Goal: Communication & Community: Ask a question

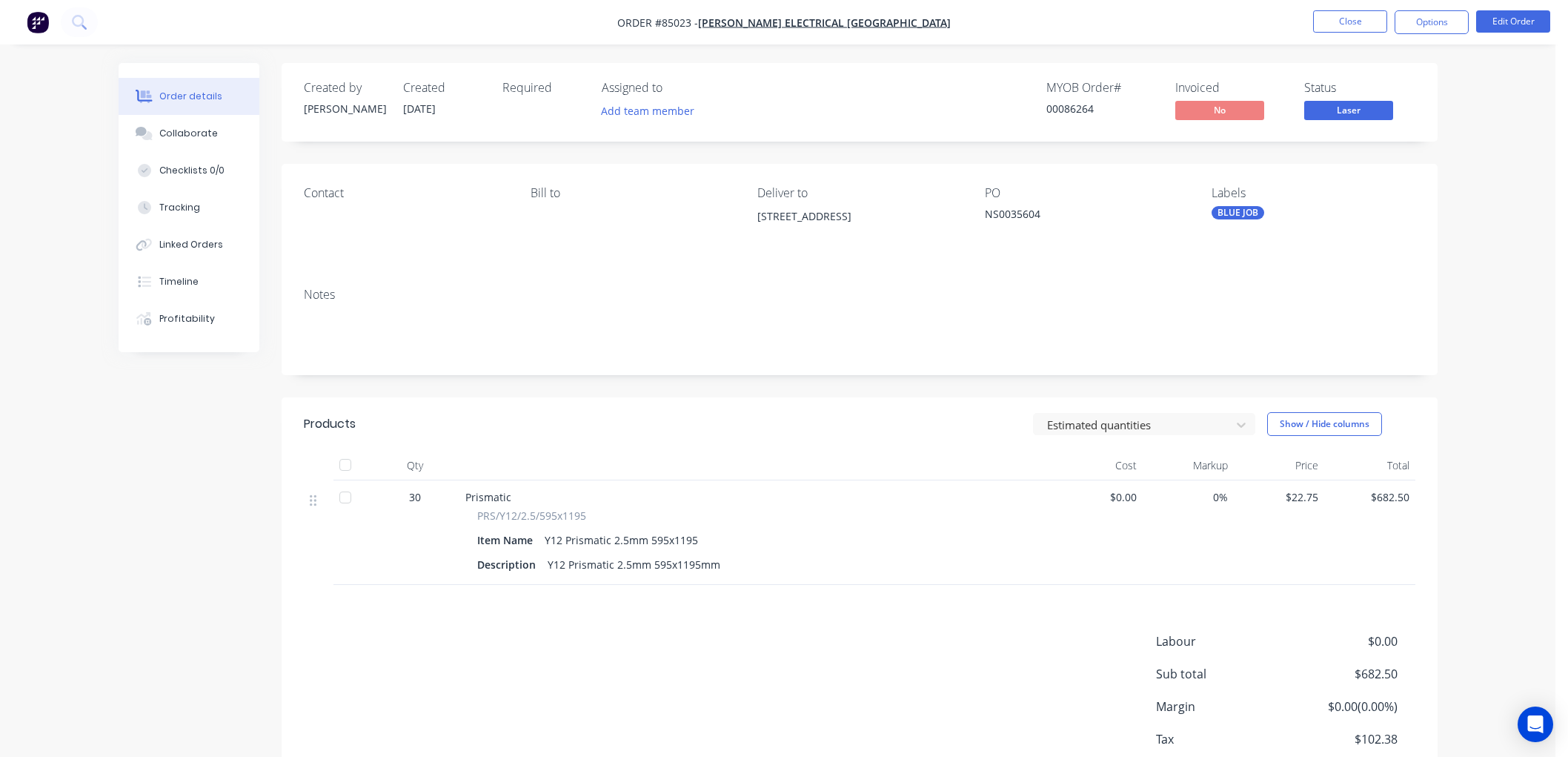
scroll to position [11, 0]
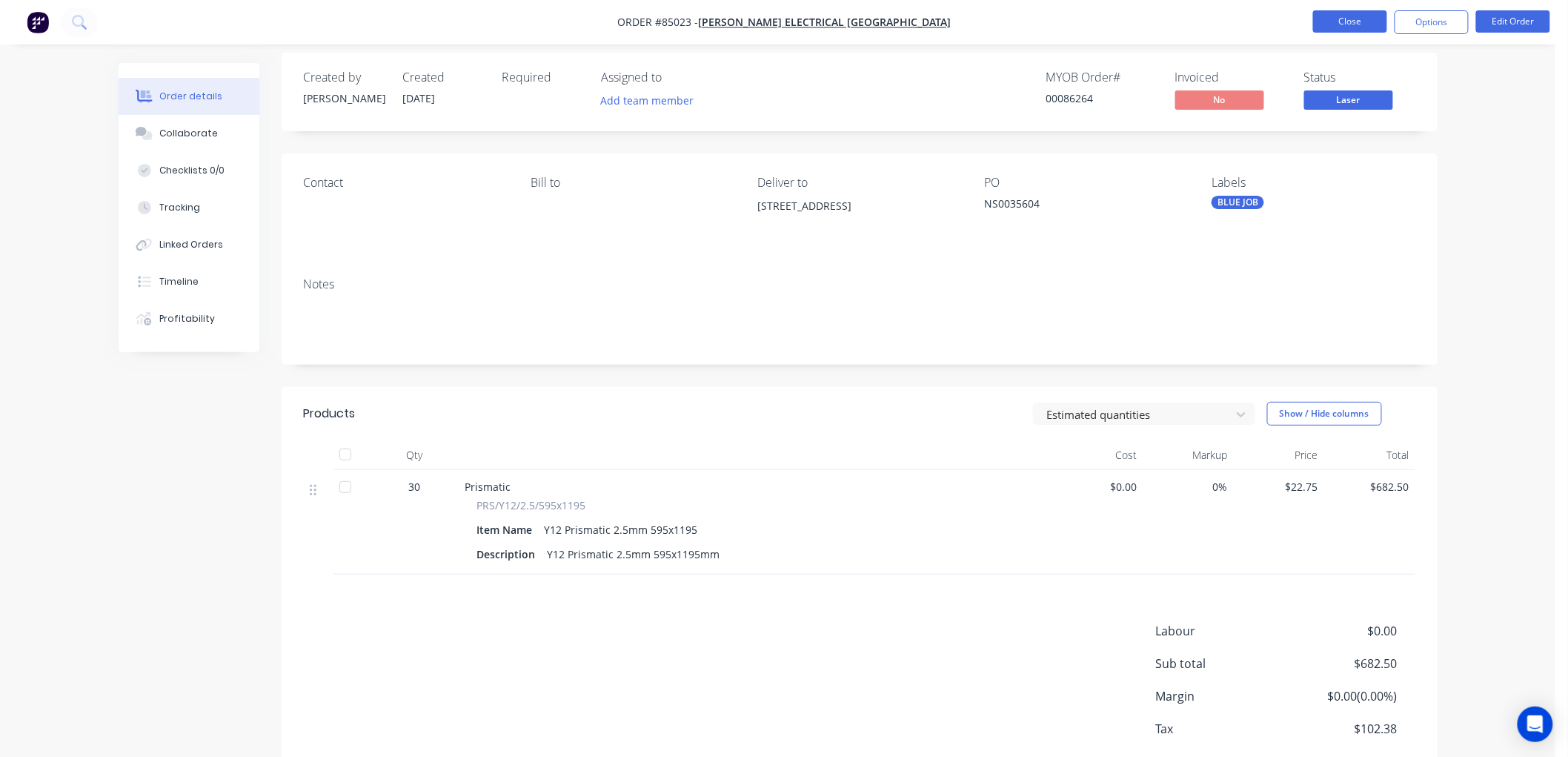
click at [1351, 23] on button "Close" at bounding box center [1350, 21] width 74 height 22
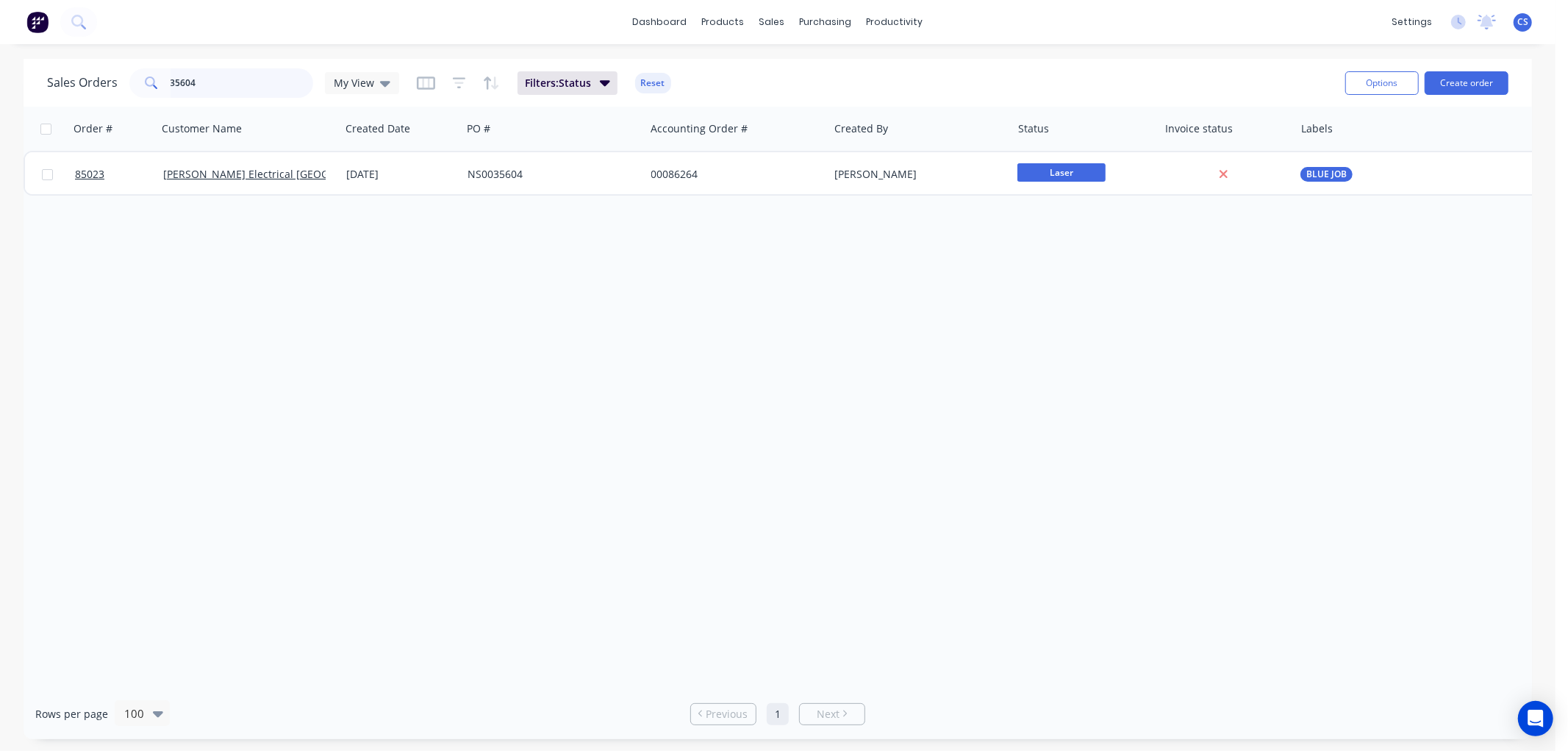
click at [217, 90] on input "35604" at bounding box center [242, 83] width 143 height 29
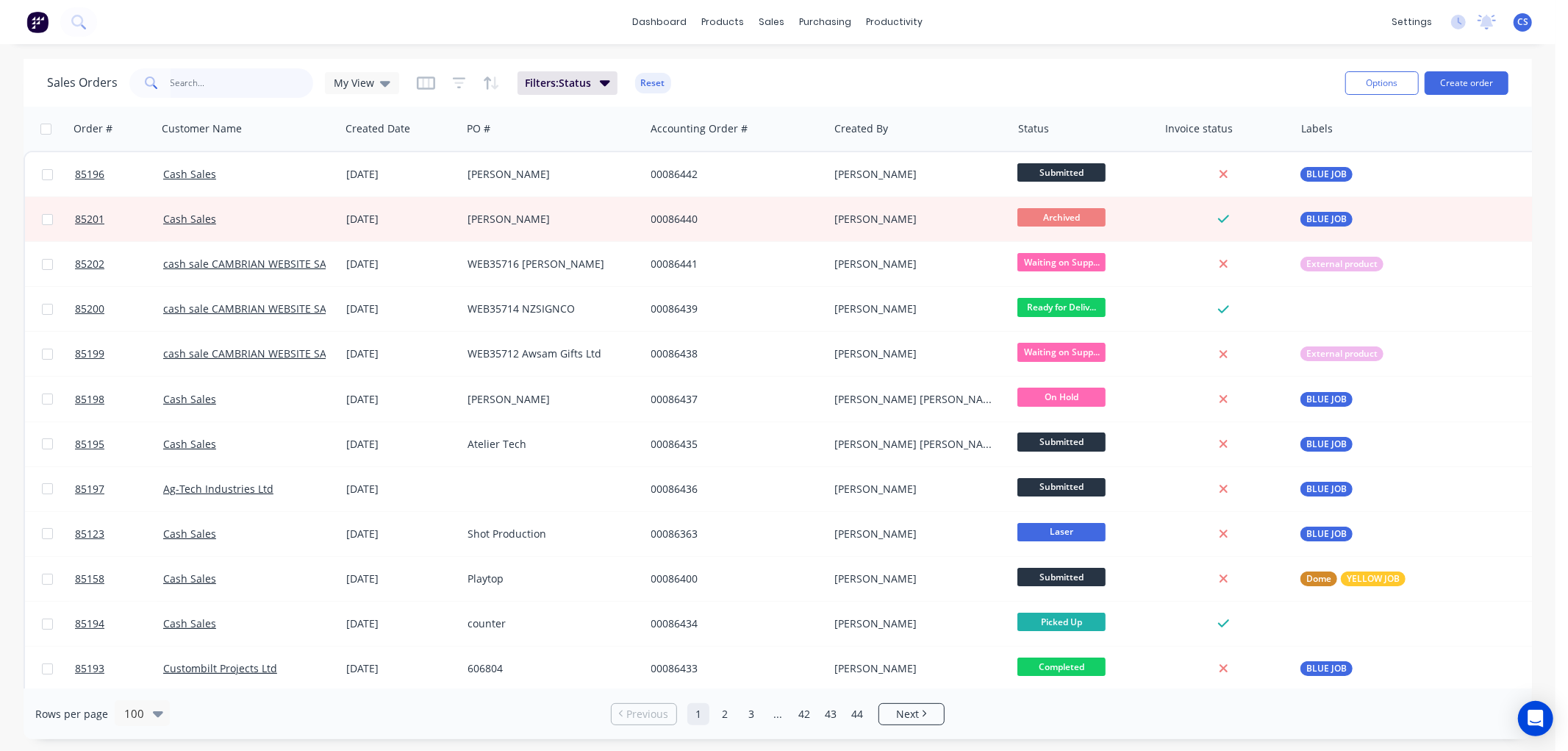
click at [256, 83] on input "text" at bounding box center [242, 83] width 143 height 29
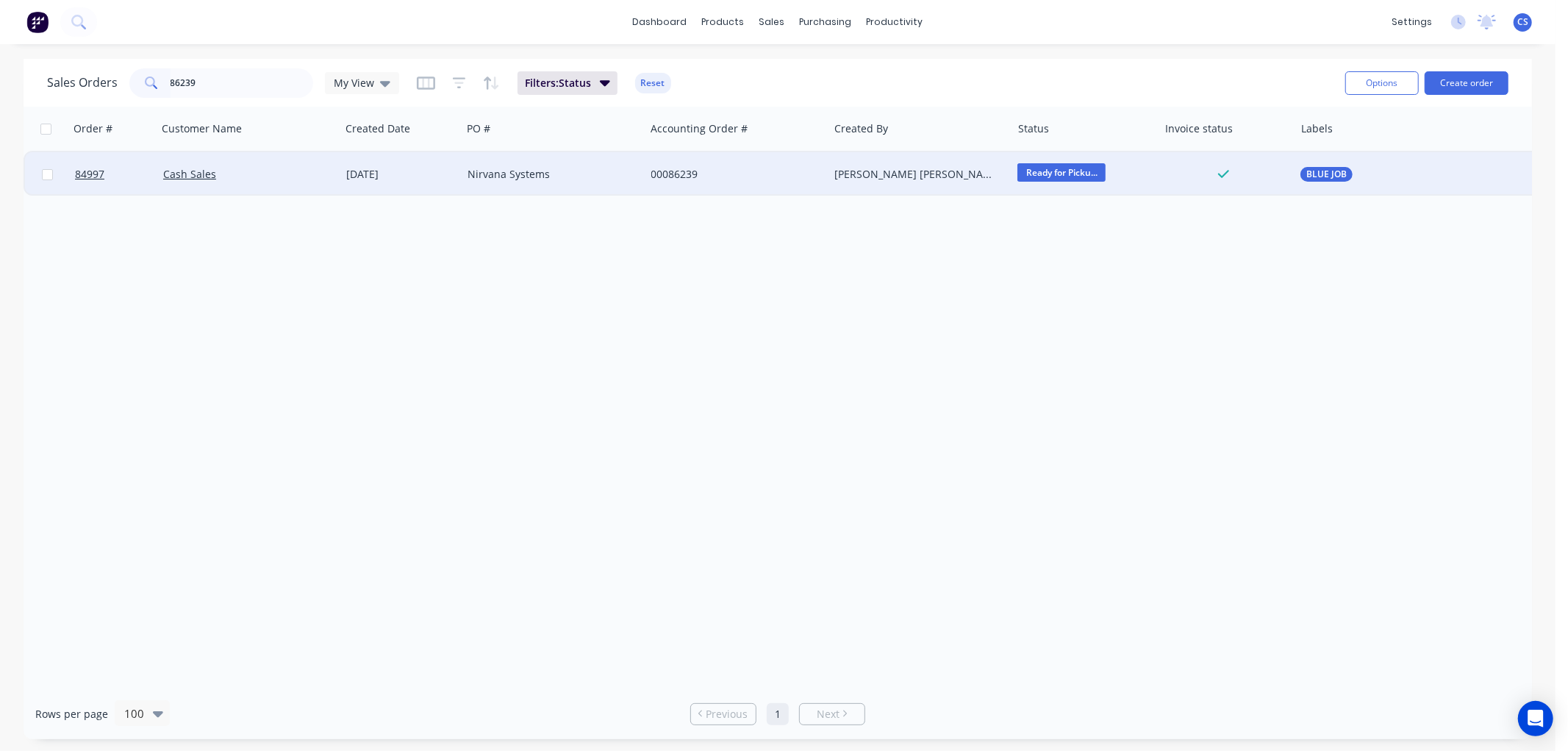
click at [1100, 171] on span "Ready for Picku..." at bounding box center [1061, 172] width 88 height 19
click at [1046, 395] on span "Picked Up" at bounding box center [1048, 401] width 49 height 14
click at [231, 84] on input "86239" at bounding box center [242, 83] width 143 height 29
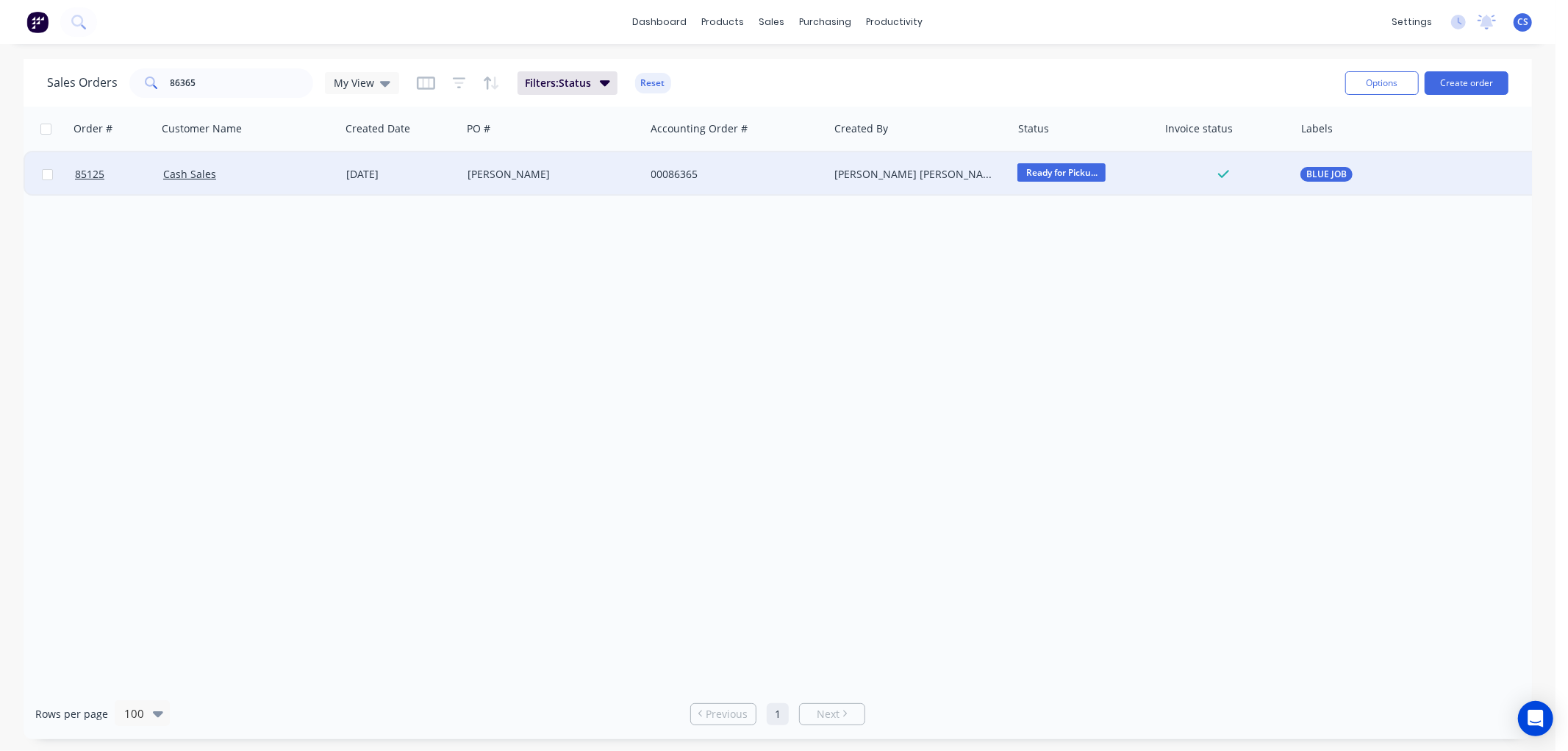
click at [1052, 172] on span "Ready for Picku..." at bounding box center [1061, 172] width 88 height 19
click at [1053, 406] on span "Picked Up" at bounding box center [1048, 401] width 49 height 14
click at [216, 90] on input "86365" at bounding box center [242, 83] width 143 height 29
click at [216, 89] on input "86365" at bounding box center [242, 83] width 143 height 29
click at [1038, 173] on span "Ready for Picku..." at bounding box center [1061, 172] width 88 height 19
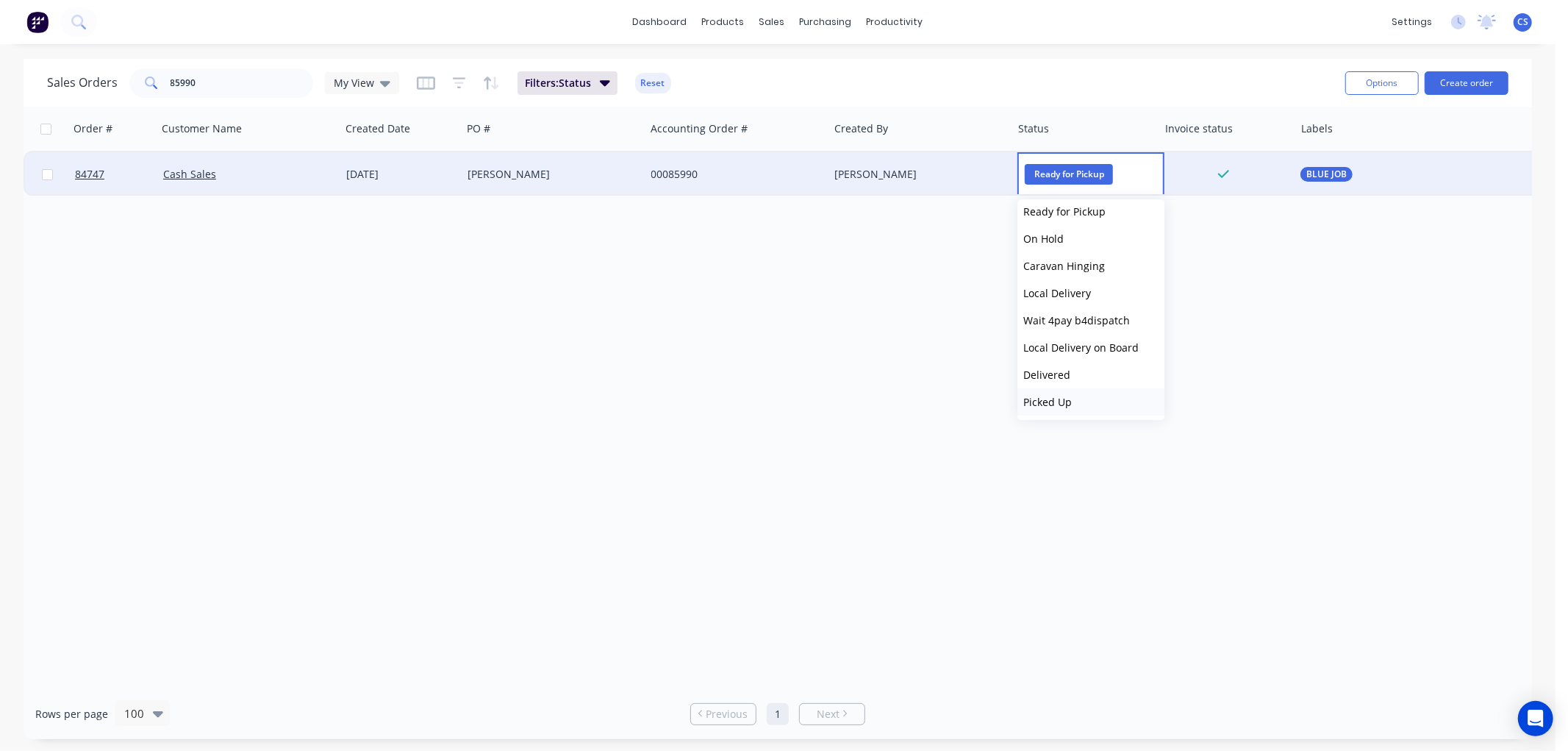
drag, startPoint x: 1060, startPoint y: 370, endPoint x: 1066, endPoint y: 395, distance: 25.7
click at [1066, 395] on div "Submitted Waiting on Supplier Waiting on Payment CNC Cut Shop Laser Urgent Fab …" at bounding box center [1091, 309] width 147 height 220
click at [1066, 395] on span "Picked Up" at bounding box center [1048, 401] width 49 height 14
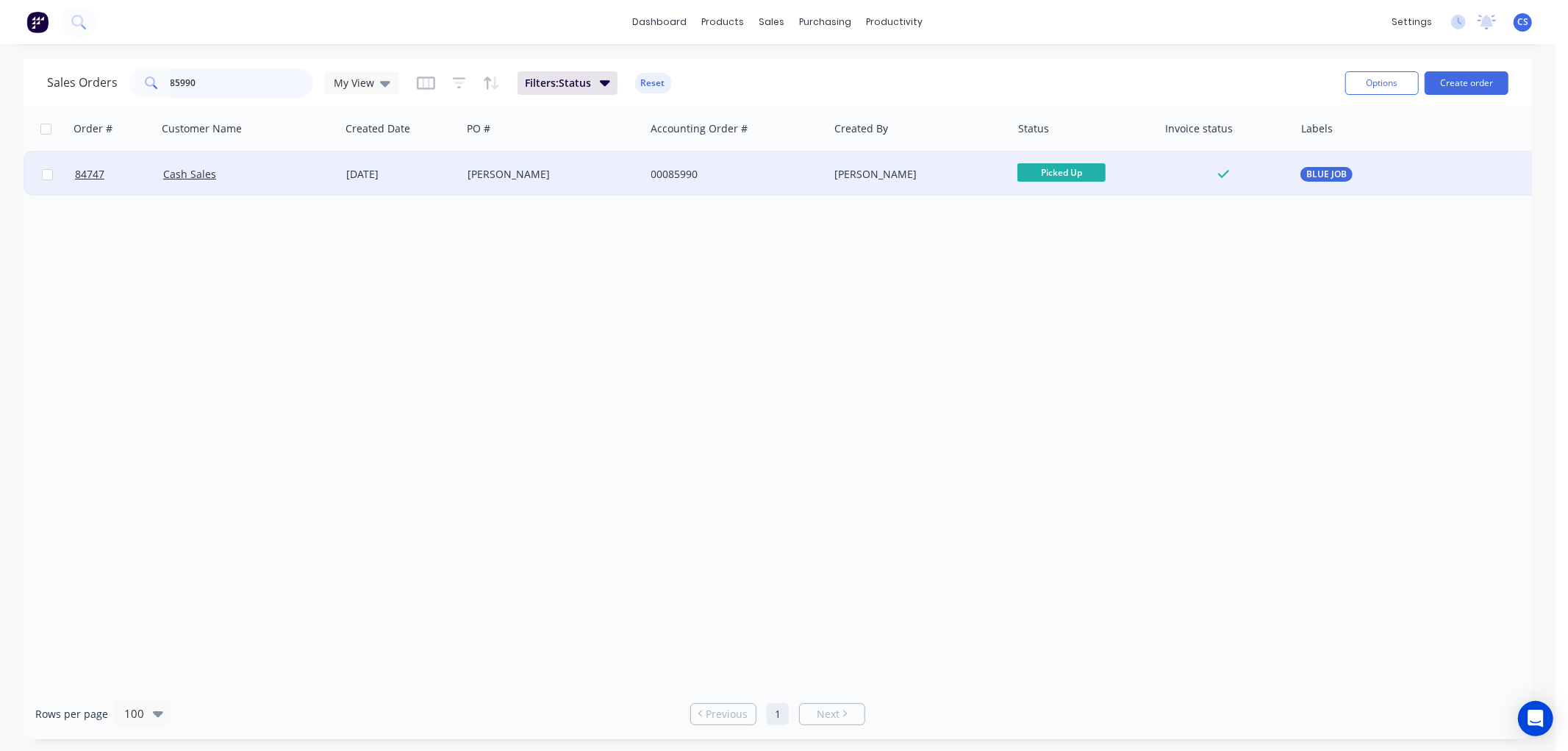
click at [240, 83] on input "85990" at bounding box center [242, 83] width 143 height 29
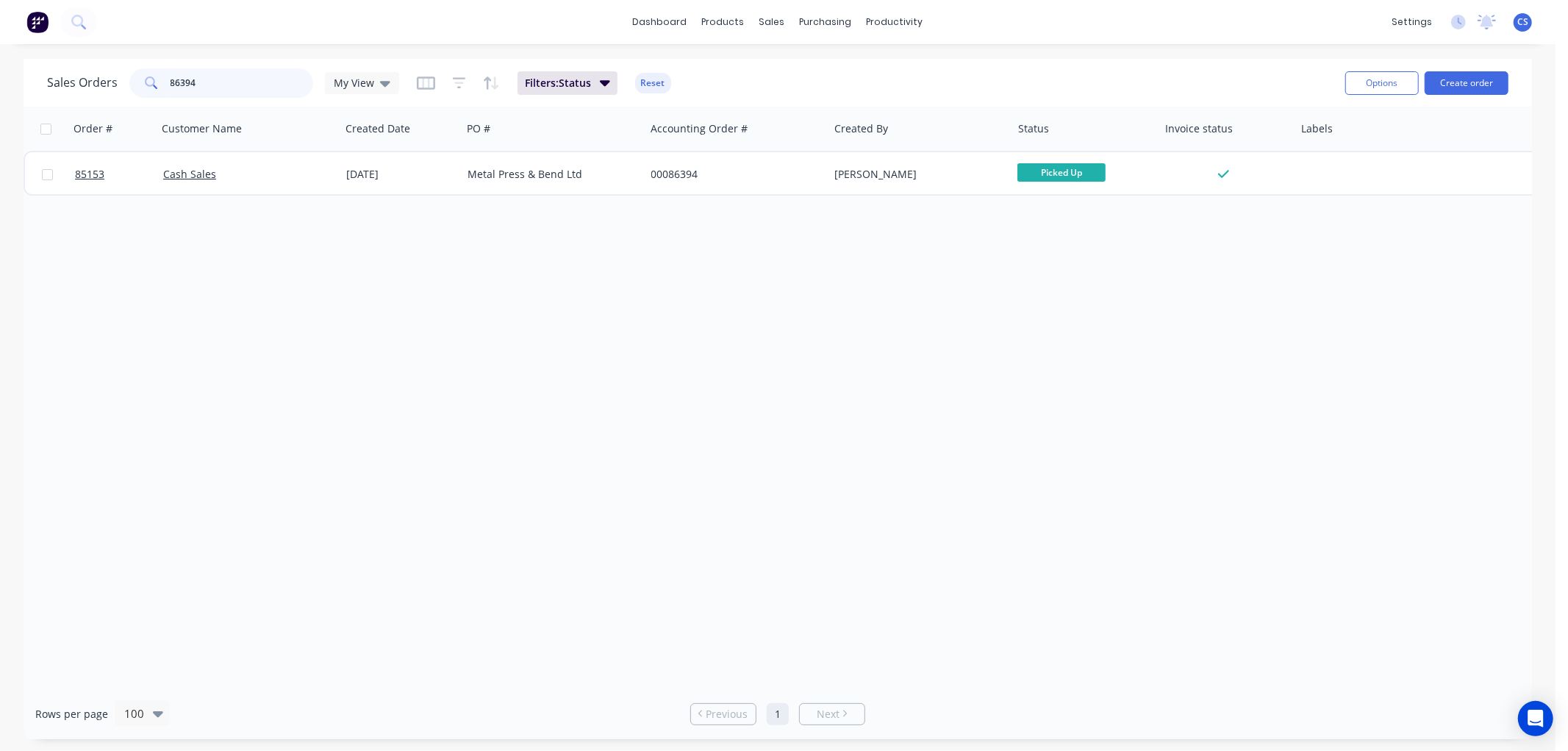
click at [188, 81] on input "86394" at bounding box center [242, 83] width 143 height 29
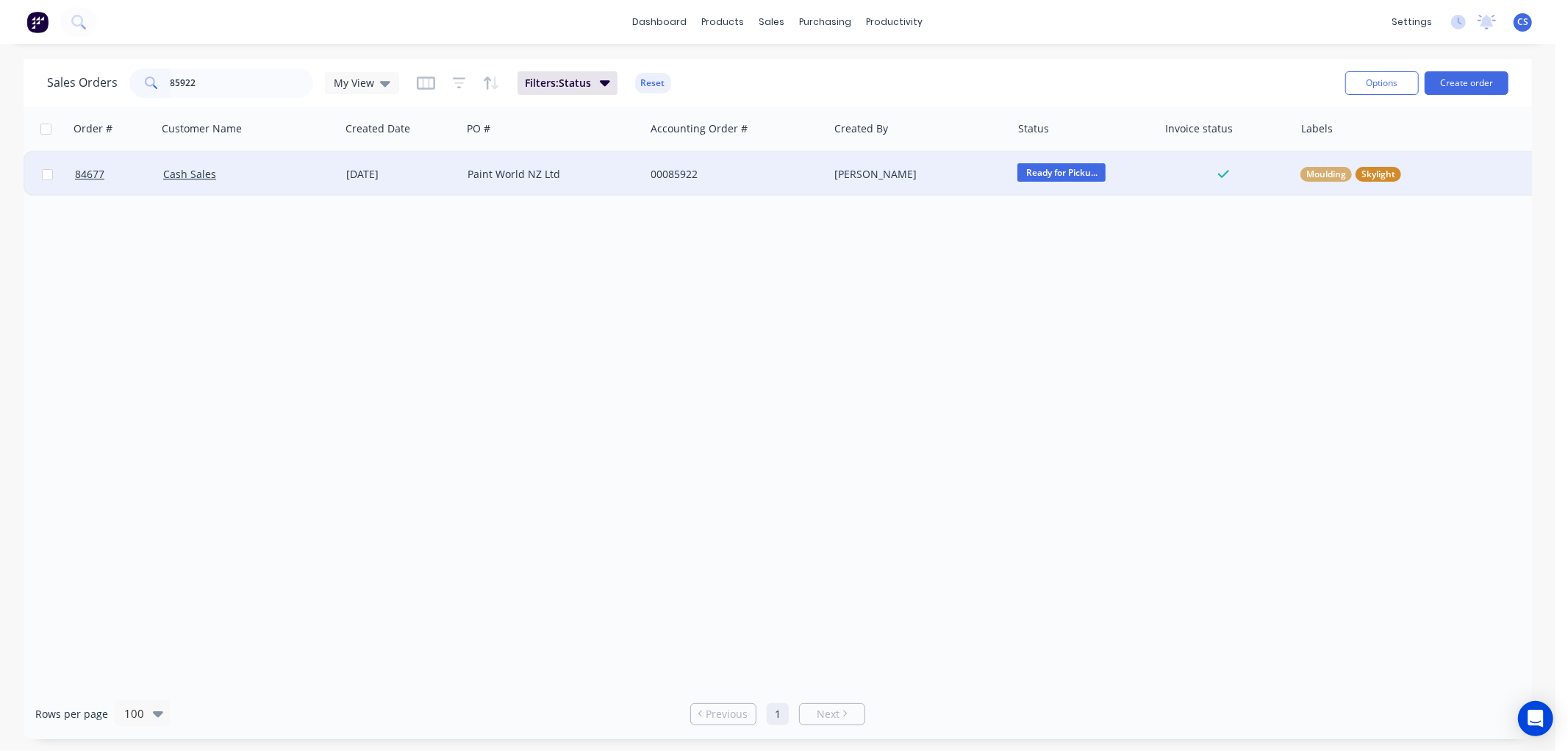
click at [1071, 166] on span "Ready for Picku..." at bounding box center [1061, 172] width 88 height 19
click at [1056, 395] on span "Picked Up" at bounding box center [1048, 401] width 49 height 14
click at [238, 80] on input "85922" at bounding box center [242, 83] width 143 height 29
type input "86398"
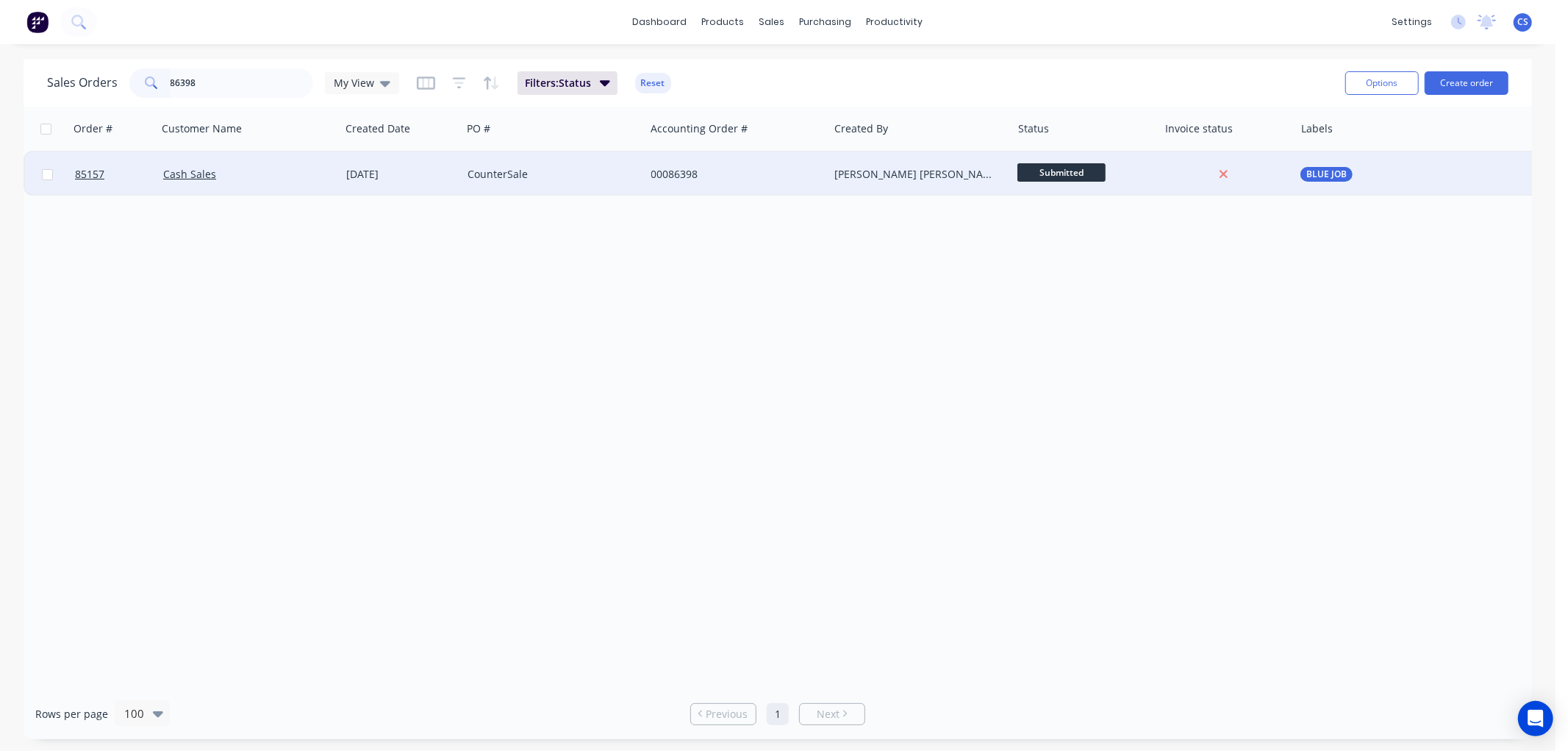
click at [1064, 169] on span "Submitted" at bounding box center [1061, 172] width 88 height 19
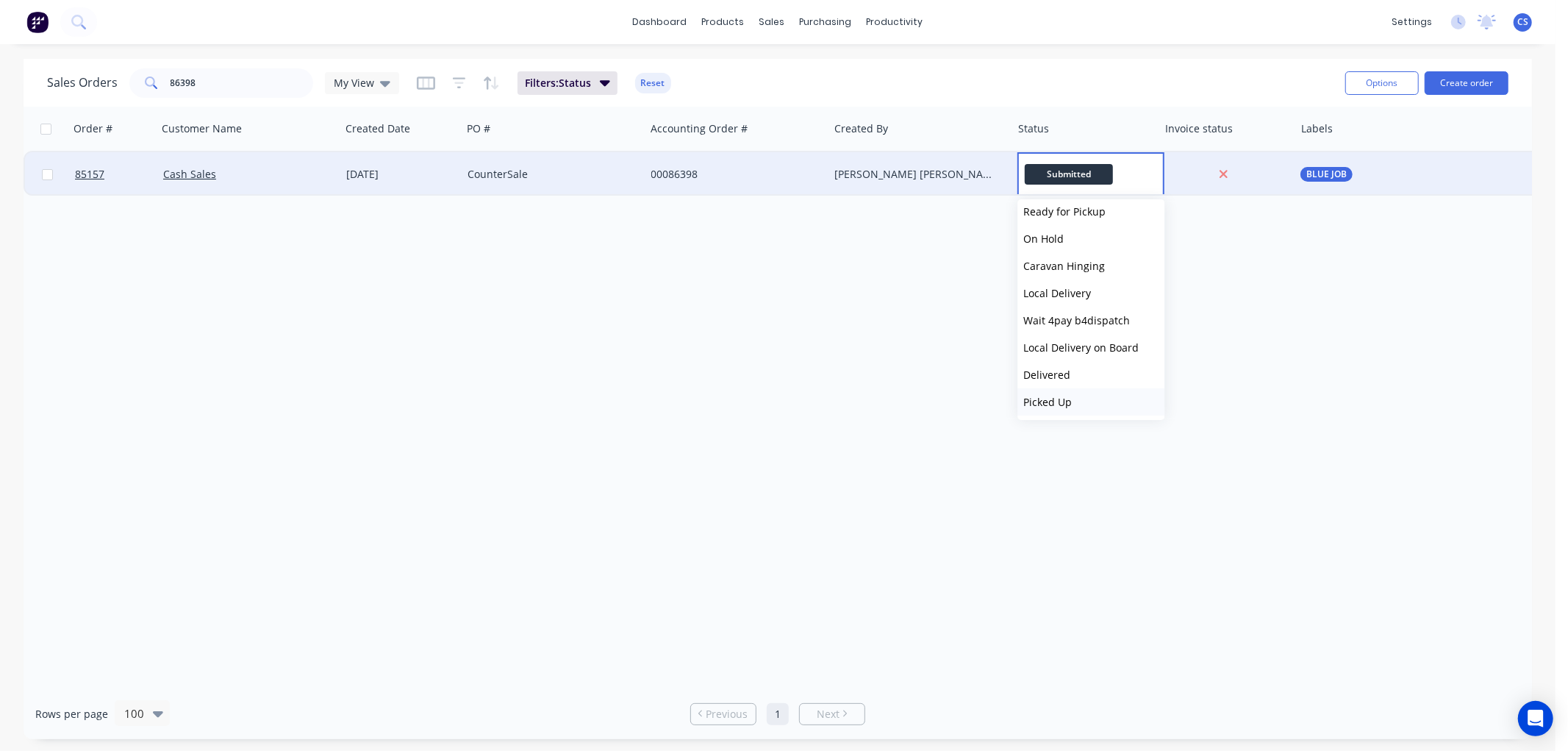
click at [1059, 395] on span "Picked Up" at bounding box center [1048, 401] width 49 height 14
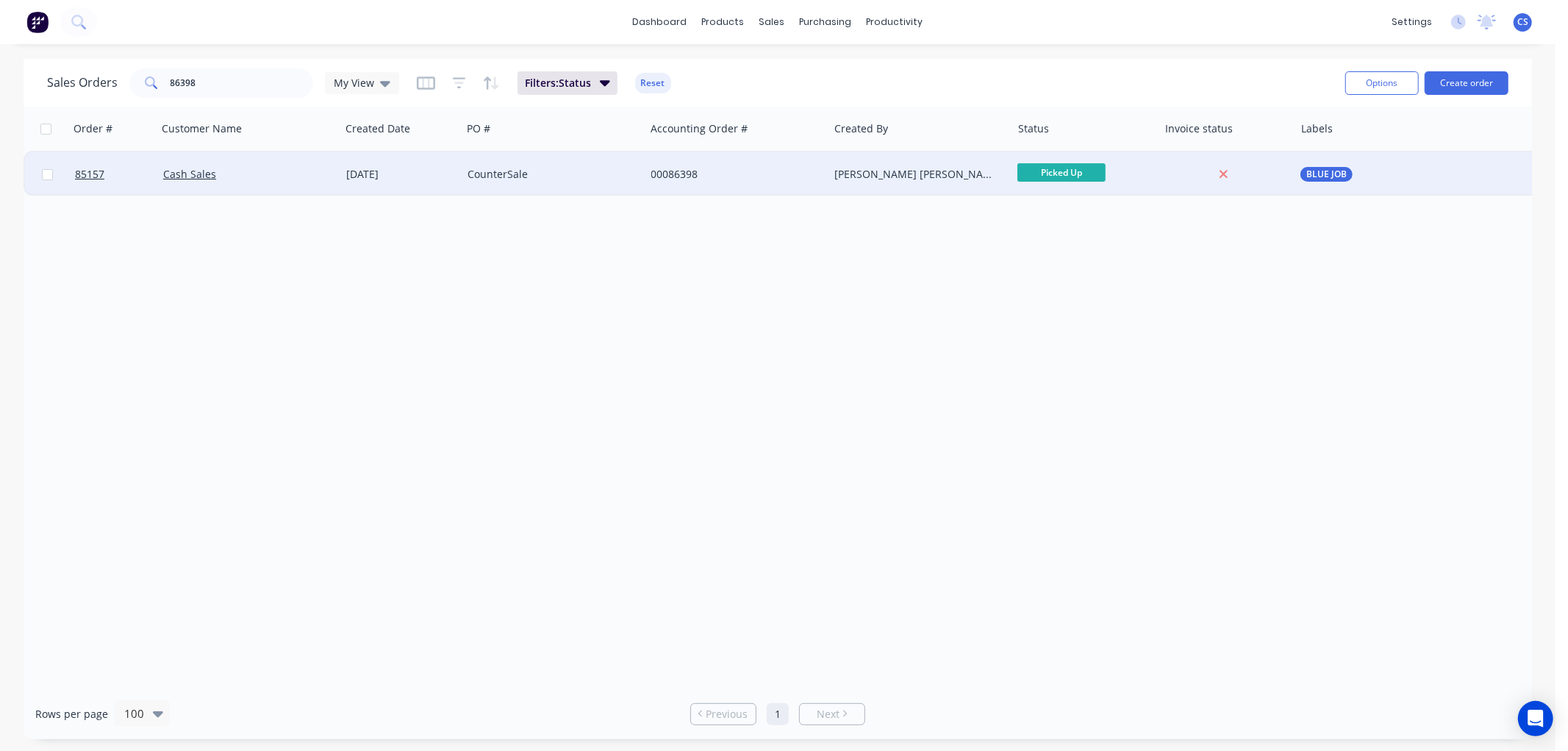
click at [952, 172] on div "[PERSON_NAME] [PERSON_NAME]" at bounding box center [916, 174] width 163 height 15
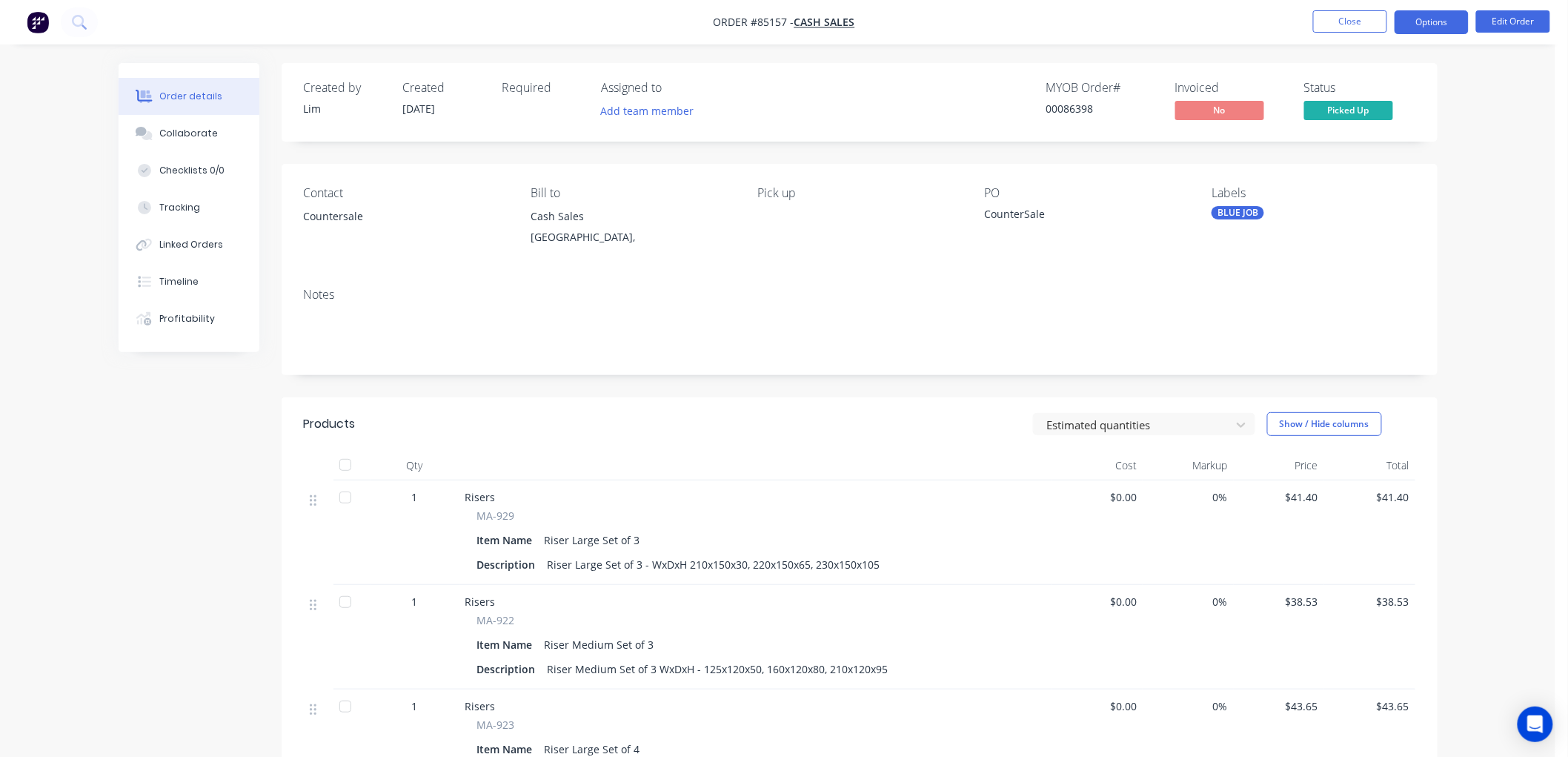
click at [1433, 20] on button "Options" at bounding box center [1431, 22] width 74 height 24
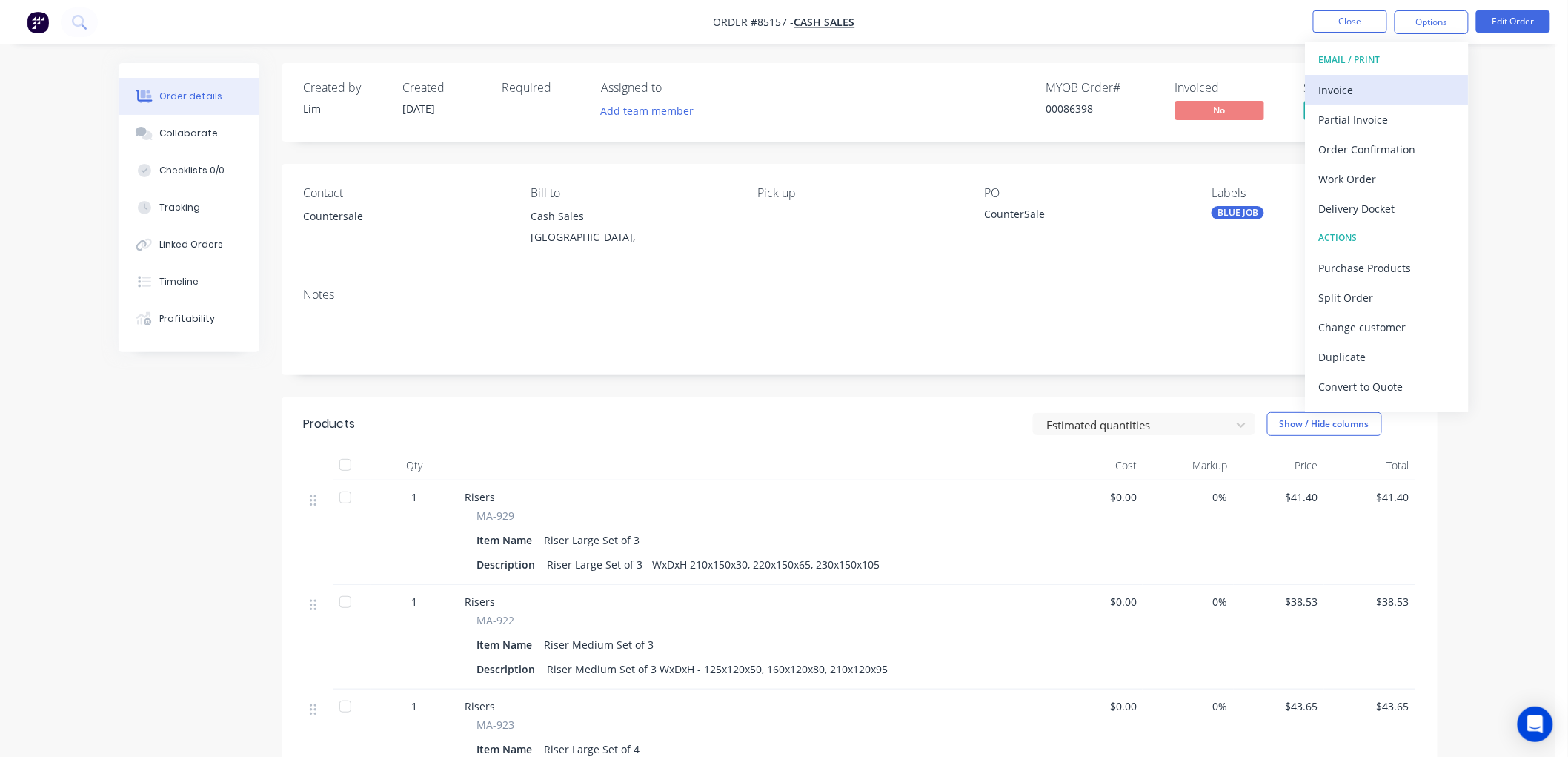
click at [1348, 80] on div "Invoice" at bounding box center [1387, 90] width 136 height 21
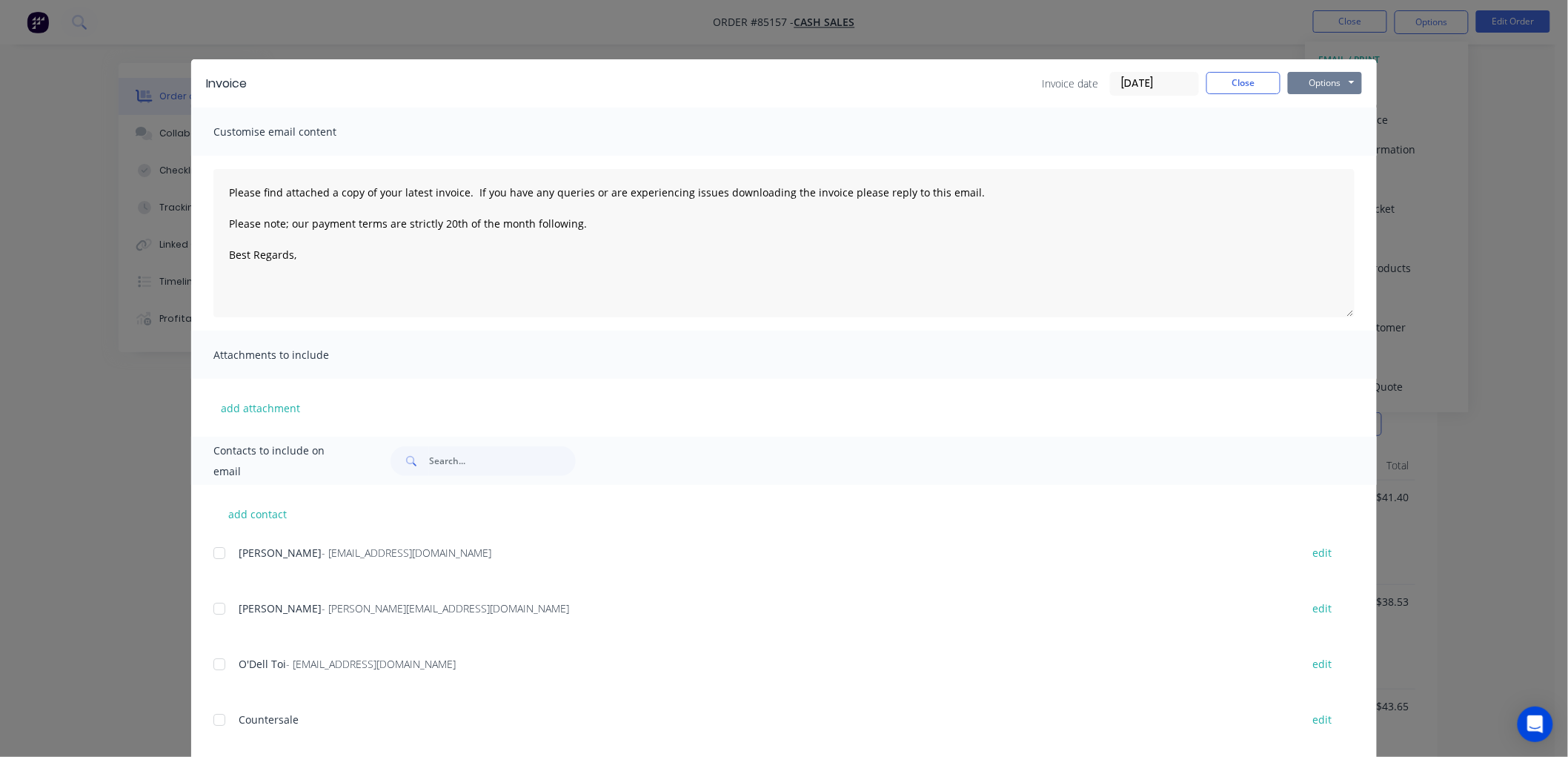
click at [1334, 90] on button "Options" at bounding box center [1325, 83] width 74 height 22
click at [1328, 135] on button "Print" at bounding box center [1335, 134] width 95 height 25
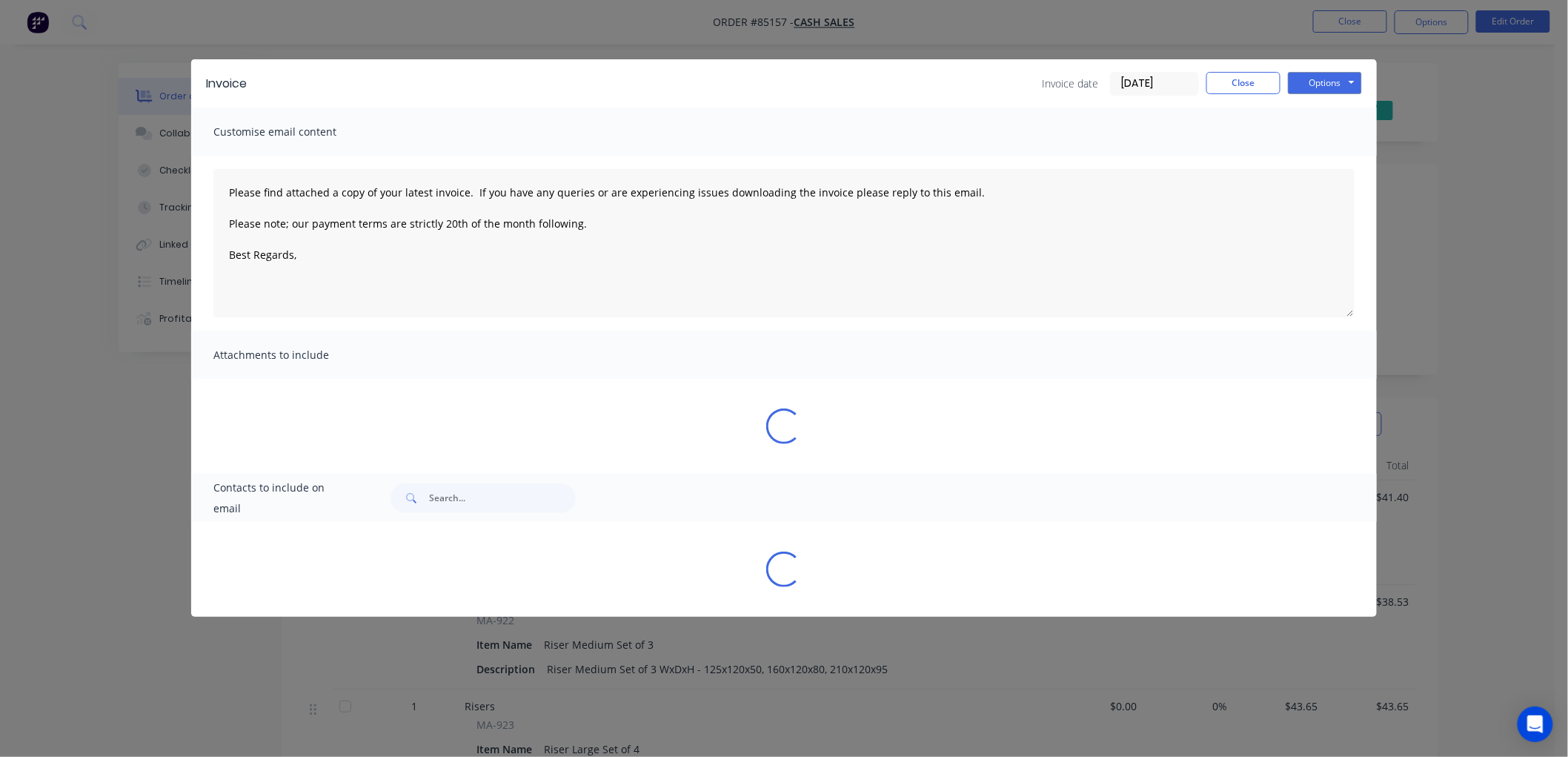
type textarea "Please find attached a copy of your latest invoice. If you have any queries or …"
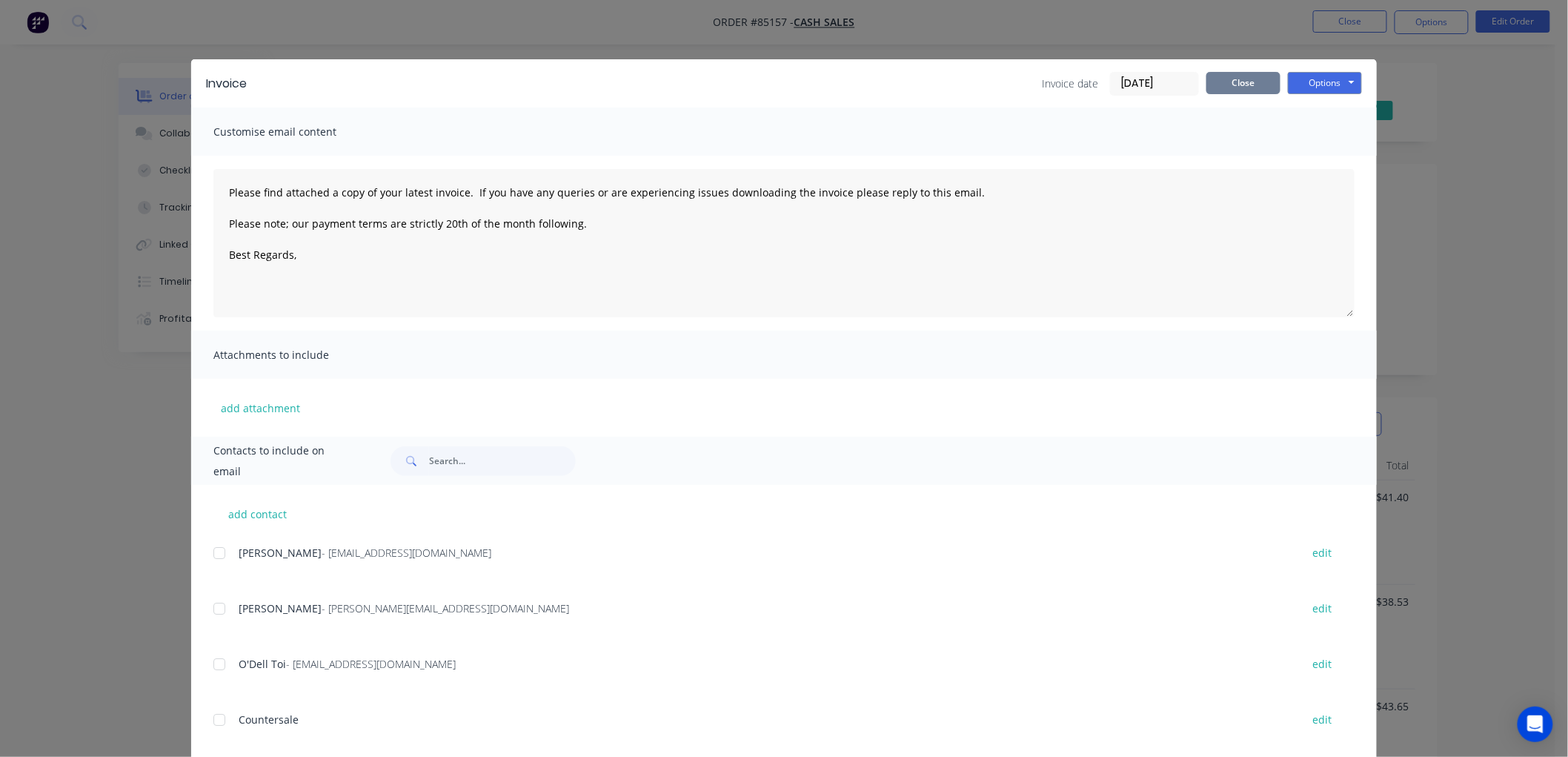
click at [1231, 84] on button "Close" at bounding box center [1243, 83] width 74 height 22
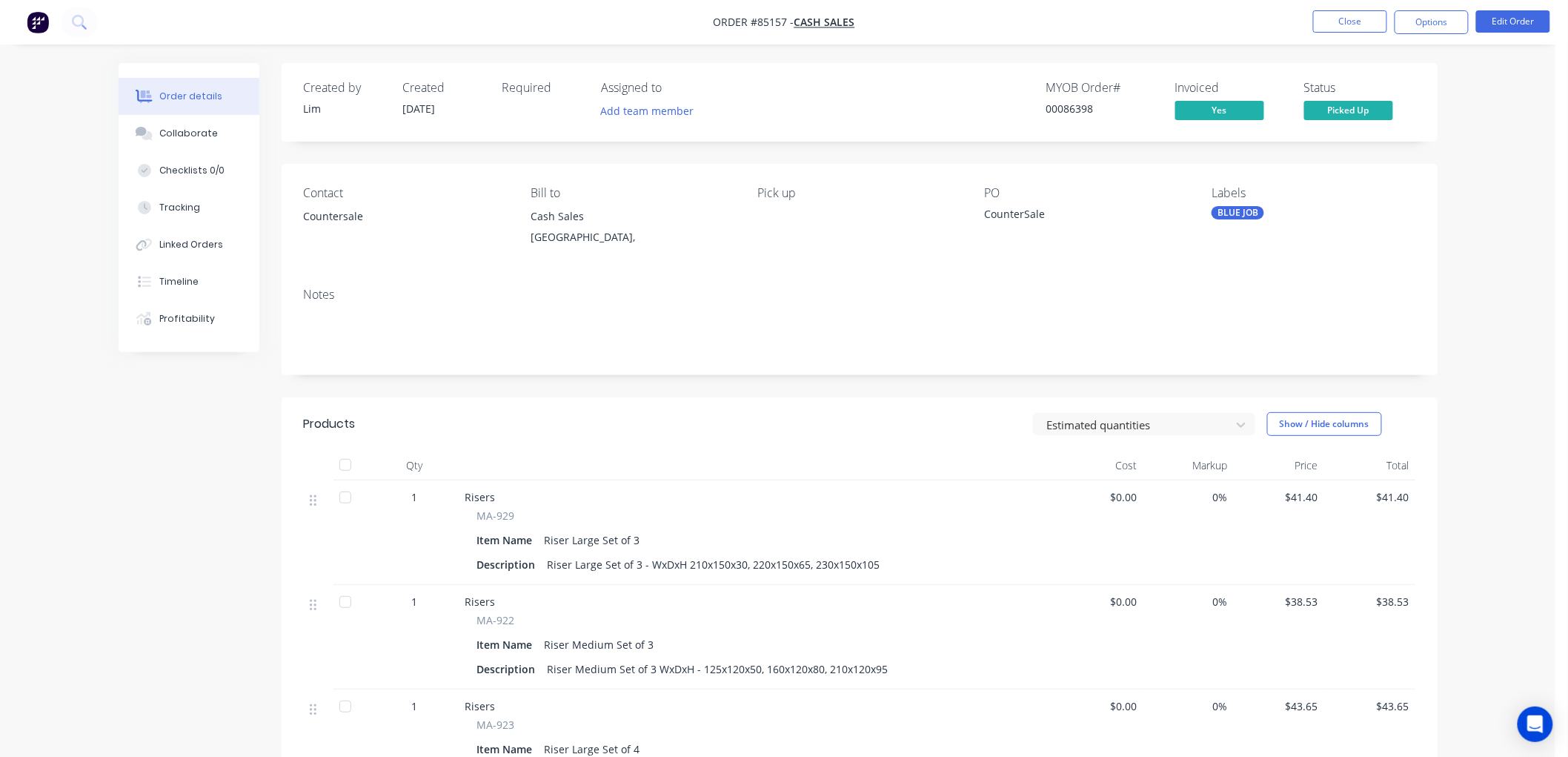
click at [966, 93] on div "MYOB Order # 00086398 Invoiced Yes Status Picked Up" at bounding box center [1083, 103] width 666 height 43
click at [1352, 26] on button "Close" at bounding box center [1350, 21] width 74 height 22
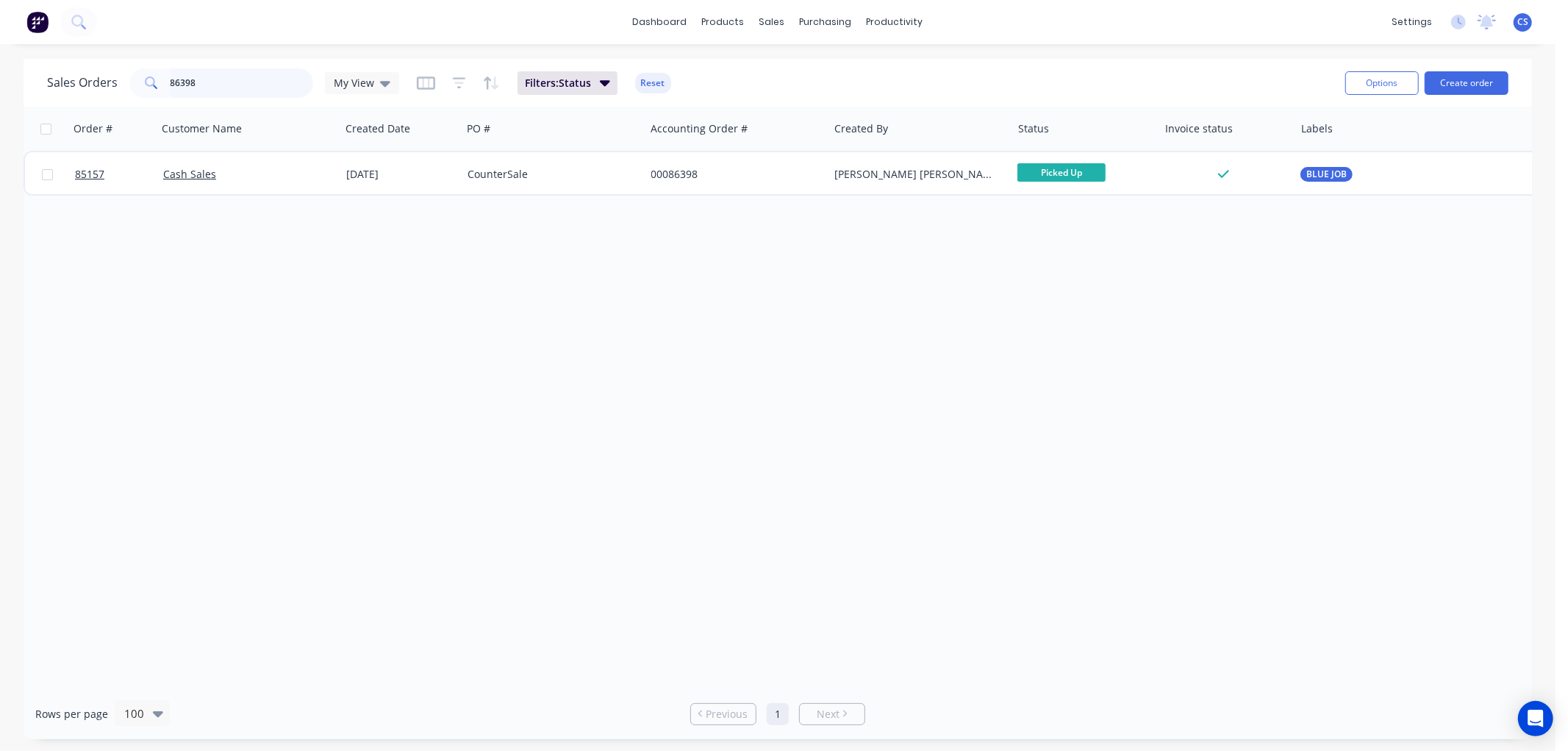
click at [256, 78] on input "86398" at bounding box center [242, 83] width 143 height 29
click at [278, 85] on input "86399" at bounding box center [242, 83] width 143 height 29
click at [208, 81] on input "86402" at bounding box center [242, 83] width 143 height 29
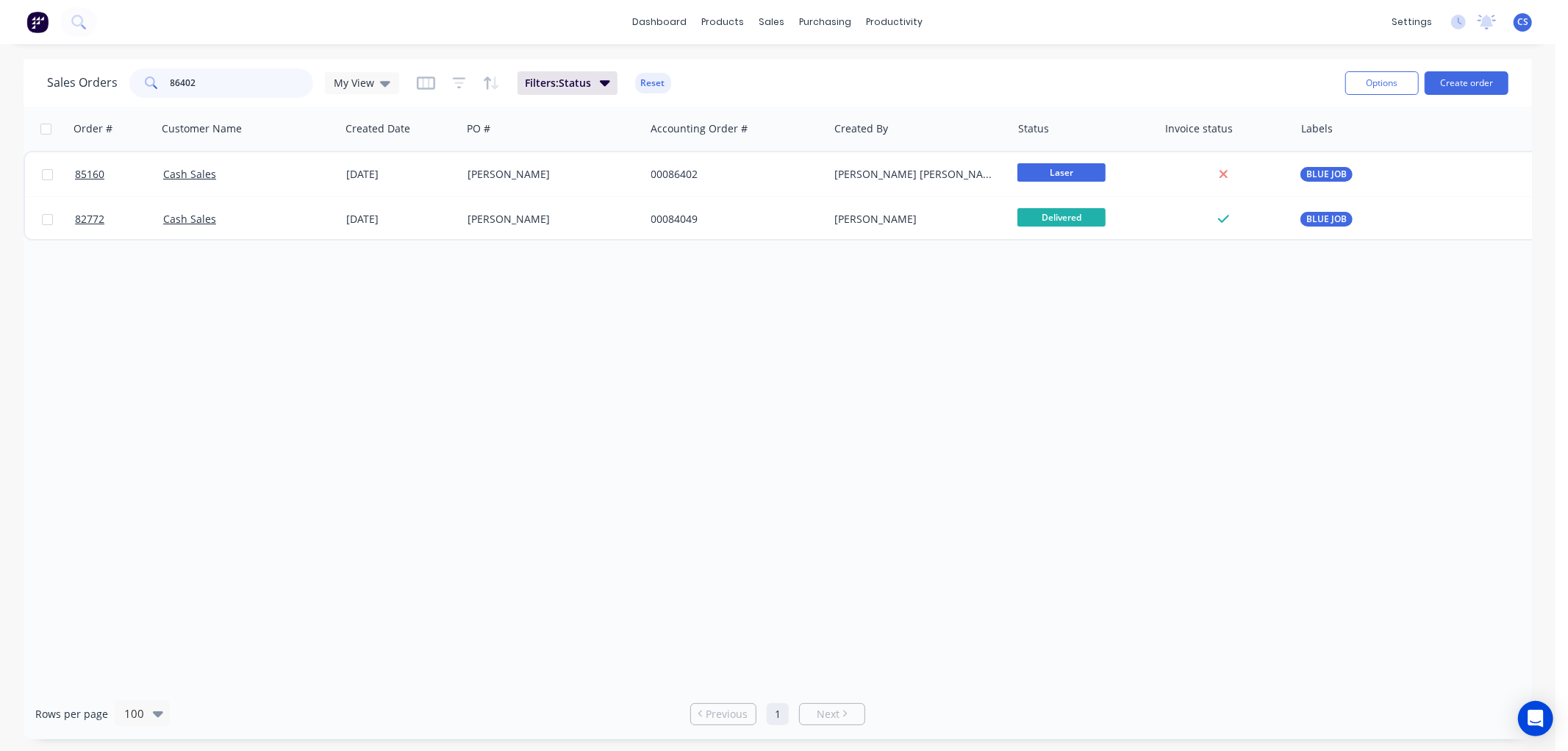
click at [208, 81] on input "86402" at bounding box center [242, 83] width 143 height 29
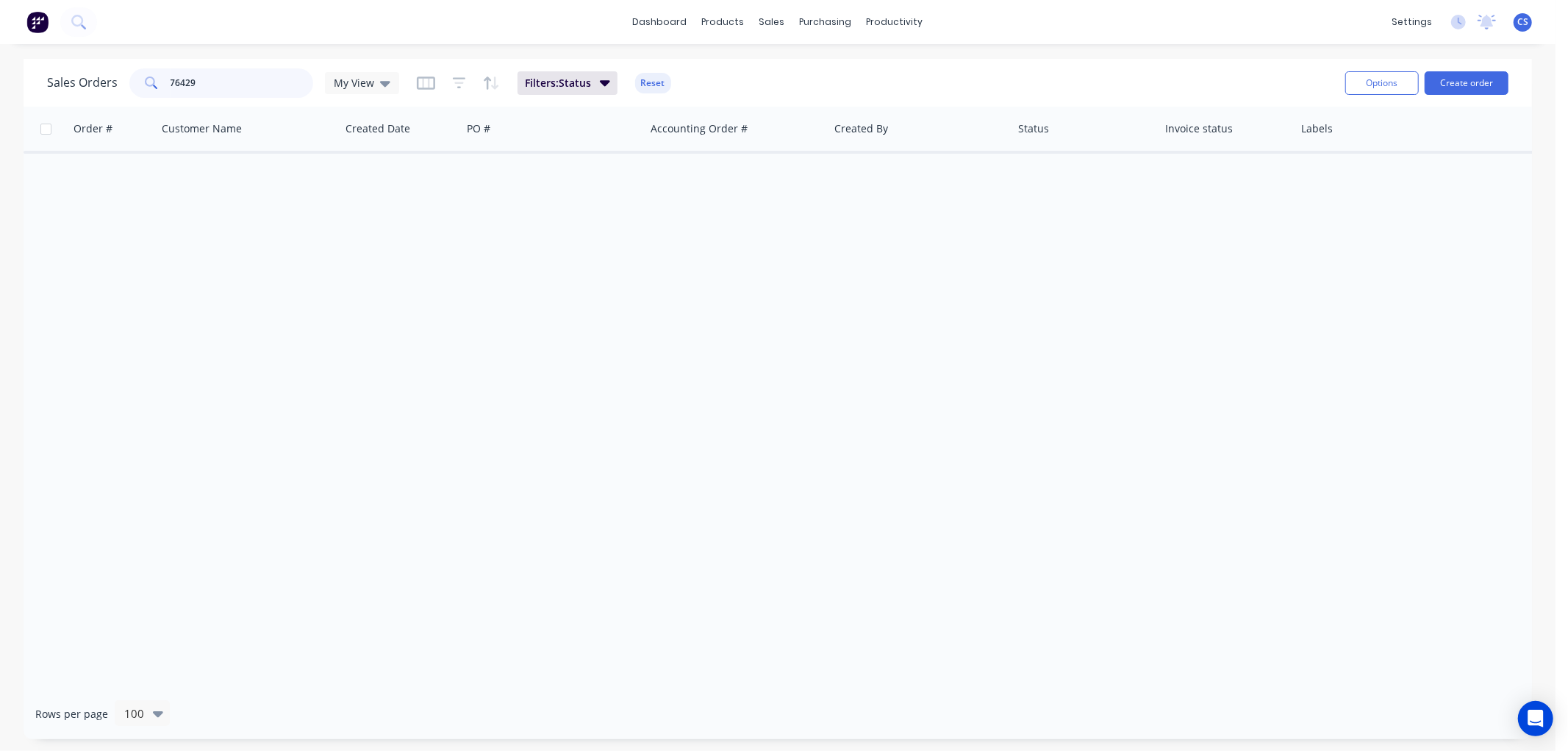
drag, startPoint x: 175, startPoint y: 80, endPoint x: 166, endPoint y: 80, distance: 9.0
click at [171, 82] on input "76429" at bounding box center [242, 83] width 143 height 29
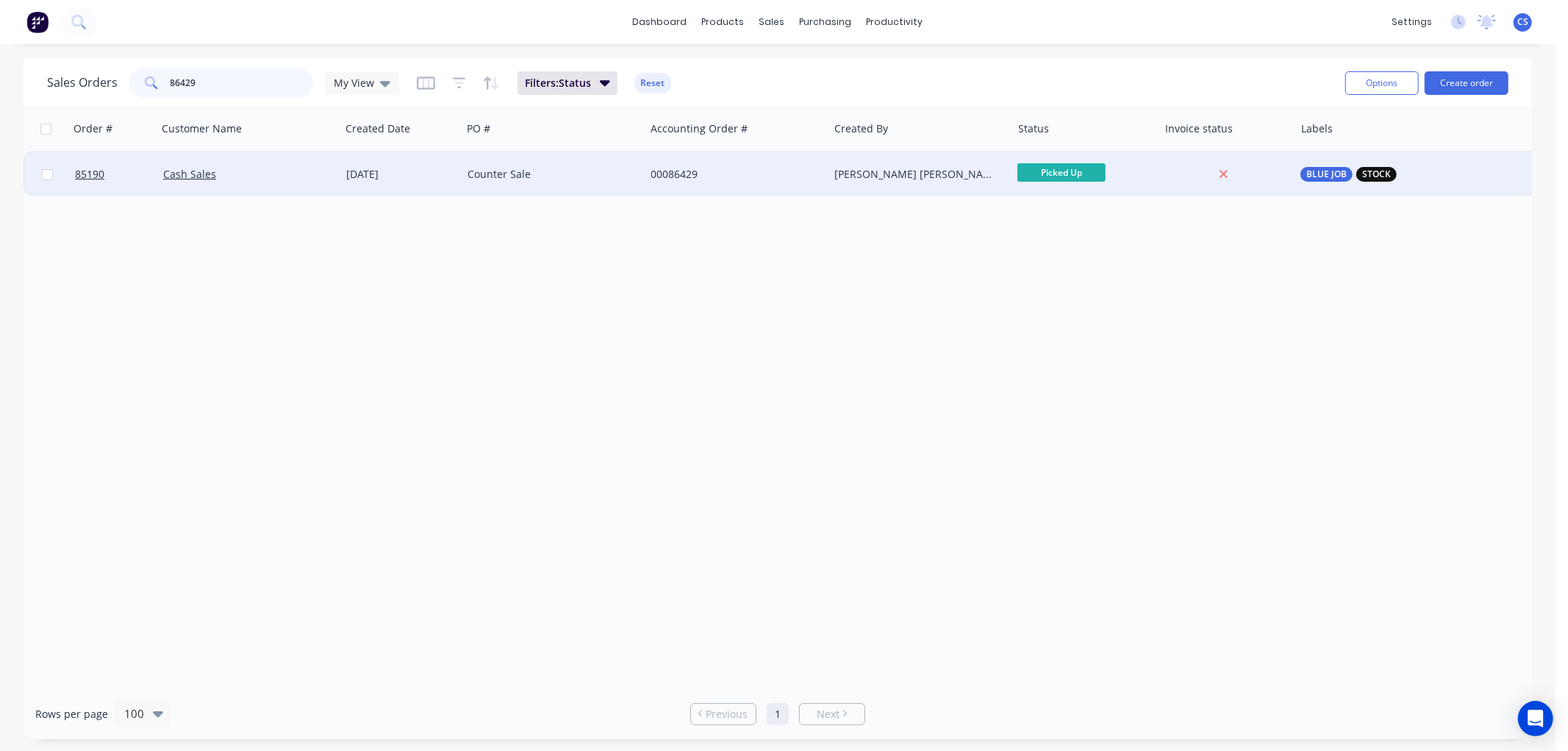
type input "86429"
click at [938, 175] on div "[PERSON_NAME] [PERSON_NAME]" at bounding box center [916, 174] width 163 height 15
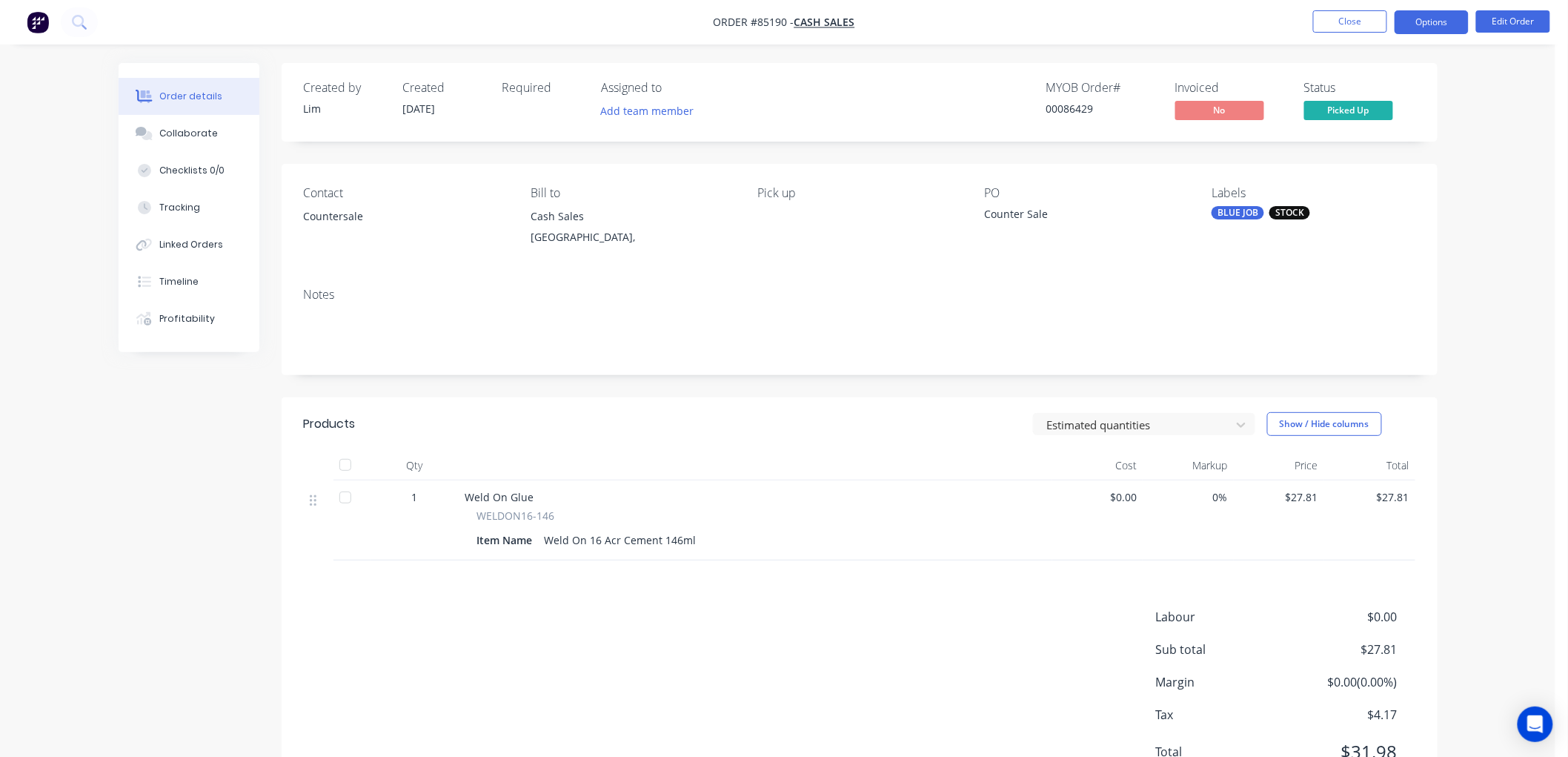
click at [1431, 25] on button "Options" at bounding box center [1431, 22] width 74 height 24
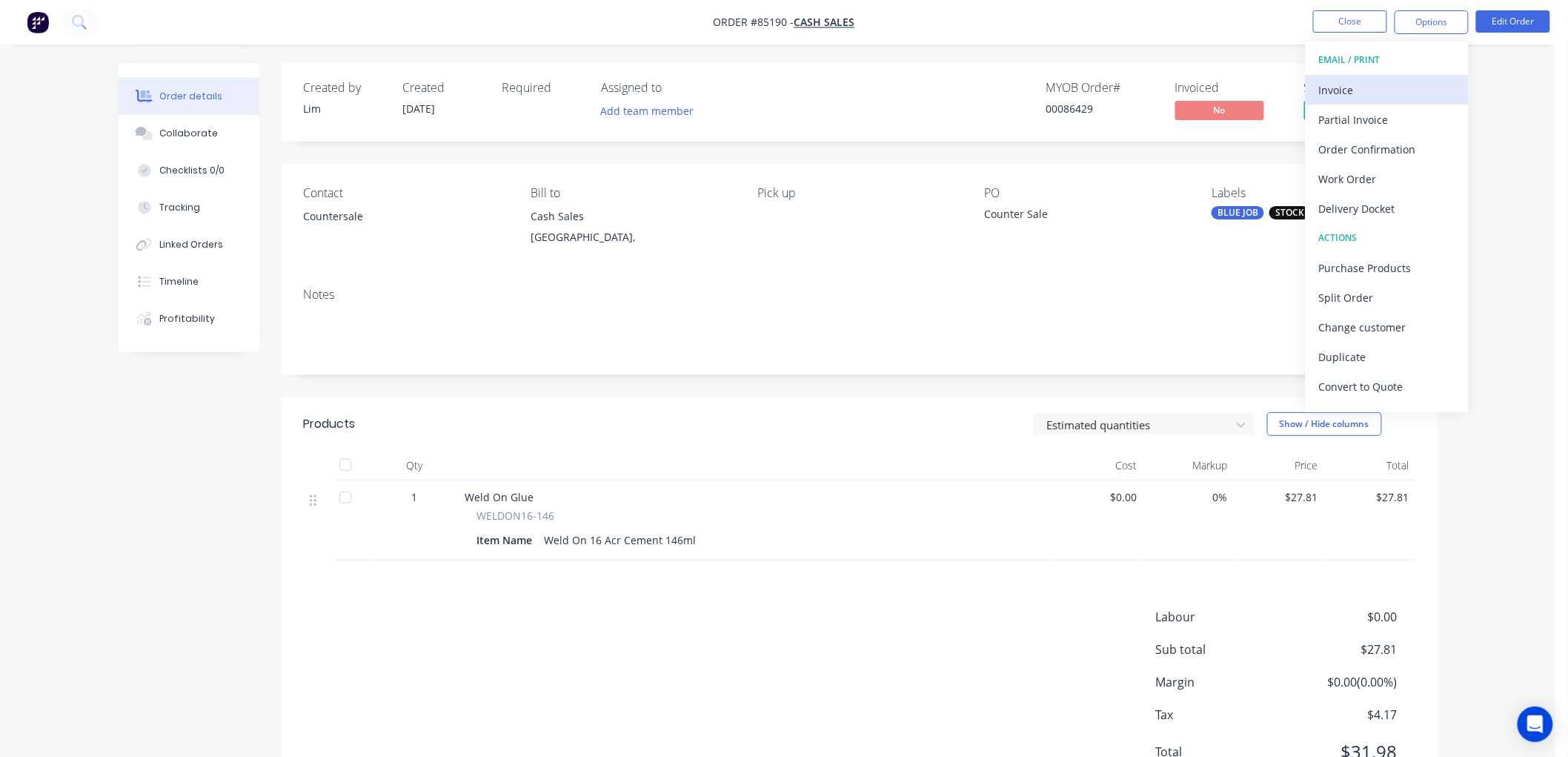
click at [1323, 90] on div "Invoice" at bounding box center [1387, 90] width 136 height 21
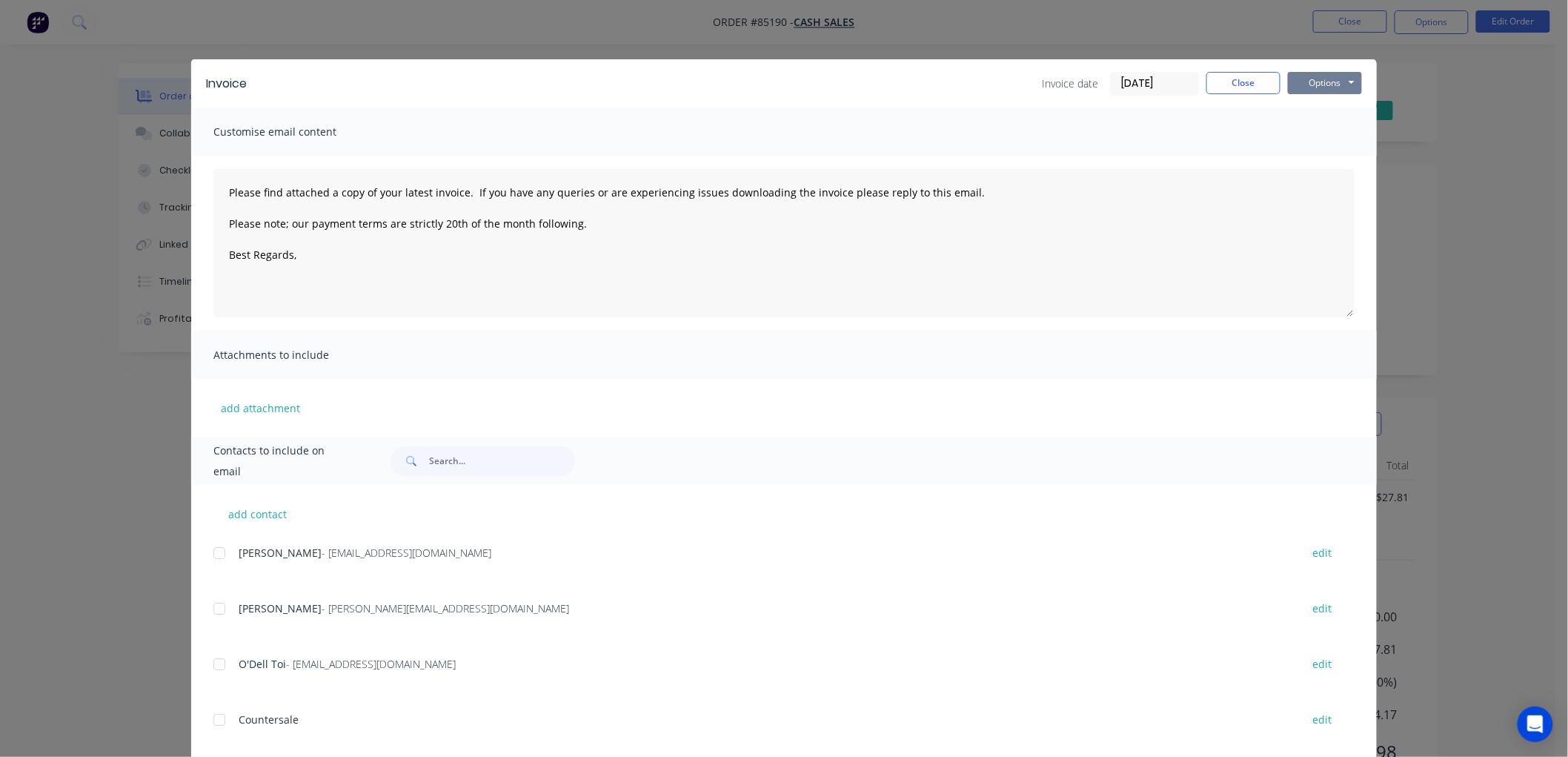
click at [1316, 81] on button "Options" at bounding box center [1325, 83] width 74 height 22
click at [1325, 130] on button "Print" at bounding box center [1335, 134] width 95 height 25
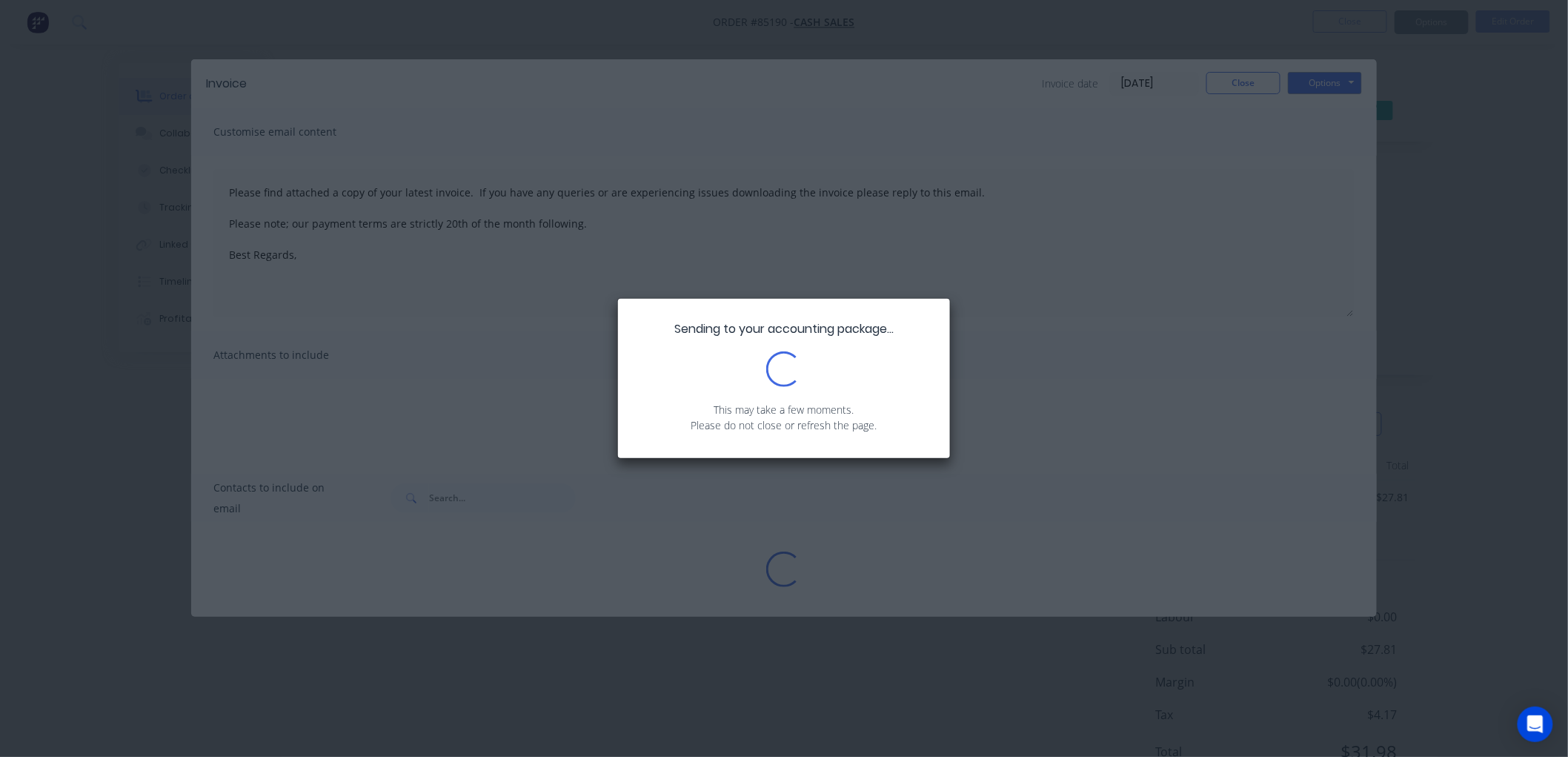
type textarea "Please find attached a copy of your latest invoice. If you have any queries or …"
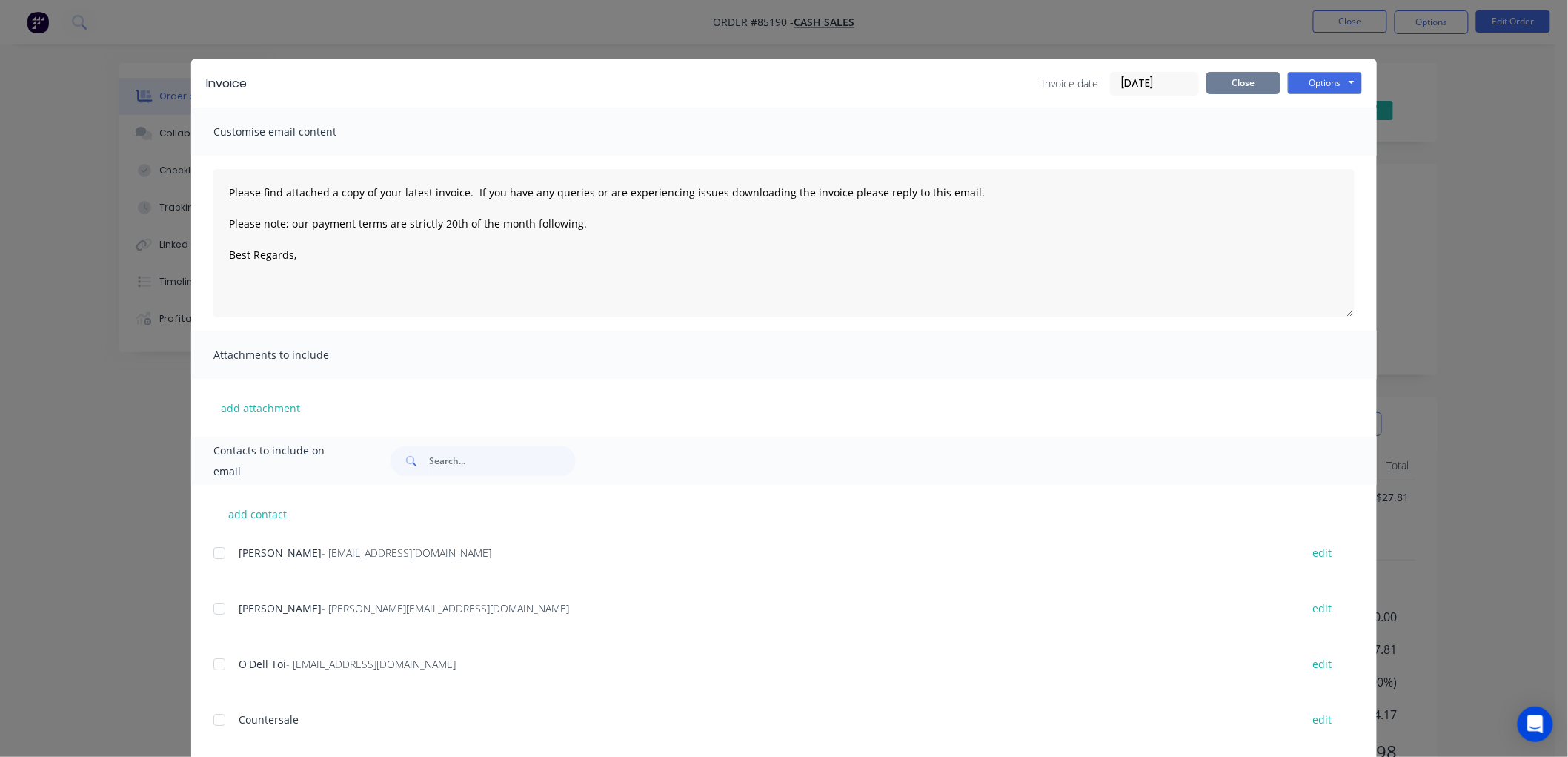
click at [1229, 82] on button "Close" at bounding box center [1243, 83] width 74 height 22
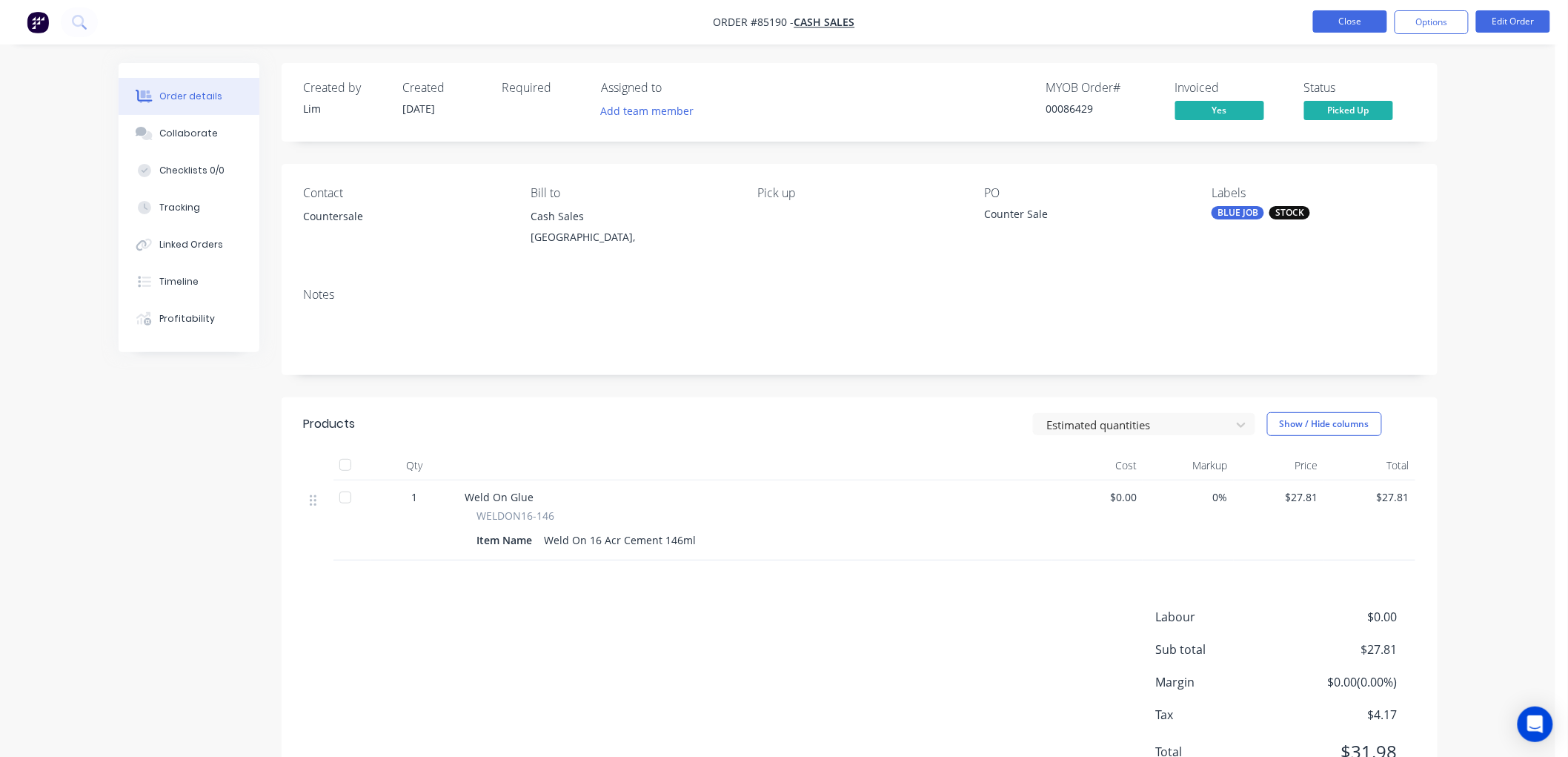
click at [1329, 21] on button "Close" at bounding box center [1350, 21] width 74 height 22
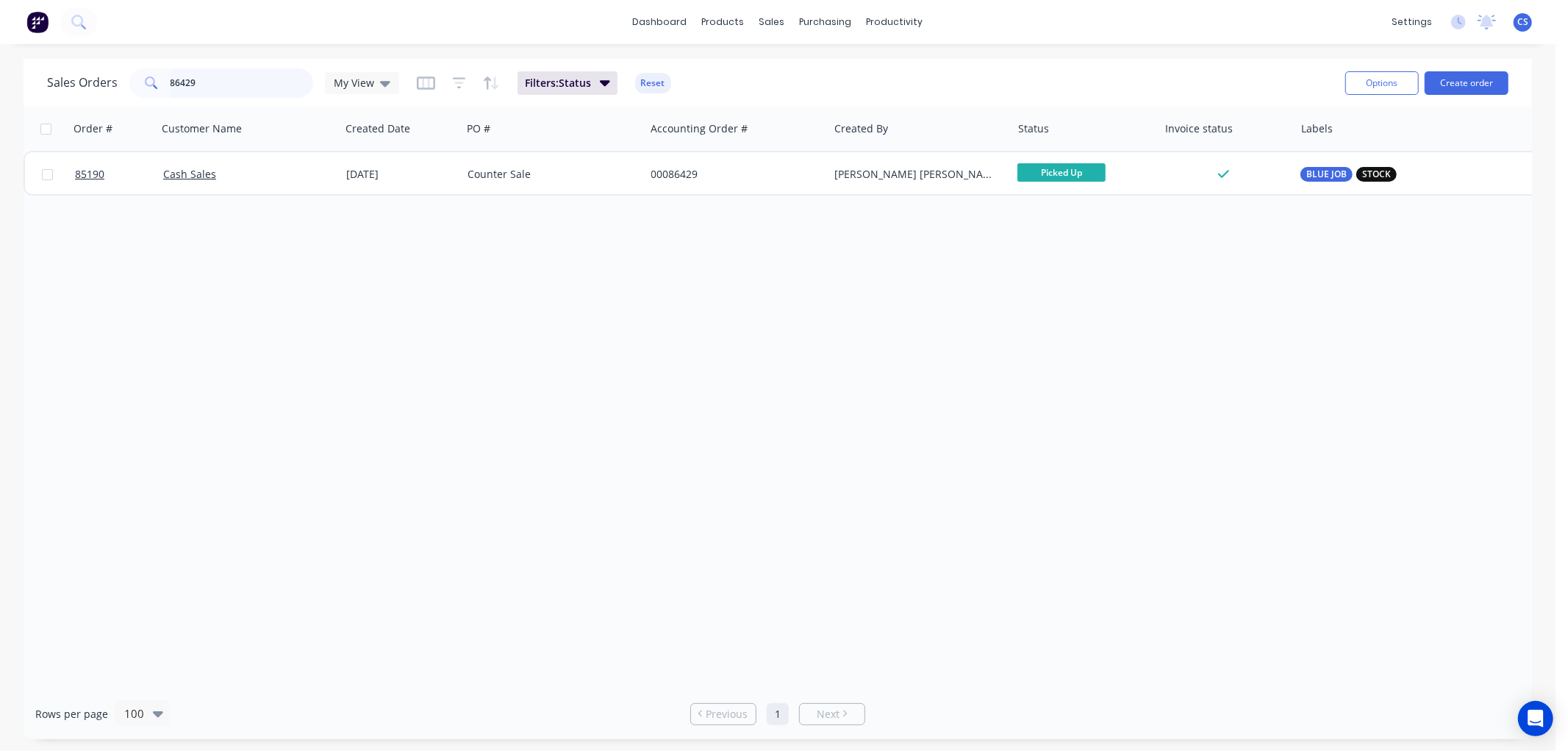
click at [225, 77] on input "86429" at bounding box center [242, 83] width 143 height 29
click at [243, 81] on input "86429" at bounding box center [242, 83] width 143 height 29
click at [243, 81] on input "86429" at bounding box center [242, 83] width 143 height 29
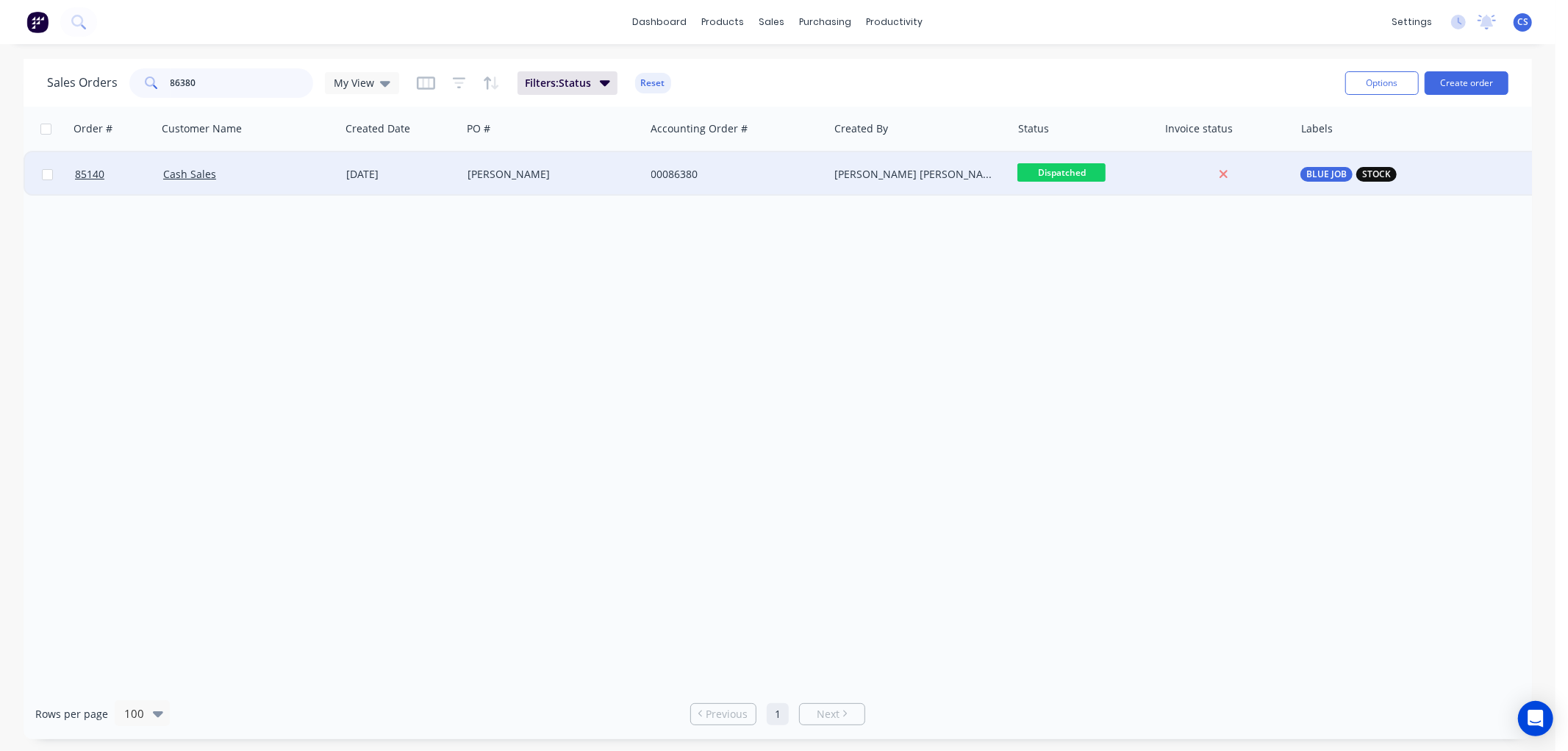
type input "86380"
click at [952, 170] on div "[PERSON_NAME] [PERSON_NAME]" at bounding box center [916, 174] width 163 height 15
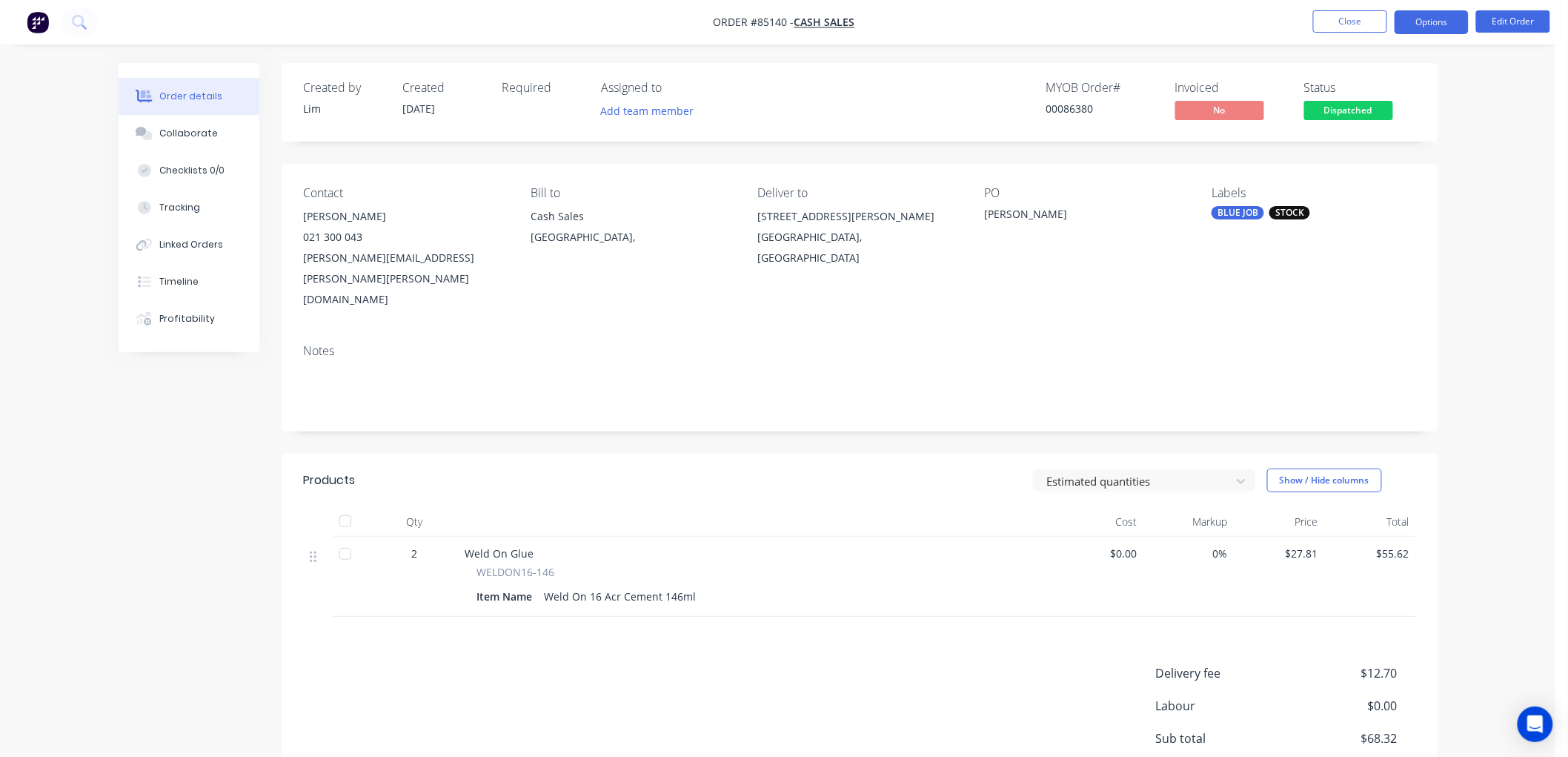
click at [1433, 25] on button "Options" at bounding box center [1431, 22] width 74 height 24
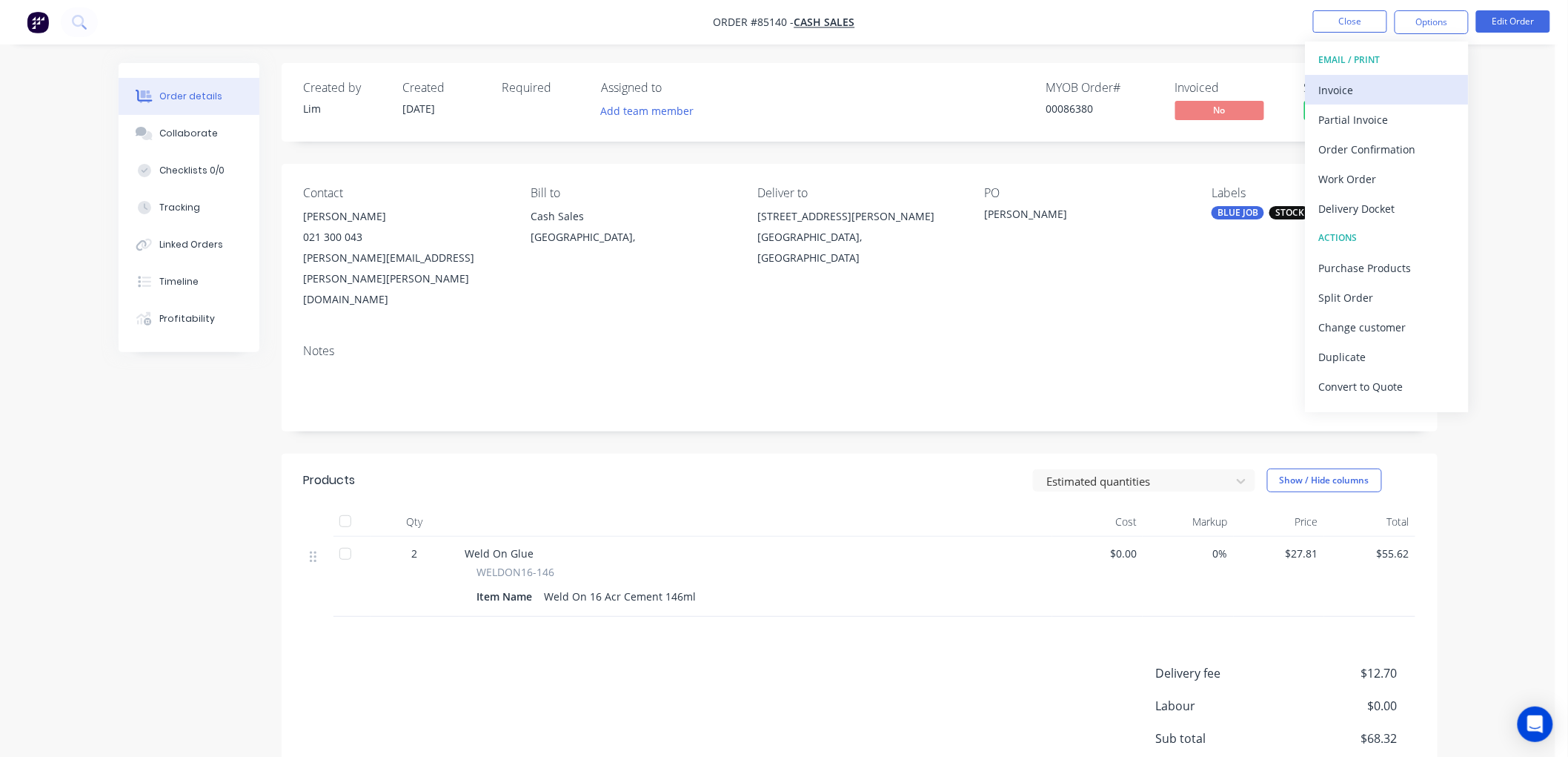
click at [1363, 92] on div "Invoice" at bounding box center [1387, 90] width 136 height 21
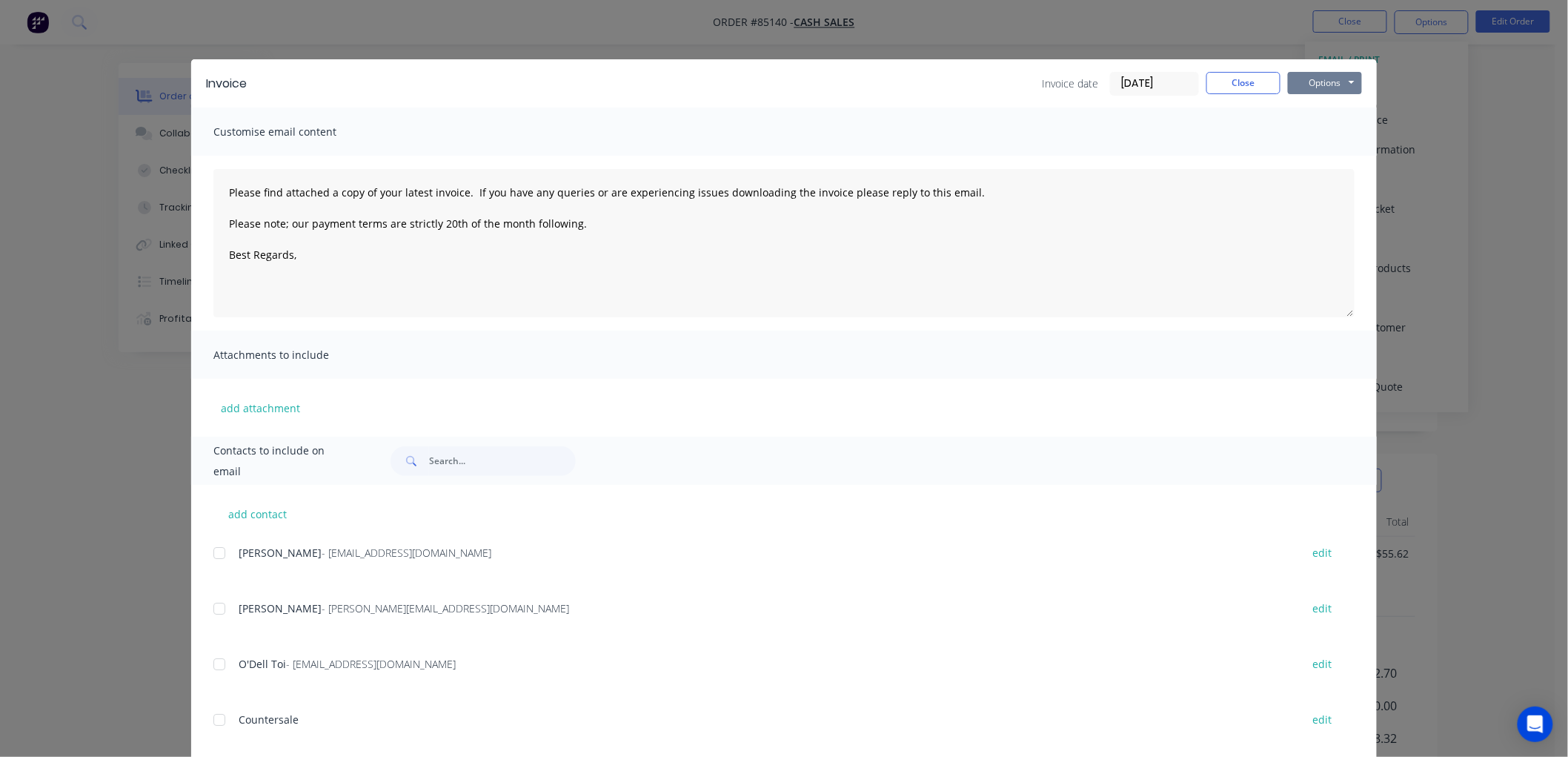
click at [1341, 77] on button "Options" at bounding box center [1325, 83] width 74 height 22
click at [1316, 125] on button "Print" at bounding box center [1335, 134] width 95 height 25
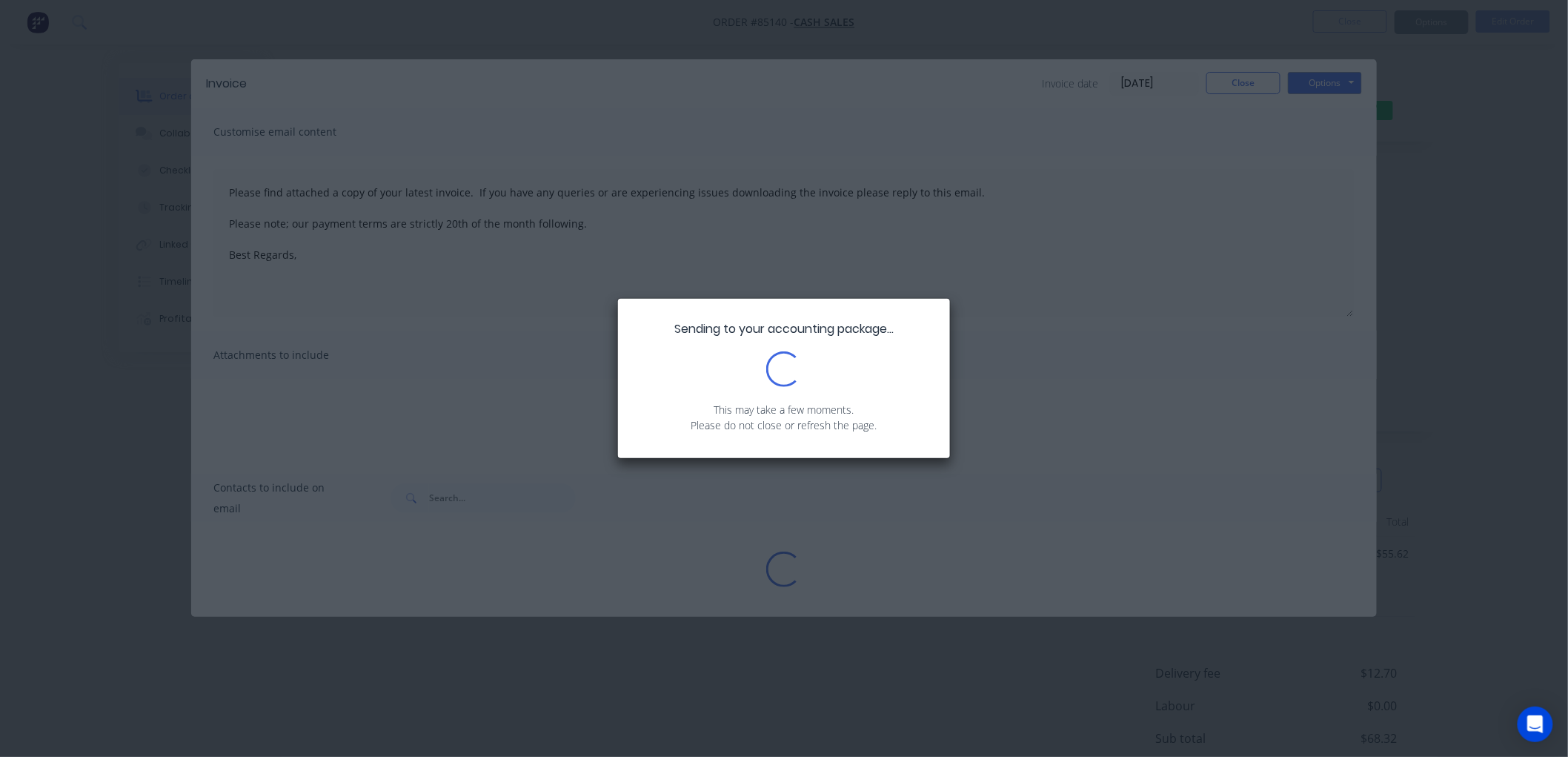
type textarea "Please find attached a copy of your latest invoice. If you have any queries or …"
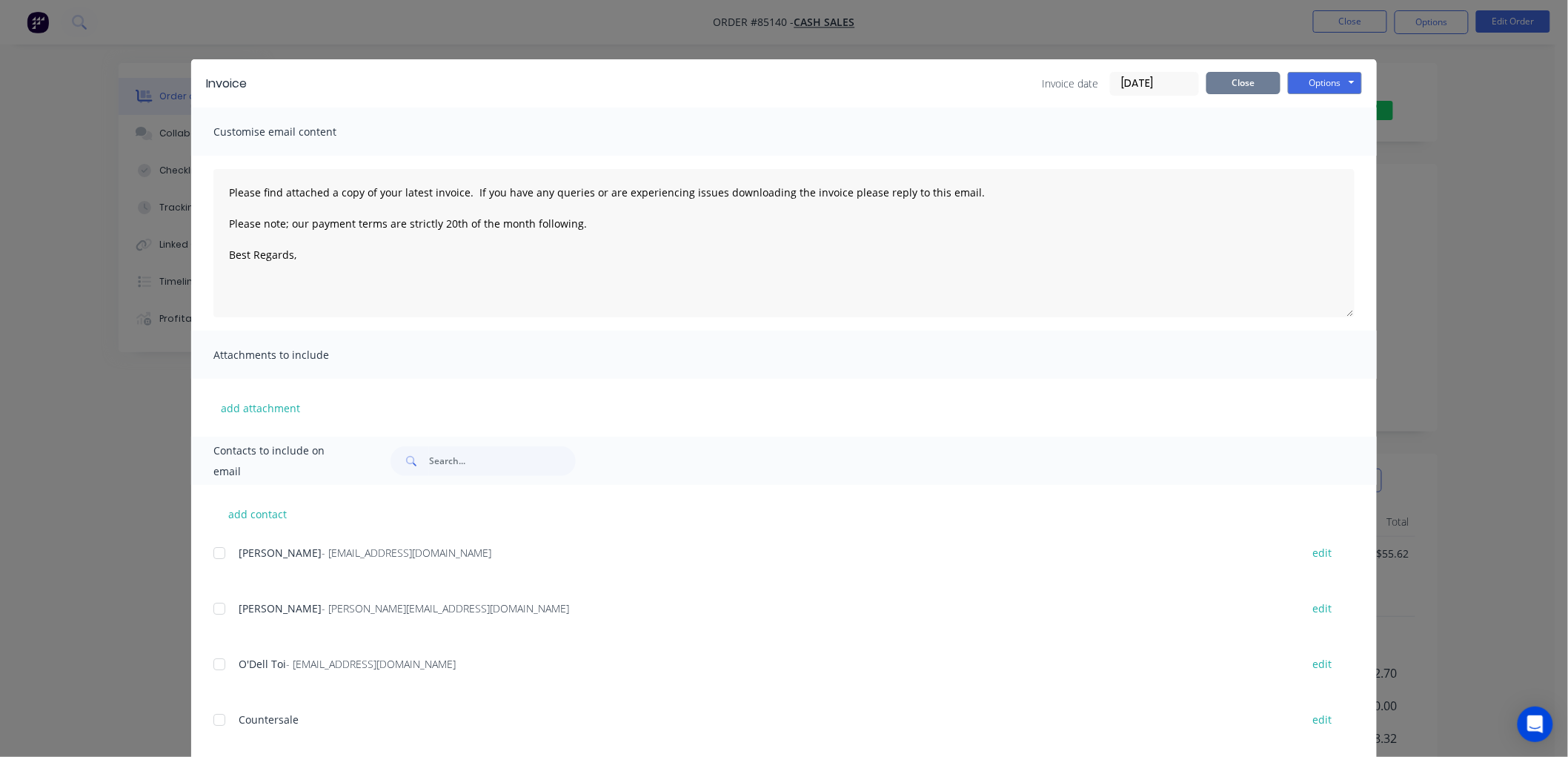
click at [1219, 75] on button "Close" at bounding box center [1243, 83] width 74 height 22
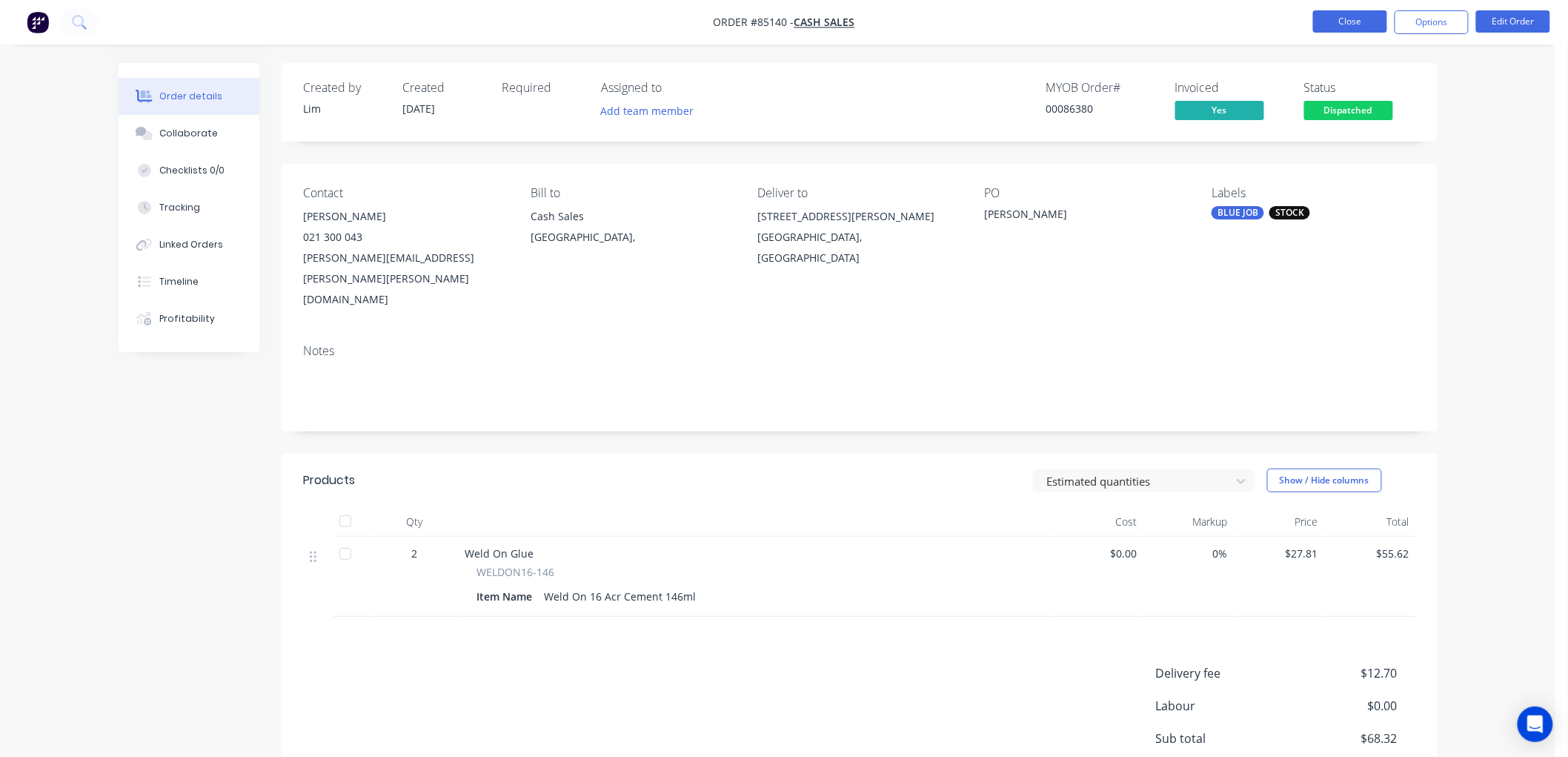
click at [1329, 20] on button "Close" at bounding box center [1350, 21] width 74 height 22
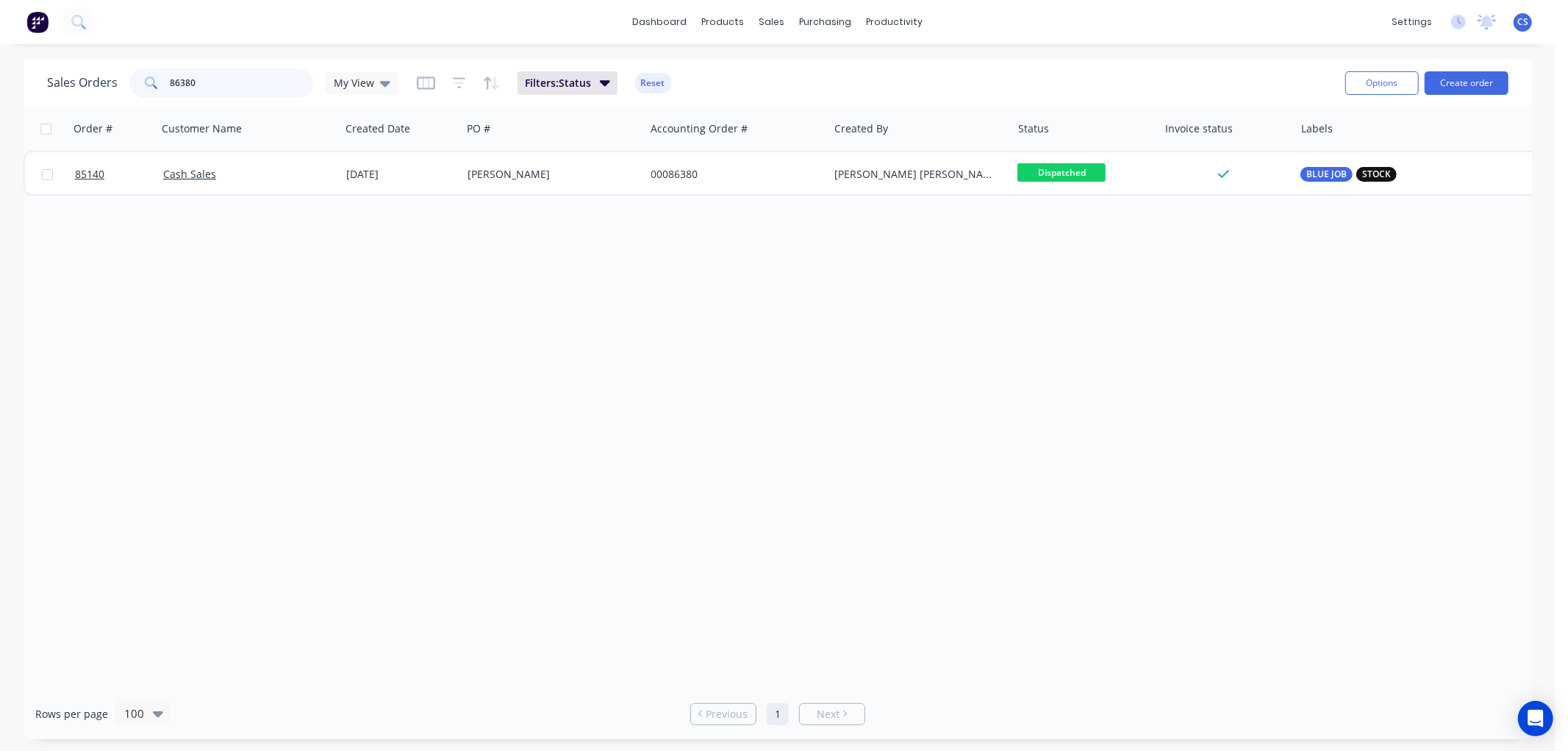
click at [240, 85] on input "86380" at bounding box center [242, 83] width 143 height 29
click at [358, 86] on span "My View" at bounding box center [354, 82] width 41 height 15
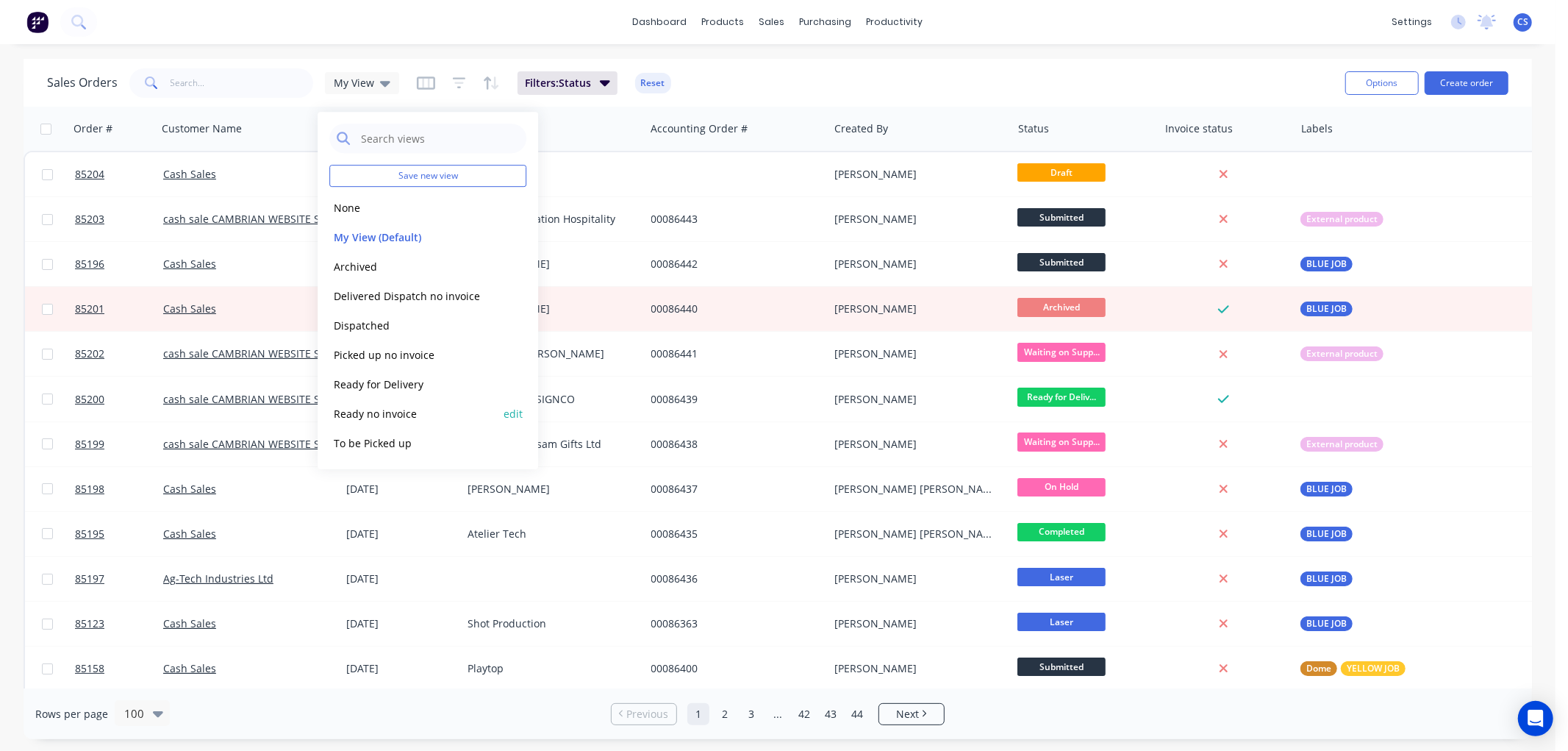
click at [377, 412] on button "Ready no invoice" at bounding box center [413, 413] width 168 height 17
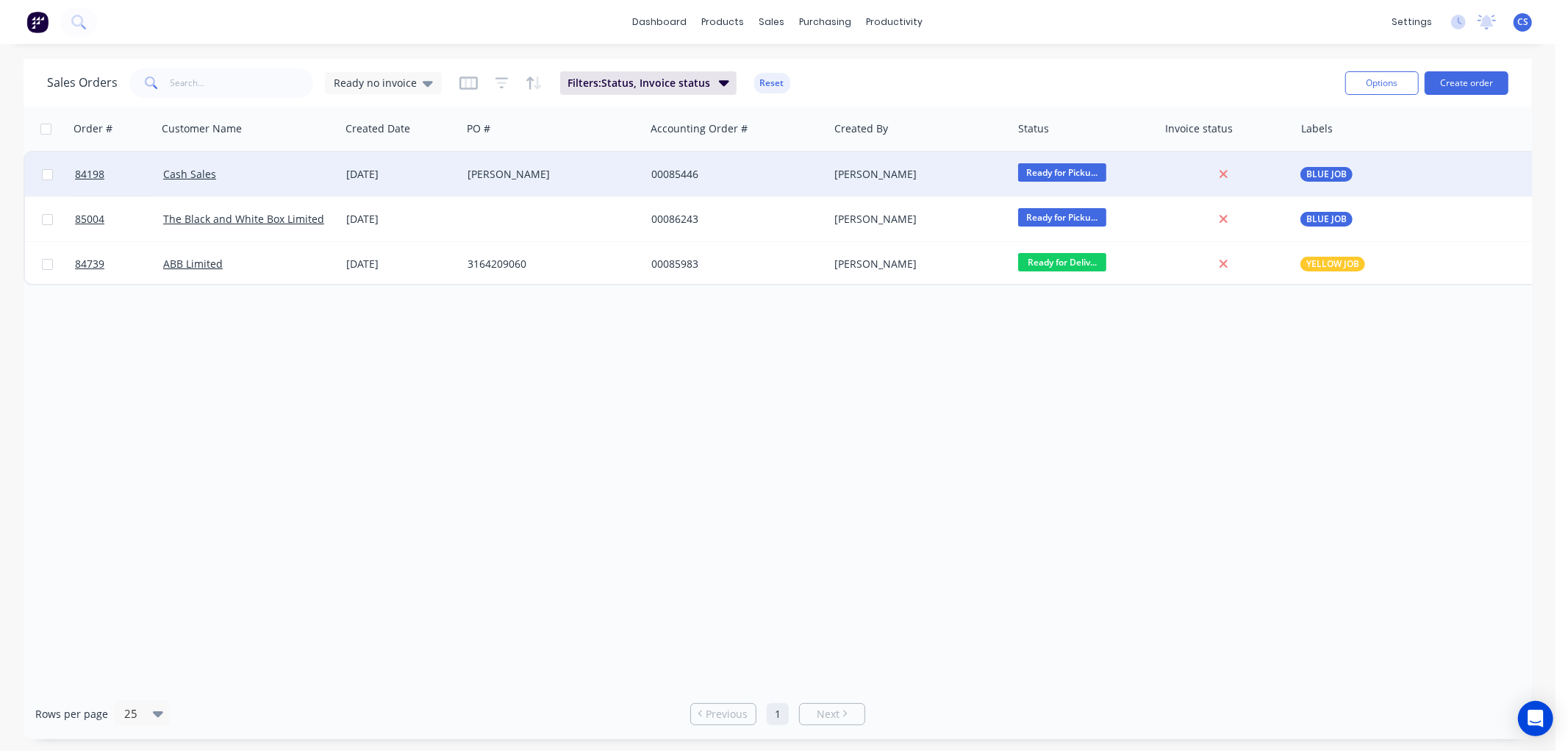
click at [578, 179] on div "Reece" at bounding box center [549, 174] width 163 height 15
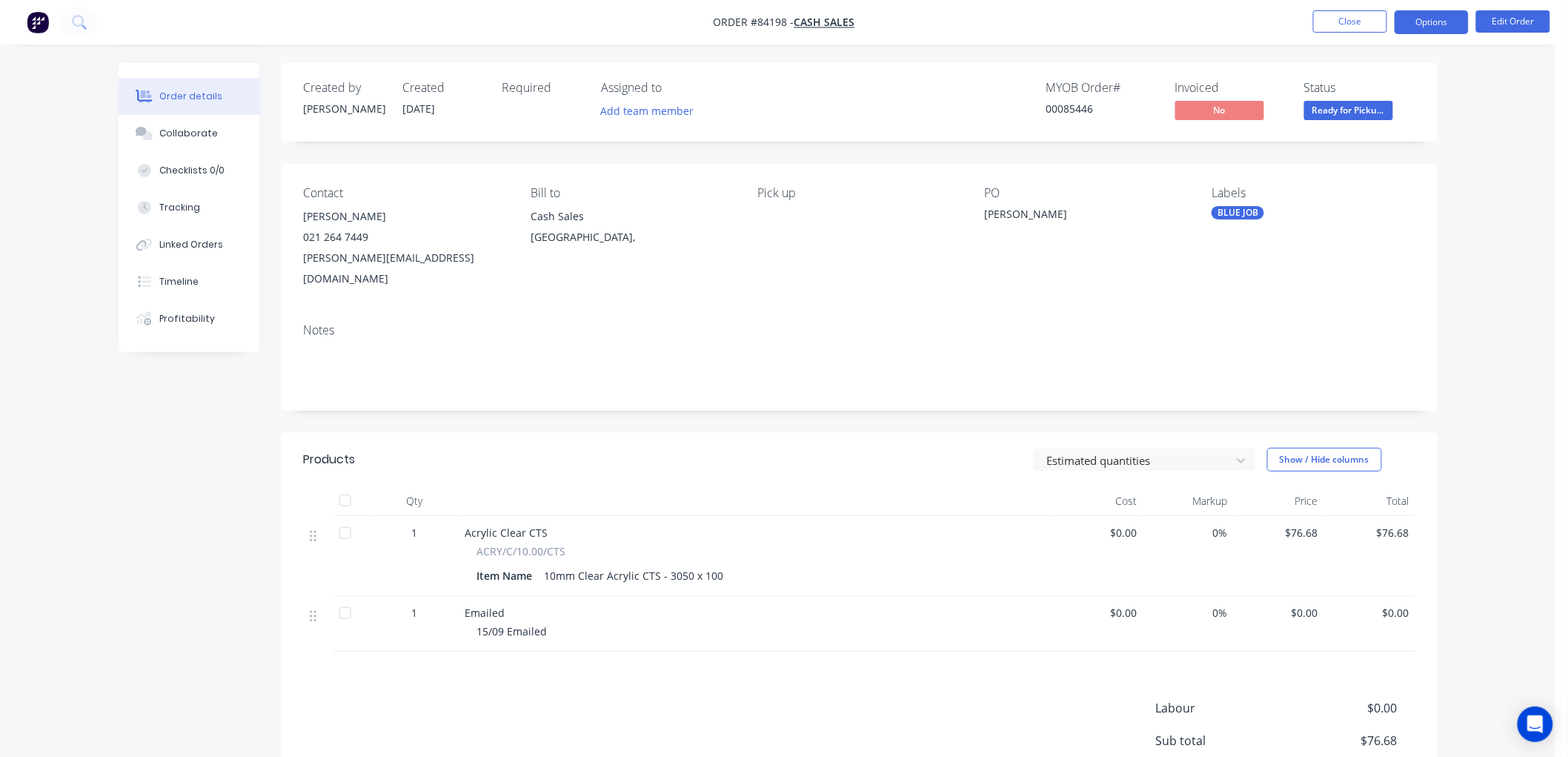
click at [1445, 23] on button "Options" at bounding box center [1431, 22] width 74 height 24
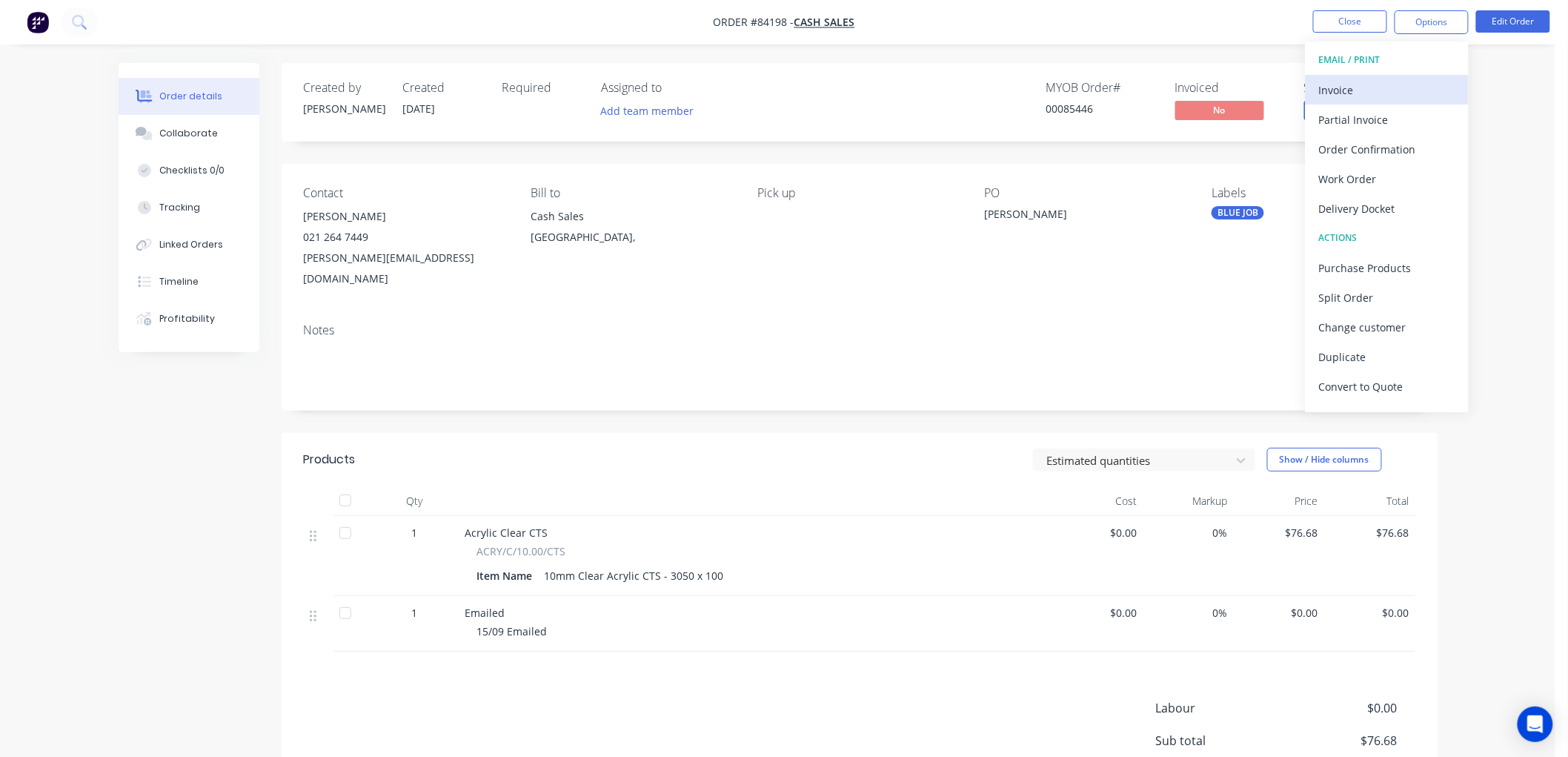
click at [1375, 84] on div "Invoice" at bounding box center [1387, 90] width 136 height 21
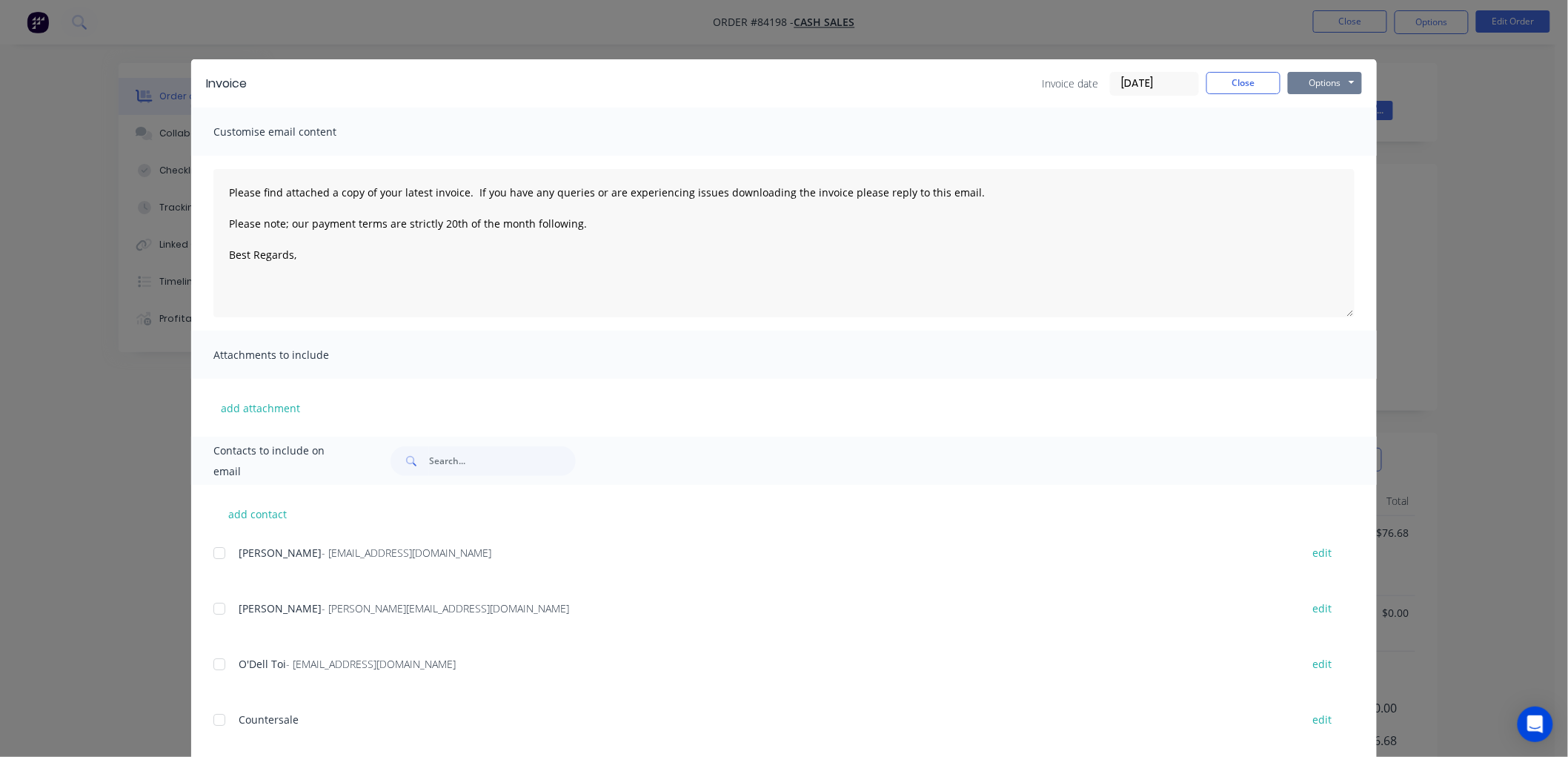
click at [1324, 81] on button "Options" at bounding box center [1325, 83] width 74 height 22
click at [1308, 135] on button "Print" at bounding box center [1335, 134] width 95 height 25
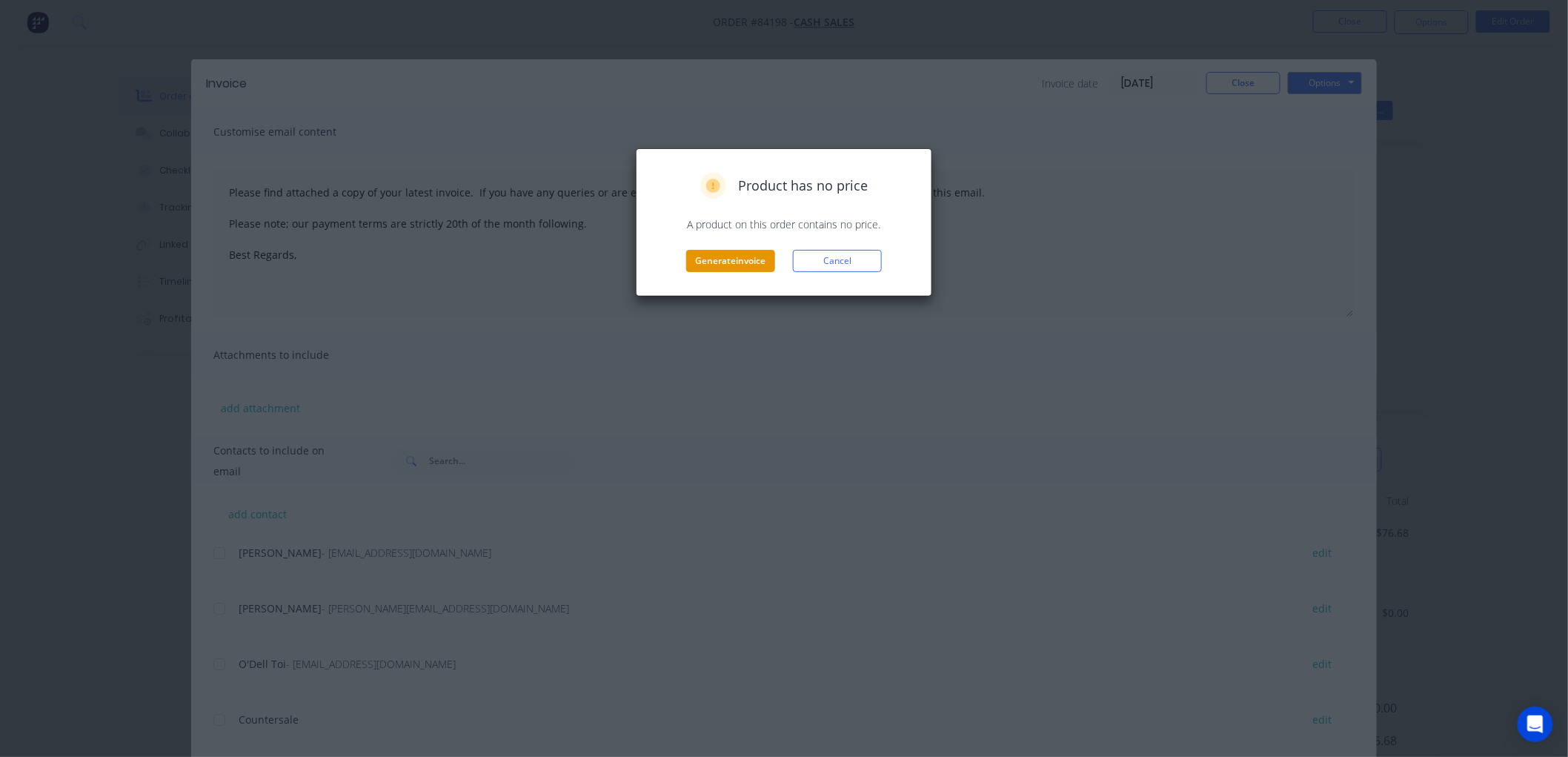
click at [734, 261] on button "Generate invoice" at bounding box center [730, 261] width 89 height 22
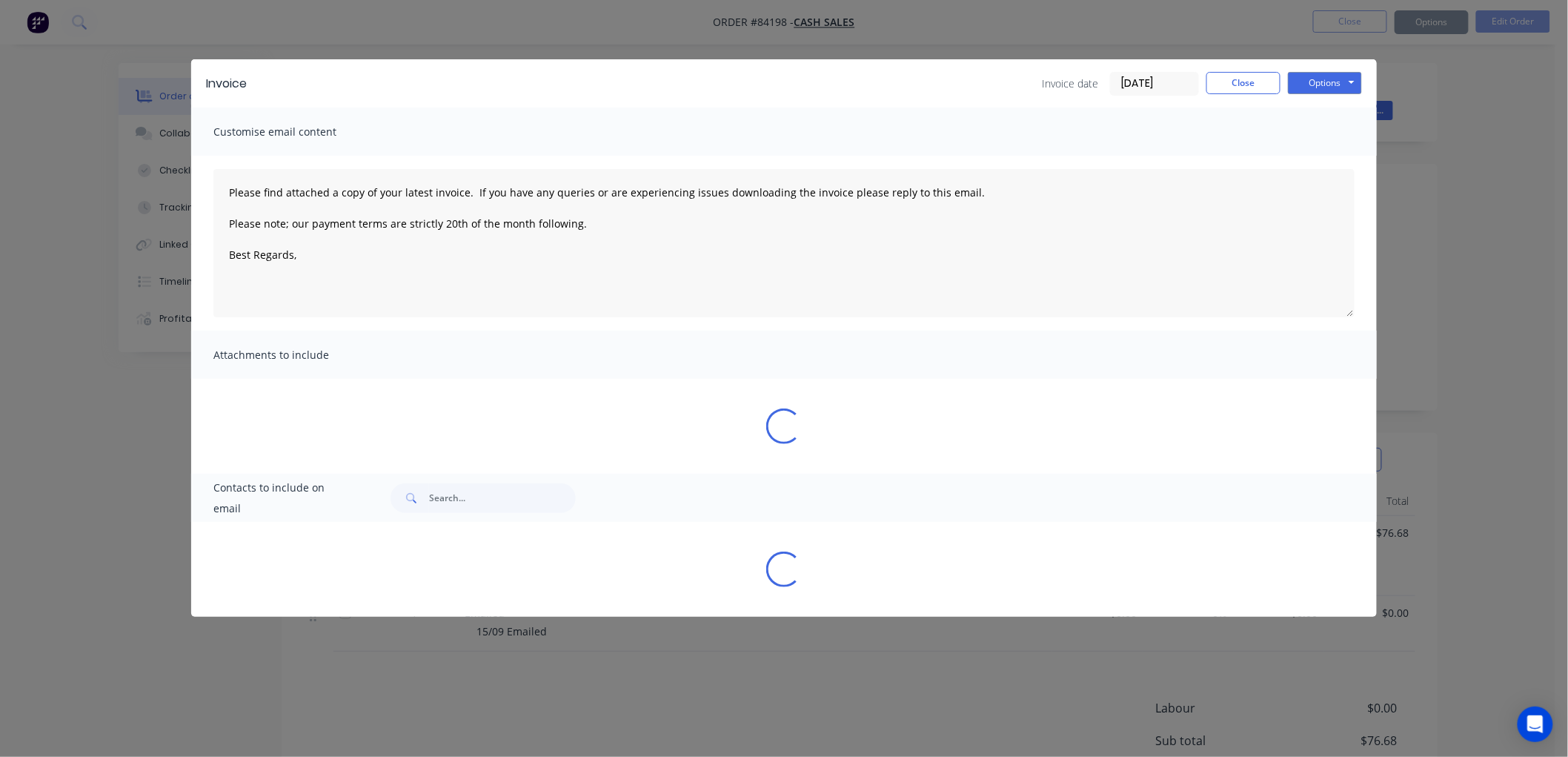
type textarea "Please find attached a copy of your latest invoice. If you have any queries or …"
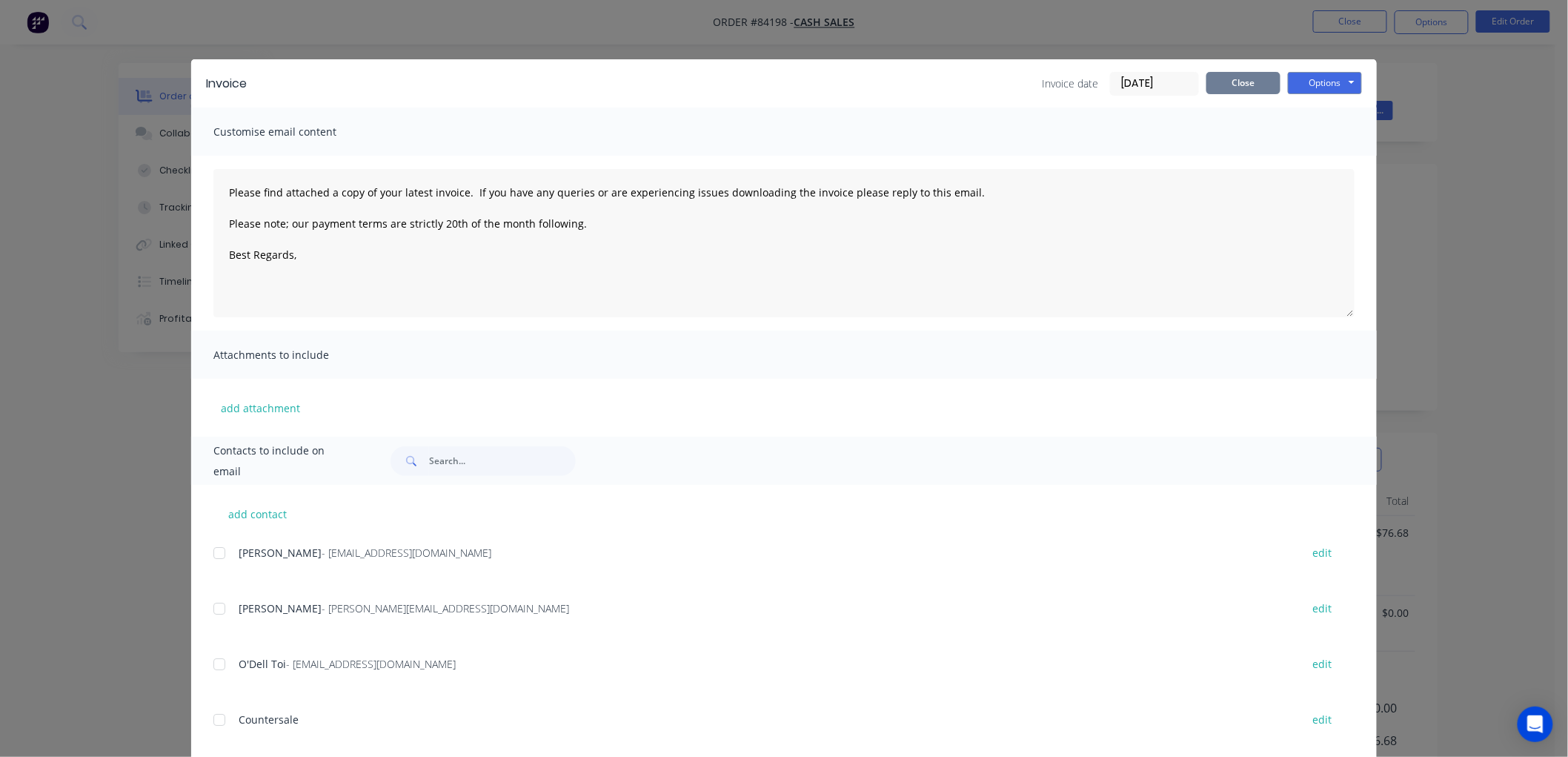
click at [1240, 84] on button "Close" at bounding box center [1243, 83] width 74 height 22
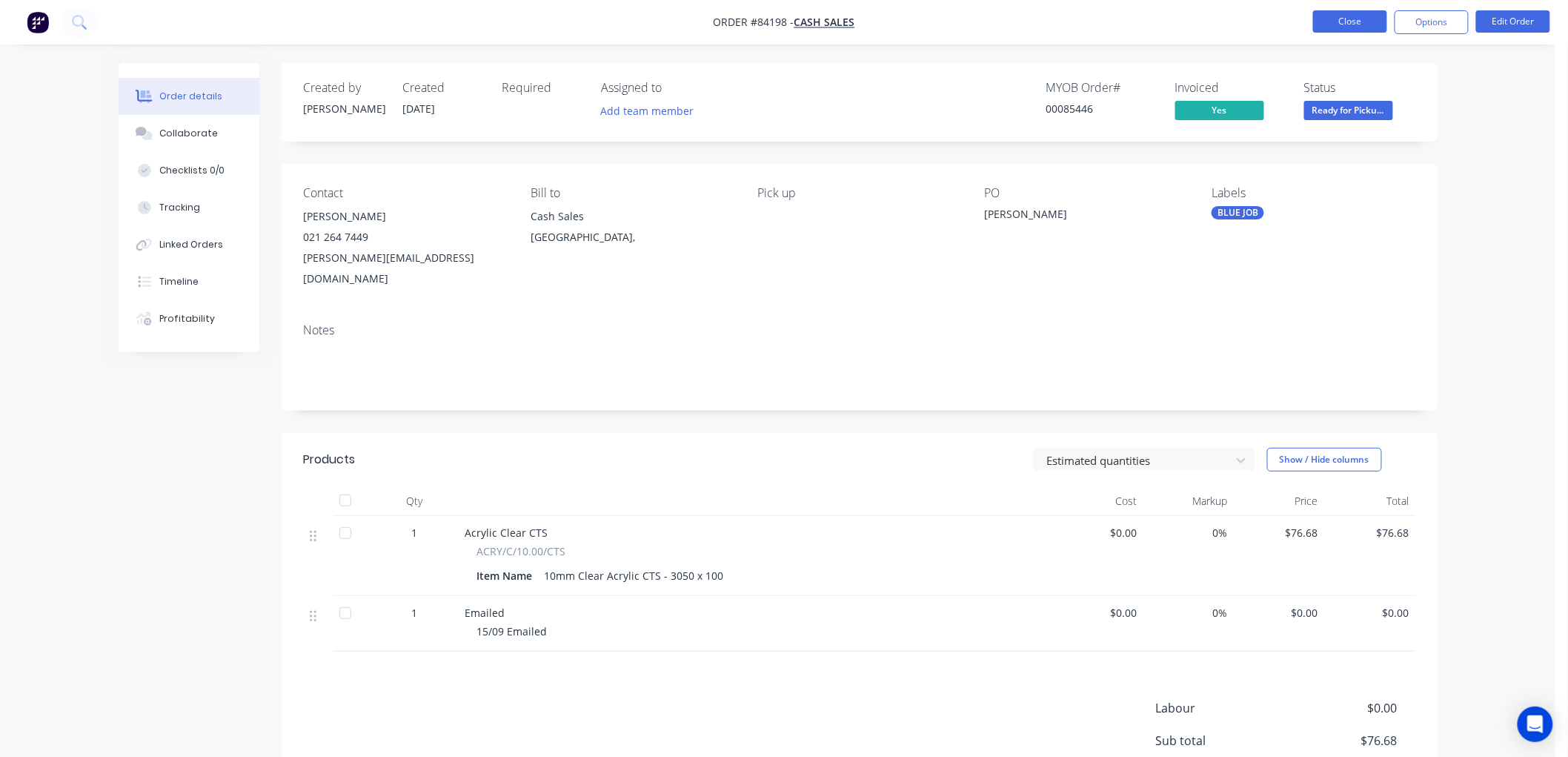
click at [1361, 27] on button "Close" at bounding box center [1350, 21] width 74 height 22
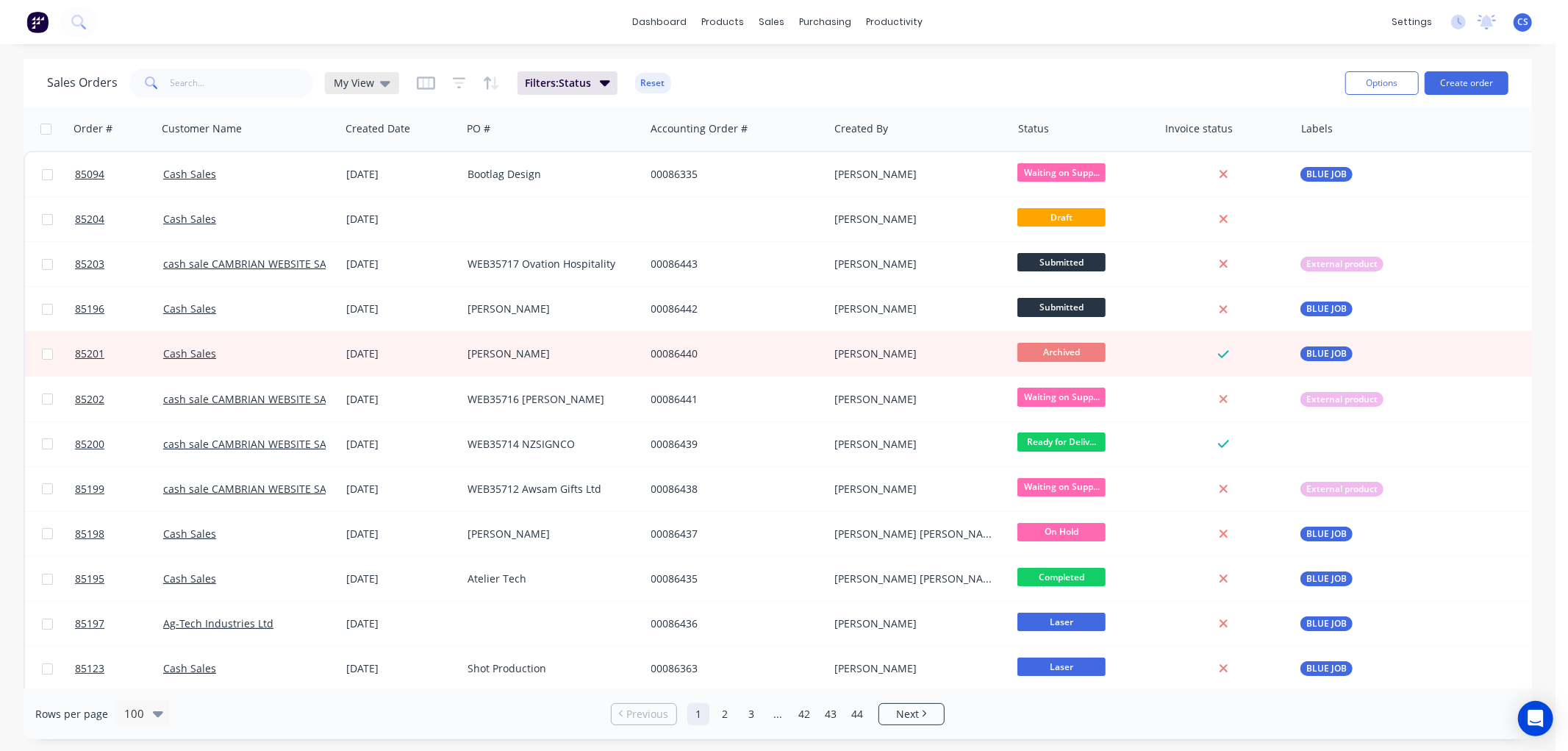
click at [361, 85] on span "My View" at bounding box center [354, 82] width 41 height 15
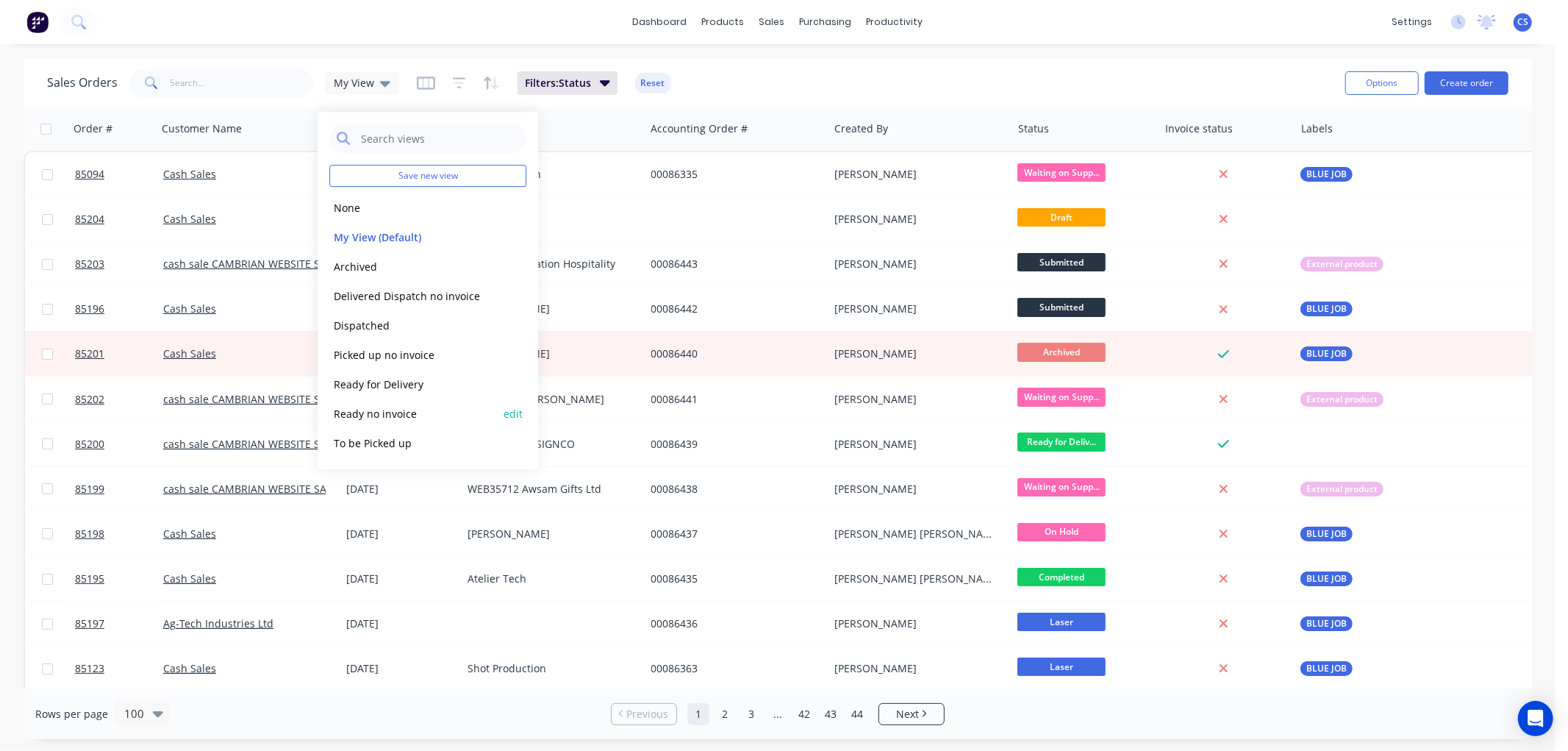
click at [377, 413] on button "Ready no invoice" at bounding box center [413, 413] width 168 height 17
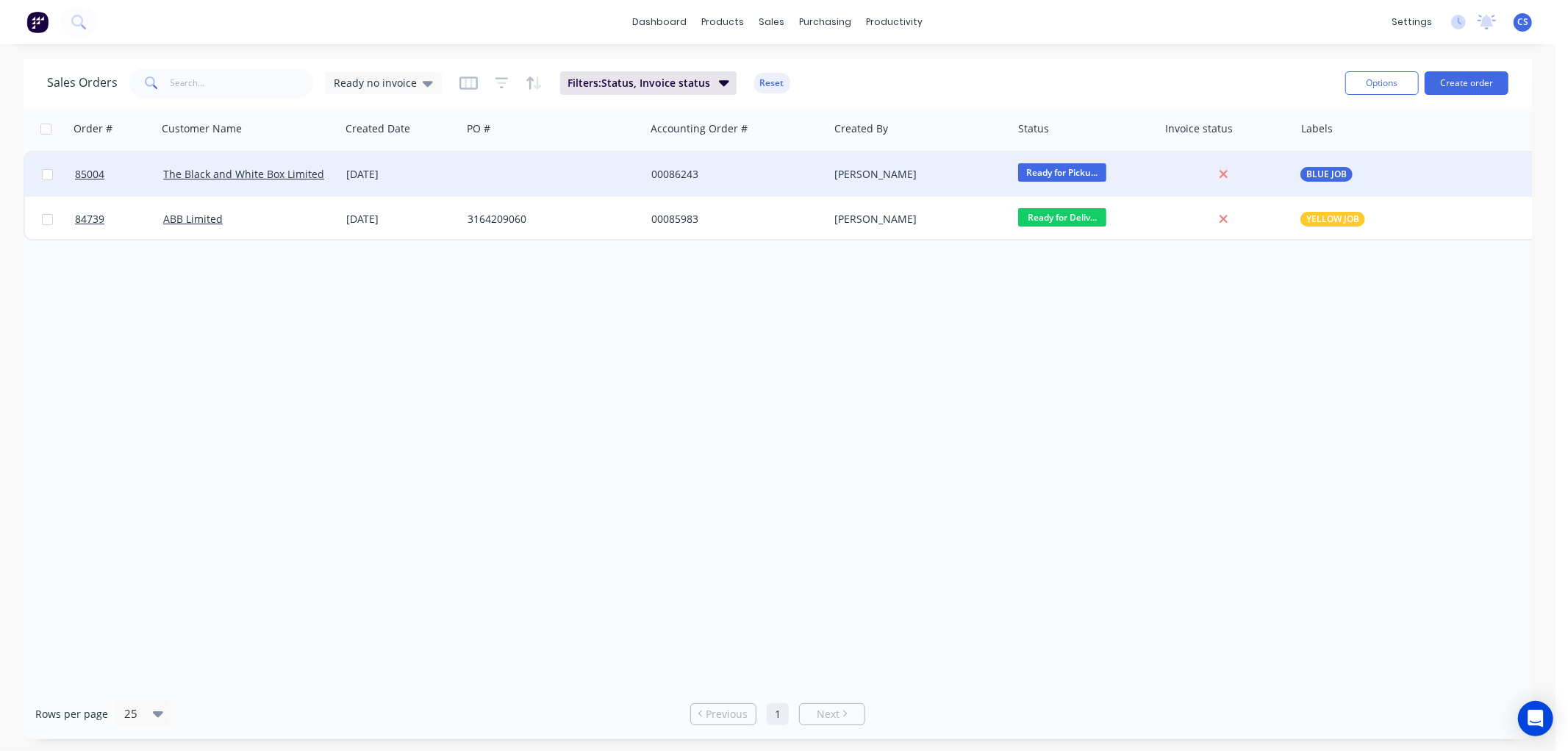
click at [917, 172] on div "[PERSON_NAME]" at bounding box center [916, 174] width 163 height 15
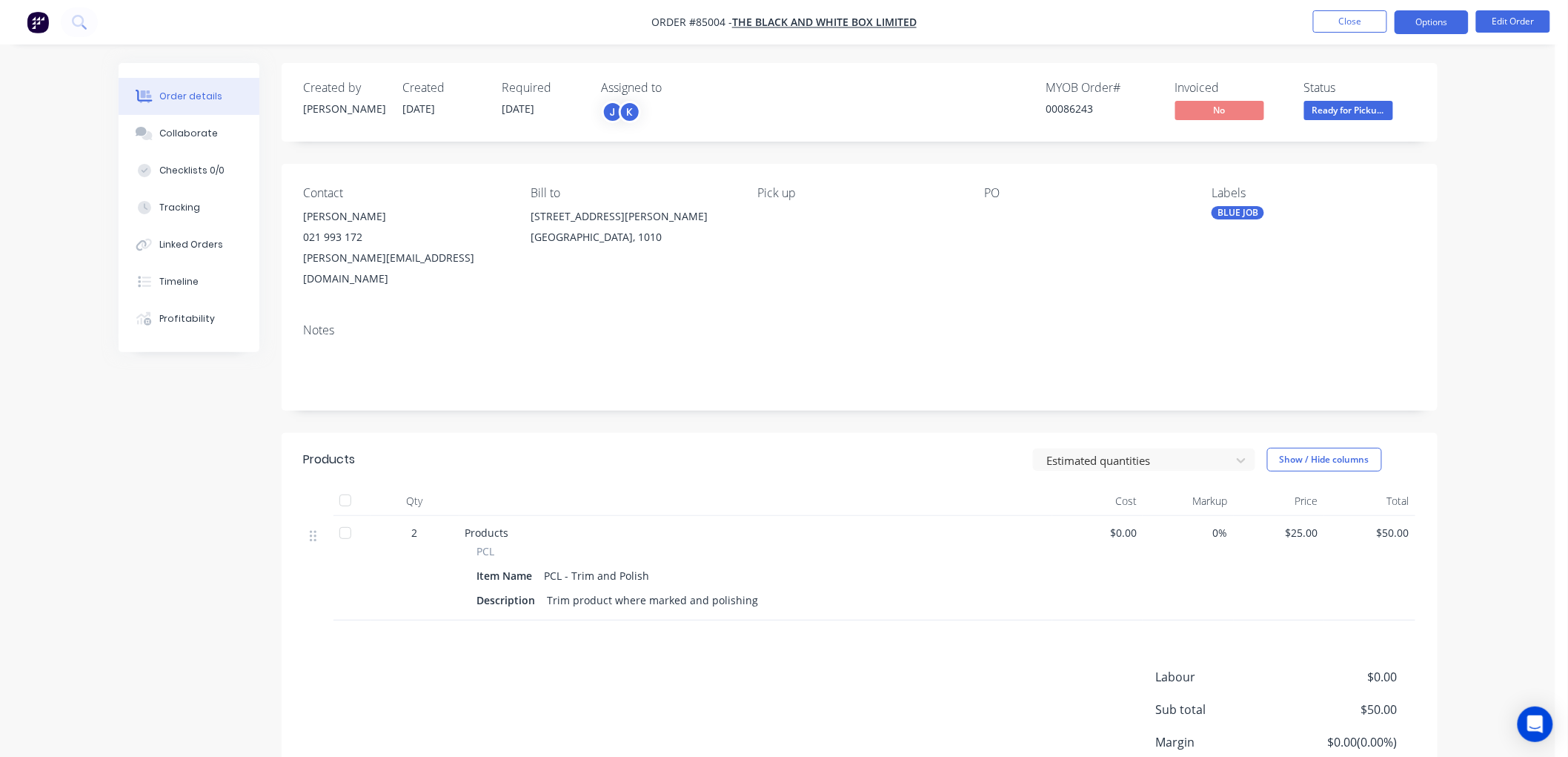
click at [1438, 25] on button "Options" at bounding box center [1431, 22] width 74 height 24
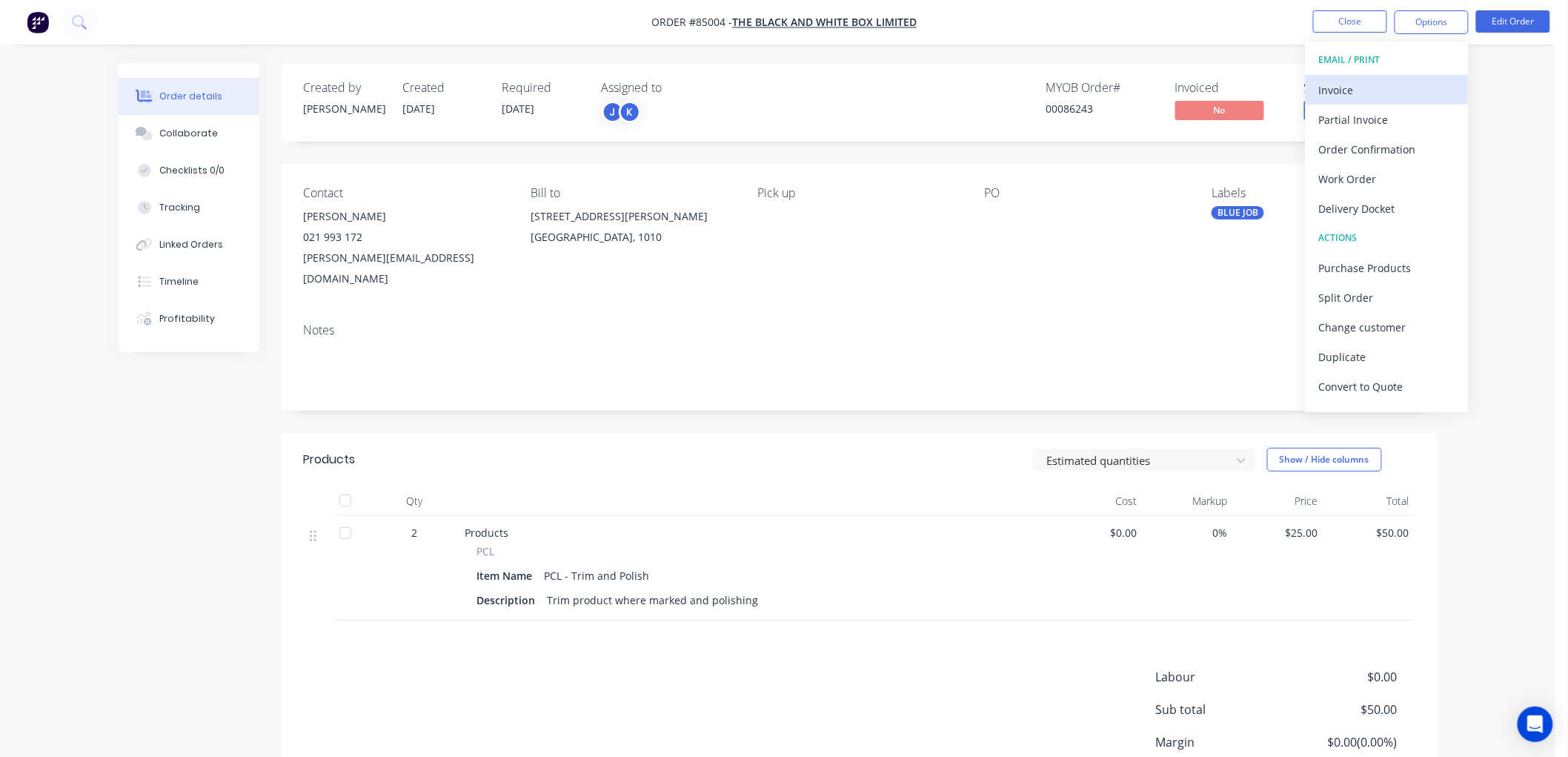
click at [1360, 90] on div "Invoice" at bounding box center [1387, 90] width 136 height 21
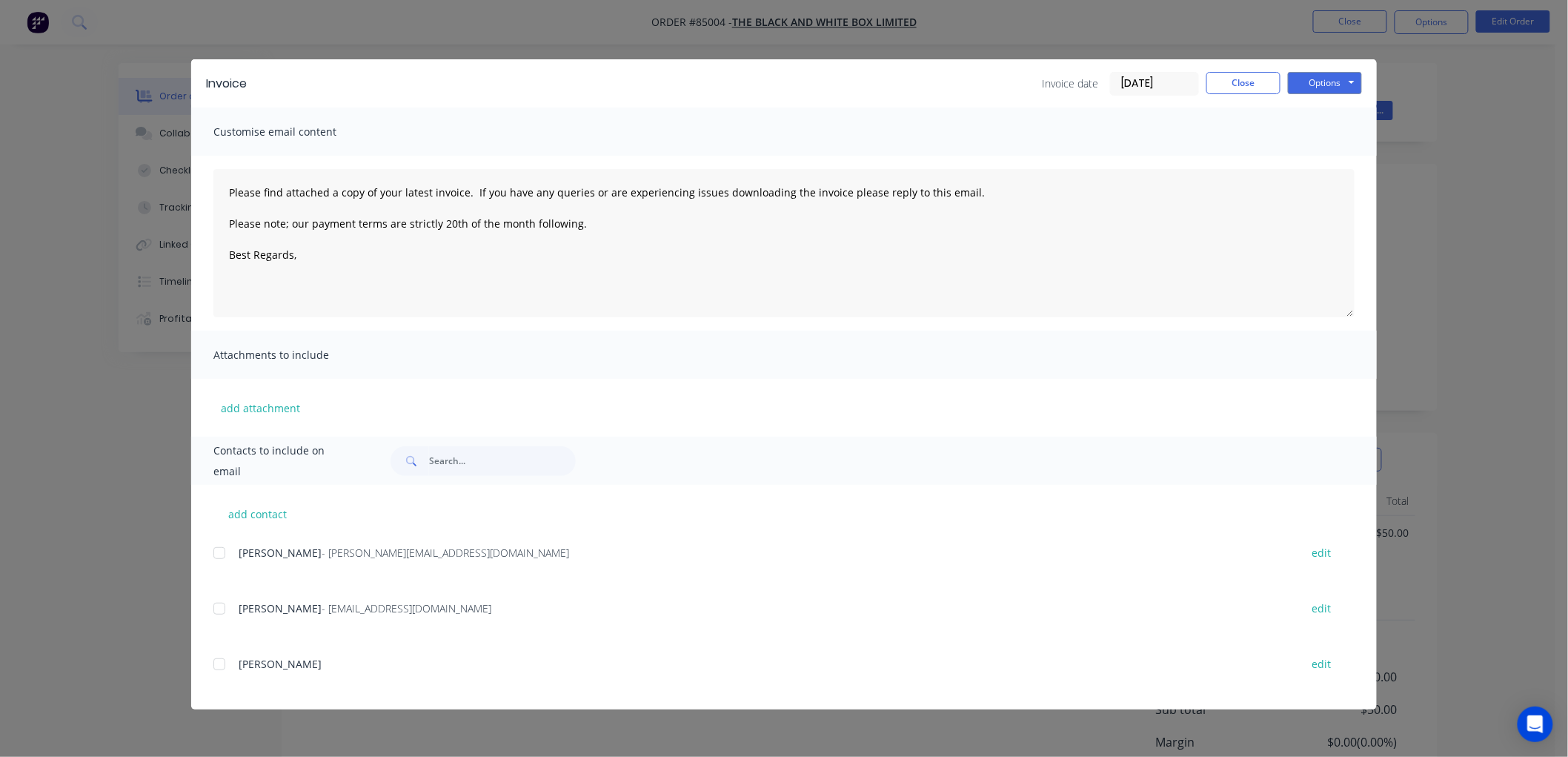
drag, startPoint x: 222, startPoint y: 552, endPoint x: 239, endPoint y: 554, distance: 17.1
click at [220, 552] on div at bounding box center [220, 553] width 30 height 30
click at [1313, 80] on button "Options" at bounding box center [1325, 83] width 74 height 22
click at [1317, 153] on button "Email" at bounding box center [1335, 158] width 95 height 25
type textarea "Please find attached a copy of your latest invoice. If you have any queries or …"
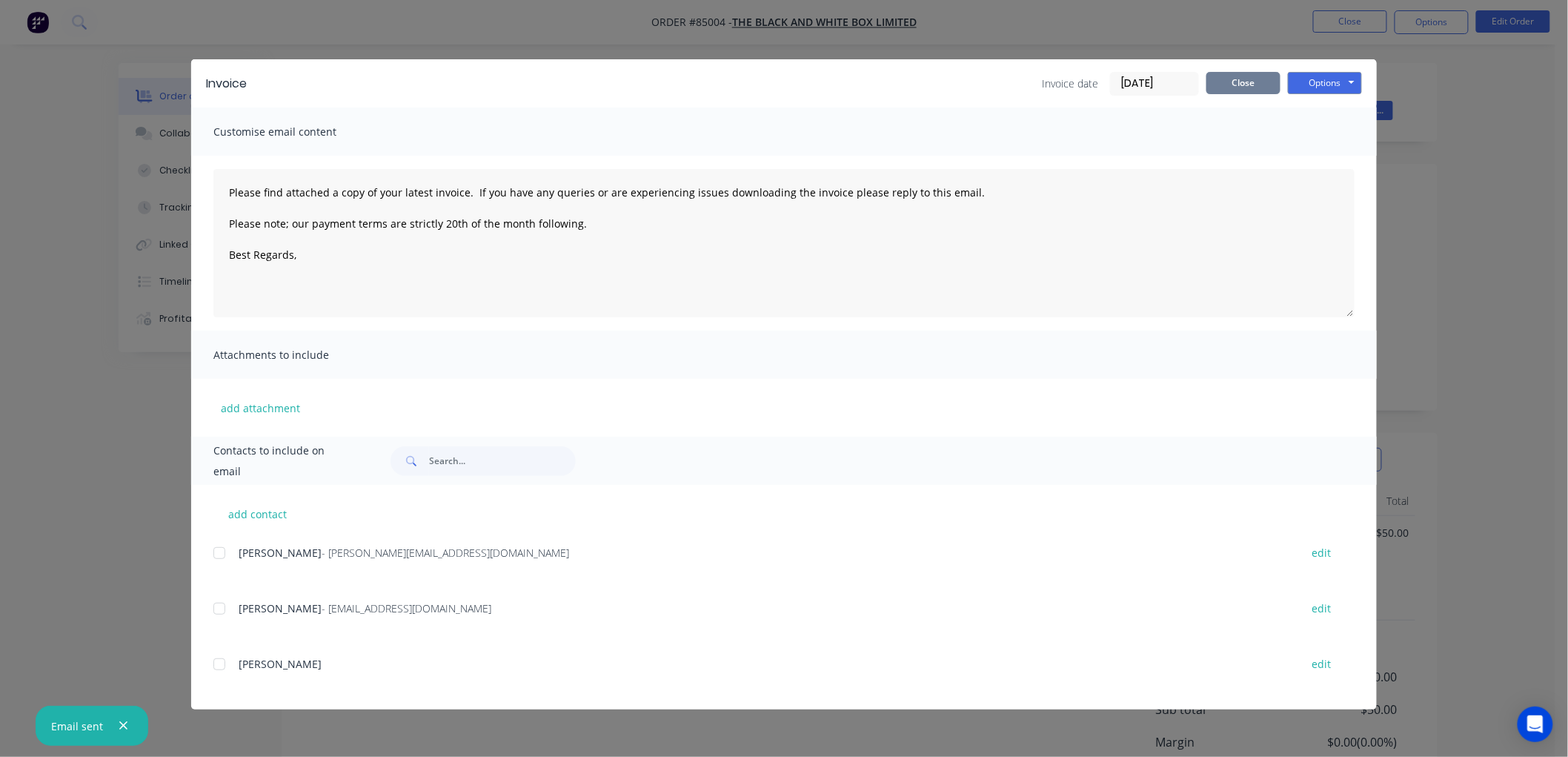
click at [1257, 80] on button "Close" at bounding box center [1243, 83] width 74 height 22
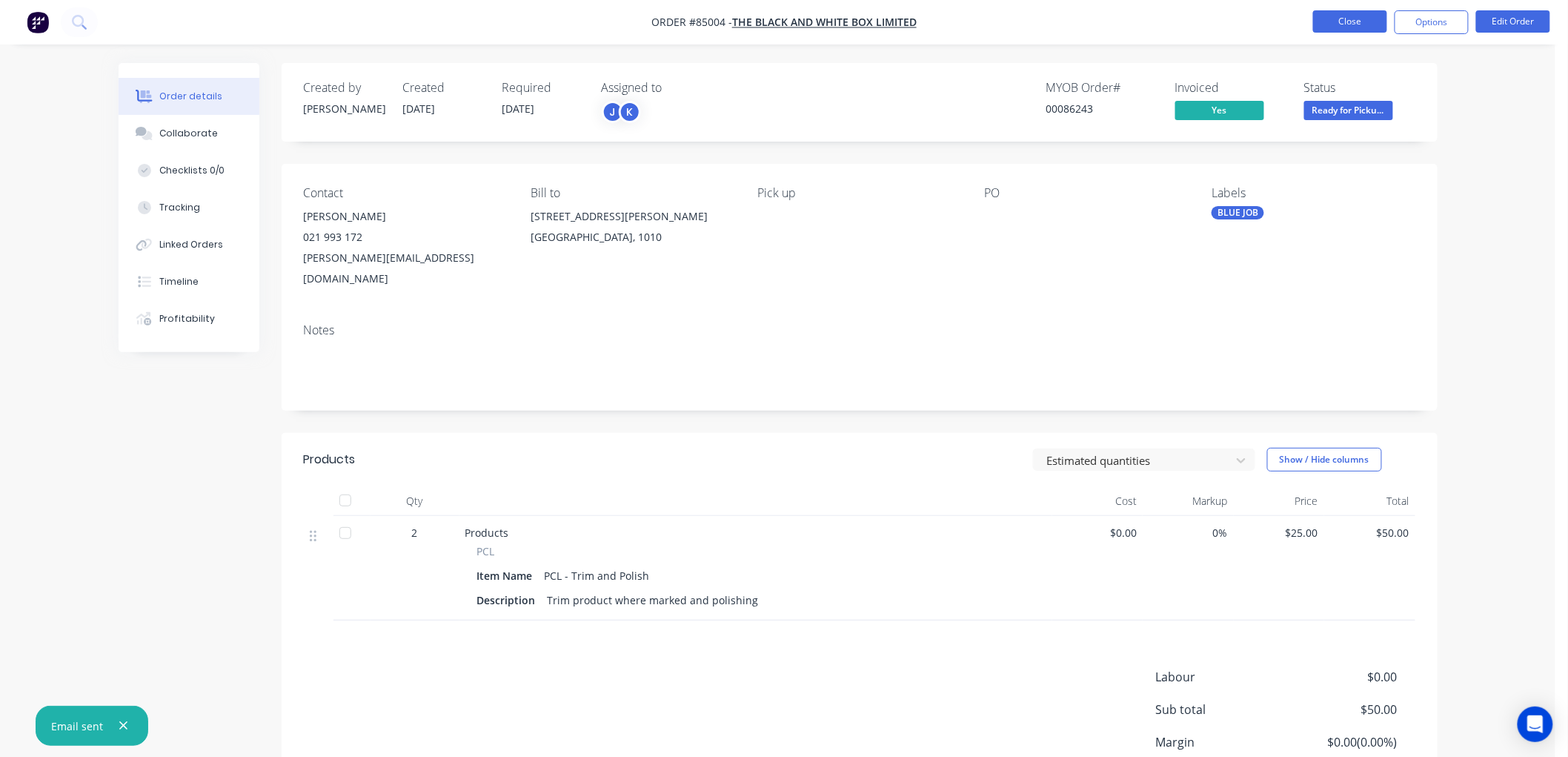
click at [1350, 23] on button "Close" at bounding box center [1350, 21] width 74 height 22
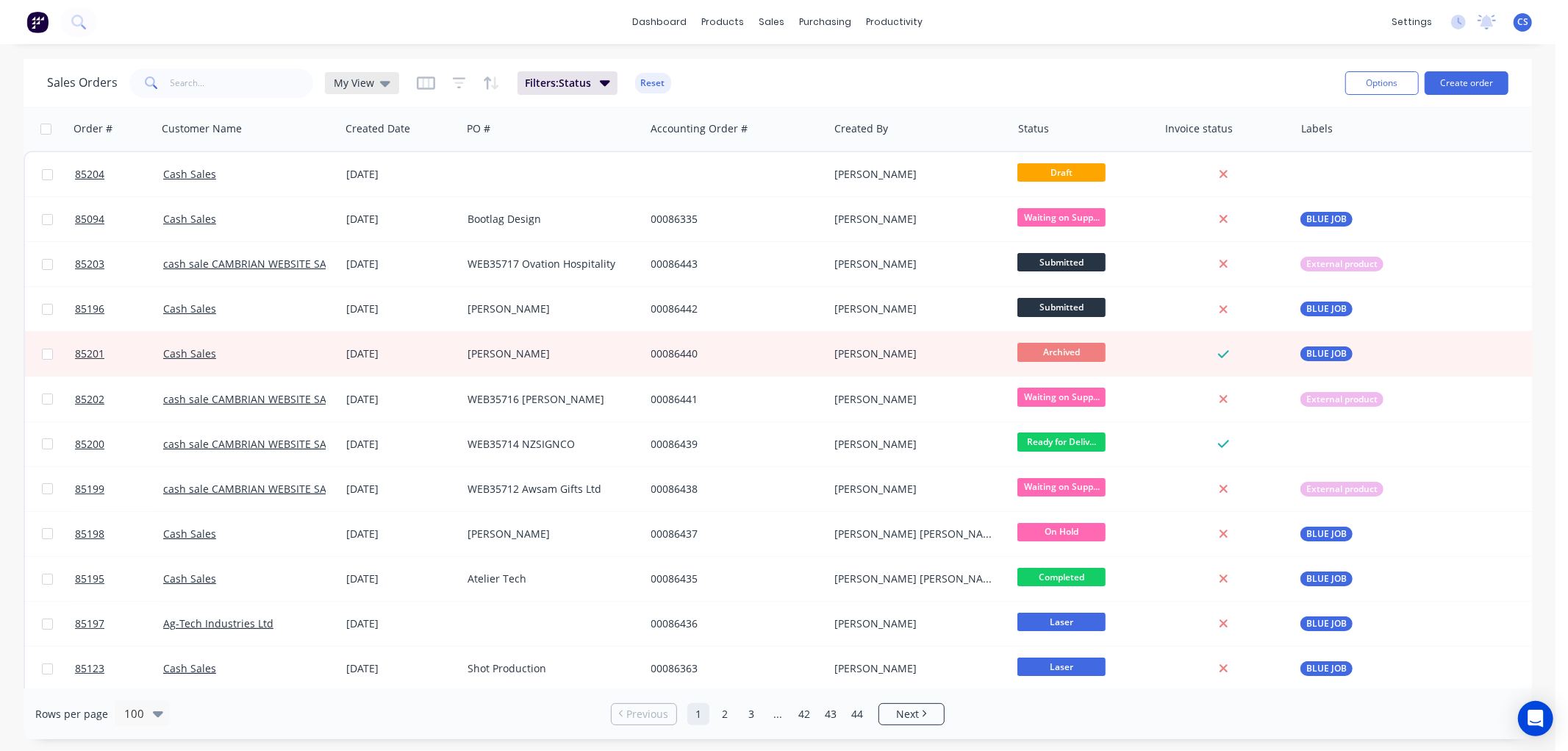
click at [364, 90] on div "My View" at bounding box center [362, 83] width 74 height 22
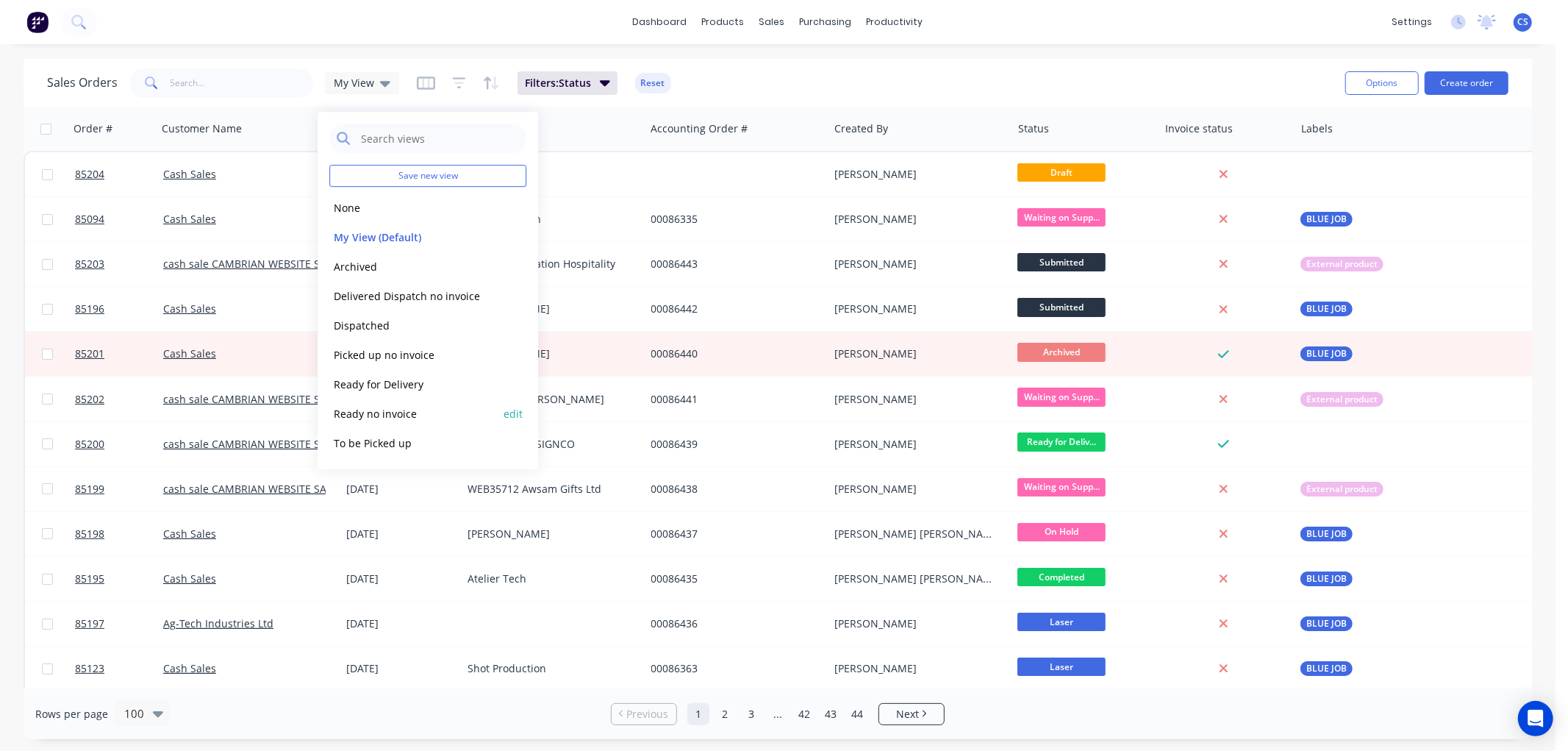
click at [377, 413] on button "Ready no invoice" at bounding box center [413, 413] width 168 height 17
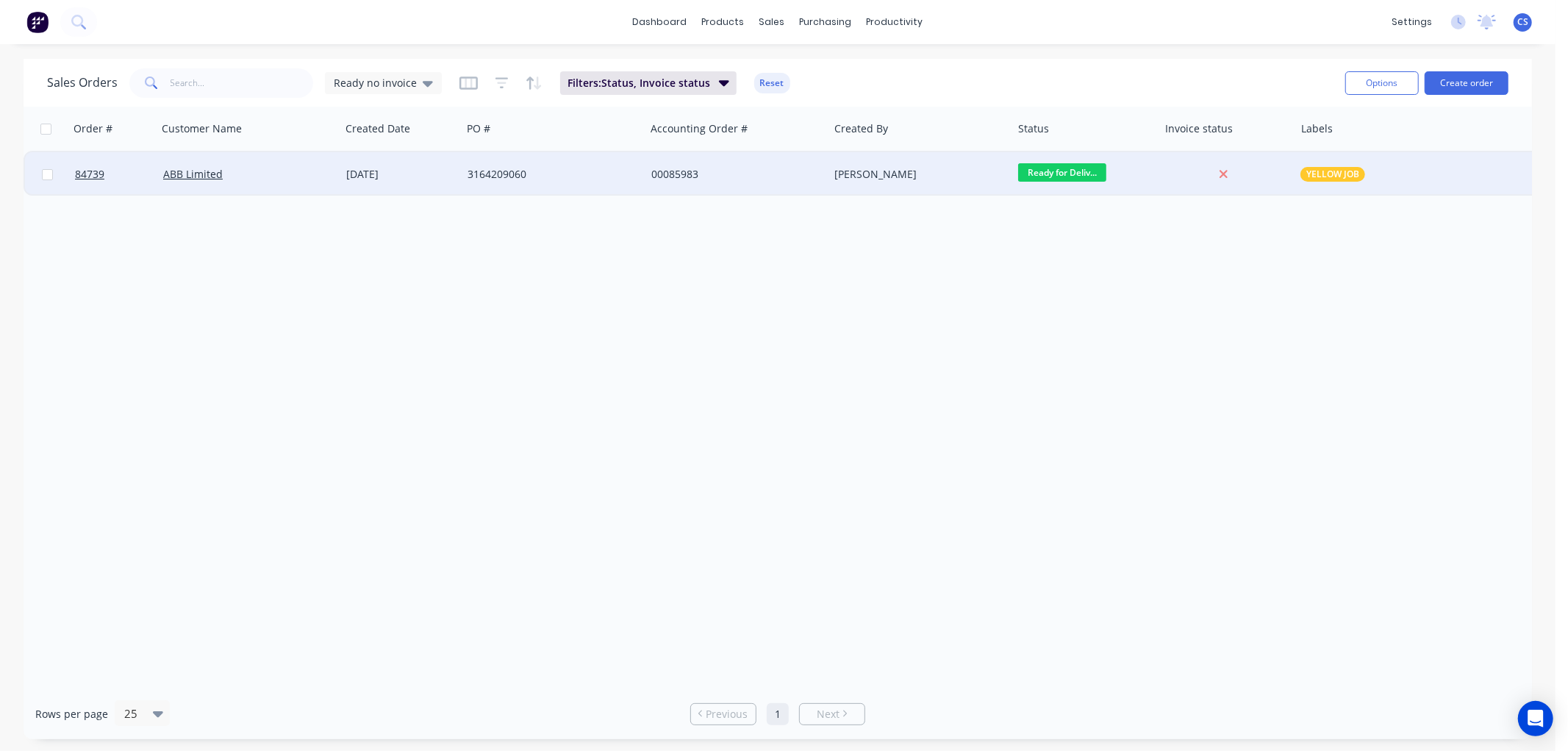
click at [599, 175] on div "3164209060" at bounding box center [549, 174] width 163 height 15
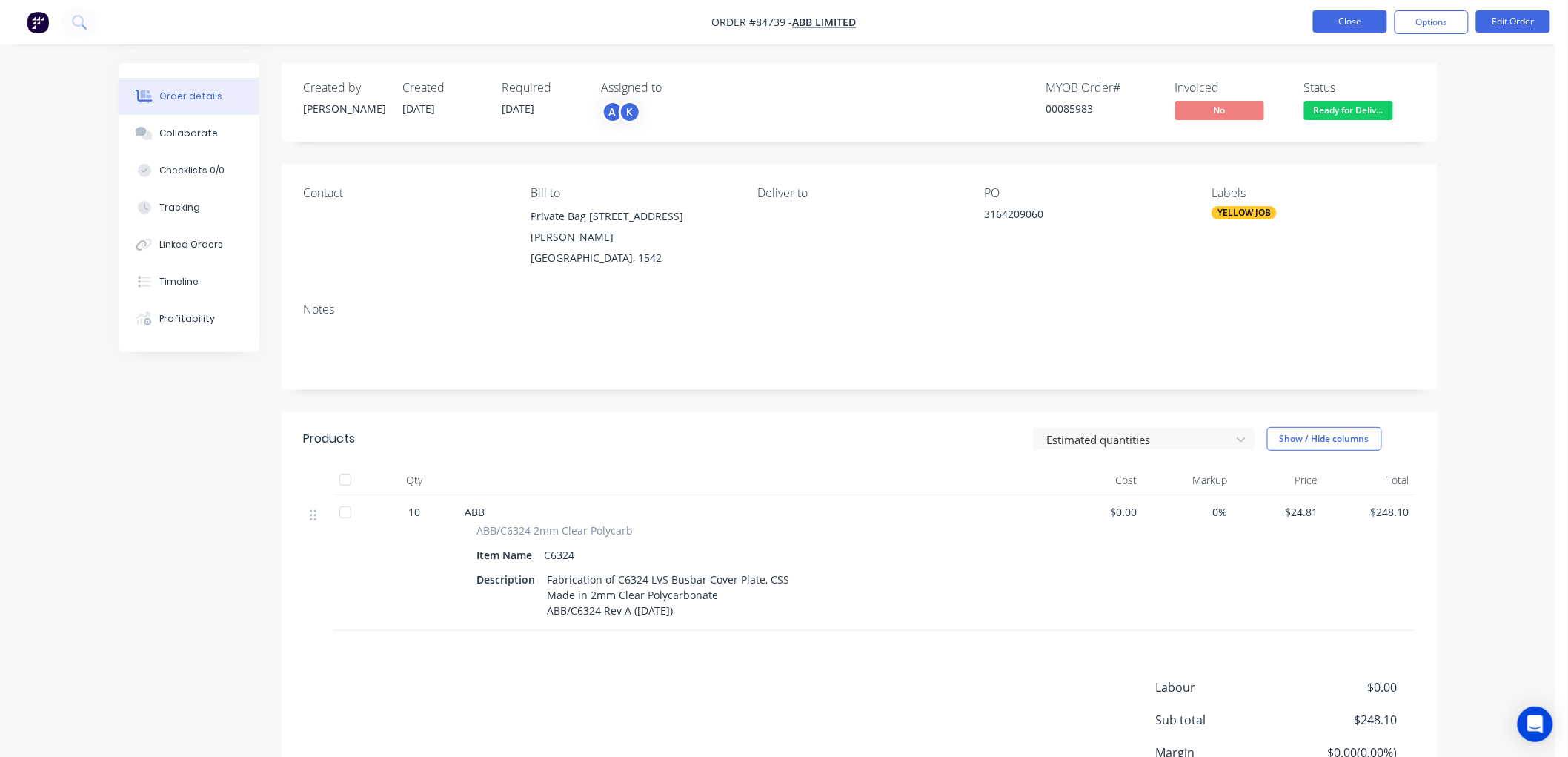
click at [1365, 22] on button "Close" at bounding box center [1350, 21] width 74 height 22
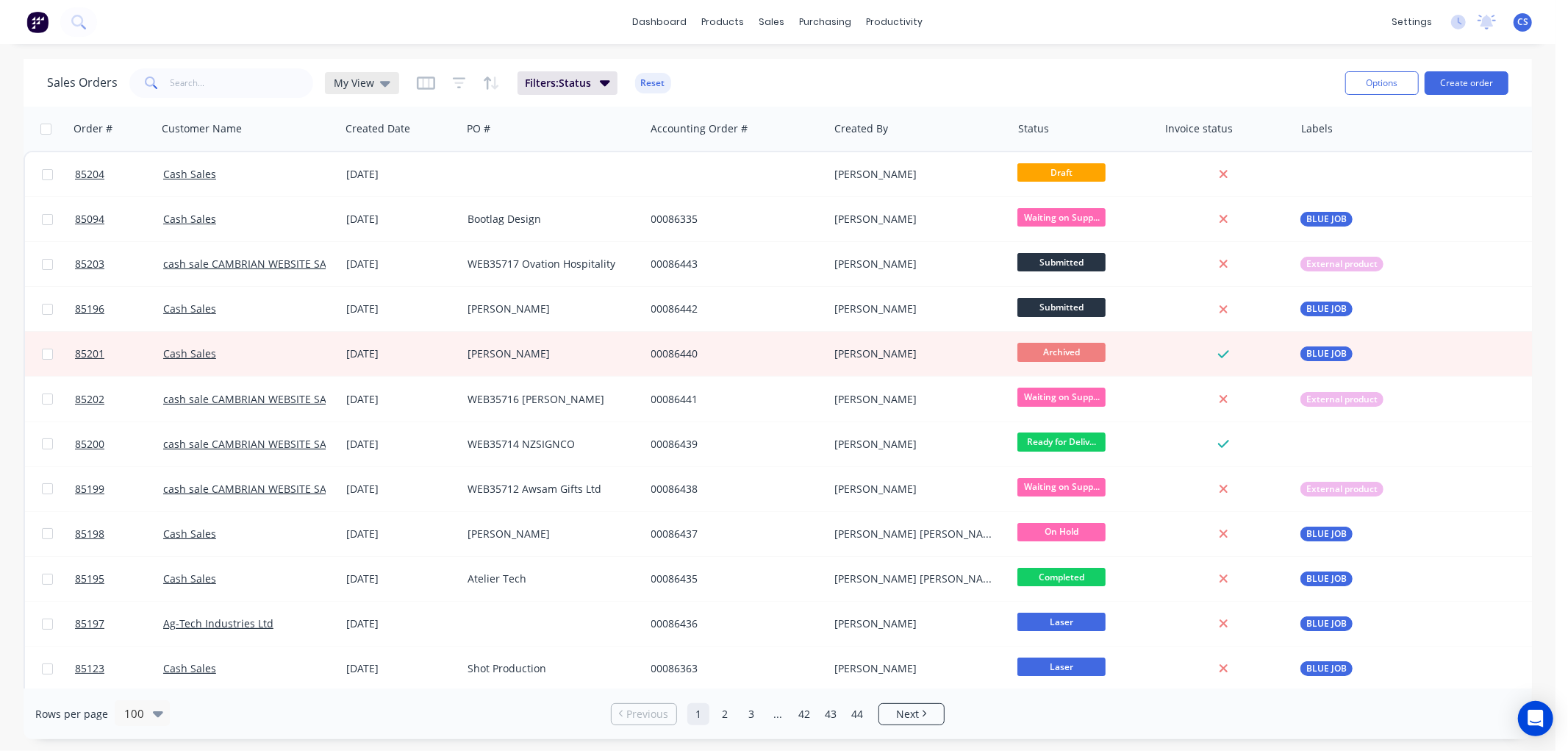
click at [356, 82] on span "My View" at bounding box center [354, 82] width 41 height 15
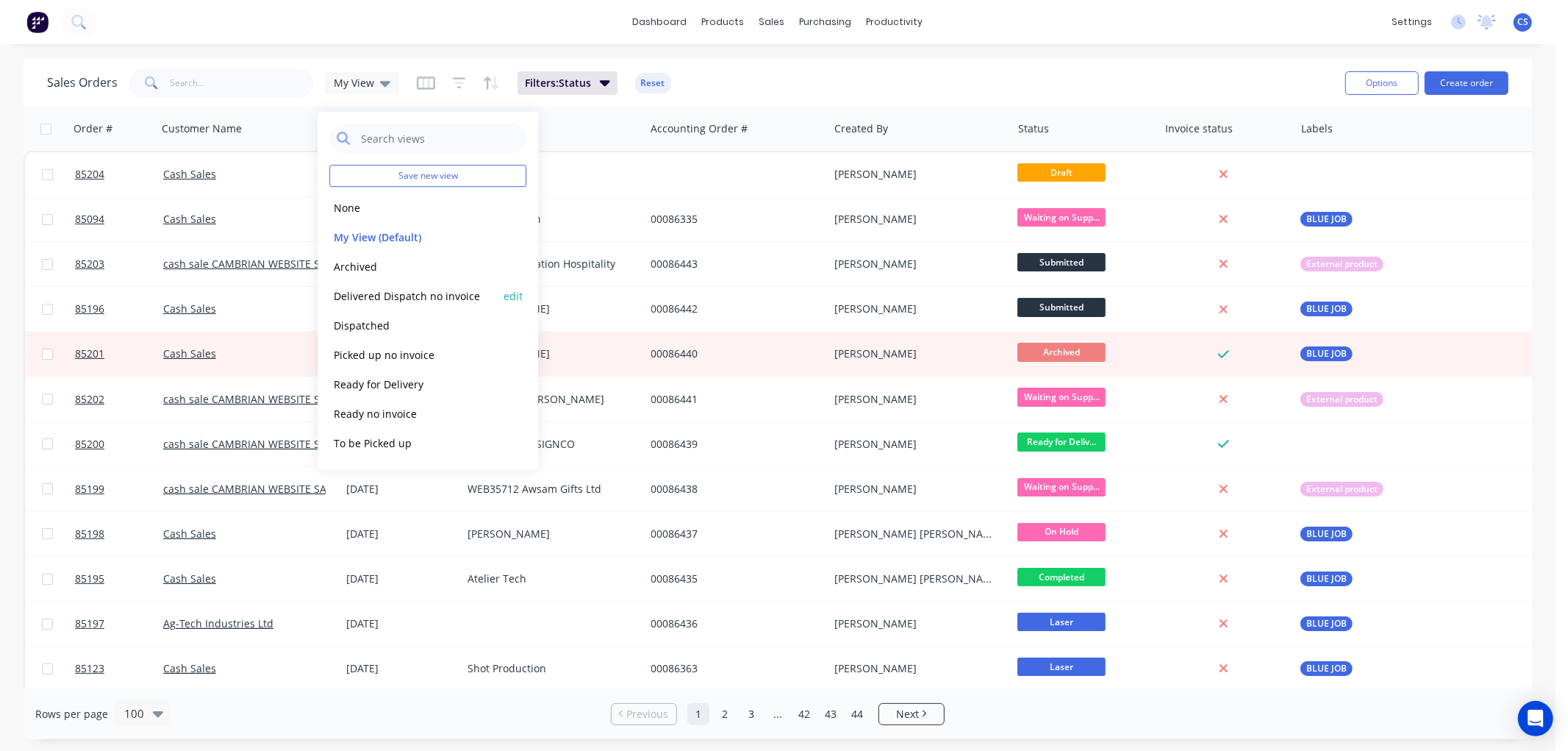
click at [385, 295] on button "Delivered Dispatch no invoice" at bounding box center [413, 295] width 168 height 17
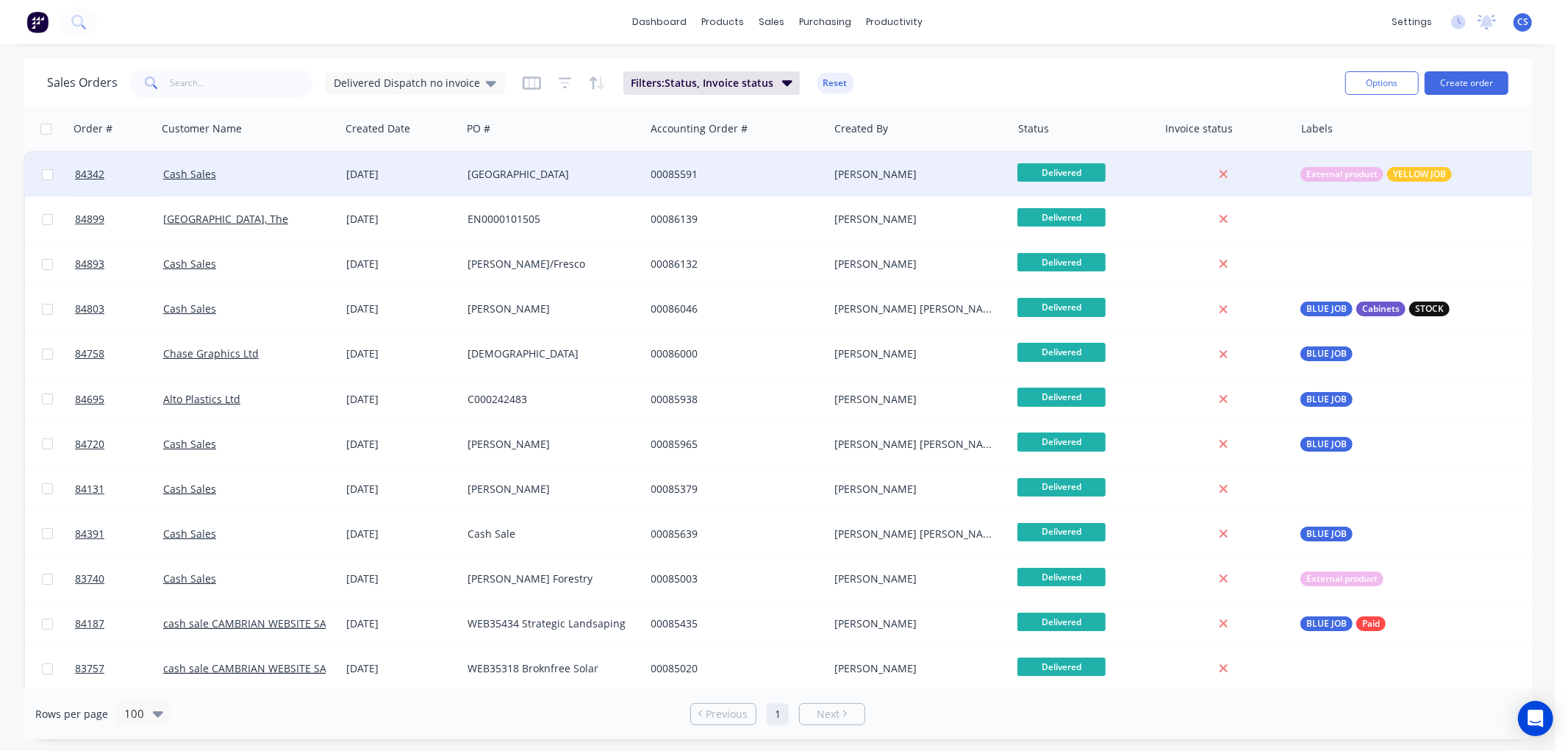
click at [581, 177] on div "Otahuhu Primary School" at bounding box center [549, 174] width 163 height 15
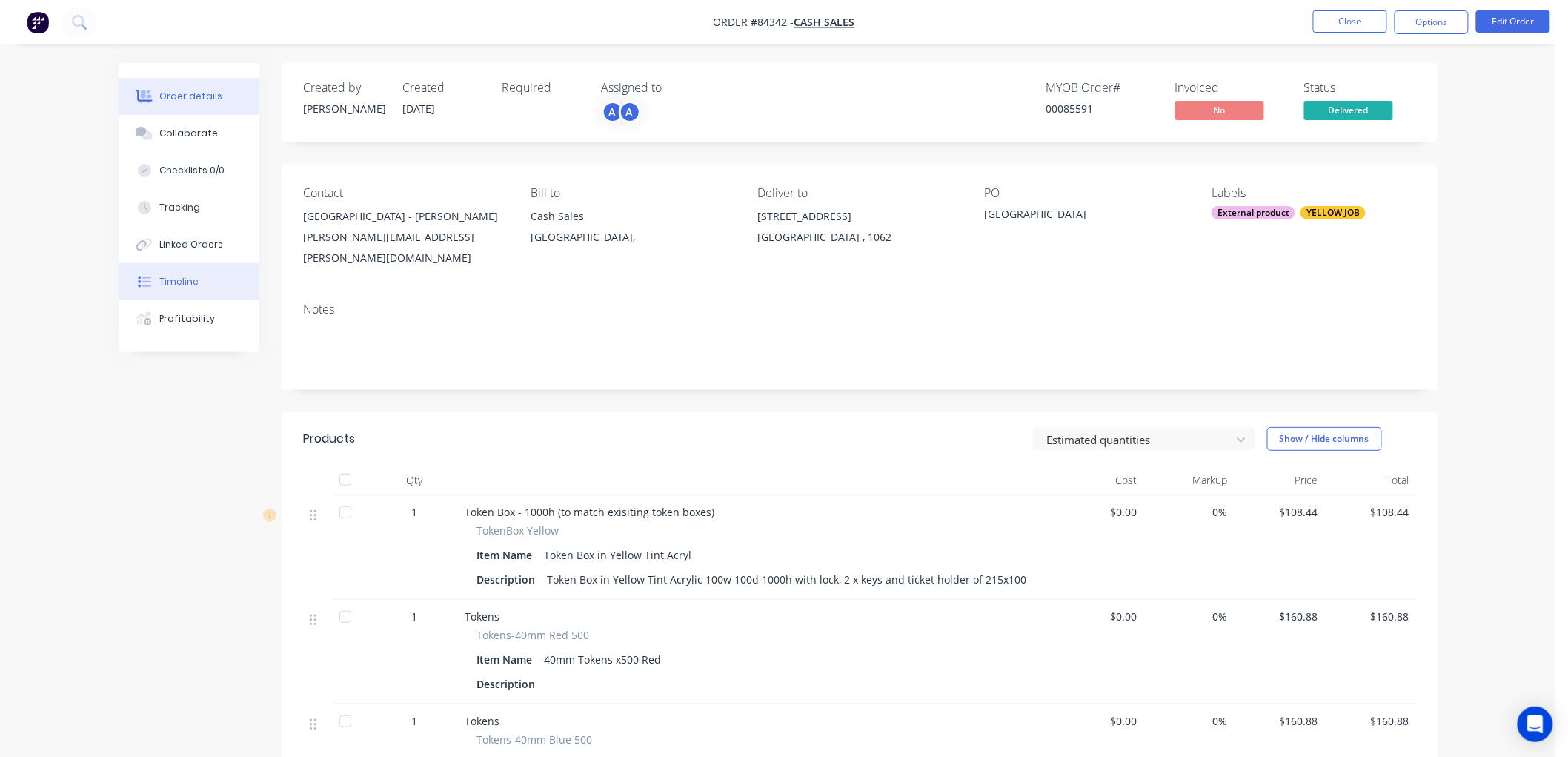
click at [175, 277] on div "Timeline" at bounding box center [179, 281] width 39 height 13
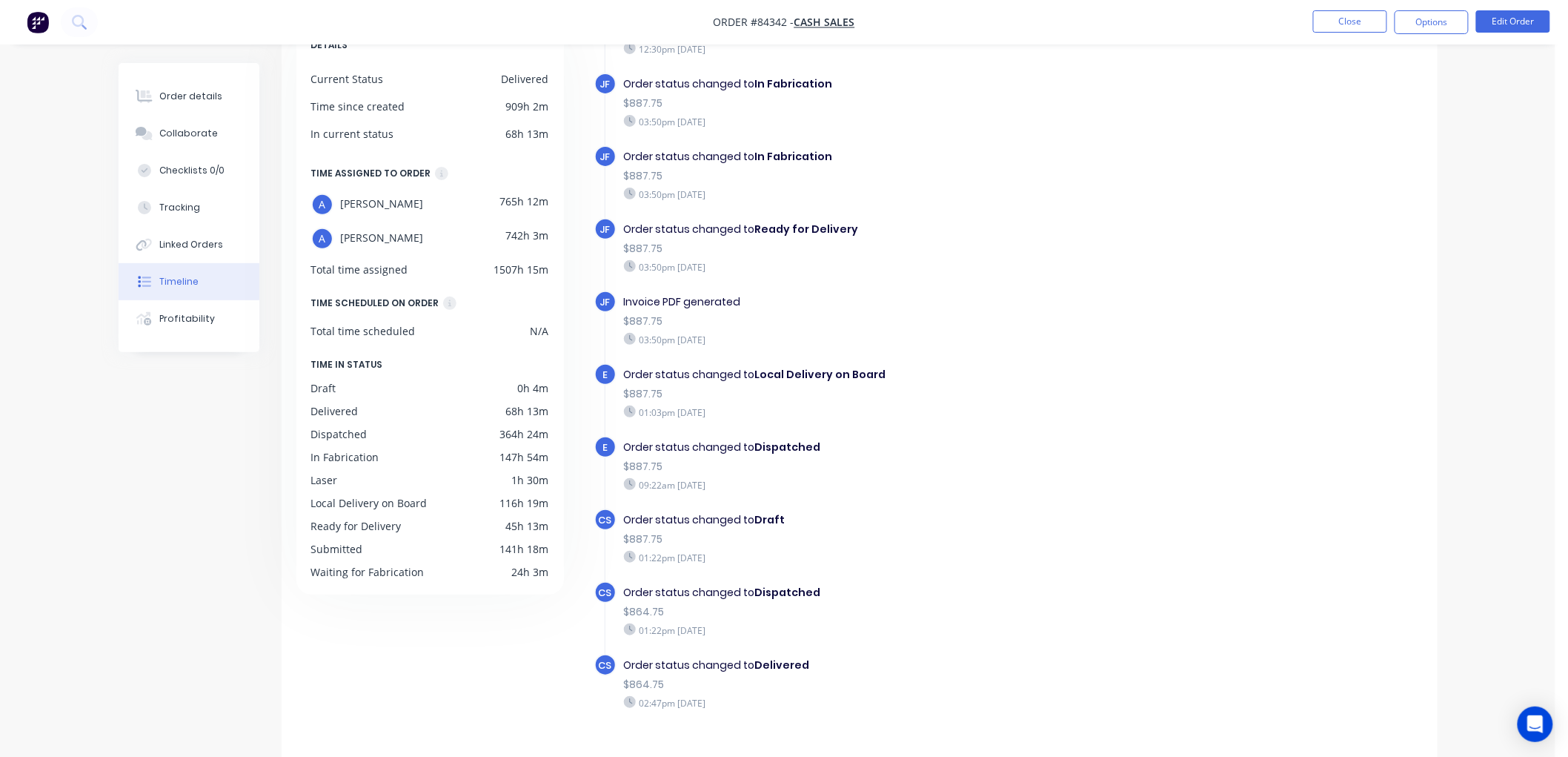
scroll to position [110, 0]
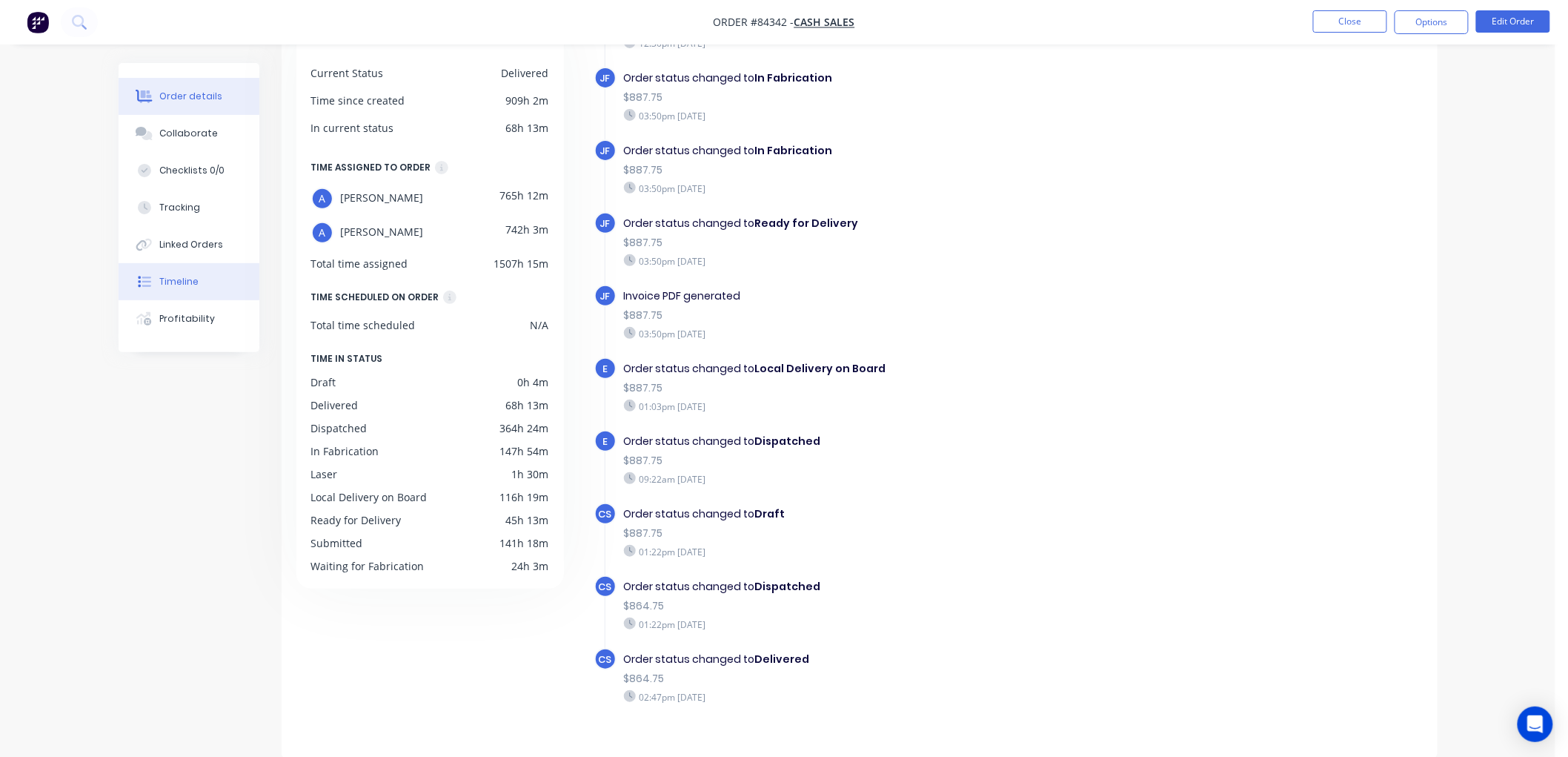
click at [201, 104] on button "Order details" at bounding box center [189, 96] width 141 height 37
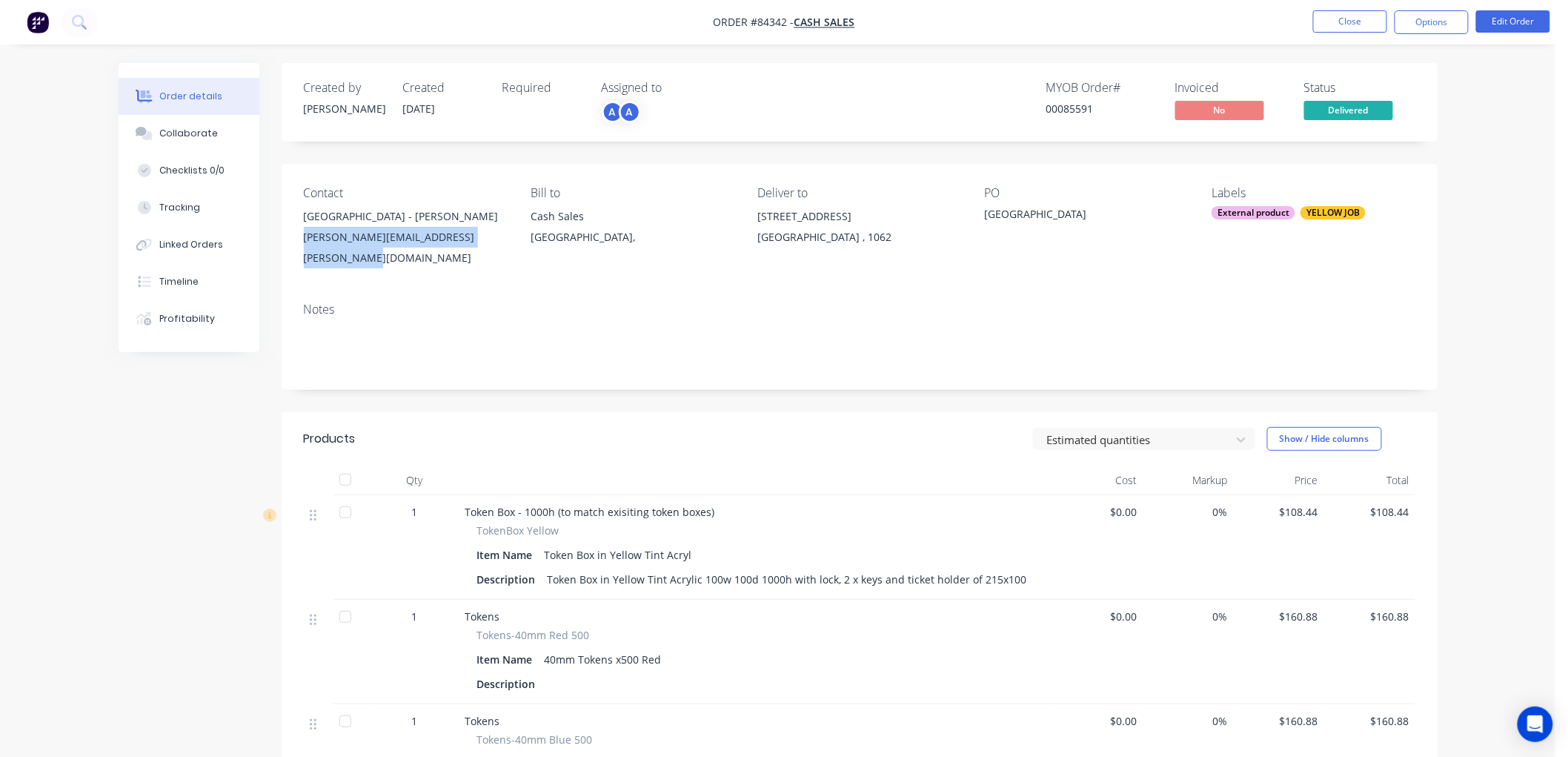
drag, startPoint x: 522, startPoint y: 239, endPoint x: 302, endPoint y: 239, distance: 220.0
click at [302, 239] on div "Contact Otahuhu Primary School - Joshua Burrowes joshua.burrowes@otahuhuprimary…" at bounding box center [860, 227] width 1156 height 127
copy div "joshua.burrowes@otahuhuprimary.school.nz"
click at [1418, 25] on button "Options" at bounding box center [1431, 22] width 74 height 24
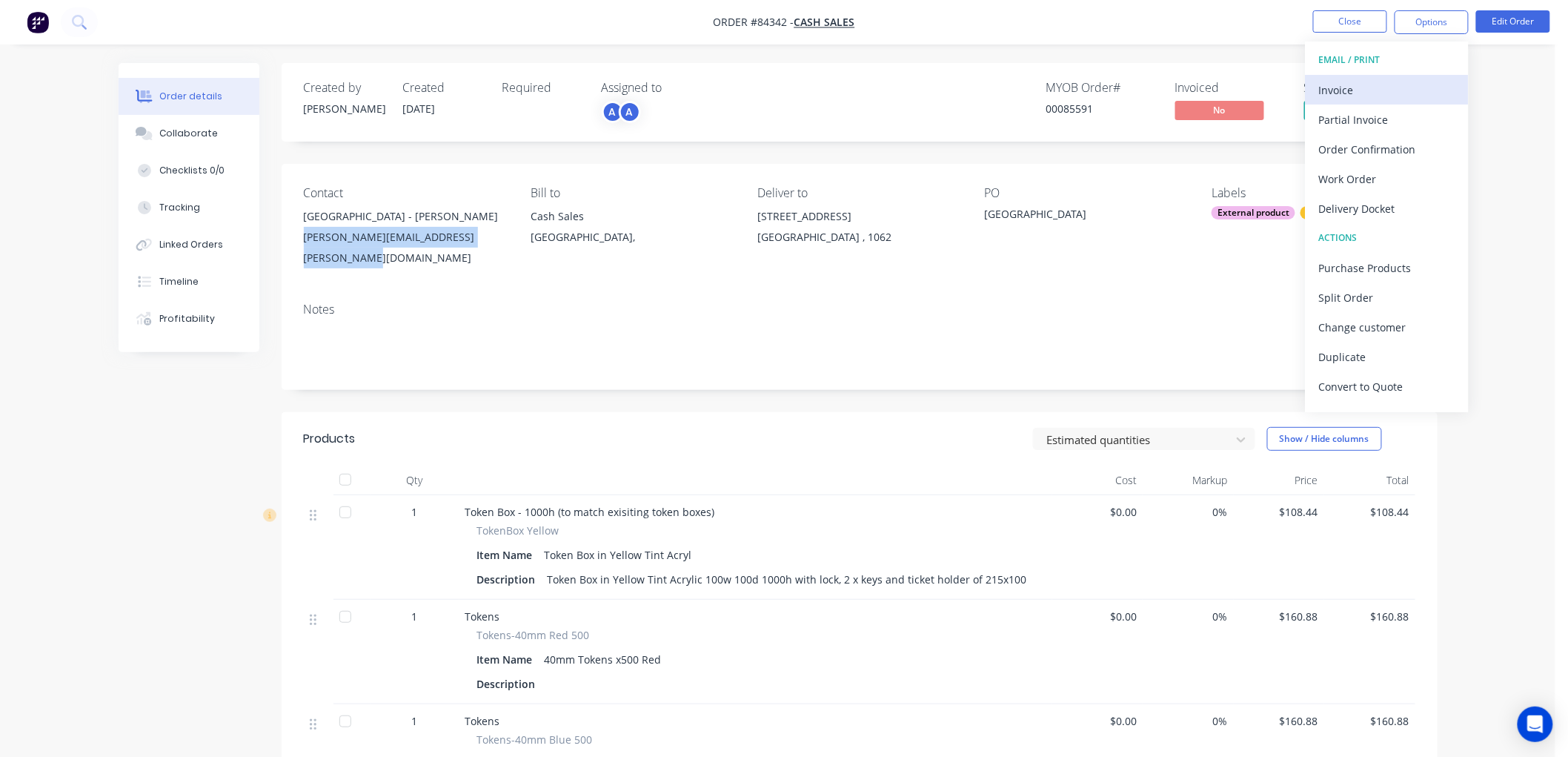
click at [1372, 80] on div "Invoice" at bounding box center [1387, 90] width 136 height 21
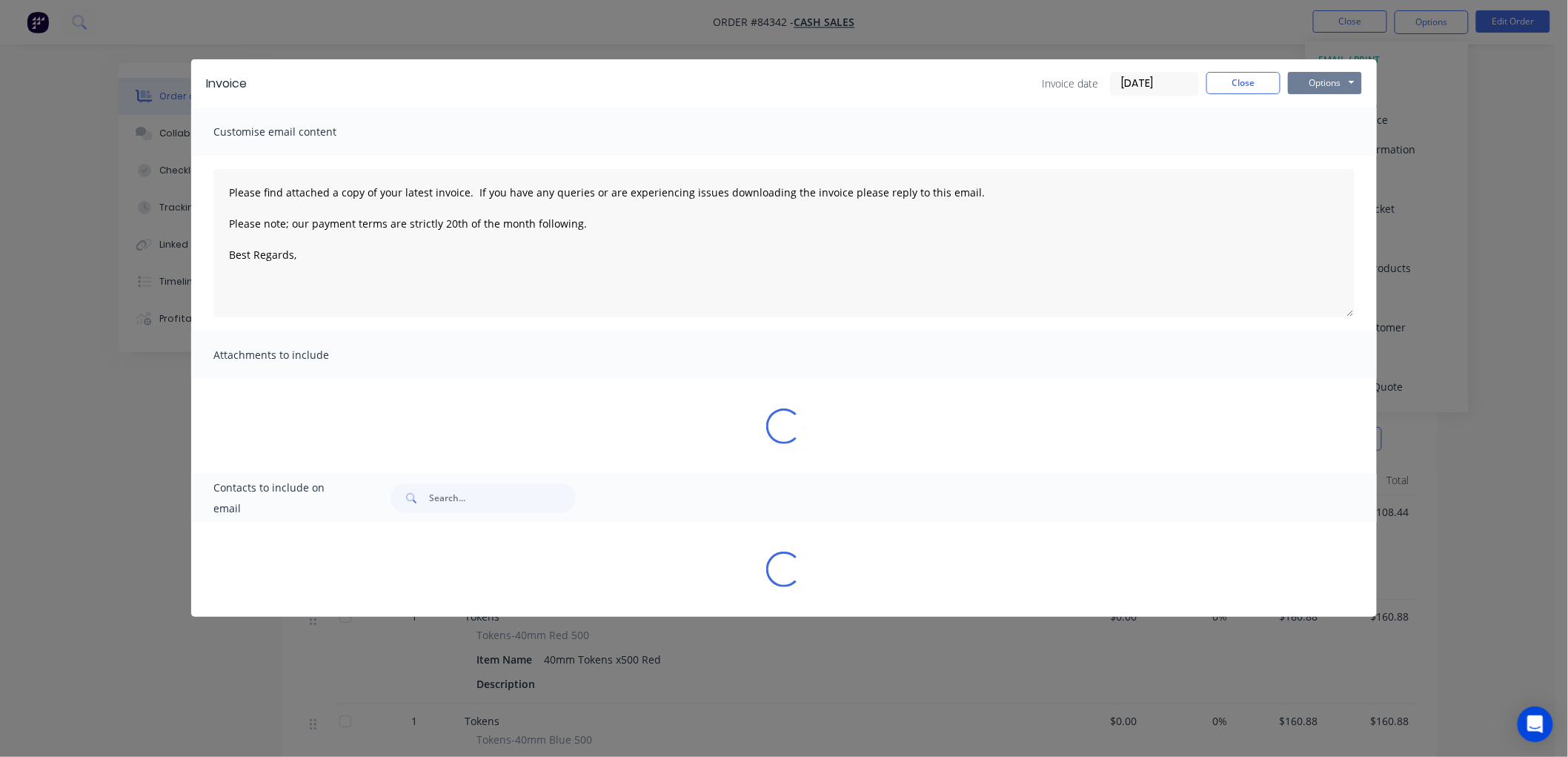
type textarea "Please find attached a copy of your latest invoice. If you have any queries or …"
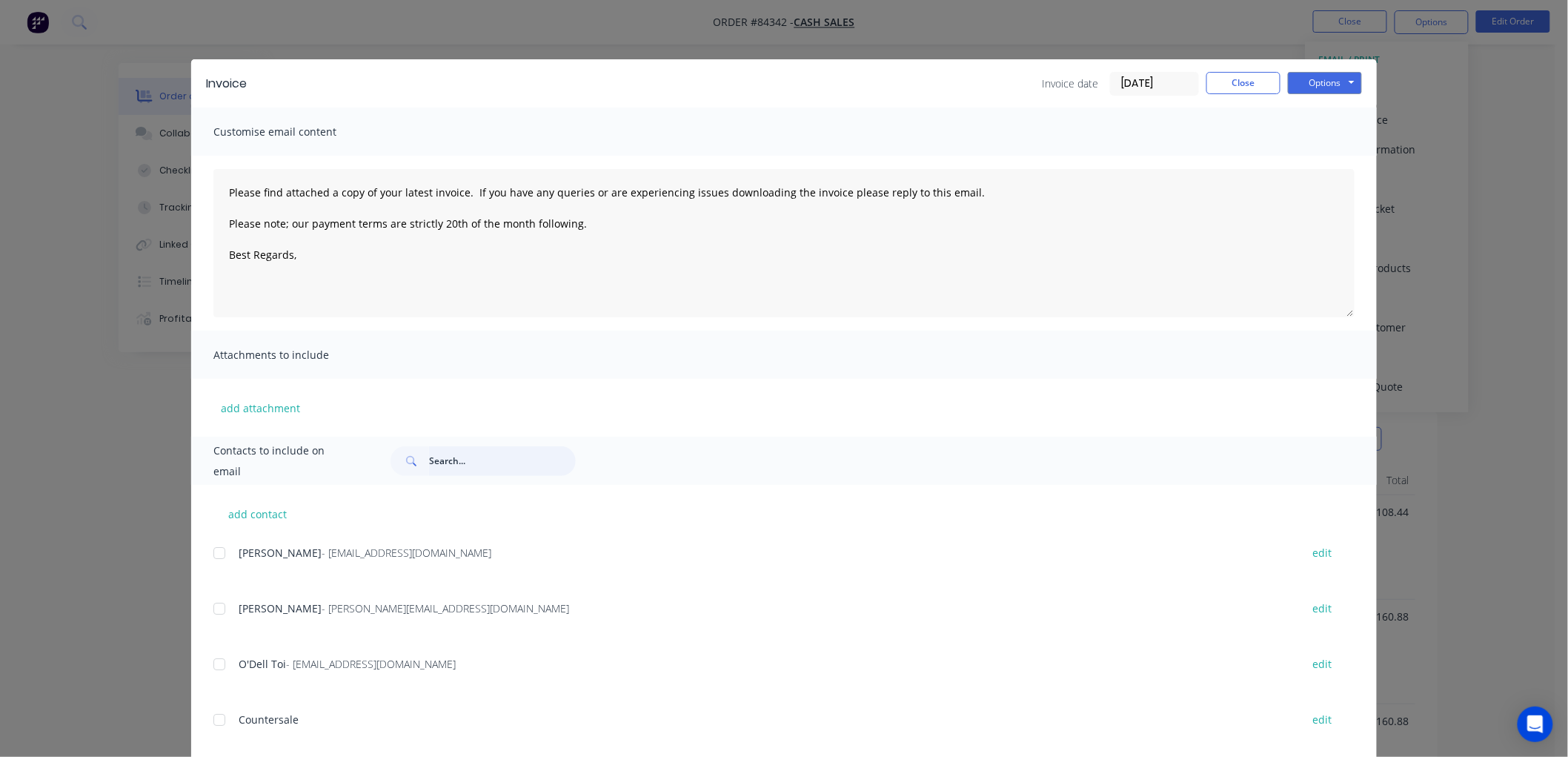
click at [445, 466] on input "text" at bounding box center [502, 461] width 147 height 30
paste input "joshua.burrowes@otahuhuprimary.school.nz"
type input "joshua.burrowes@otahuhuprimary.school.nz"
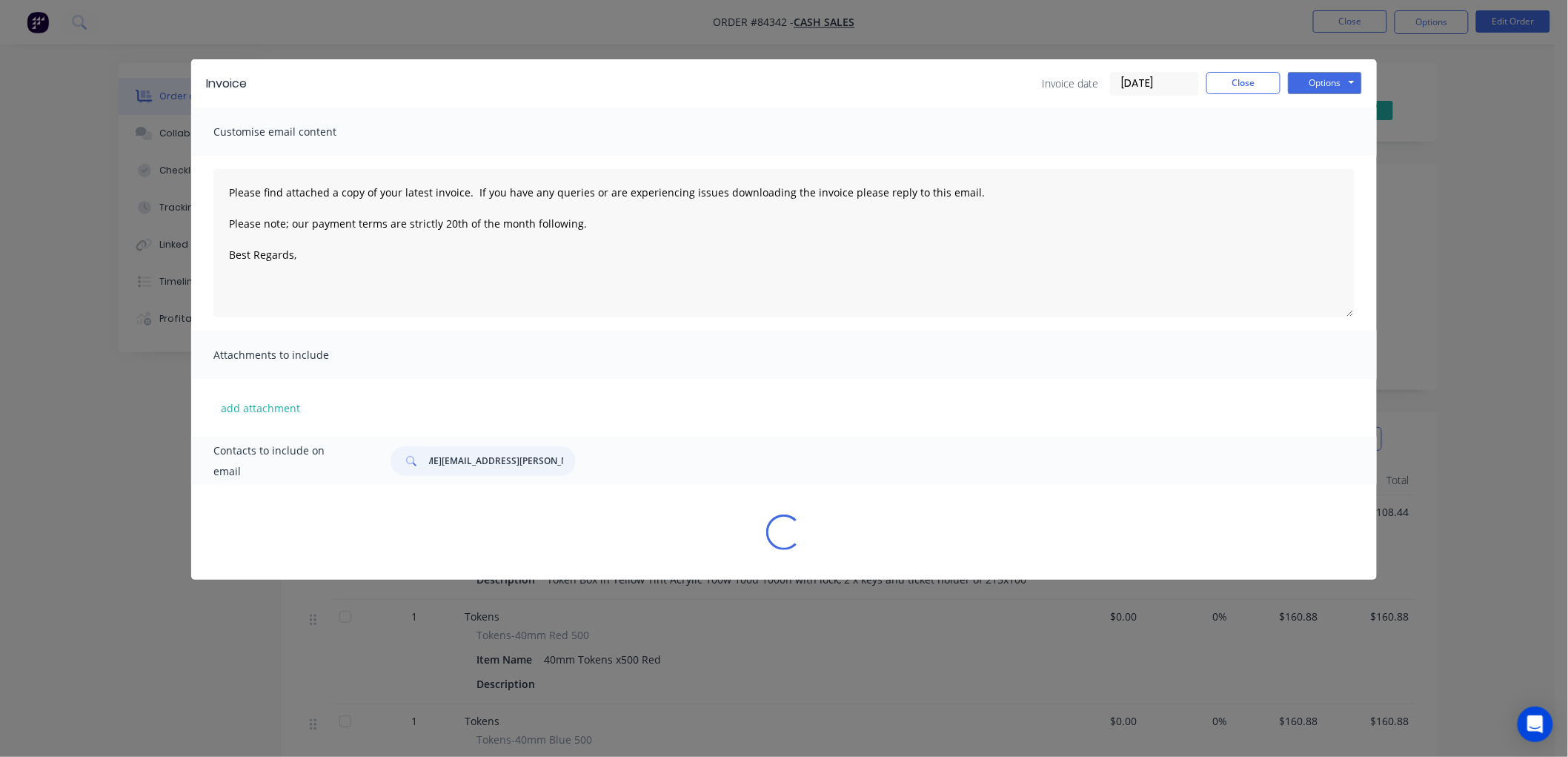
type textarea "Please find attached a copy of your latest invoice. If you have any queries or …"
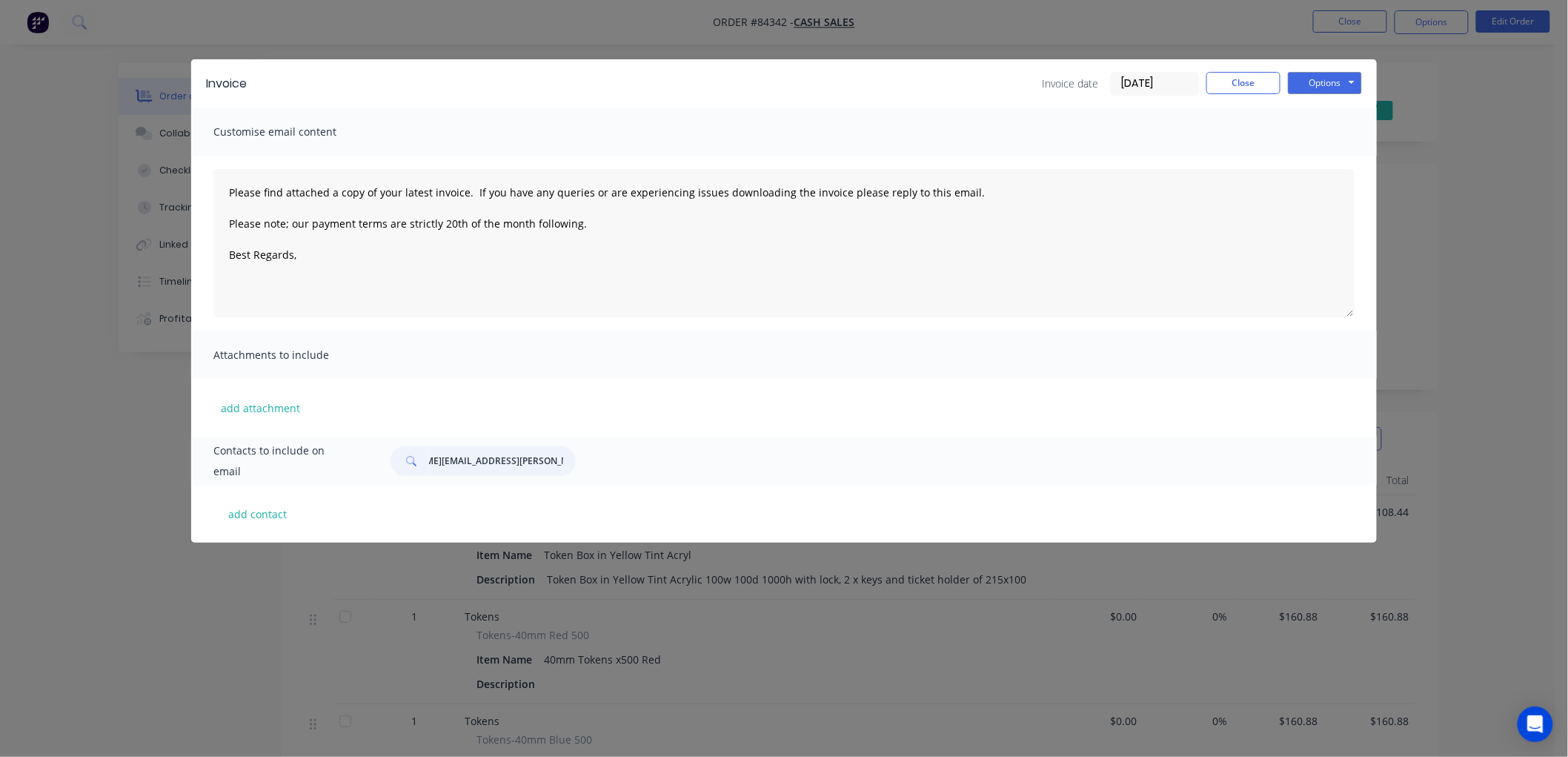
scroll to position [0, 0]
drag, startPoint x: 445, startPoint y: 460, endPoint x: 383, endPoint y: 463, distance: 62.1
click at [383, 463] on div "joshua.burrowes@otahuhuprimary.school.nz" at bounding box center [865, 461] width 979 height 30
type input "joshua.burrowes@otahuhuprimary.school.nz"
click at [266, 508] on button "add contact" at bounding box center [257, 513] width 89 height 22
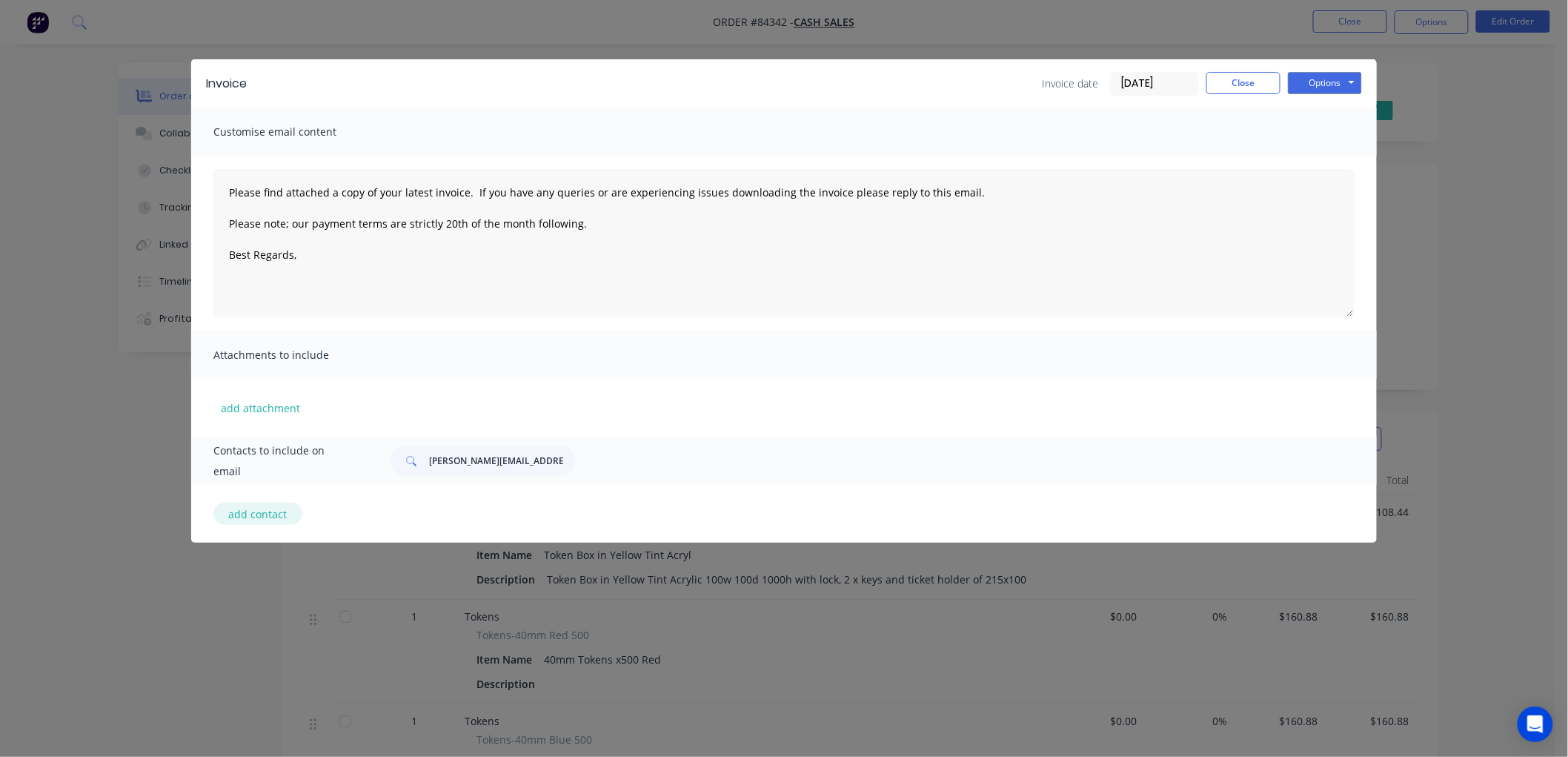
type textarea "Please find attached a copy of your latest invoice. If you have any queries or …"
select select "NZ"
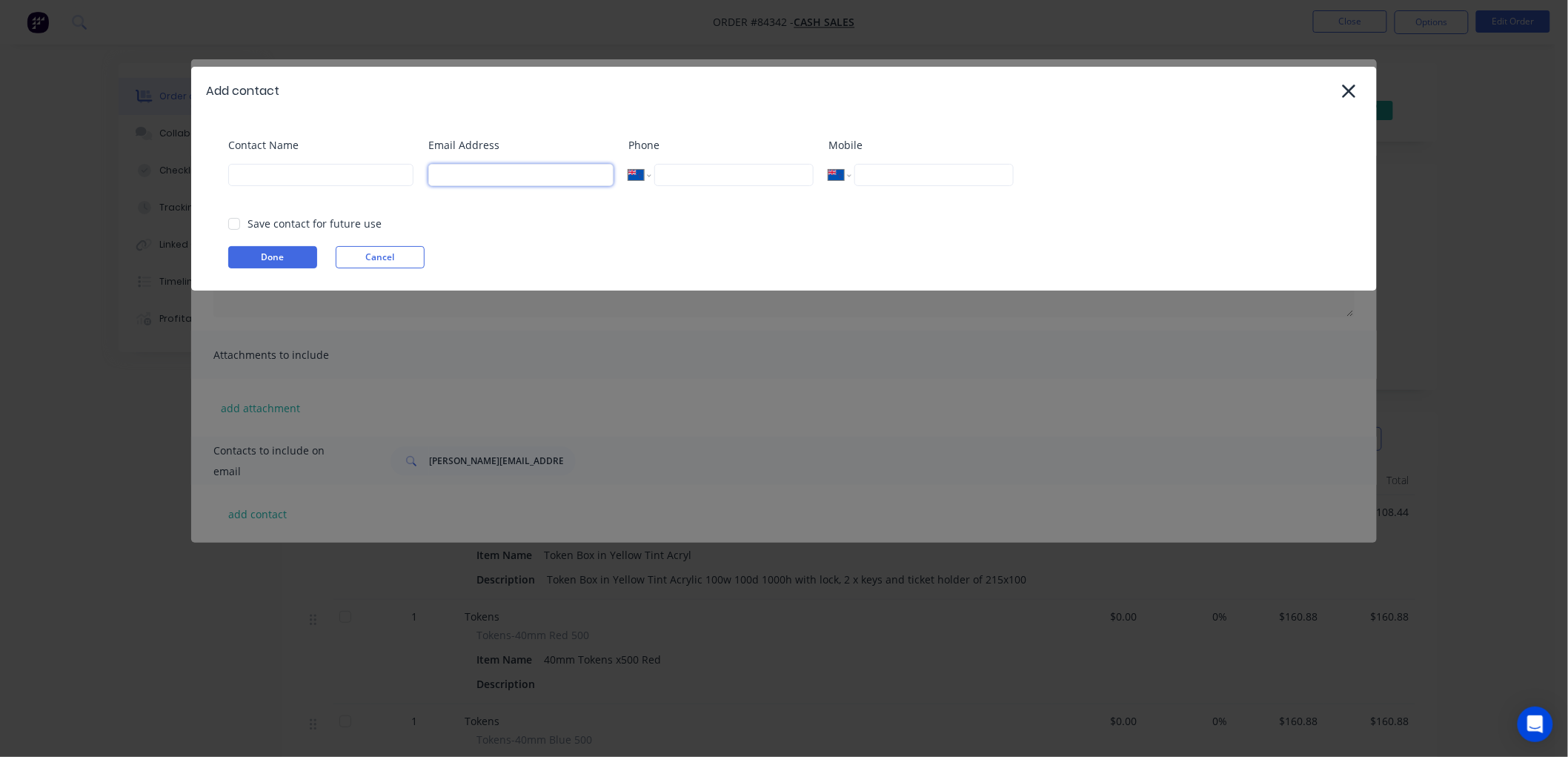
click at [451, 169] on input at bounding box center [521, 175] width 185 height 22
paste input "joshua.burrowes@otahuhuprimary.school.nz"
drag, startPoint x: 468, startPoint y: 175, endPoint x: 357, endPoint y: 179, distance: 111.1
click at [357, 179] on div "Contact Name Email Address joshua.burrowes@otahuhuprimary.school.nz Phone Inter…" at bounding box center [791, 169] width 1126 height 64
type input "joshua.burrowes@otahuhuprimary.school.nz"
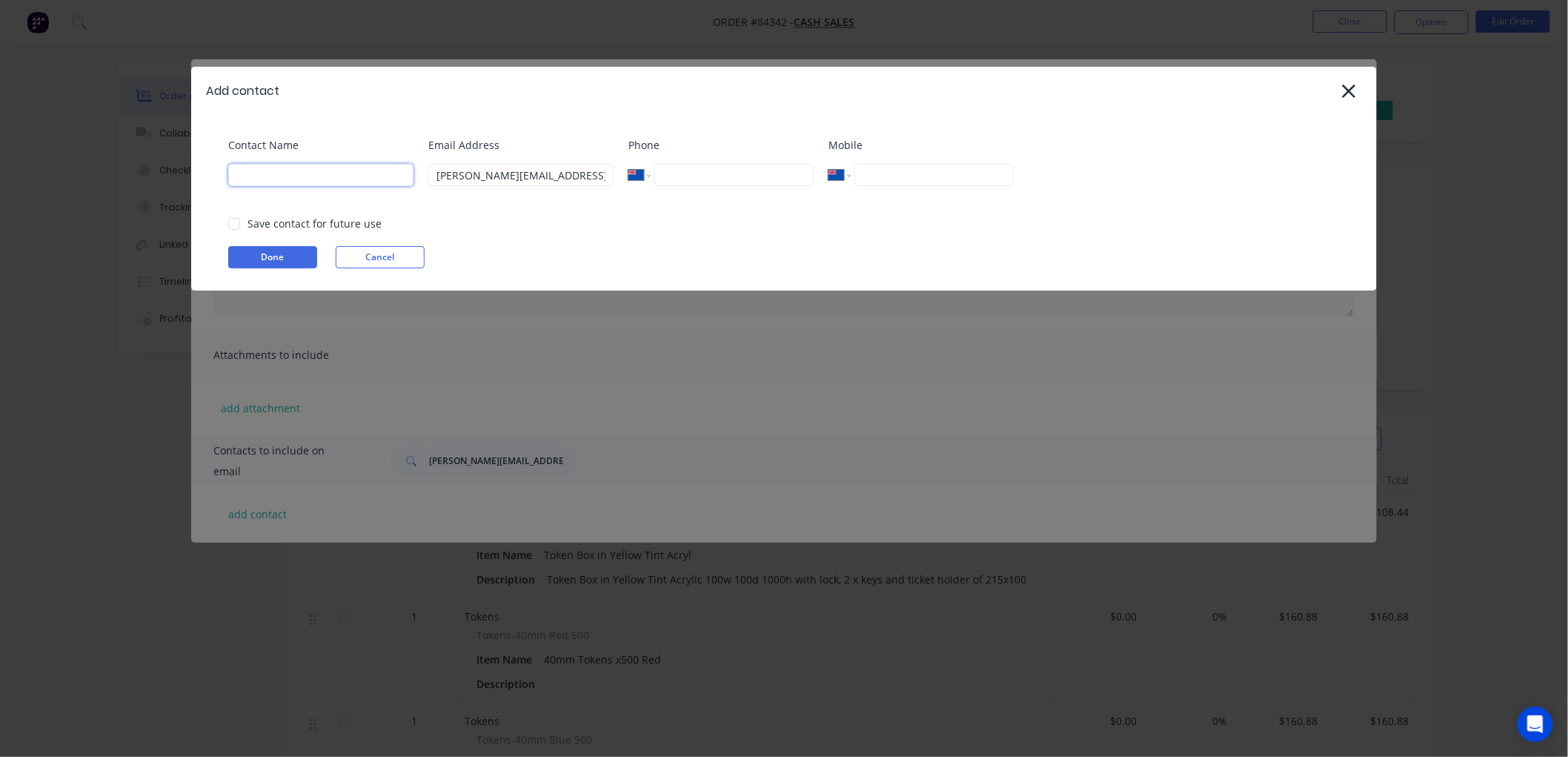
click at [309, 173] on input at bounding box center [320, 175] width 185 height 22
paste input "joshua.burrowes"
click at [235, 176] on input "joshua.burrowes" at bounding box center [320, 175] width 185 height 22
click at [237, 221] on div at bounding box center [234, 224] width 30 height 30
type input "Joshua Burrowes"
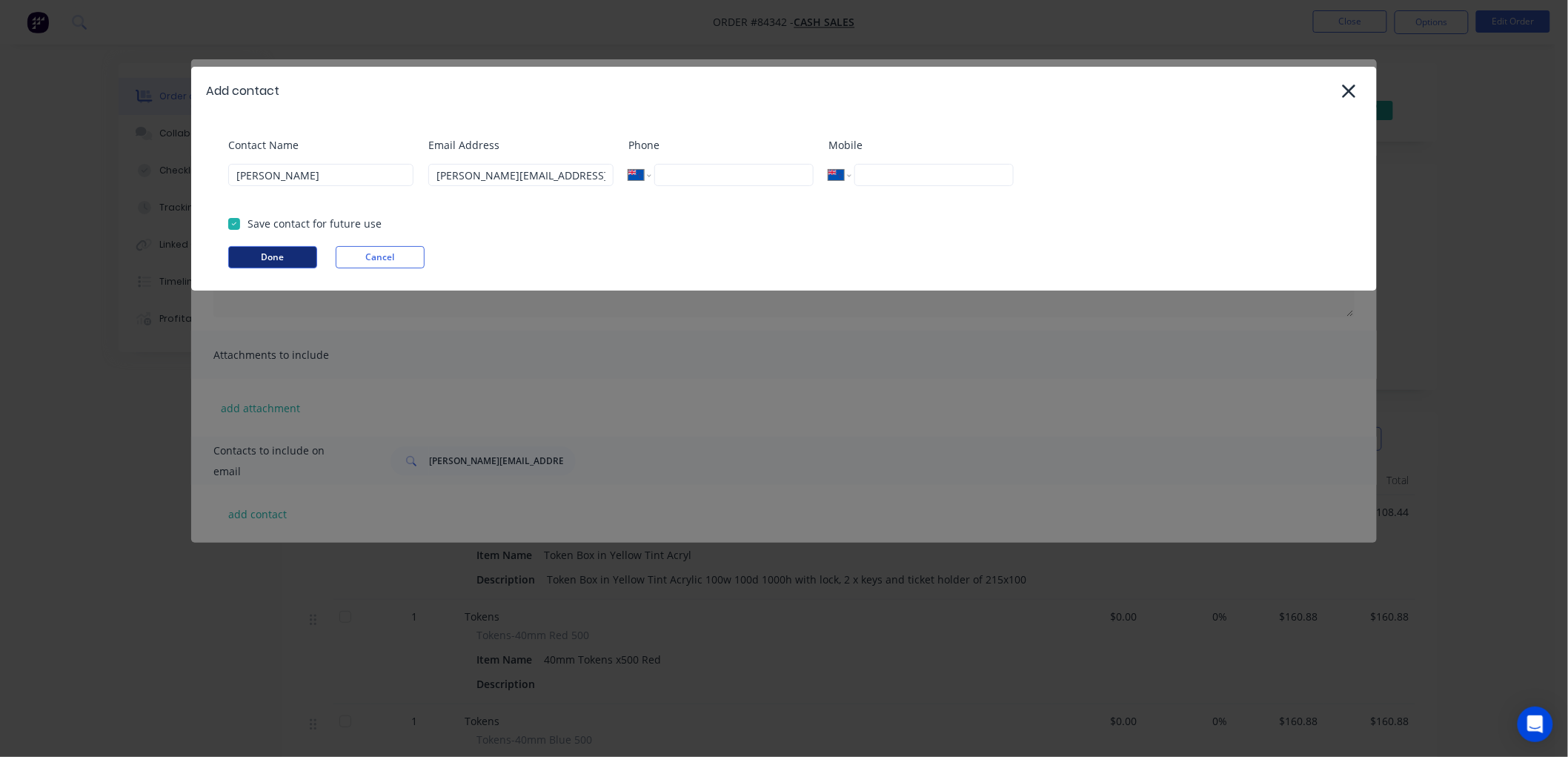
click at [260, 258] on button "Done" at bounding box center [272, 257] width 89 height 22
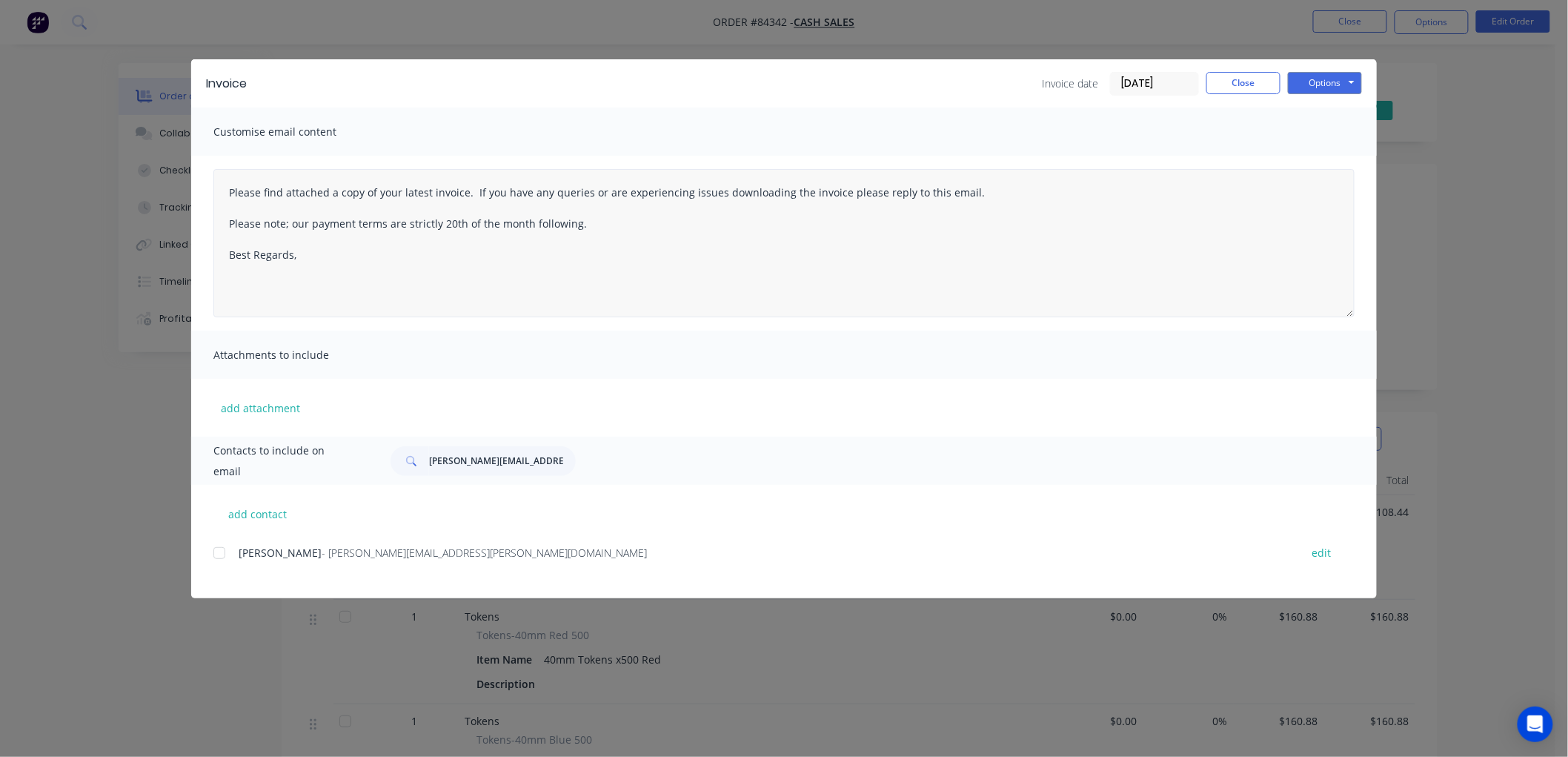
type textarea "Please find attached a copy of your latest invoice. If you have any queries or …"
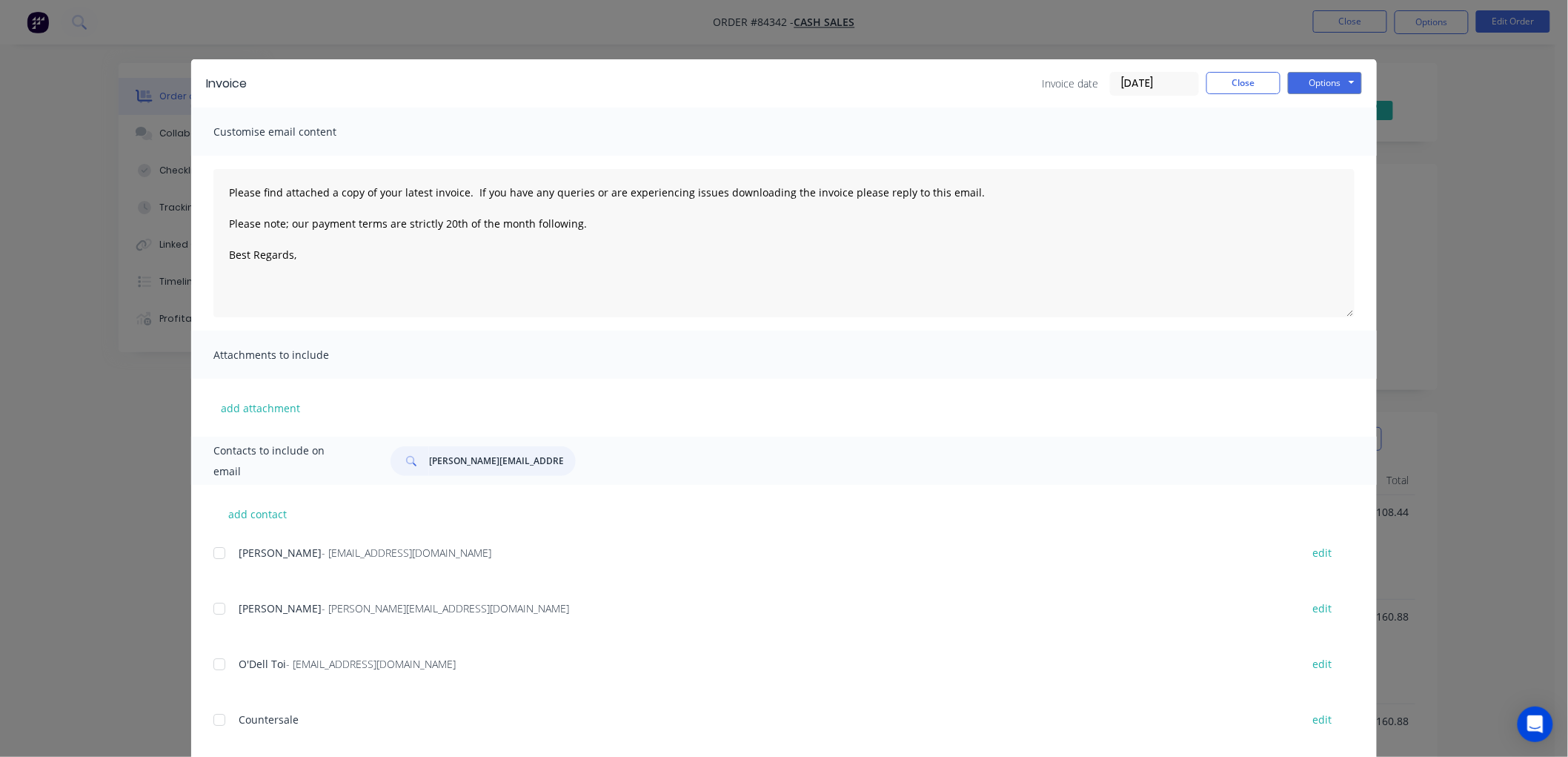
click at [454, 457] on input "joshua.burrowes@otahuhuprimary.school.nz" at bounding box center [502, 461] width 147 height 30
type input "joshua"
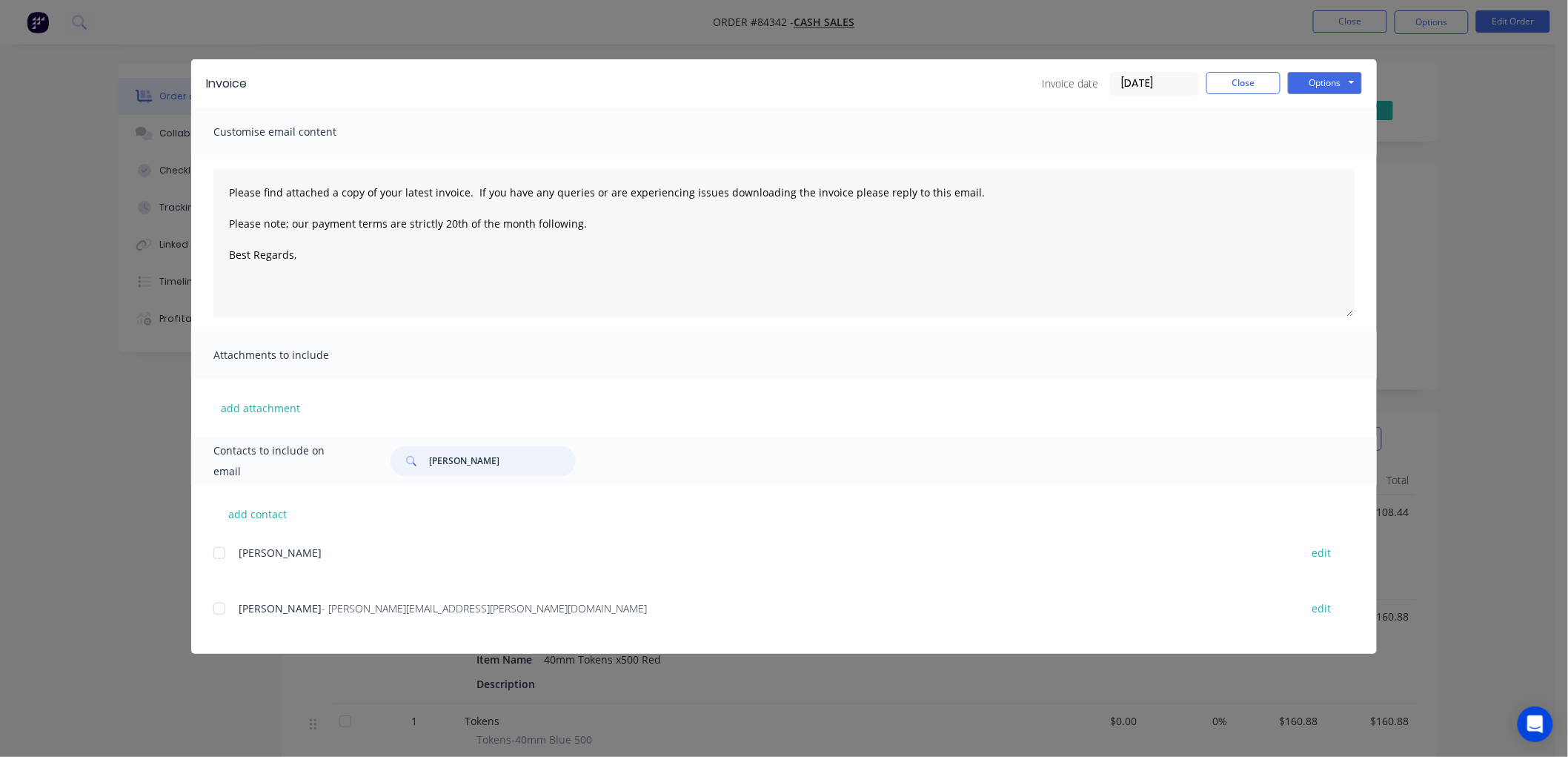
click at [220, 609] on div at bounding box center [220, 609] width 30 height 30
type textarea "Please find attached a copy of your latest invoice. If you have any queries or …"
type input "joshua"
drag, startPoint x: 593, startPoint y: 226, endPoint x: 307, endPoint y: 212, distance: 286.3
click at [307, 212] on textarea "Please find attached a copy of your latest invoice. If you have any queries or …" at bounding box center [784, 243] width 1141 height 148
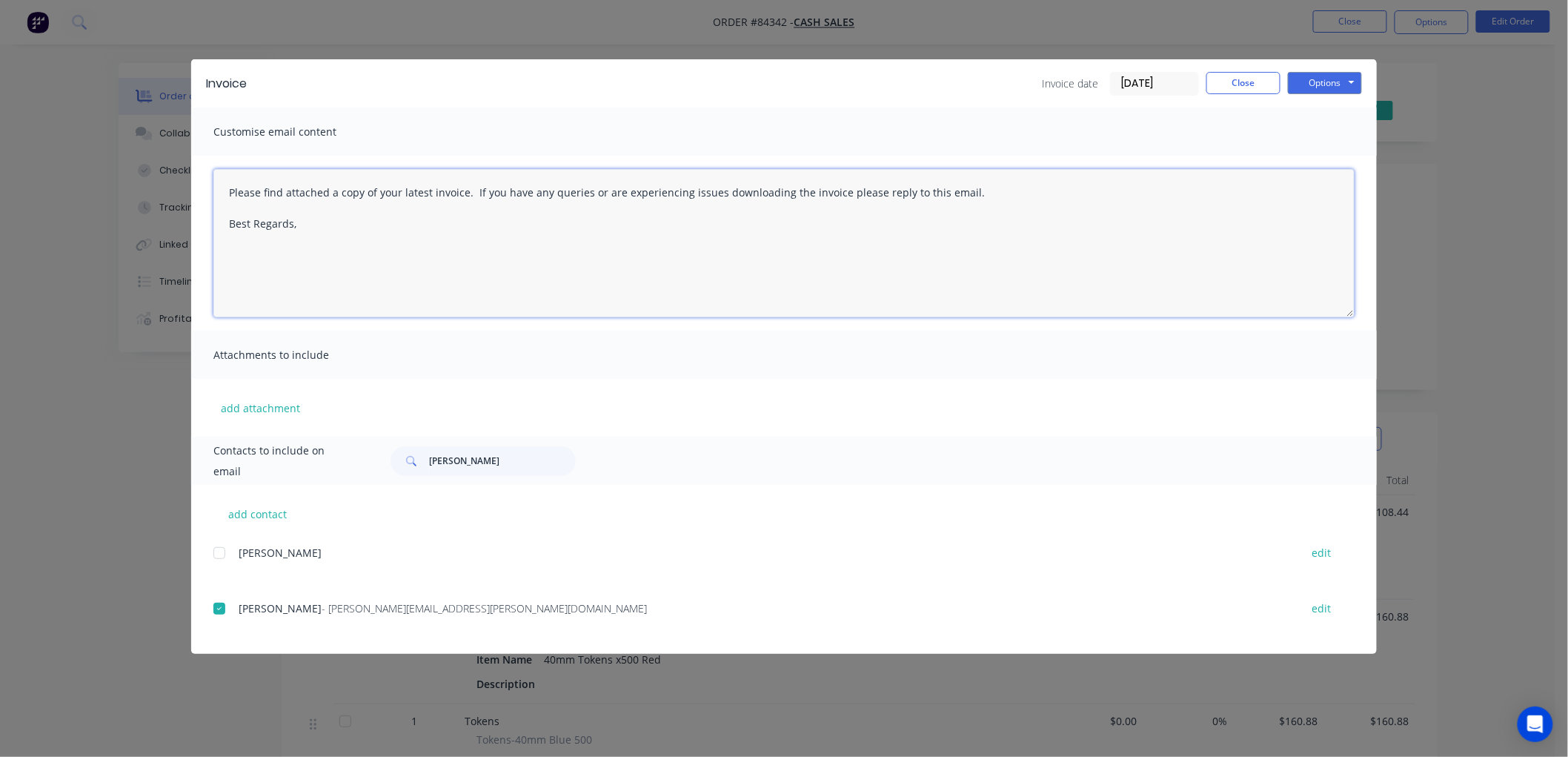
click at [321, 213] on textarea "Please find attached a copy of your latest invoice. If you have any queries or …" at bounding box center [784, 243] width 1141 height 148
click at [324, 228] on textarea "Please find attached a copy of your latest invoice. If you have any queries or …" at bounding box center [784, 243] width 1141 height 148
type textarea "Please find attached a copy of your latest invoice. If you have any queries or …"
click at [1250, 75] on button "Close" at bounding box center [1243, 83] width 74 height 22
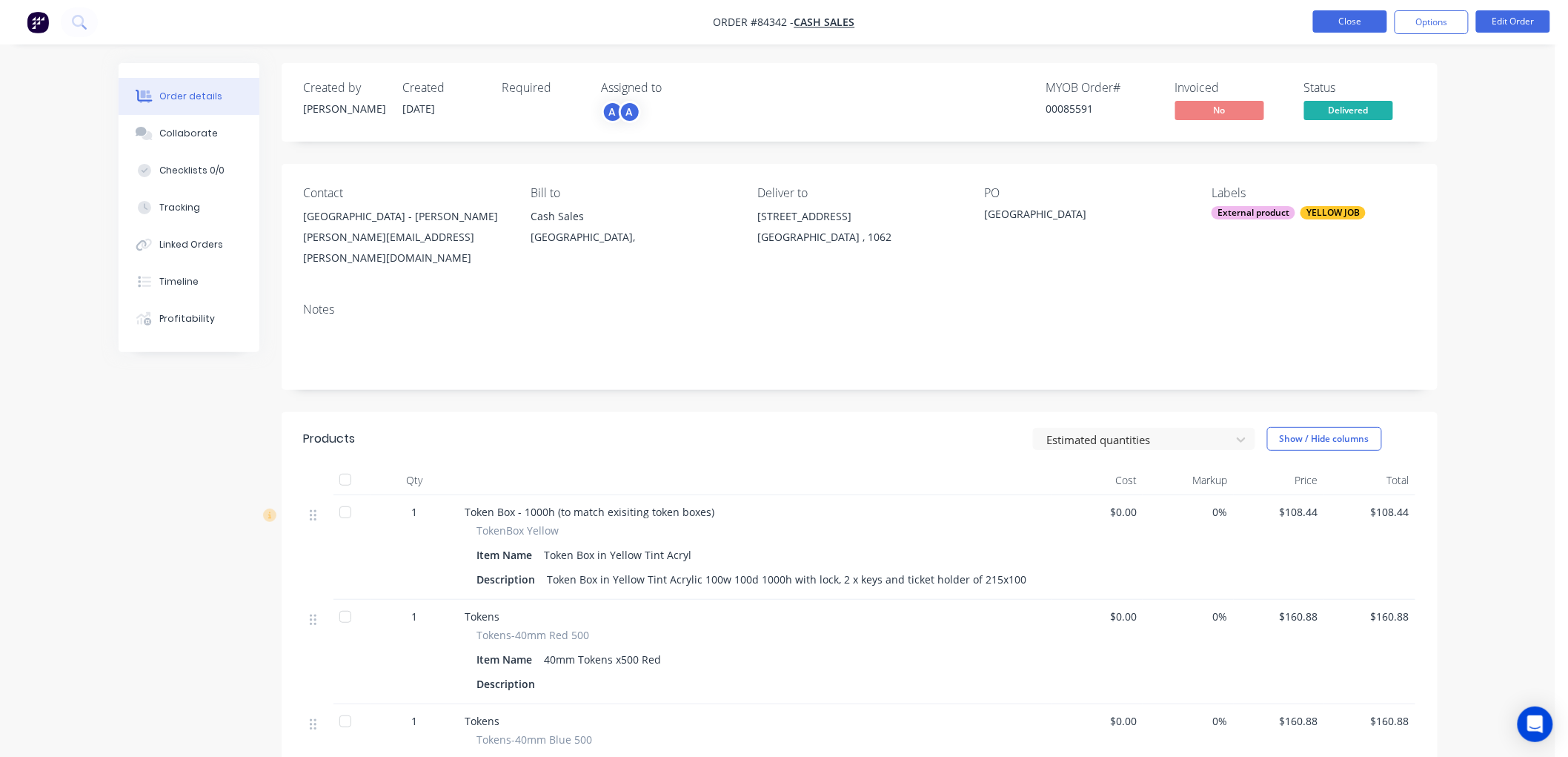
click at [1360, 27] on button "Close" at bounding box center [1350, 21] width 74 height 22
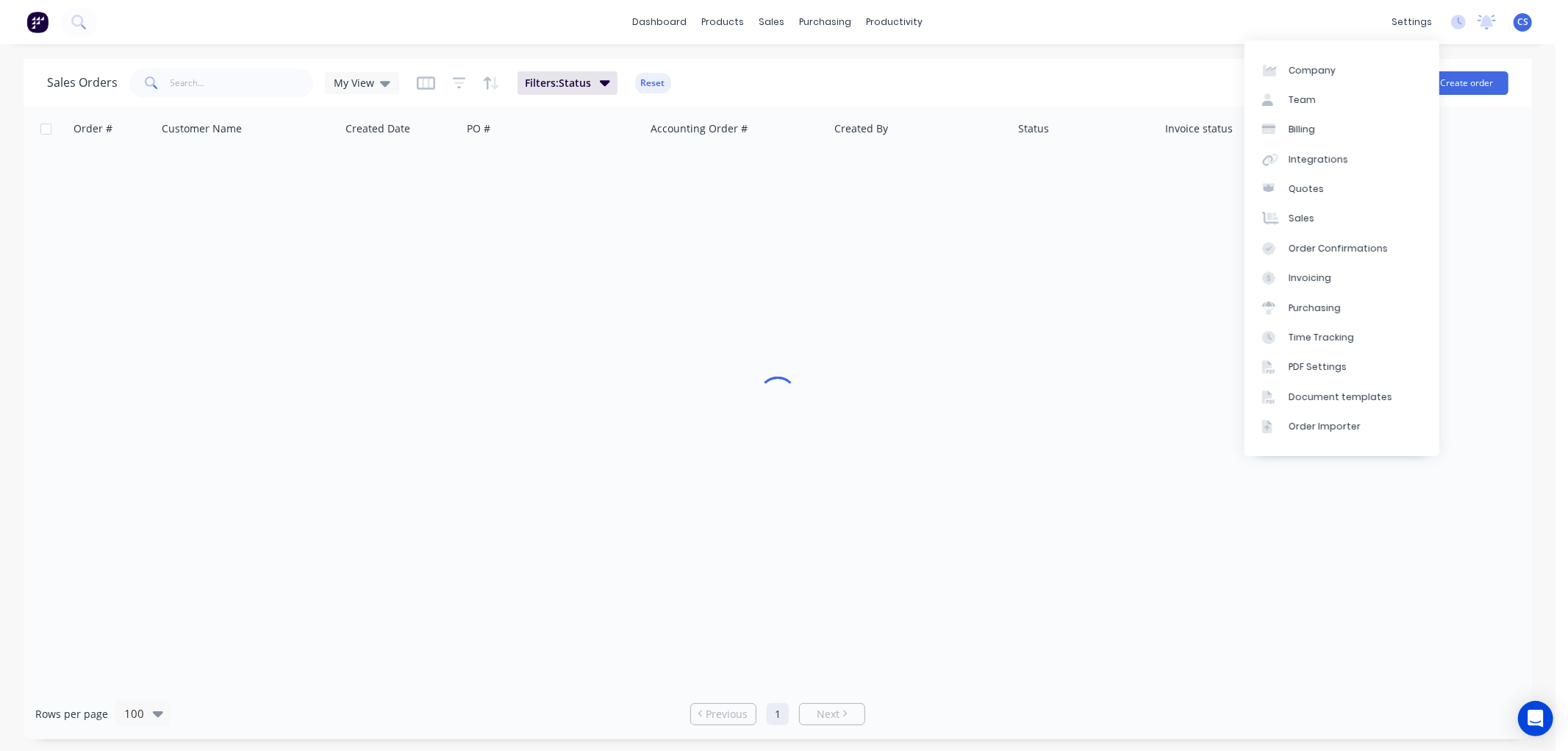
click at [1415, 24] on div "settings" at bounding box center [1412, 22] width 55 height 22
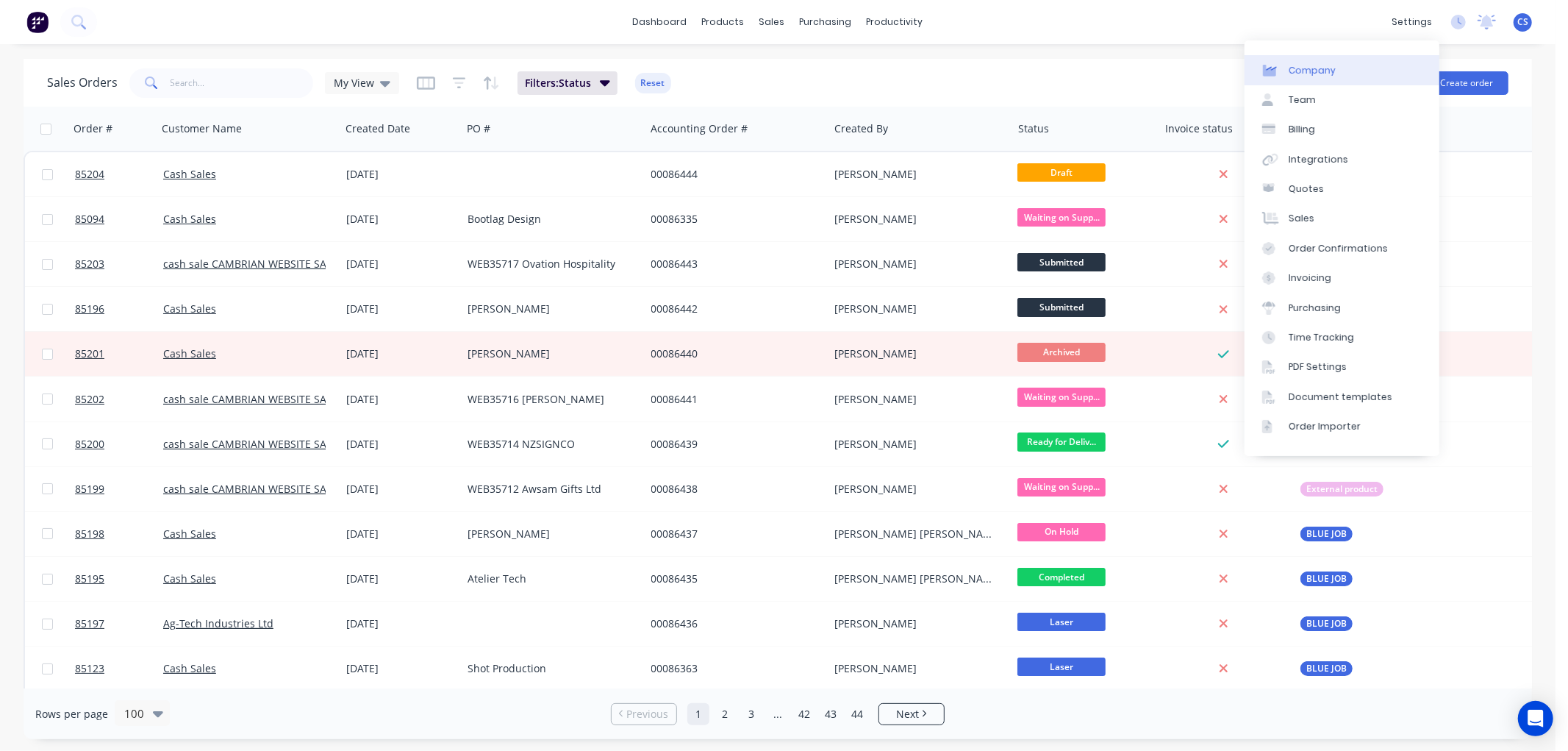
click at [1309, 72] on div "Company" at bounding box center [1313, 71] width 47 height 13
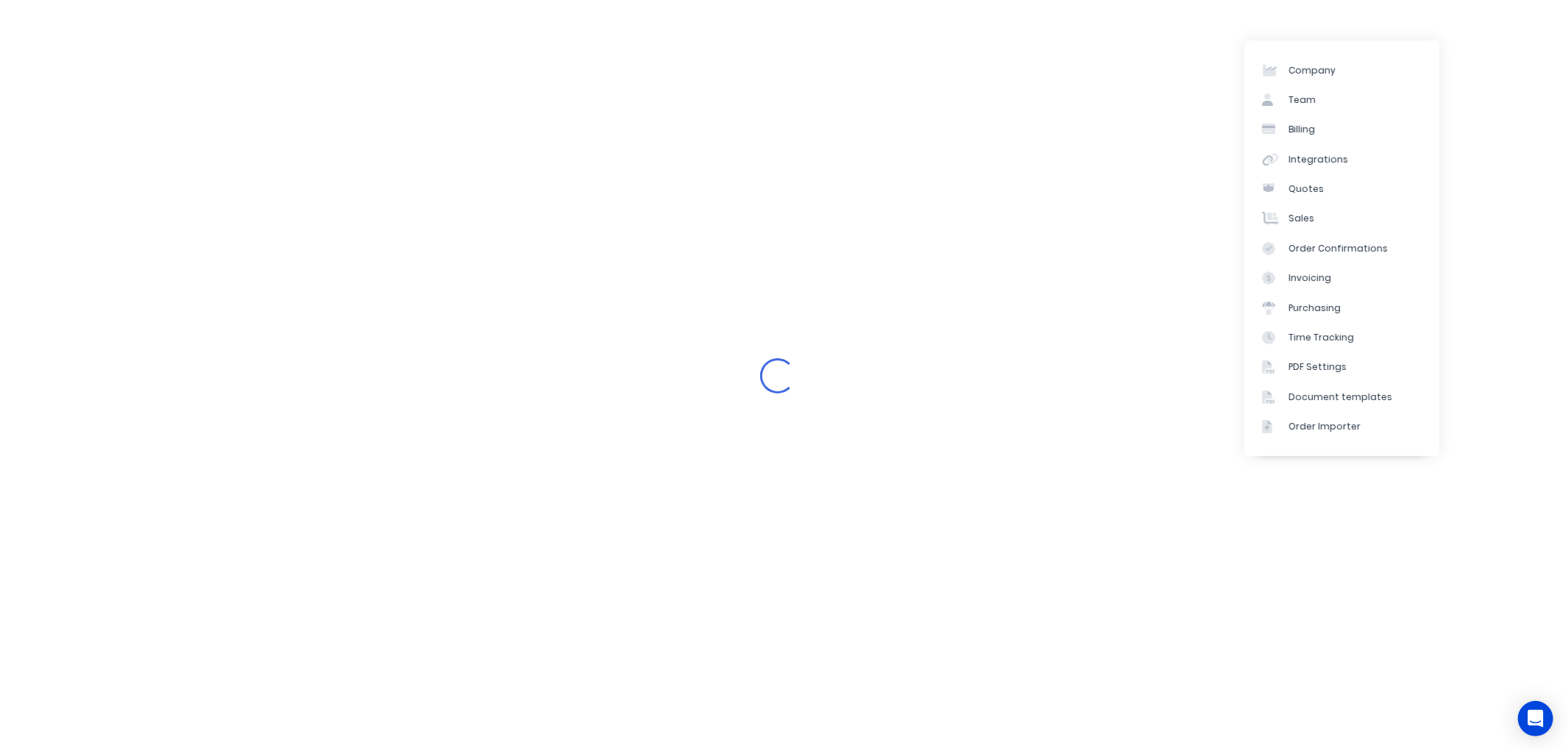
select select "NZ"
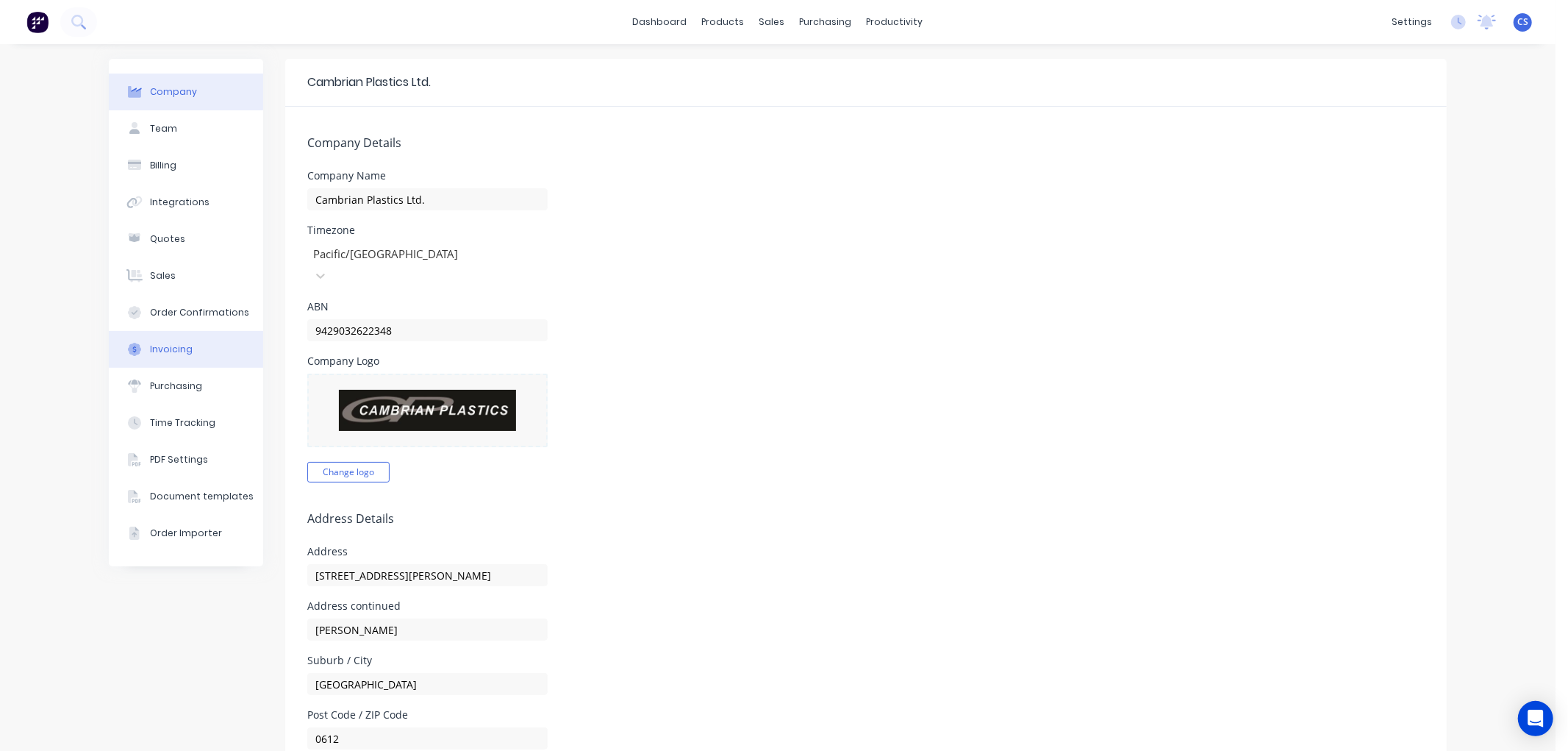
click at [174, 343] on div "Invoicing" at bounding box center [171, 349] width 42 height 13
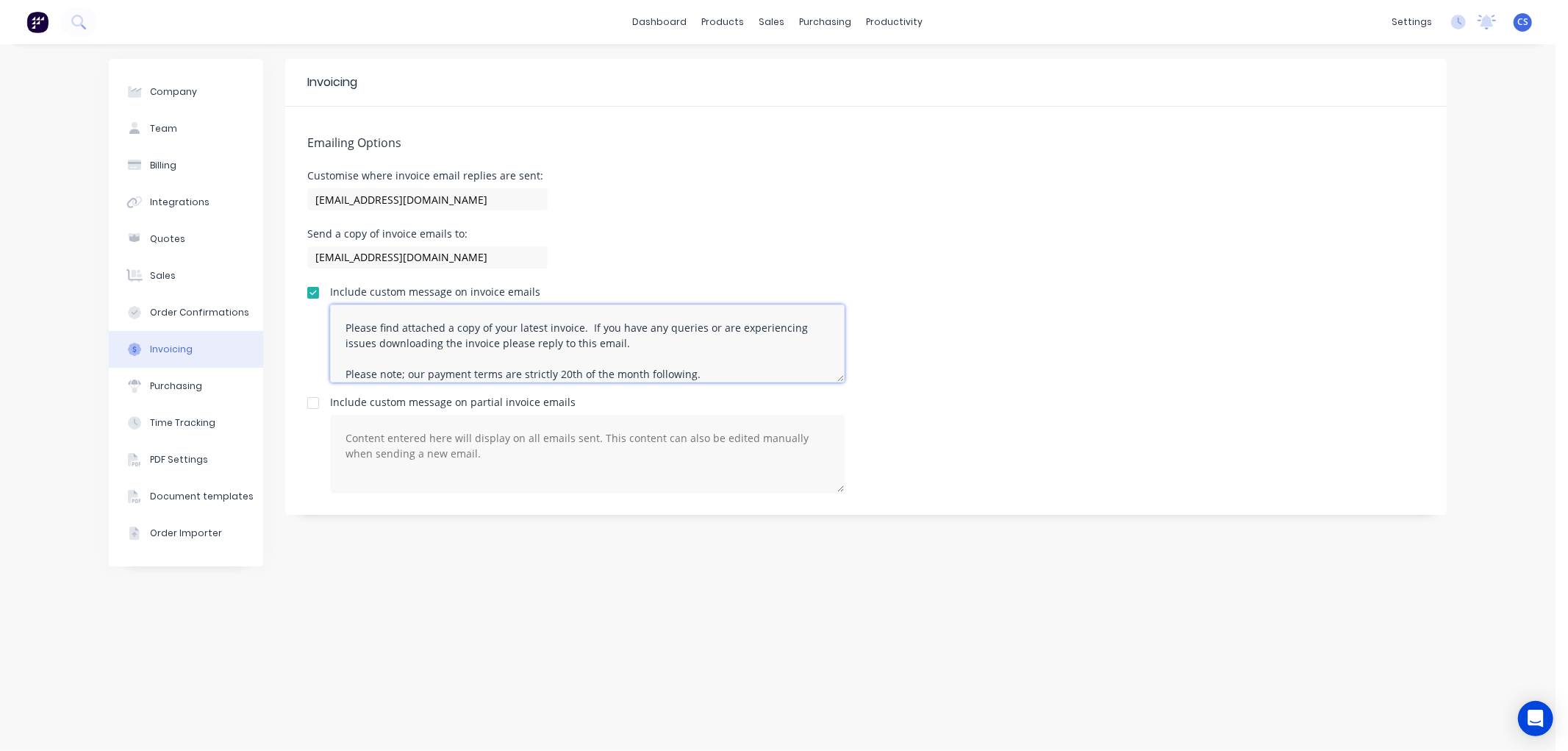
drag, startPoint x: 646, startPoint y: 365, endPoint x: 692, endPoint y: 372, distance: 46.5
click at [646, 364] on textarea "Please find attached a copy of your latest invoice. If you have any queries or …" at bounding box center [587, 343] width 515 height 78
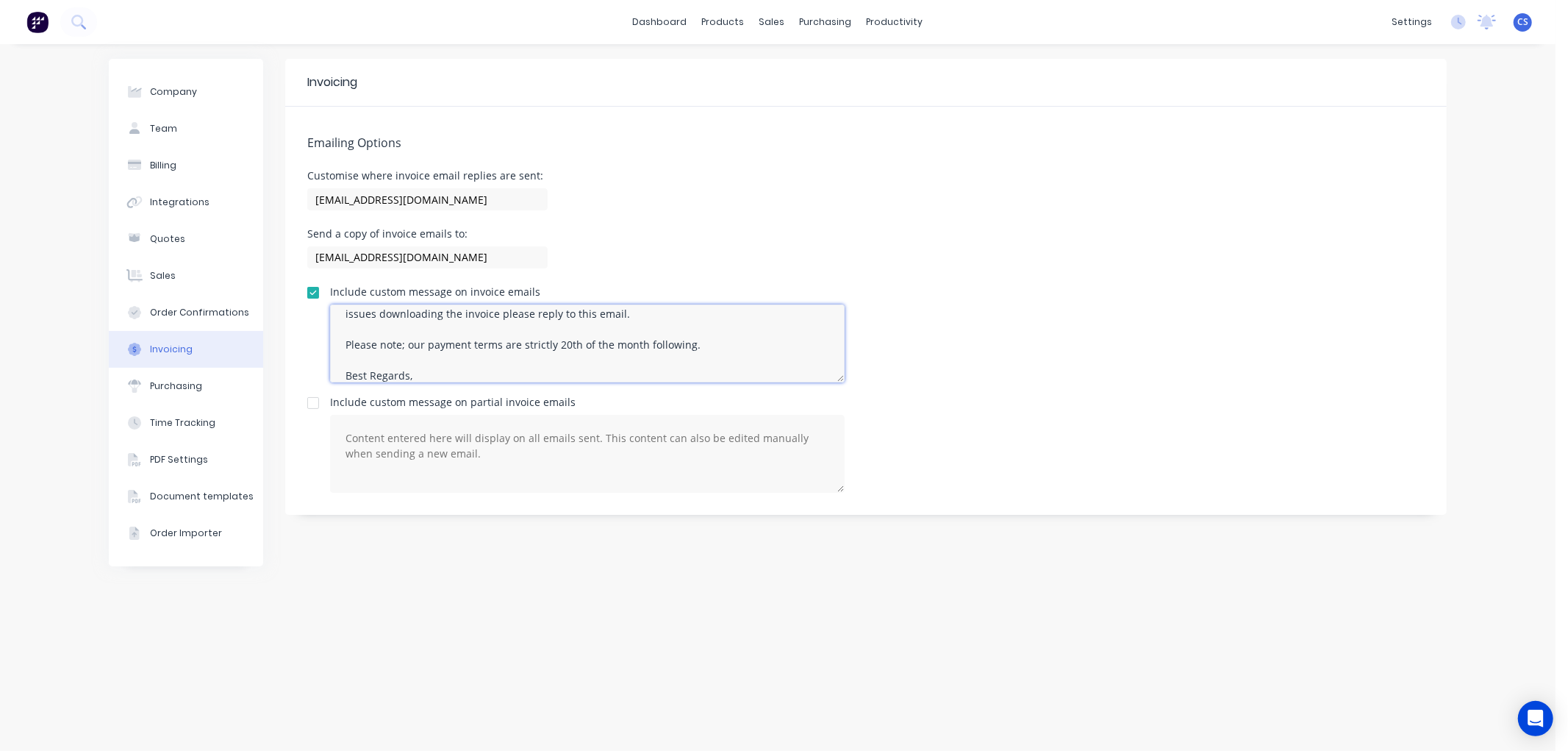
scroll to position [46, 0]
click at [713, 333] on textarea "Please find attached a copy of your latest invoice. If you have any queries or …" at bounding box center [587, 343] width 515 height 78
paste textarea "Please Note: We reserve the right to recover all costs associated with debt col…"
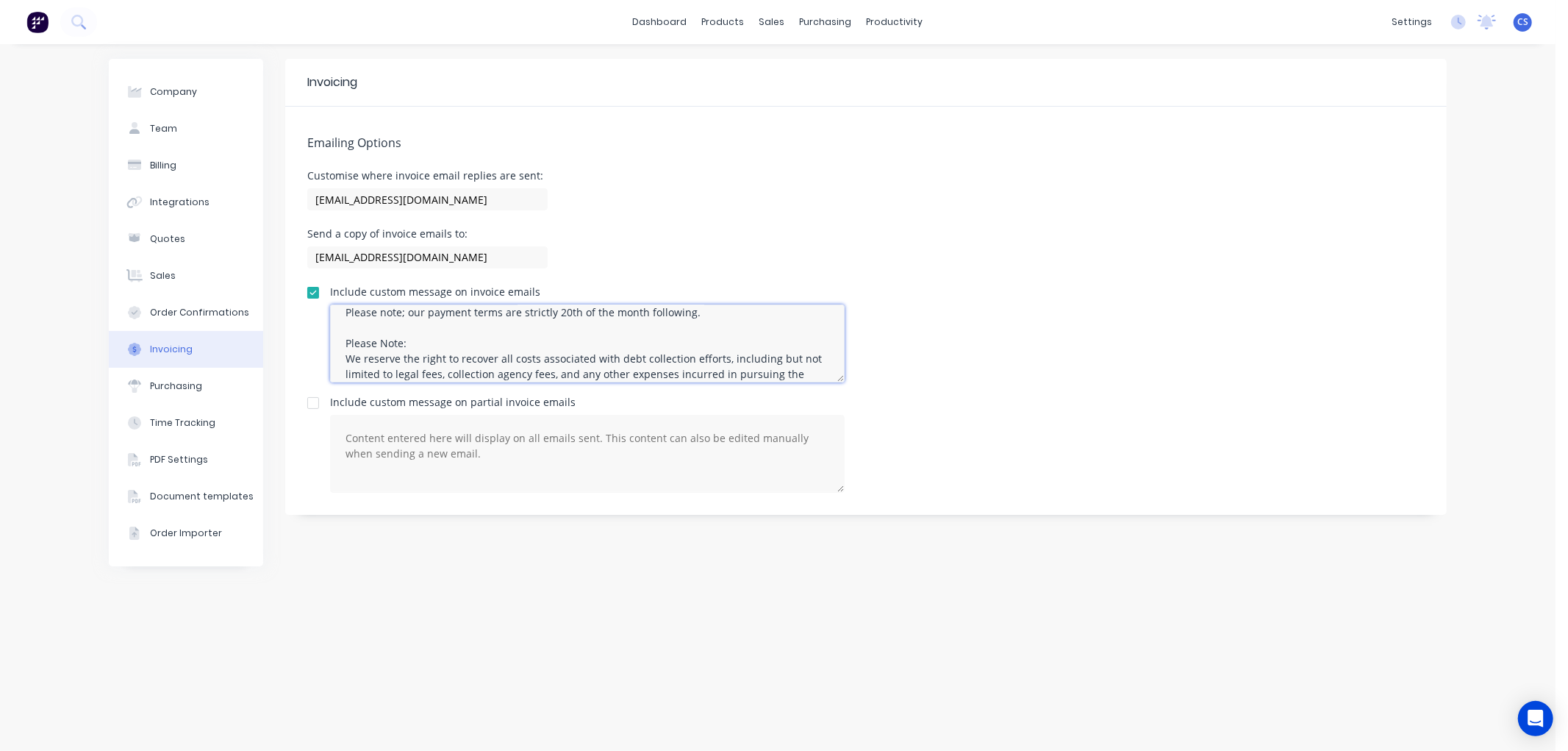
scroll to position [138, 0]
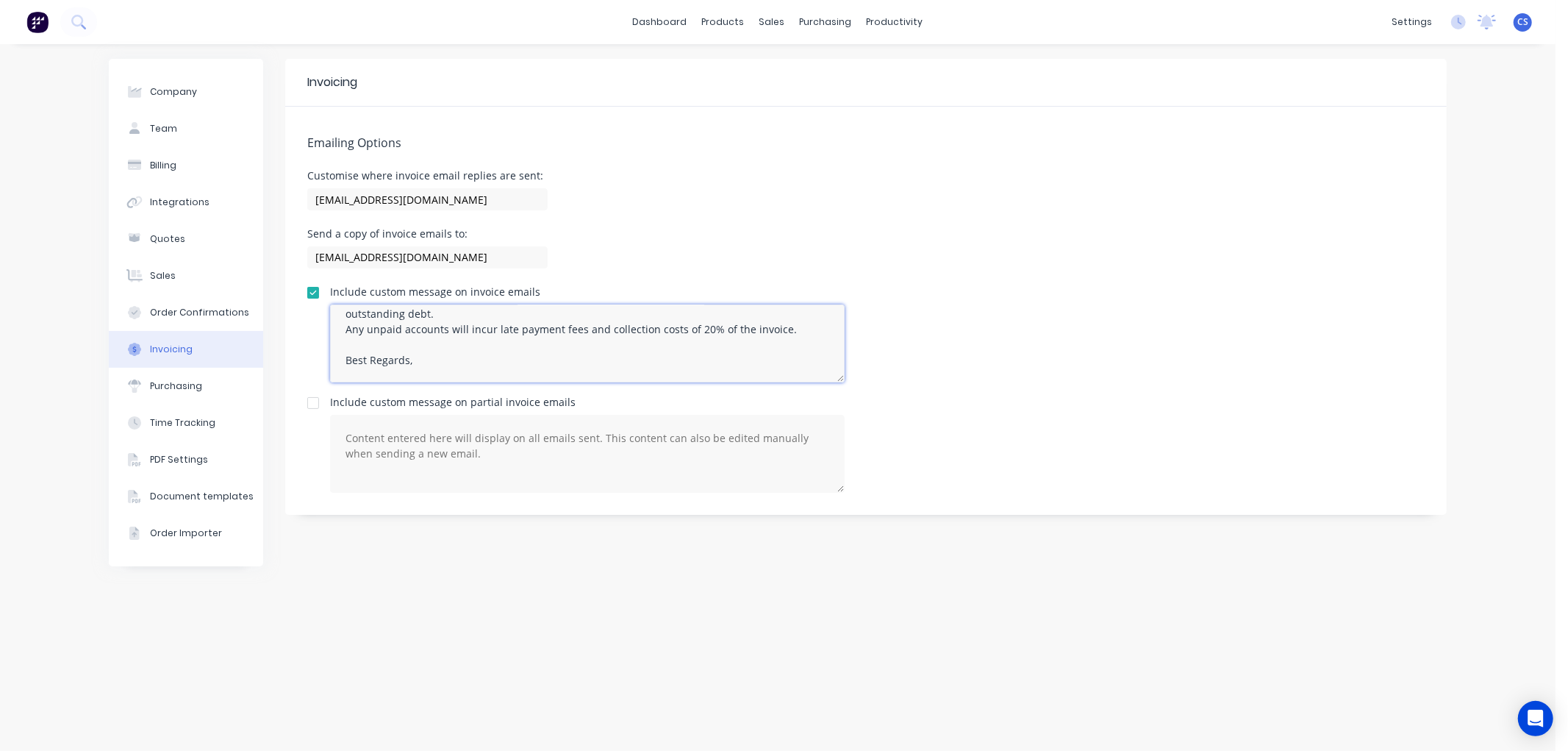
click at [460, 311] on textarea "Please find attached a copy of your latest invoice. If you have any queries or …" at bounding box center [587, 343] width 515 height 78
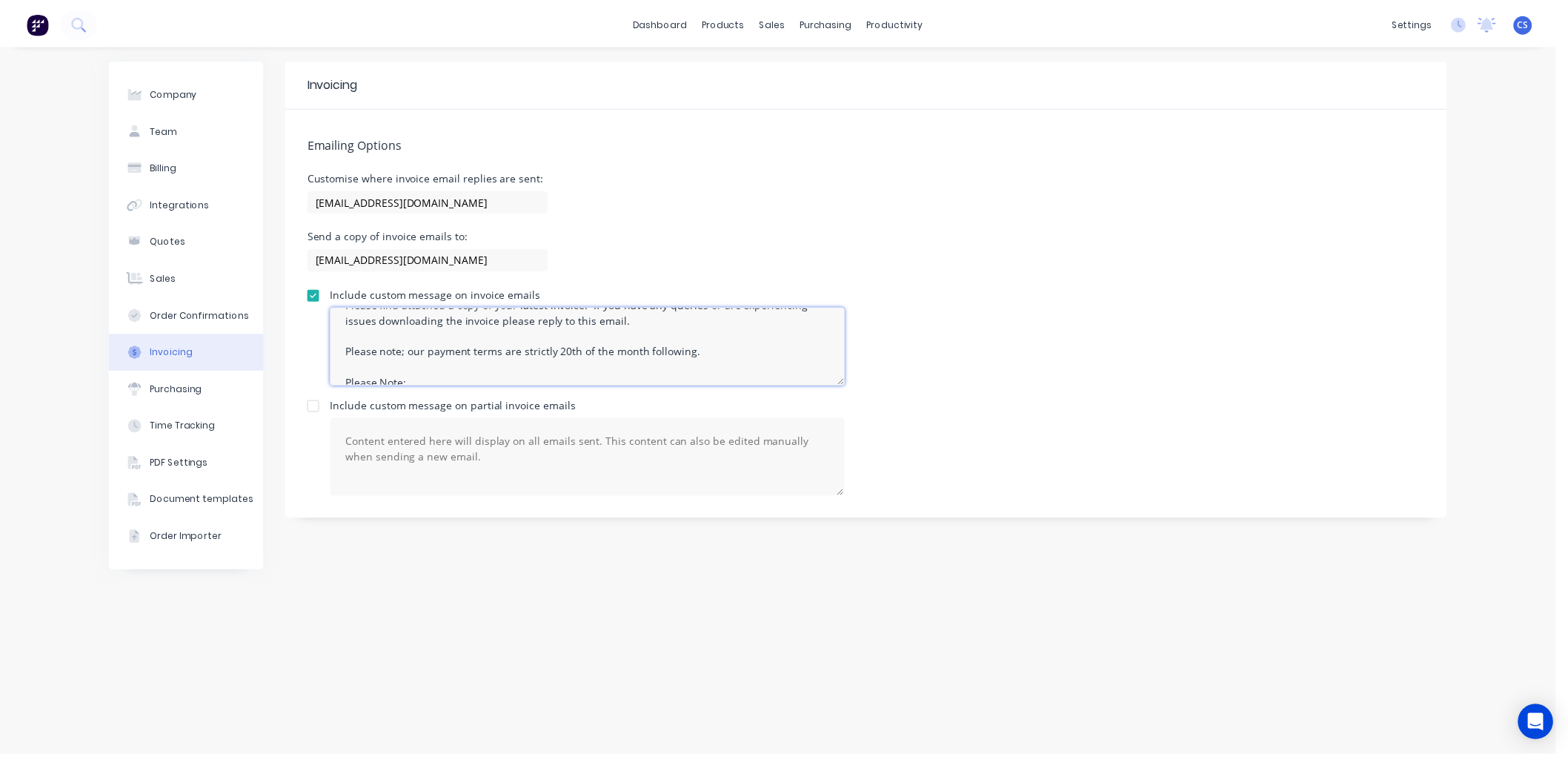
scroll to position [0, 0]
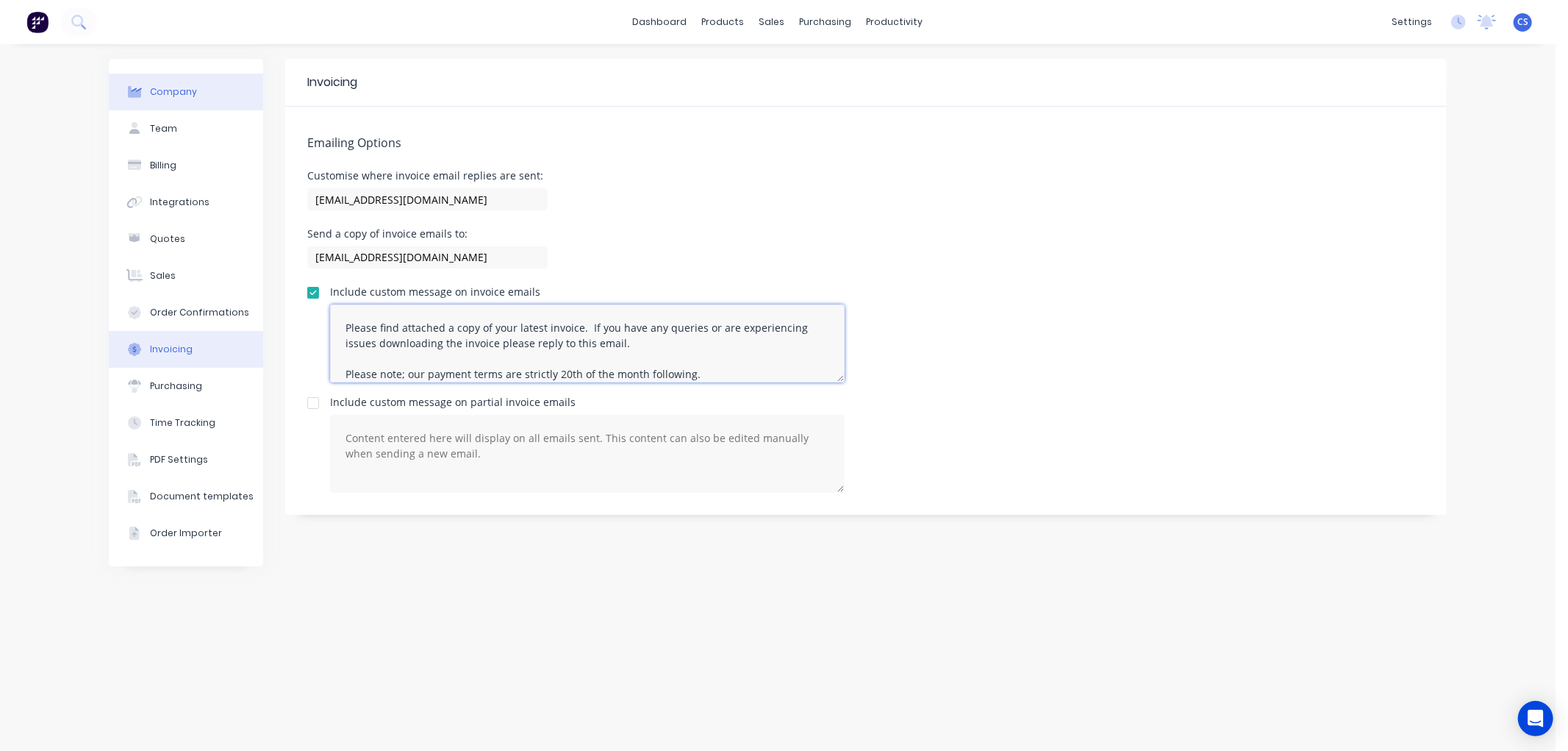
type textarea "Please find attached a copy of your latest invoice. If you have any queries or …"
click at [202, 87] on button "Company" at bounding box center [186, 91] width 155 height 37
select select "NZ"
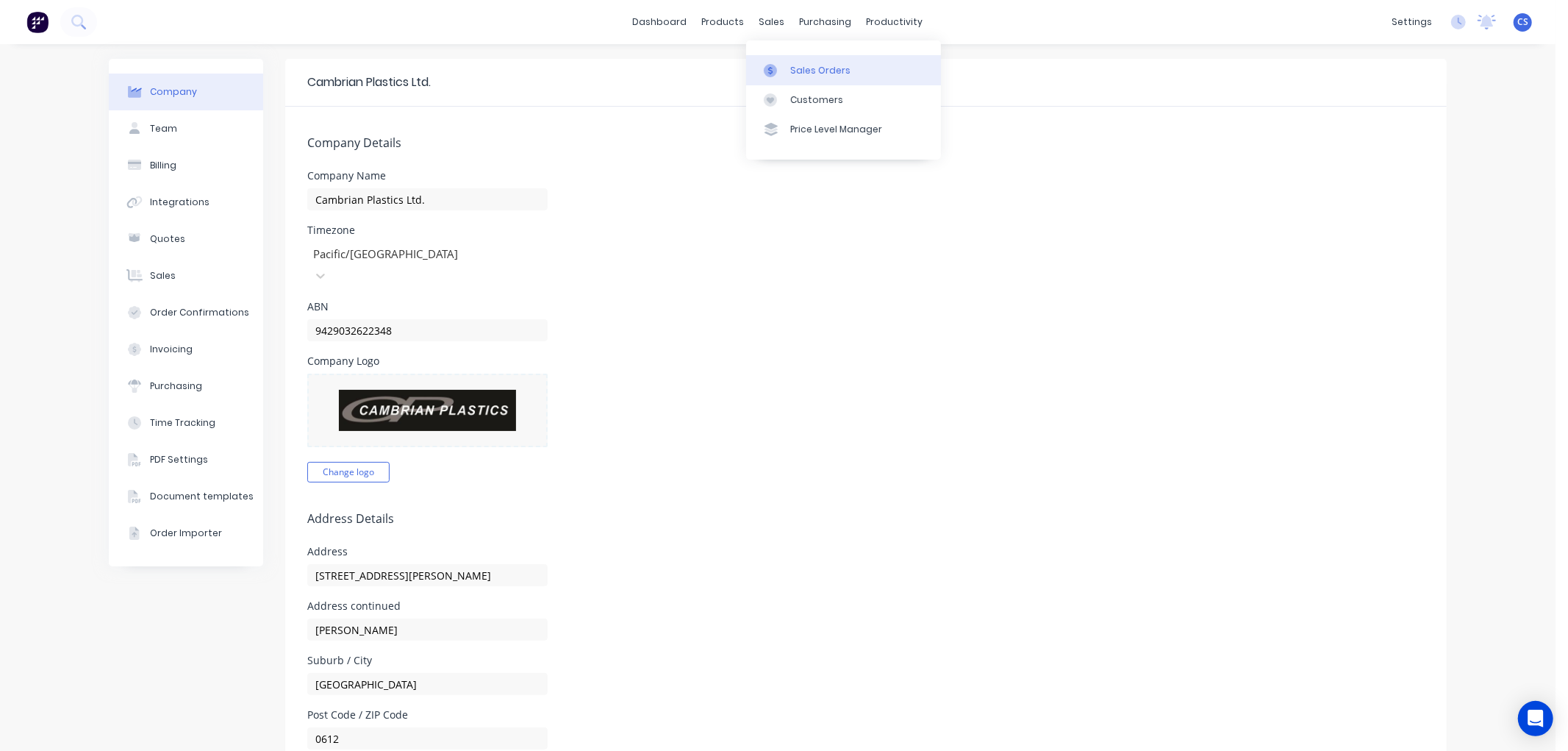
click at [783, 64] on div at bounding box center [774, 71] width 22 height 13
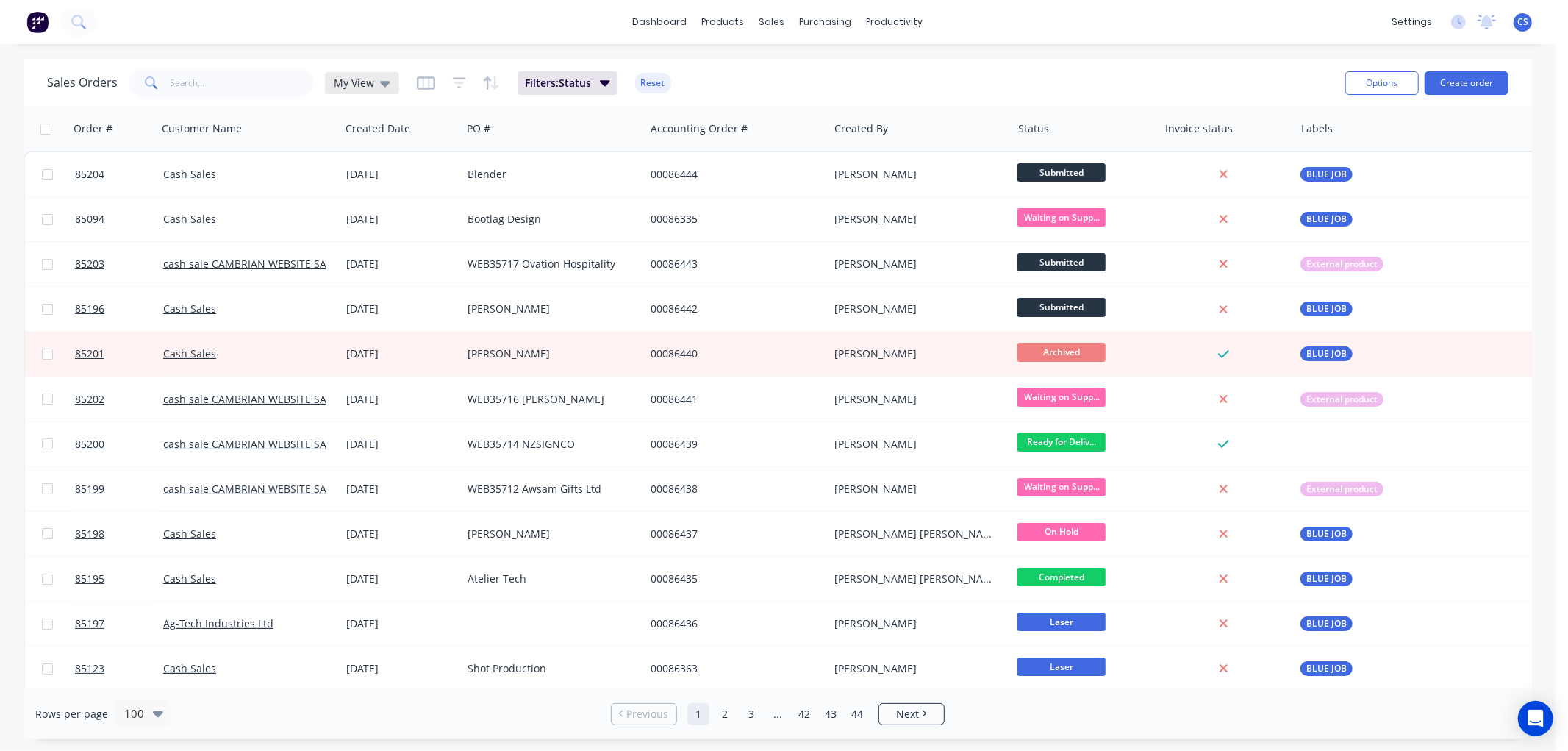
click at [355, 80] on span "My View" at bounding box center [354, 82] width 41 height 15
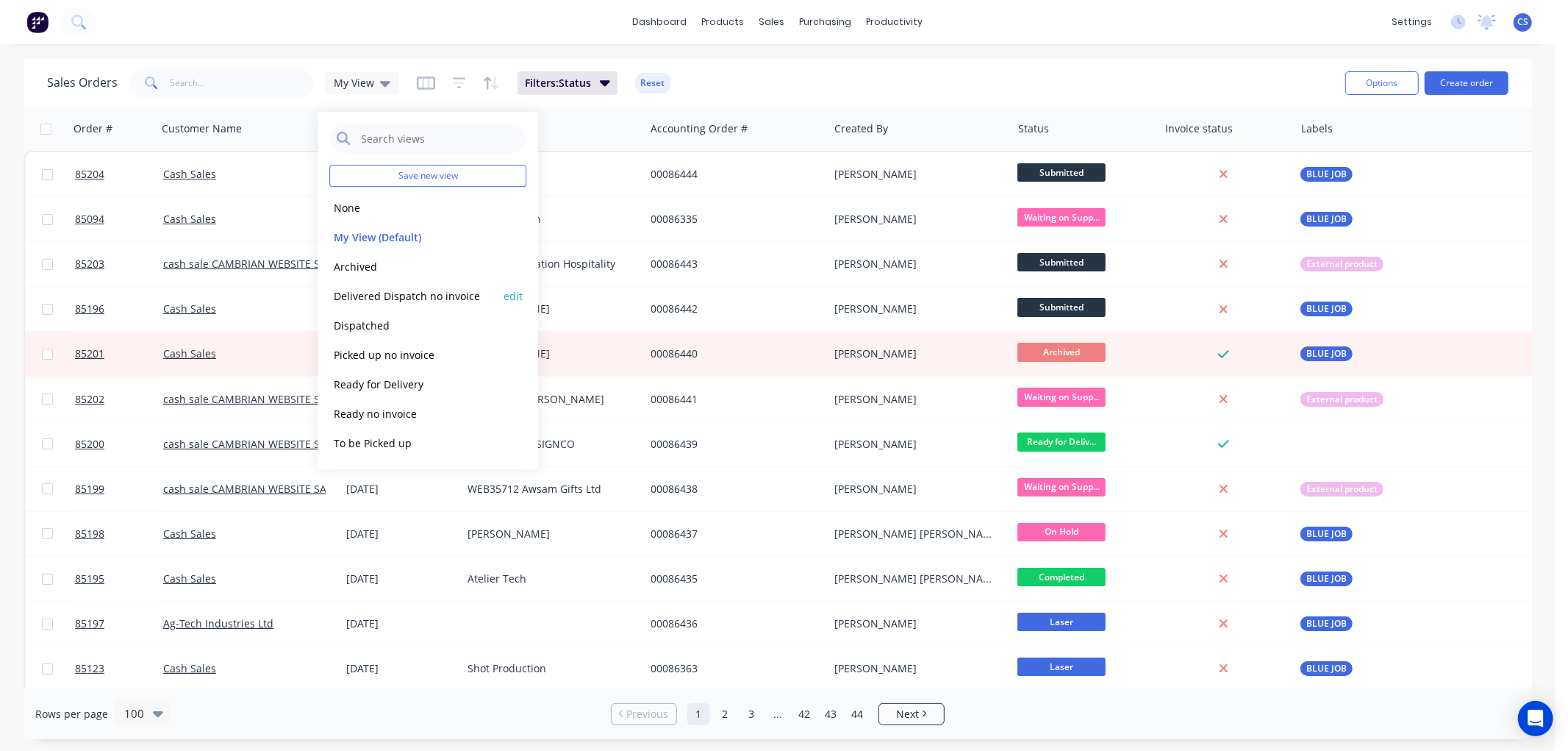
click at [402, 295] on button "Delivered Dispatch no invoice" at bounding box center [413, 295] width 168 height 17
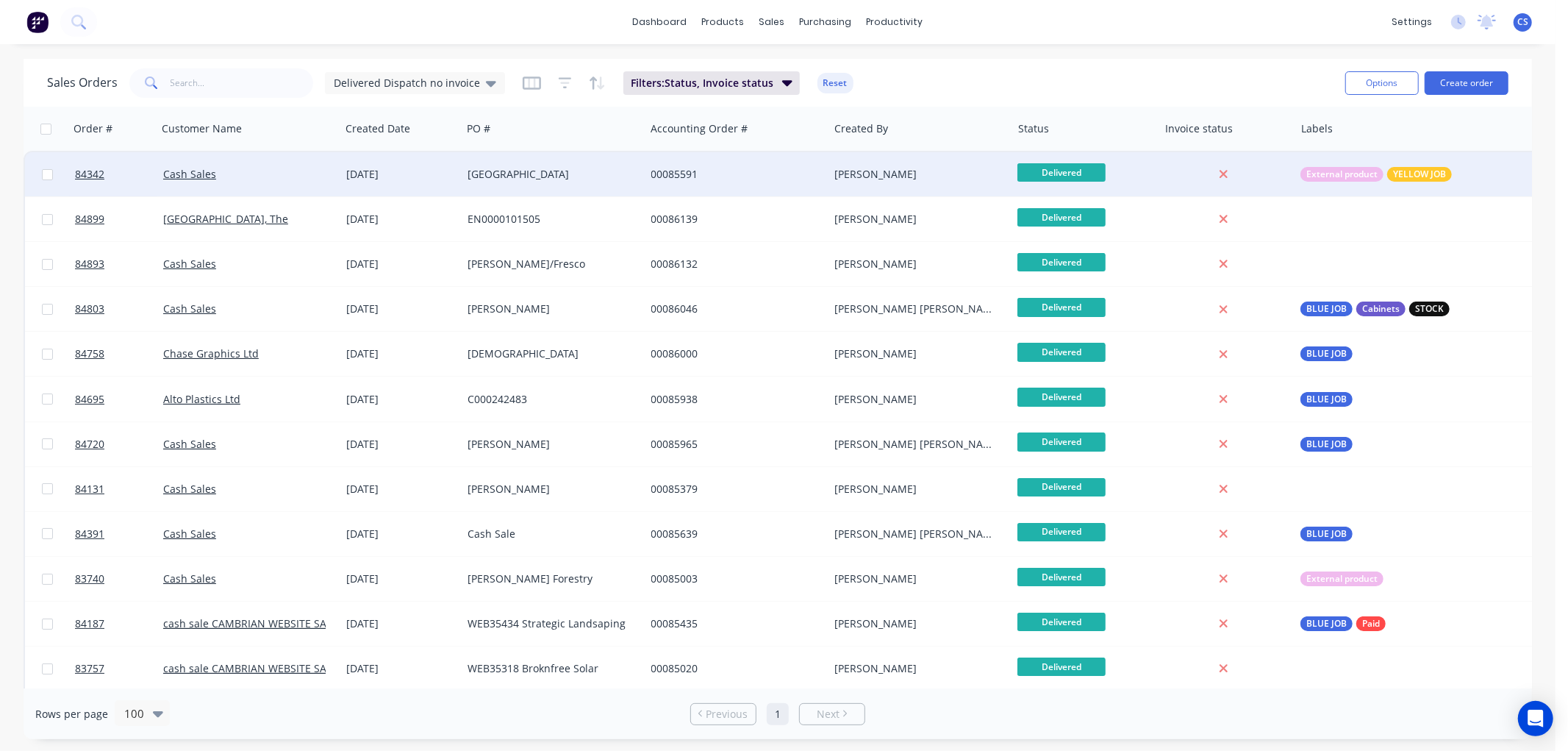
click at [603, 174] on div "Otahuhu Primary School" at bounding box center [549, 174] width 163 height 15
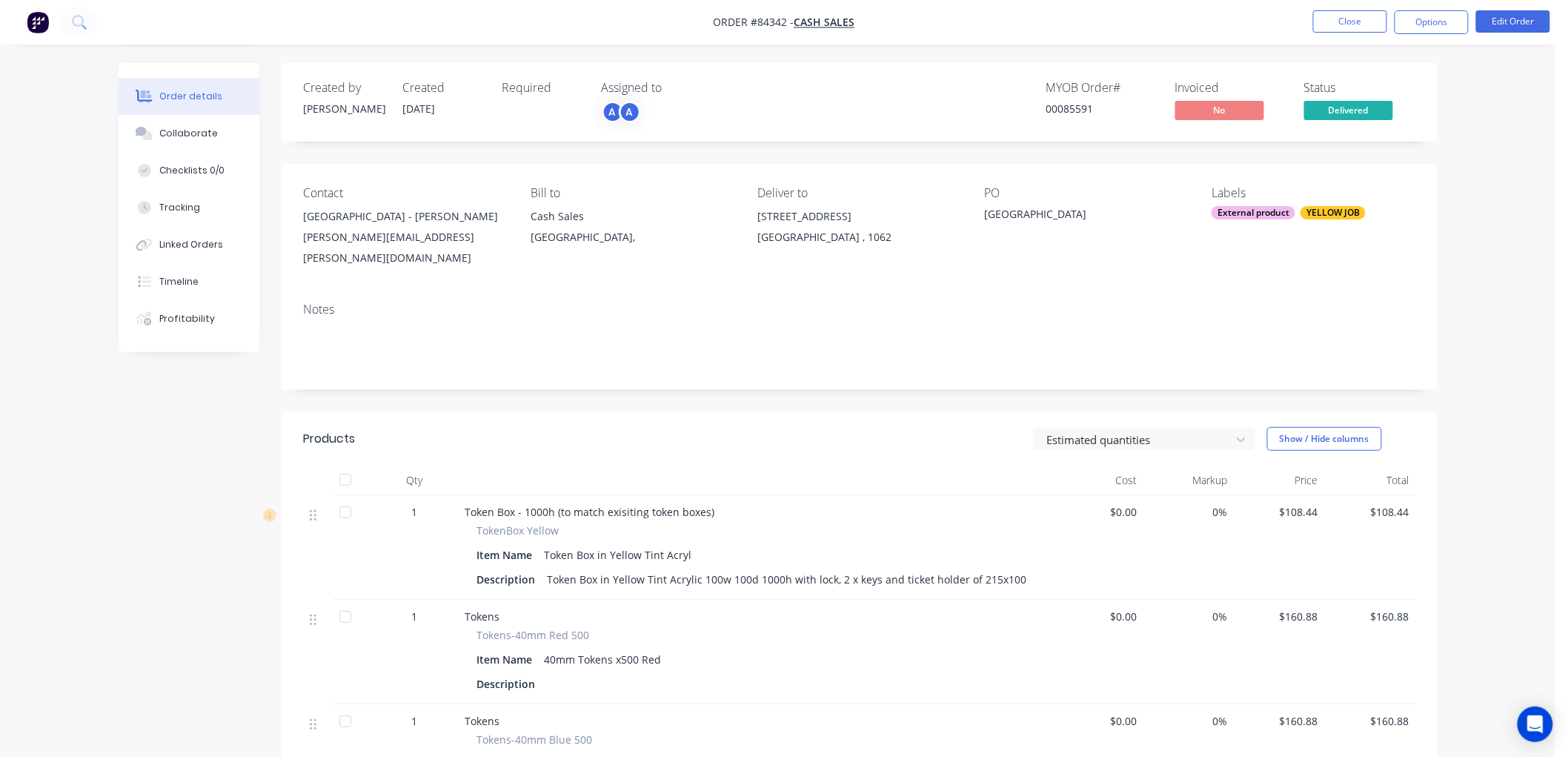
click at [473, 239] on div "joshua.burrowes@otahuhuprimary.school.nz" at bounding box center [406, 248] width 203 height 42
click at [1426, 20] on button "Options" at bounding box center [1431, 22] width 74 height 24
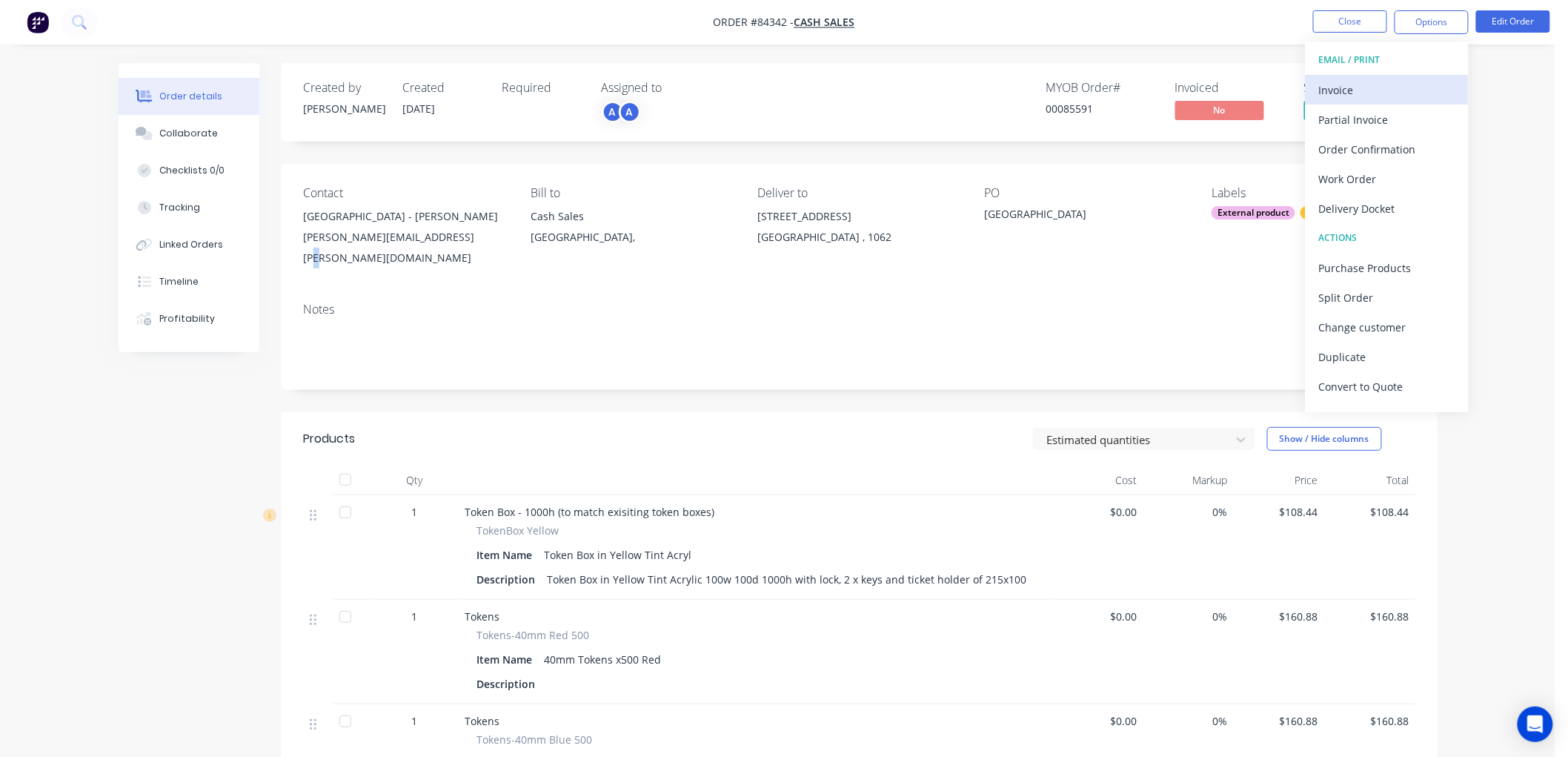
click at [1398, 80] on div "Invoice" at bounding box center [1387, 90] width 136 height 21
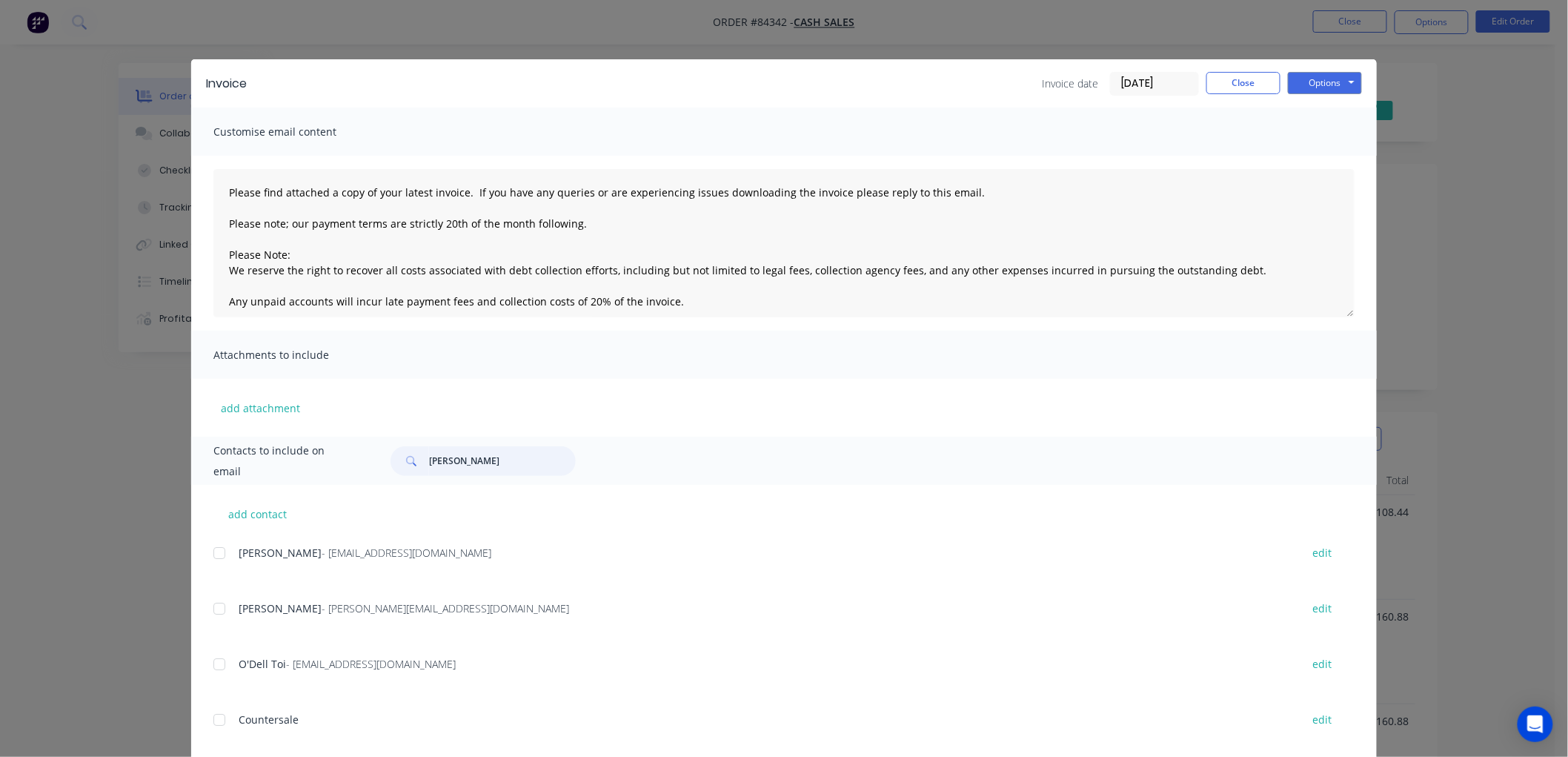
click at [446, 463] on input "joshua" at bounding box center [502, 461] width 147 height 30
click at [482, 462] on input "joshua" at bounding box center [502, 461] width 147 height 30
type input "joshua"
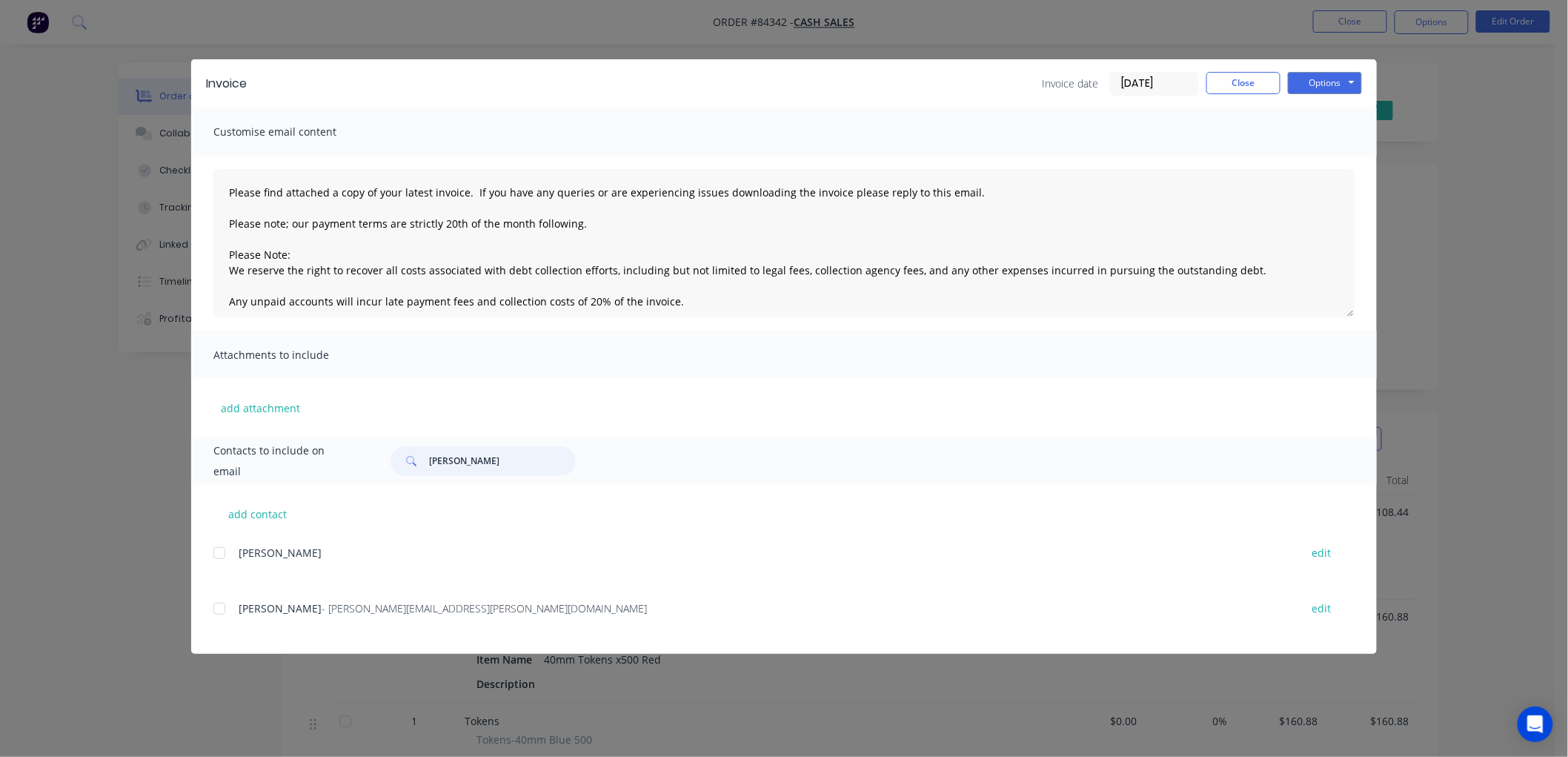
click at [218, 609] on div at bounding box center [220, 609] width 30 height 30
drag, startPoint x: 587, startPoint y: 218, endPoint x: 206, endPoint y: 221, distance: 381.0
click at [206, 221] on div "Please find attached a copy of your latest invoice. If you have any queries or …" at bounding box center [784, 243] width 1185 height 175
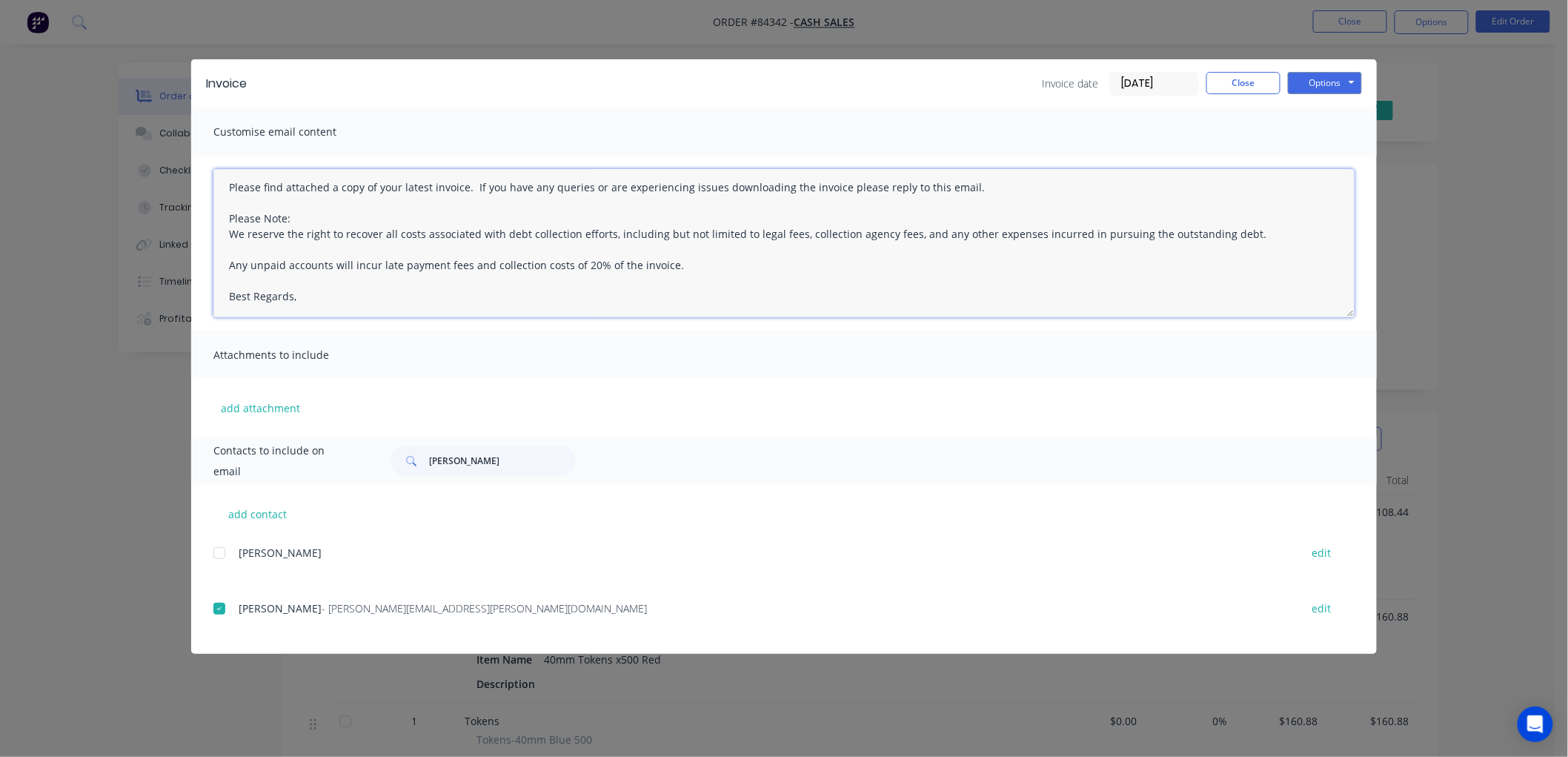
scroll to position [7, 0]
click at [334, 300] on textarea "Please find attached a copy of your latest invoice. If you have any queries or …" at bounding box center [784, 243] width 1141 height 148
type textarea "Please find attached a copy of your latest invoice. If you have any queries or …"
click at [1326, 79] on button "Options" at bounding box center [1325, 83] width 74 height 22
click at [1326, 151] on button "Email" at bounding box center [1335, 158] width 95 height 25
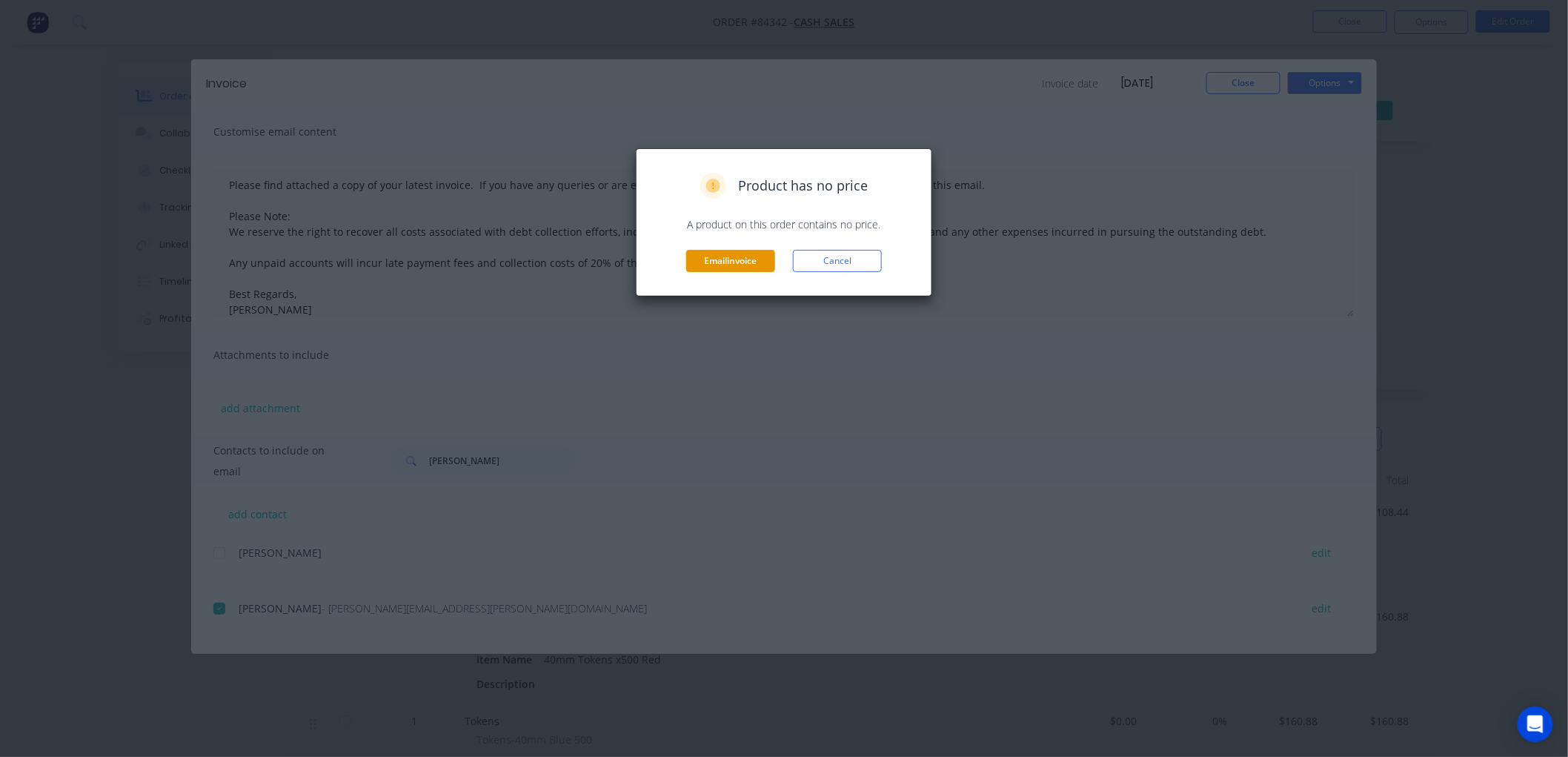
click at [722, 256] on button "Email invoice" at bounding box center [730, 261] width 89 height 22
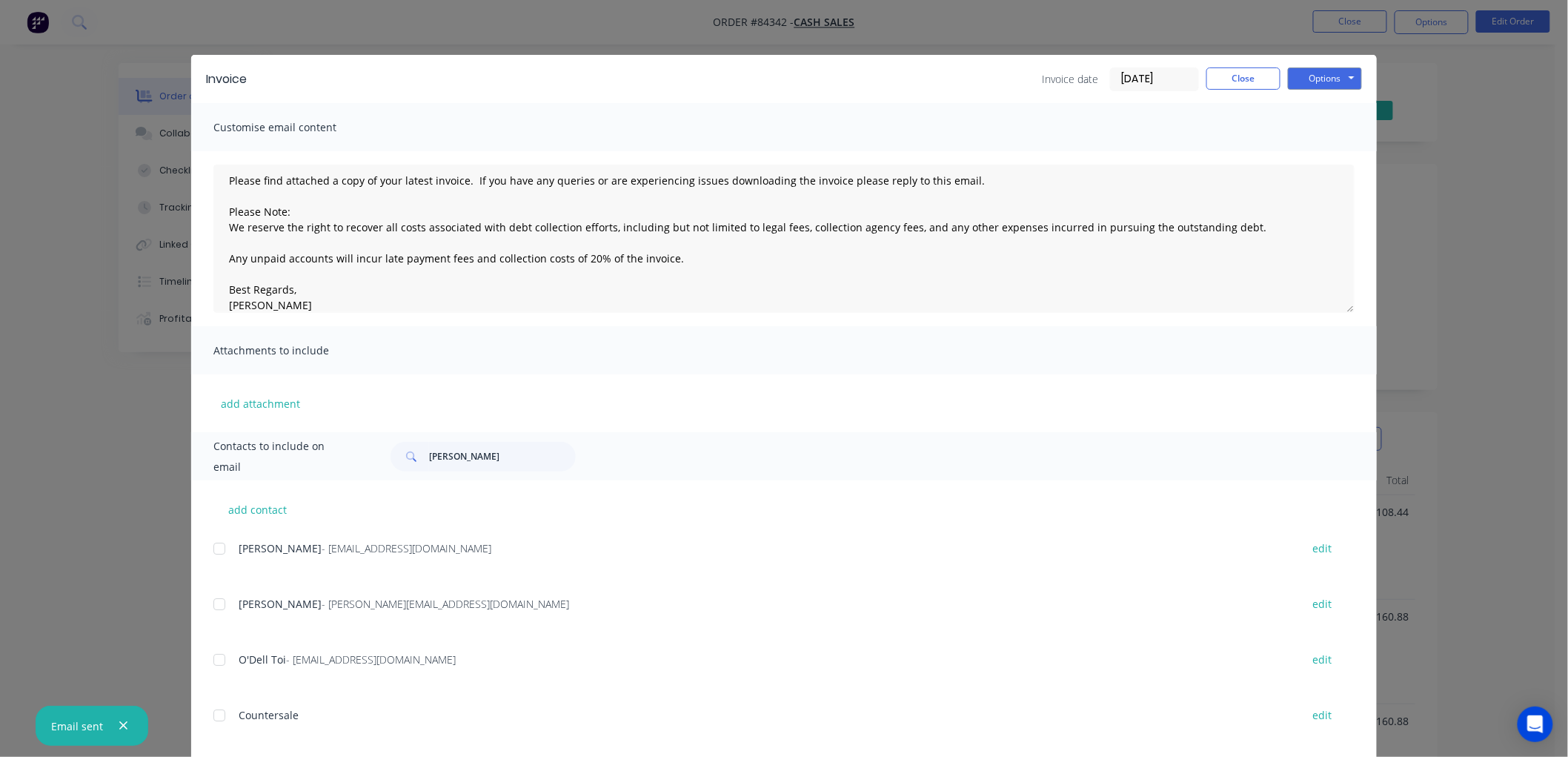
scroll to position [0, 0]
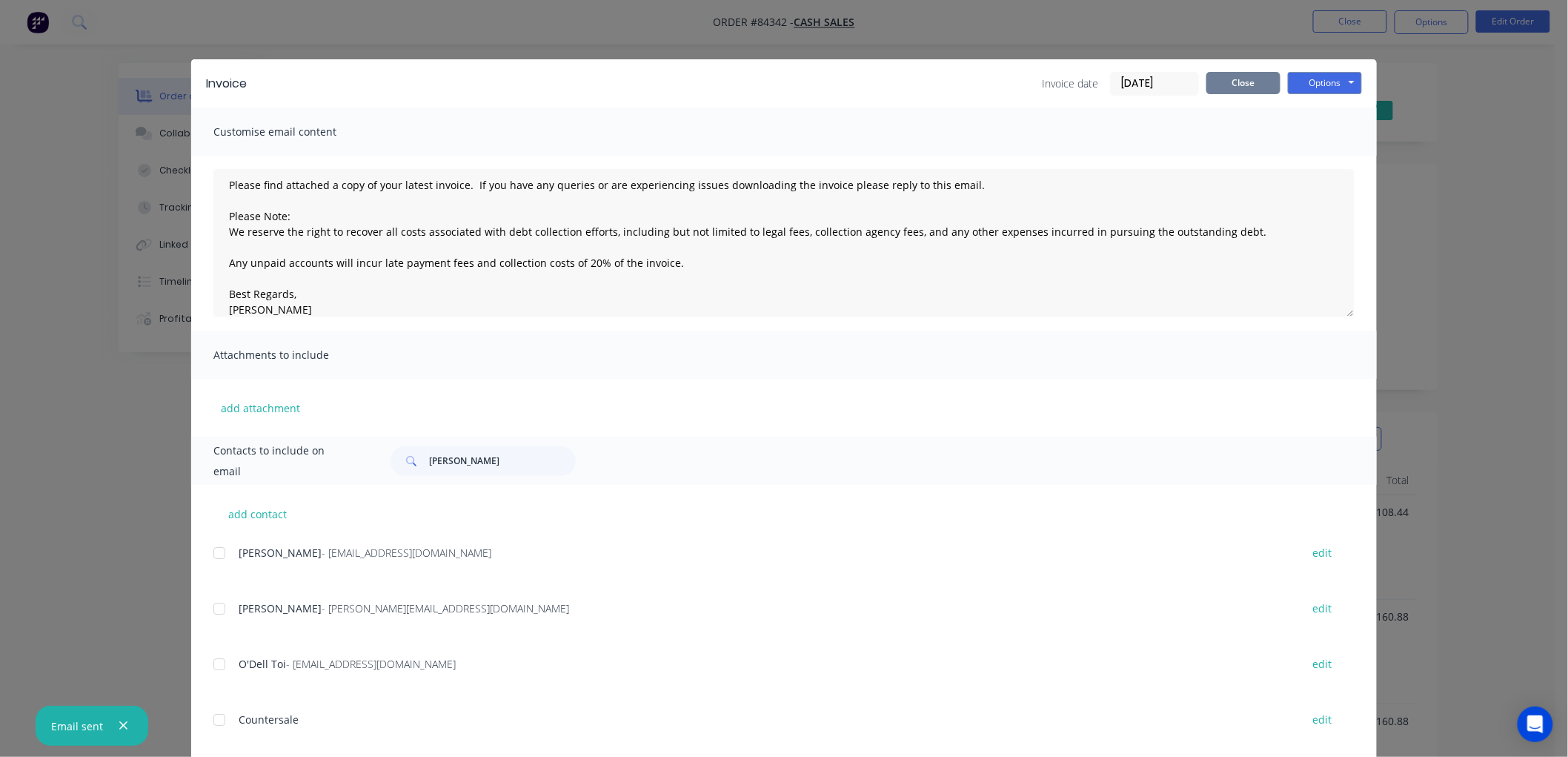
click at [1250, 77] on button "Close" at bounding box center [1243, 83] width 74 height 22
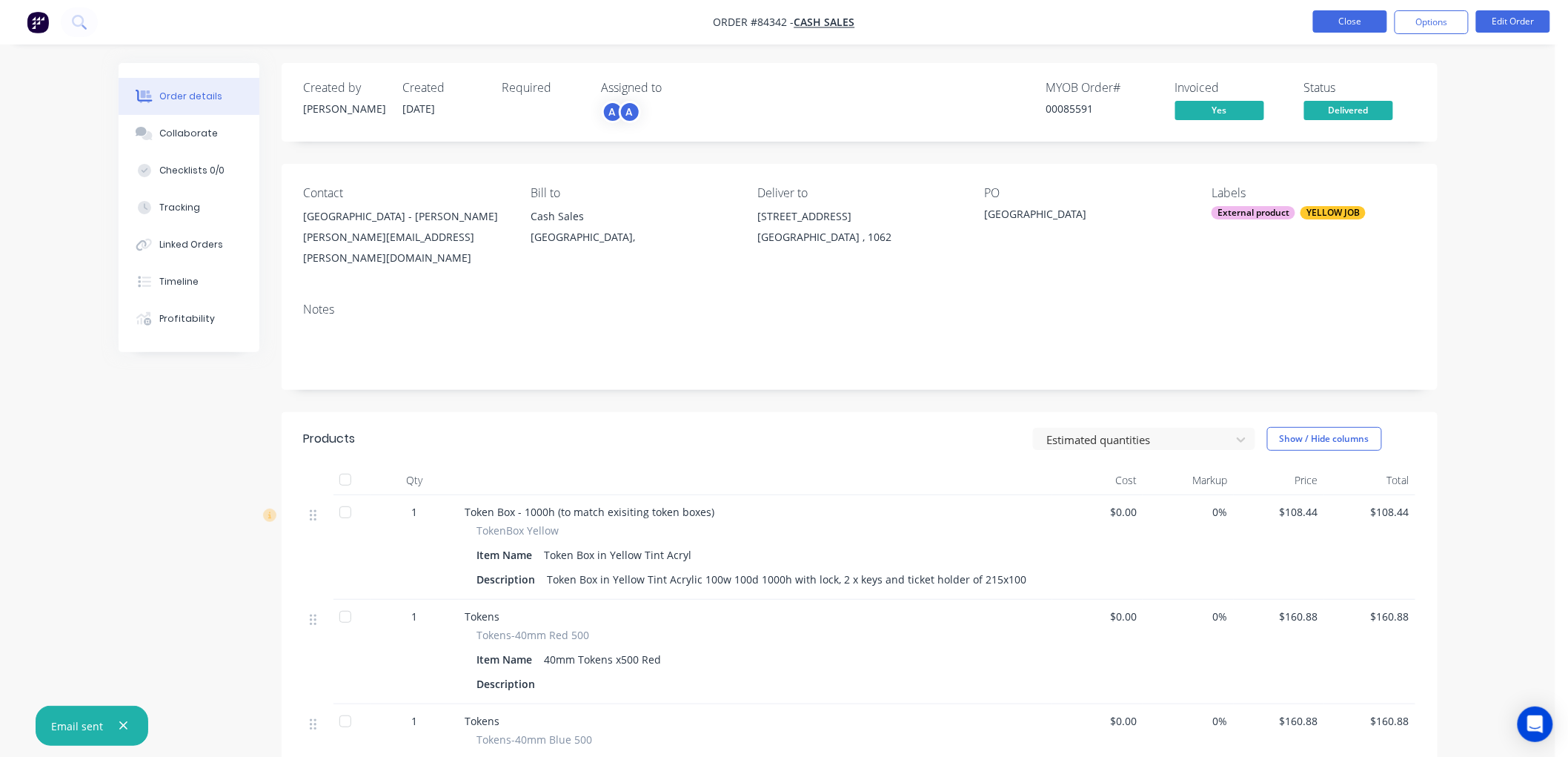
click at [1334, 23] on button "Close" at bounding box center [1350, 21] width 74 height 22
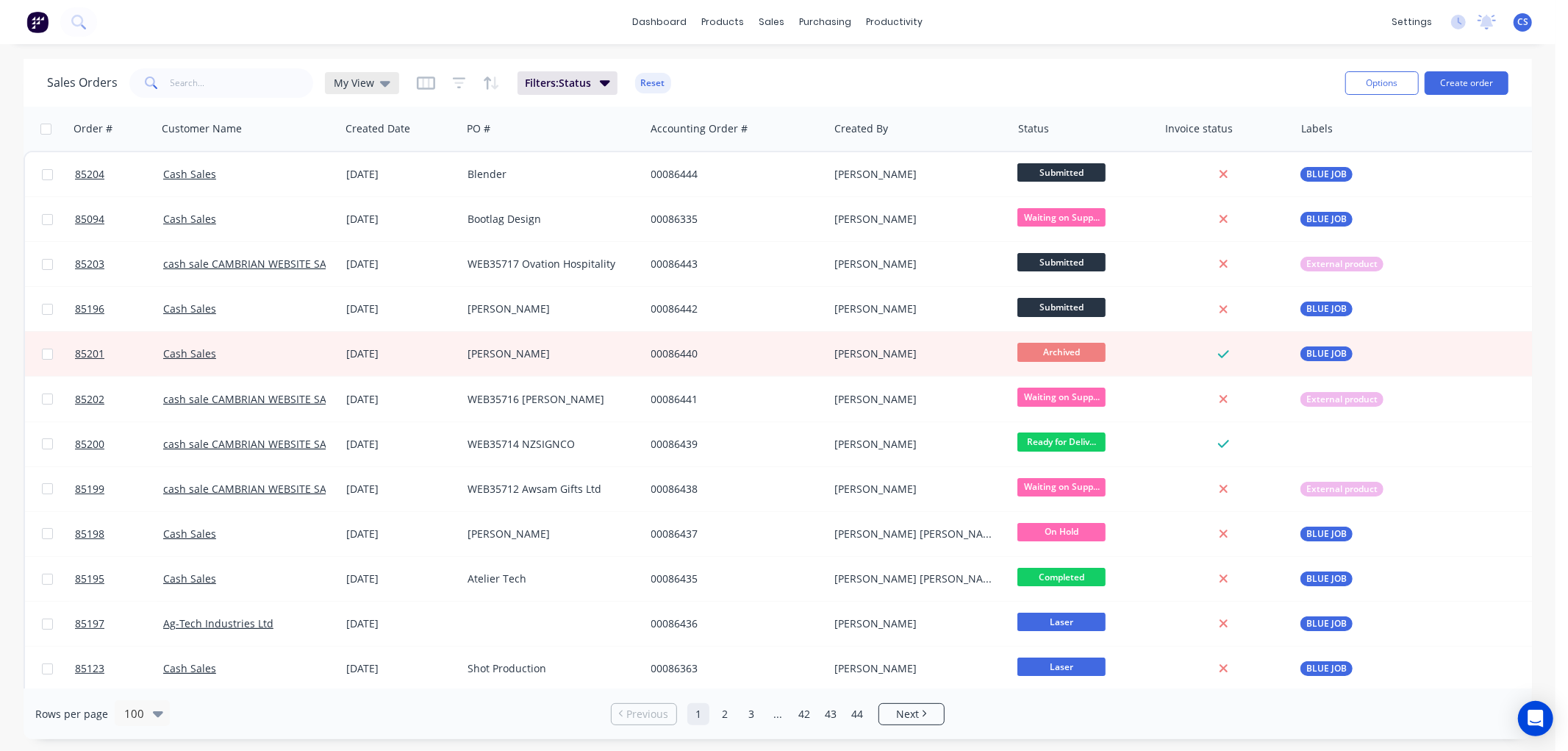
click at [364, 78] on span "My View" at bounding box center [354, 82] width 41 height 15
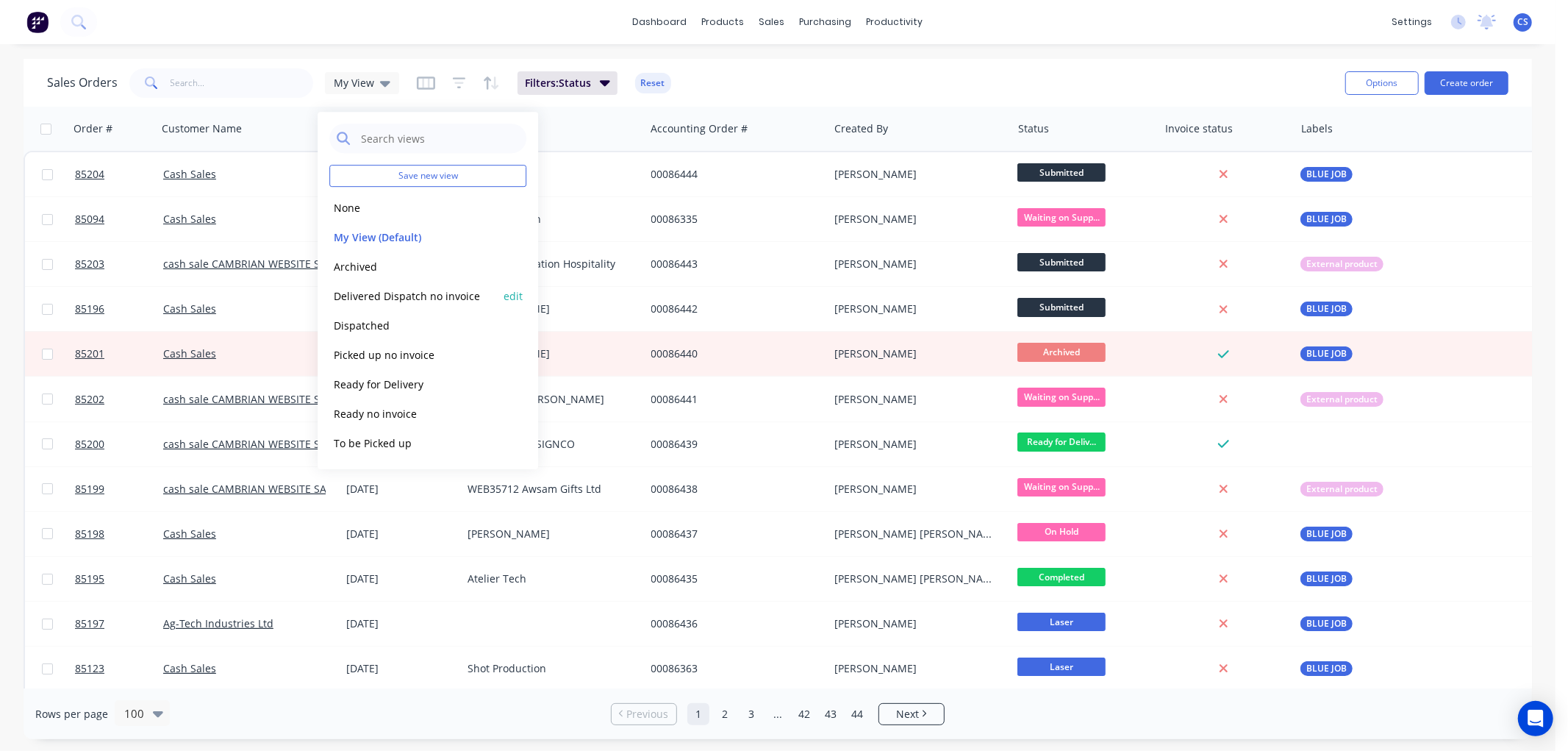
click at [387, 295] on button "Delivered Dispatch no invoice" at bounding box center [413, 295] width 168 height 17
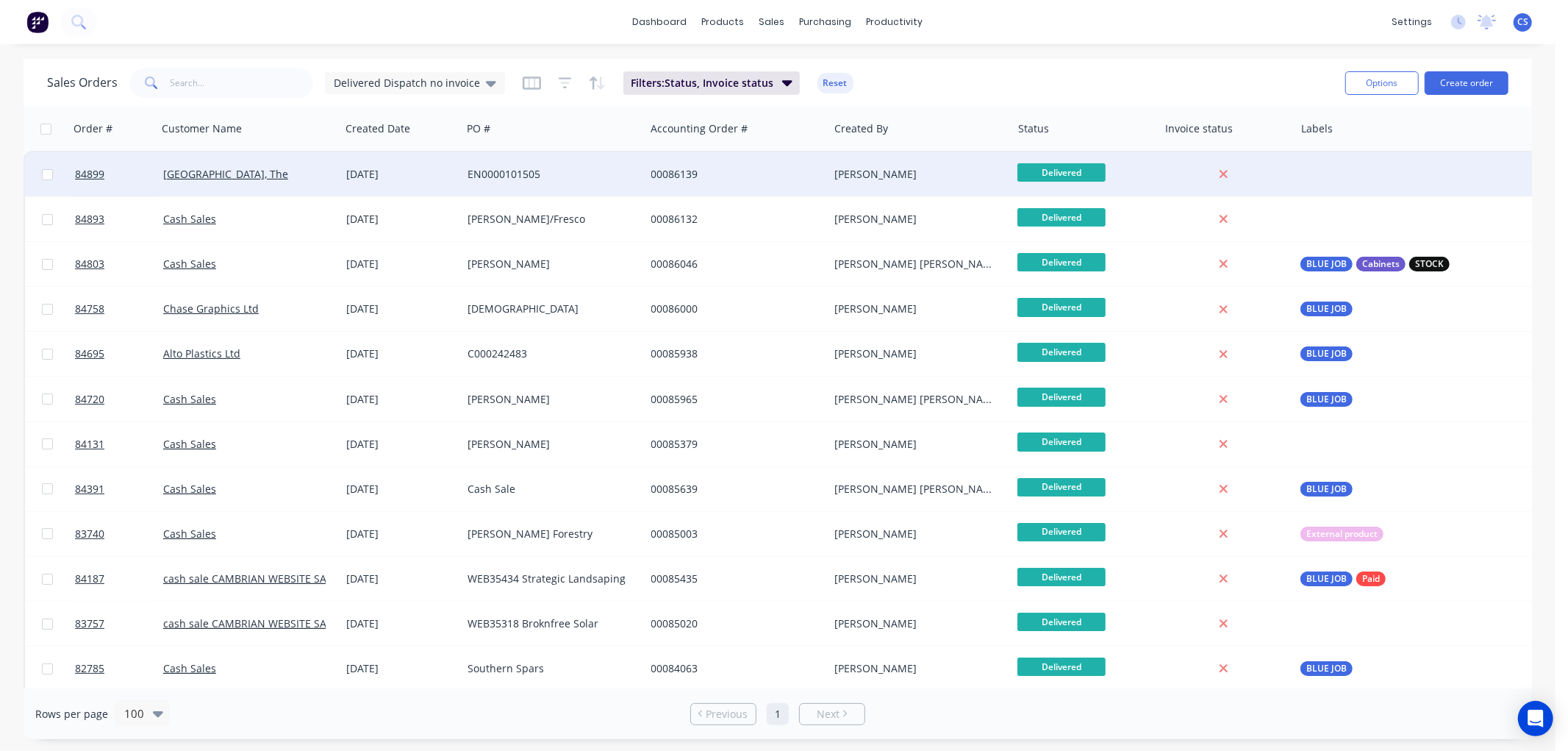
click at [564, 170] on div "EN0000101505" at bounding box center [549, 174] width 163 height 15
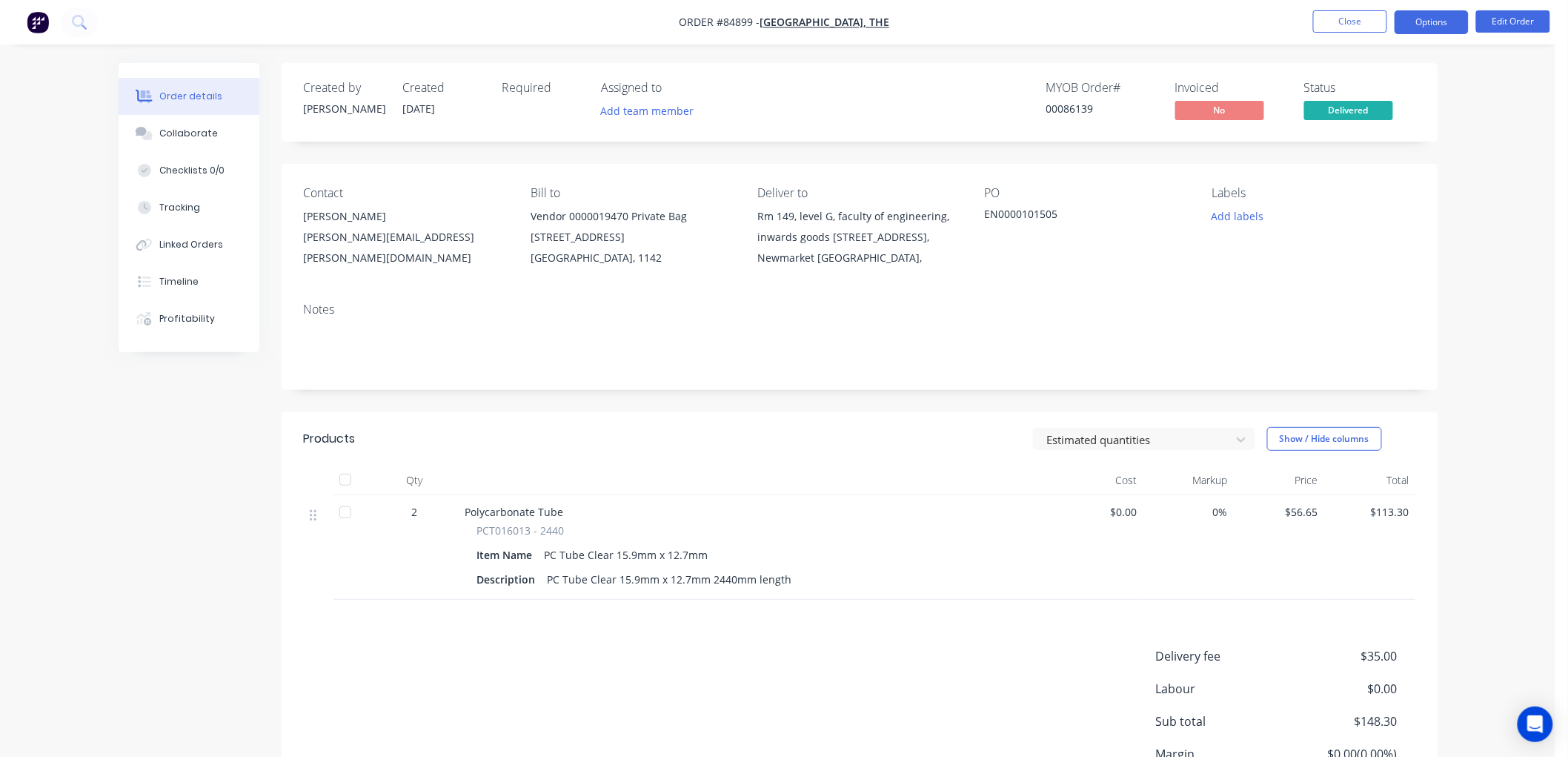
click at [1425, 25] on button "Options" at bounding box center [1431, 22] width 74 height 24
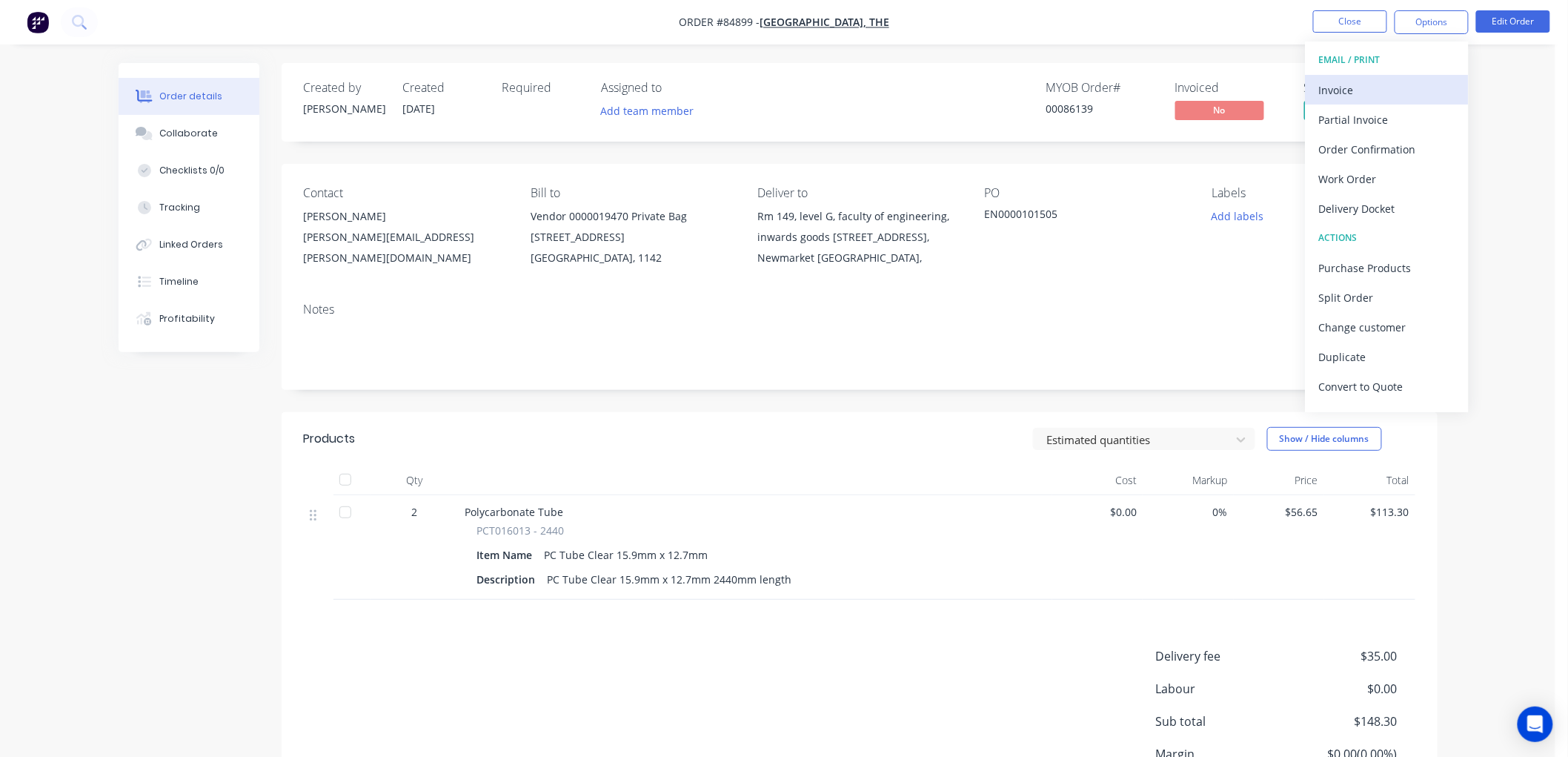
click at [1343, 81] on div "Invoice" at bounding box center [1387, 90] width 136 height 21
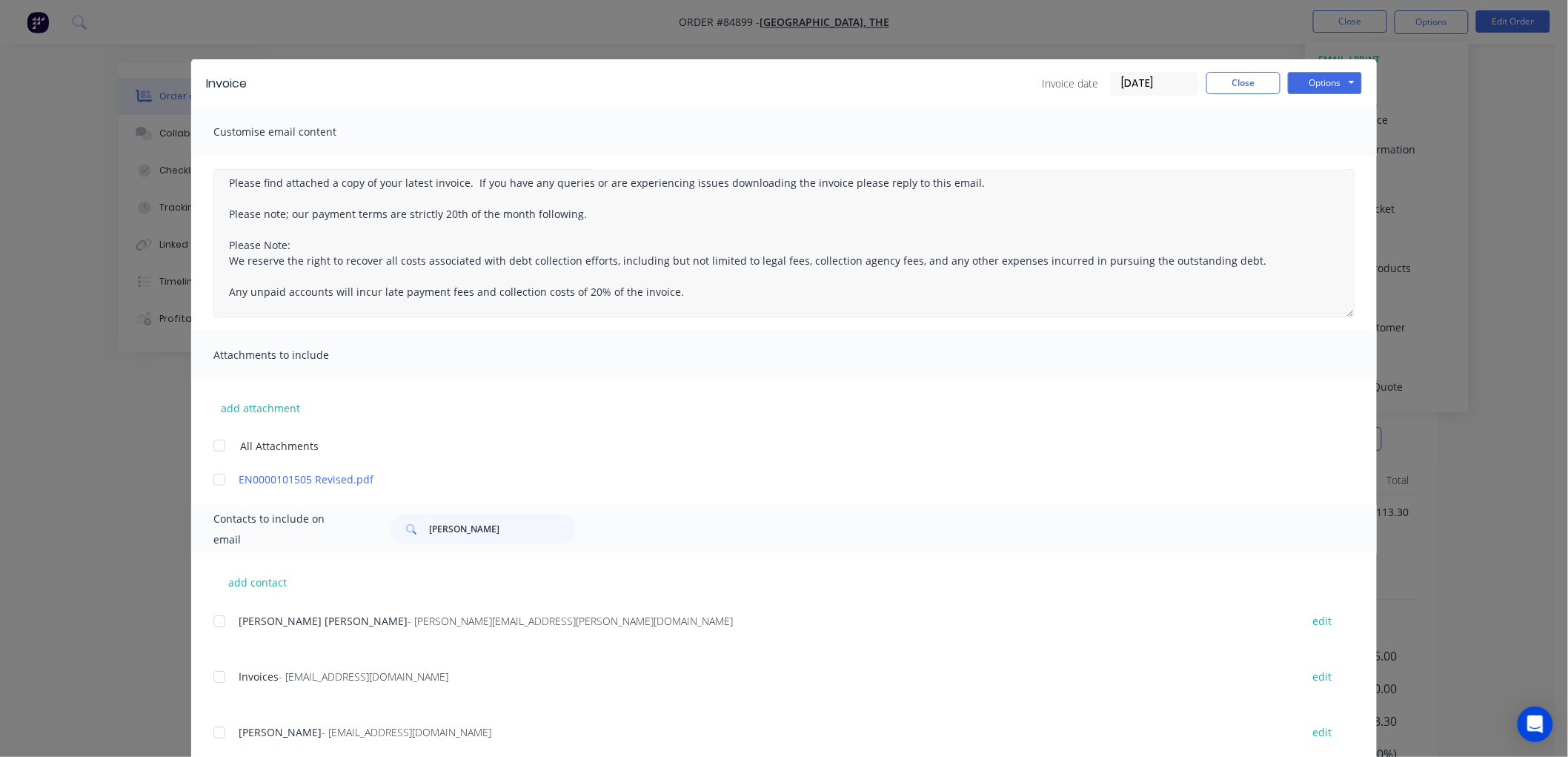
scroll to position [39, 0]
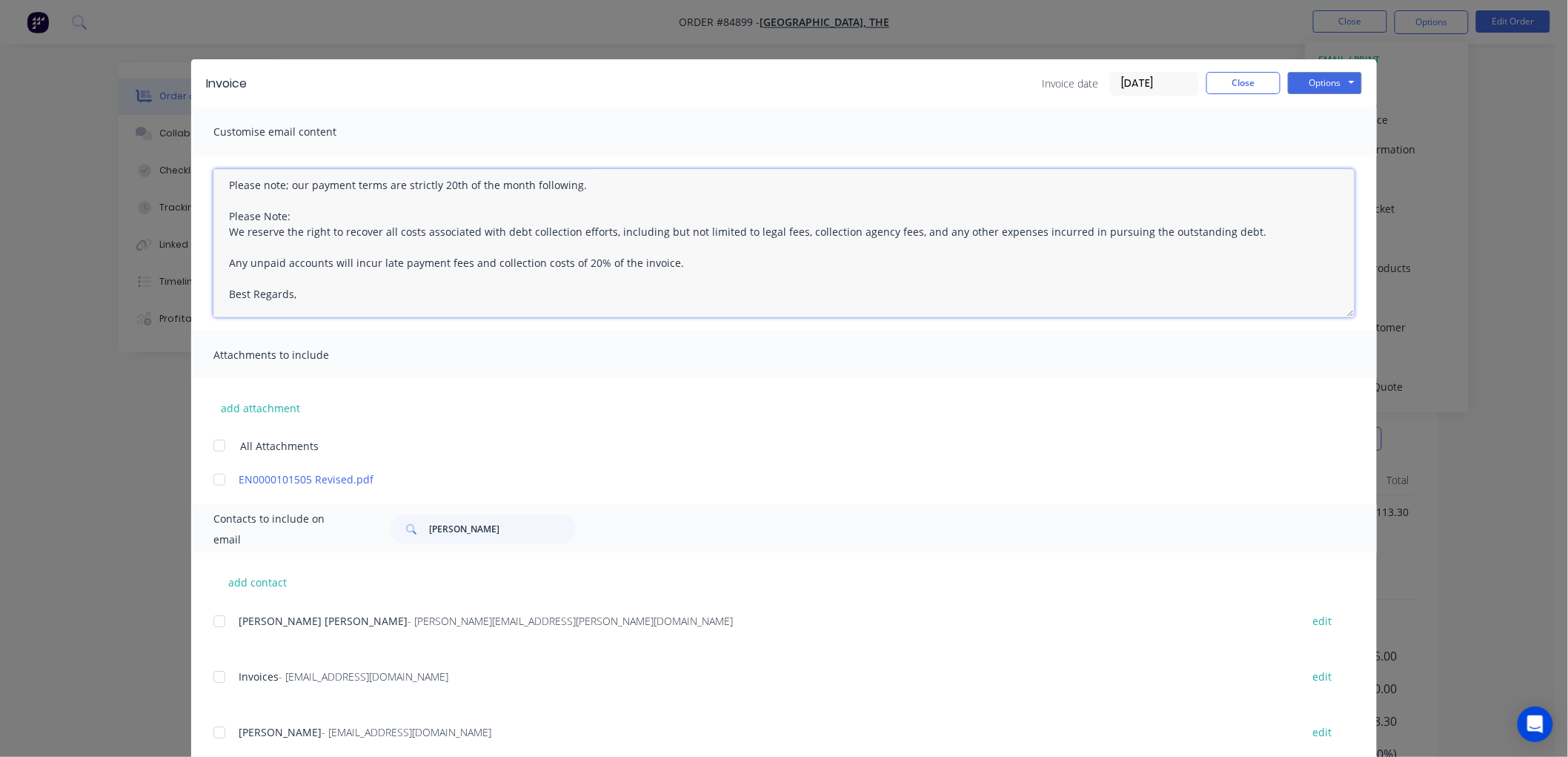
click at [370, 302] on textarea "Please find attached a copy of your latest invoice. If you have any queries or …" at bounding box center [784, 243] width 1141 height 148
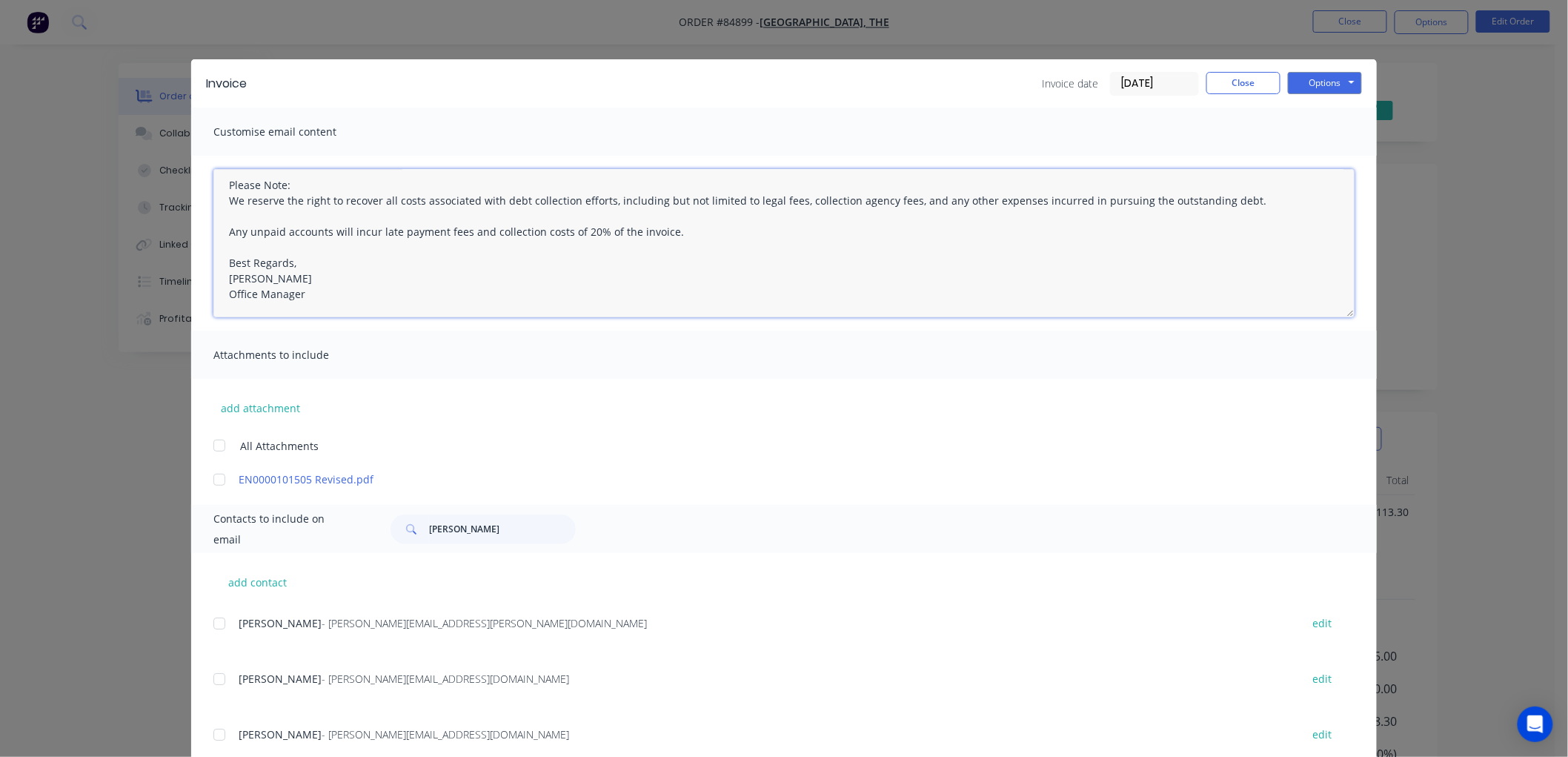
scroll to position [0, 0]
click at [210, 676] on div at bounding box center [220, 677] width 30 height 30
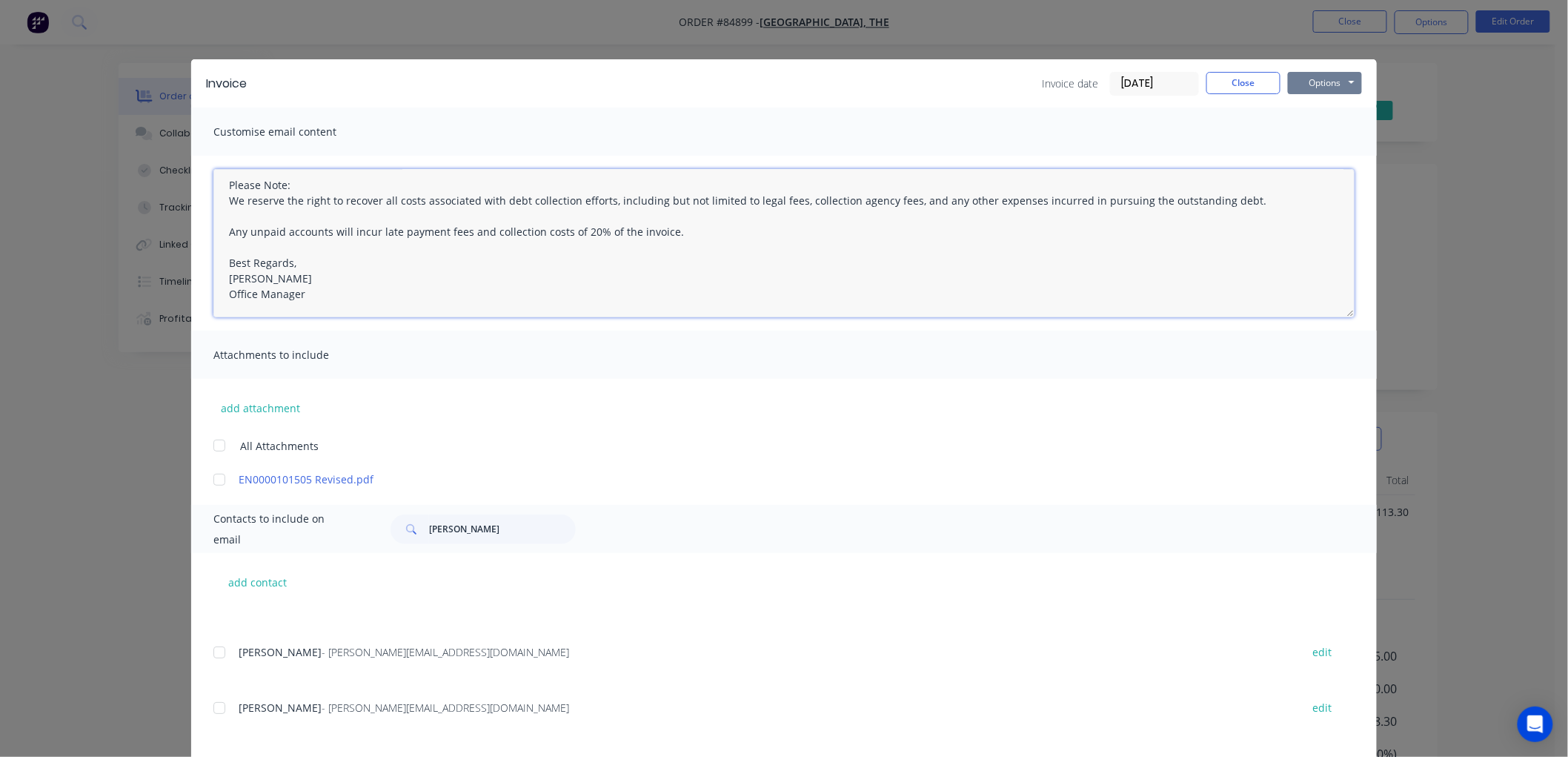
type textarea "Please find attached a copy of your latest invoice. If you have any queries or …"
click at [1324, 80] on button "Options" at bounding box center [1325, 83] width 74 height 22
click at [1329, 157] on button "Email" at bounding box center [1335, 158] width 95 height 25
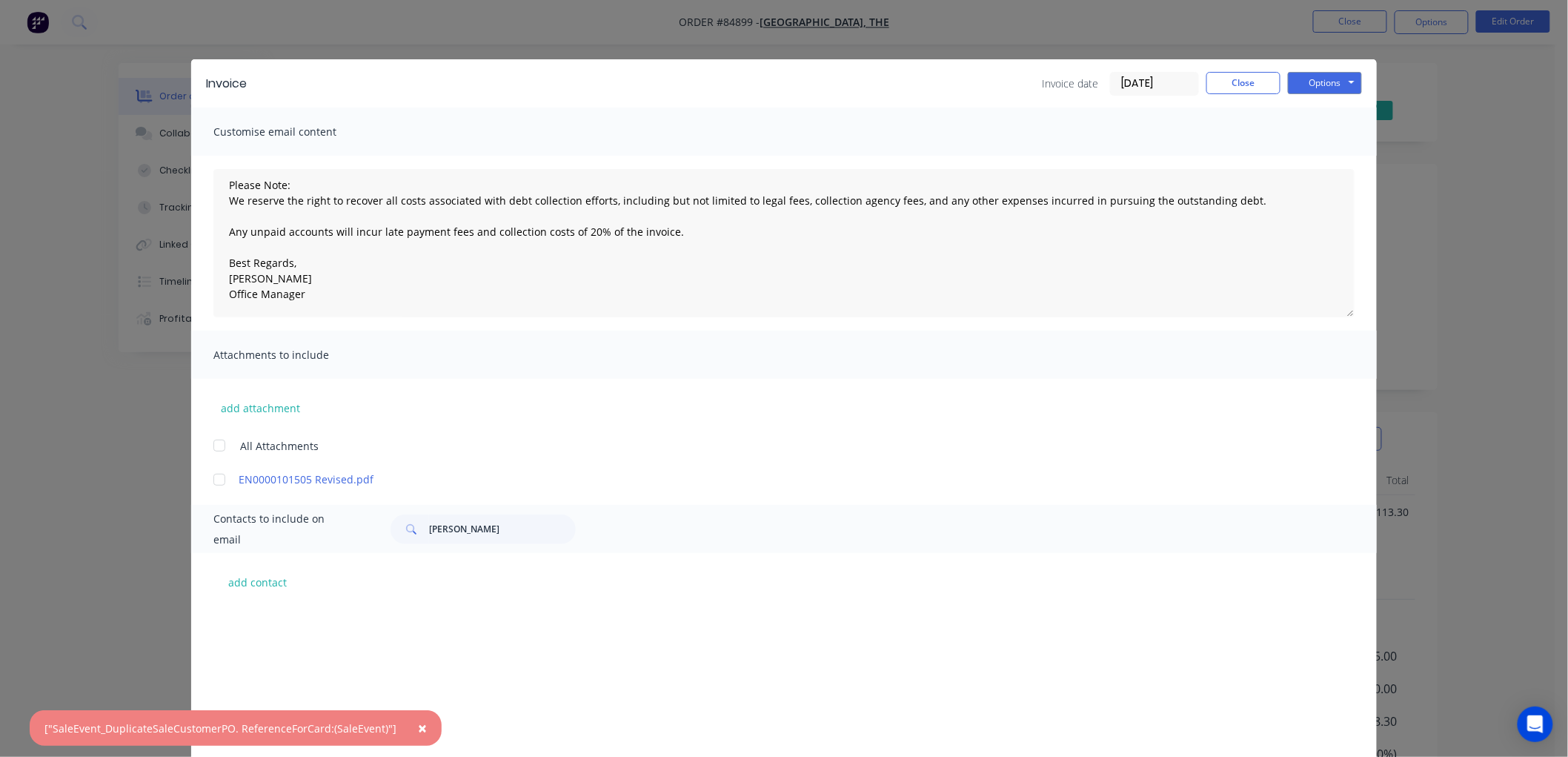
scroll to position [247, 0]
click at [1227, 86] on button "Close" at bounding box center [1243, 83] width 74 height 22
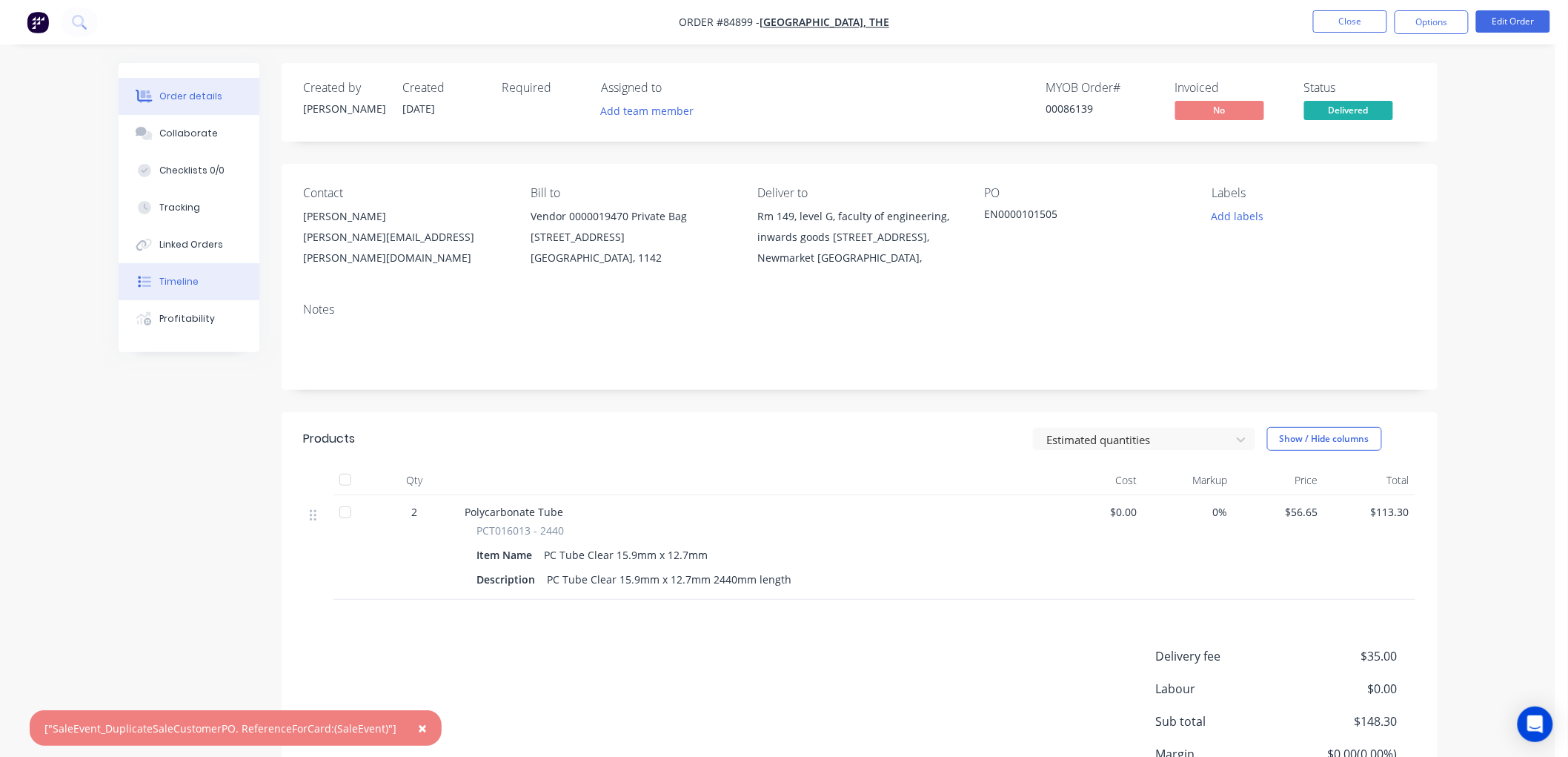
click at [193, 282] on div "Timeline" at bounding box center [179, 281] width 39 height 13
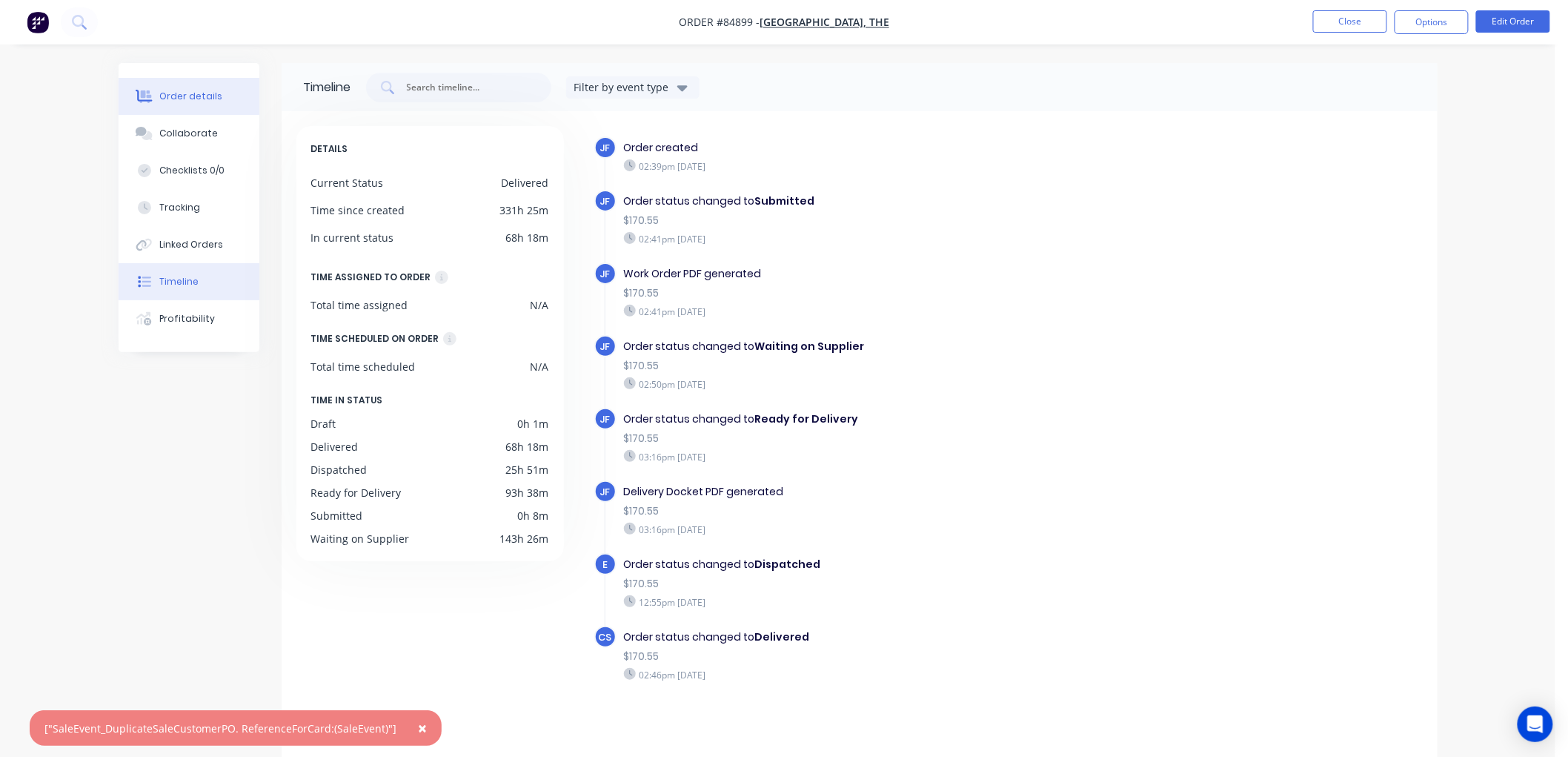
click at [180, 98] on div "Order details" at bounding box center [190, 96] width 63 height 13
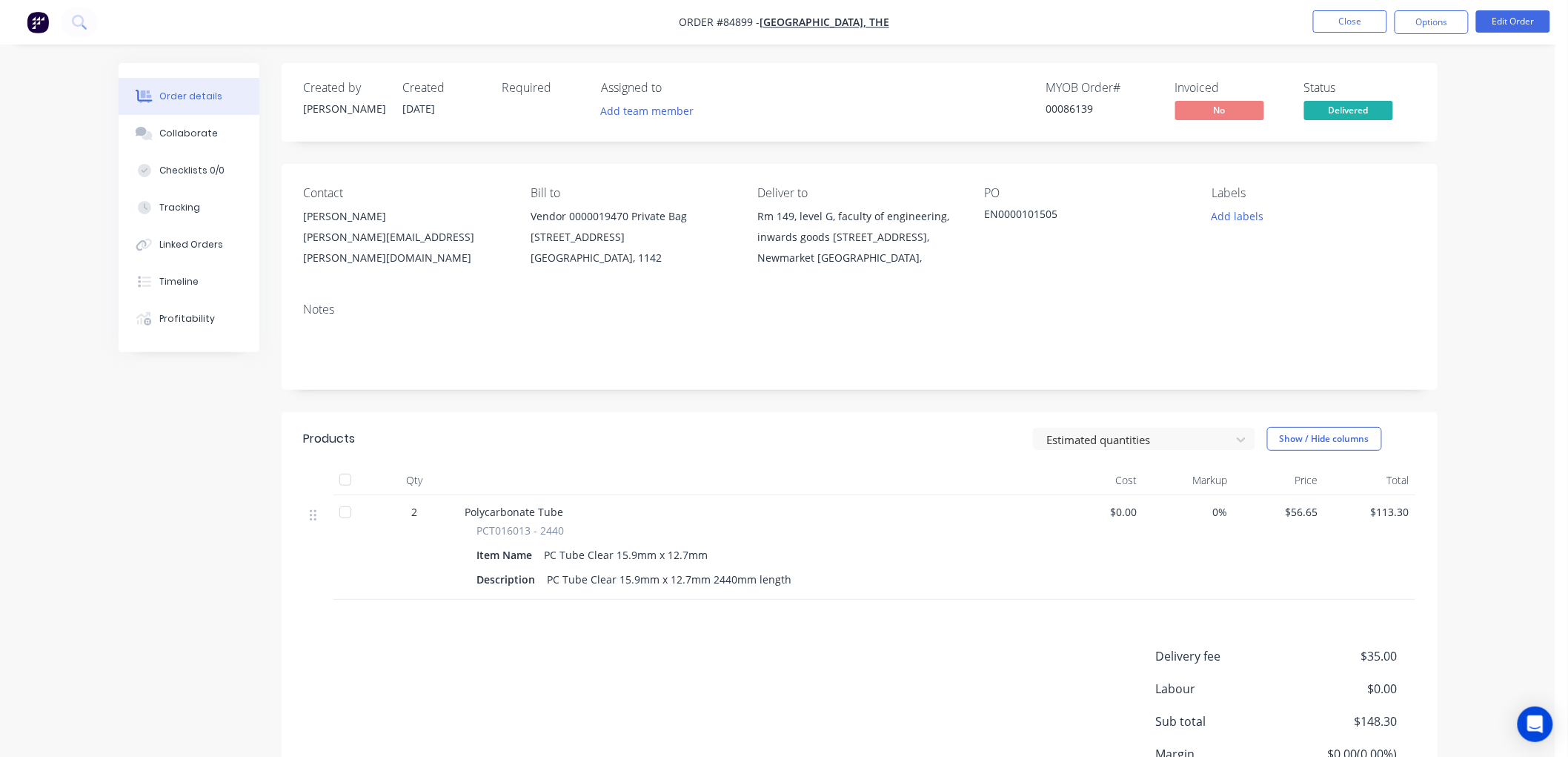
drag, startPoint x: 1438, startPoint y: 21, endPoint x: 1432, endPoint y: 37, distance: 17.1
click at [1438, 21] on button "Options" at bounding box center [1431, 22] width 74 height 24
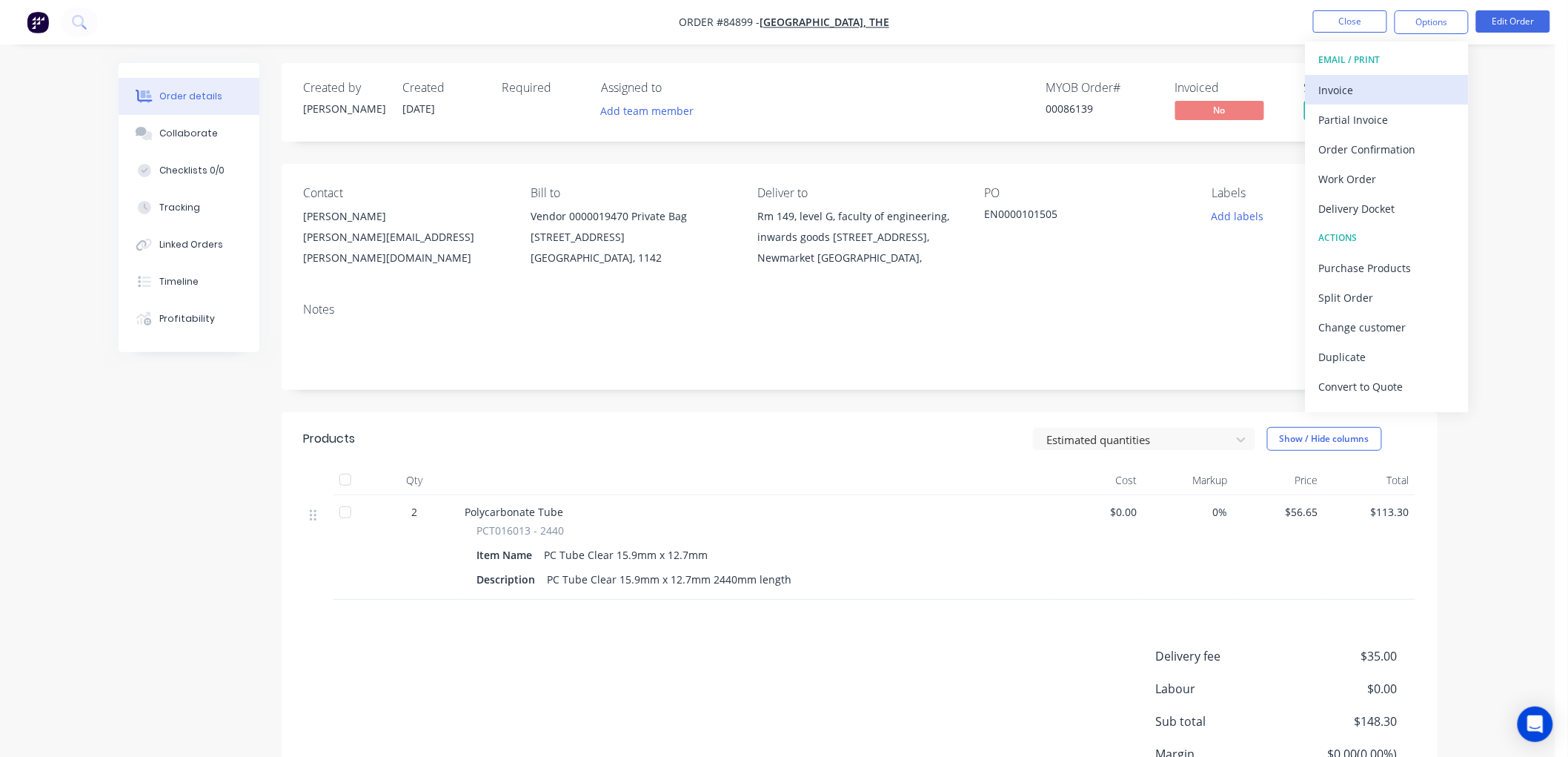
click at [1358, 81] on div "Invoice" at bounding box center [1387, 90] width 136 height 21
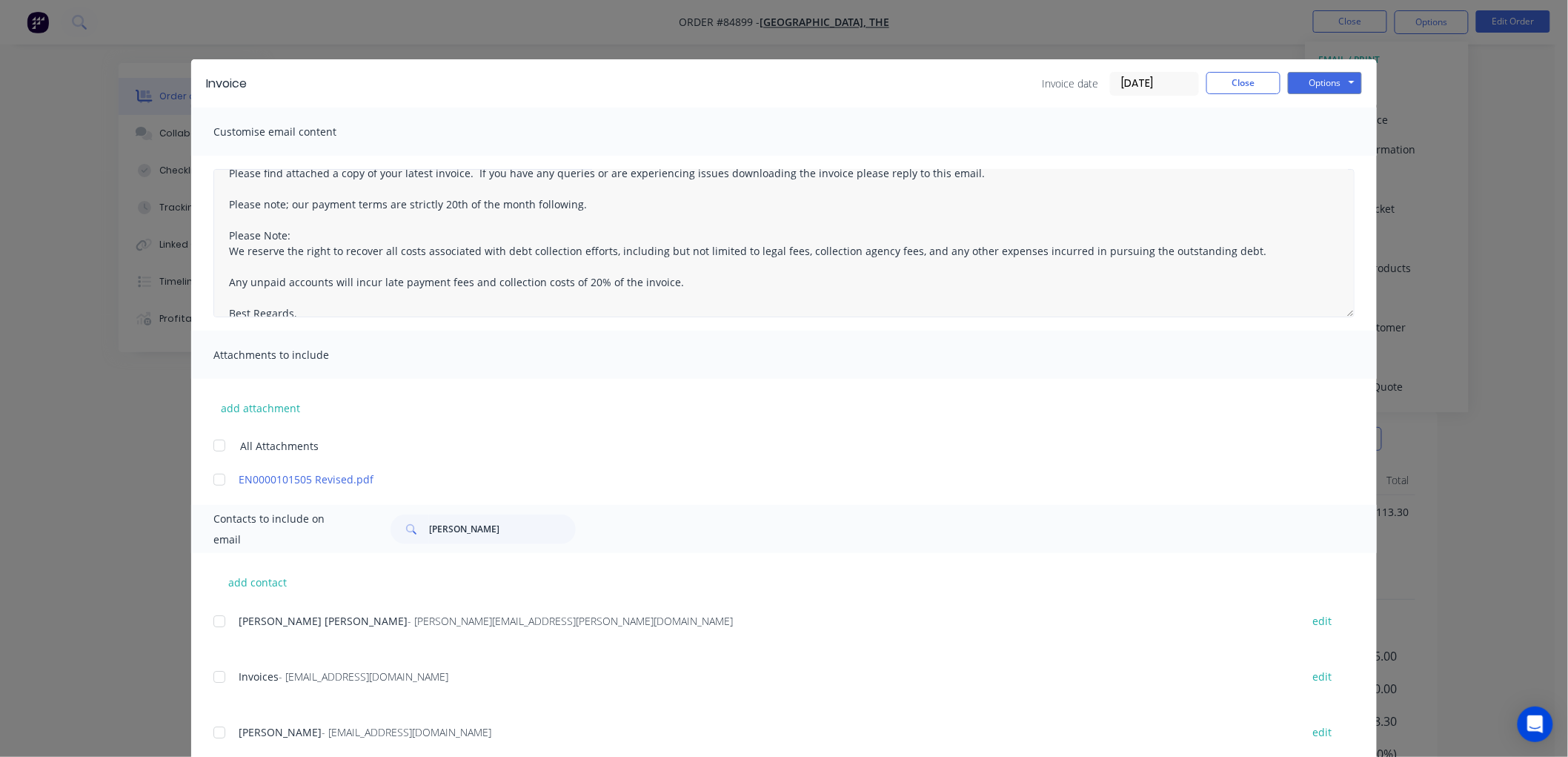
scroll to position [39, 0]
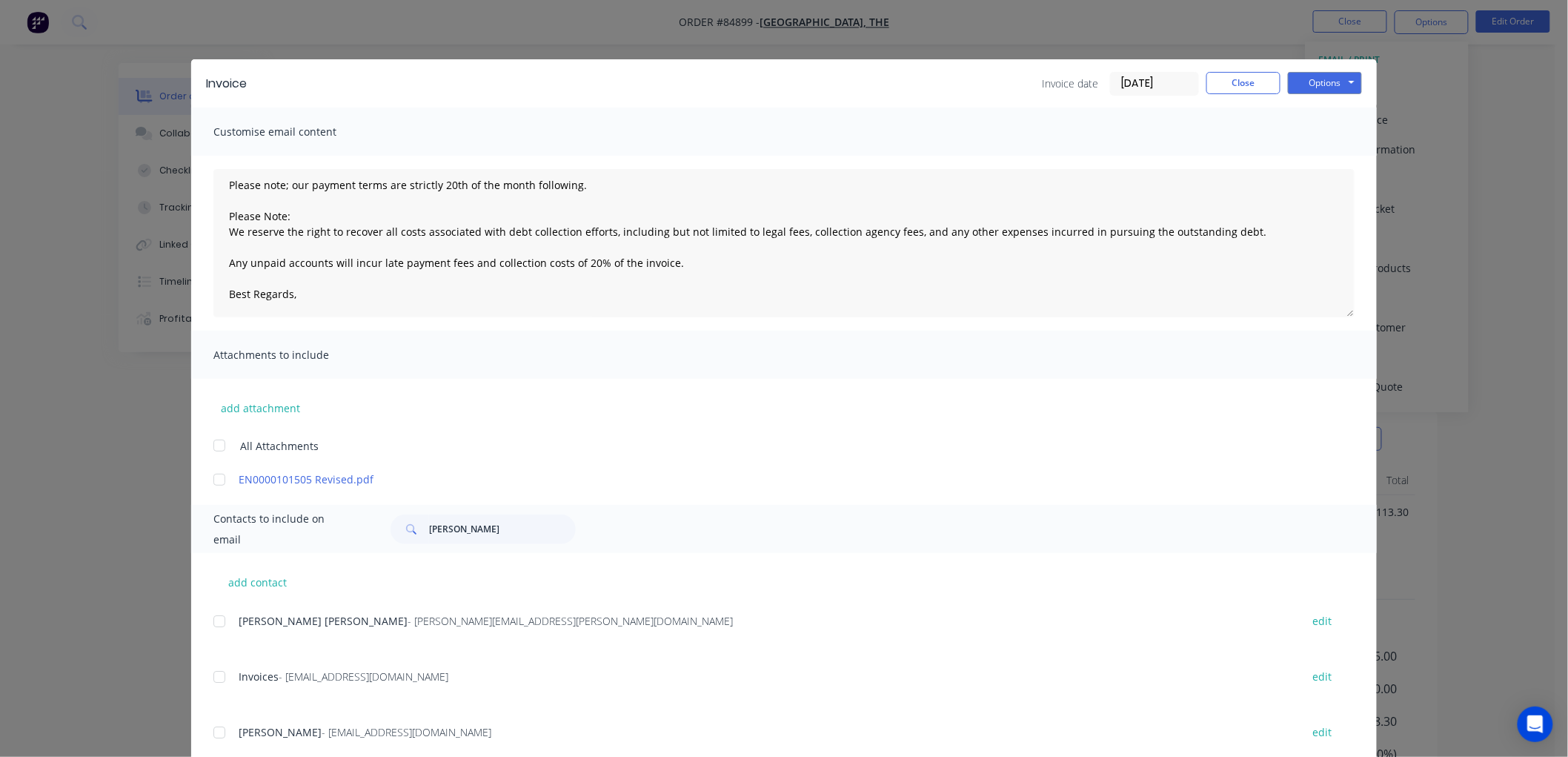
click at [213, 679] on div at bounding box center [220, 677] width 30 height 30
click at [378, 294] on textarea "Please find attached a copy of your latest invoice. If you have any queries or …" at bounding box center [784, 243] width 1141 height 148
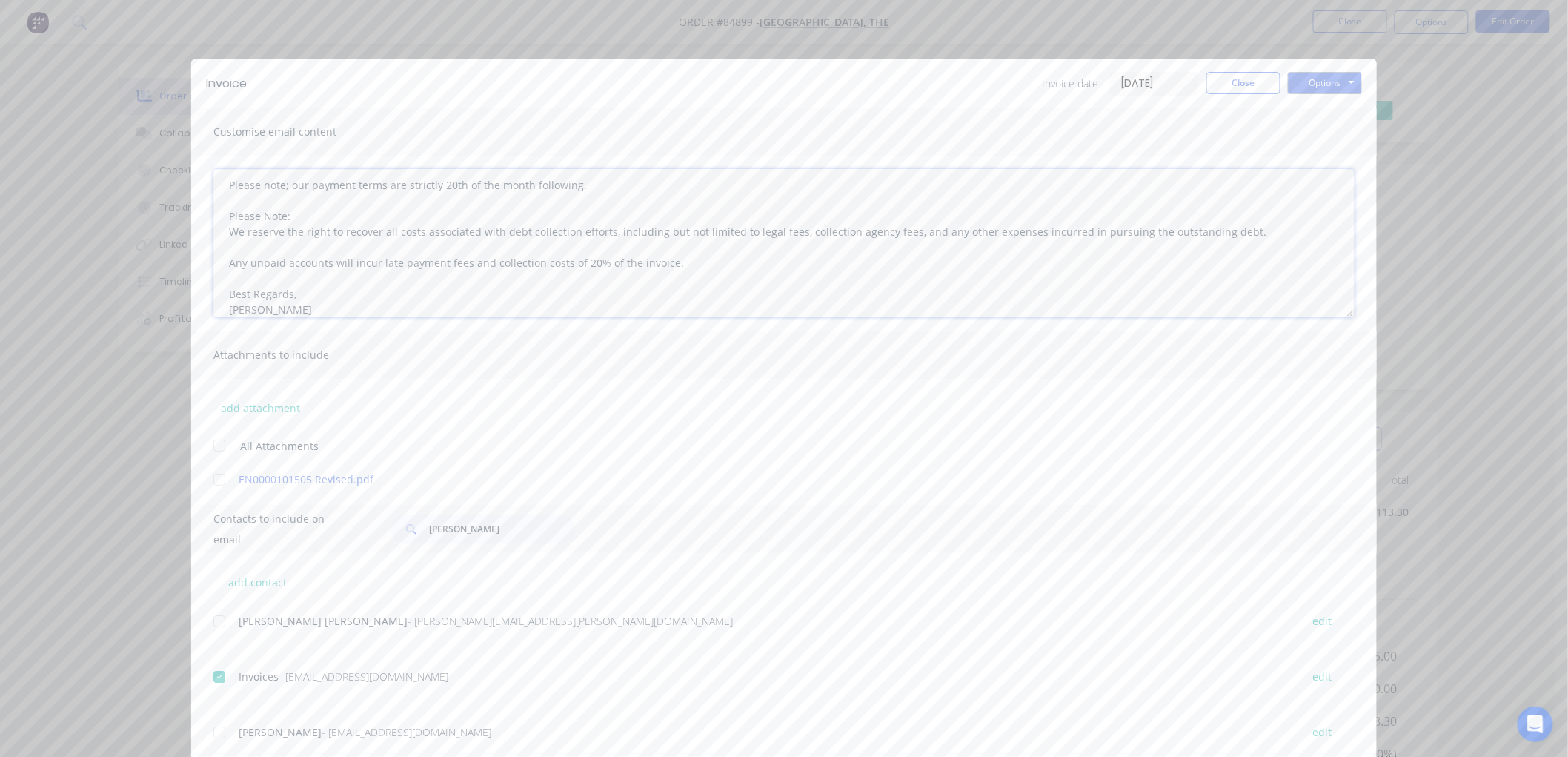
type textarea "Please find attached a copy of your latest invoice. If you have any queries or …"
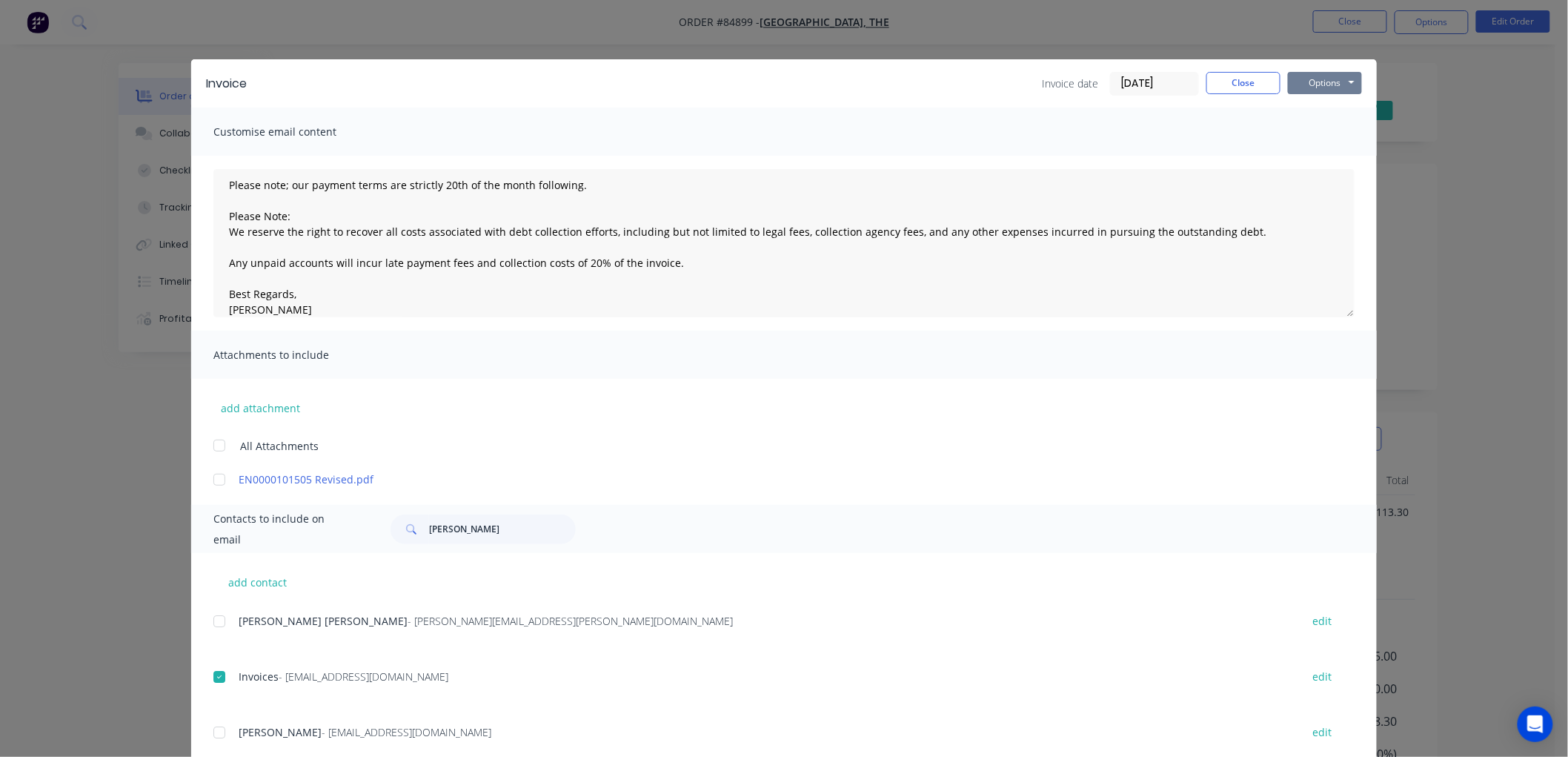
click at [1330, 80] on button "Options" at bounding box center [1325, 83] width 74 height 22
click at [1334, 151] on button "Email" at bounding box center [1335, 158] width 95 height 25
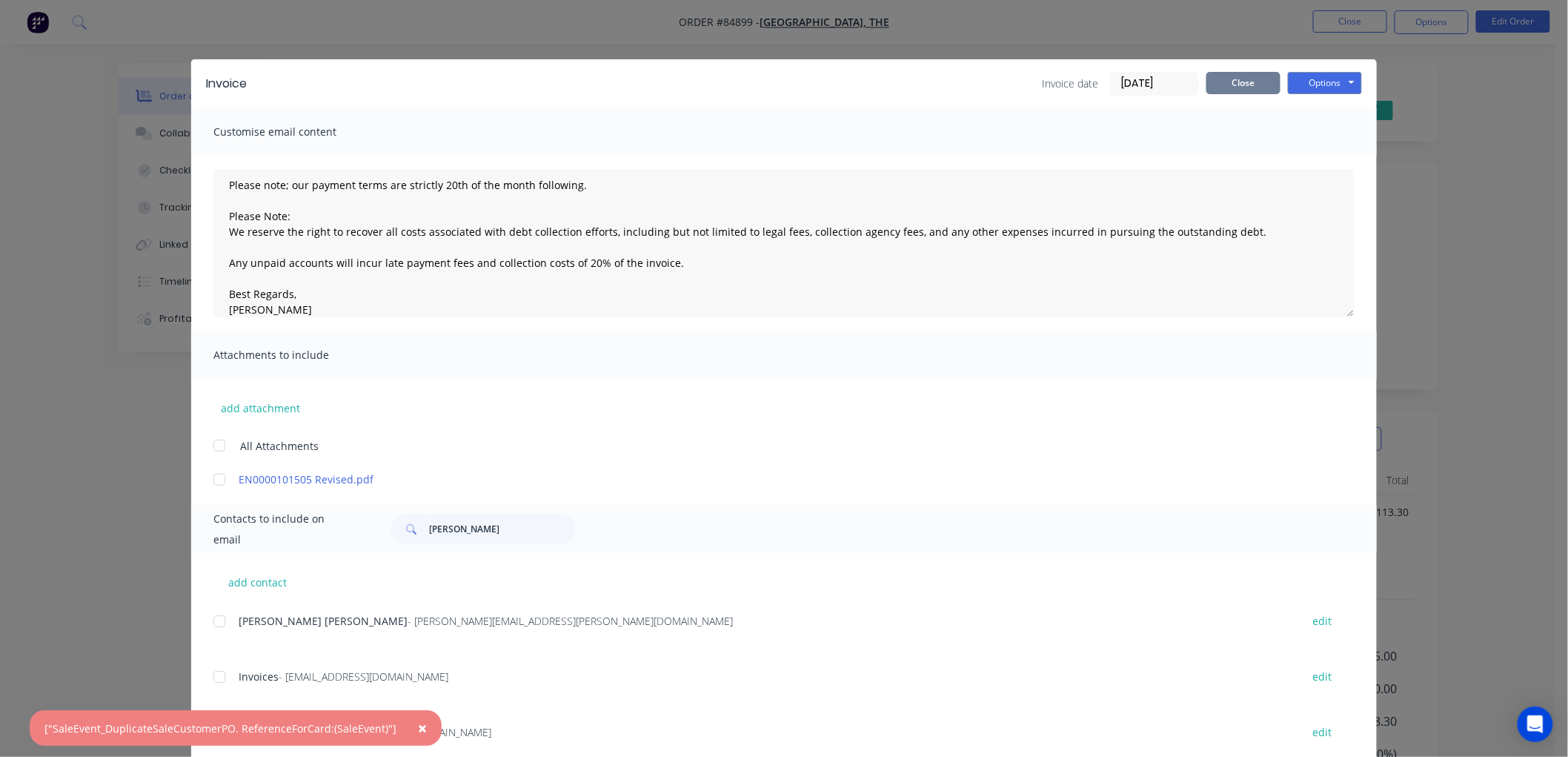
drag, startPoint x: 1245, startPoint y: 84, endPoint x: 1251, endPoint y: 91, distance: 9.2
click at [1245, 84] on button "Close" at bounding box center [1243, 83] width 74 height 22
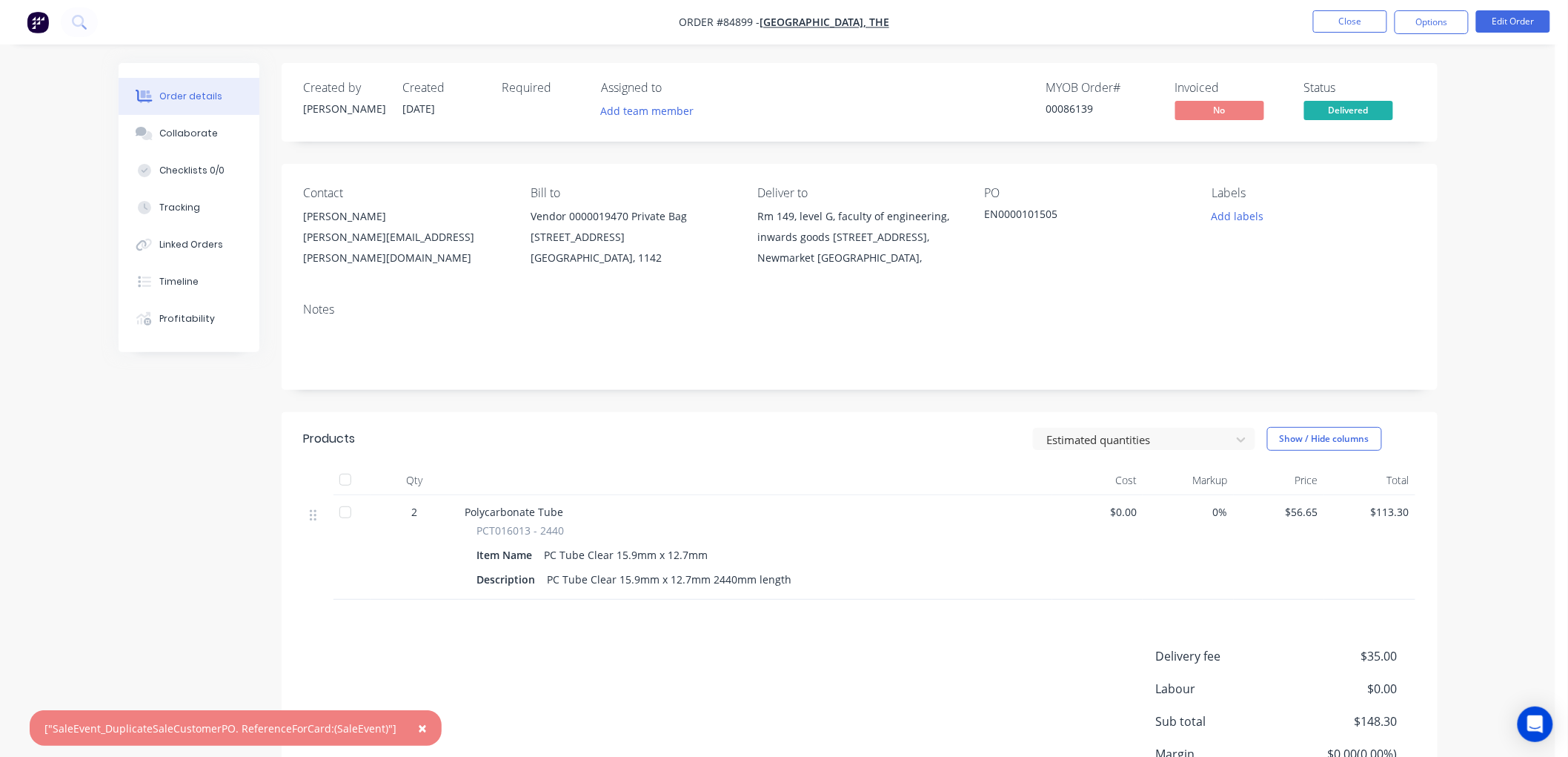
click at [1046, 213] on div "EN0000101505" at bounding box center [1077, 216] width 185 height 21
copy div "EN0000101505"
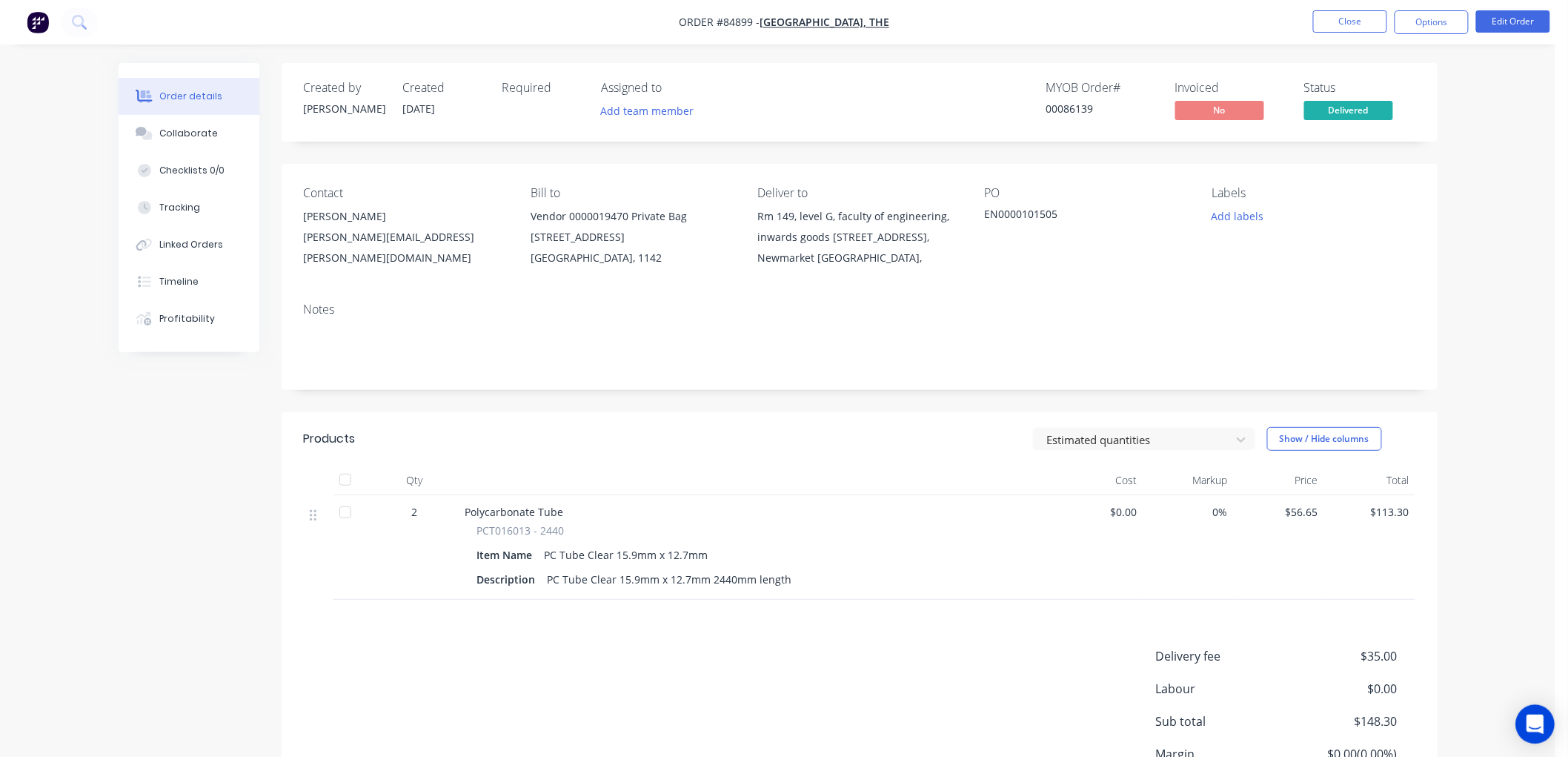
click at [1525, 723] on div "Open Intercom Messenger" at bounding box center [1536, 725] width 39 height 39
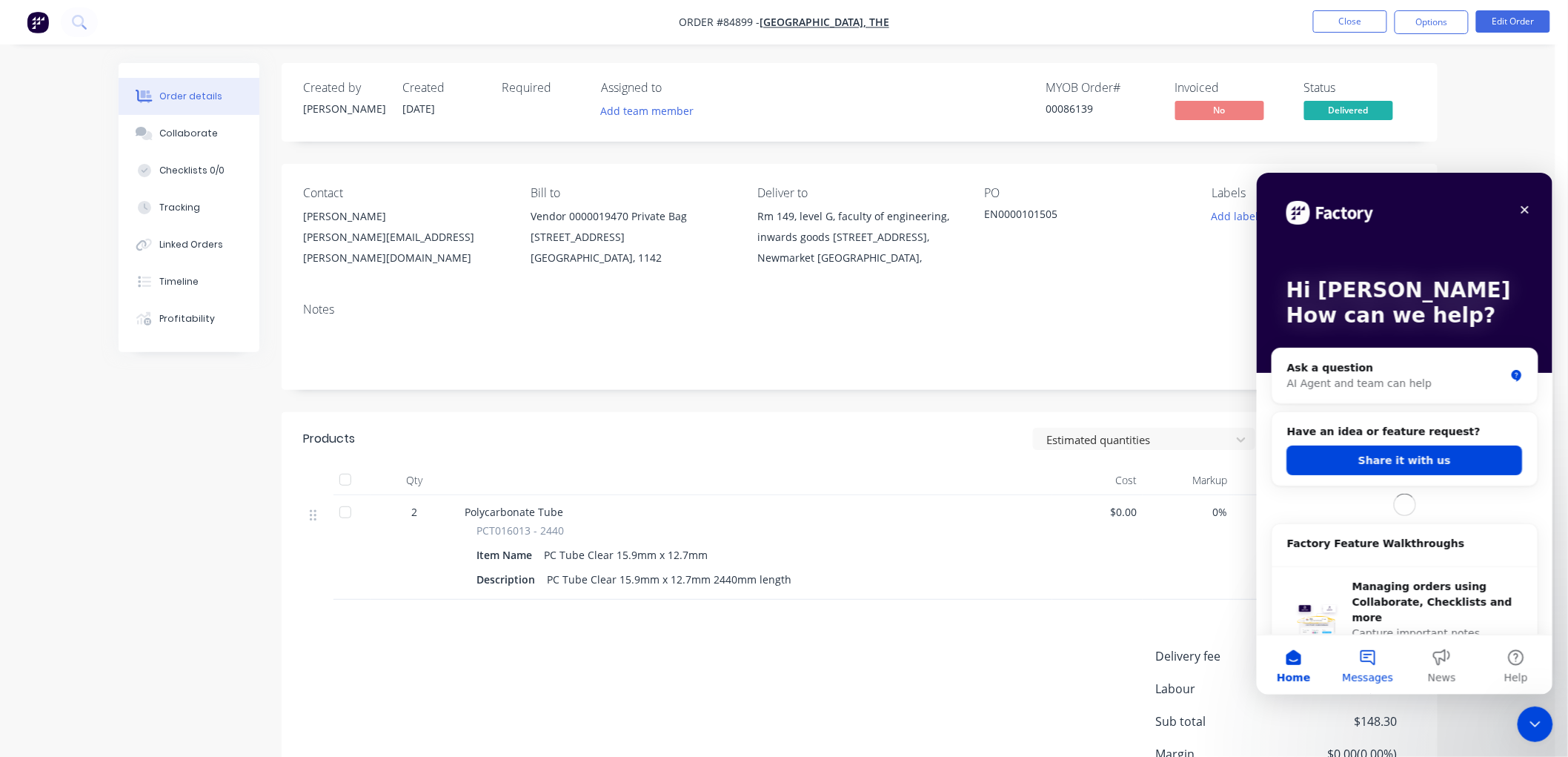
scroll to position [0, 0]
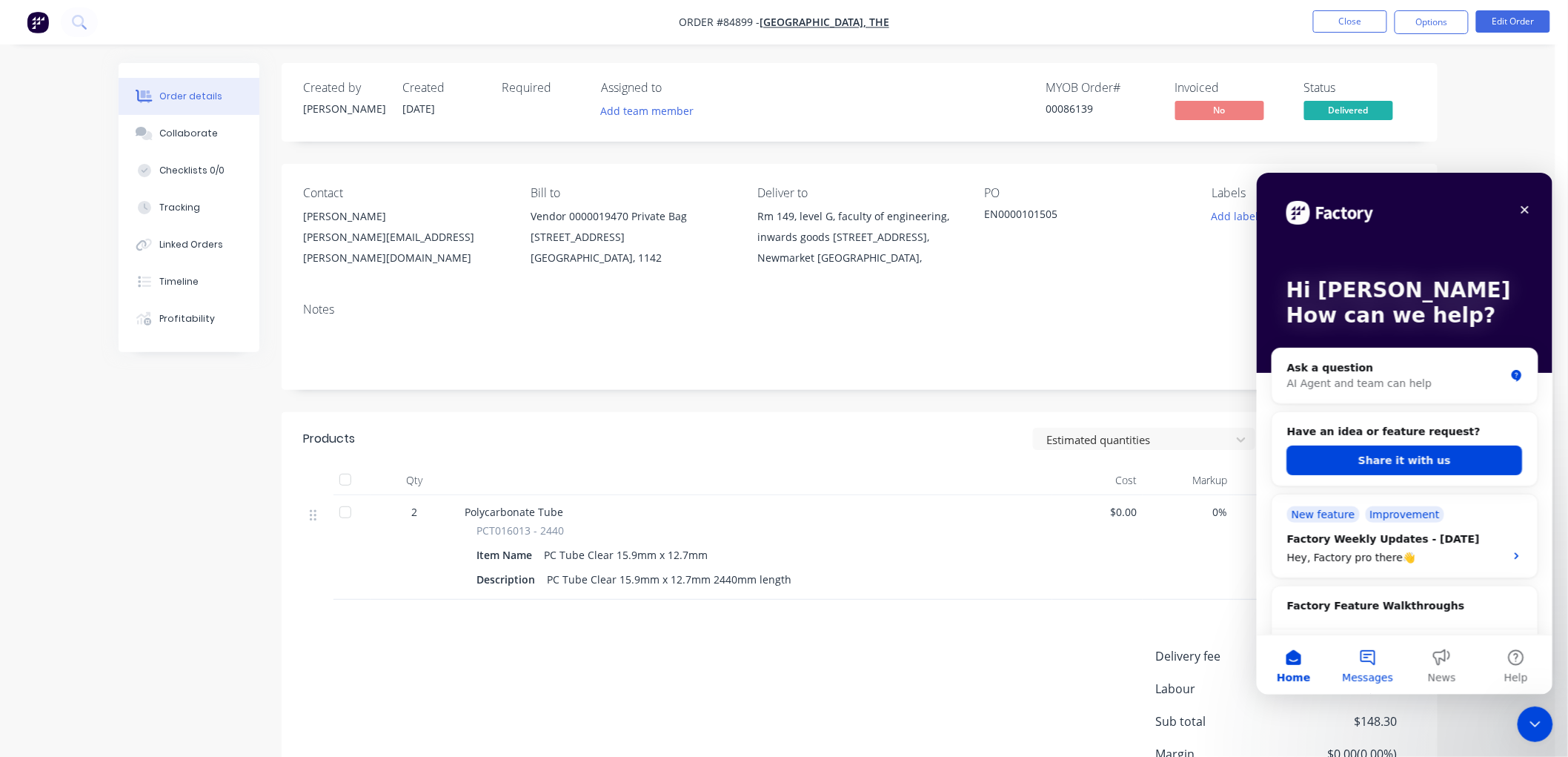
click at [1365, 672] on span "Messages" at bounding box center [1367, 677] width 51 height 11
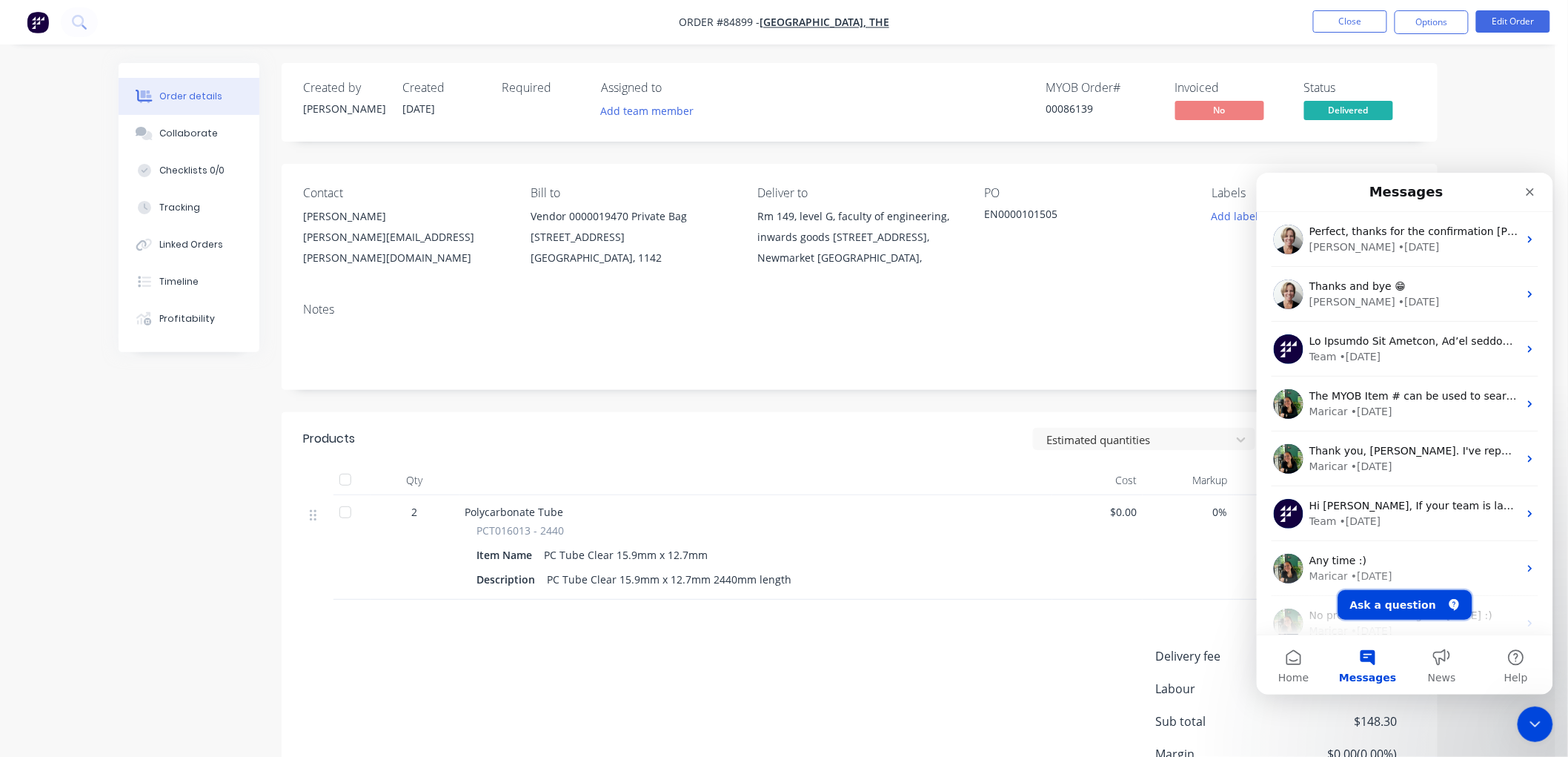
click at [1402, 600] on button "Ask a question" at bounding box center [1405, 604] width 134 height 30
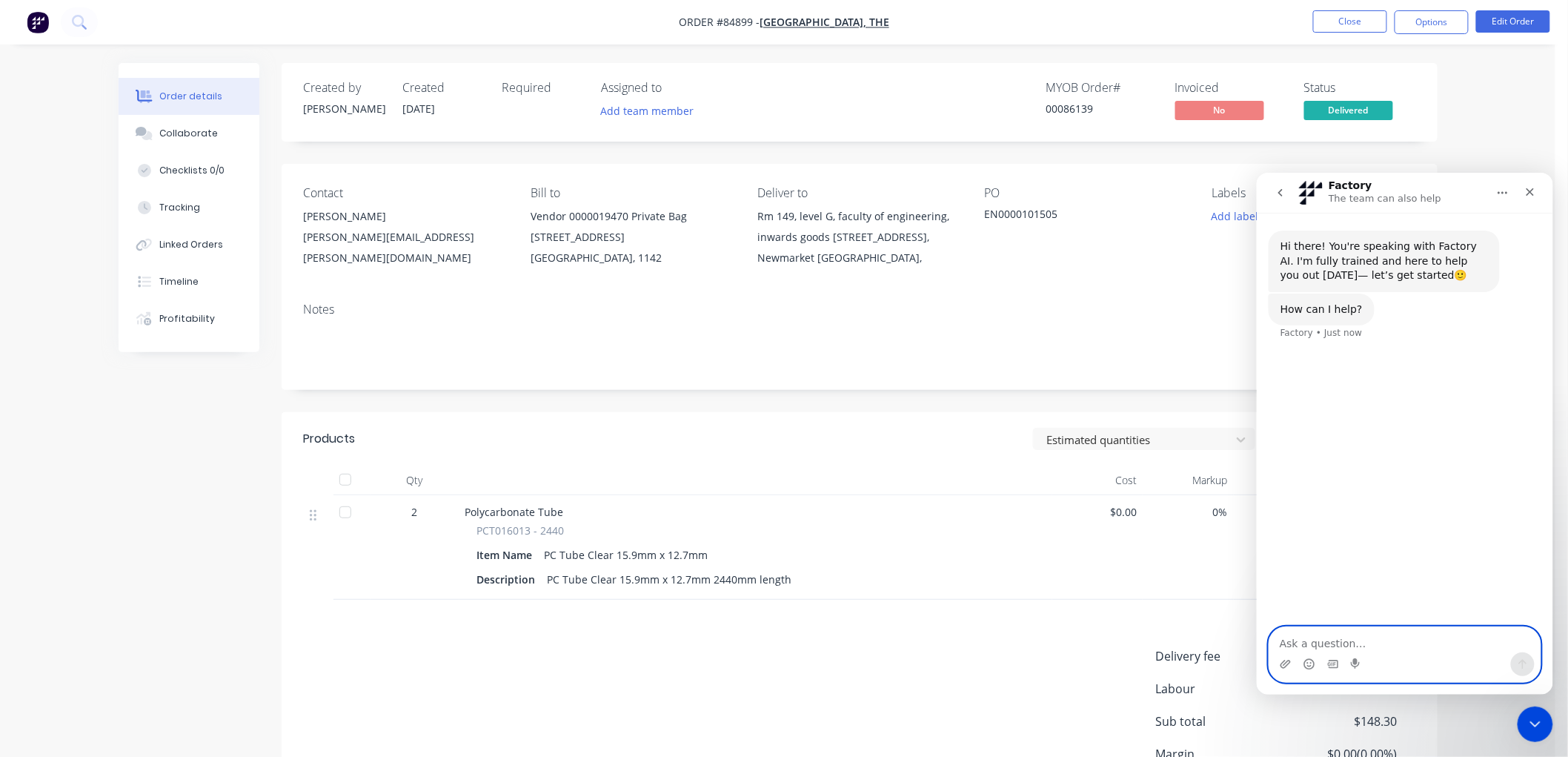
click at [1299, 634] on textarea "Ask a question…" at bounding box center [1404, 639] width 271 height 25
click at [1393, 642] on textarea "Hi, I am trying to email the invoice to the customer" at bounding box center [1404, 632] width 271 height 40
click at [1459, 642] on textarea "Hi, I am trying to email an invoice to the customer" at bounding box center [1404, 632] width 271 height 40
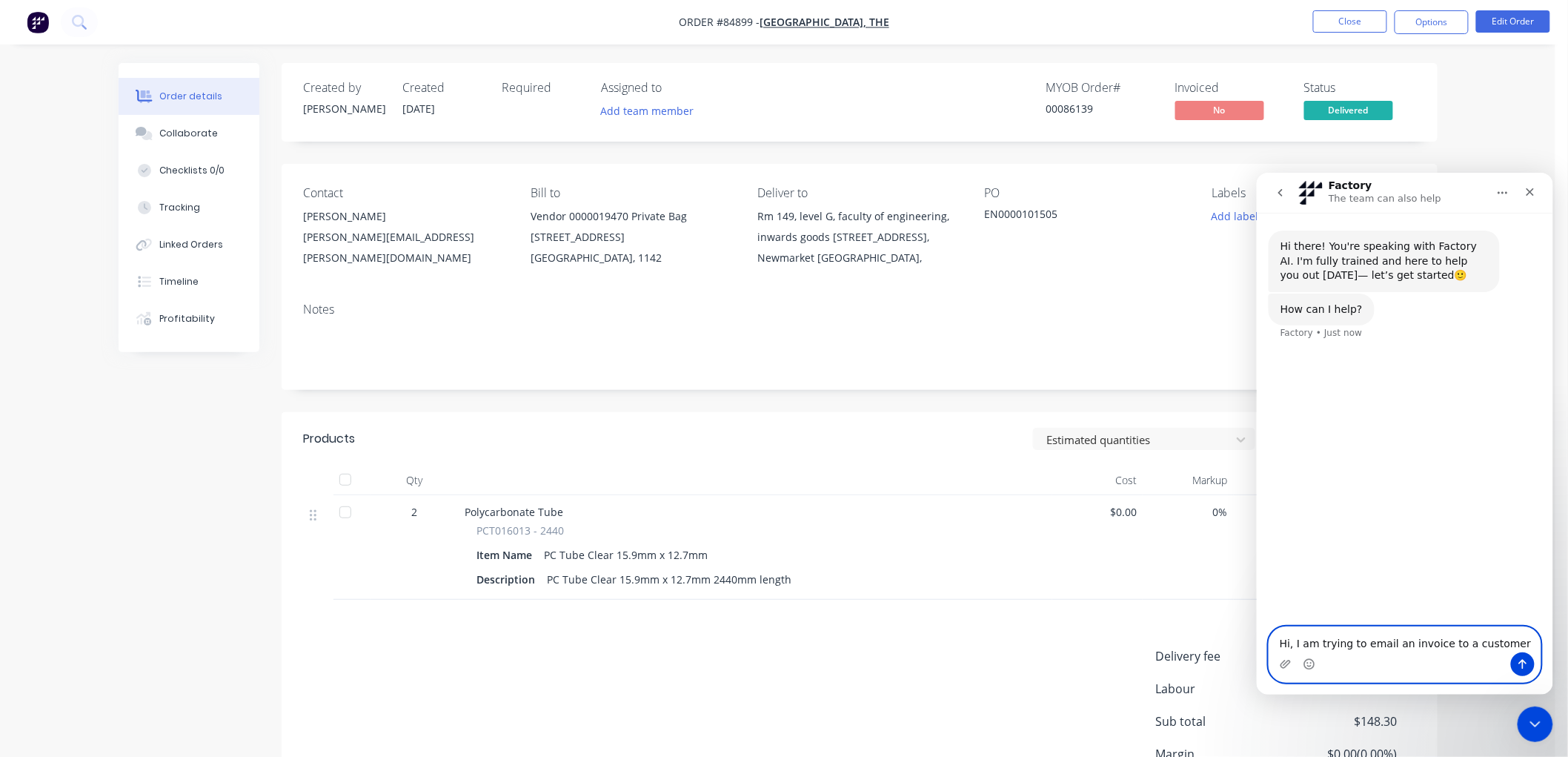
click at [1509, 643] on textarea "Hi, I am trying to email an invoice to a customer" at bounding box center [1404, 639] width 271 height 25
type textarea "Hi, I am trying to email an invoice to a customer but i keep getting an errror …"
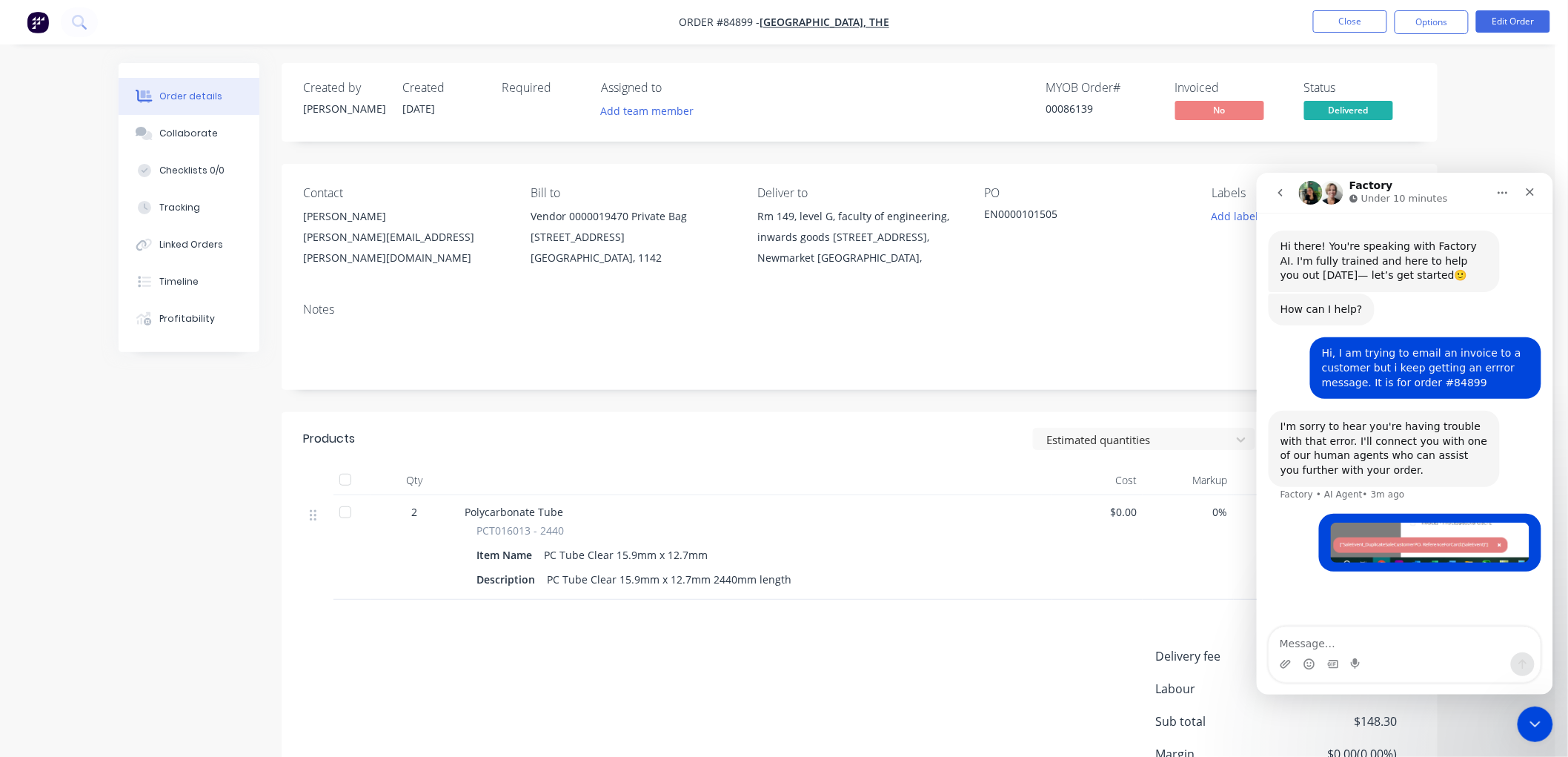
click at [1278, 191] on icon "go back" at bounding box center [1279, 192] width 4 height 7
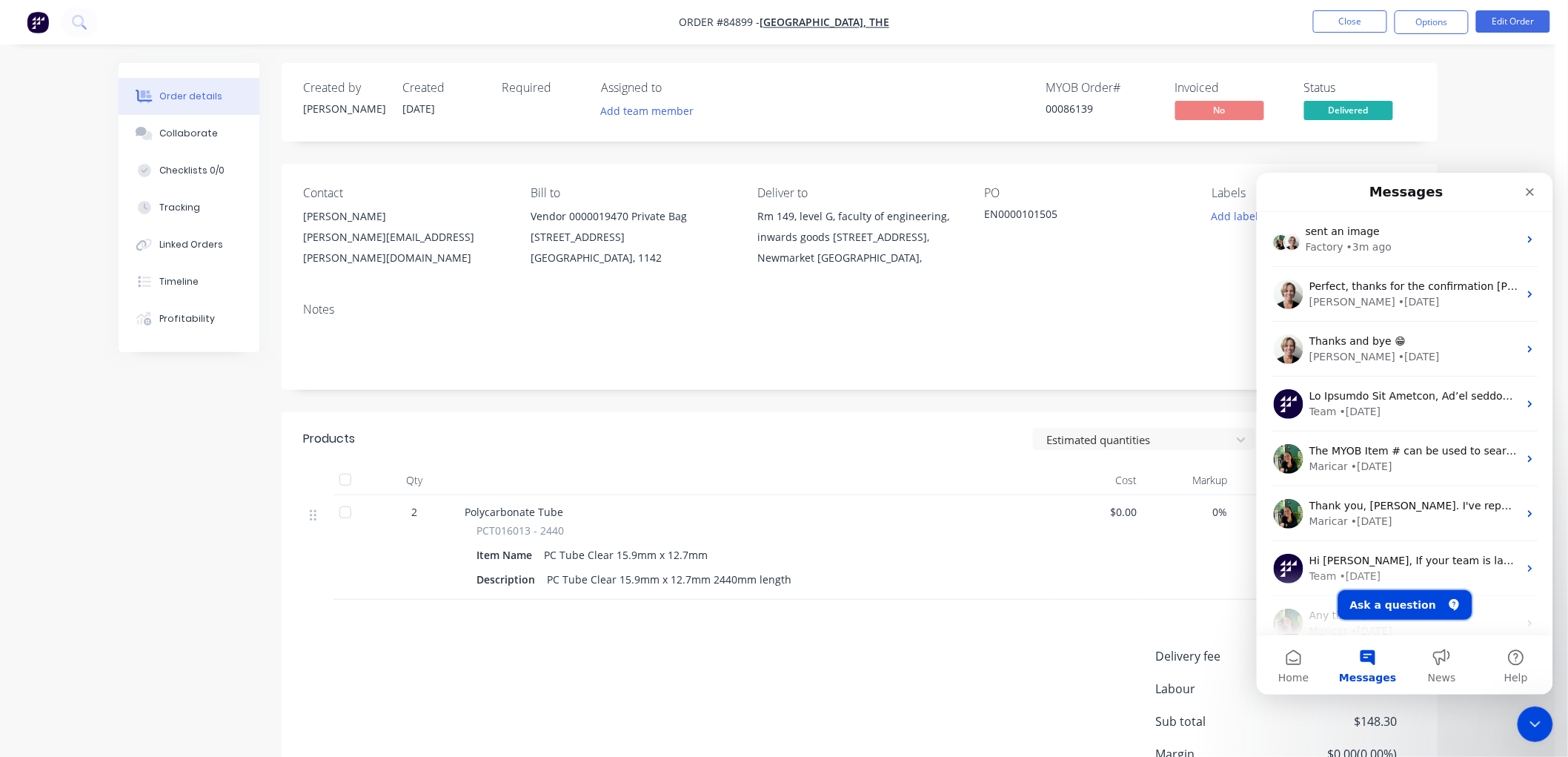
click at [1409, 601] on button "Ask a question" at bounding box center [1405, 604] width 134 height 30
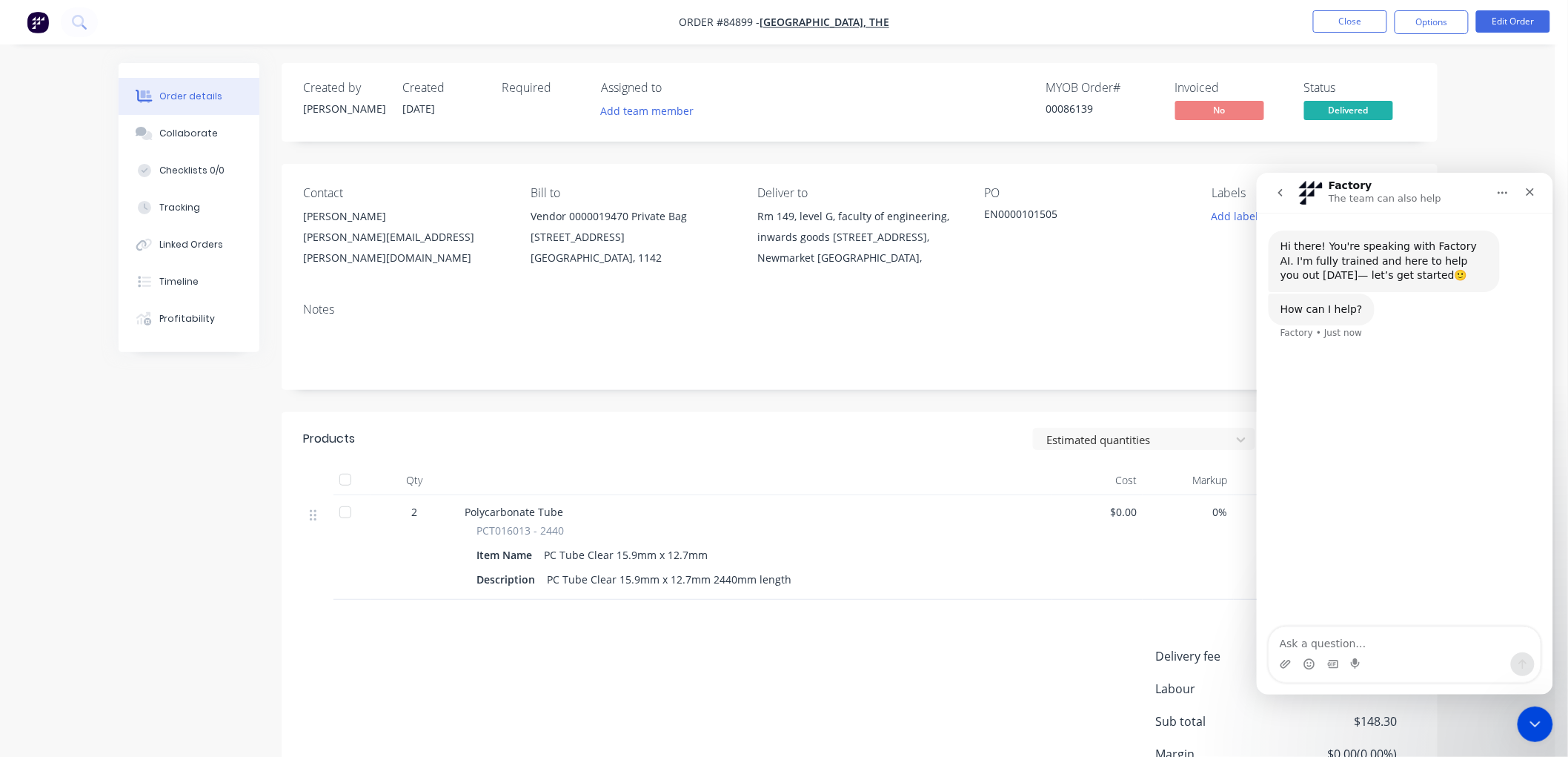
click at [1339, 639] on textarea "Ask a question…" at bounding box center [1404, 639] width 271 height 25
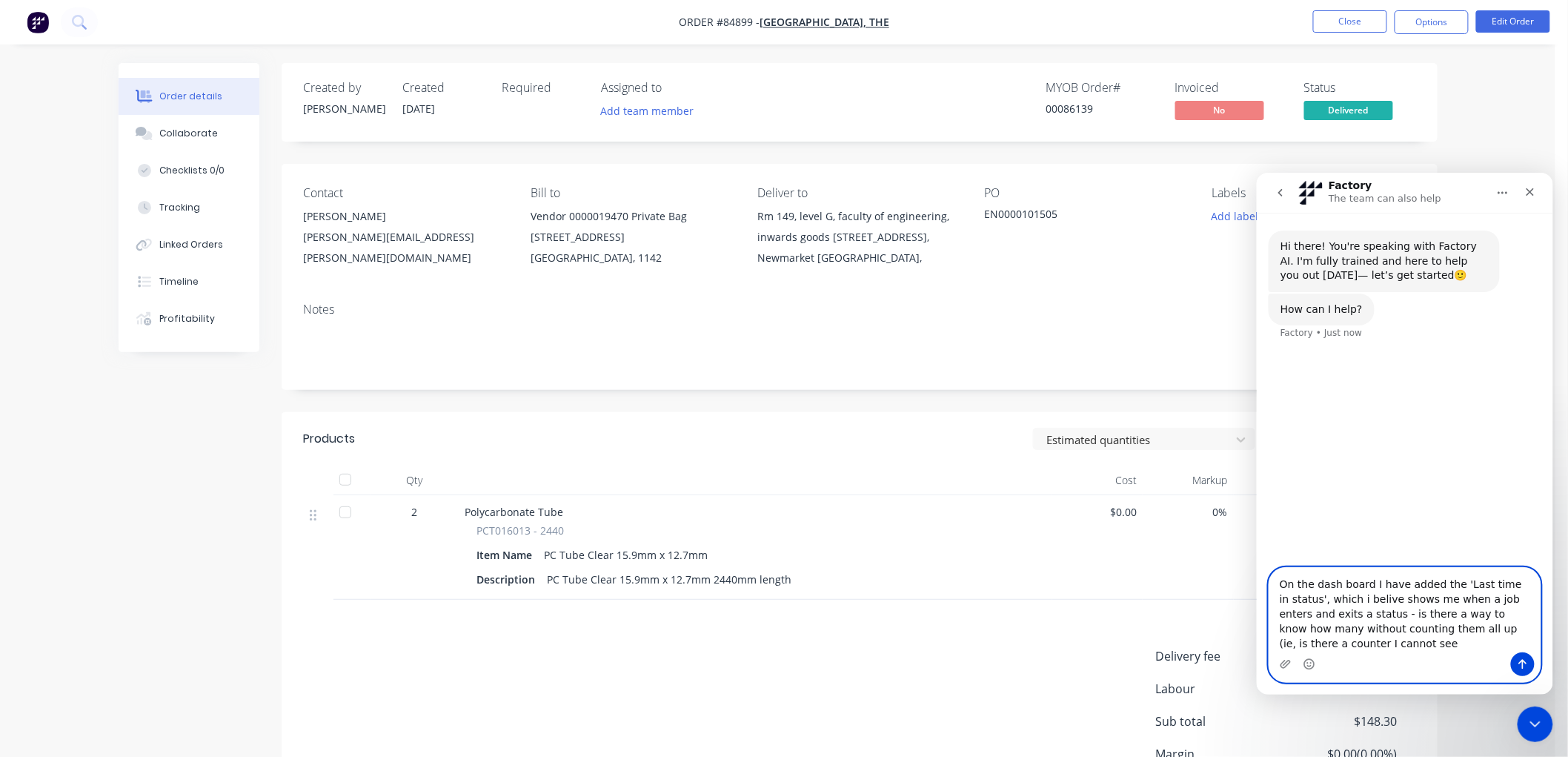
type textarea "On the dash board I have added the 'Last time in status', which i belive shows …"
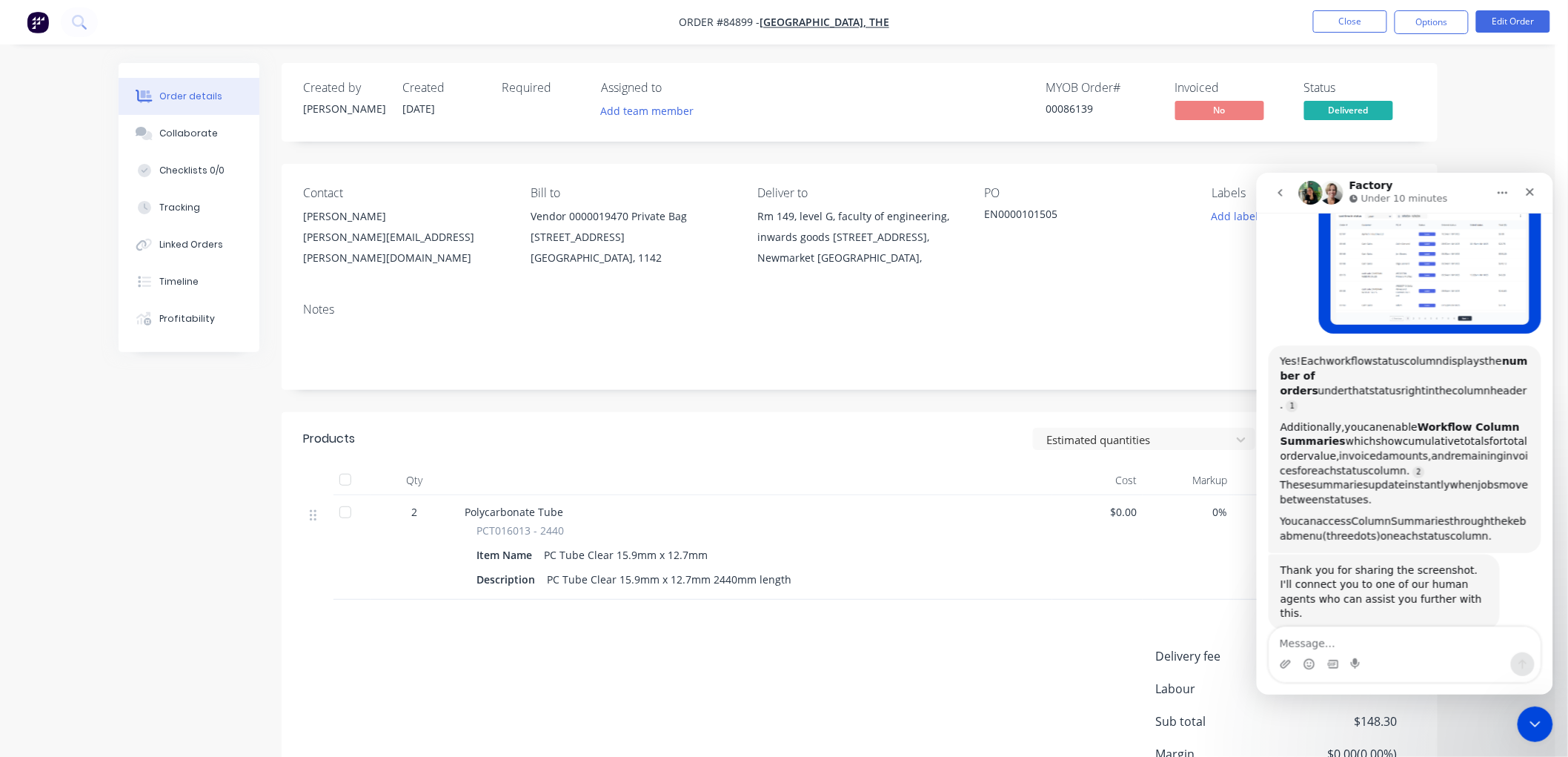
scroll to position [249, 0]
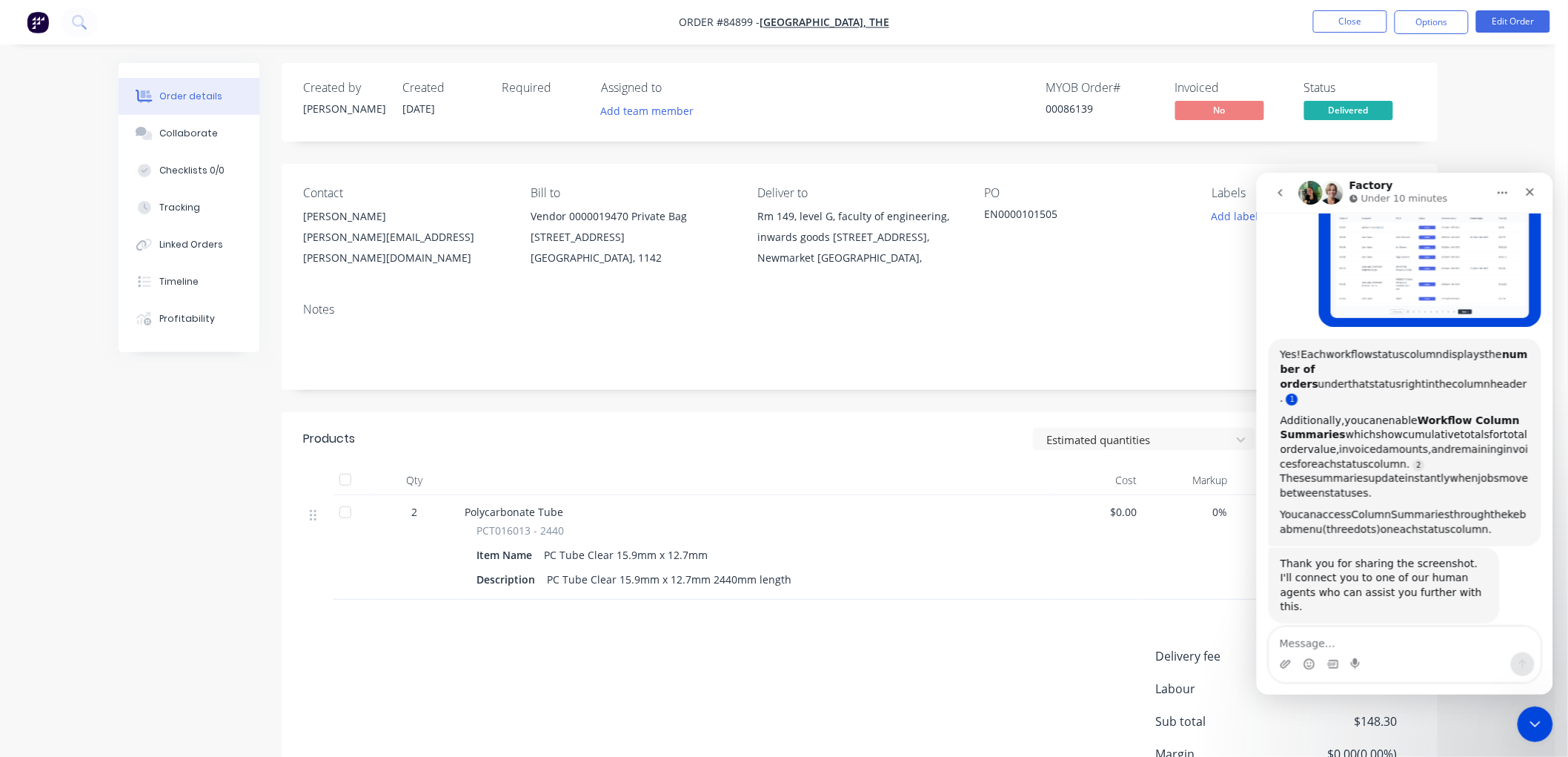
click at [1298, 393] on link "Factory says…" at bounding box center [1291, 399] width 11 height 11
click at [1524, 714] on icon "Close Intercom Messenger" at bounding box center [1533, 723] width 18 height 18
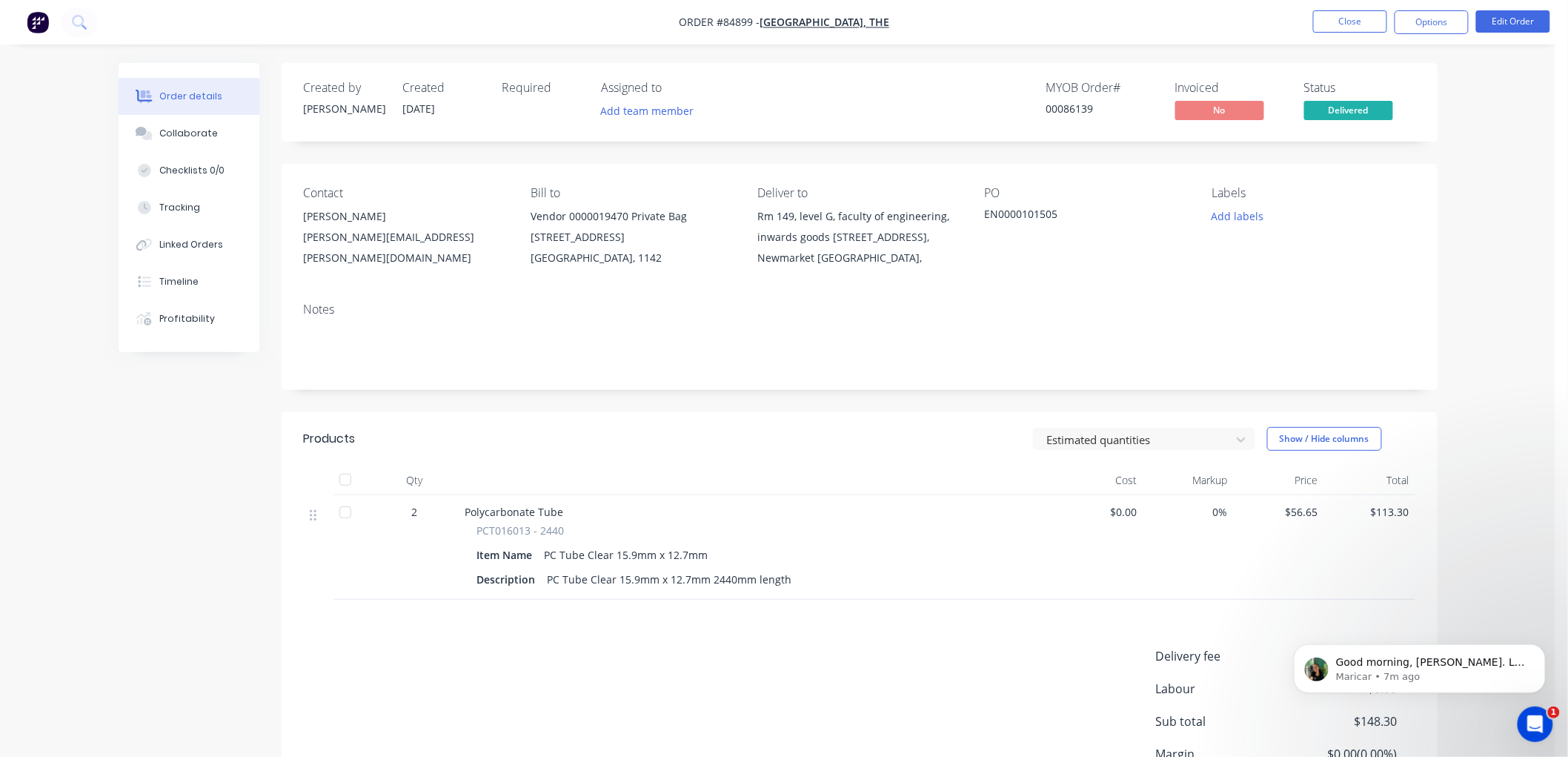
scroll to position [0, 0]
click at [1519, 721] on div "Open Intercom Messenger" at bounding box center [1533, 723] width 49 height 49
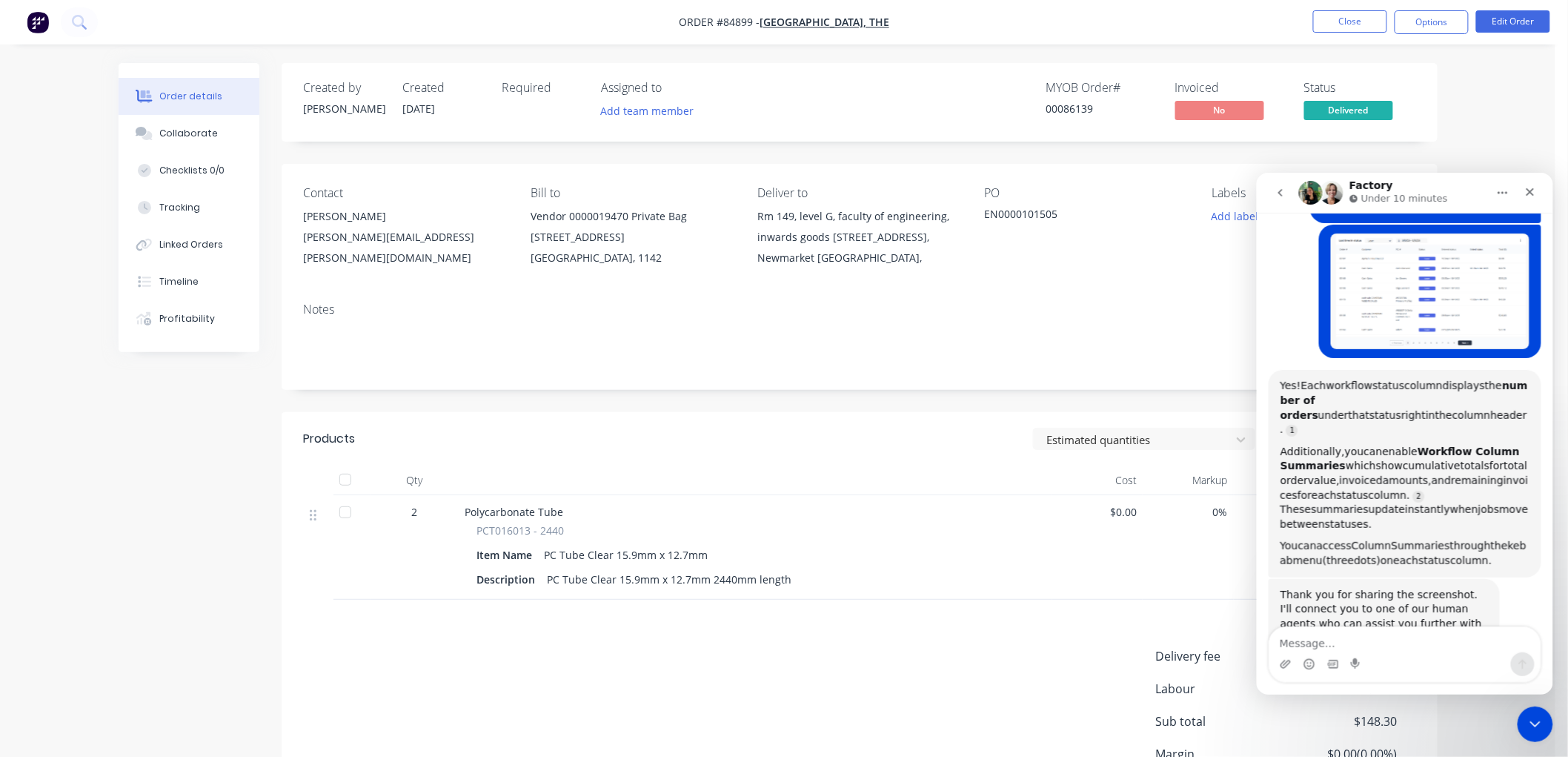
scroll to position [249, 0]
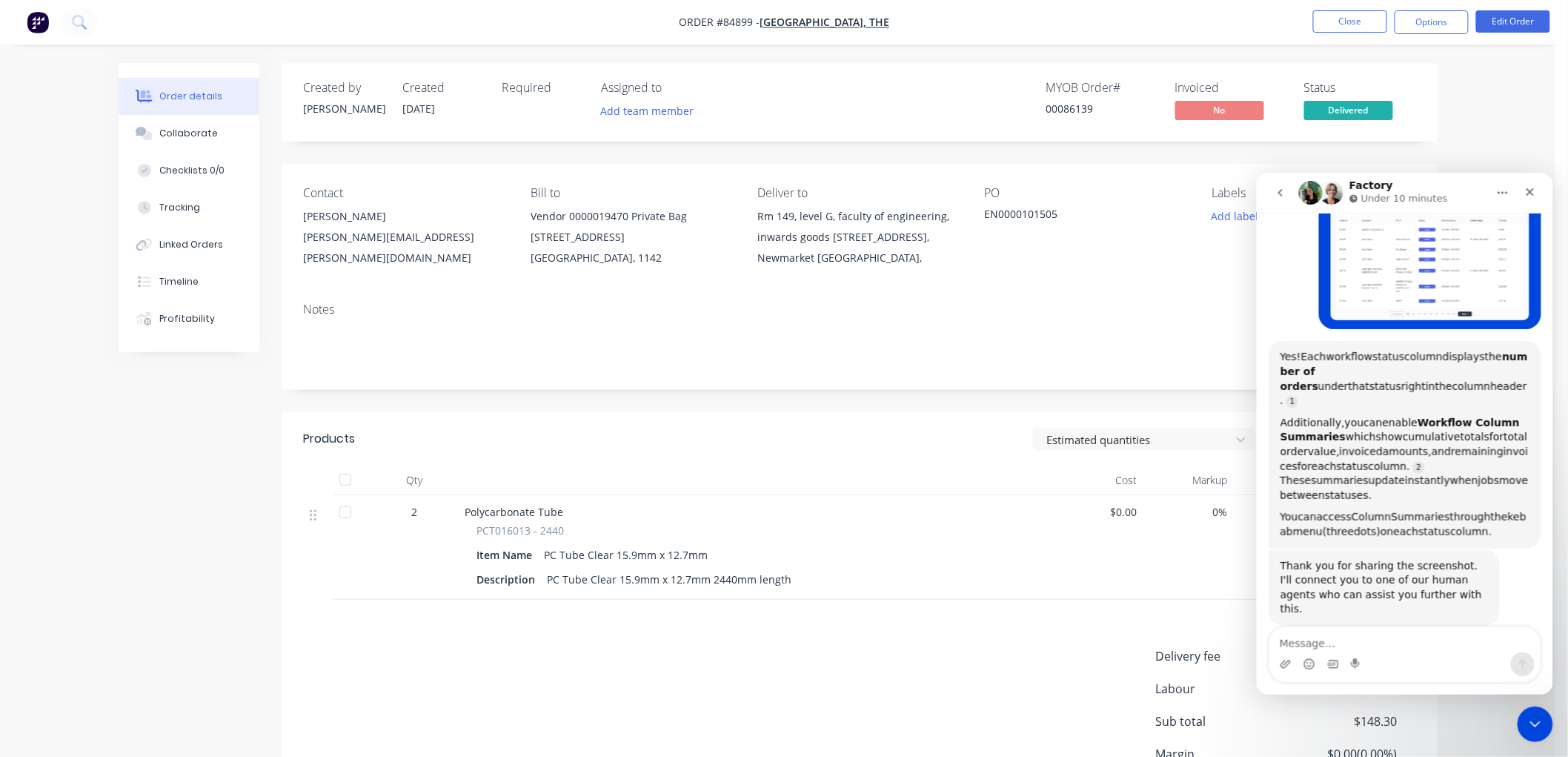
click at [1279, 195] on icon "go back" at bounding box center [1279, 192] width 11 height 11
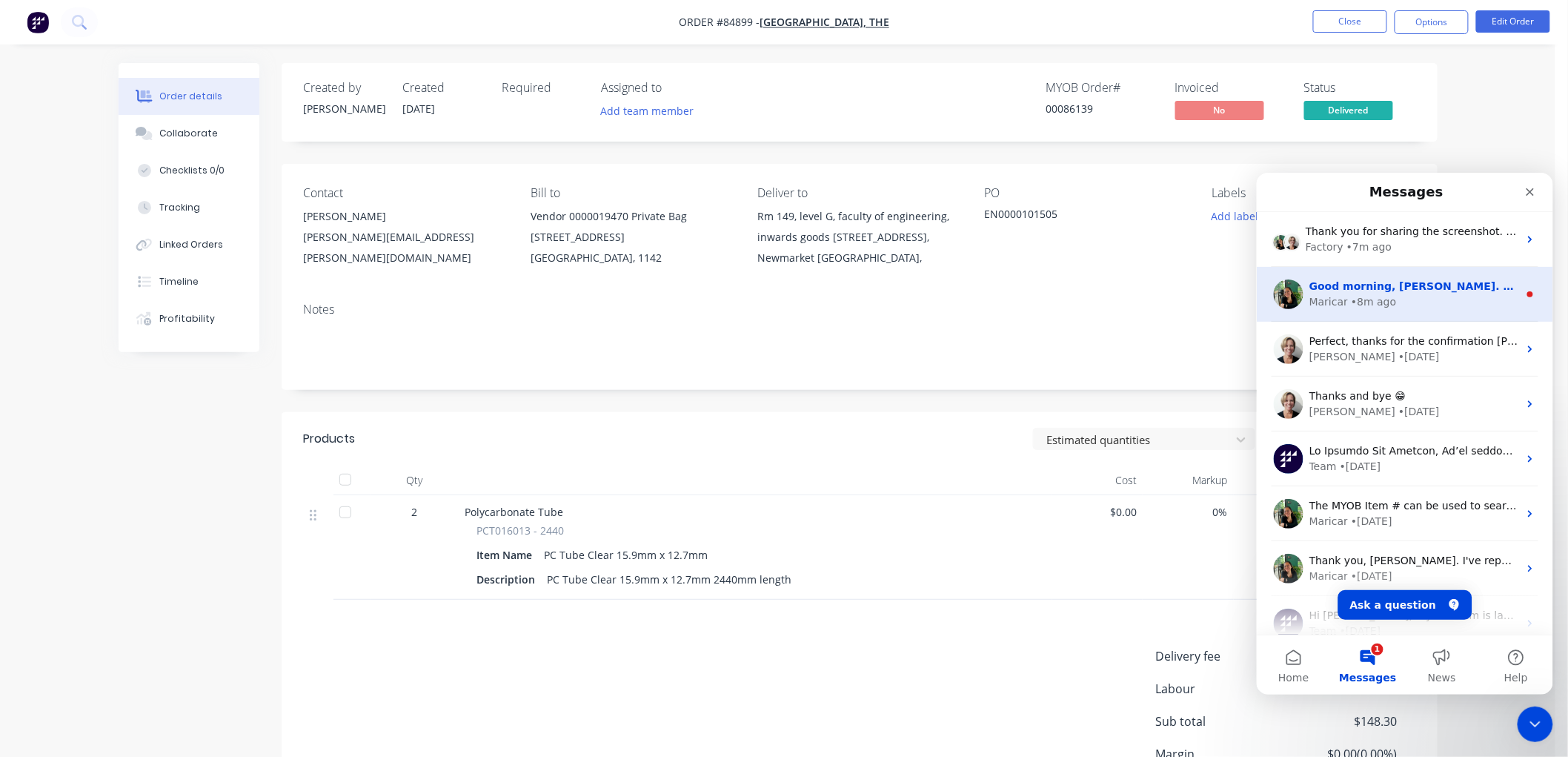
click at [1392, 282] on span "Good morning, Chantal. Let me check on it now." at bounding box center [1475, 285] width 333 height 11
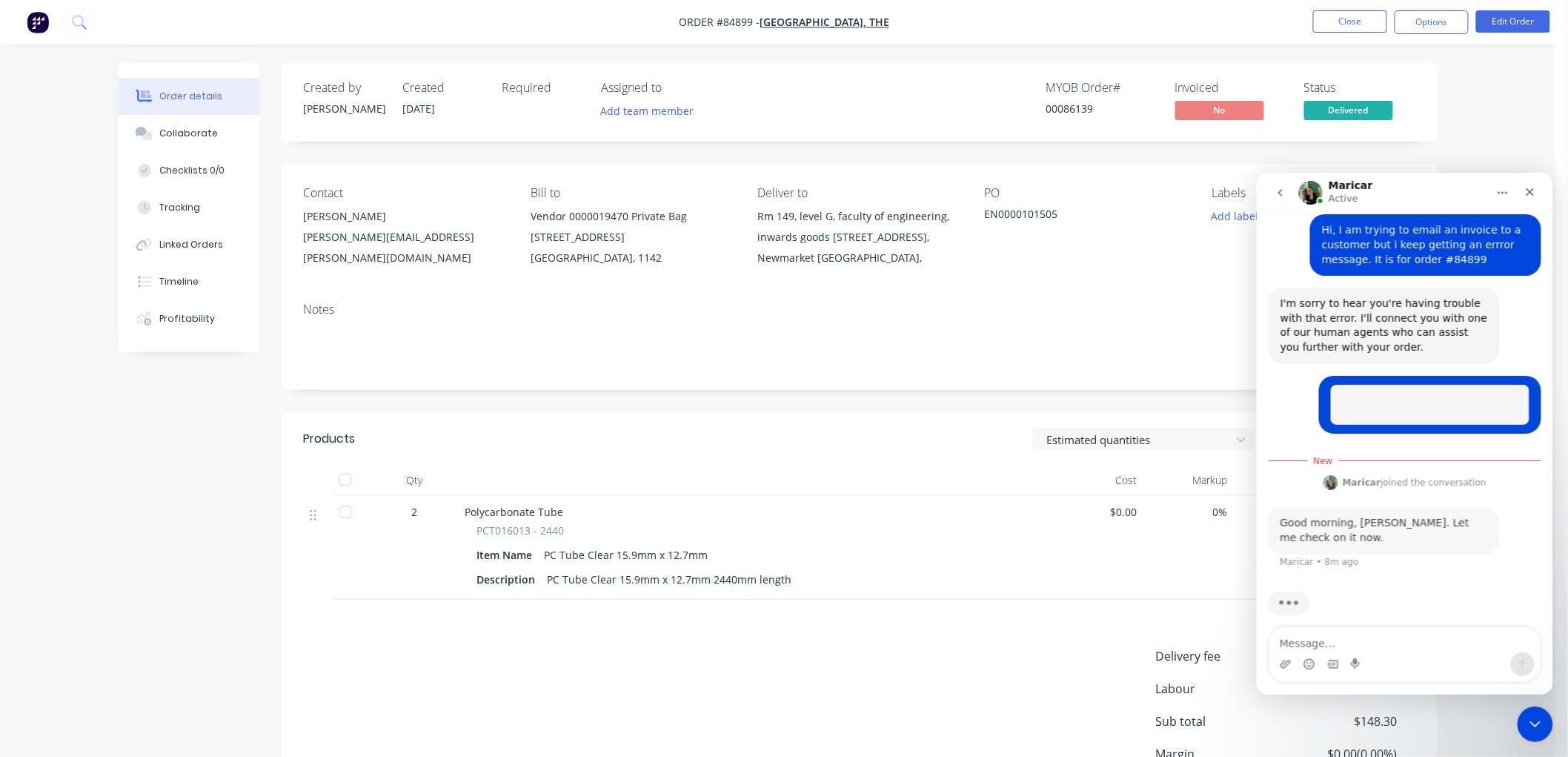
scroll to position [135, 0]
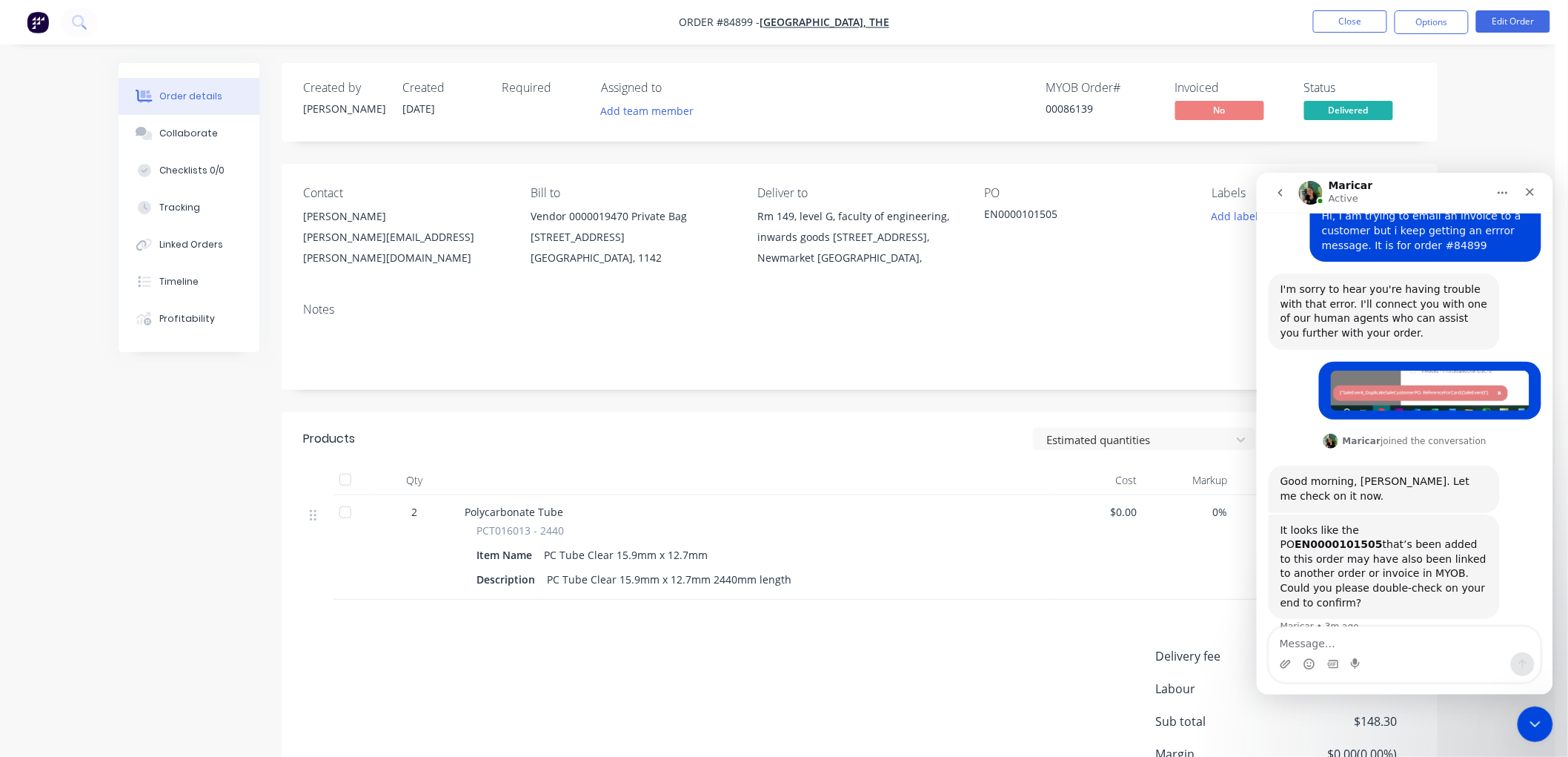
click at [1382, 537] on b "EN0000101505" at bounding box center [1338, 543] width 89 height 11
copy div "EN0000101505"
click at [1352, 638] on textarea "Message…" at bounding box center [1404, 639] width 271 height 25
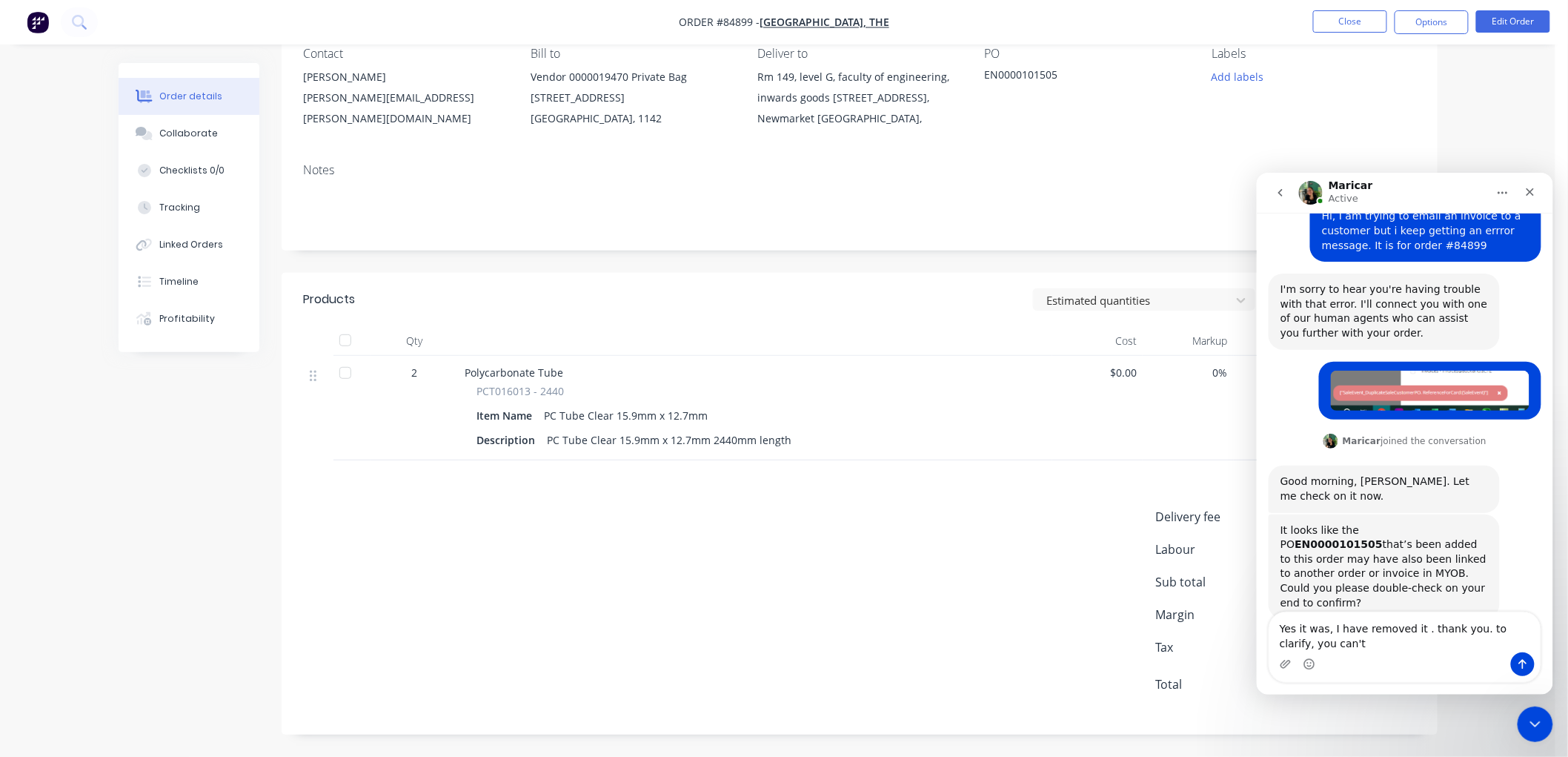
scroll to position [161, 0]
drag, startPoint x: 1338, startPoint y: 644, endPoint x: 1326, endPoint y: 624, distance: 23.3
click at [1326, 624] on textarea "Yes it was, I have removed it . thank you. to clarify, you can't" at bounding box center [1404, 632] width 271 height 40
type textarea "Yes it was, thank you"
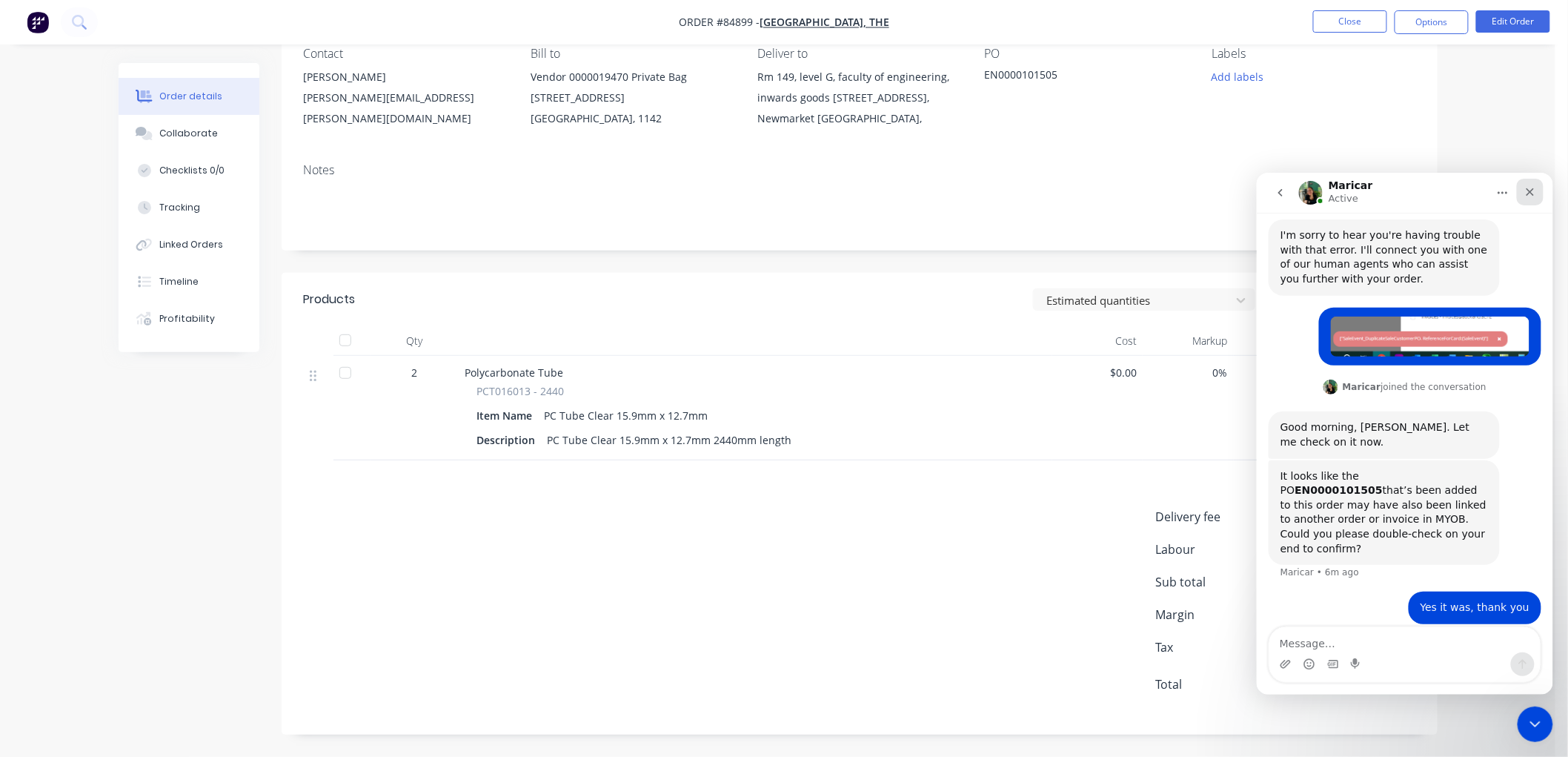
click at [1531, 199] on div "Close" at bounding box center [1529, 191] width 27 height 27
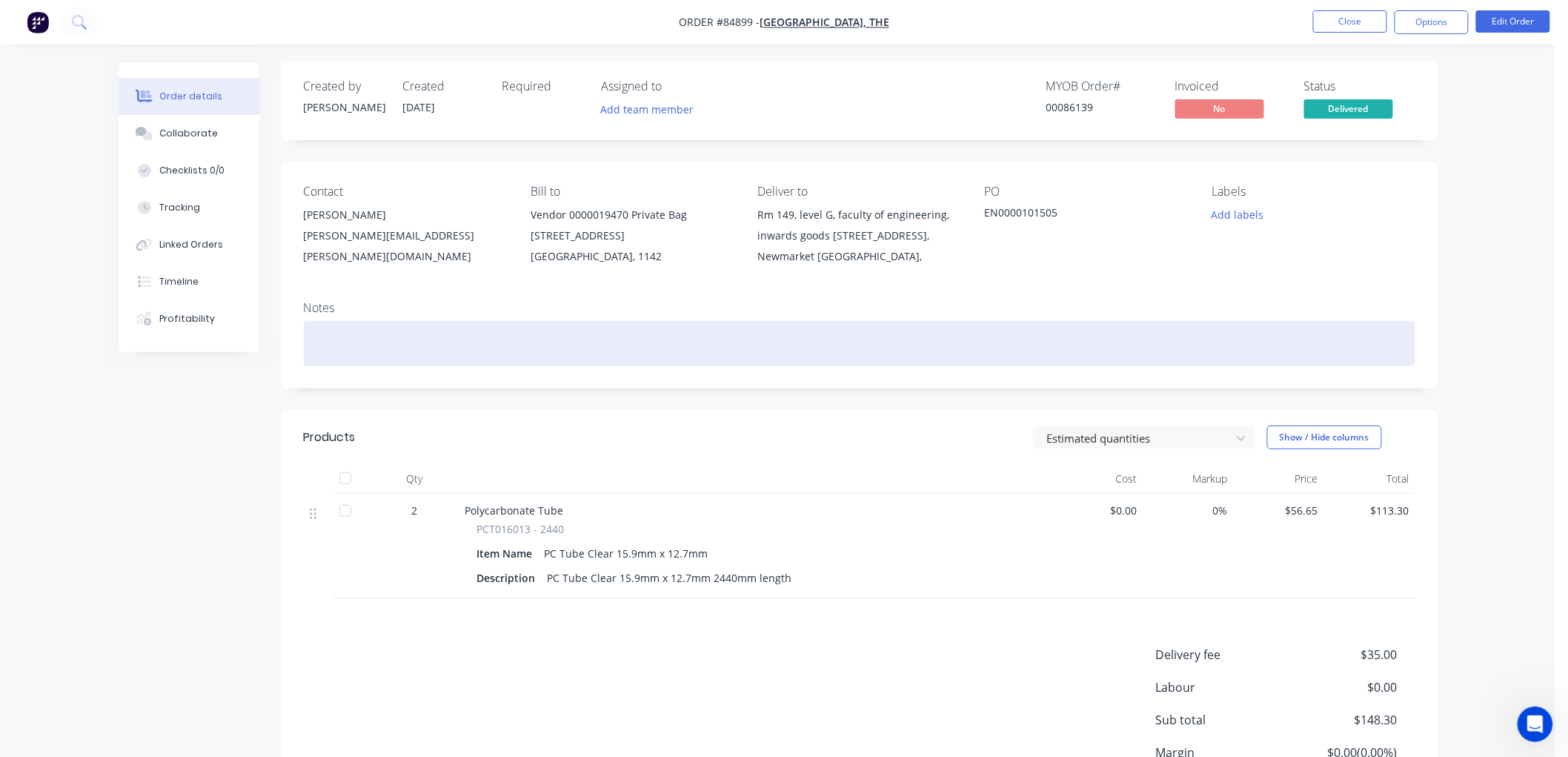
scroll to position [0, 0]
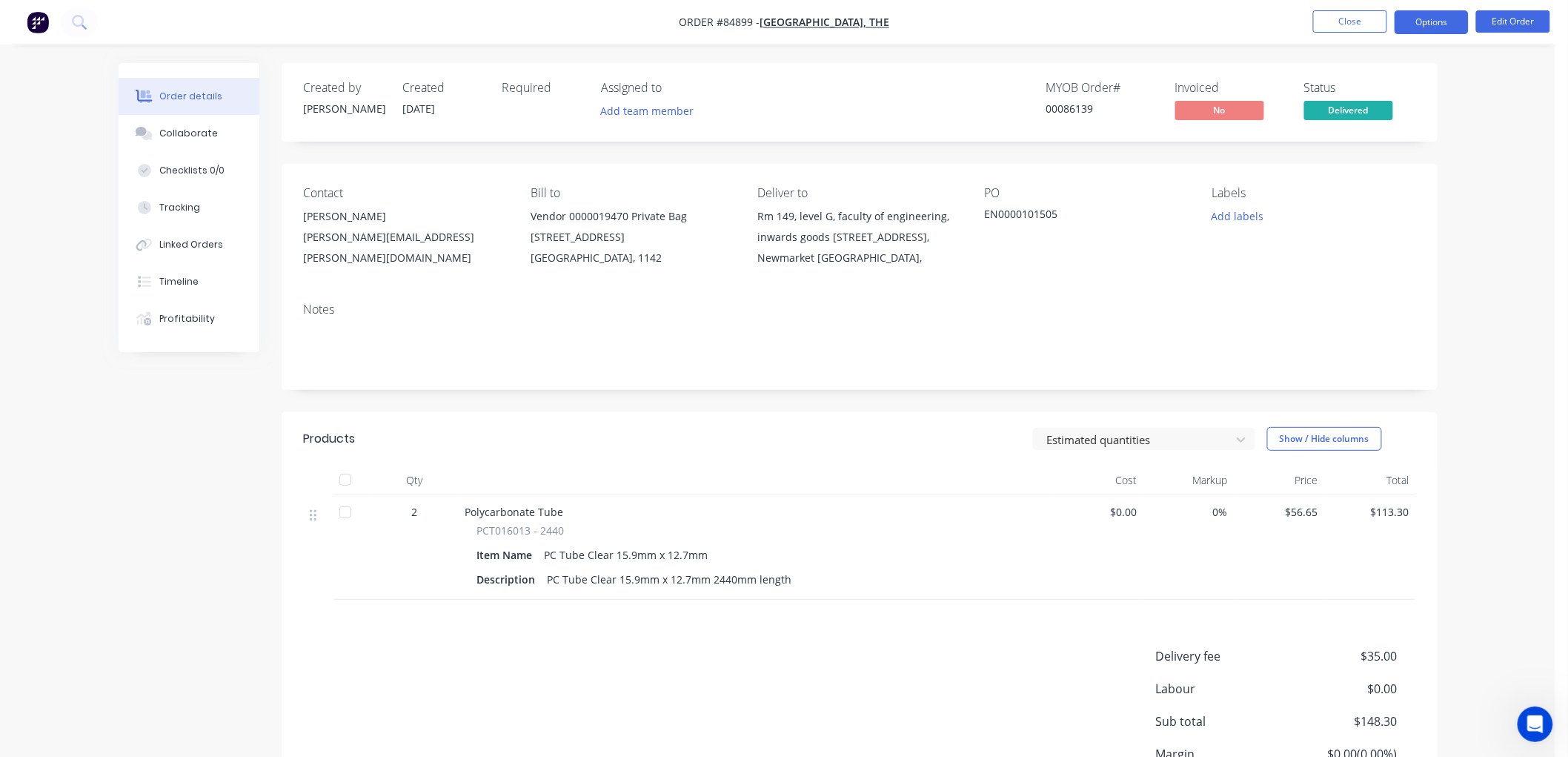
click at [1439, 25] on button "Options" at bounding box center [1431, 22] width 74 height 24
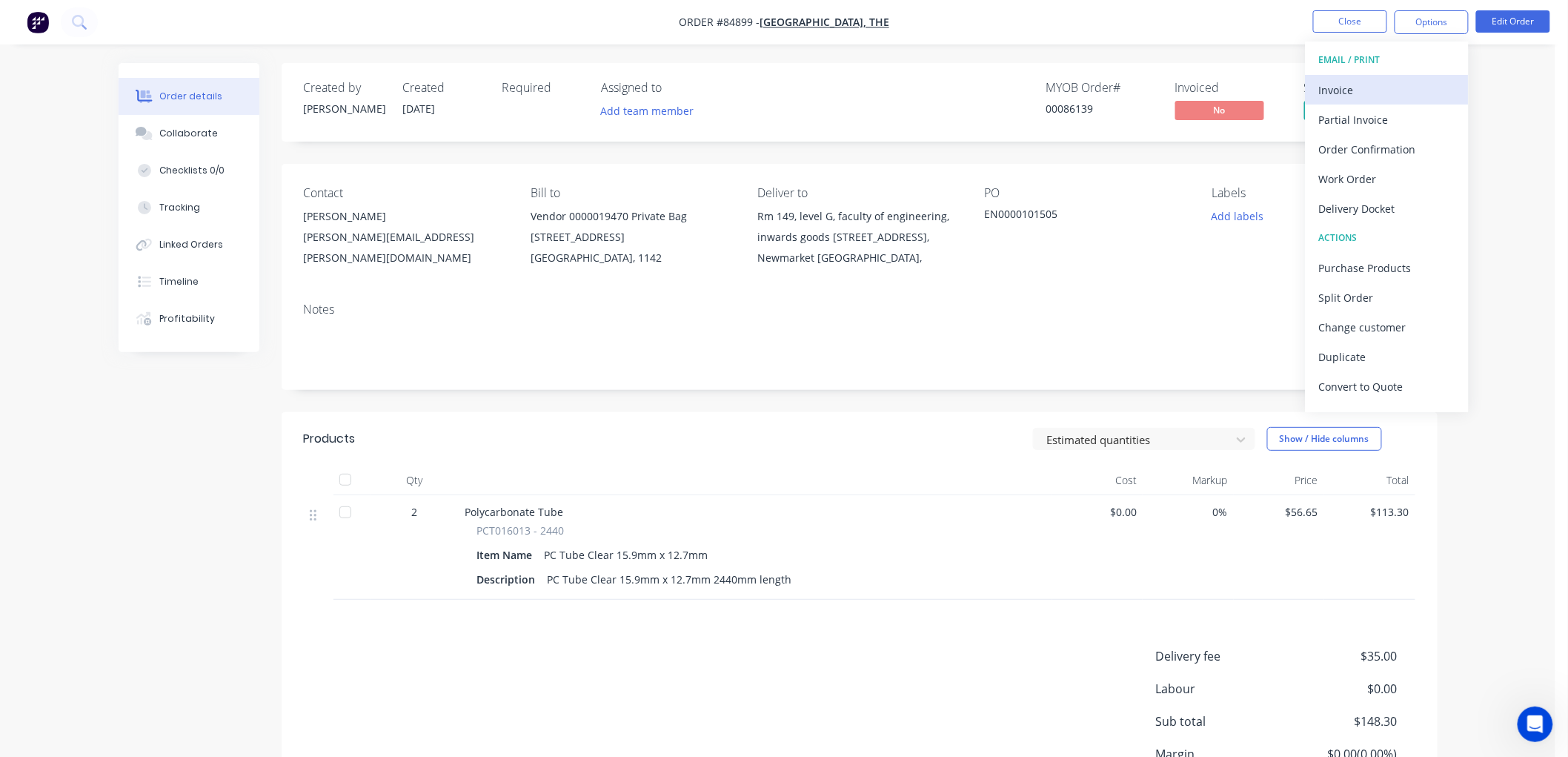
click at [1361, 84] on div "Invoice" at bounding box center [1387, 90] width 136 height 21
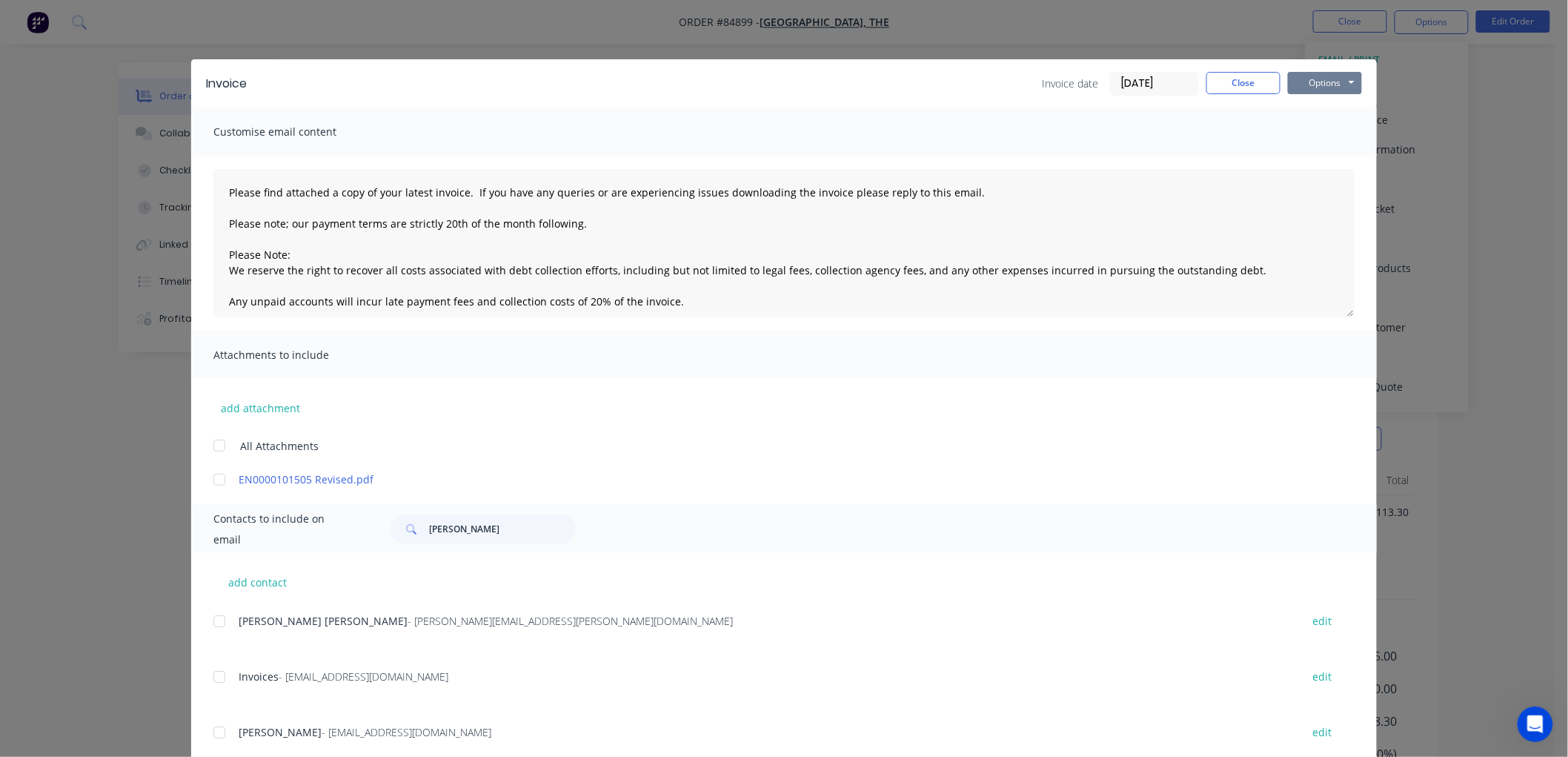
click at [1322, 79] on button "Options" at bounding box center [1325, 83] width 74 height 22
click at [212, 677] on div at bounding box center [220, 677] width 30 height 30
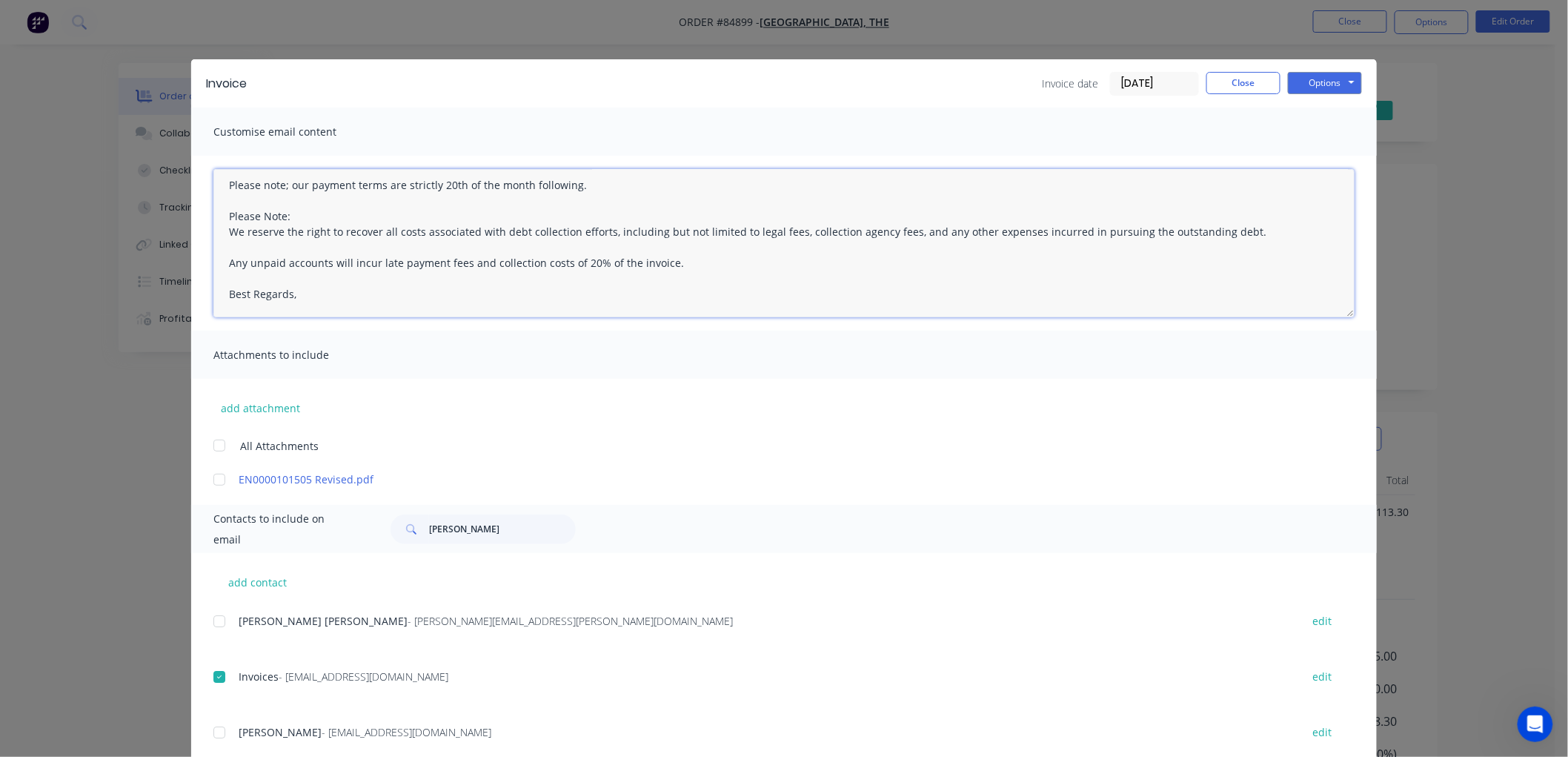
click at [349, 300] on textarea "Please find attached a copy of your latest invoice. If you have any queries or …" at bounding box center [784, 243] width 1141 height 148
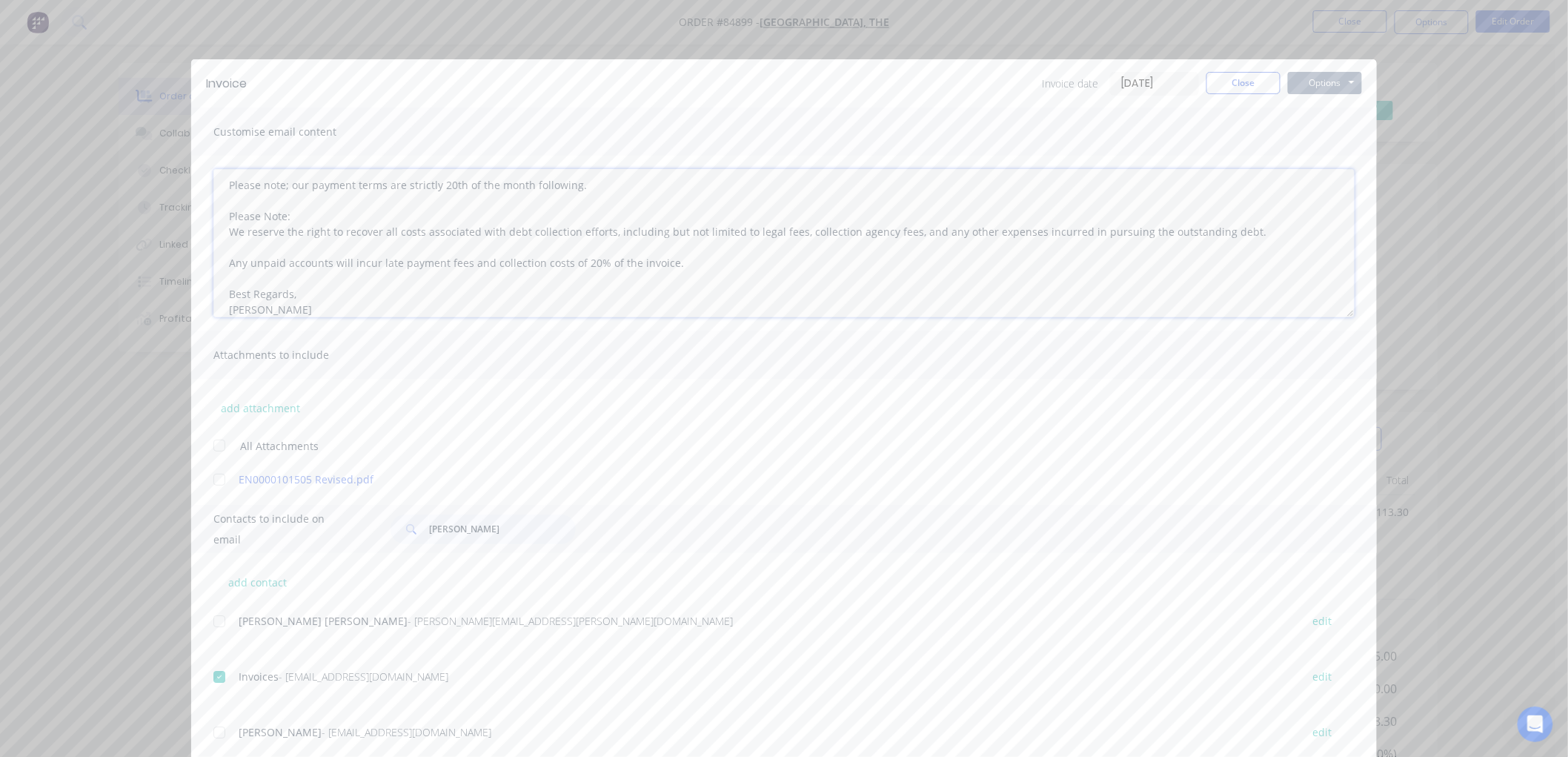
type textarea "Please find attached a copy of your latest invoice. If you have any queries or …"
click at [1316, 80] on button "Options" at bounding box center [1325, 83] width 74 height 22
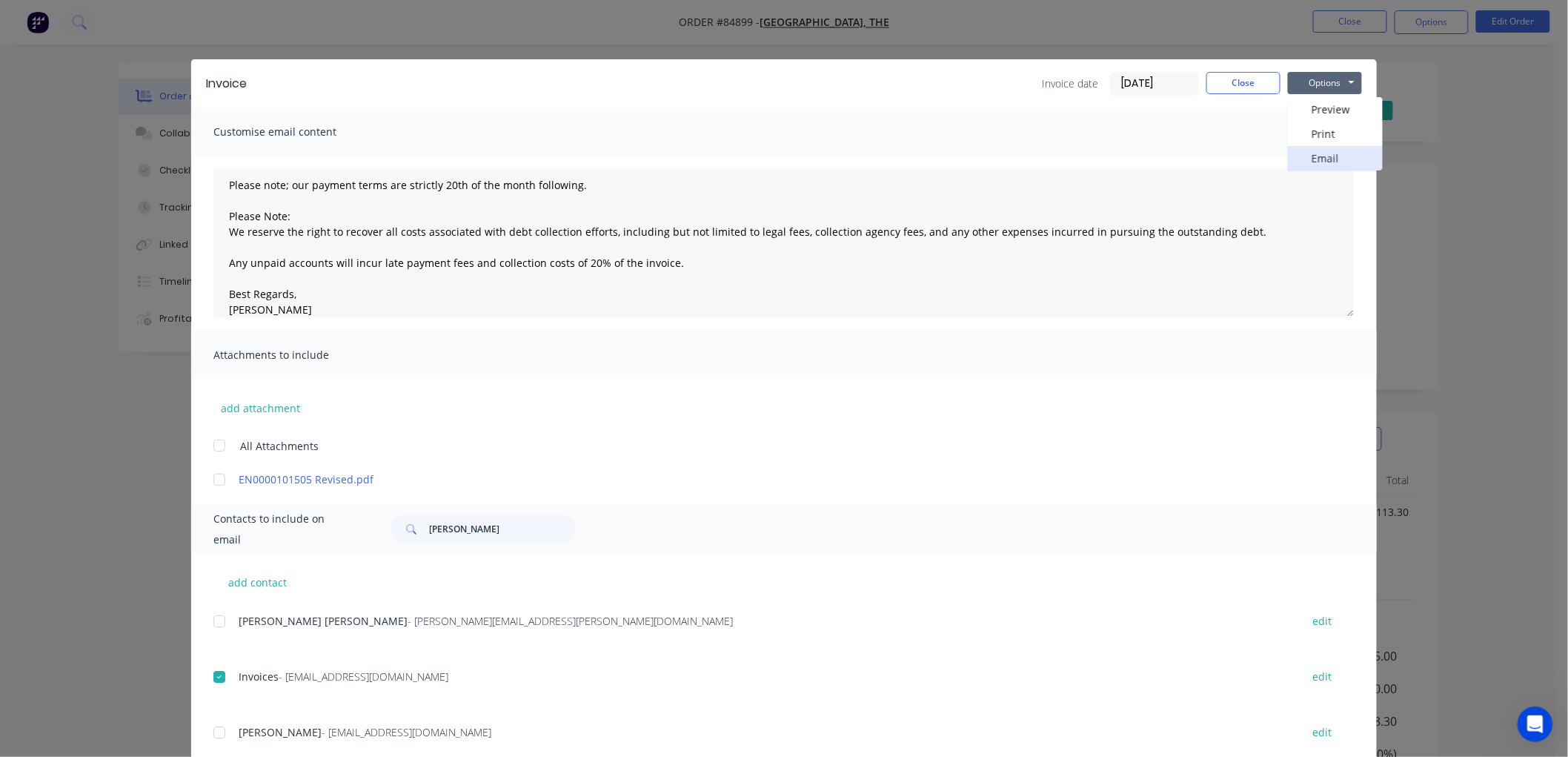
click at [1327, 161] on button "Email" at bounding box center [1335, 158] width 95 height 25
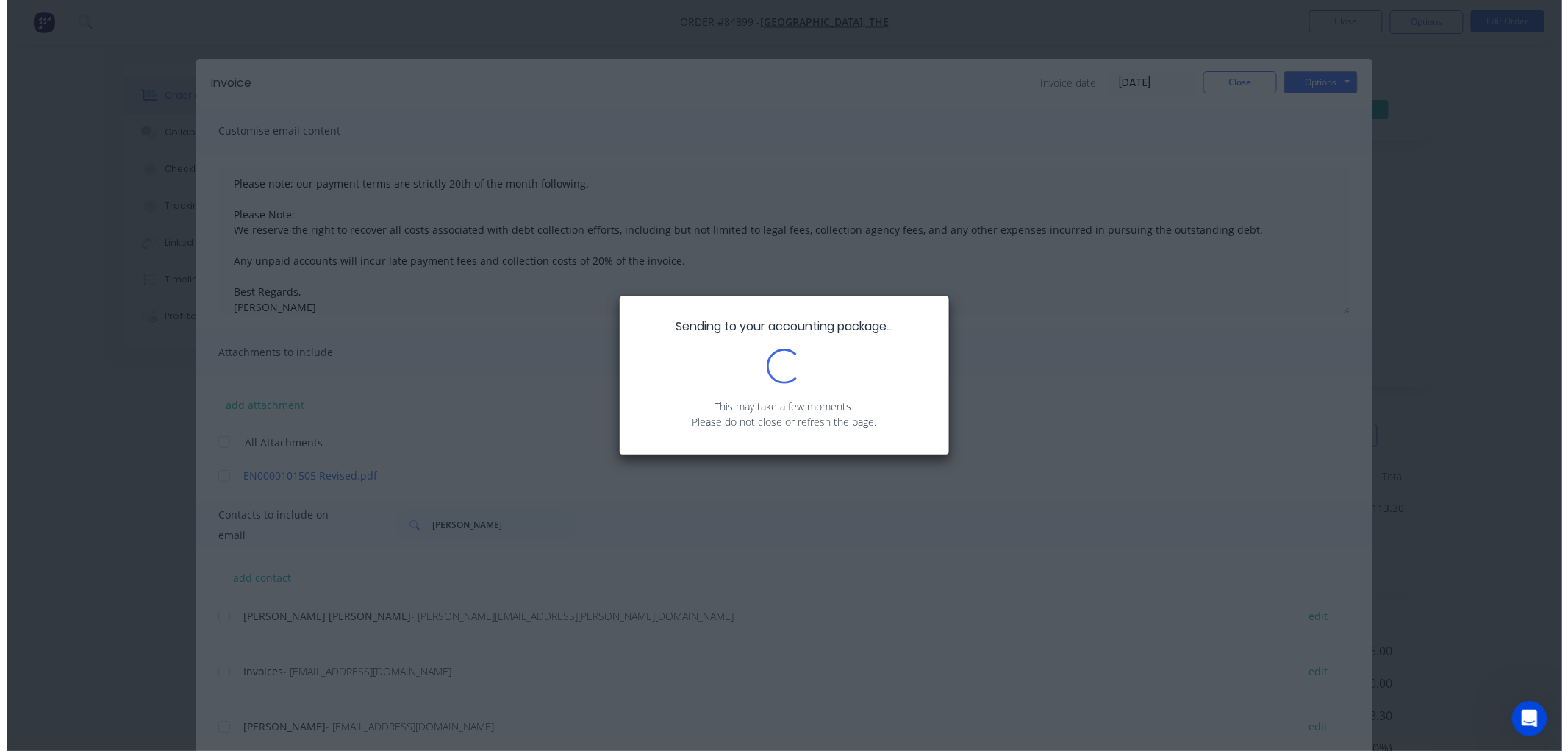
scroll to position [244, 0]
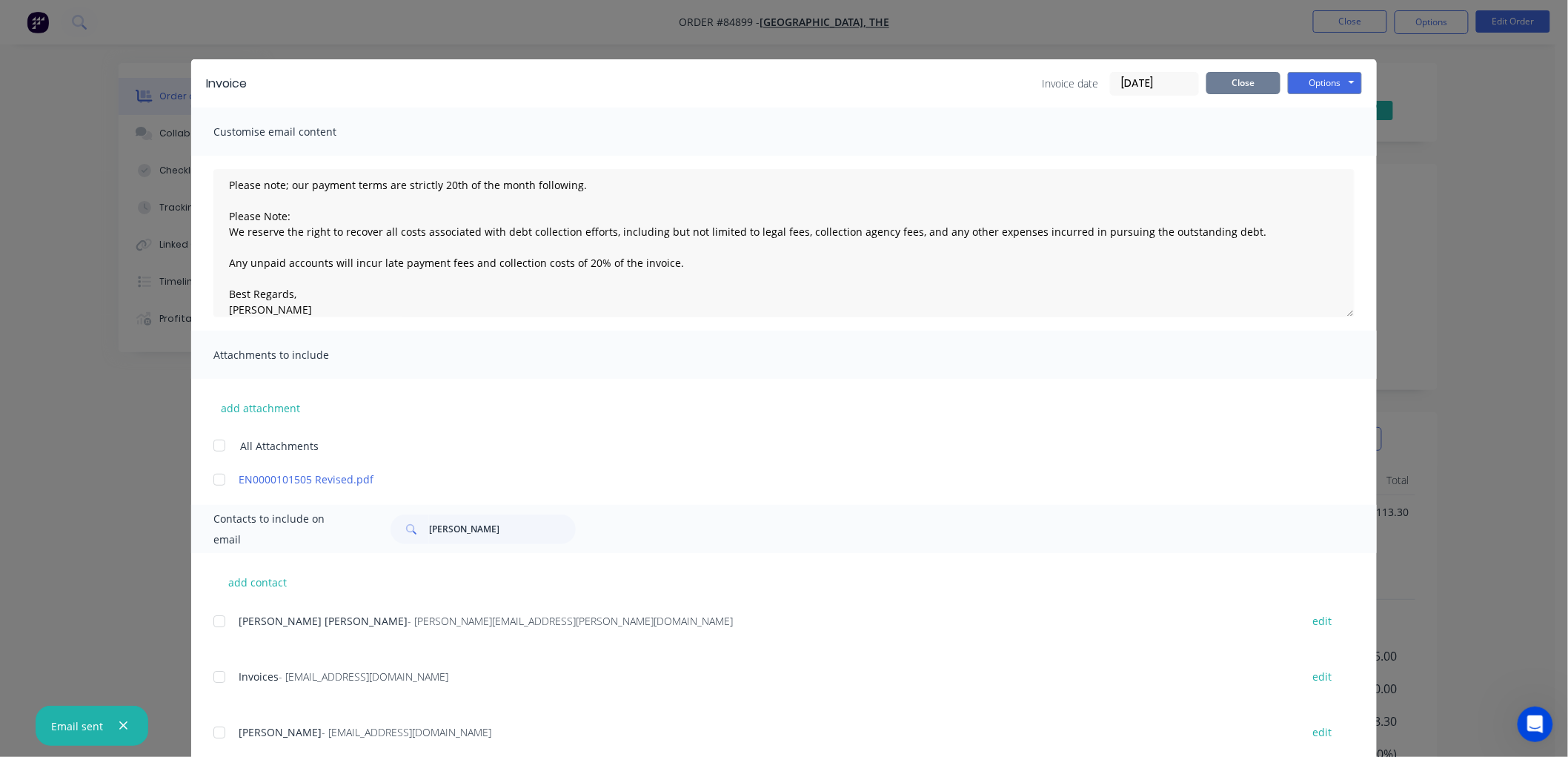
drag, startPoint x: 1223, startPoint y: 76, endPoint x: 1249, endPoint y: 92, distance: 30.5
click at [1223, 76] on button "Close" at bounding box center [1243, 83] width 74 height 22
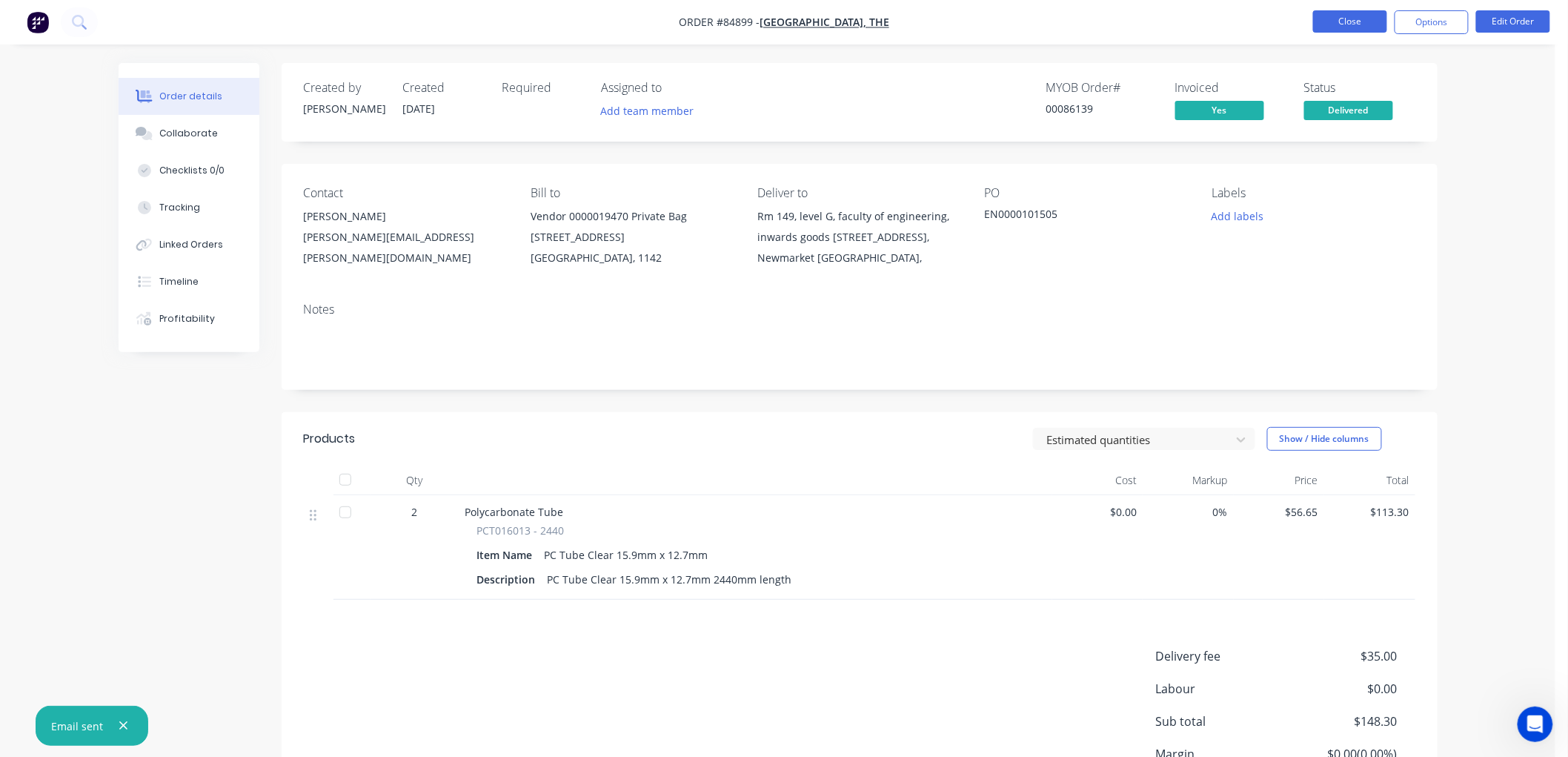
click at [1347, 20] on button "Close" at bounding box center [1350, 21] width 74 height 22
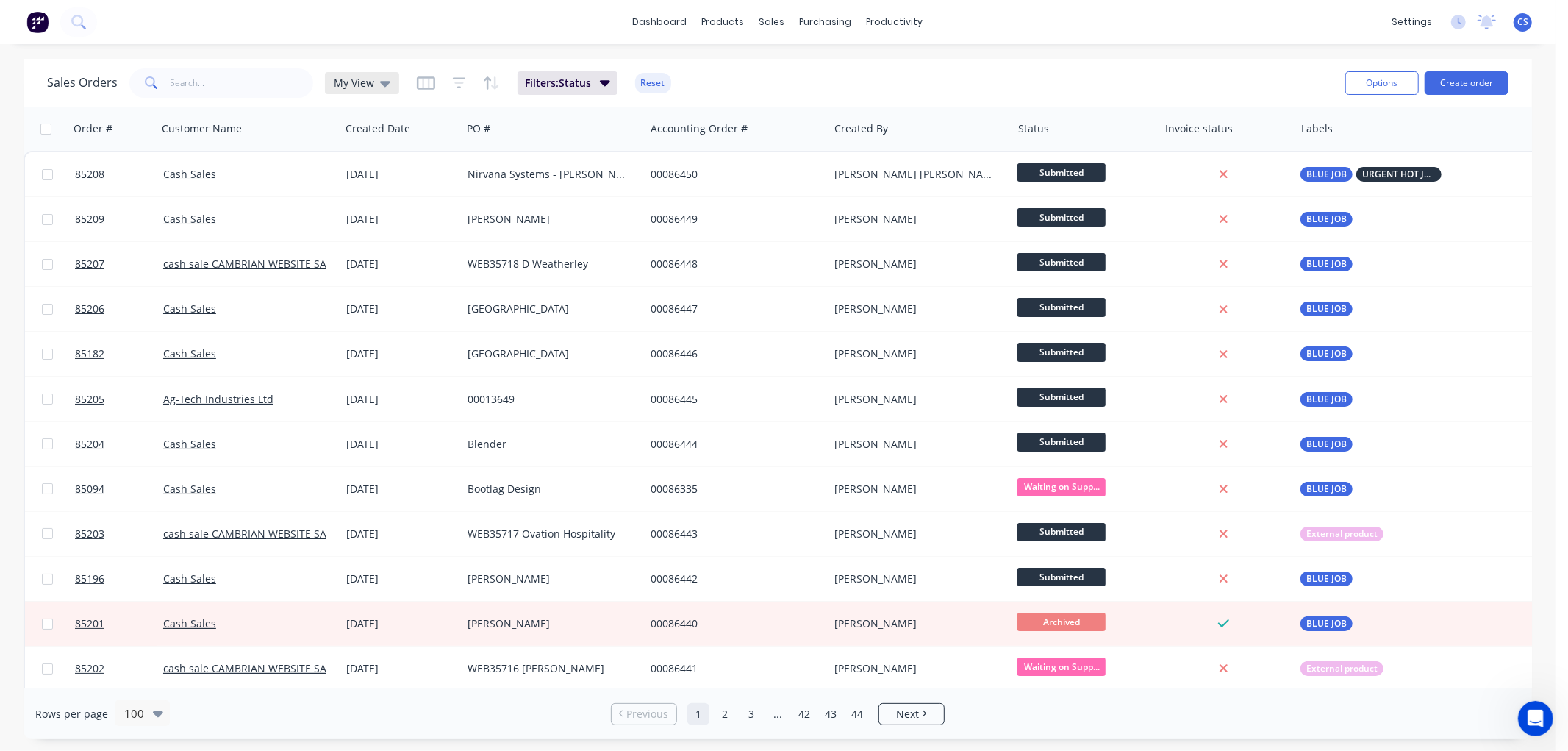
click at [377, 79] on div "My View" at bounding box center [362, 83] width 57 height 13
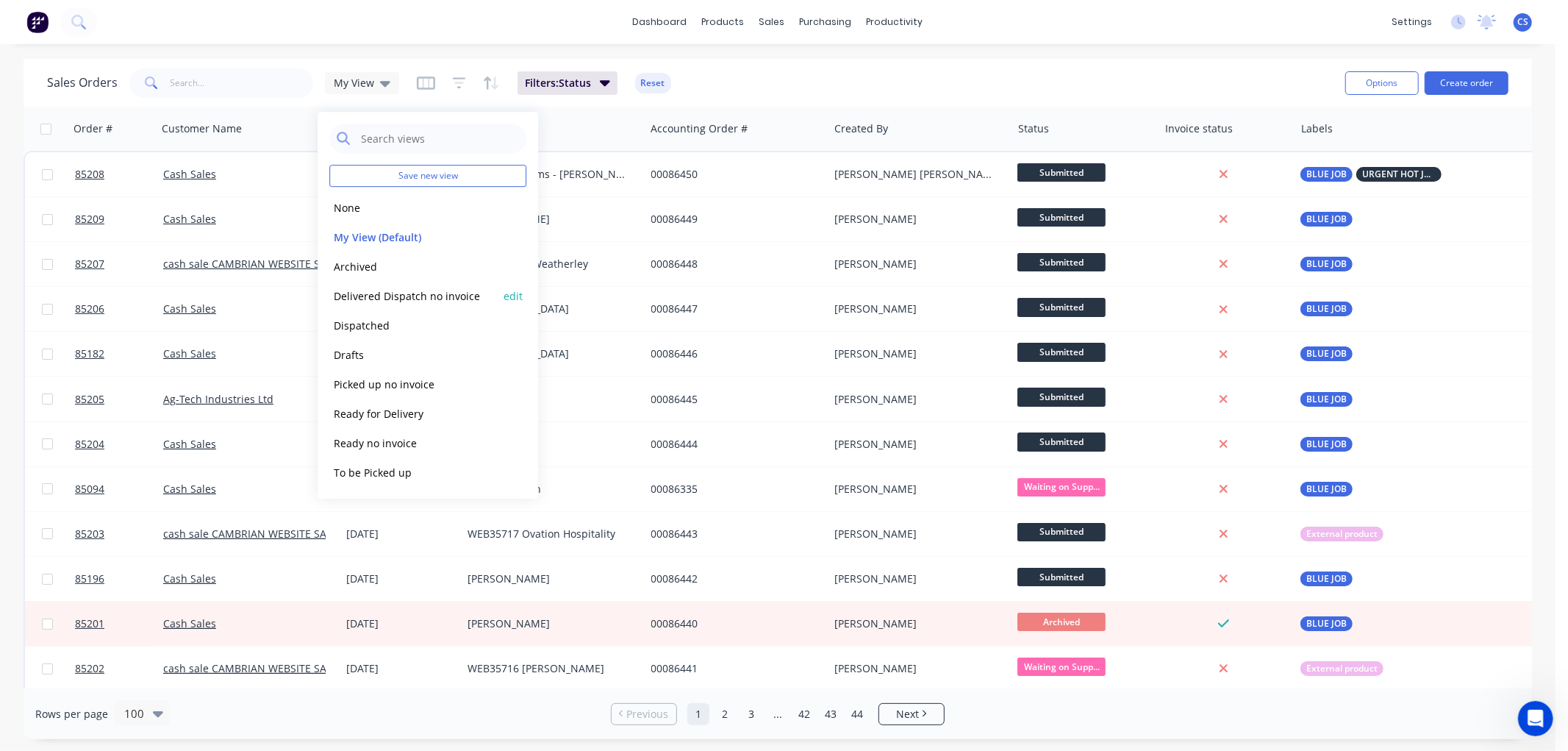
click at [378, 295] on button "Delivered Dispatch no invoice" at bounding box center [413, 295] width 168 height 17
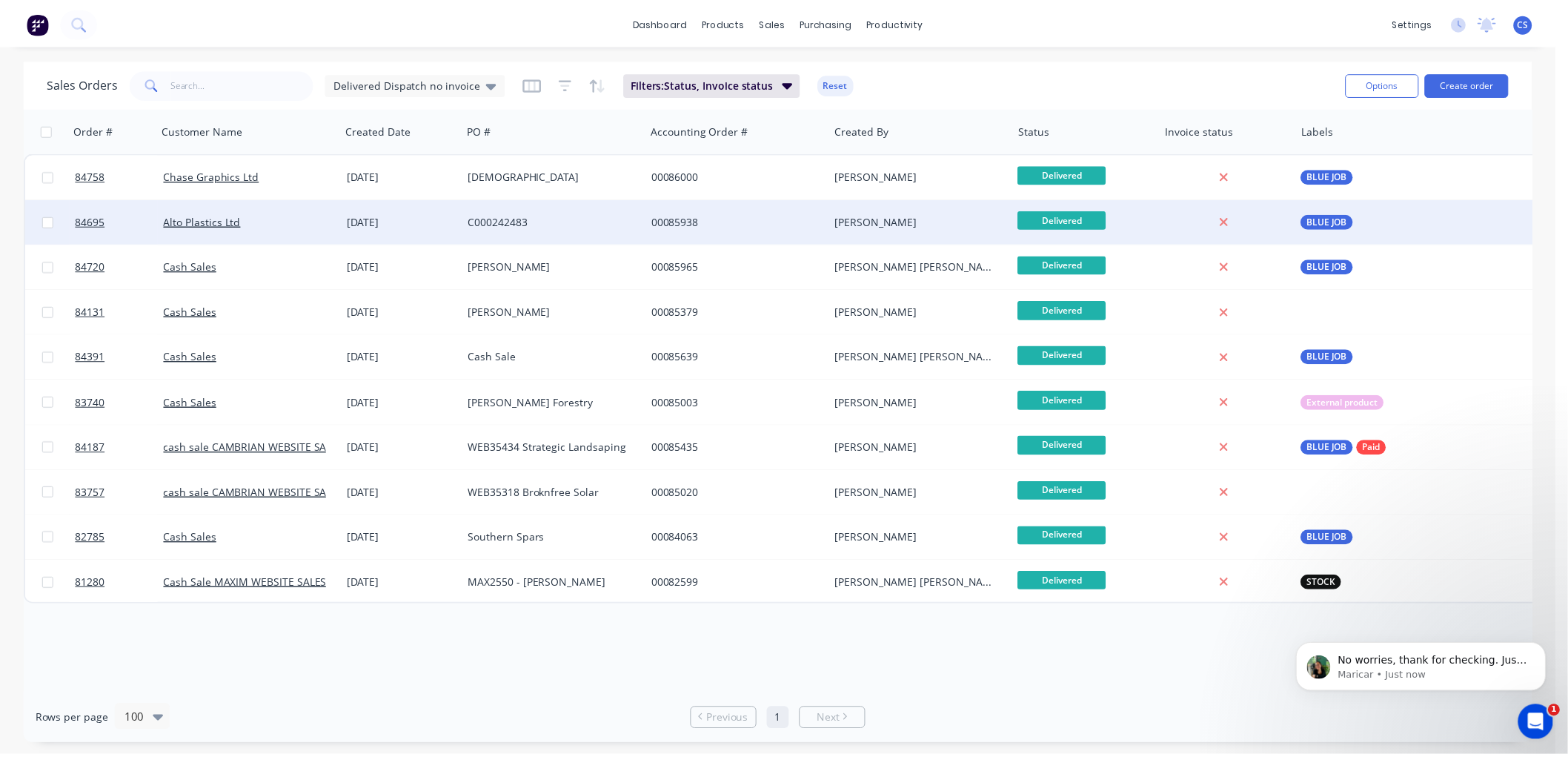
scroll to position [262, 0]
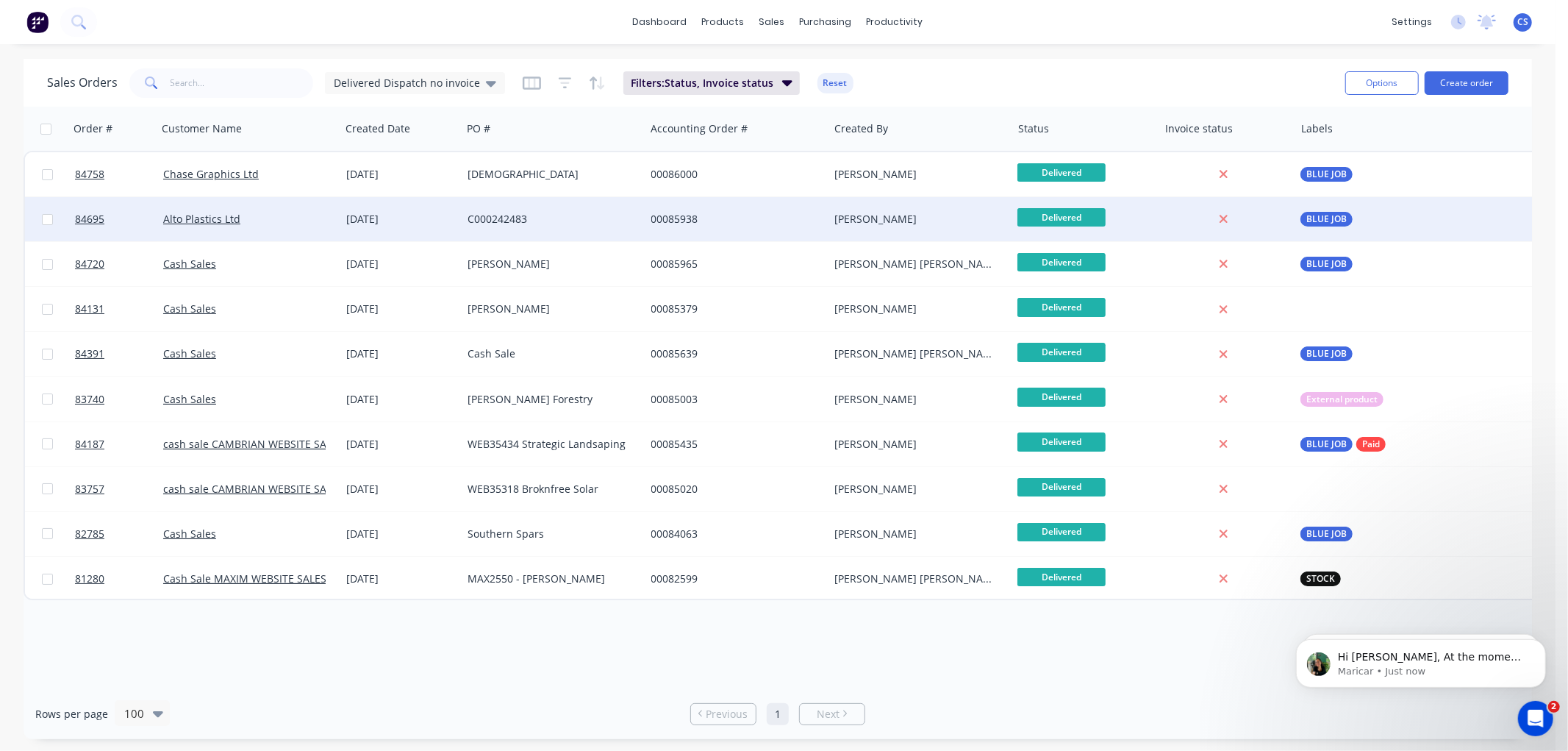
click at [570, 234] on div "C000242483" at bounding box center [553, 219] width 183 height 44
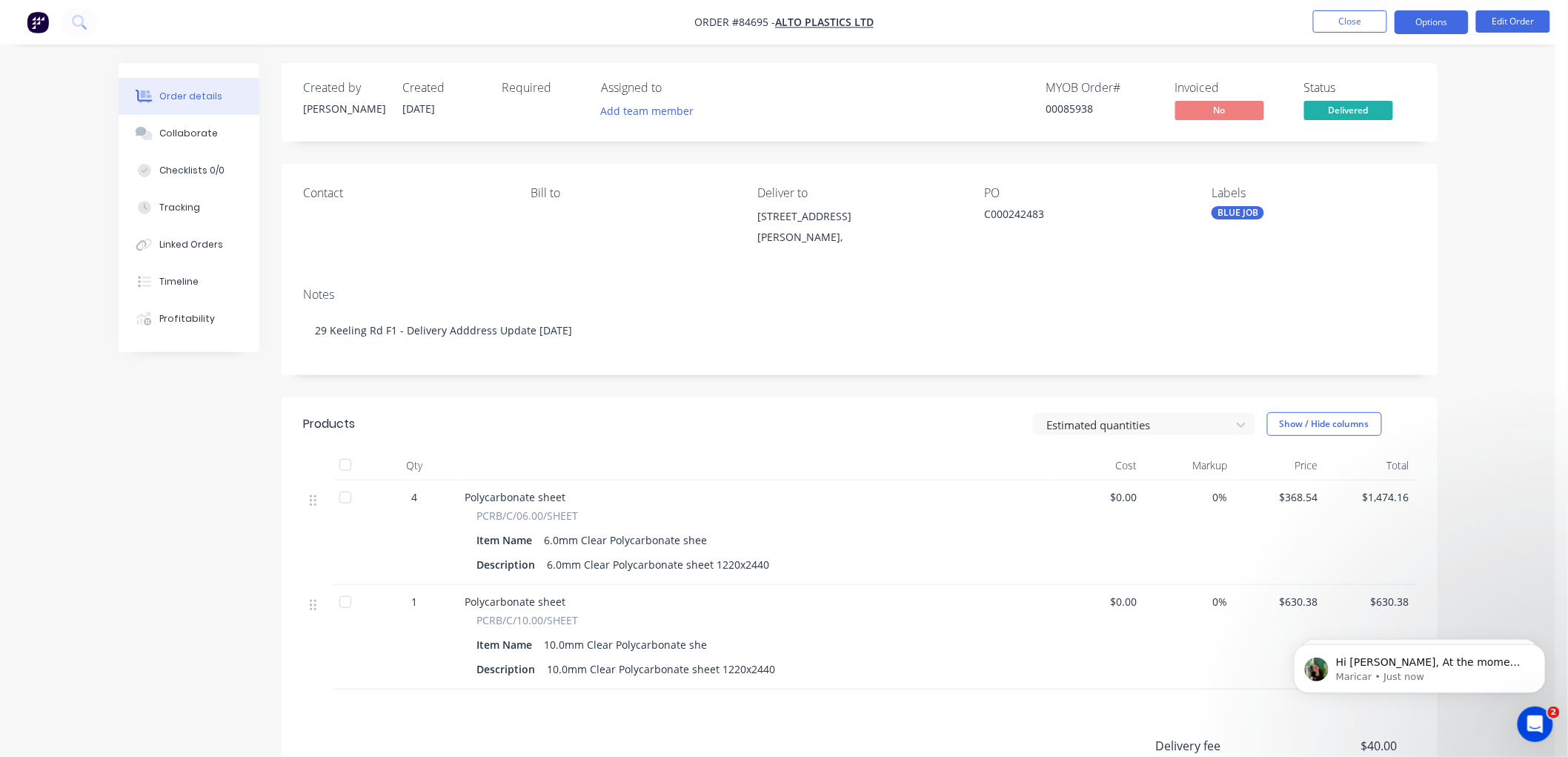
click at [1443, 27] on button "Options" at bounding box center [1431, 22] width 74 height 24
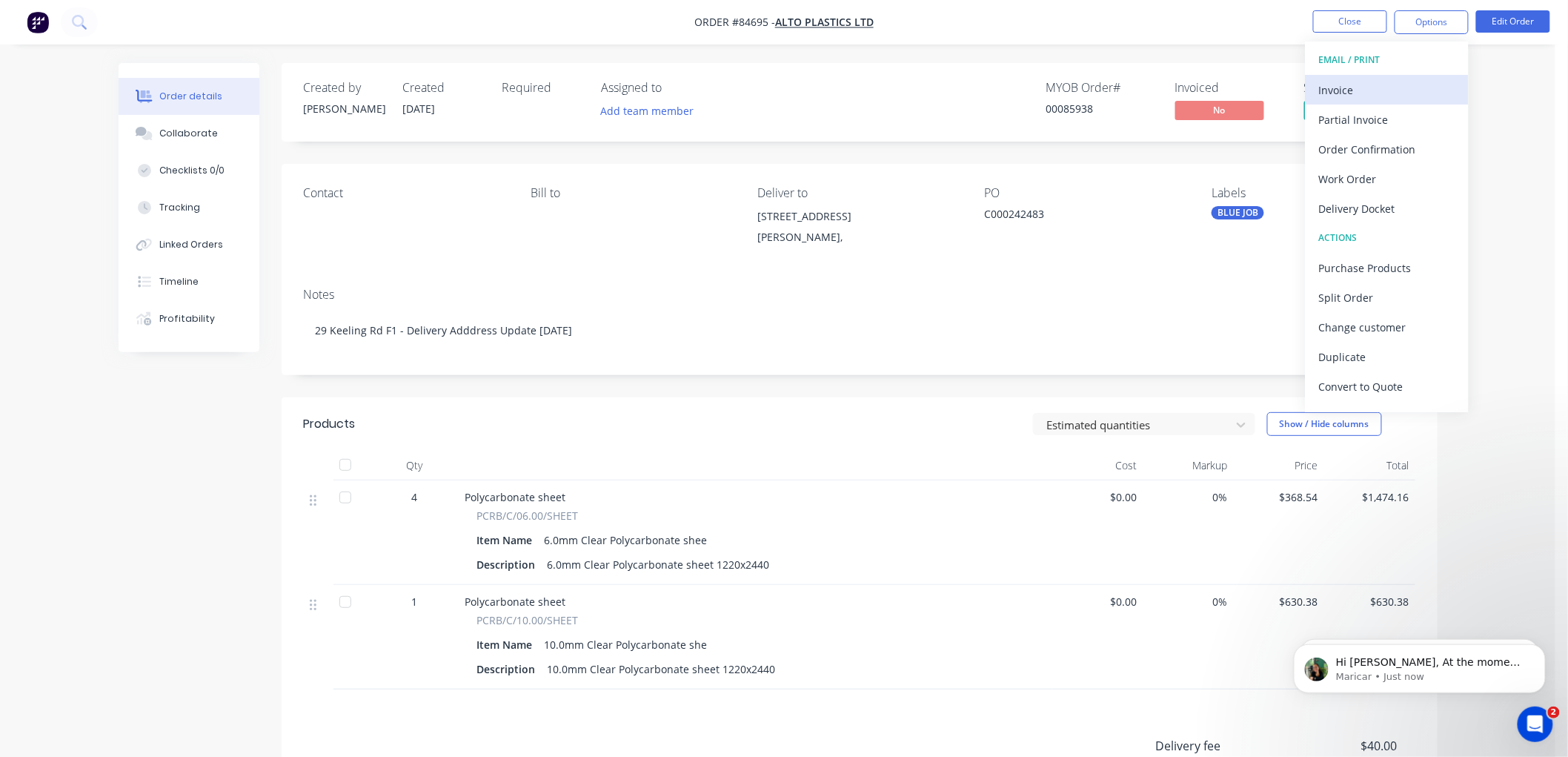
click at [1372, 92] on div "Invoice" at bounding box center [1387, 90] width 136 height 21
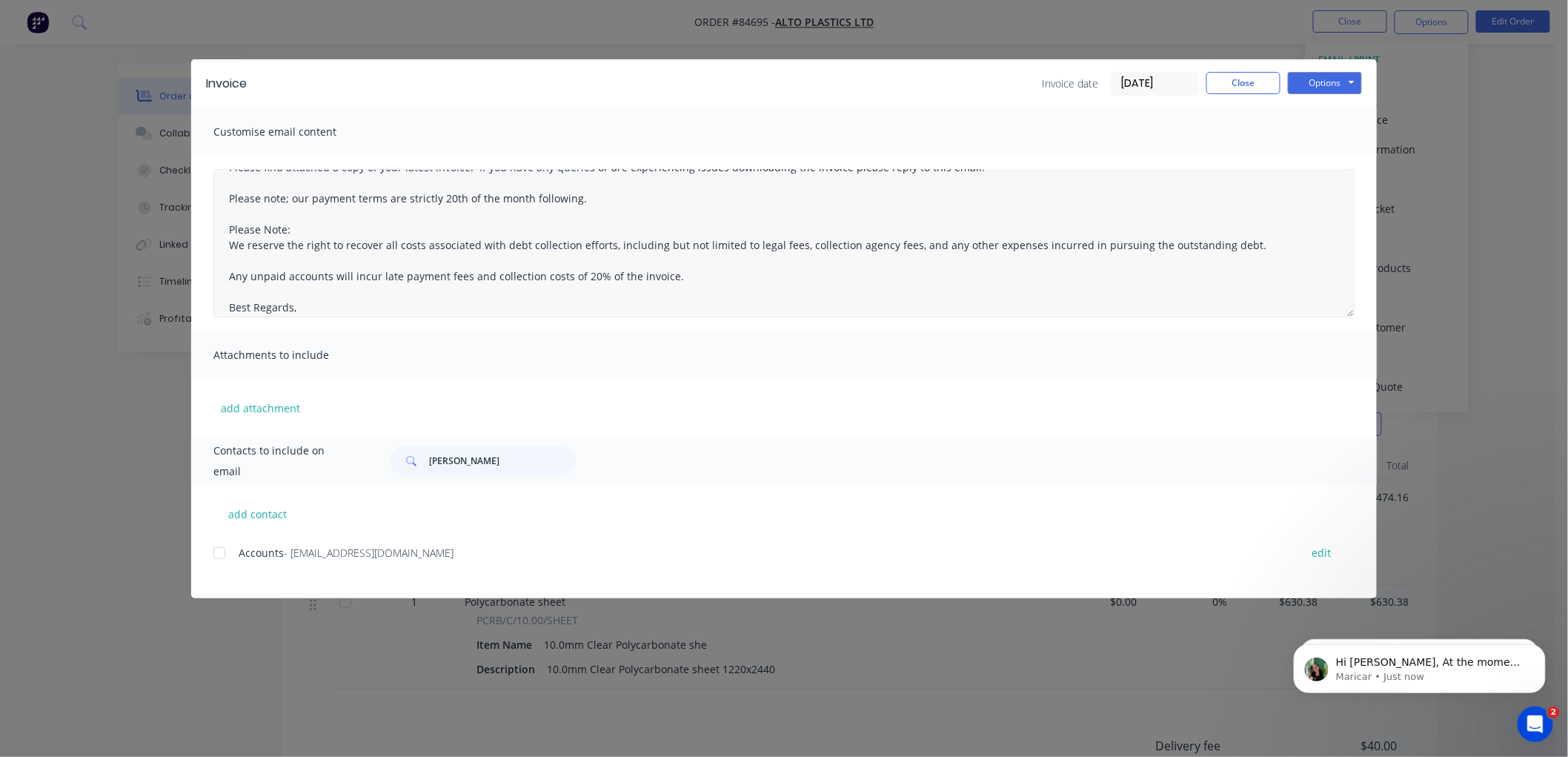
scroll to position [39, 0]
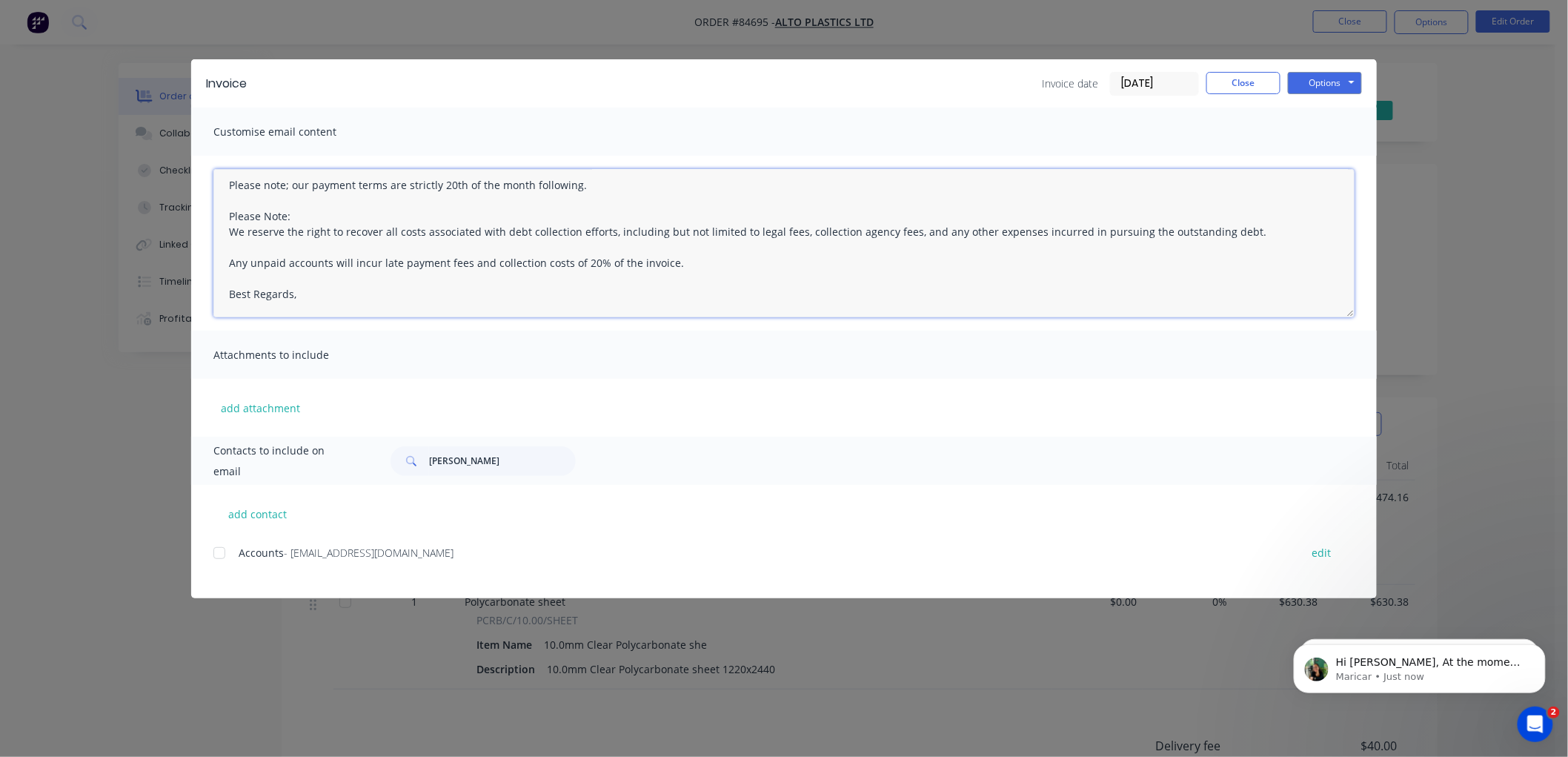
click at [386, 301] on textarea "Please find attached a copy of your latest invoice. If you have any queries or …" at bounding box center [784, 243] width 1141 height 148
click at [217, 553] on div at bounding box center [220, 553] width 30 height 30
type textarea "Please find attached a copy of your latest invoice. If you have any queries or …"
click at [1344, 85] on button "Options" at bounding box center [1325, 83] width 74 height 22
click at [1339, 150] on button "Email" at bounding box center [1335, 158] width 95 height 25
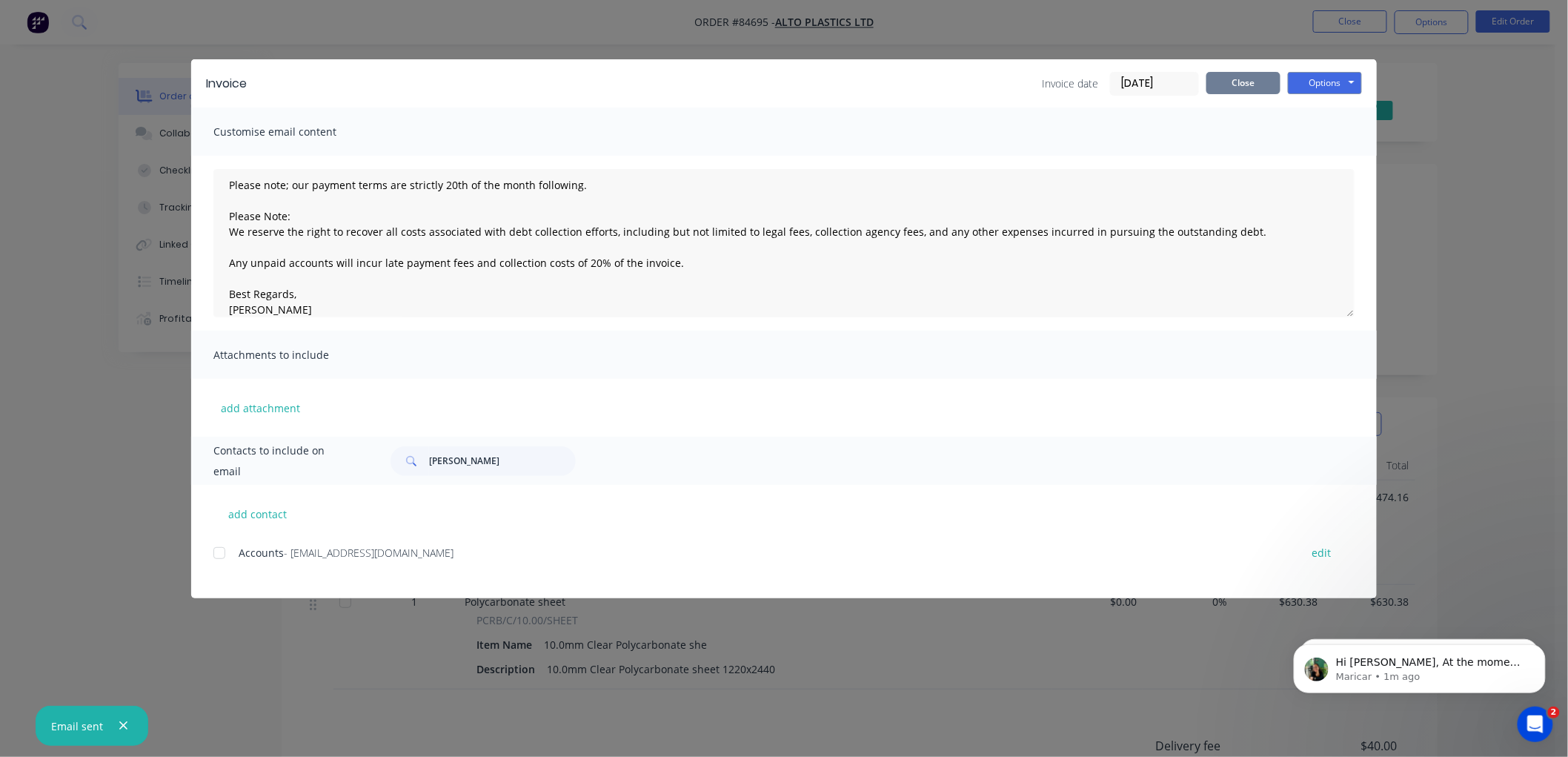
click at [1236, 75] on button "Close" at bounding box center [1243, 83] width 74 height 22
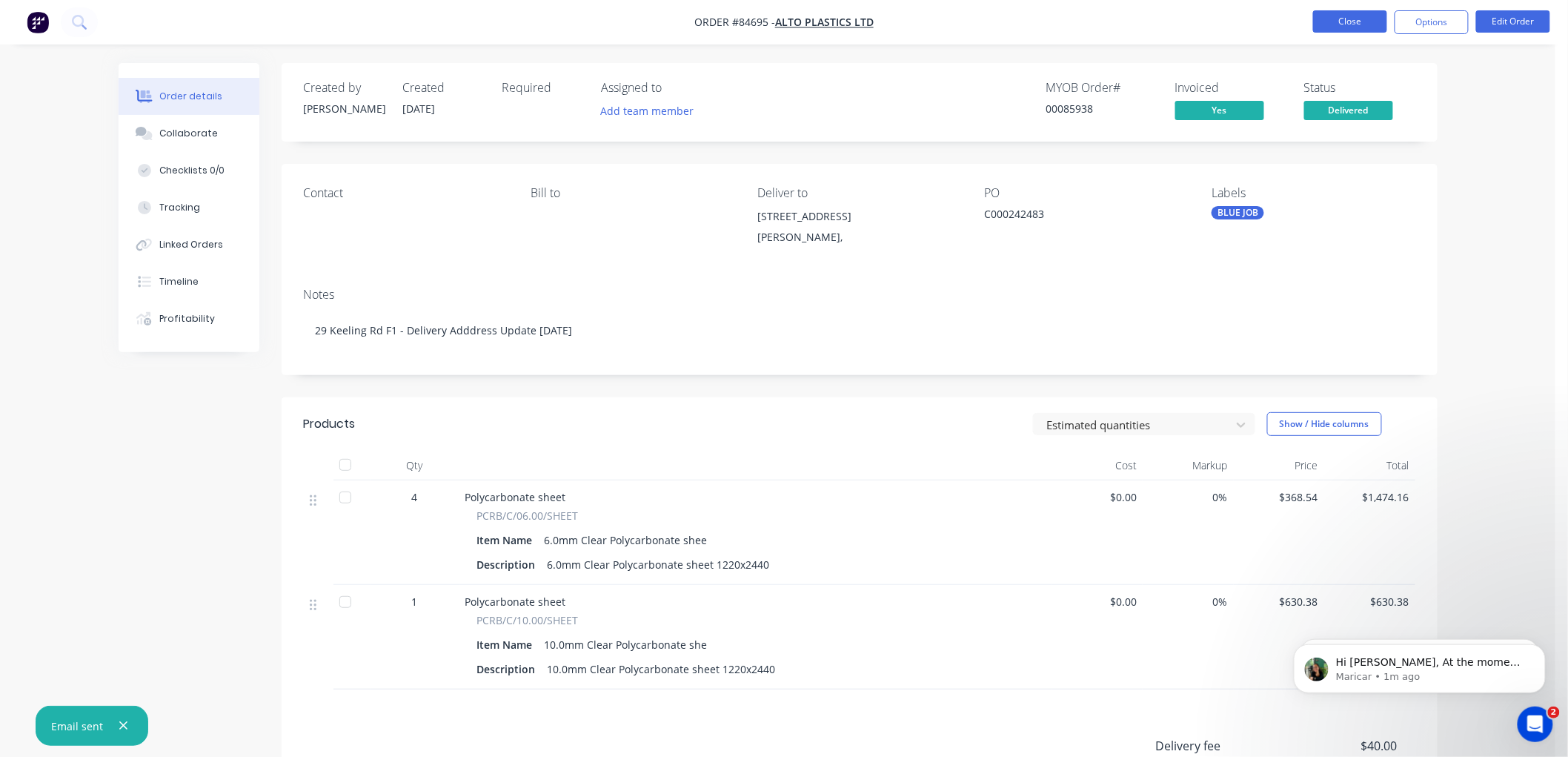
click at [1325, 21] on button "Close" at bounding box center [1350, 21] width 74 height 22
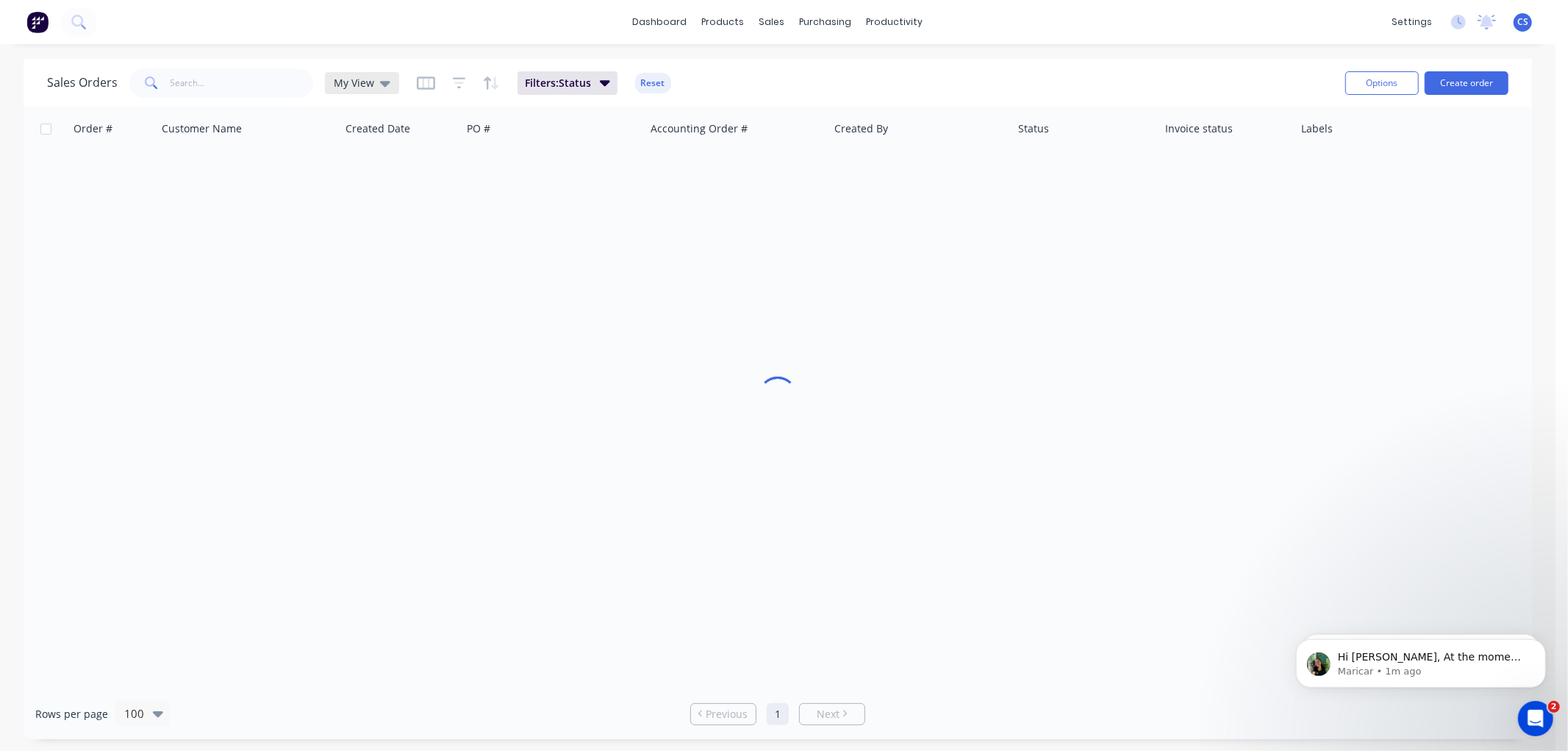
click at [353, 81] on span "My View" at bounding box center [354, 82] width 41 height 15
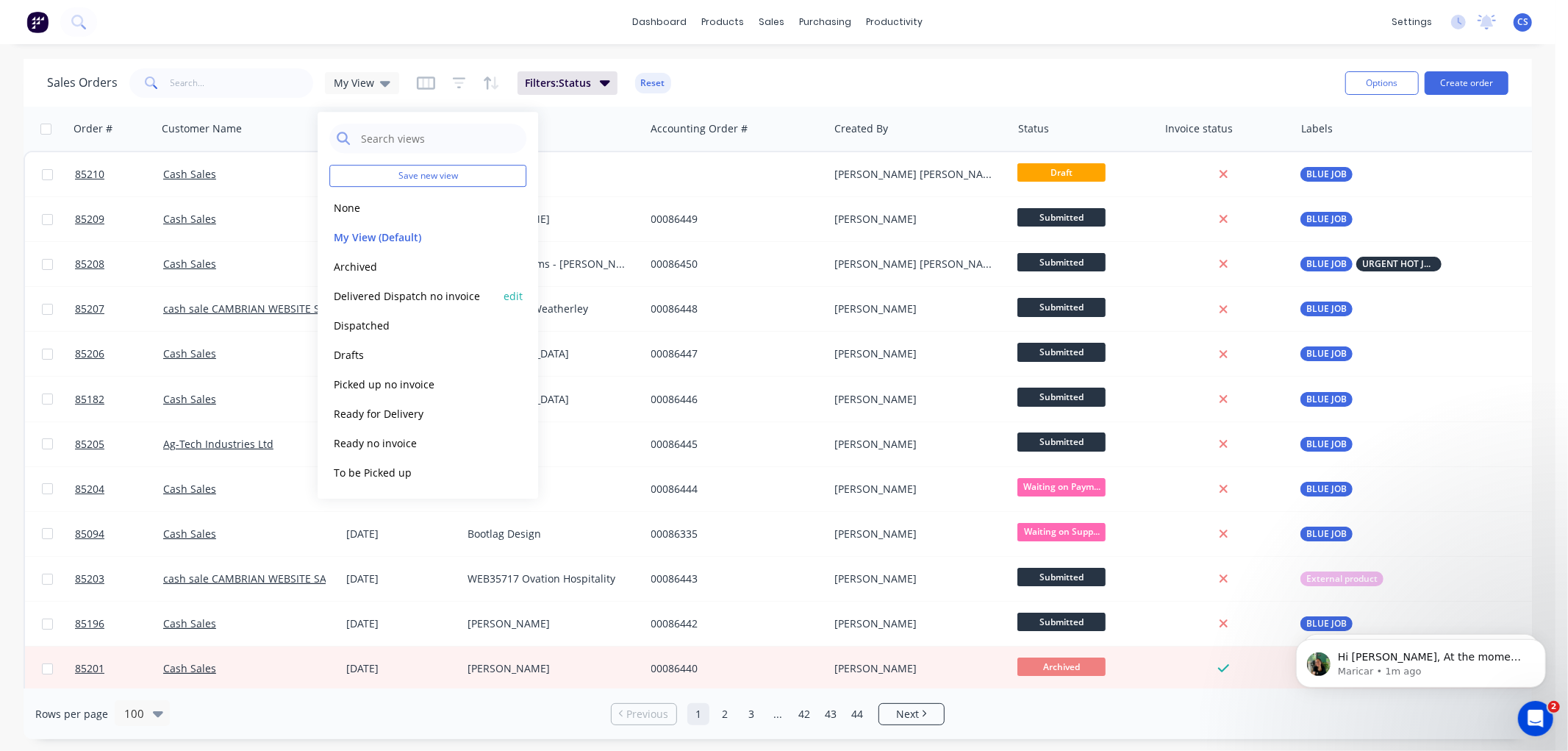
click at [394, 287] on button "Delivered Dispatch no invoice" at bounding box center [413, 295] width 168 height 17
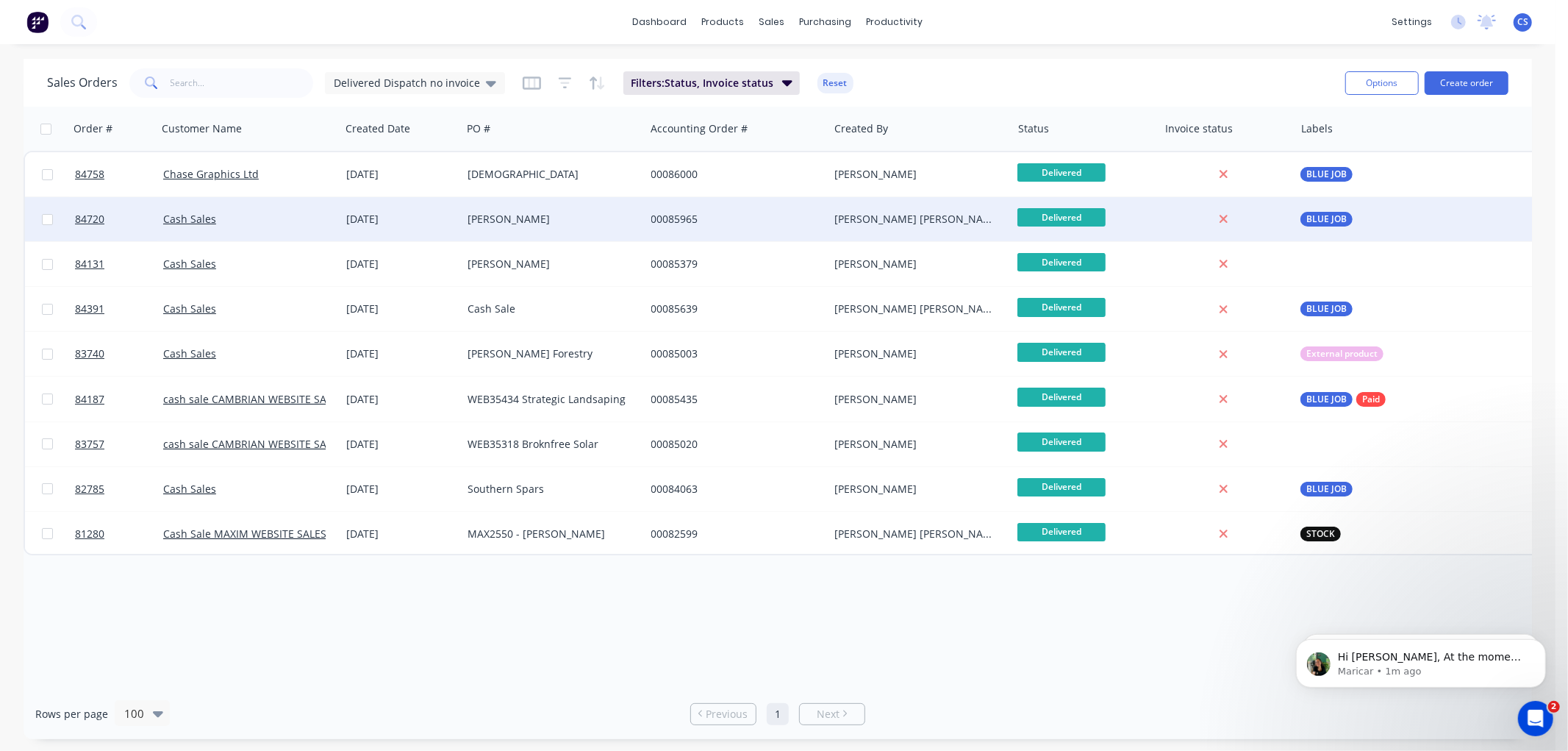
click at [515, 217] on div "[PERSON_NAME]" at bounding box center [549, 219] width 163 height 15
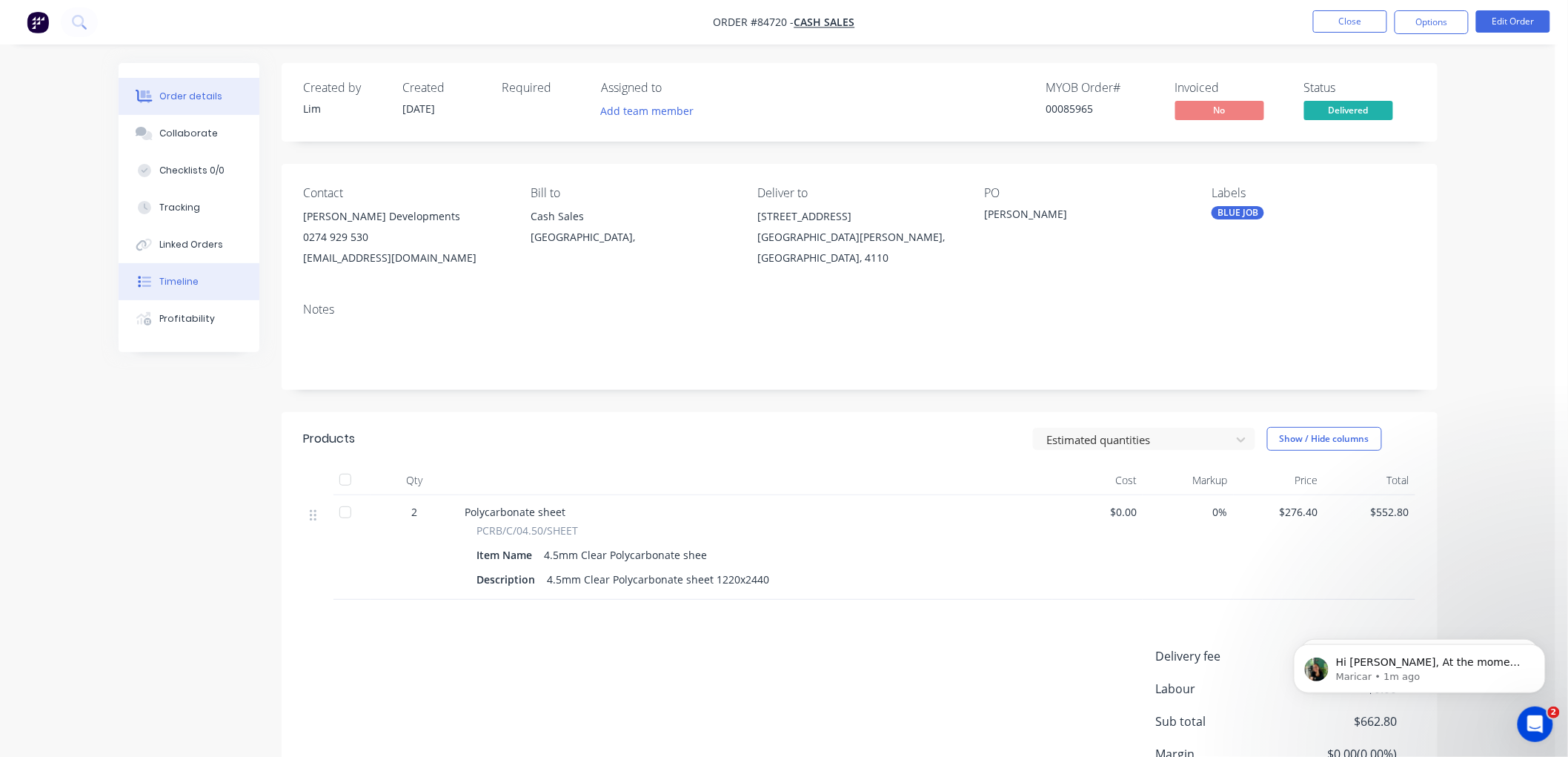
click at [188, 285] on div "Timeline" at bounding box center [179, 281] width 39 height 13
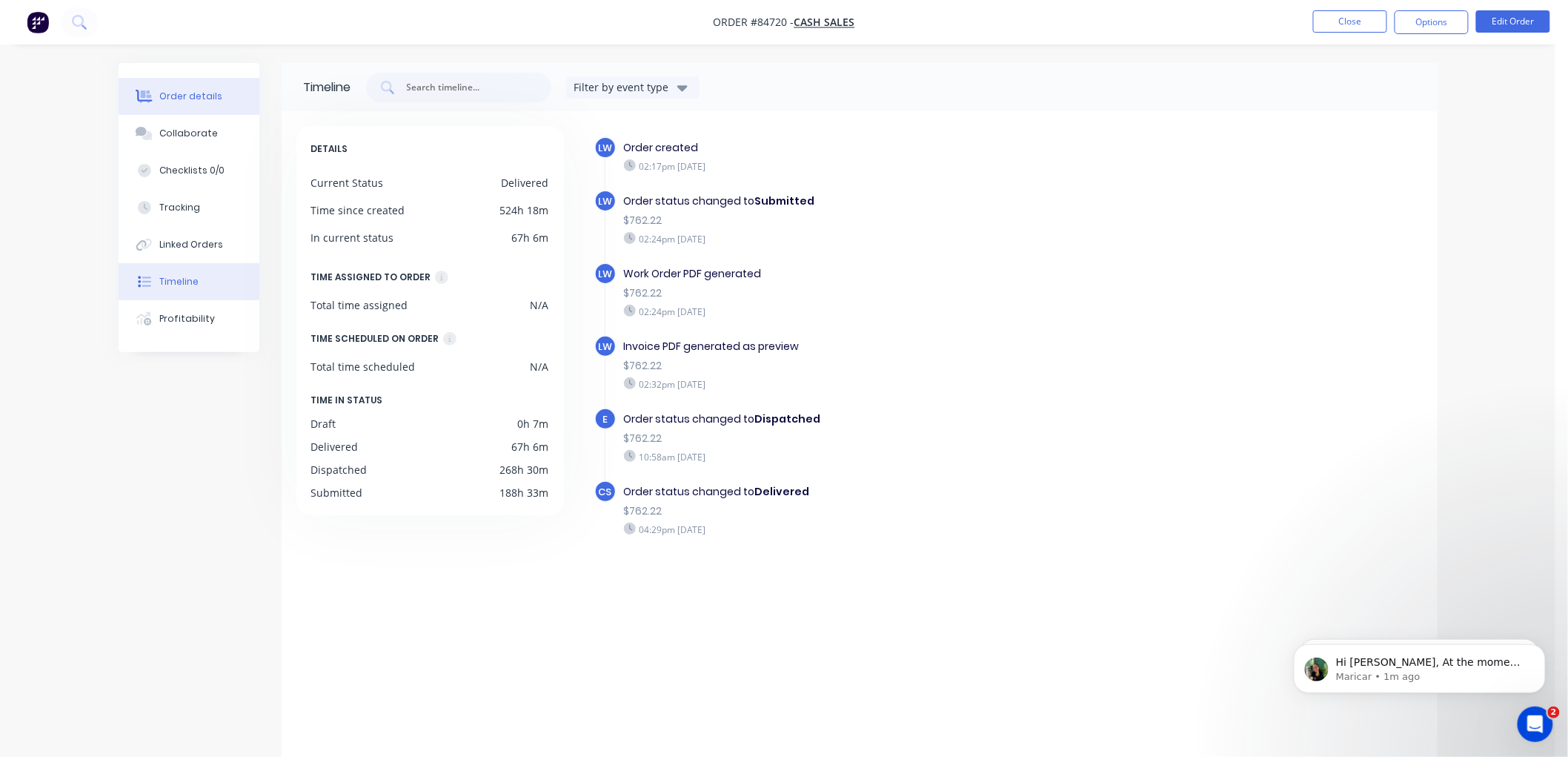
click at [180, 94] on div "Order details" at bounding box center [190, 96] width 63 height 13
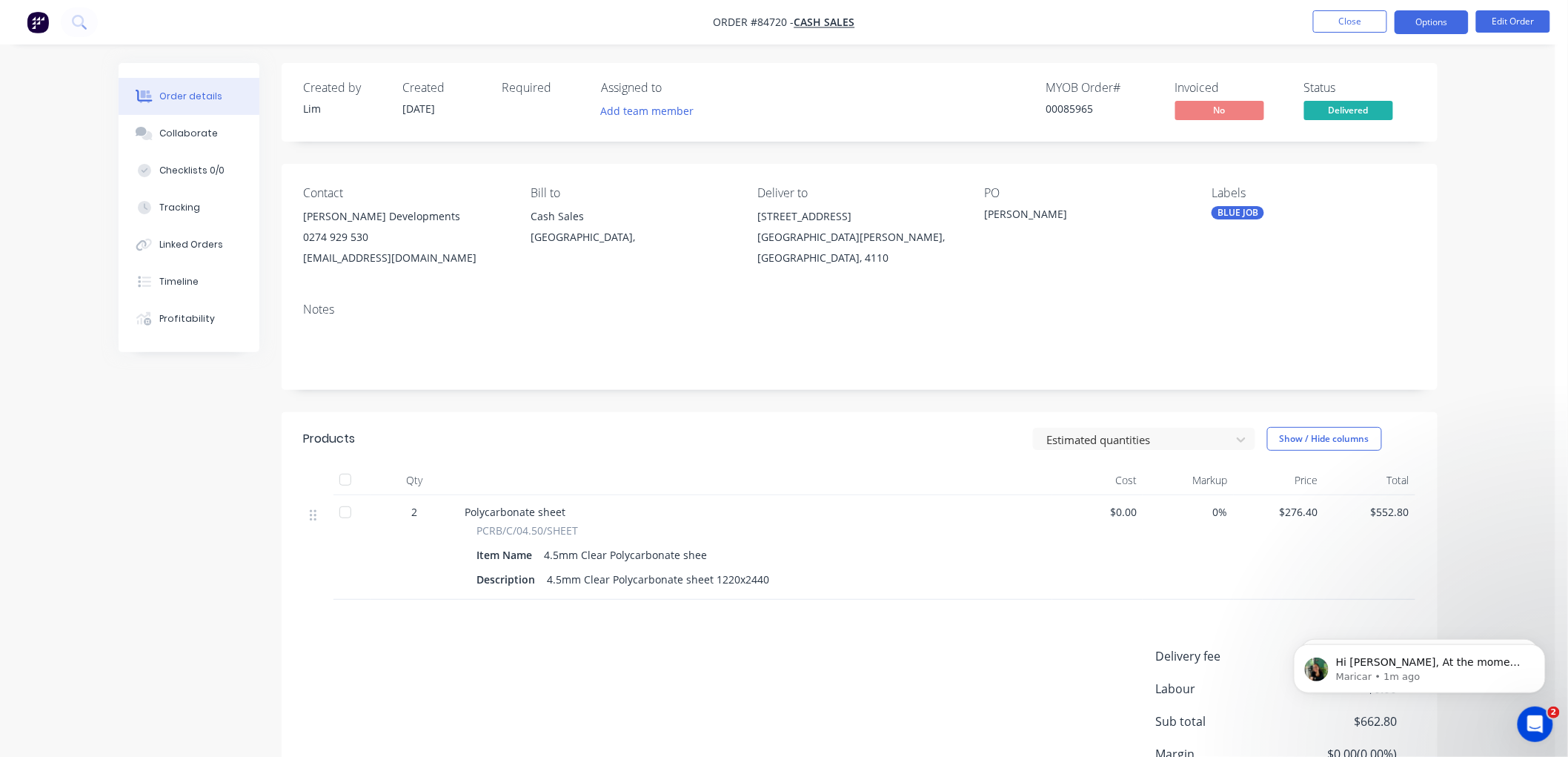
click at [1418, 27] on button "Options" at bounding box center [1431, 22] width 74 height 24
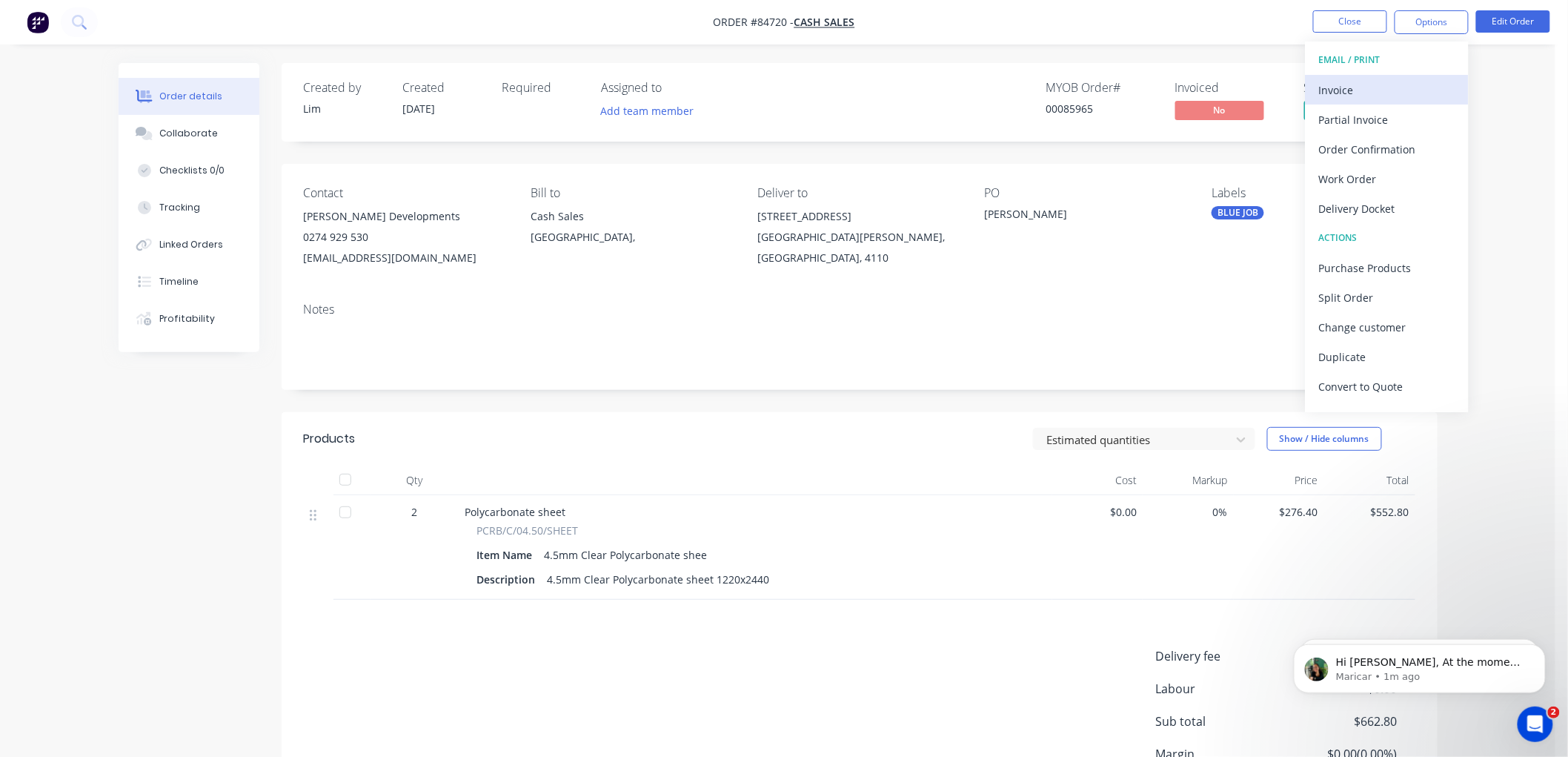
click at [1354, 86] on div "Invoice" at bounding box center [1387, 90] width 136 height 21
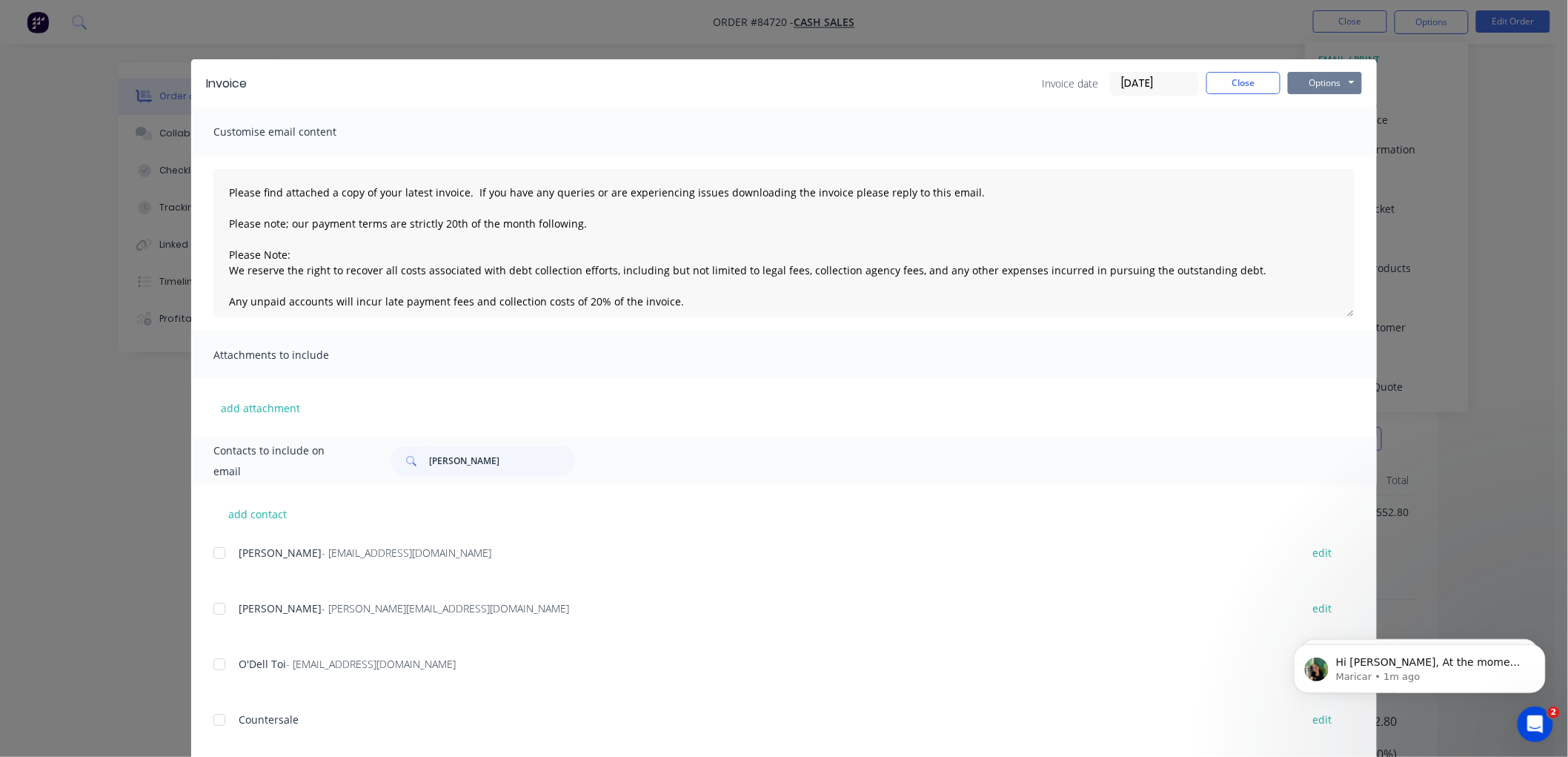
drag, startPoint x: 1323, startPoint y: 80, endPoint x: 1325, endPoint y: 89, distance: 9.2
click at [1323, 79] on button "Options" at bounding box center [1325, 83] width 74 height 22
click at [1319, 134] on button "Print" at bounding box center [1335, 134] width 95 height 25
drag, startPoint x: 1223, startPoint y: 83, endPoint x: 1238, endPoint y: 91, distance: 17.0
click at [1223, 82] on button "Close" at bounding box center [1243, 83] width 74 height 22
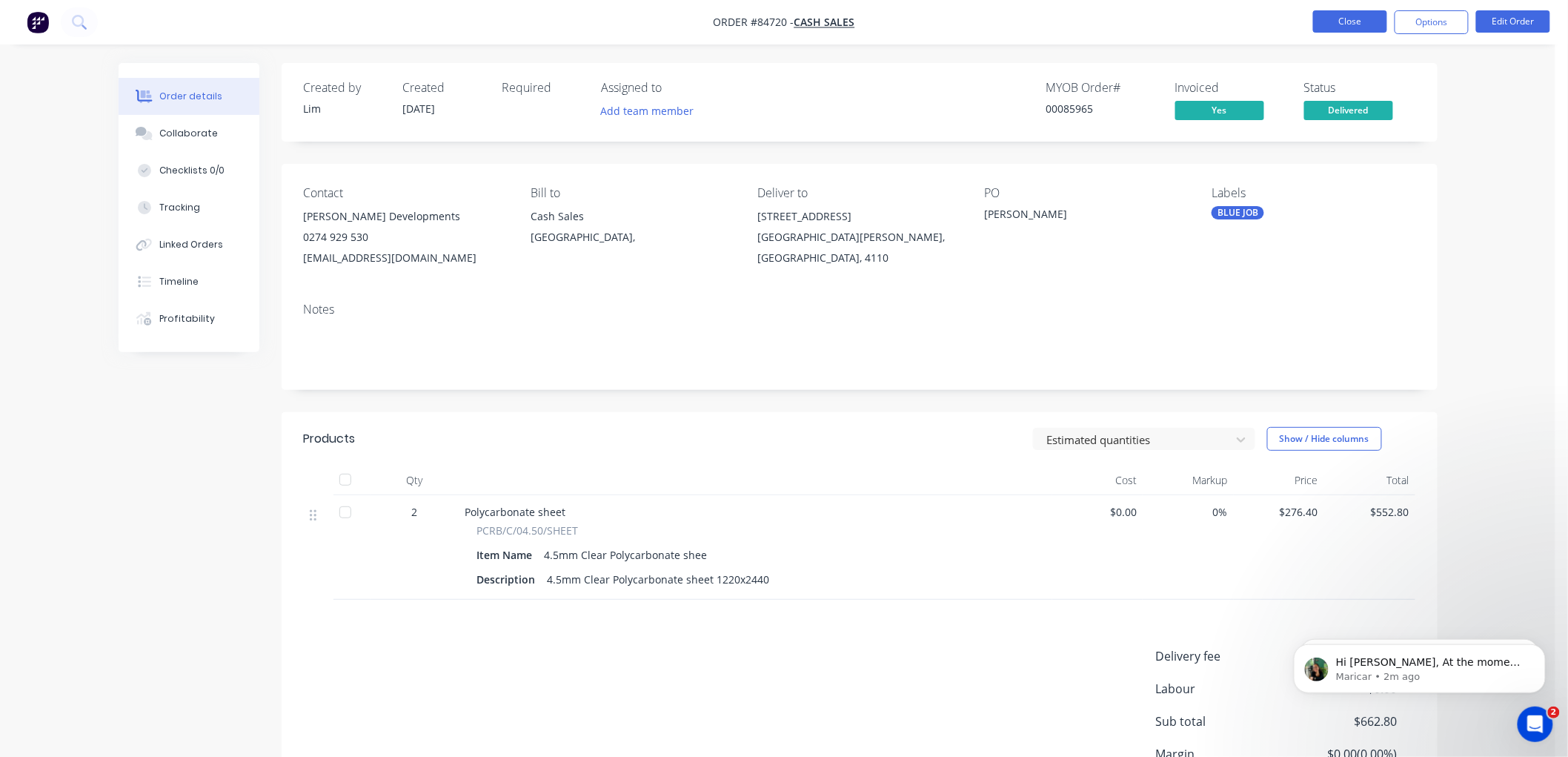
click at [1348, 22] on button "Close" at bounding box center [1350, 21] width 74 height 22
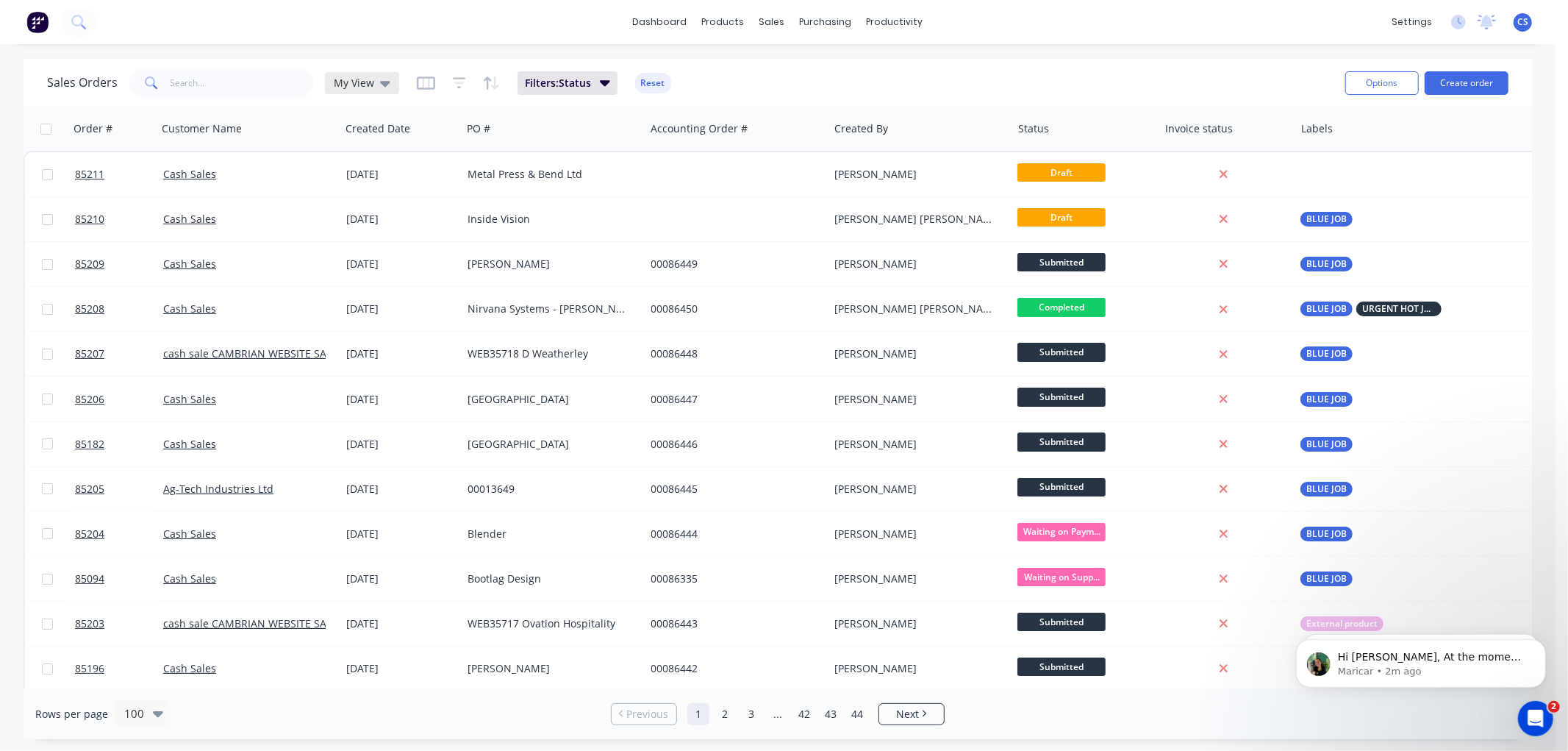
click at [373, 86] on div "My View" at bounding box center [362, 83] width 57 height 13
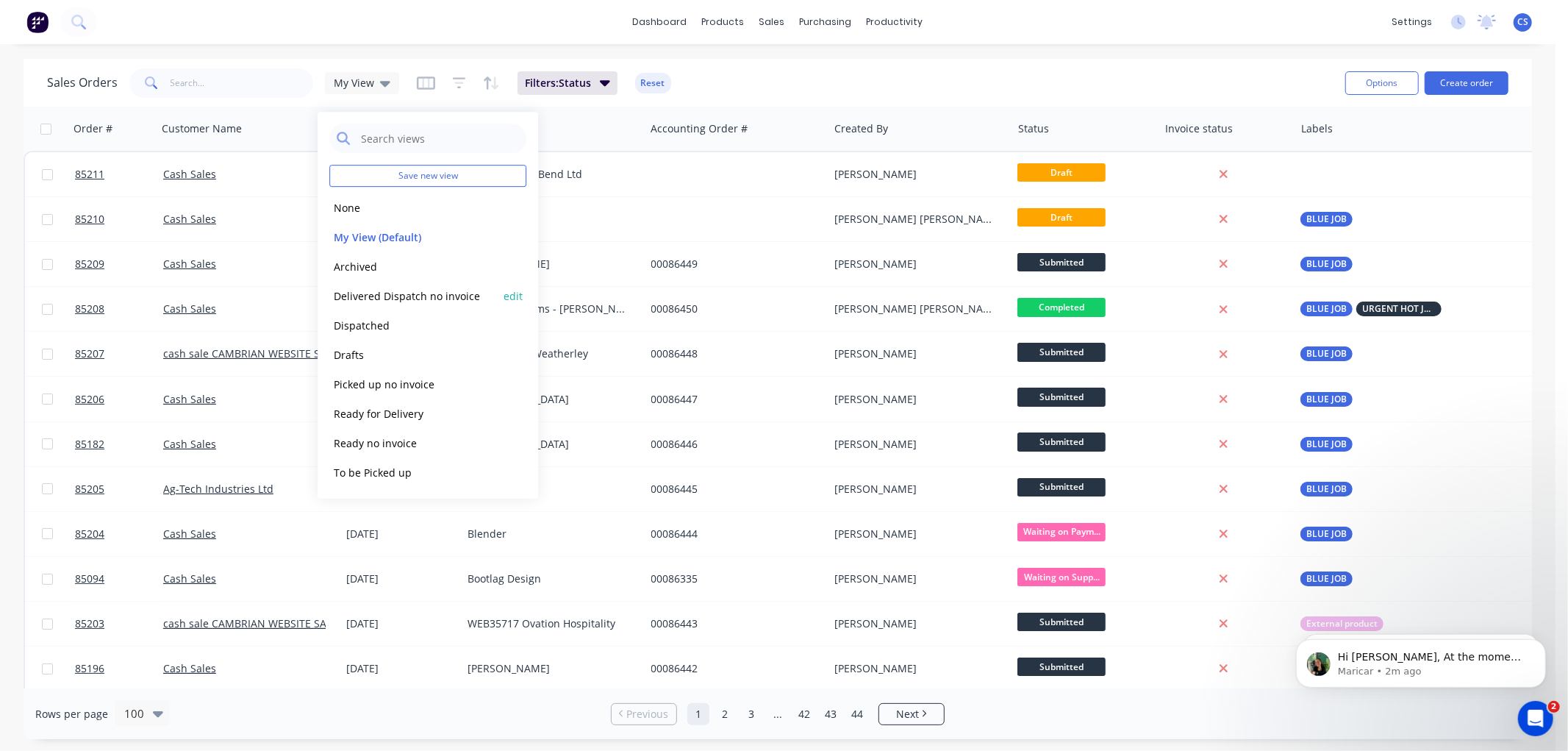
click at [387, 296] on button "Delivered Dispatch no invoice" at bounding box center [413, 295] width 168 height 17
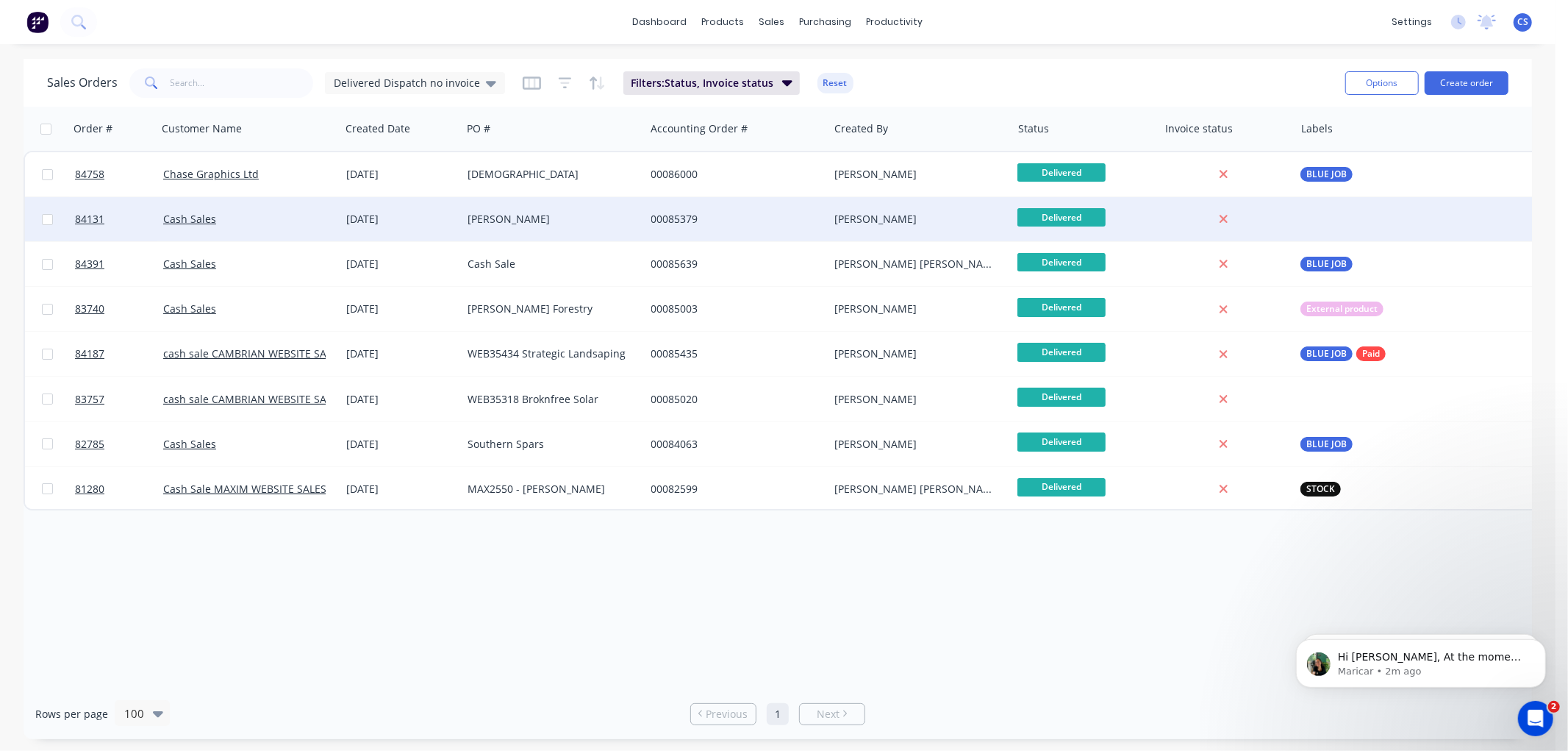
click at [570, 225] on div "[PERSON_NAME]" at bounding box center [553, 219] width 183 height 44
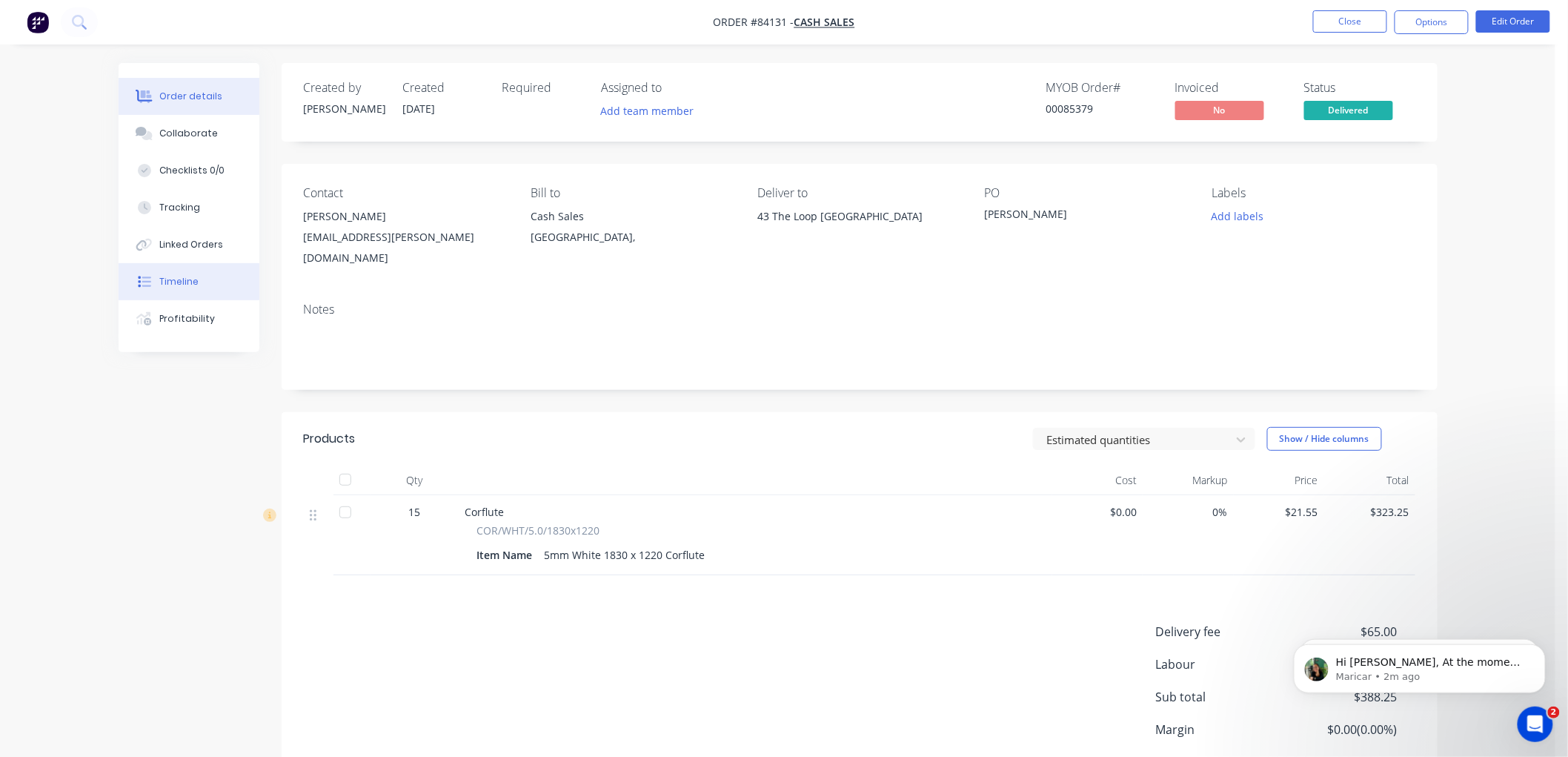
click at [181, 277] on div "Timeline" at bounding box center [179, 281] width 39 height 13
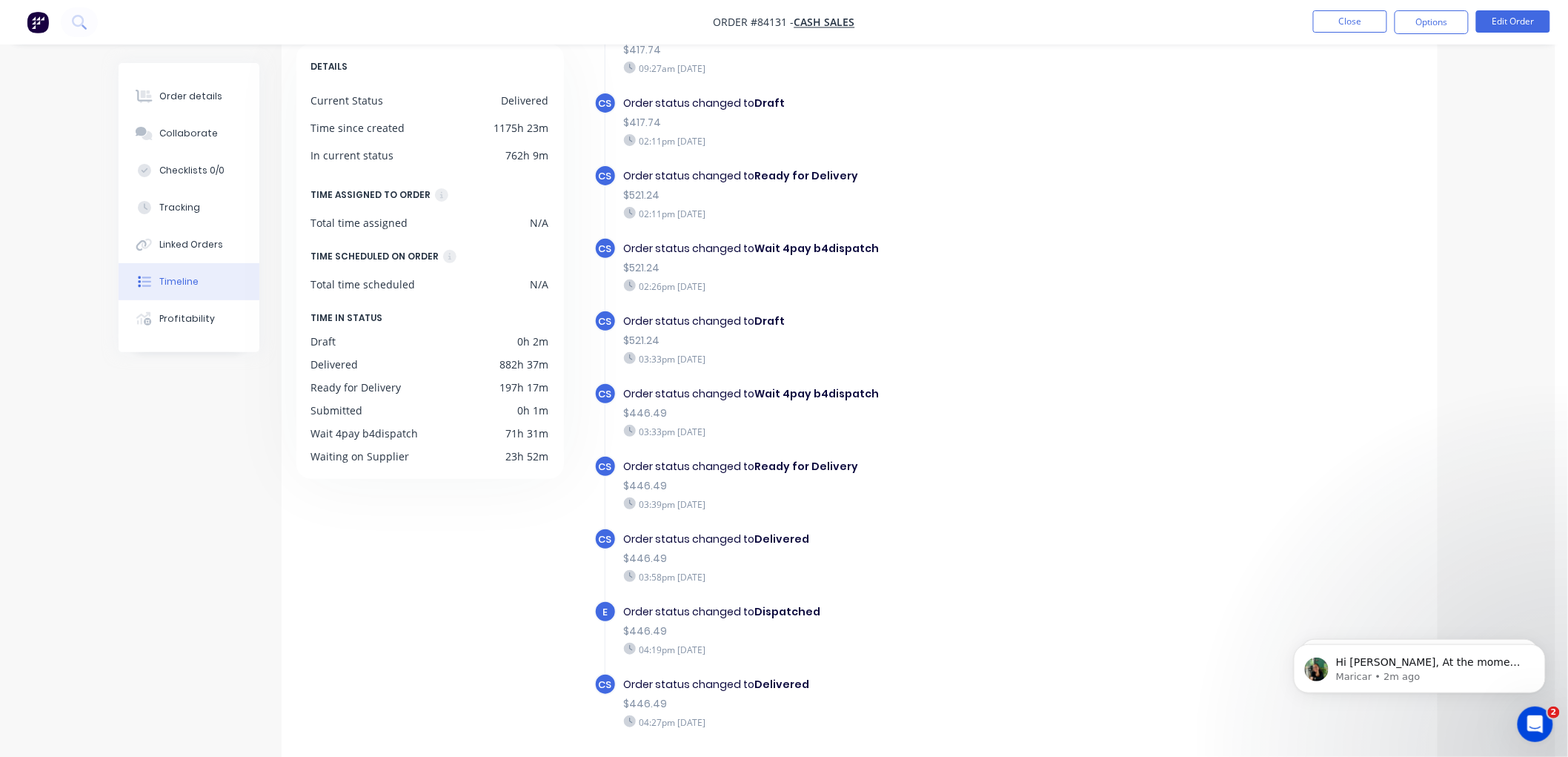
scroll to position [340, 0]
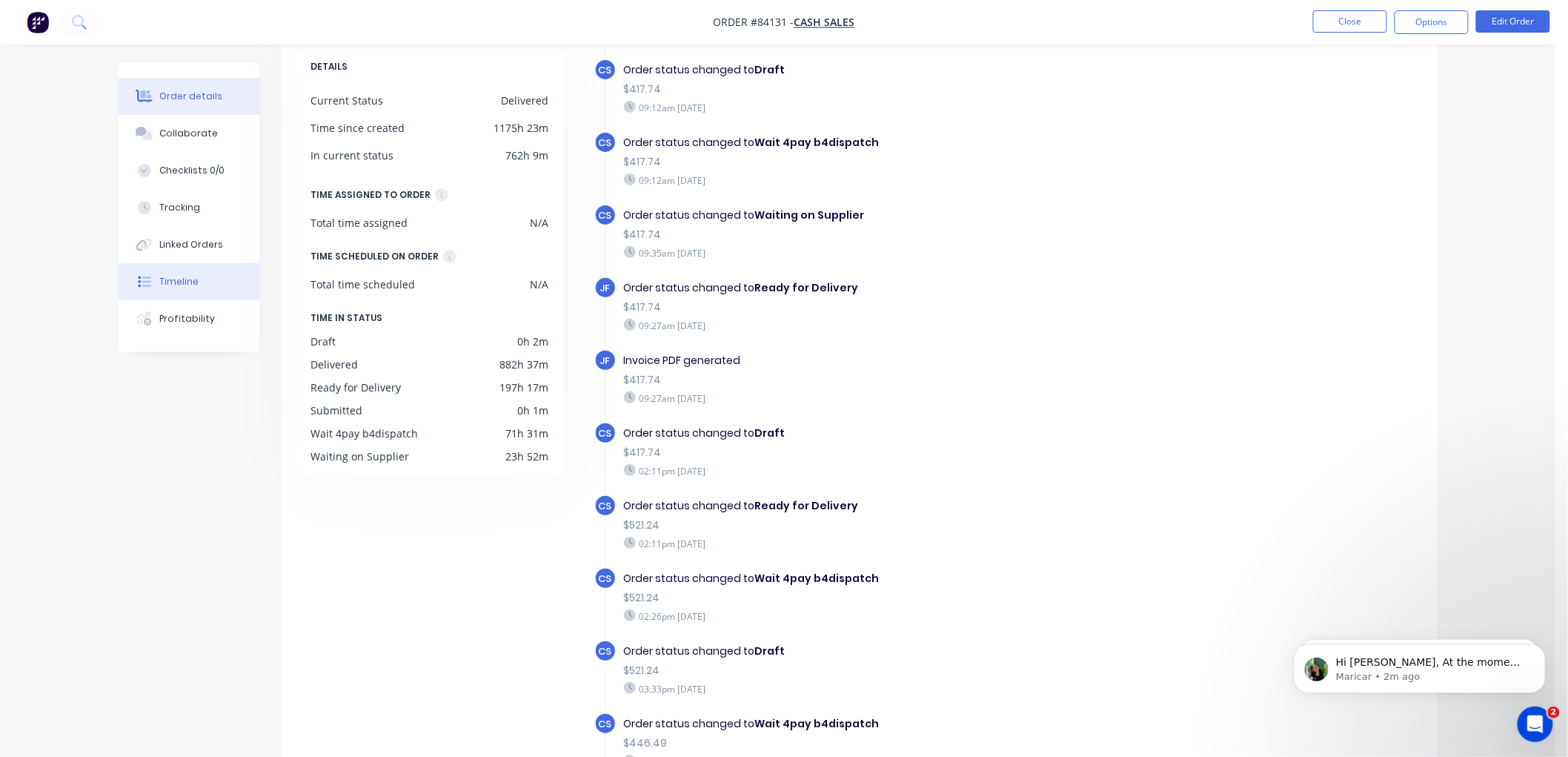
click at [202, 101] on div "Order details" at bounding box center [190, 96] width 63 height 13
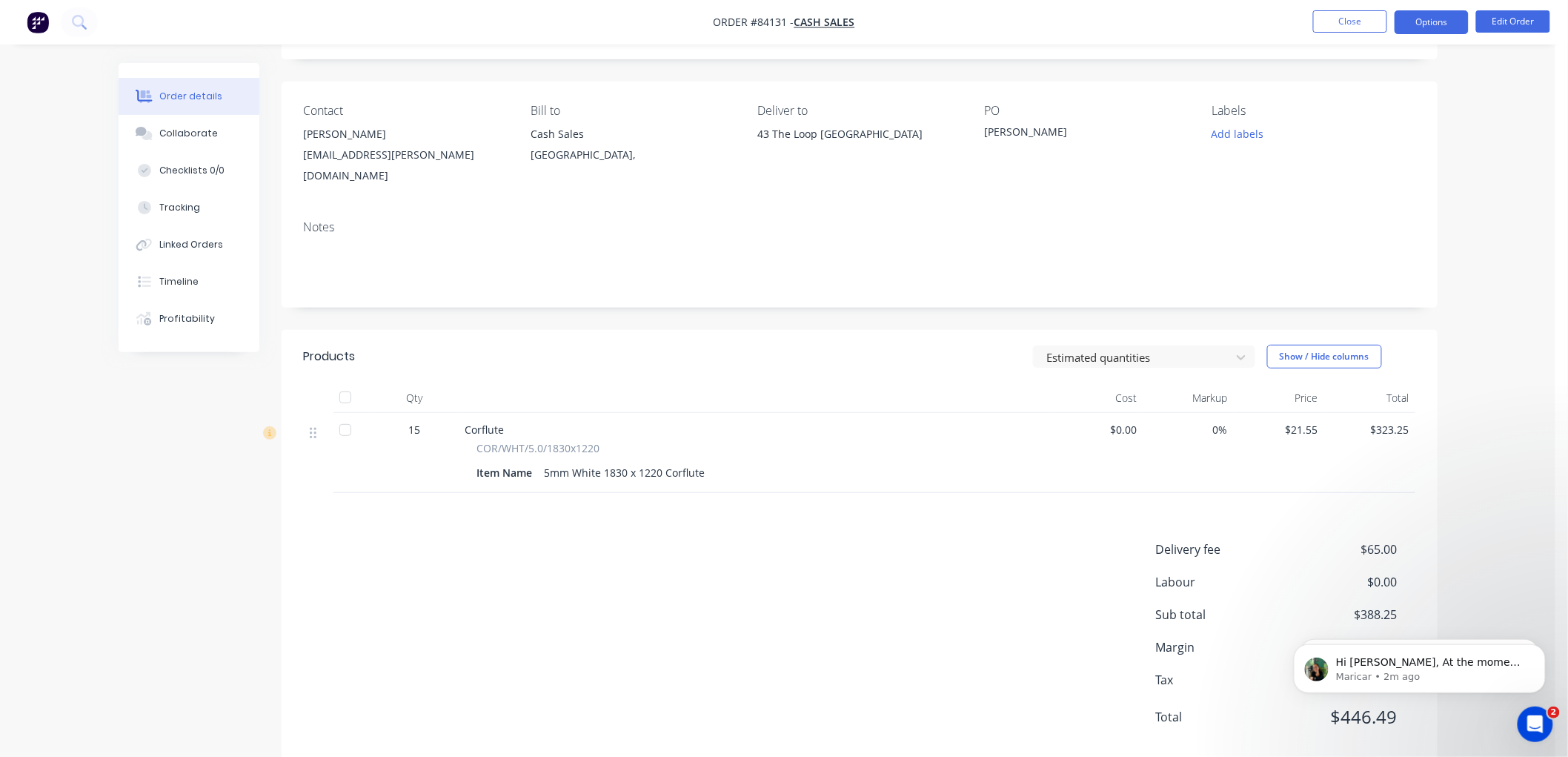
click at [1428, 21] on button "Options" at bounding box center [1431, 22] width 74 height 24
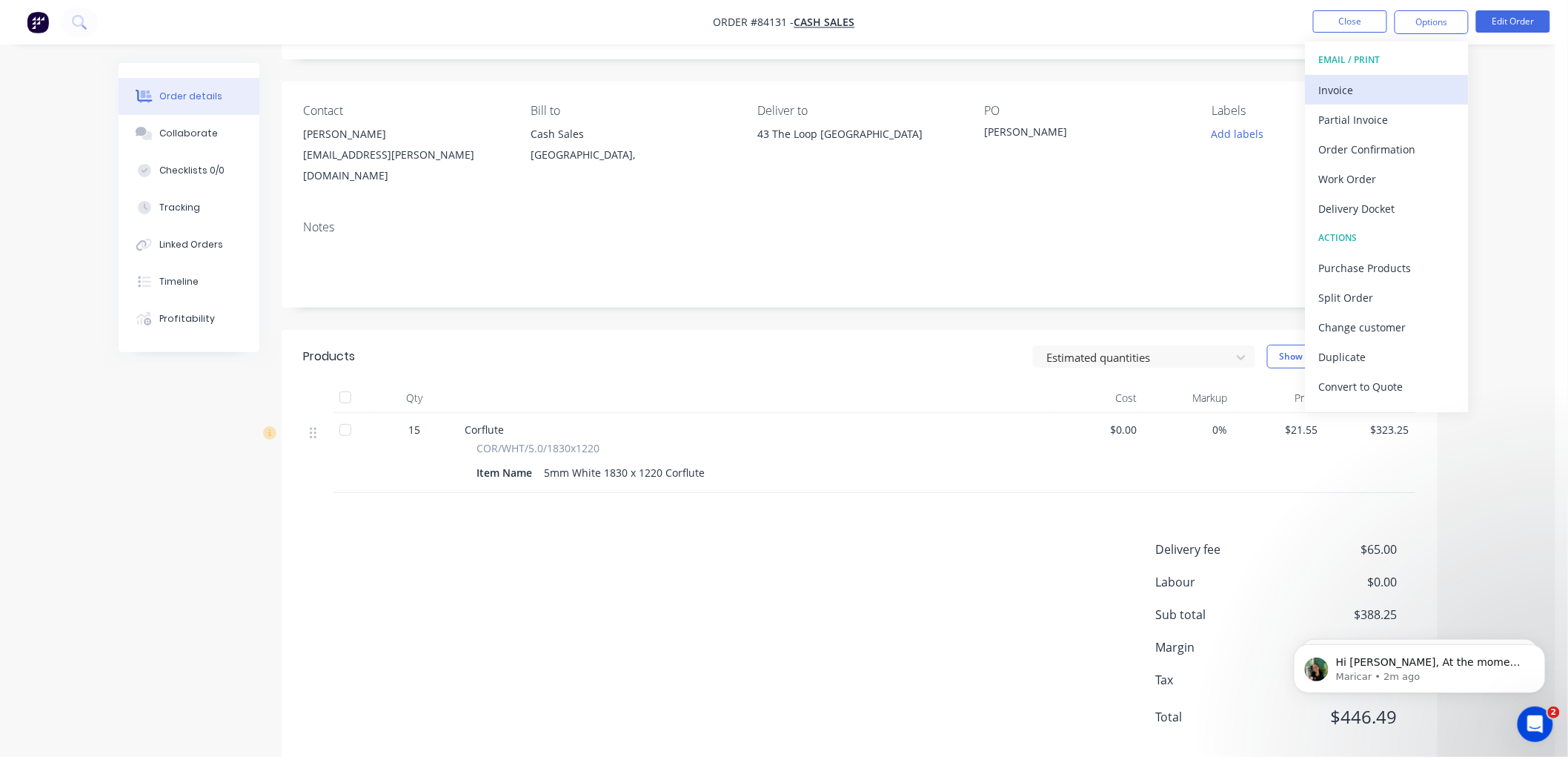
click at [1339, 80] on div "Invoice" at bounding box center [1387, 90] width 136 height 21
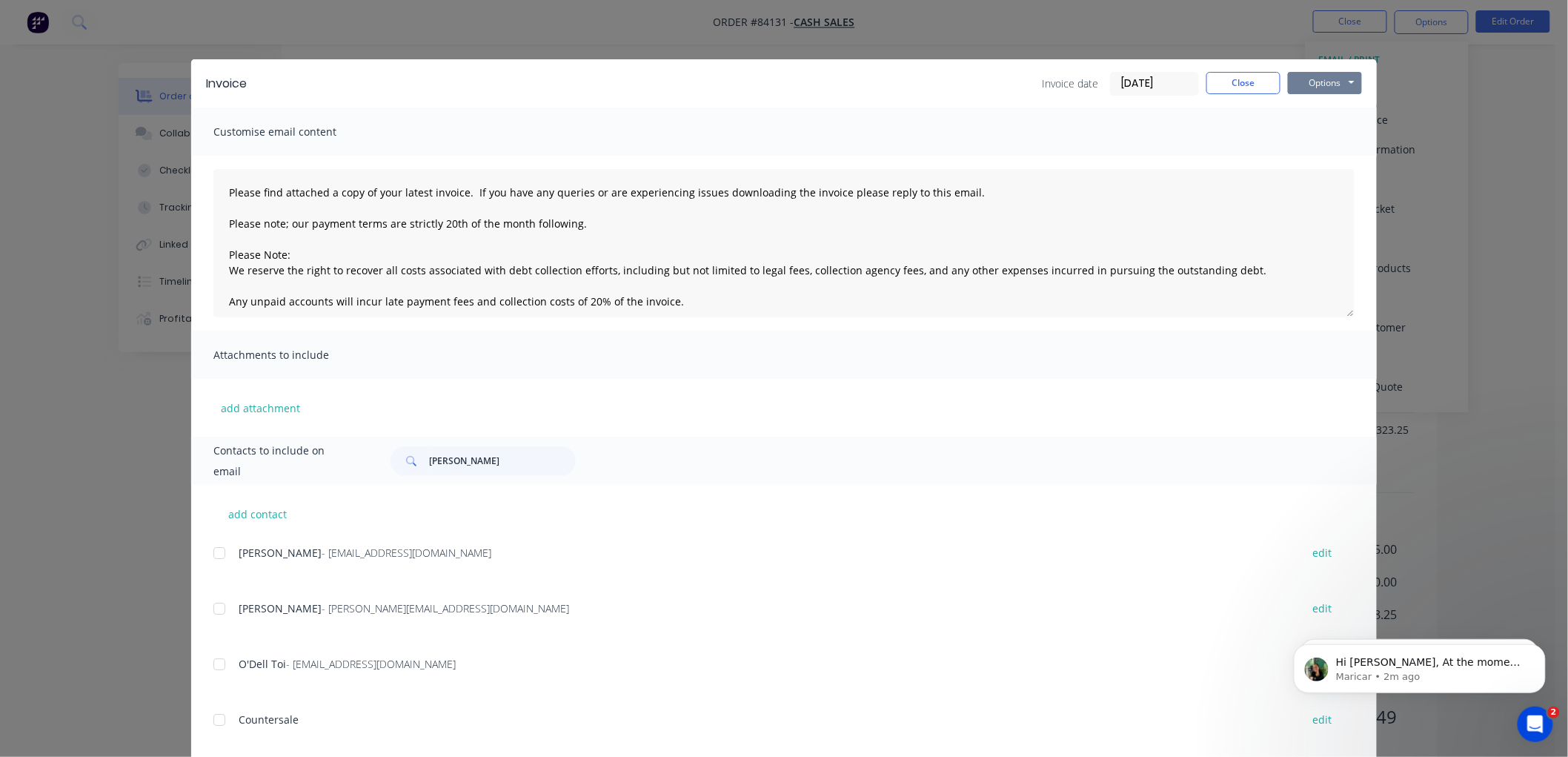
click at [1348, 74] on button "Options" at bounding box center [1325, 83] width 74 height 22
click at [1321, 128] on button "Print" at bounding box center [1335, 134] width 95 height 25
click at [1248, 80] on button "Close" at bounding box center [1243, 83] width 74 height 22
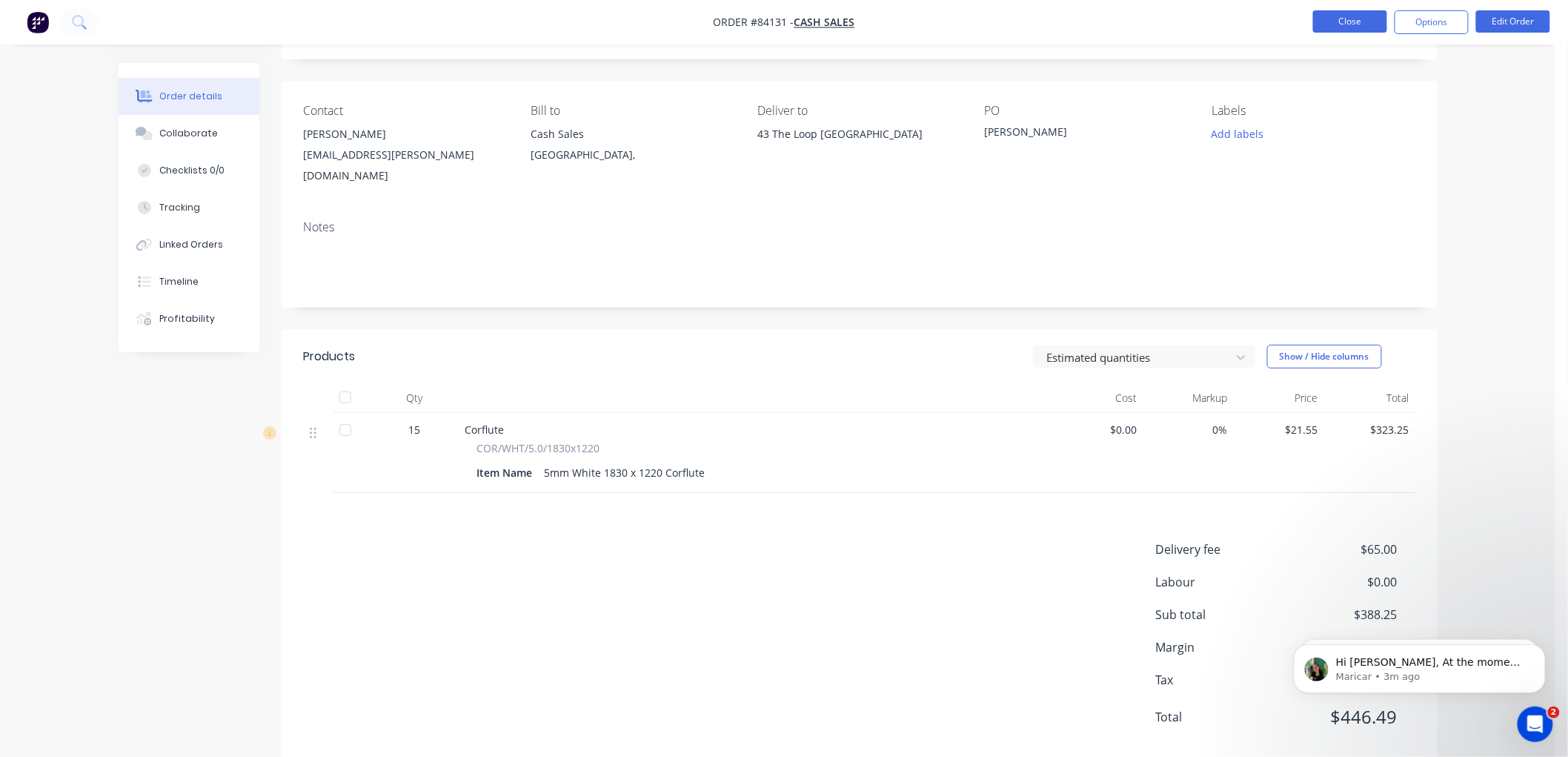
click at [1343, 16] on button "Close" at bounding box center [1350, 21] width 74 height 22
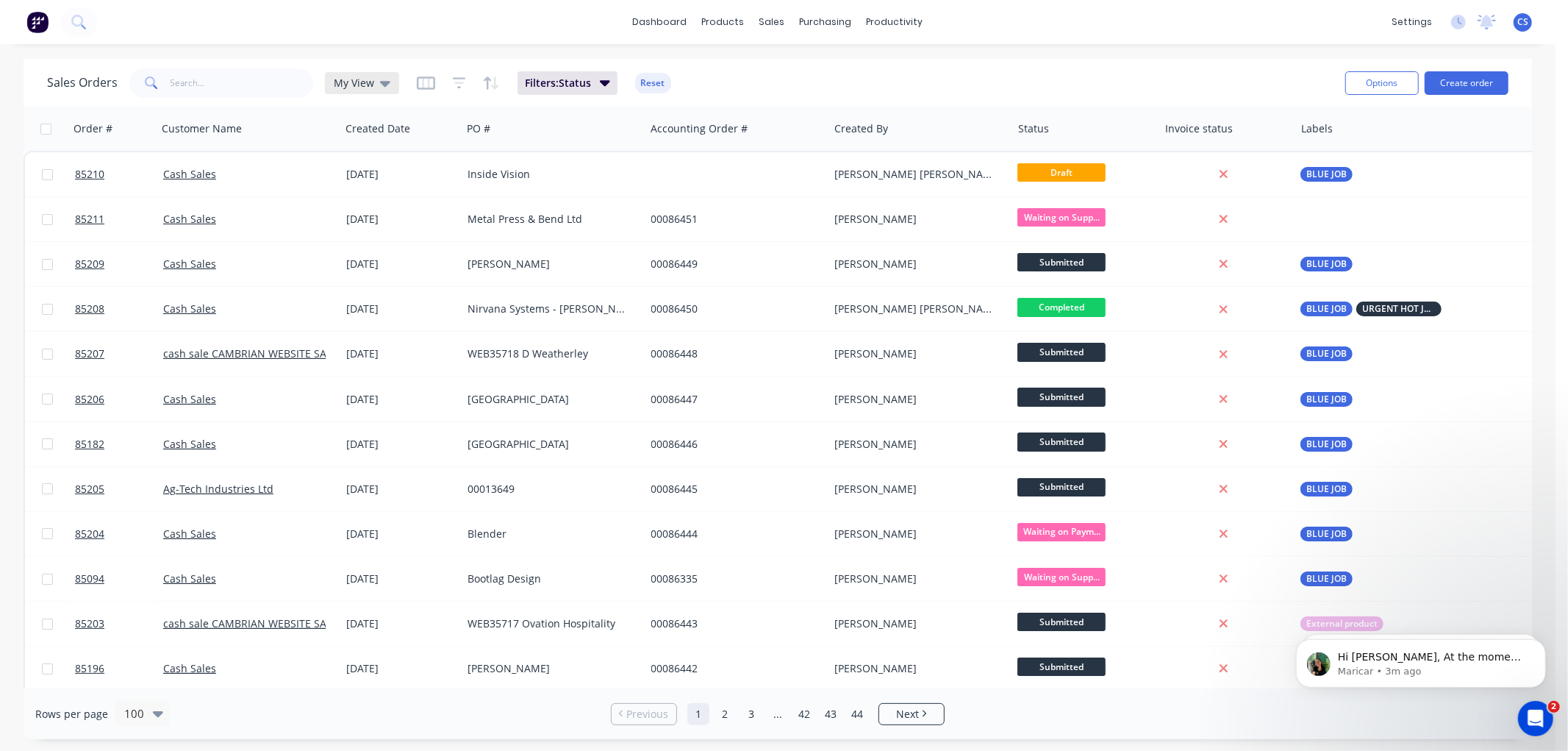
click at [364, 80] on span "My View" at bounding box center [354, 82] width 41 height 15
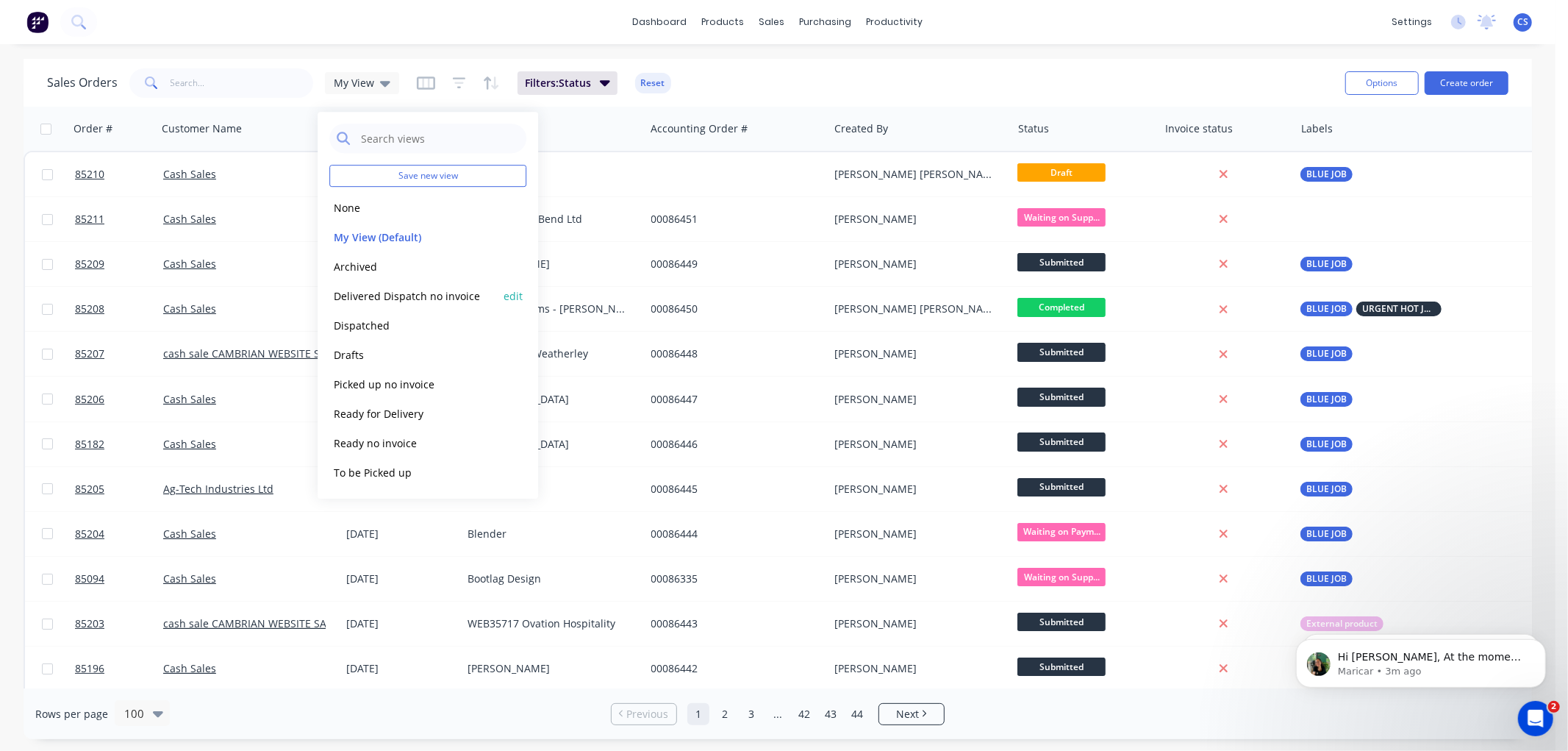
click at [409, 299] on button "Delivered Dispatch no invoice" at bounding box center [413, 295] width 168 height 17
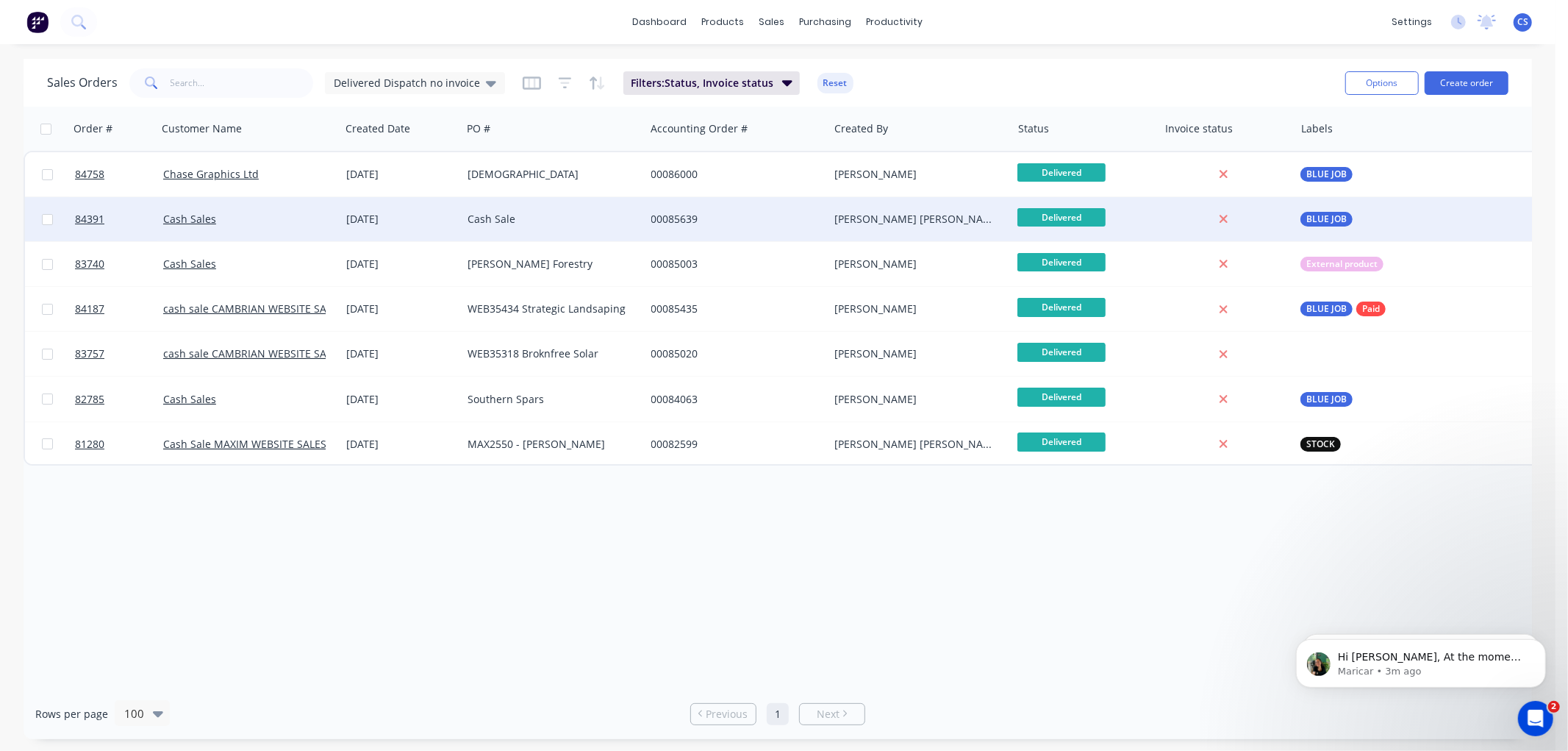
click at [488, 219] on div "Cash Sale" at bounding box center [549, 219] width 163 height 15
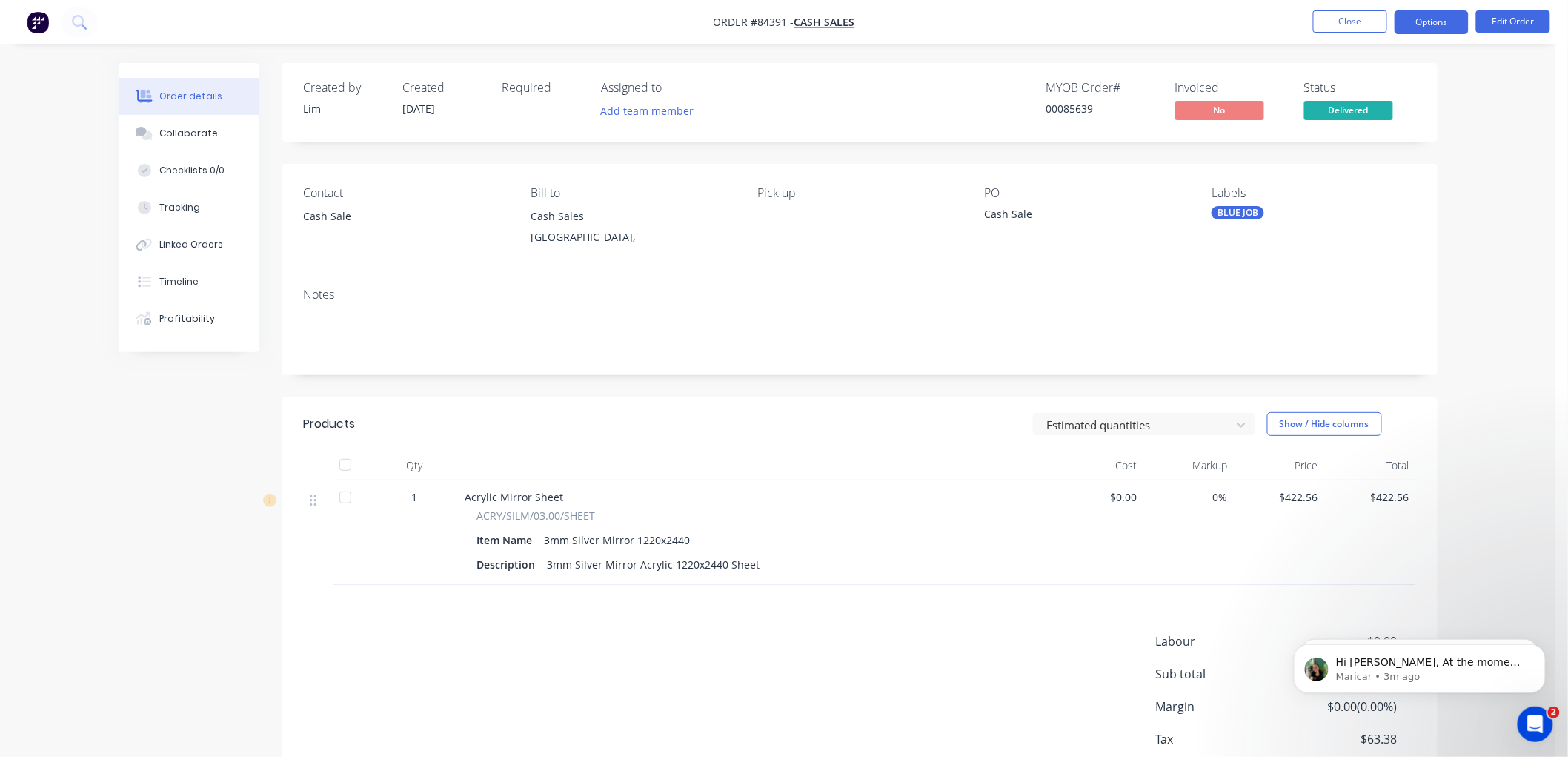
click at [1431, 25] on button "Options" at bounding box center [1431, 22] width 74 height 24
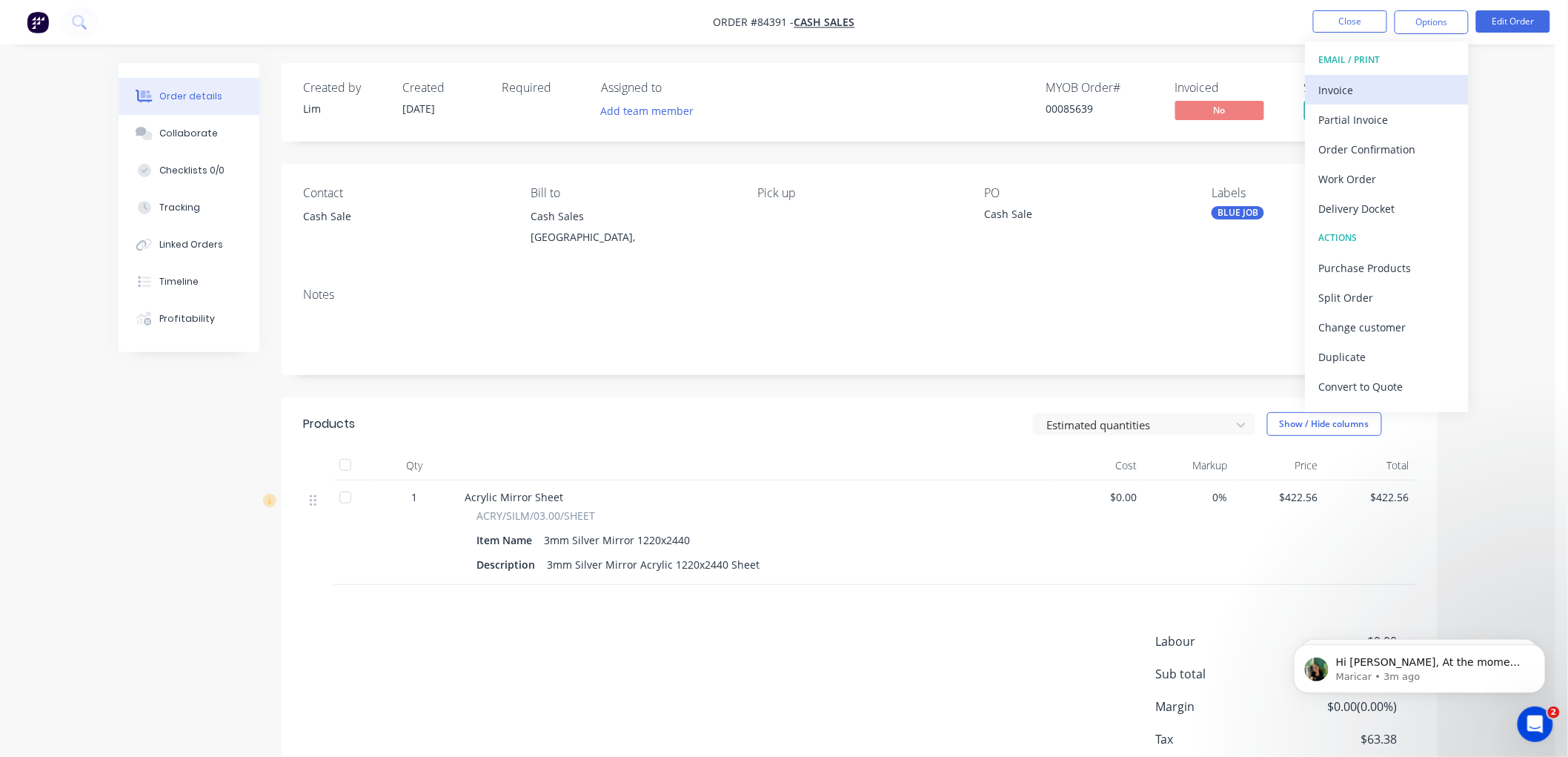
click at [1366, 88] on div "Invoice" at bounding box center [1387, 90] width 136 height 21
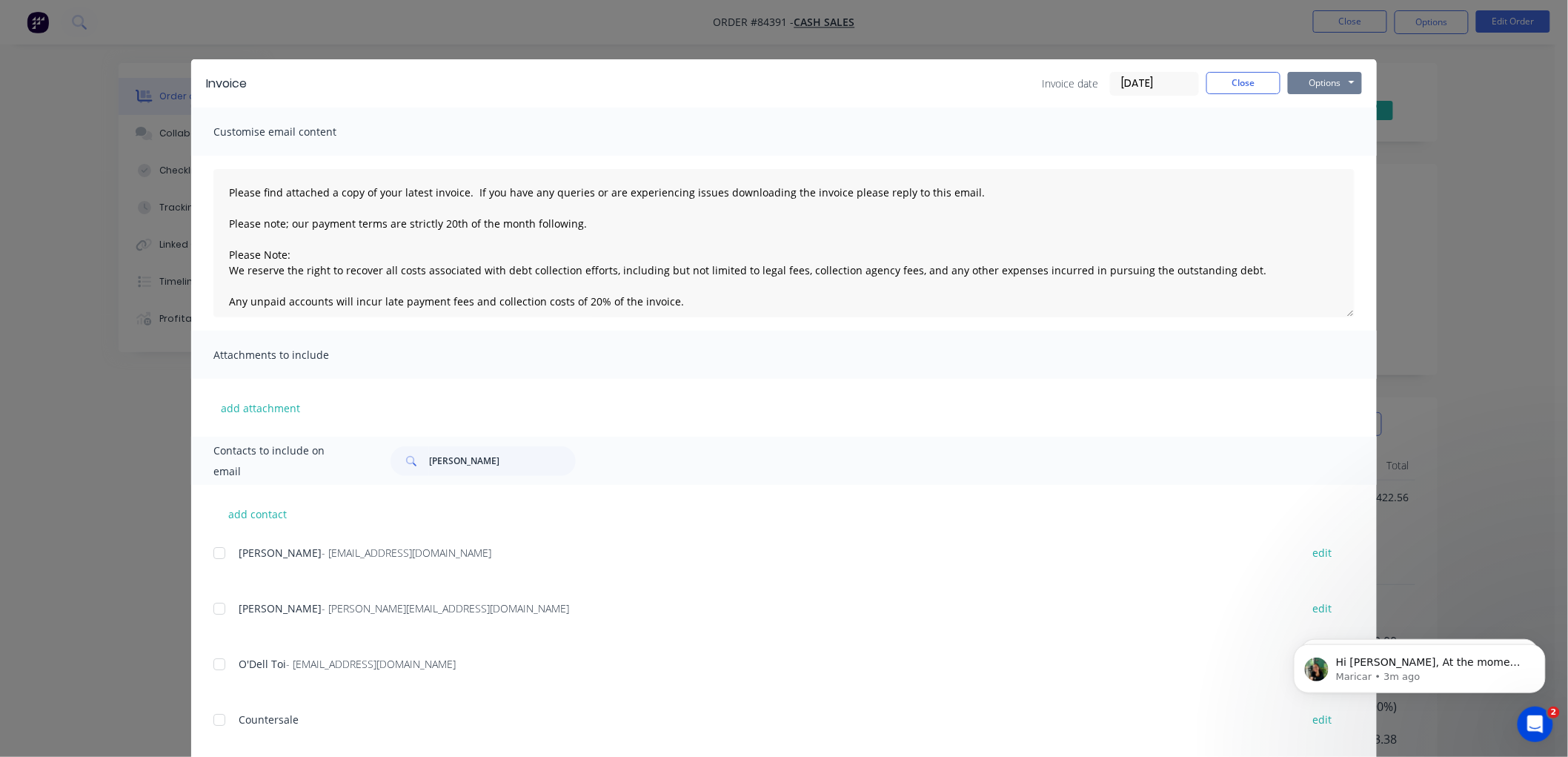
click at [1309, 82] on button "Options" at bounding box center [1325, 83] width 74 height 22
click at [1316, 136] on button "Print" at bounding box center [1335, 134] width 95 height 25
click at [1246, 73] on button "Close" at bounding box center [1243, 83] width 74 height 22
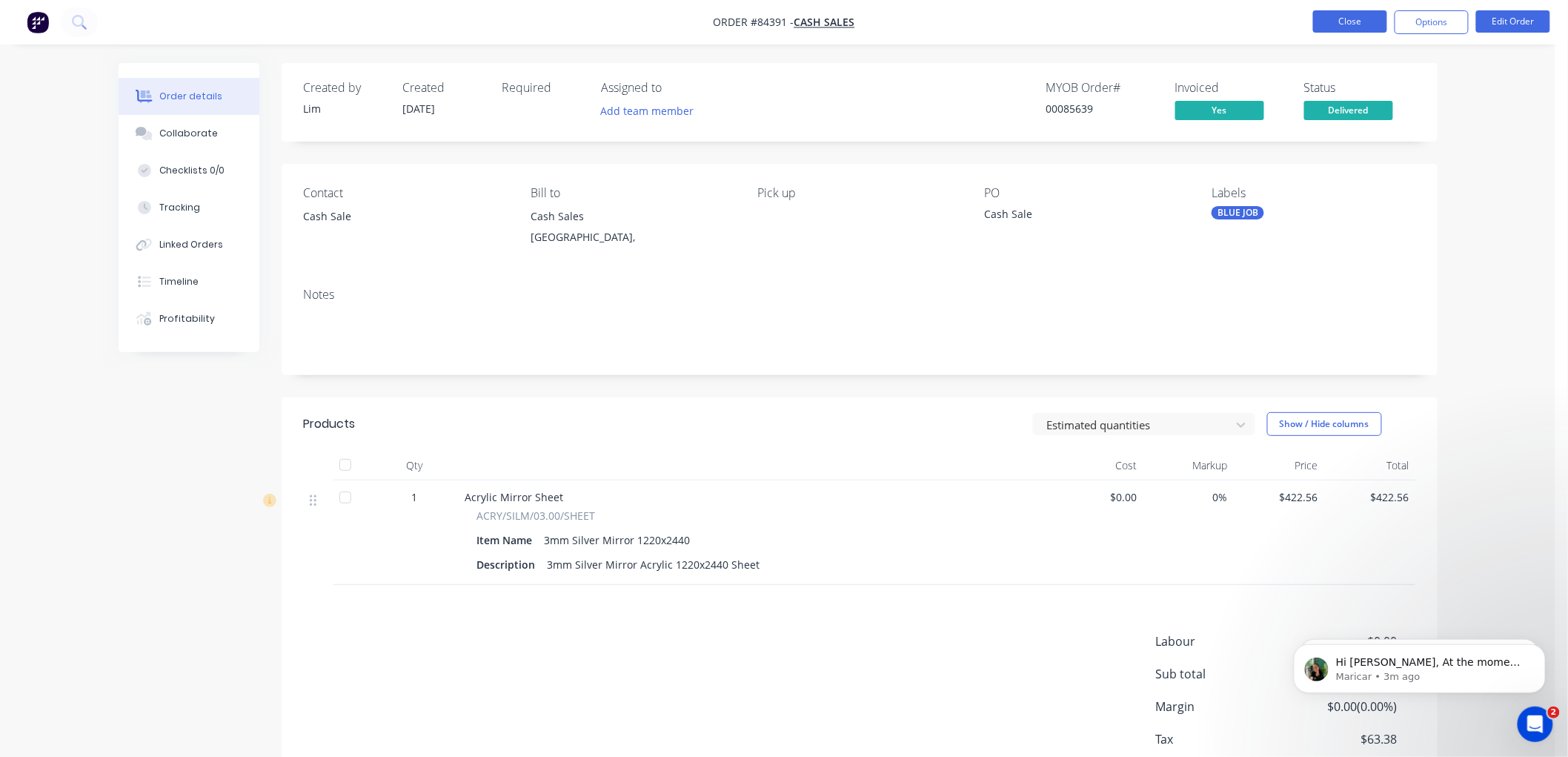
click at [1346, 26] on button "Close" at bounding box center [1350, 21] width 74 height 22
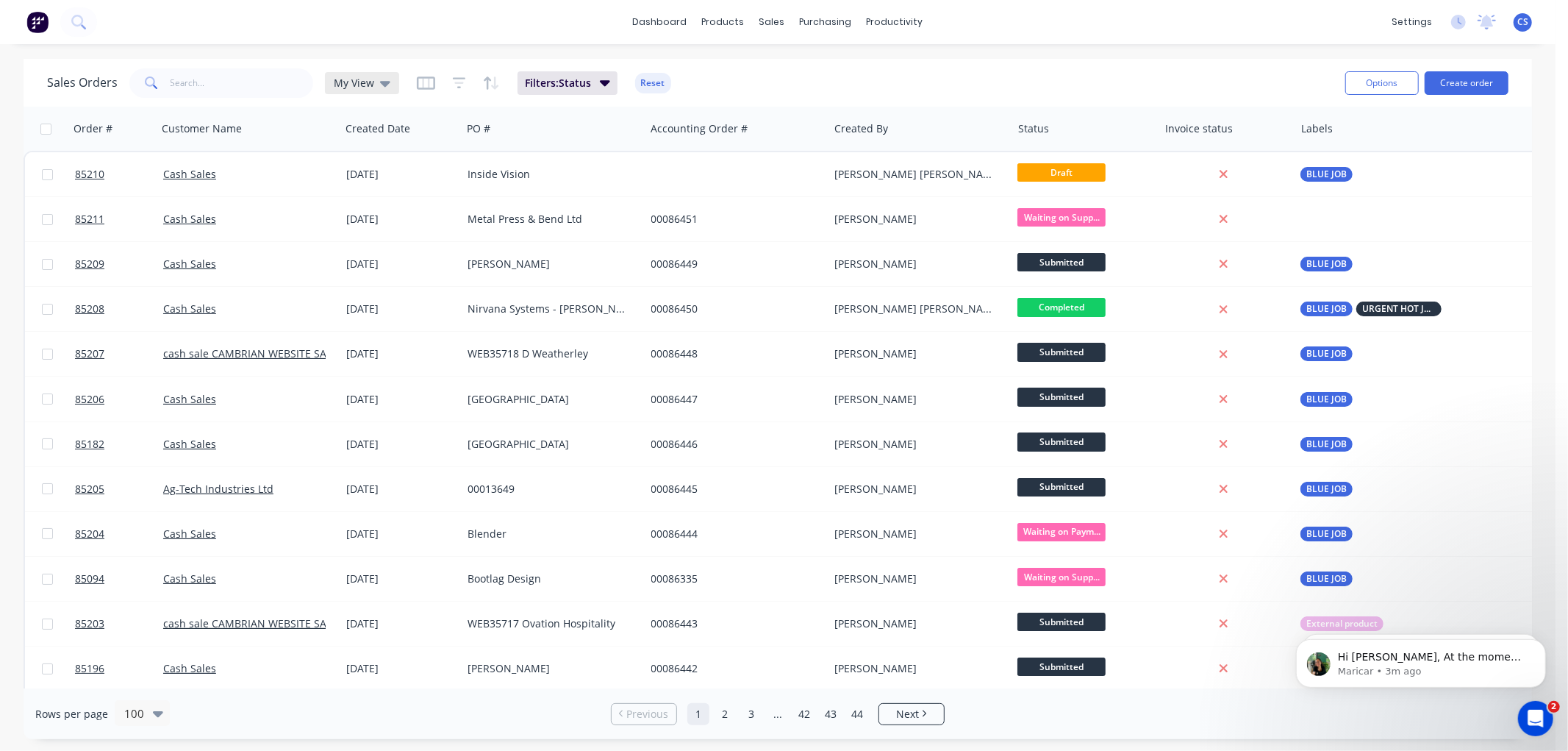
click at [365, 81] on span "My View" at bounding box center [354, 82] width 41 height 15
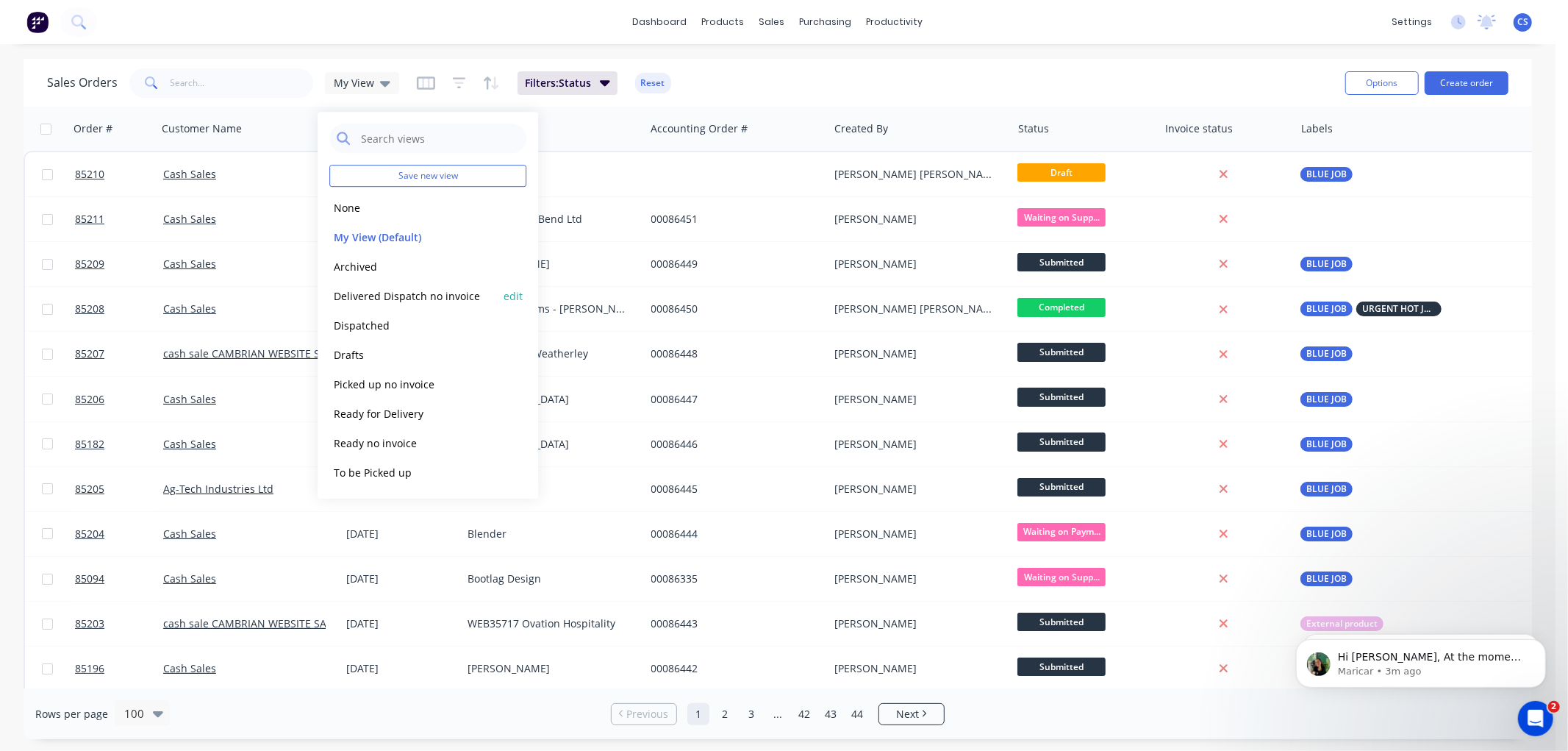
click at [397, 295] on button "Delivered Dispatch no invoice" at bounding box center [413, 295] width 168 height 17
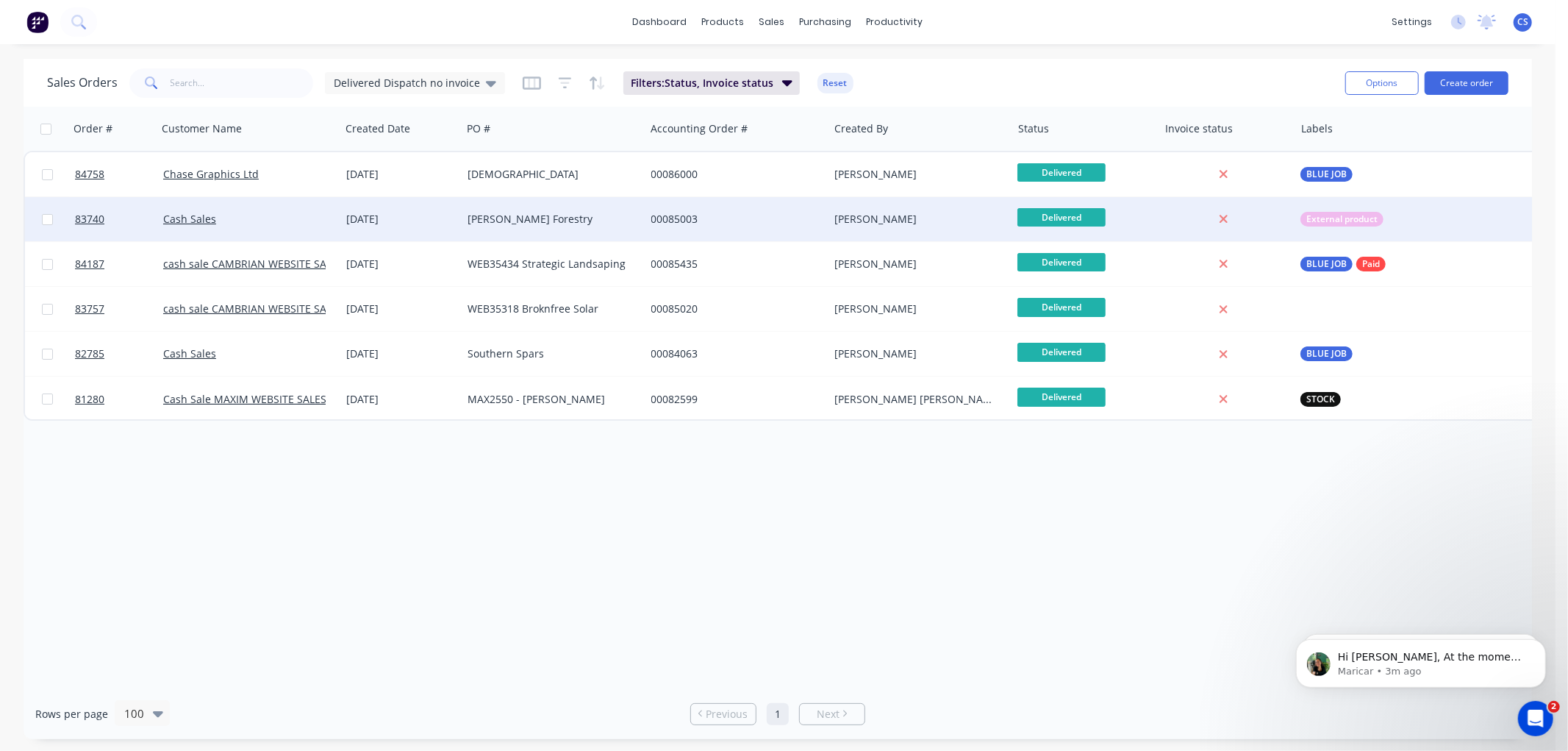
click at [704, 218] on div "00085003" at bounding box center [733, 219] width 163 height 15
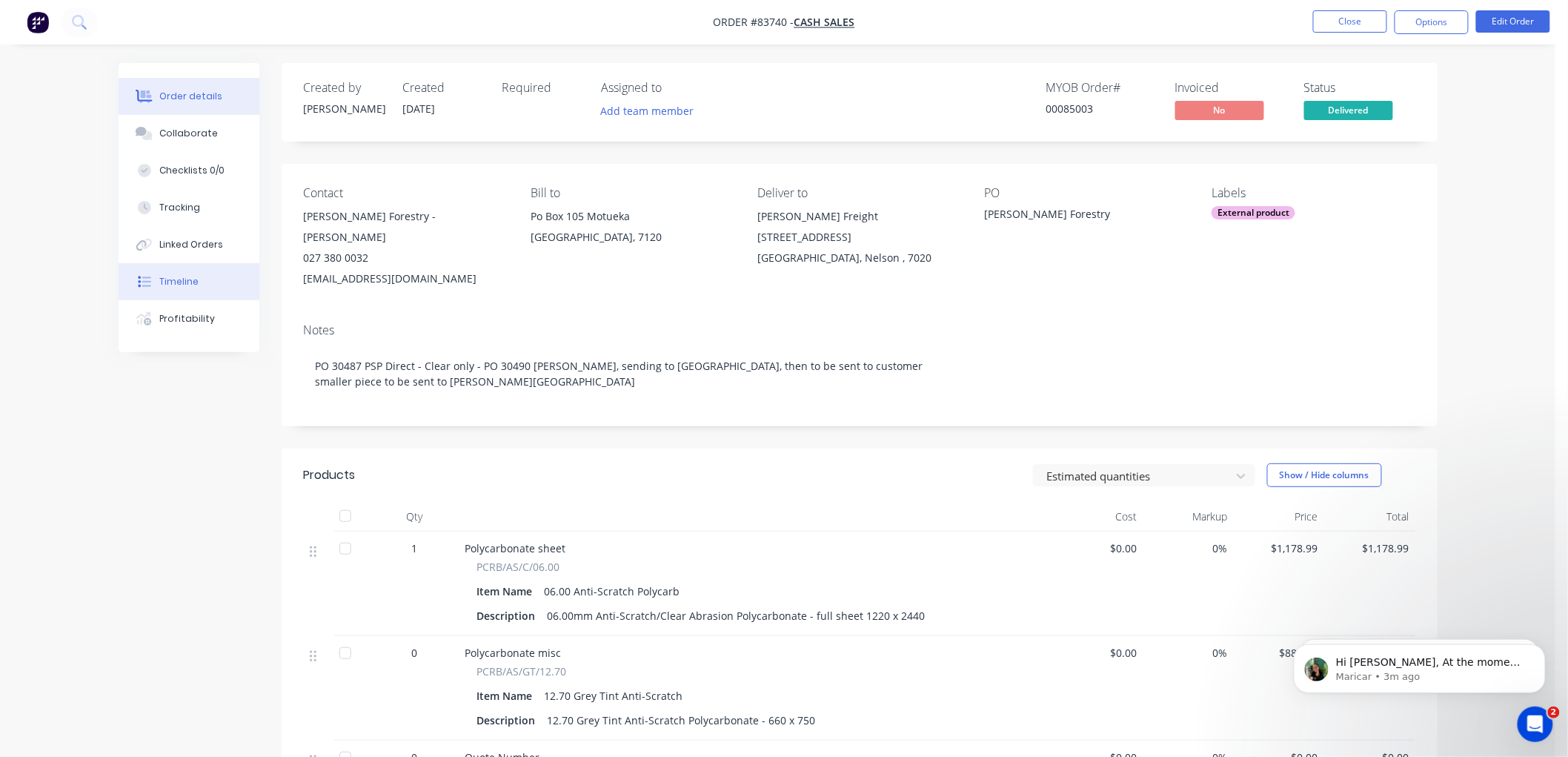
click at [174, 280] on div "Timeline" at bounding box center [179, 281] width 39 height 13
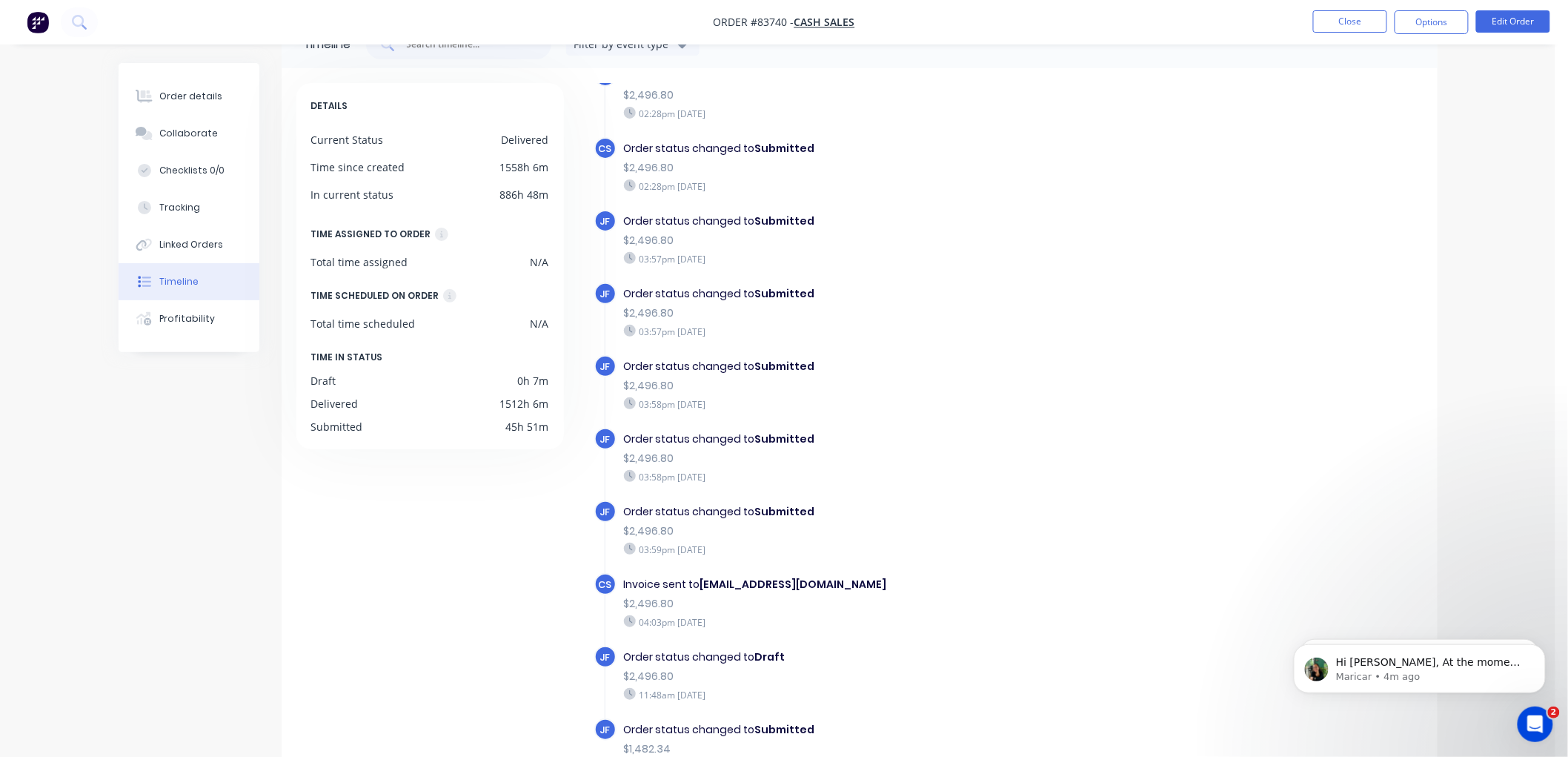
scroll to position [82, 0]
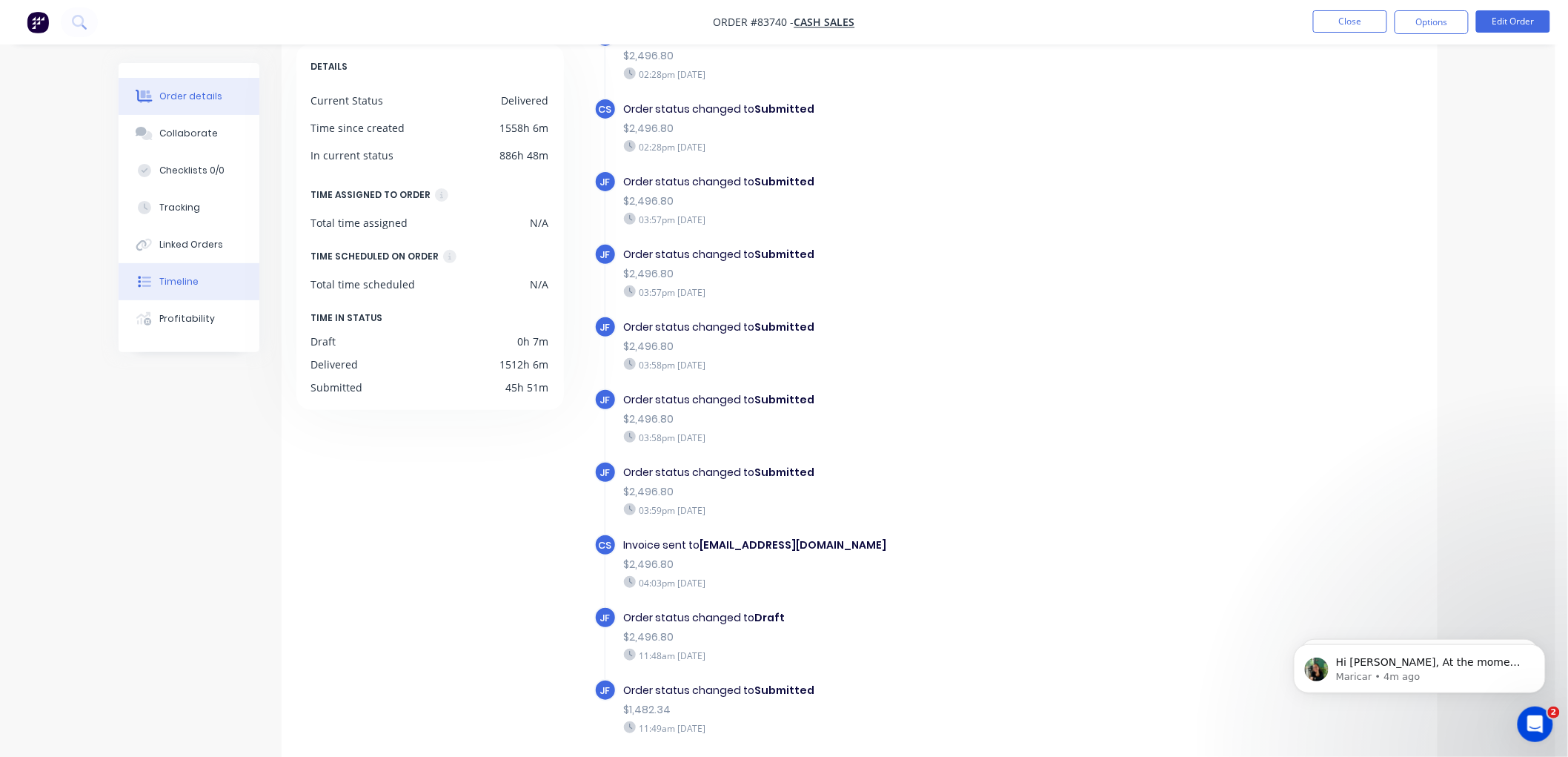
click at [180, 100] on div "Order details" at bounding box center [190, 96] width 63 height 13
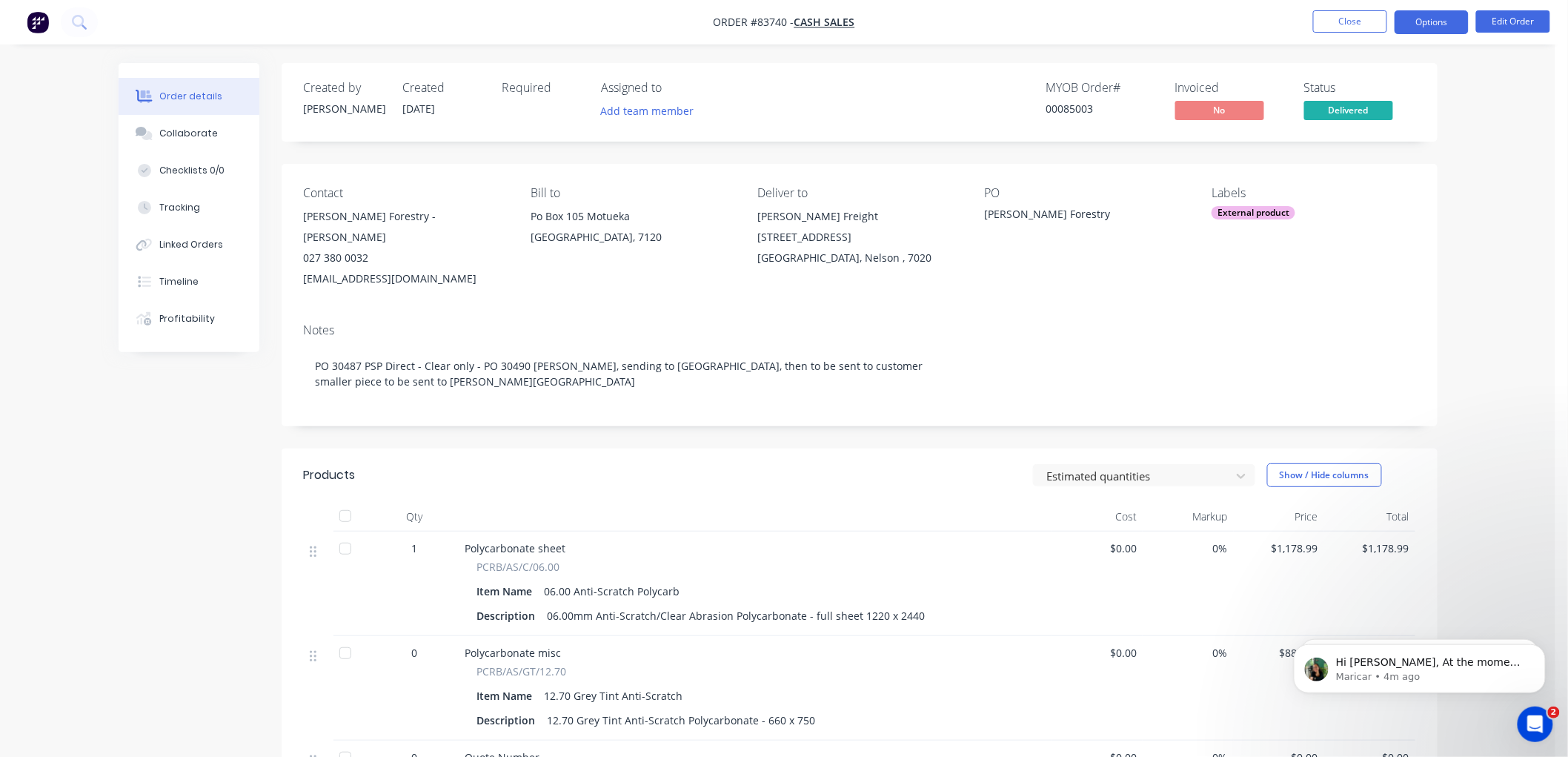
click at [1439, 25] on button "Options" at bounding box center [1431, 22] width 74 height 24
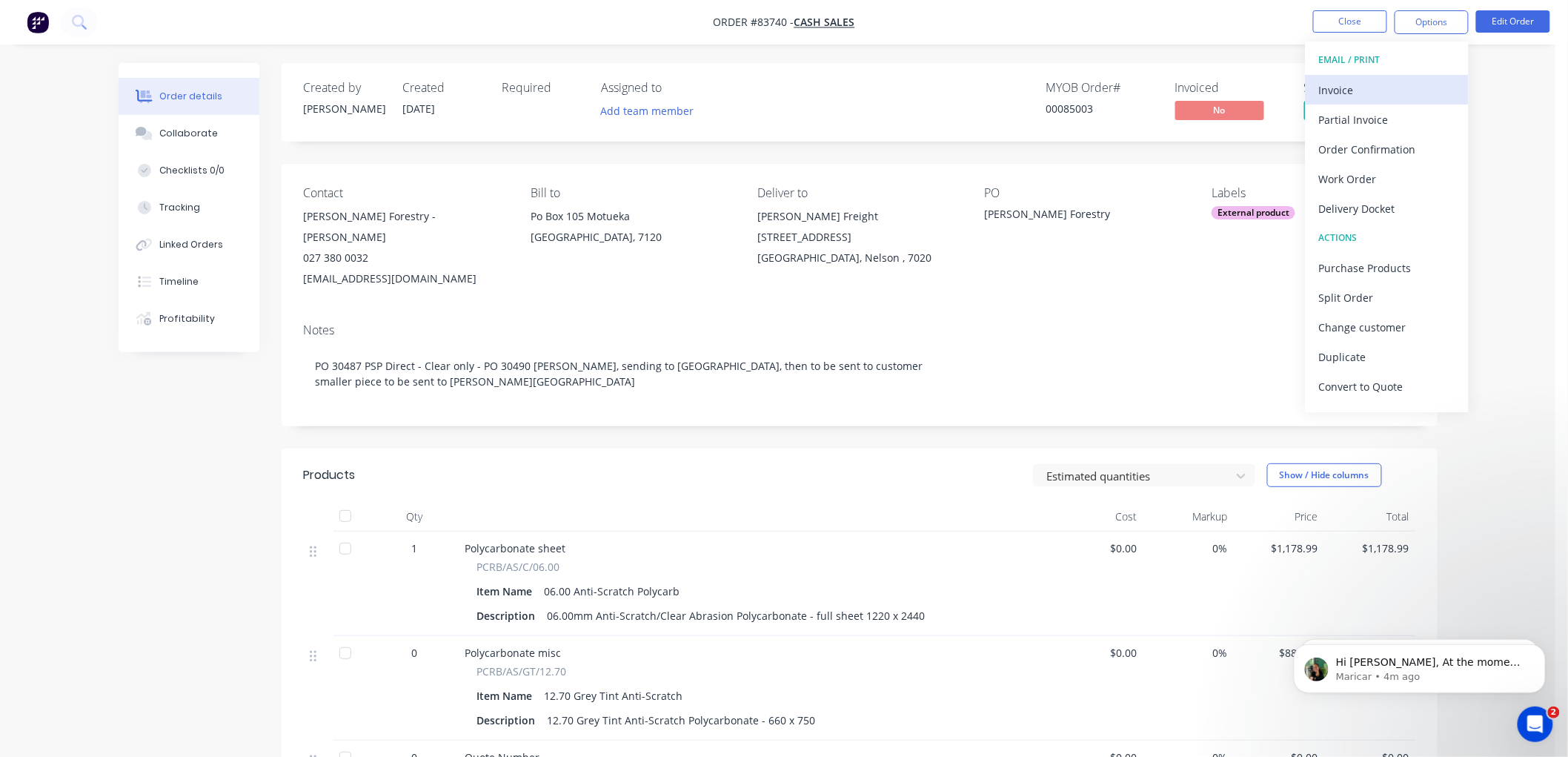
click at [1360, 80] on div "Invoice" at bounding box center [1387, 90] width 136 height 21
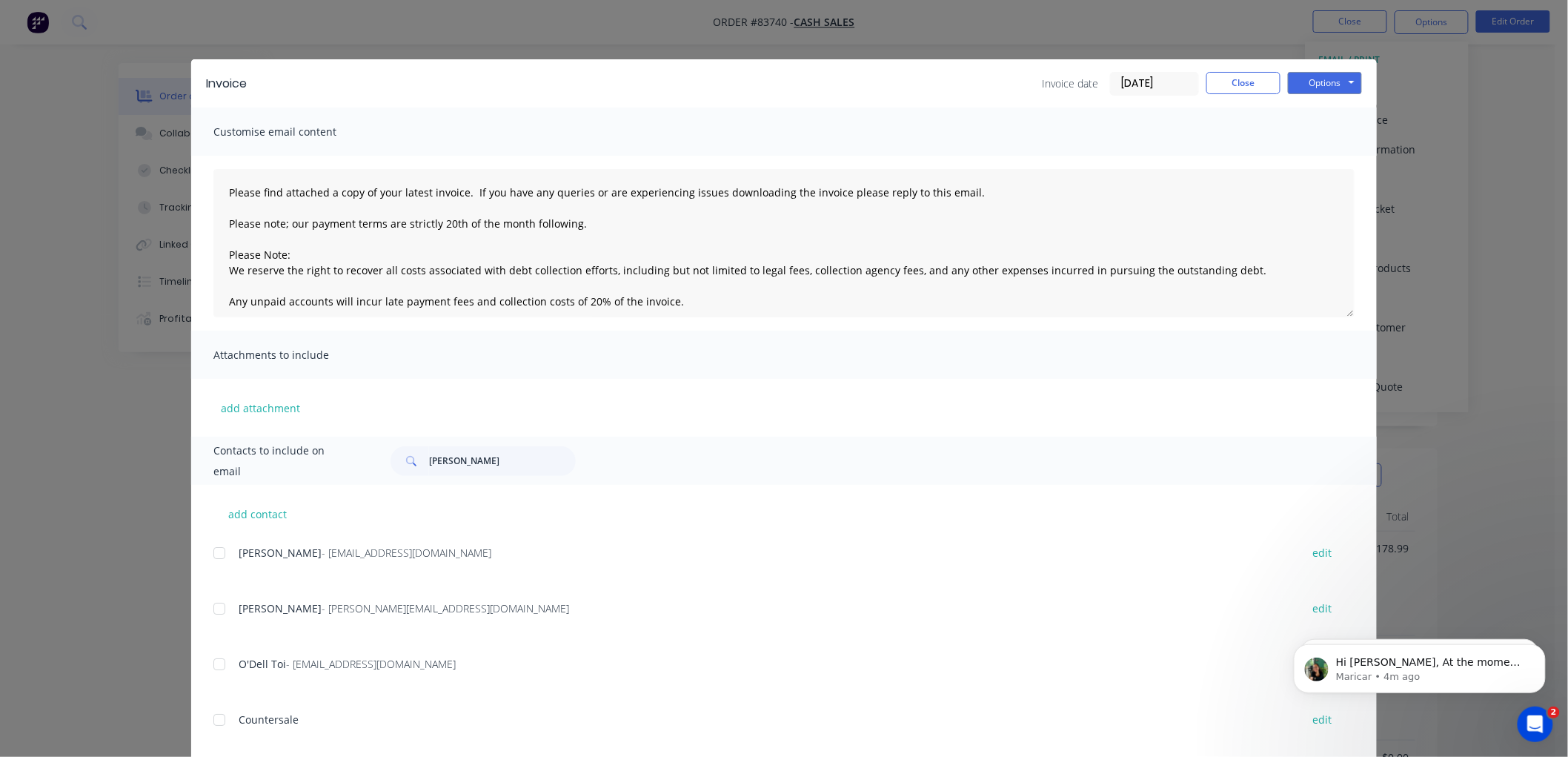
click at [1135, 80] on input "[DATE]" at bounding box center [1154, 84] width 88 height 22
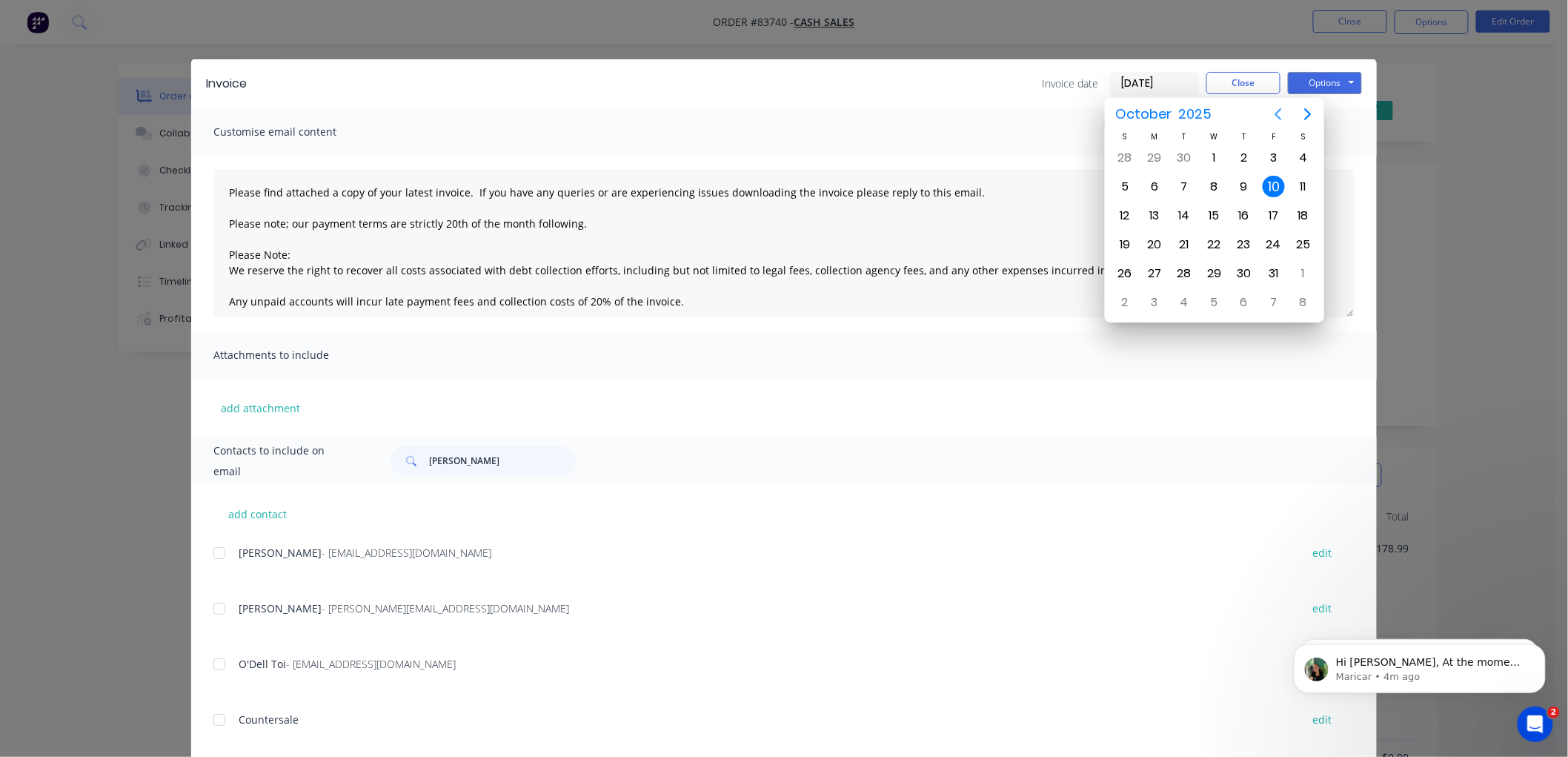
click at [1279, 112] on icon "Previous page" at bounding box center [1279, 114] width 7 height 11
click at [1178, 153] on div "2" at bounding box center [1184, 157] width 22 height 22
type input "02/09/25"
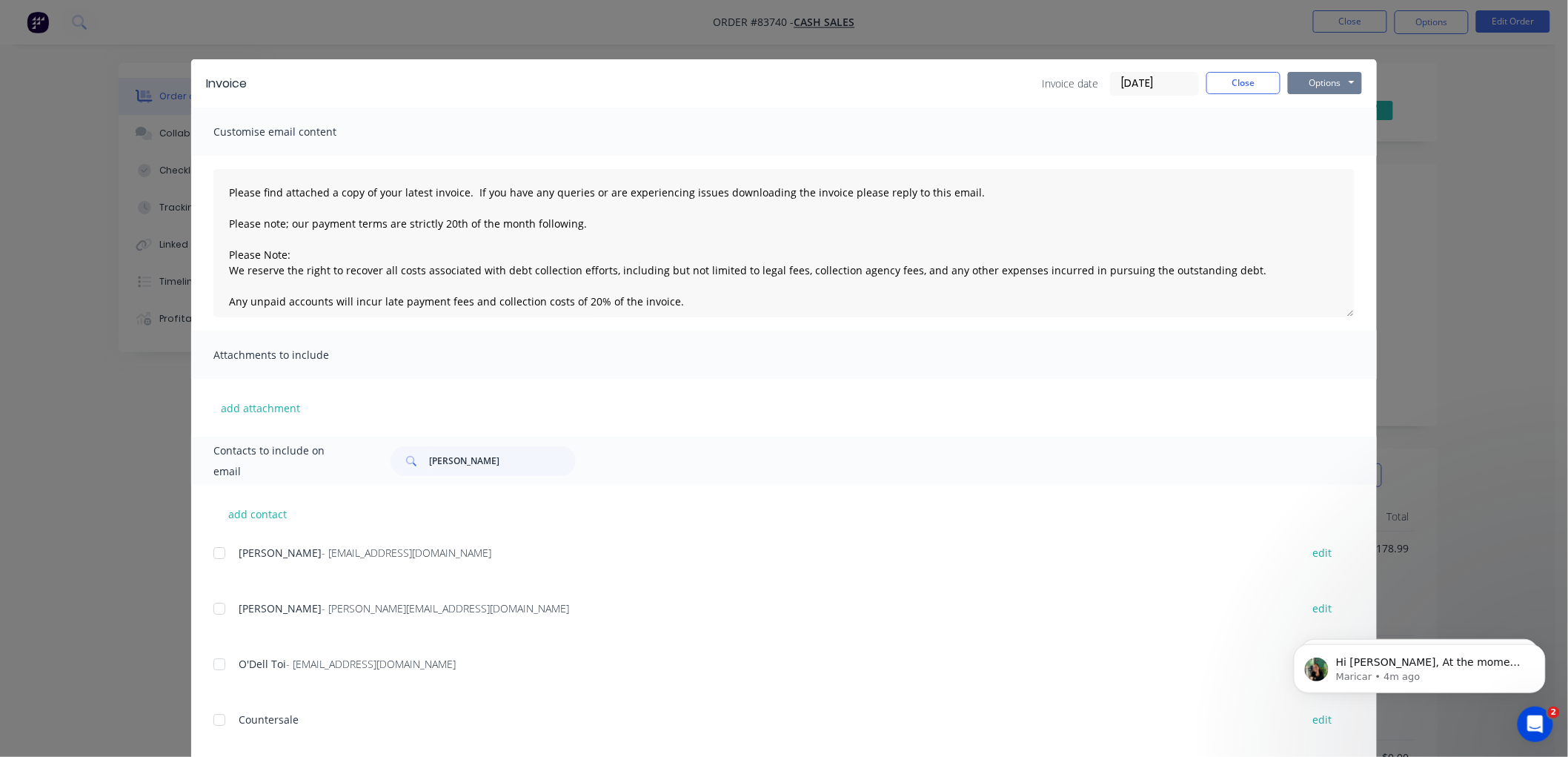
click at [1325, 81] on button "Options" at bounding box center [1325, 83] width 74 height 22
click at [1326, 135] on button "Print" at bounding box center [1335, 134] width 95 height 25
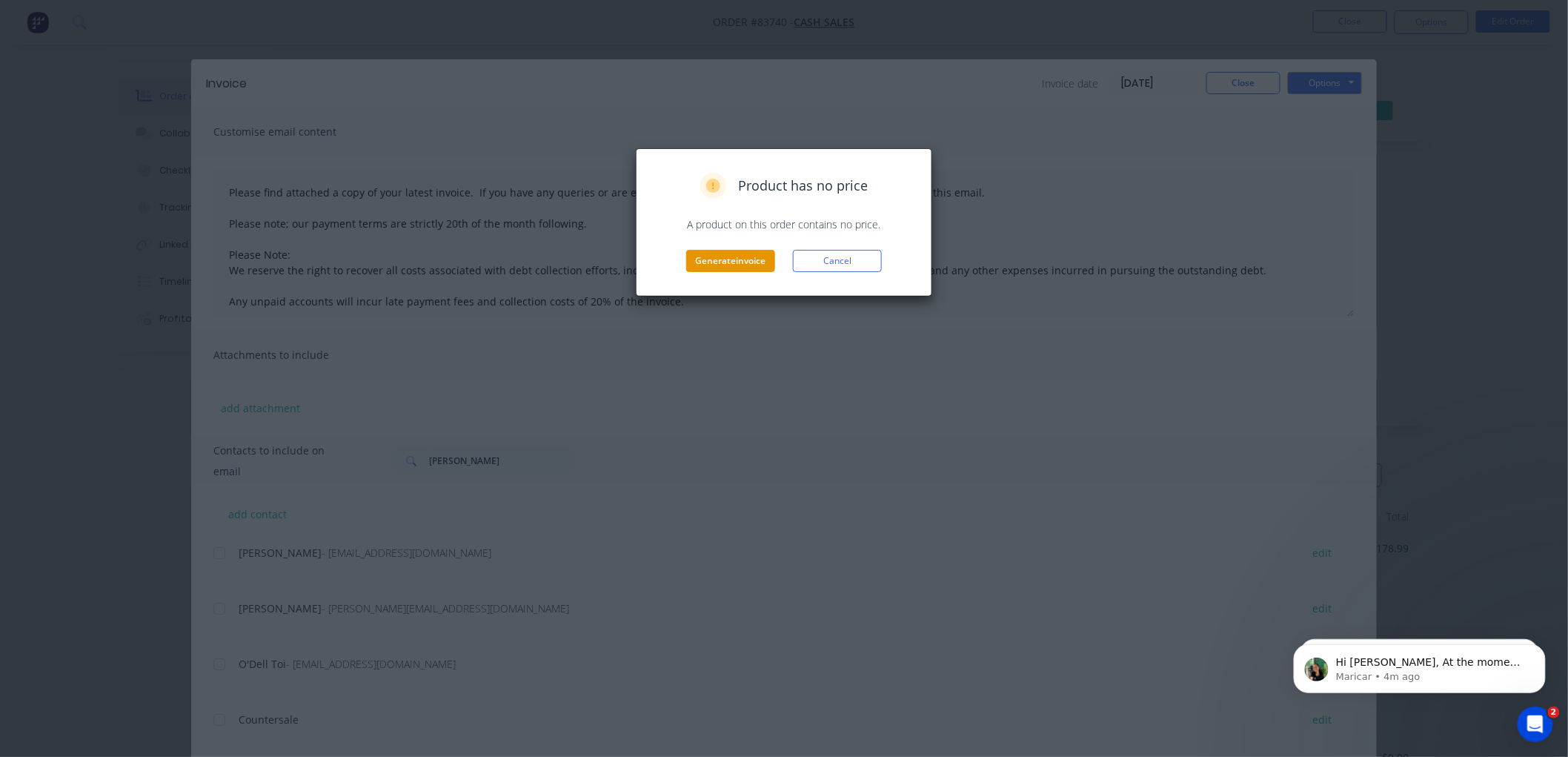
click at [717, 259] on button "Generate invoice" at bounding box center [730, 261] width 89 height 22
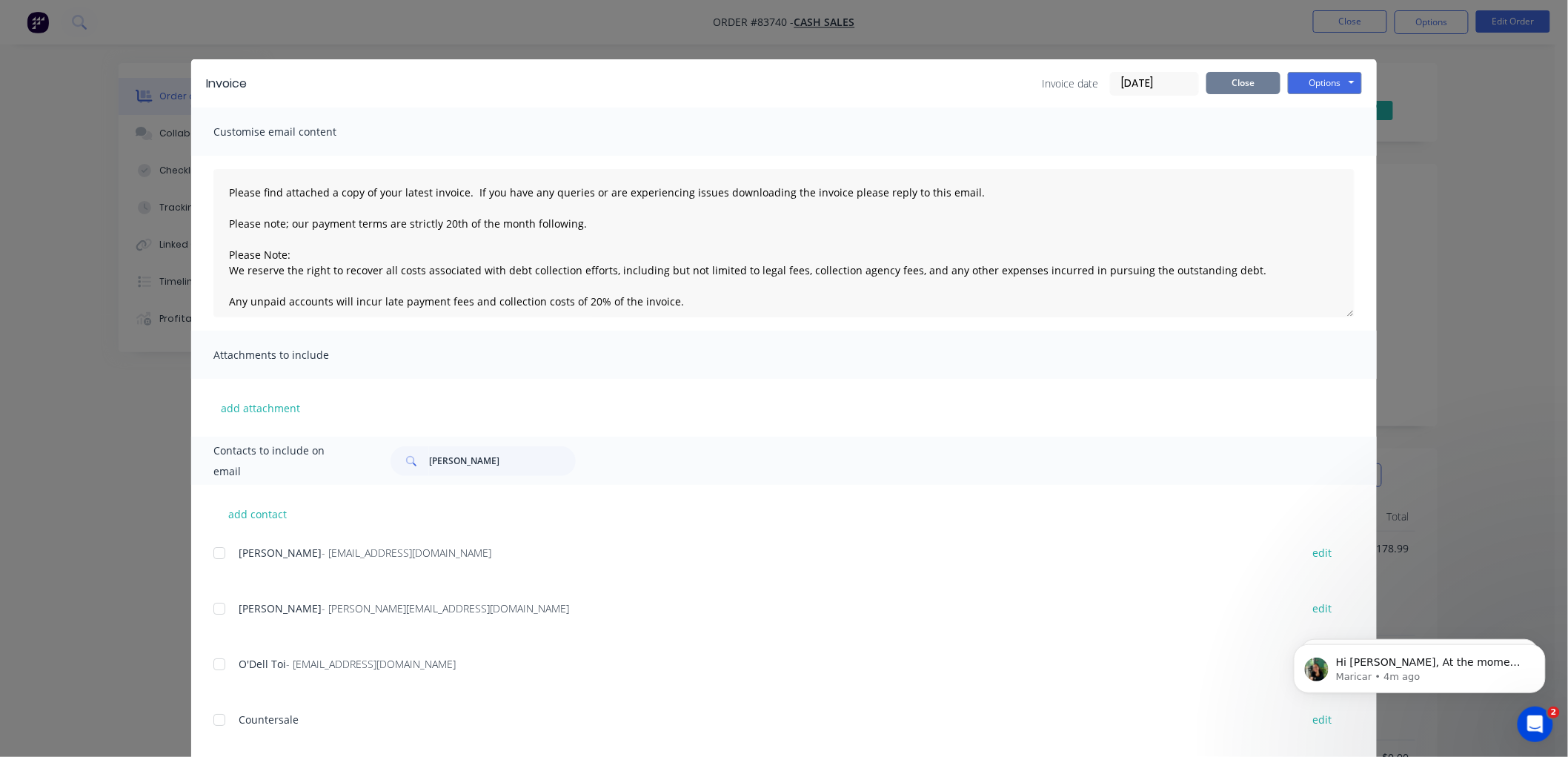
click at [1255, 80] on button "Close" at bounding box center [1243, 83] width 74 height 22
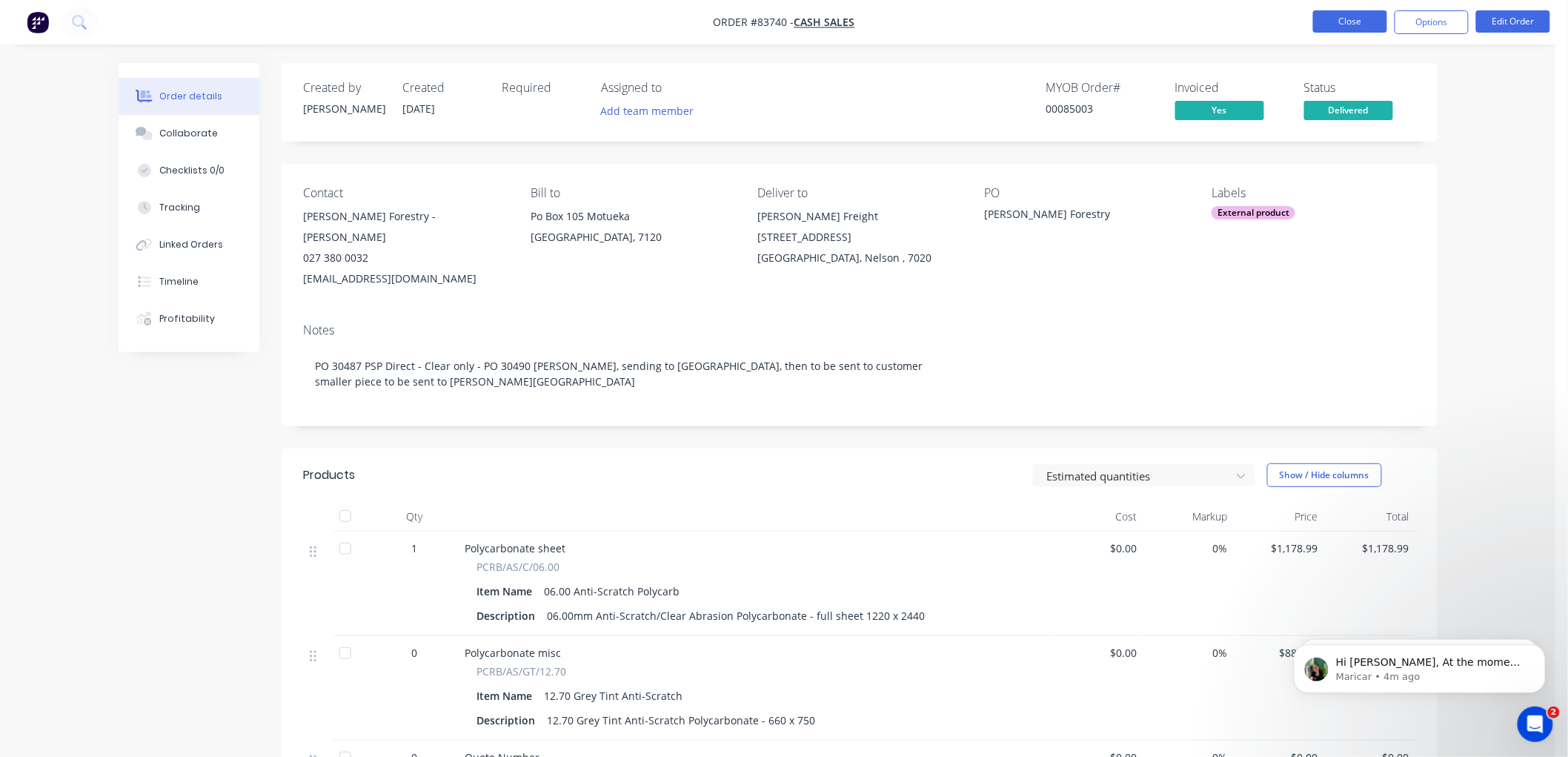
click at [1338, 17] on button "Close" at bounding box center [1350, 21] width 74 height 22
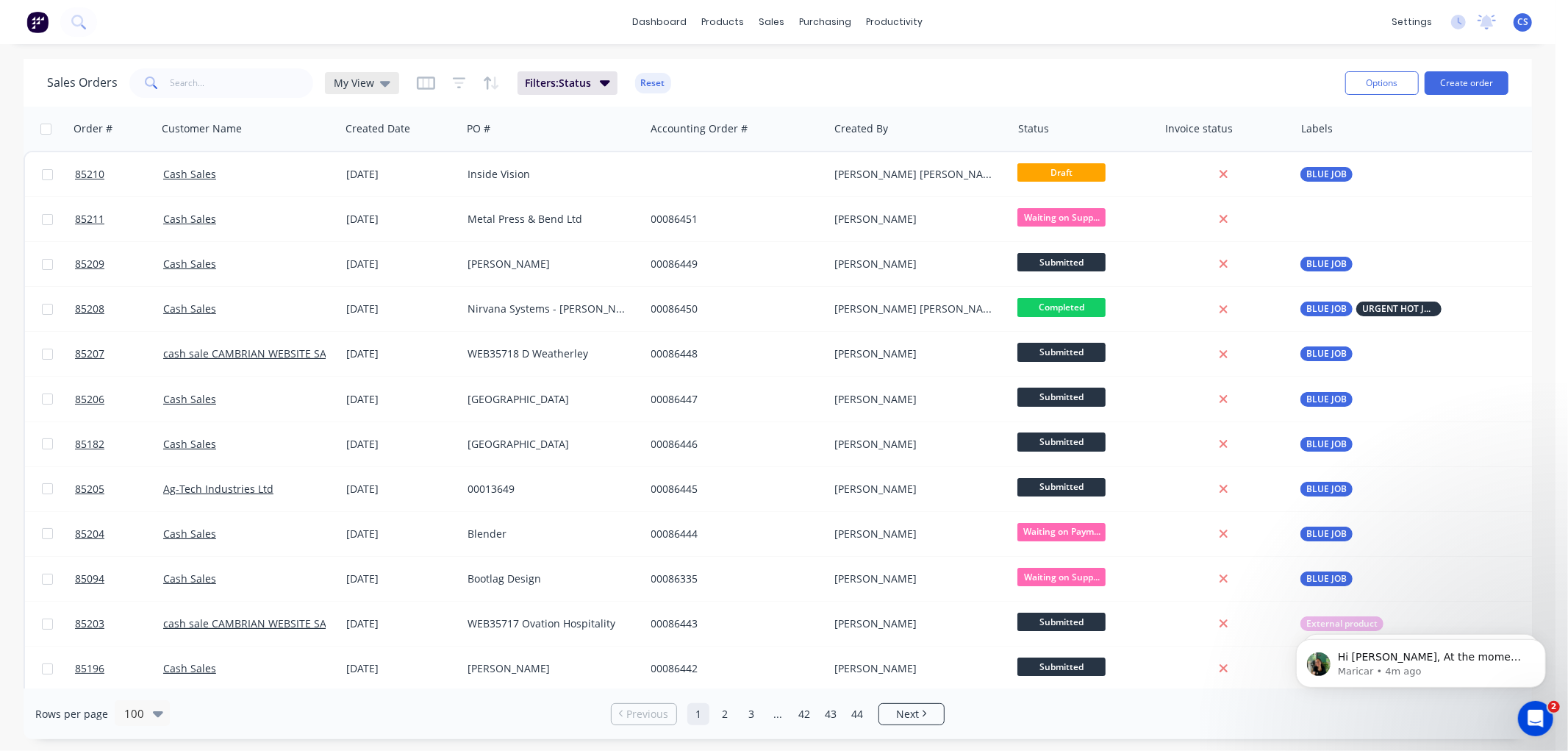
click at [360, 85] on span "My View" at bounding box center [354, 82] width 41 height 15
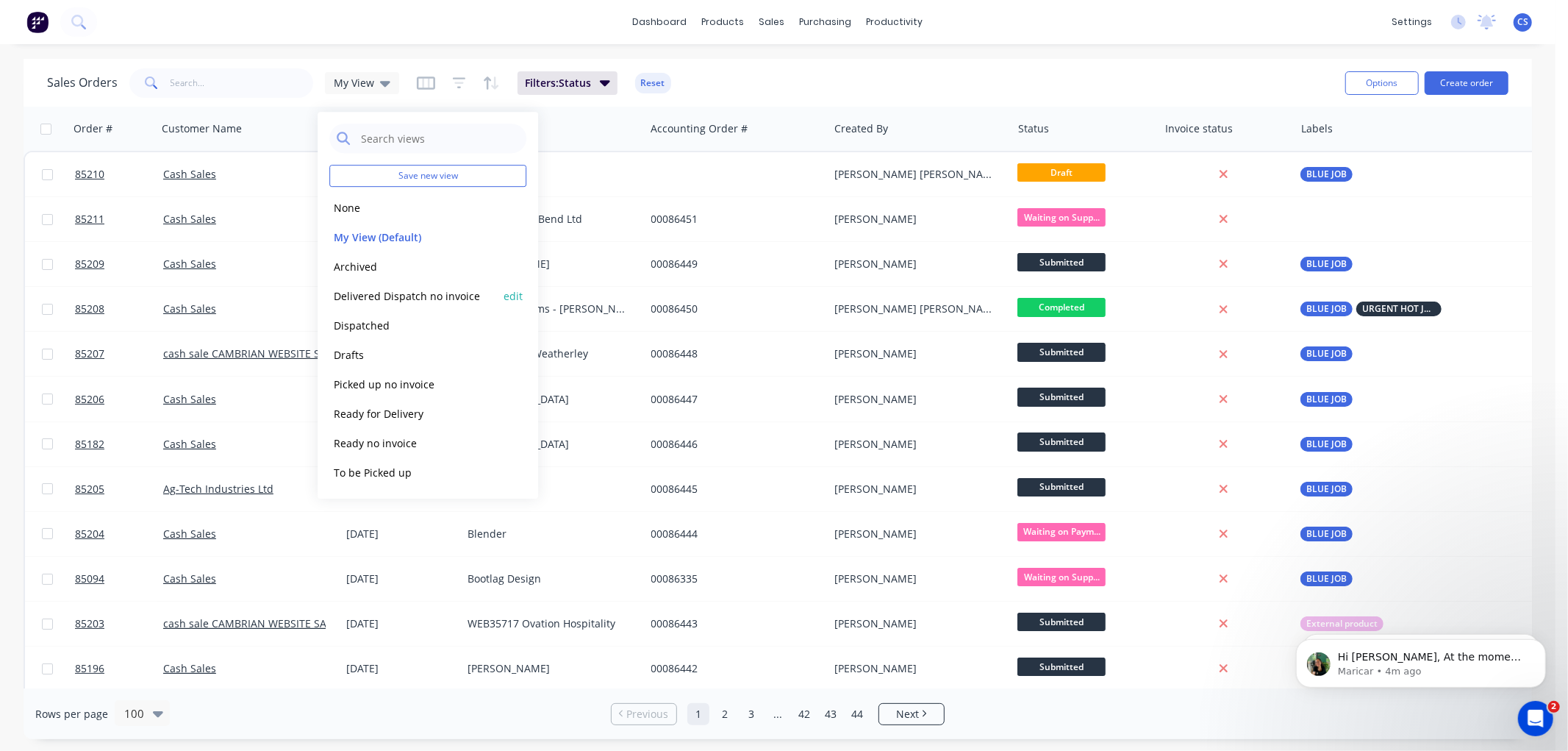
click at [394, 290] on button "Delivered Dispatch no invoice" at bounding box center [413, 295] width 168 height 17
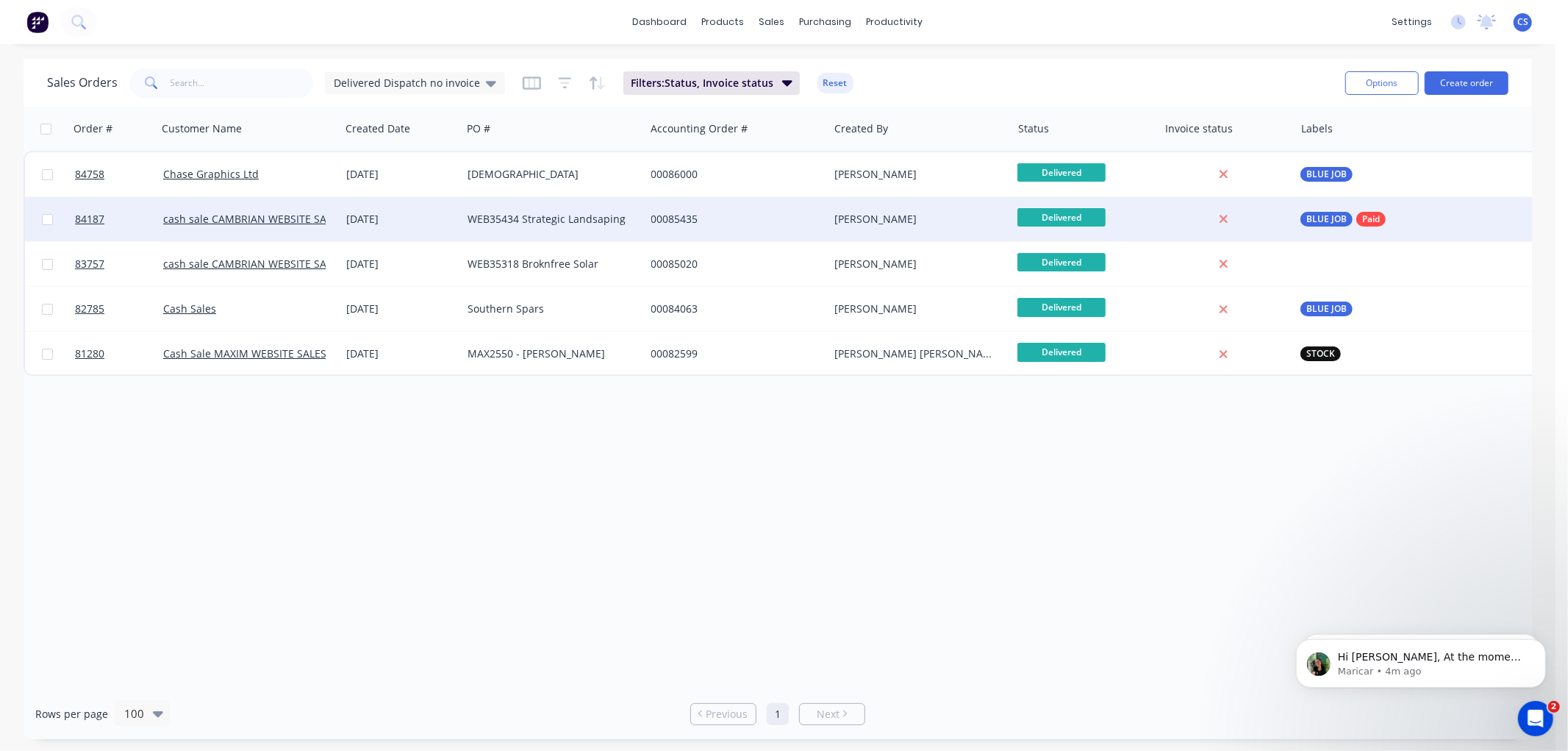
click at [560, 225] on div "WEB35434 Strategic Landsaping" at bounding box center [549, 219] width 163 height 15
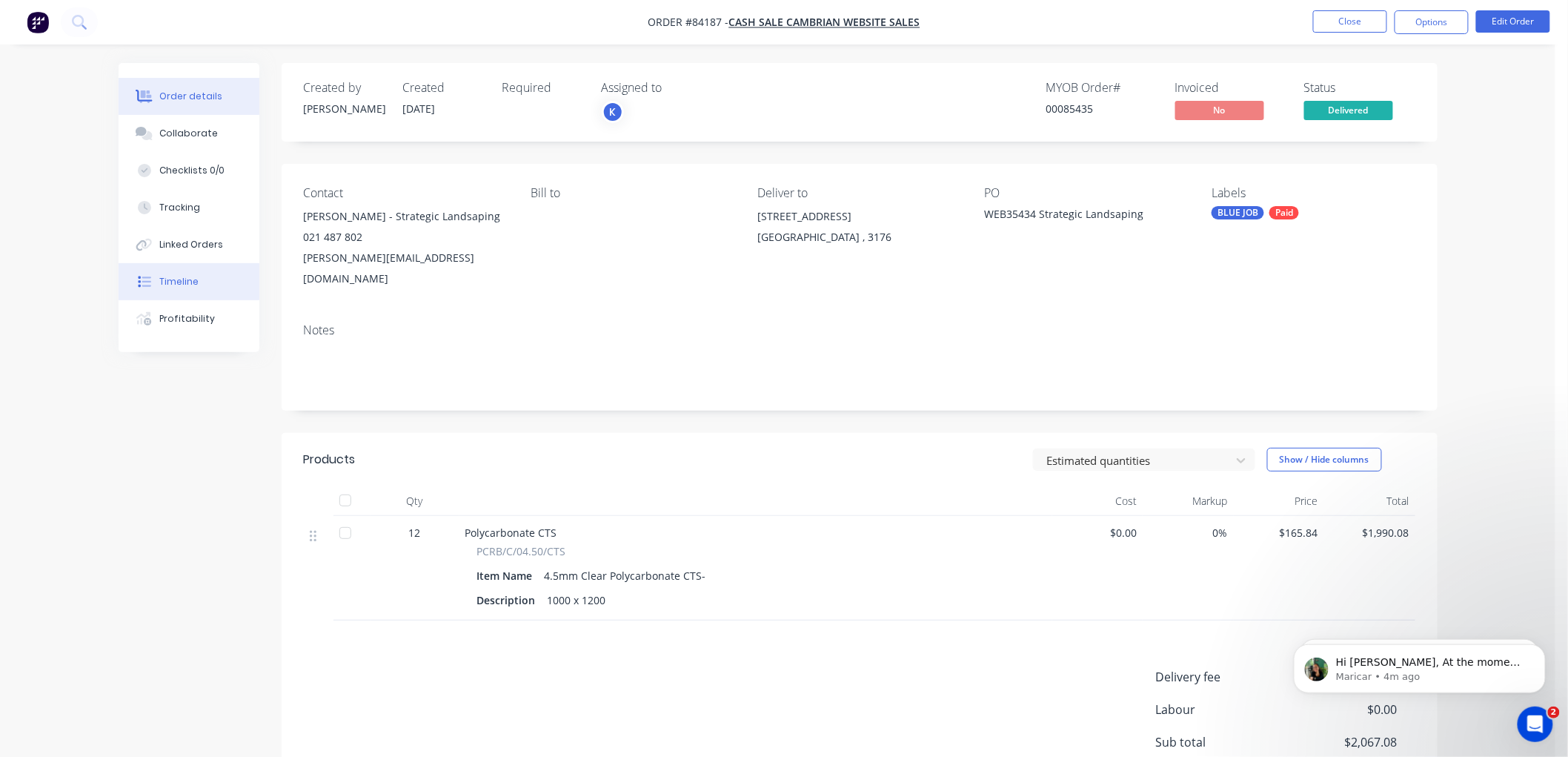
click at [184, 280] on div "Timeline" at bounding box center [179, 281] width 39 height 13
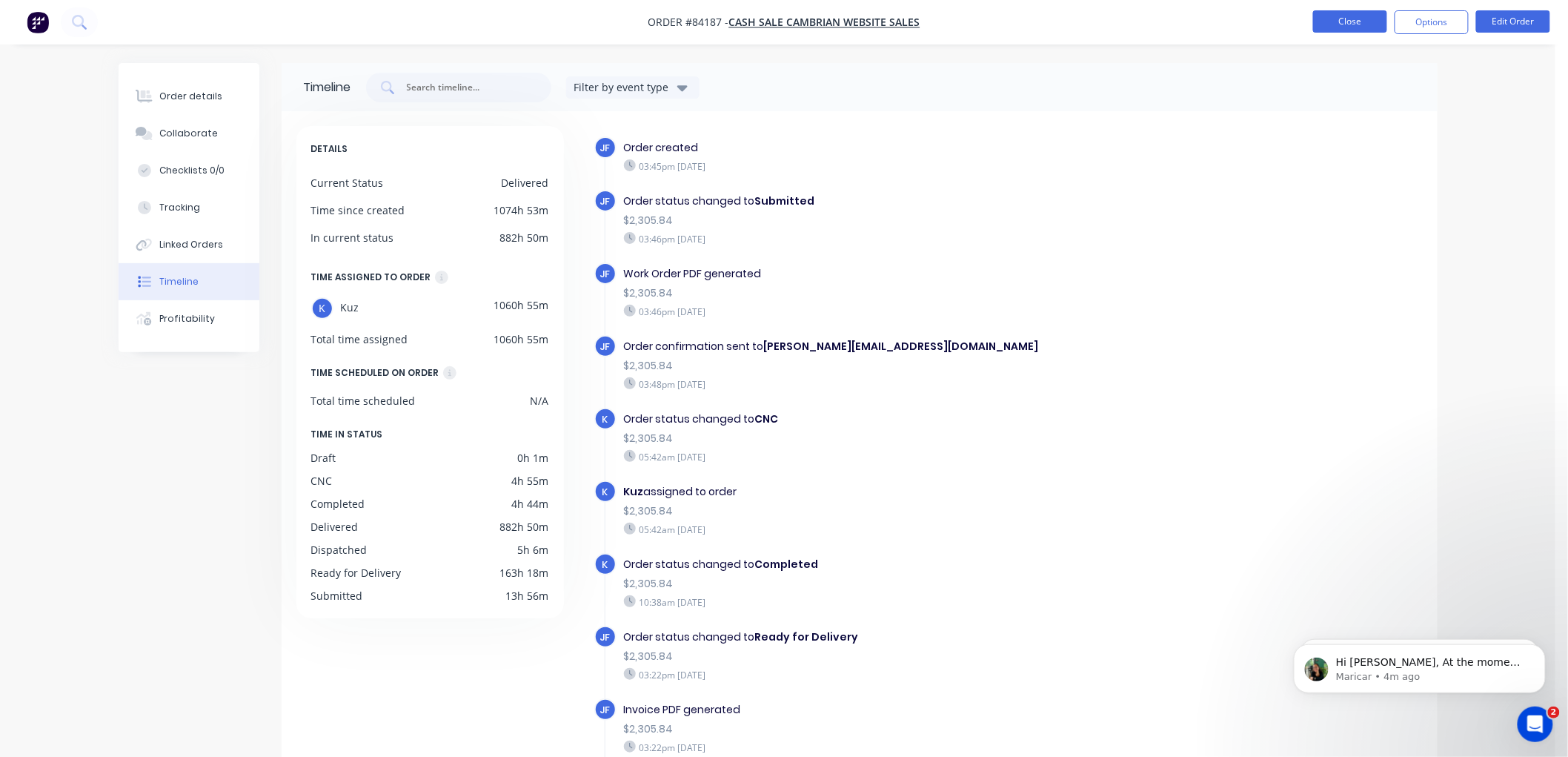
click at [1325, 23] on button "Close" at bounding box center [1350, 21] width 74 height 22
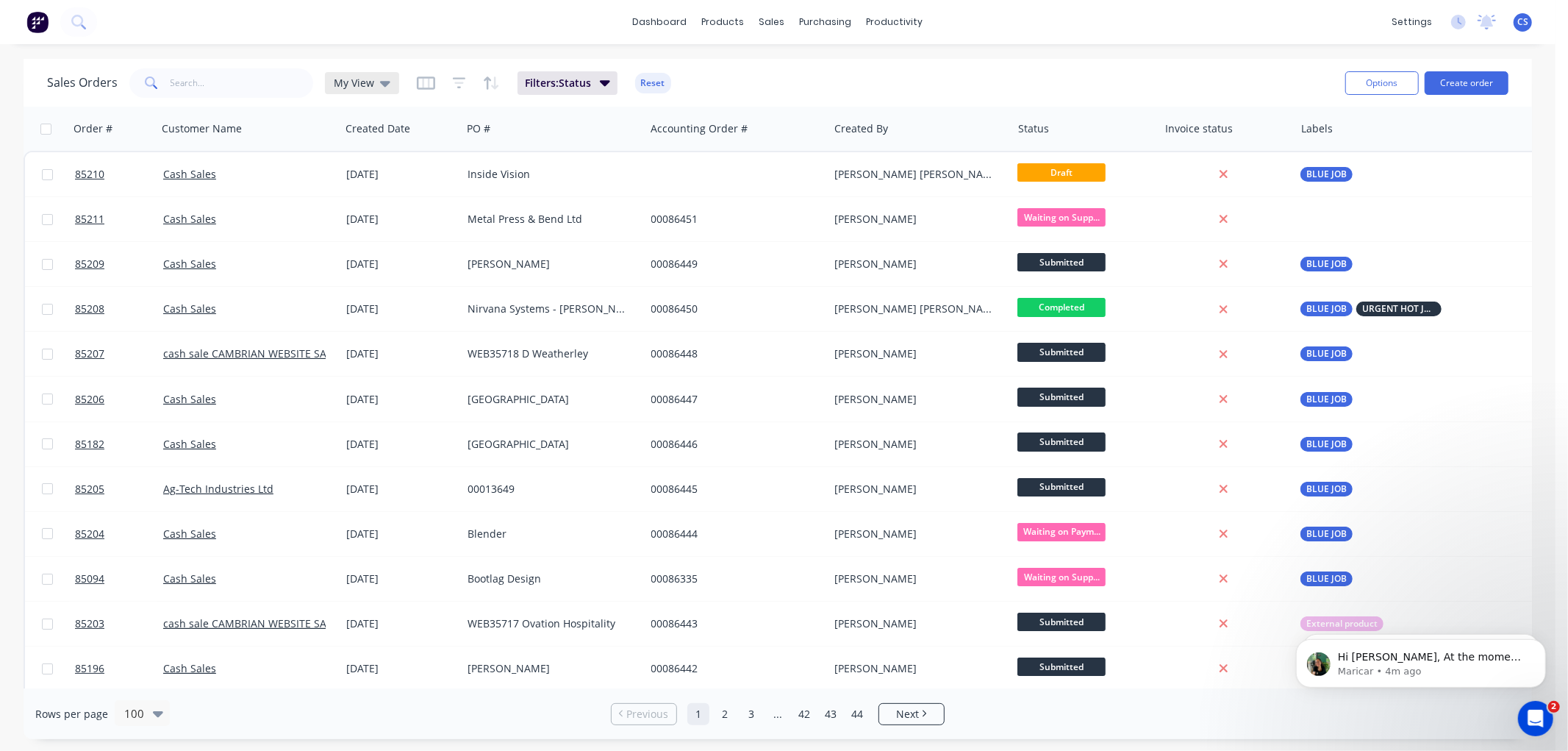
click at [342, 88] on span "My View" at bounding box center [354, 82] width 41 height 15
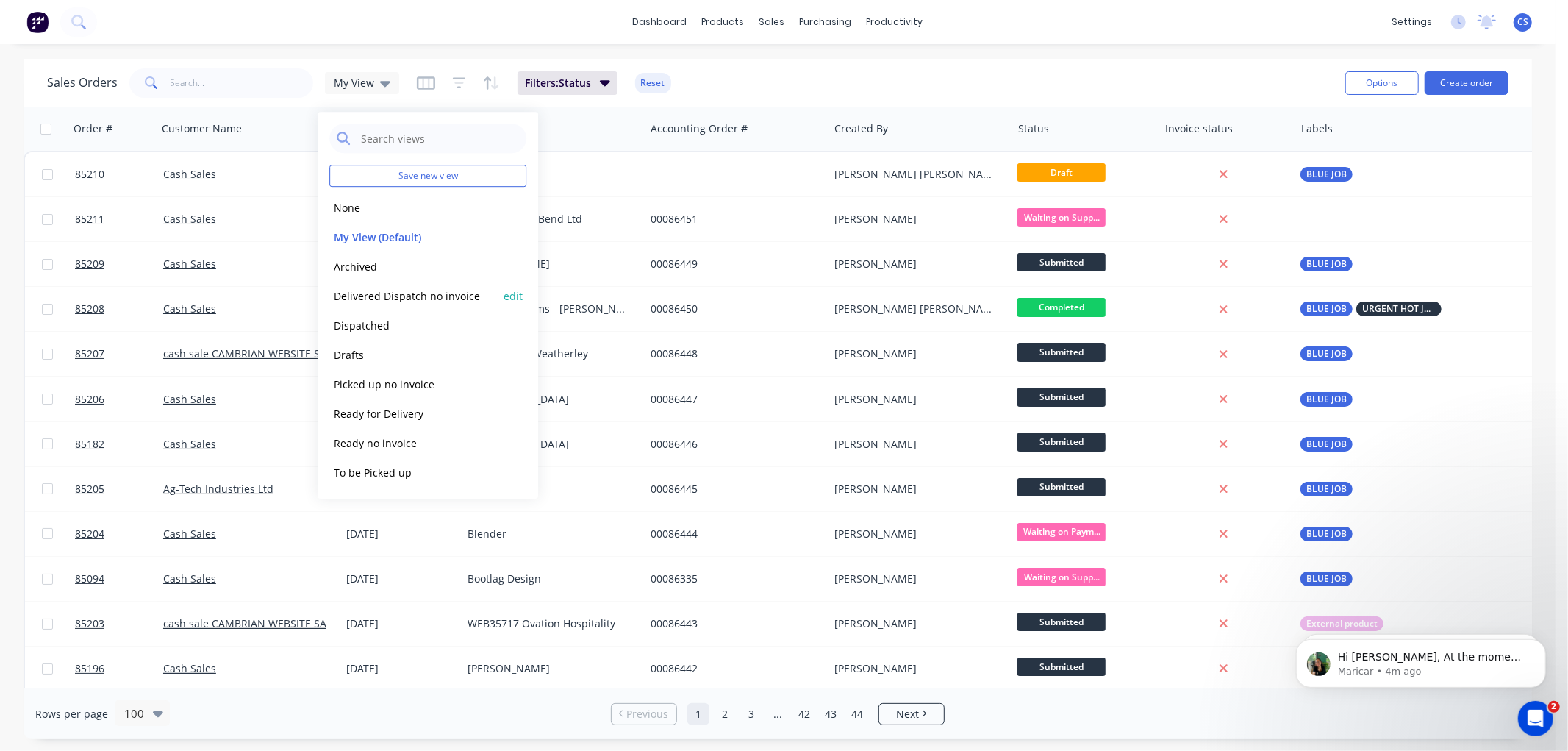
click at [435, 296] on button "Delivered Dispatch no invoice" at bounding box center [413, 295] width 168 height 17
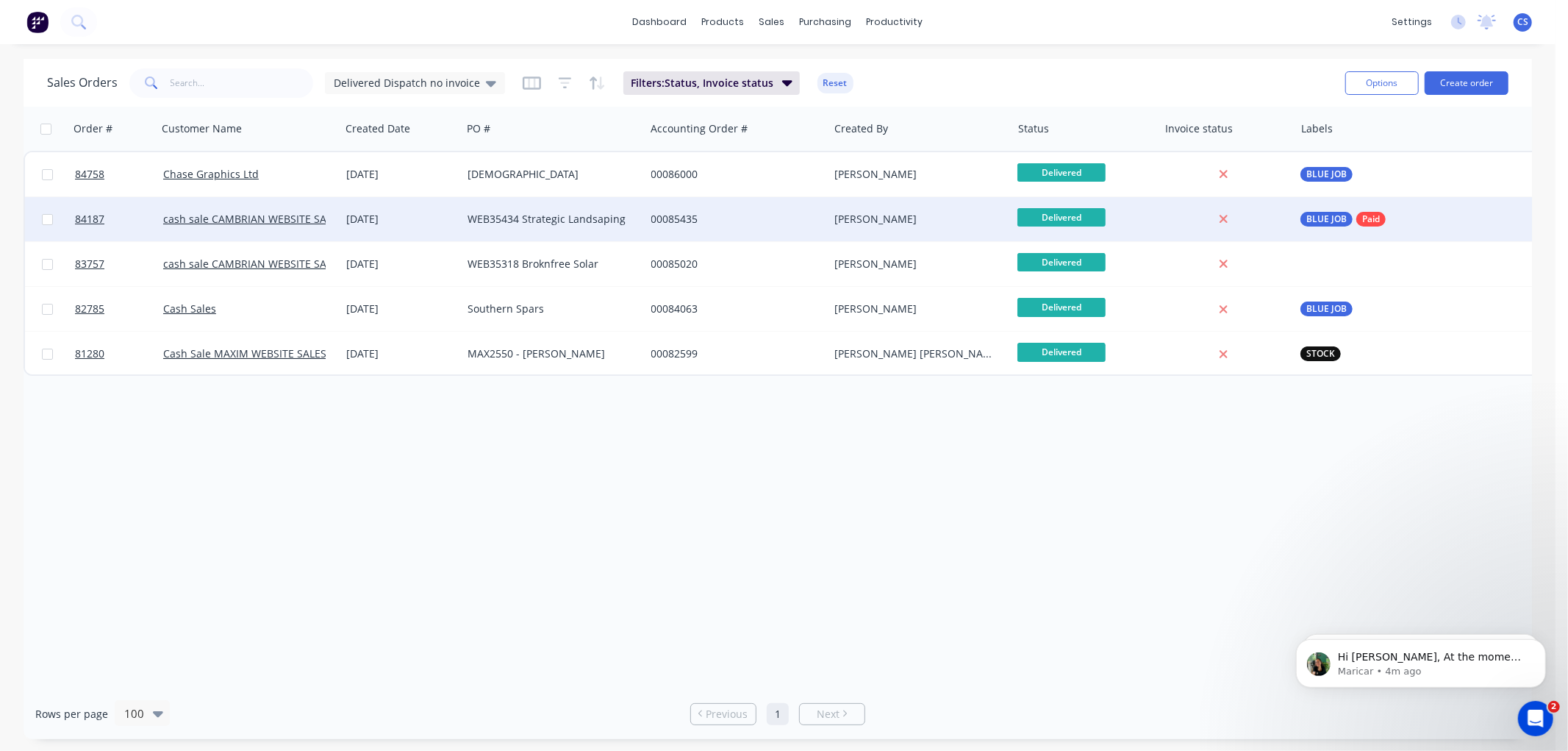
click at [621, 217] on div "WEB35434 Strategic Landsaping" at bounding box center [549, 219] width 163 height 15
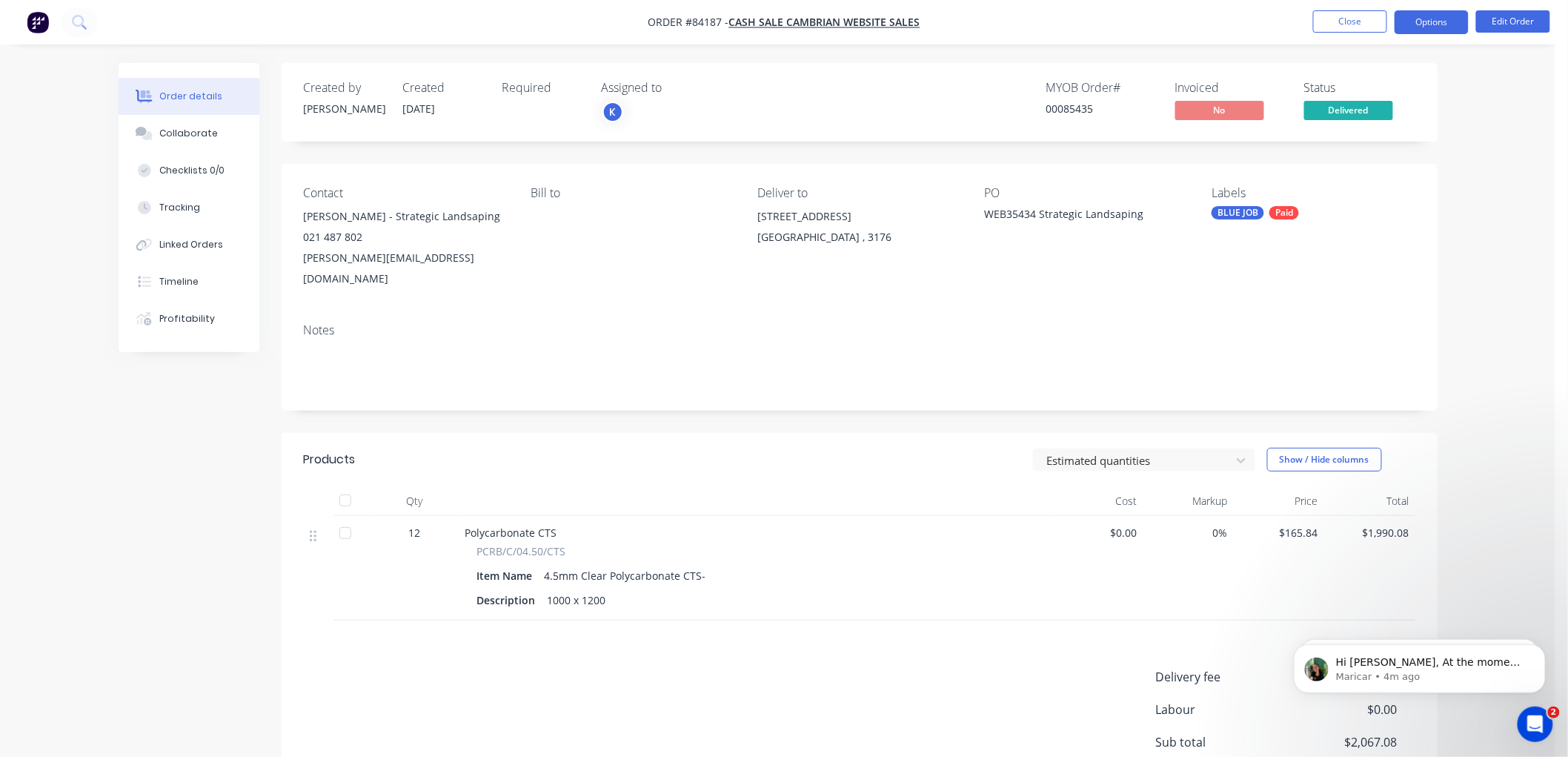
click at [1440, 18] on button "Options" at bounding box center [1431, 22] width 74 height 24
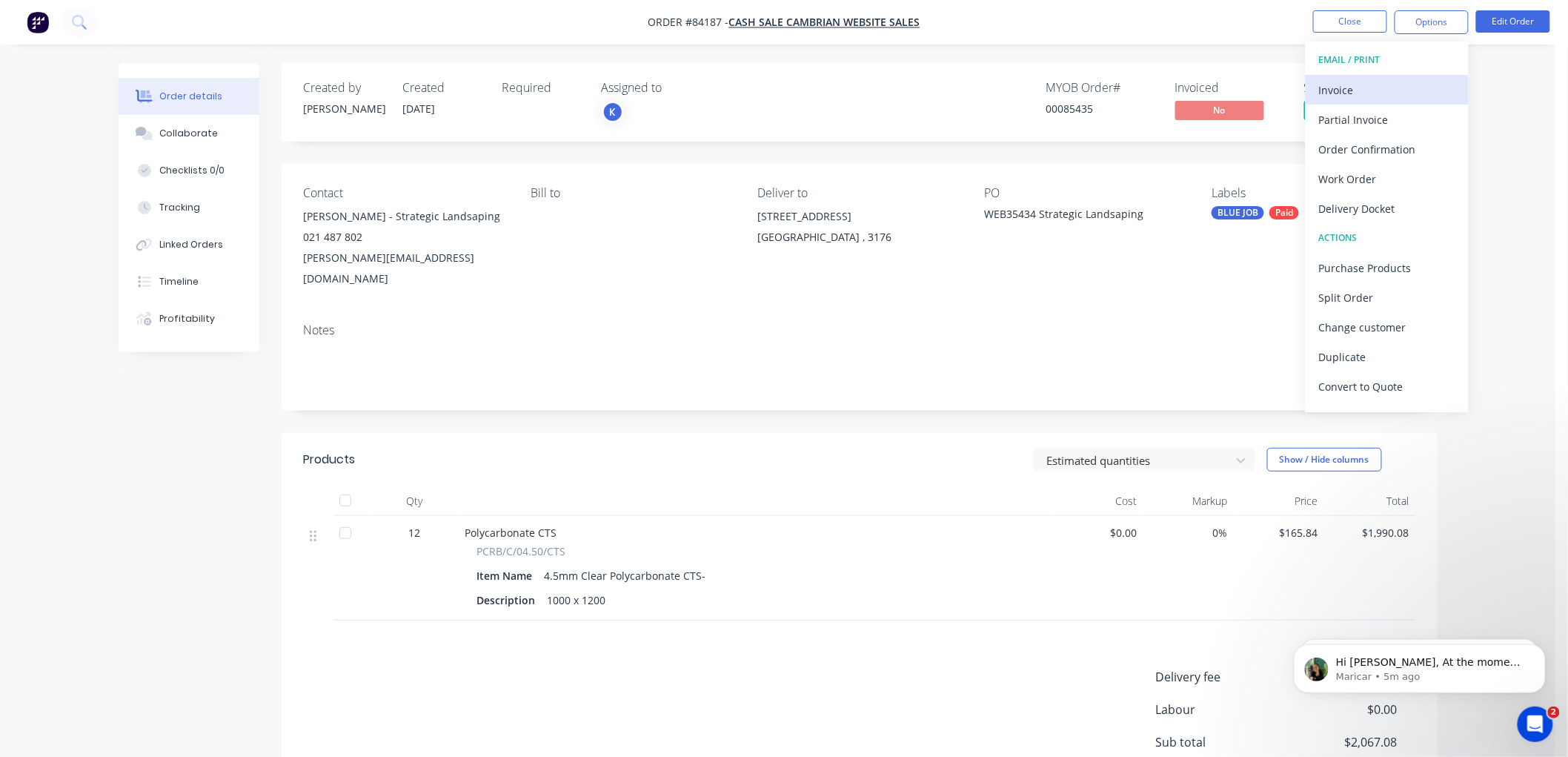
click at [1322, 87] on div "Invoice" at bounding box center [1387, 90] width 136 height 21
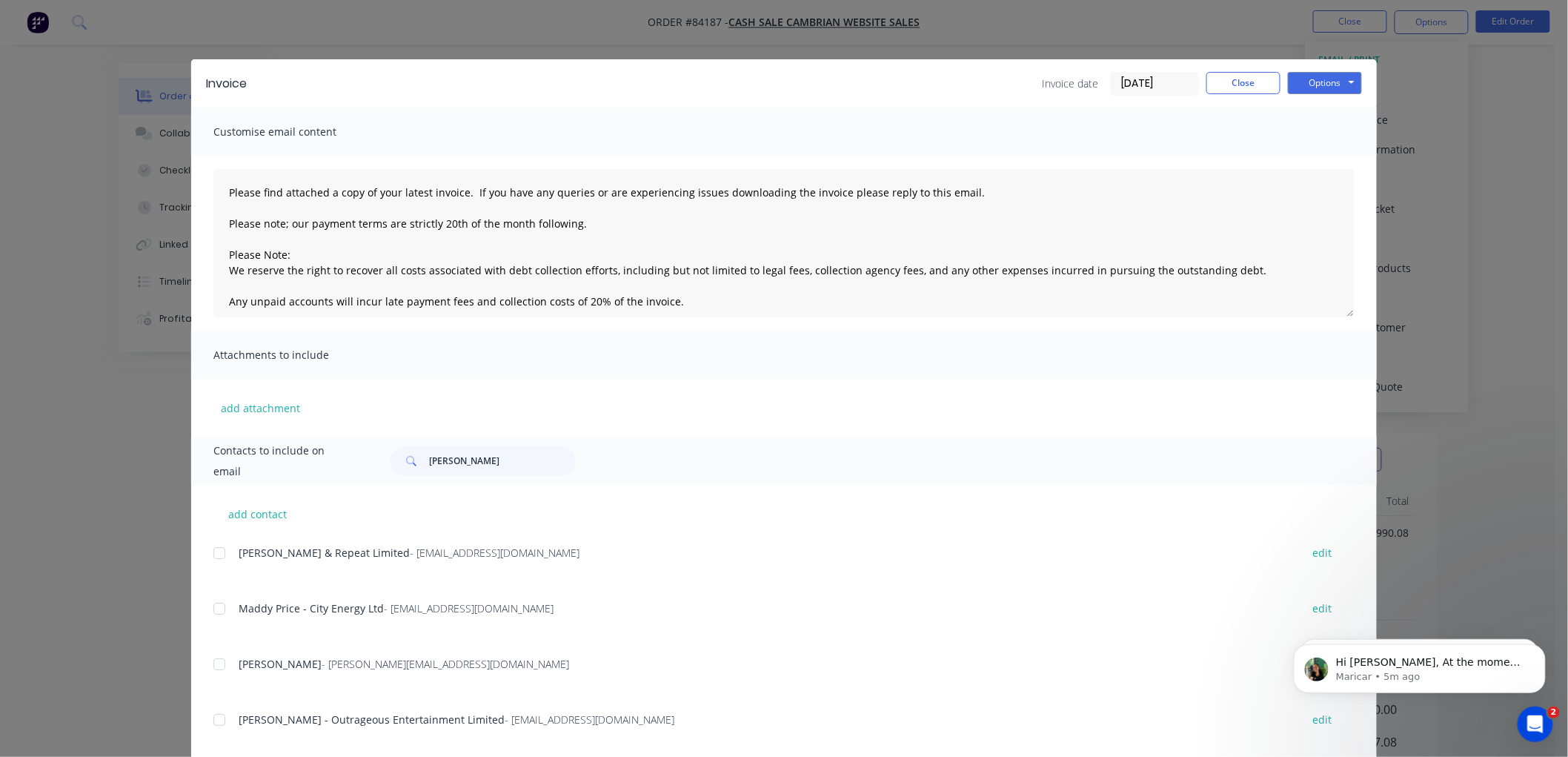
click at [1157, 82] on input "[DATE]" at bounding box center [1154, 84] width 88 height 22
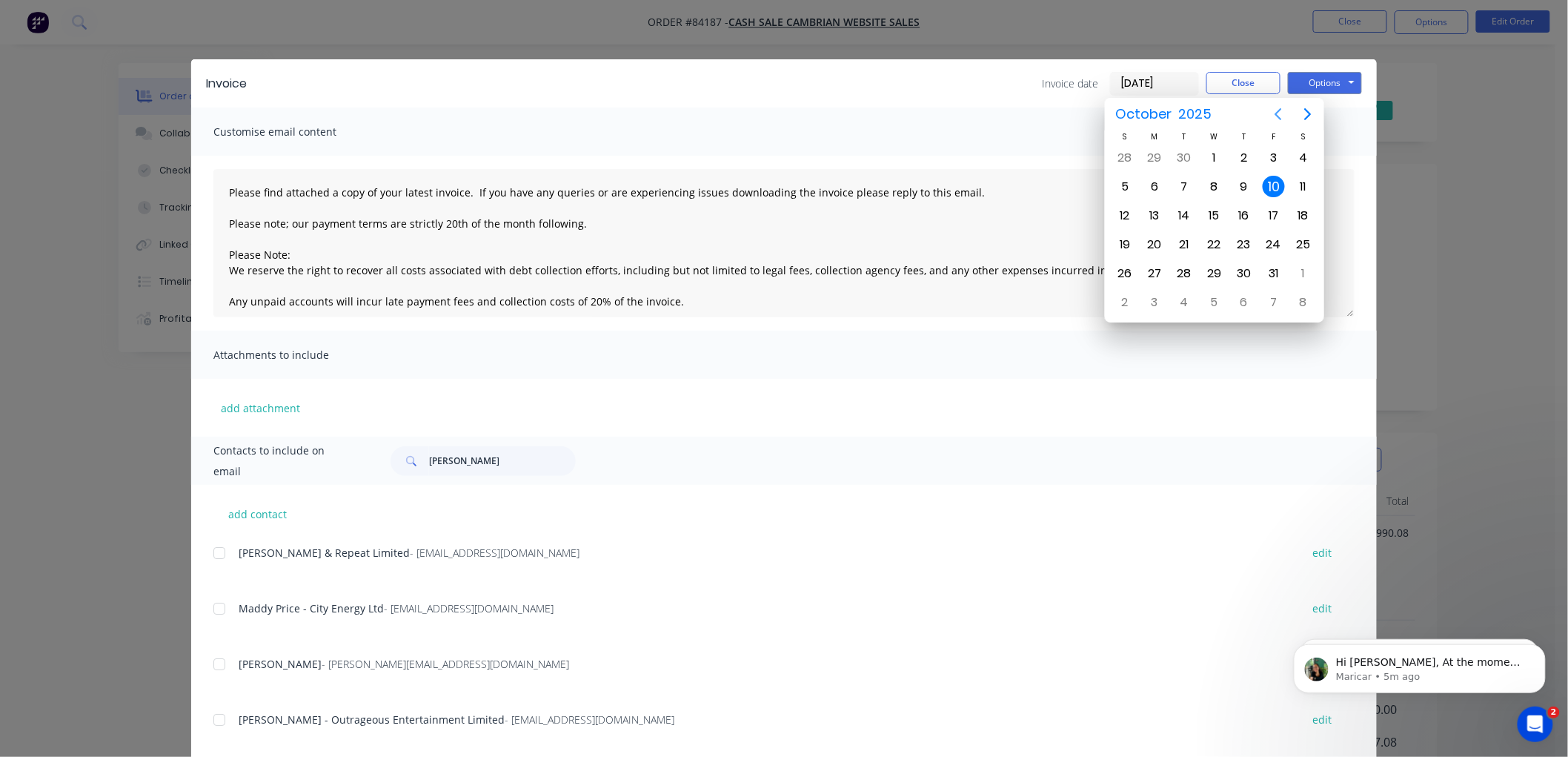
click at [1273, 112] on icon "Previous page" at bounding box center [1279, 114] width 18 height 18
click at [1213, 262] on div "27" at bounding box center [1214, 273] width 22 height 22
type input "27/08/25"
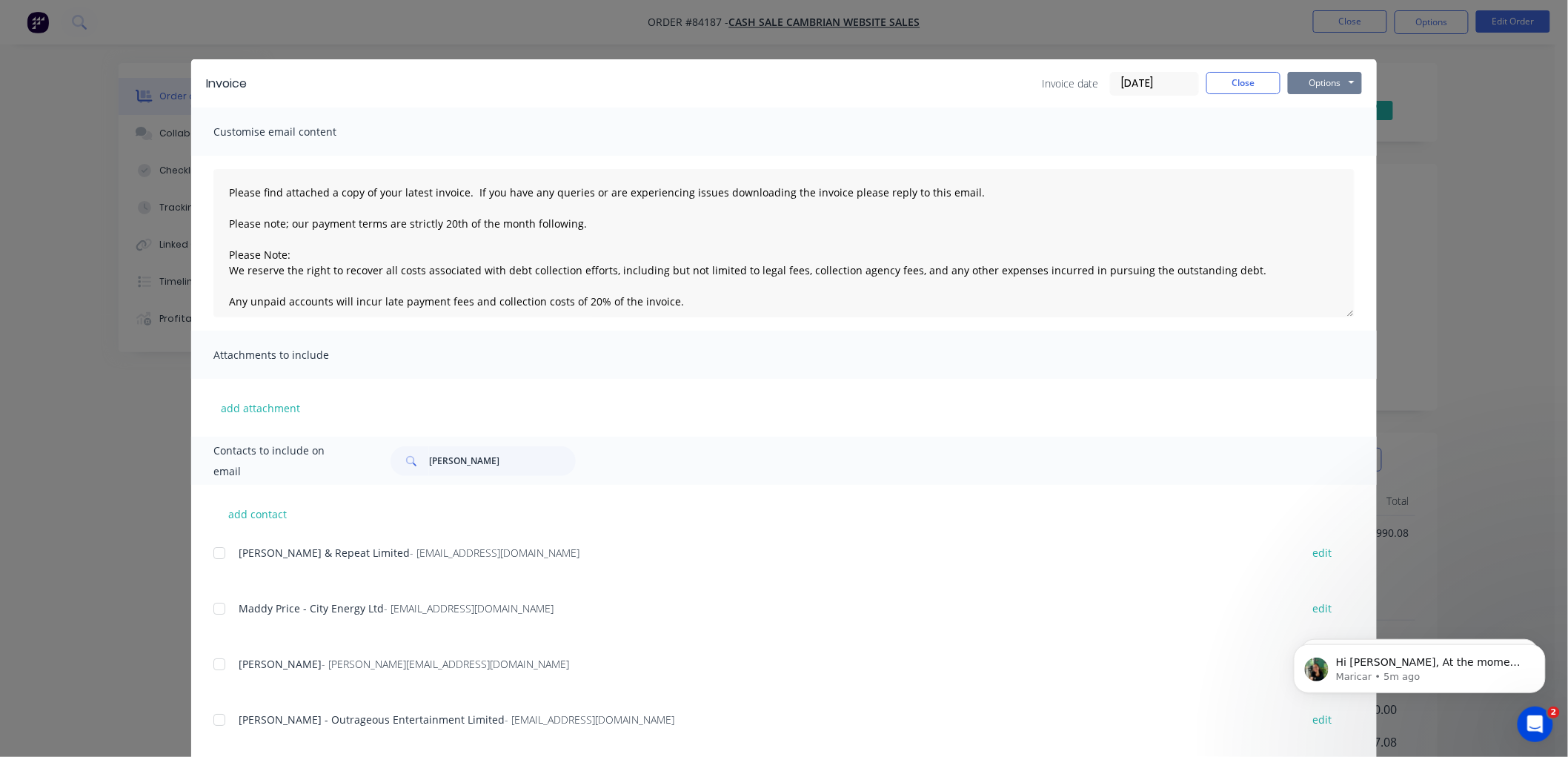
click at [1316, 83] on button "Options" at bounding box center [1325, 83] width 74 height 22
click at [1324, 138] on button "Print" at bounding box center [1335, 134] width 95 height 25
click at [1262, 80] on button "Close" at bounding box center [1243, 83] width 74 height 22
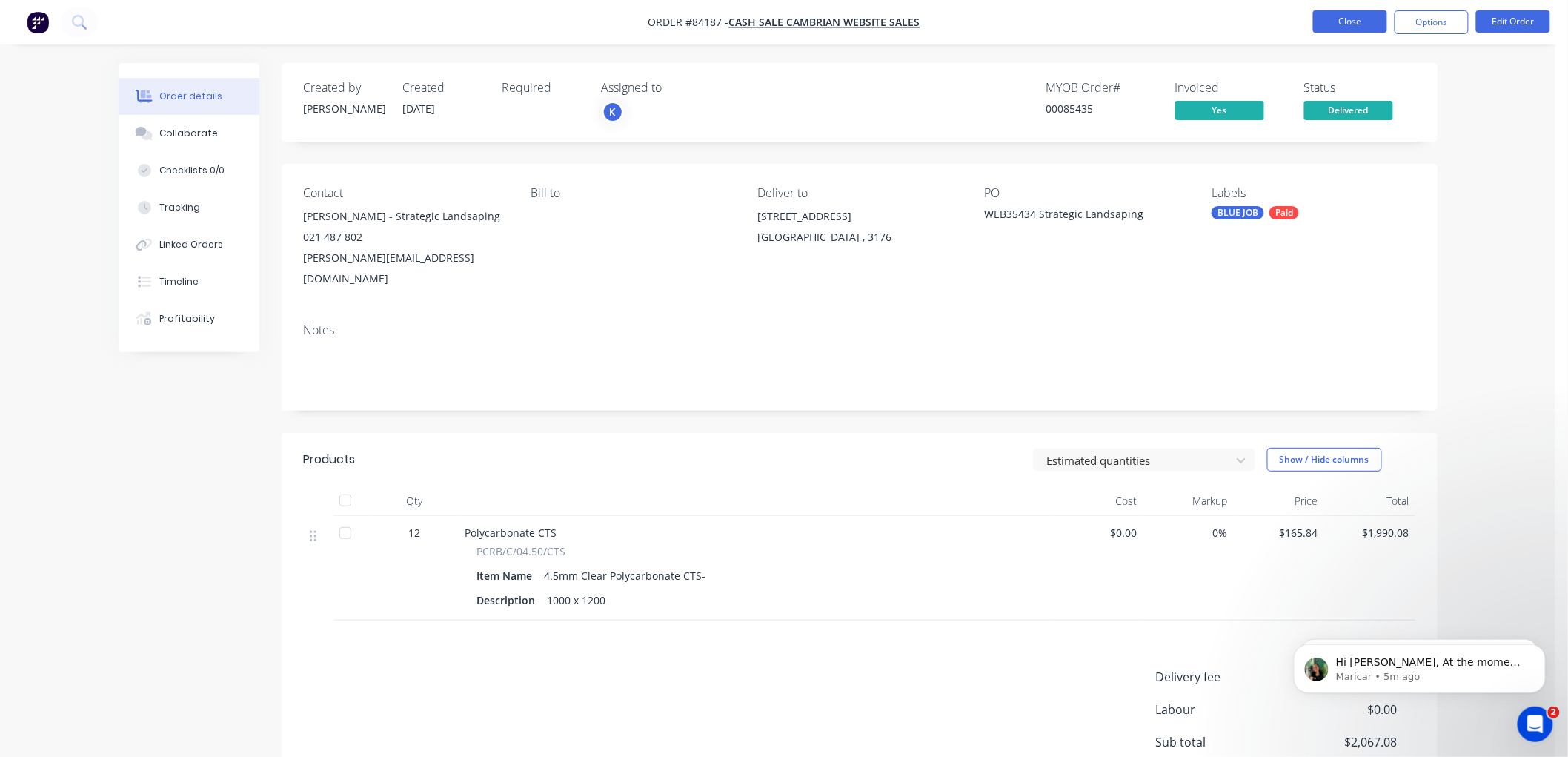
click at [1351, 17] on button "Close" at bounding box center [1350, 21] width 74 height 22
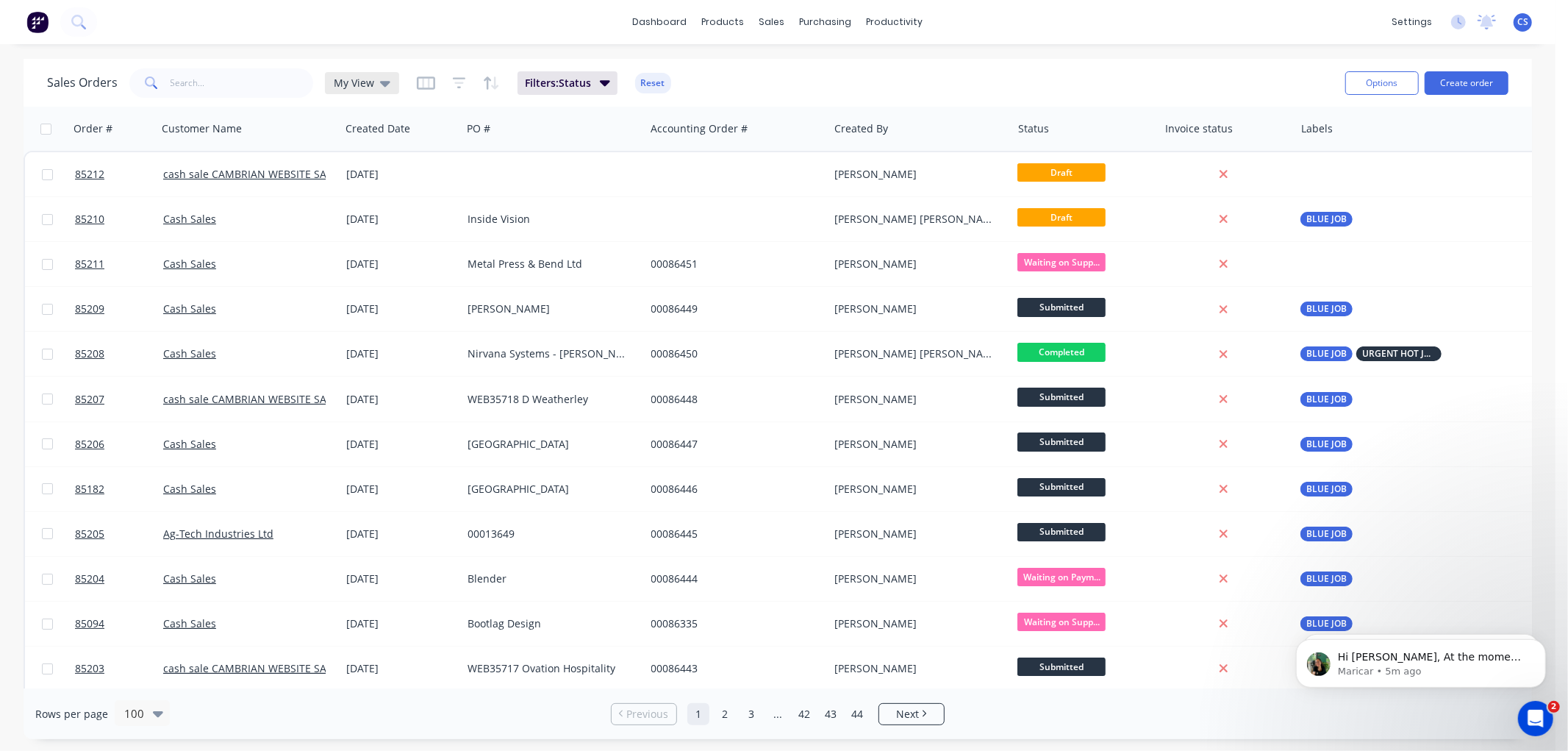
click at [369, 83] on span "My View" at bounding box center [354, 82] width 41 height 15
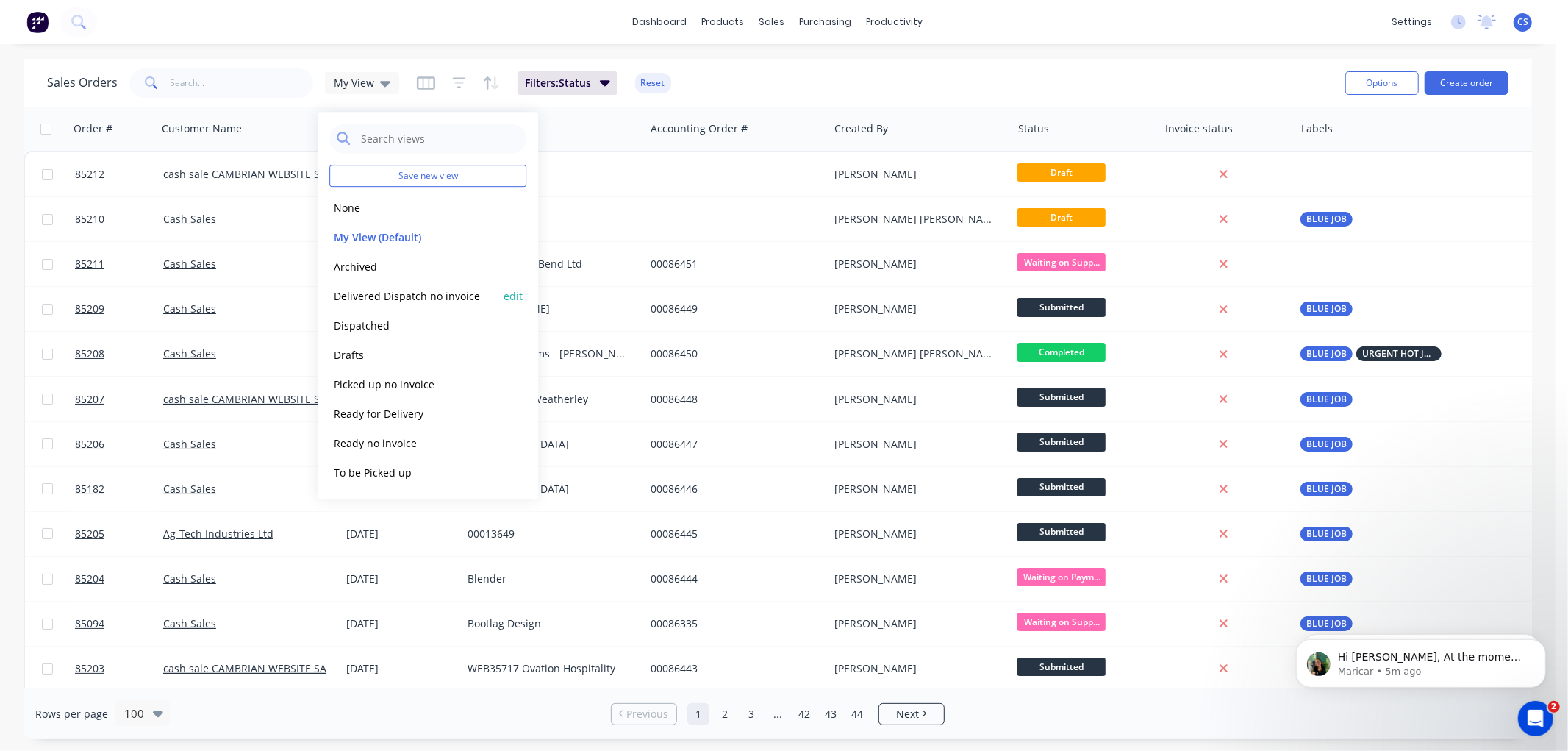
click at [412, 290] on button "Delivered Dispatch no invoice" at bounding box center [413, 295] width 168 height 17
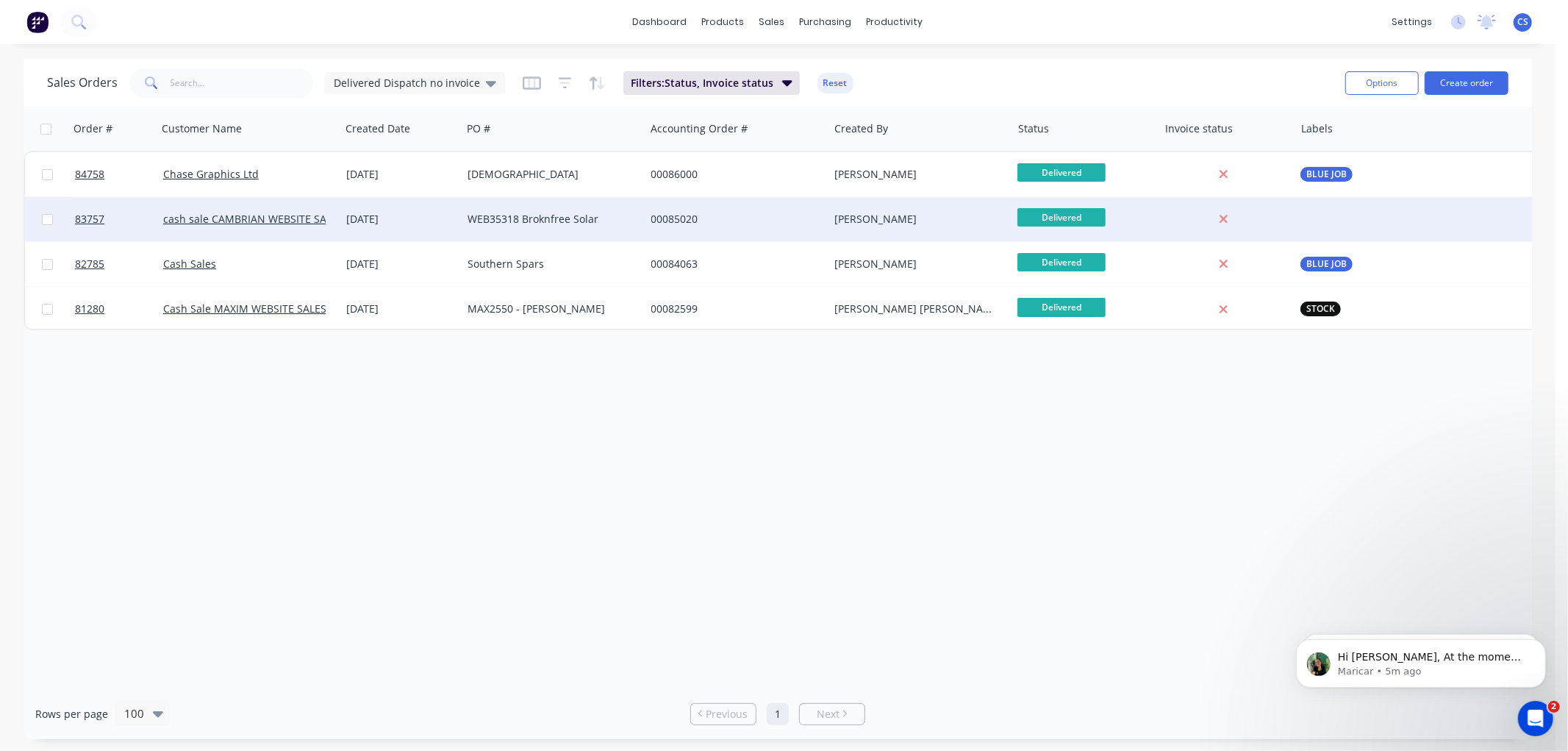
click at [618, 226] on div "WEB35318 Broknfree Solar" at bounding box center [553, 219] width 183 height 44
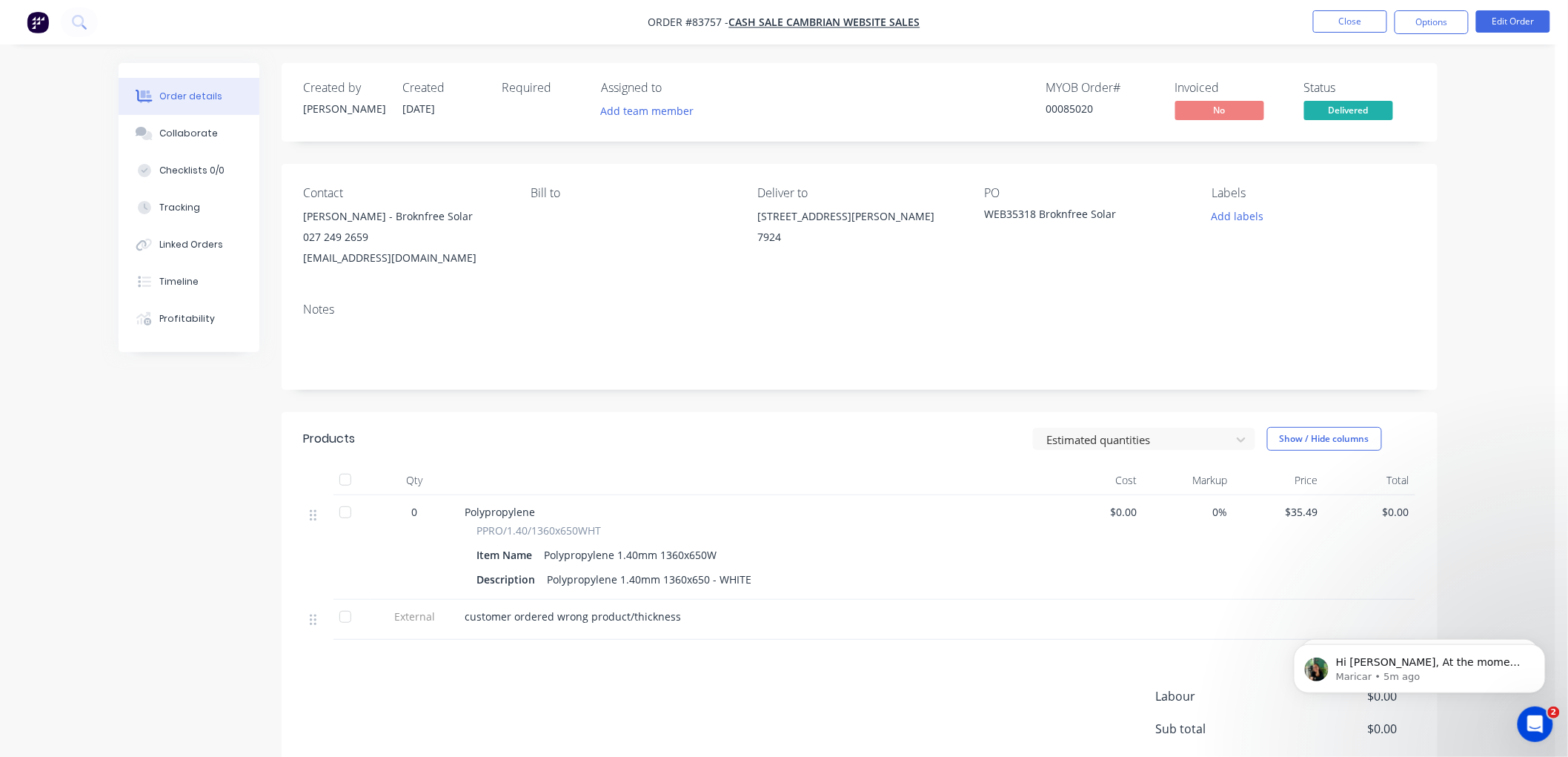
click at [1440, 20] on button "Options" at bounding box center [1431, 22] width 74 height 24
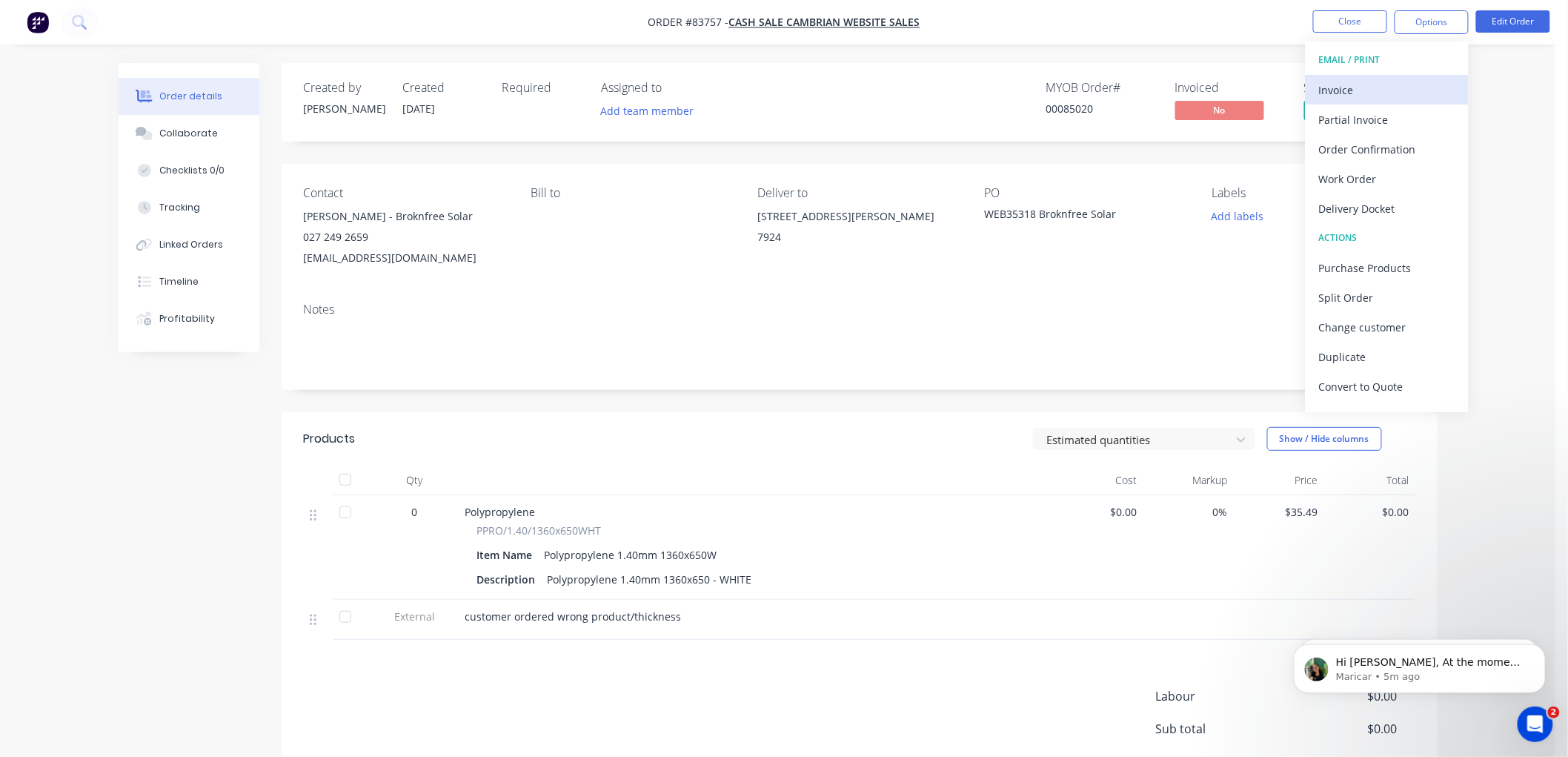
click at [1377, 86] on div "Invoice" at bounding box center [1387, 90] width 136 height 21
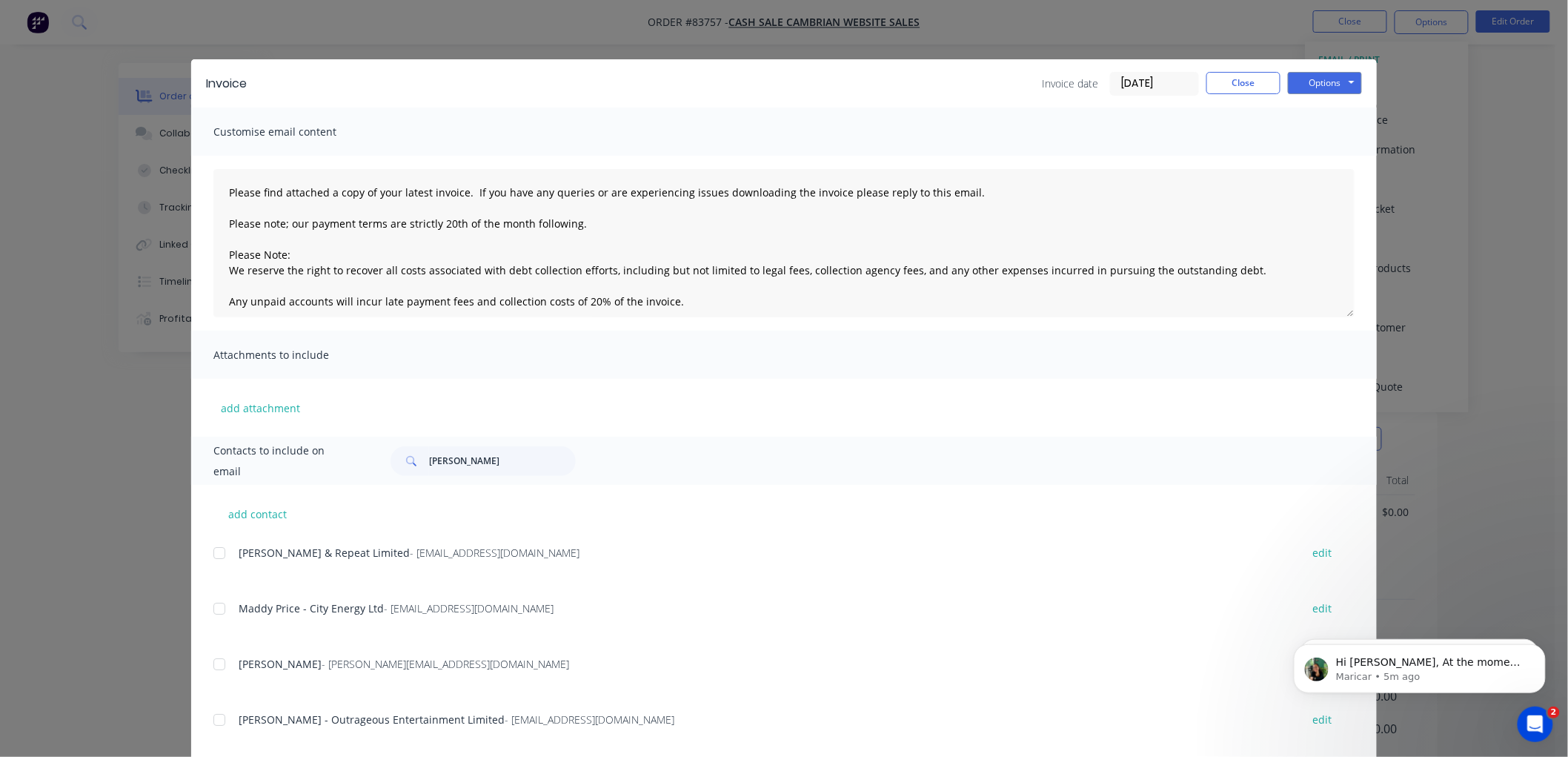
click at [1145, 83] on input "[DATE]" at bounding box center [1154, 84] width 88 height 22
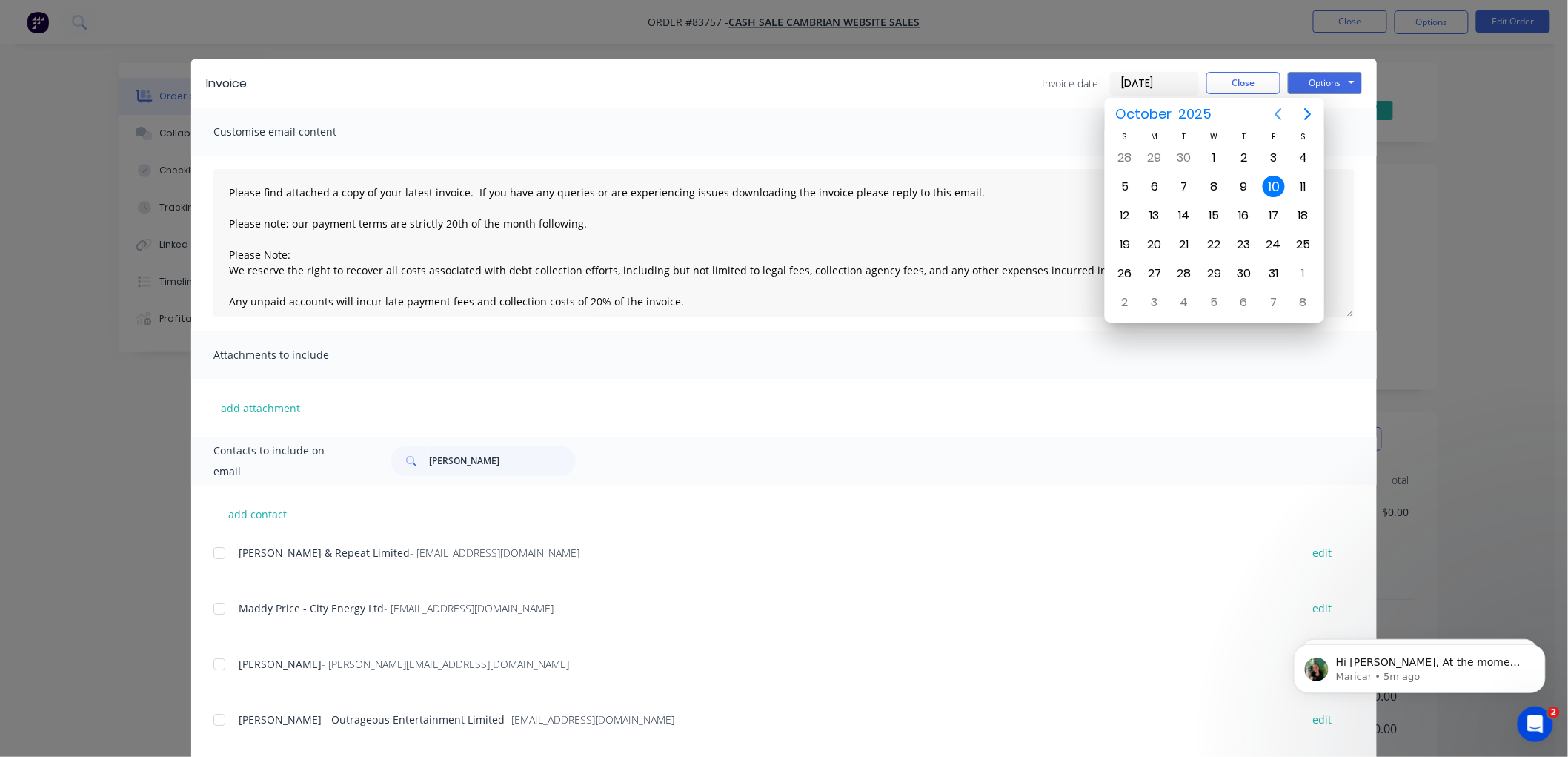
click at [1280, 112] on icon "Previous page" at bounding box center [1279, 114] width 18 height 18
click at [1268, 207] on div "15" at bounding box center [1273, 216] width 22 height 22
type input "15/08/25"
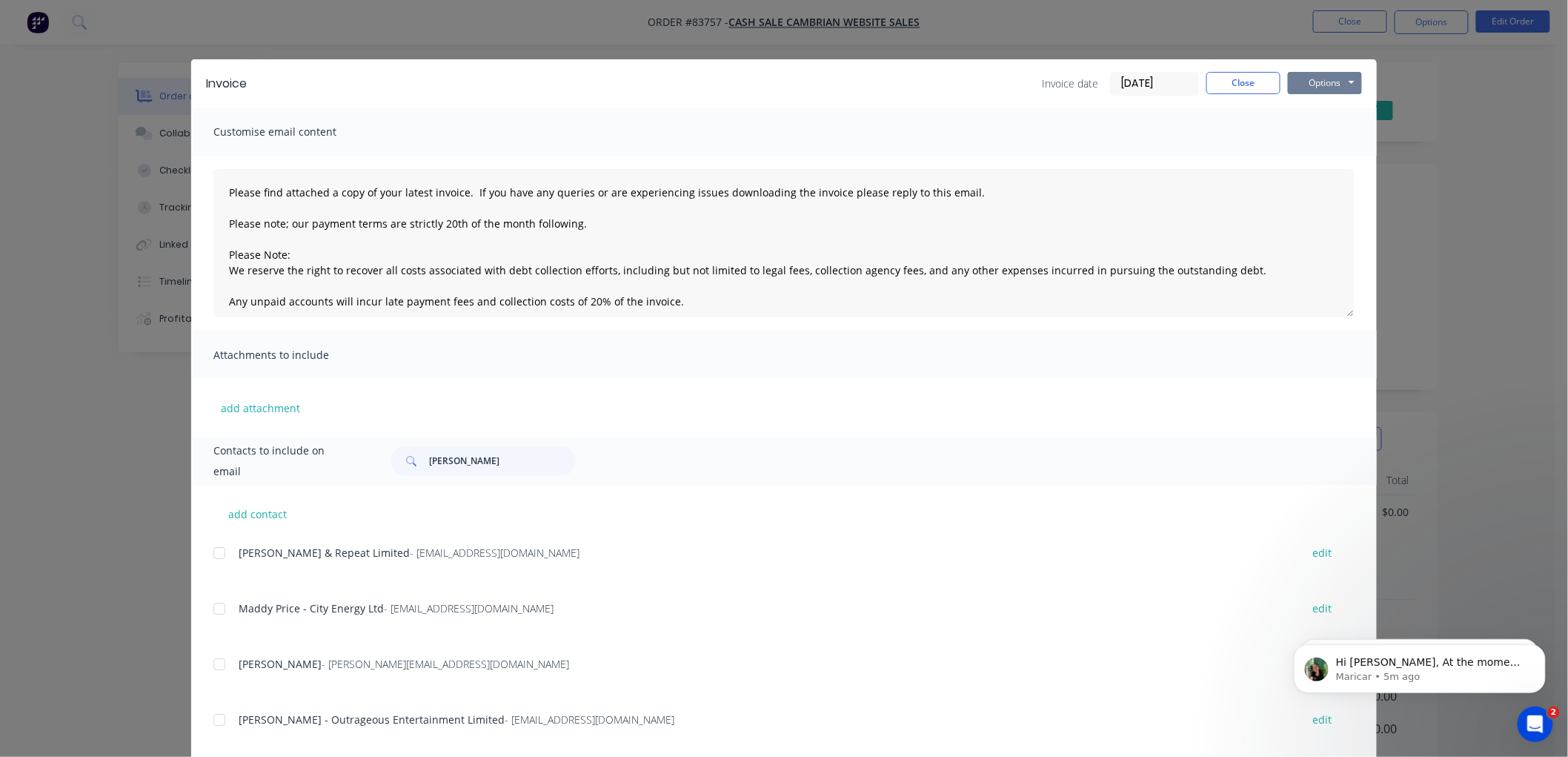
click at [1330, 86] on button "Options" at bounding box center [1325, 83] width 74 height 22
click at [1331, 134] on button "Print" at bounding box center [1335, 134] width 95 height 25
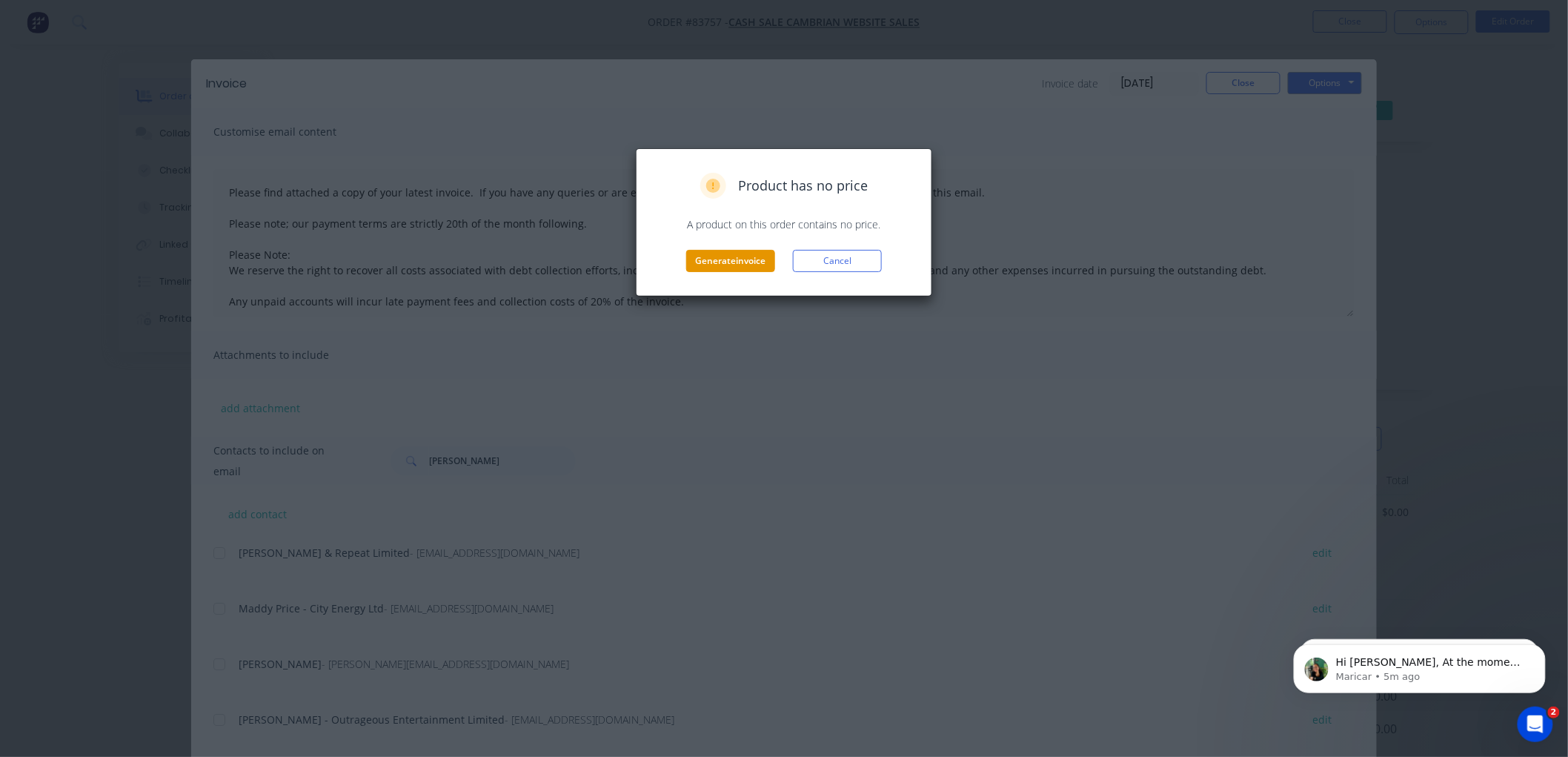
click at [743, 258] on button "Generate invoice" at bounding box center [730, 261] width 89 height 22
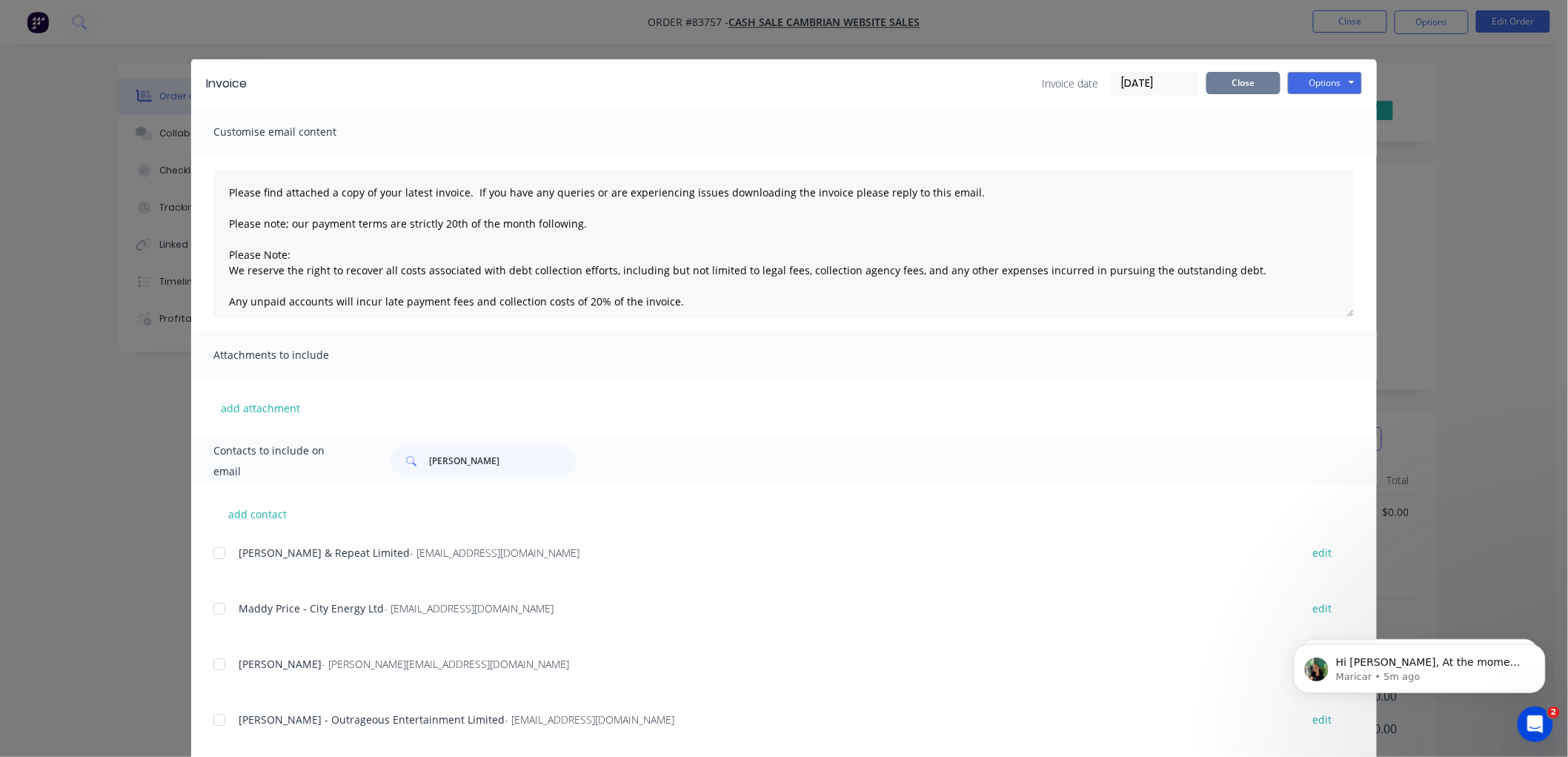
drag, startPoint x: 1217, startPoint y: 80, endPoint x: 1370, endPoint y: 62, distance: 154.1
click at [1217, 80] on button "Close" at bounding box center [1243, 83] width 74 height 22
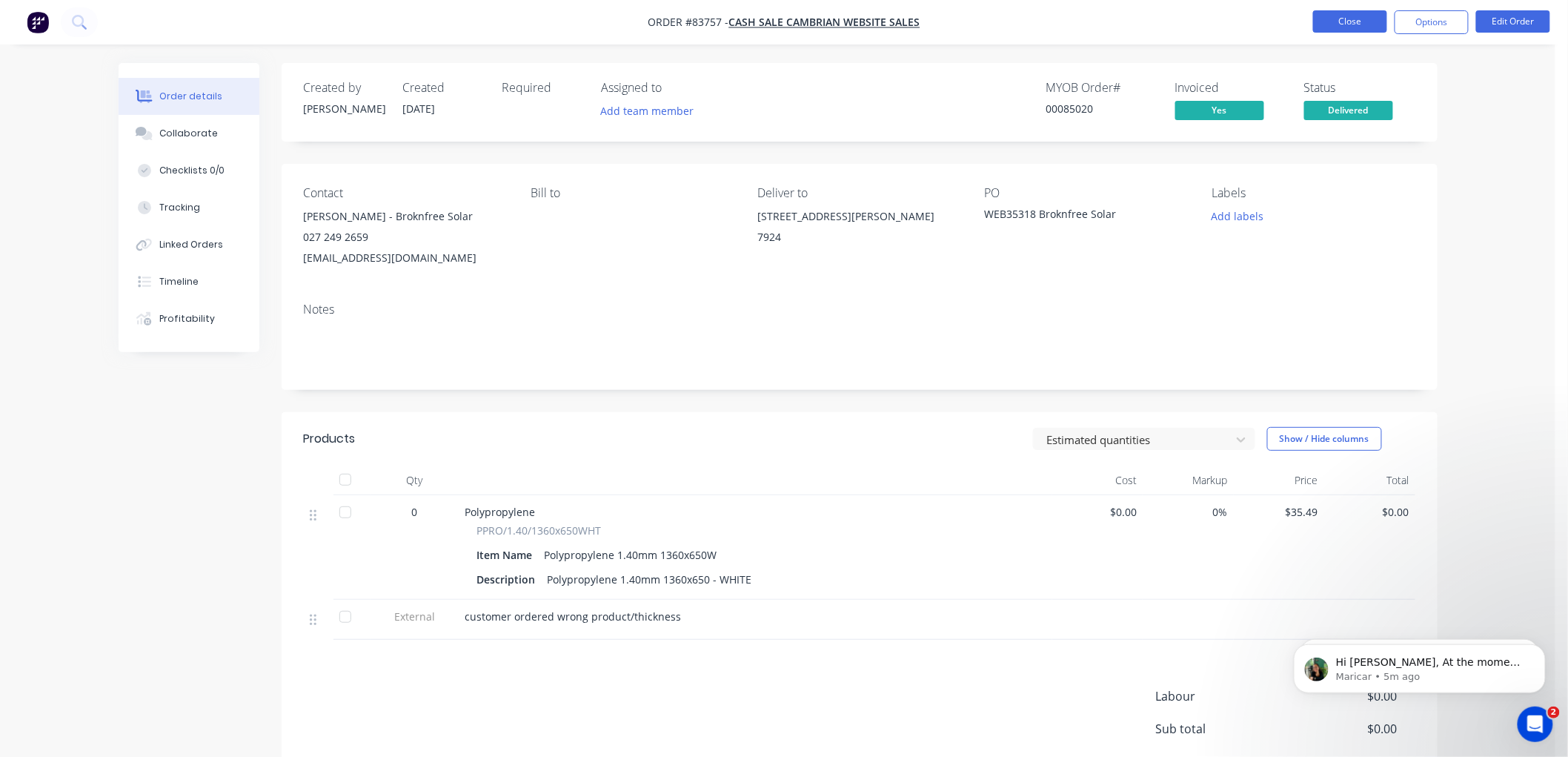
click at [1335, 19] on button "Close" at bounding box center [1350, 21] width 74 height 22
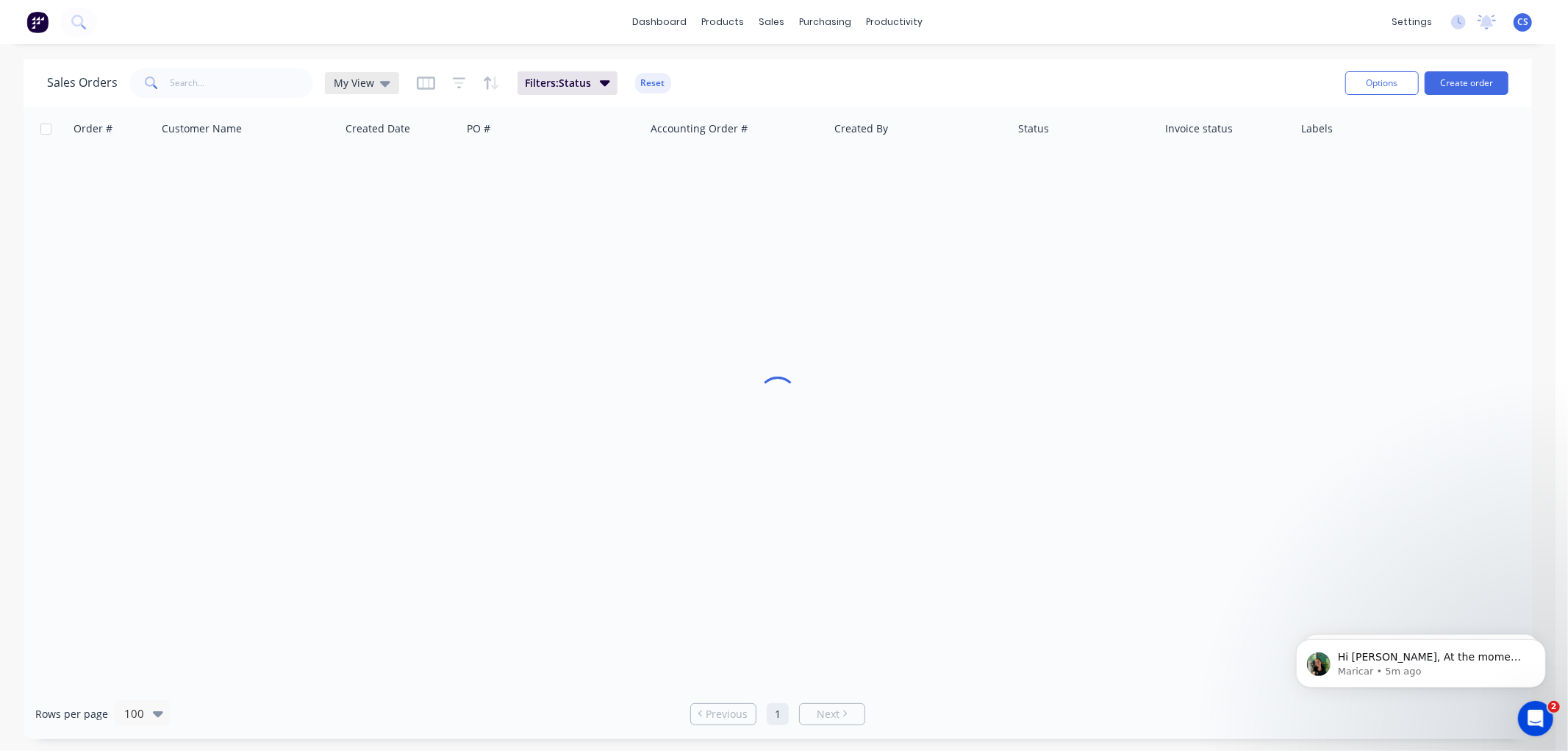
click at [368, 81] on span "My View" at bounding box center [354, 82] width 41 height 15
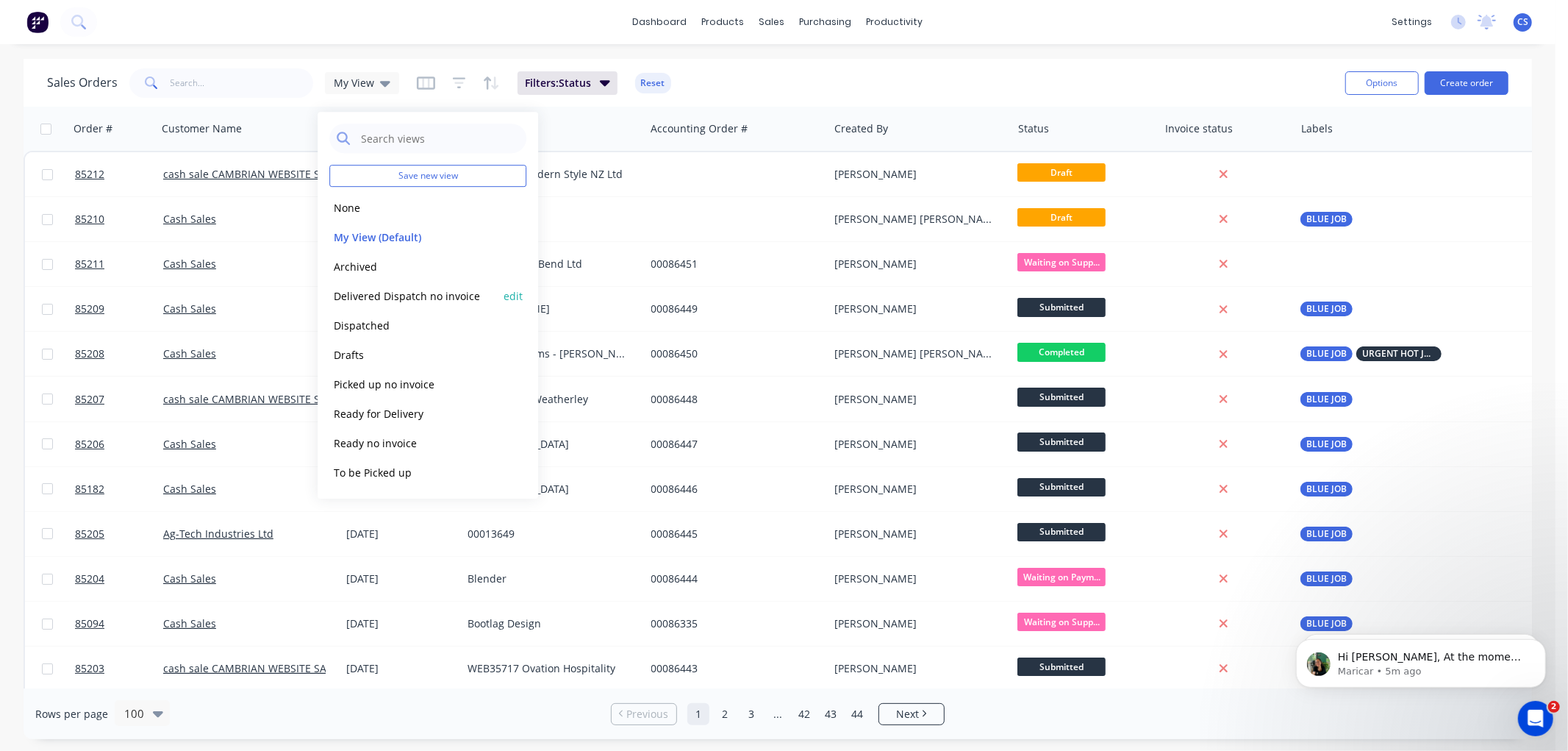
click at [399, 290] on button "Delivered Dispatch no invoice" at bounding box center [413, 295] width 168 height 17
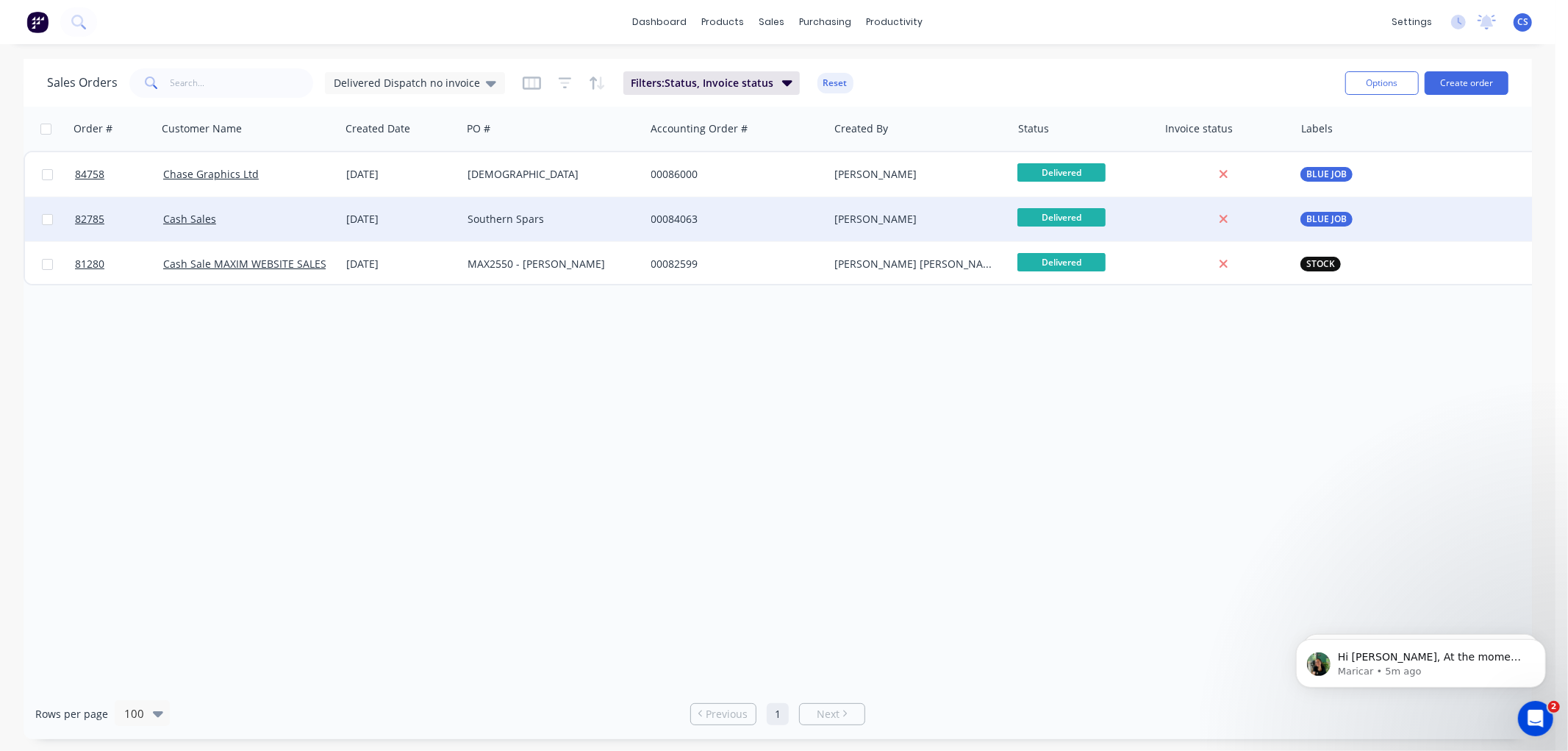
click at [597, 225] on div "Southern Spars" at bounding box center [549, 219] width 163 height 15
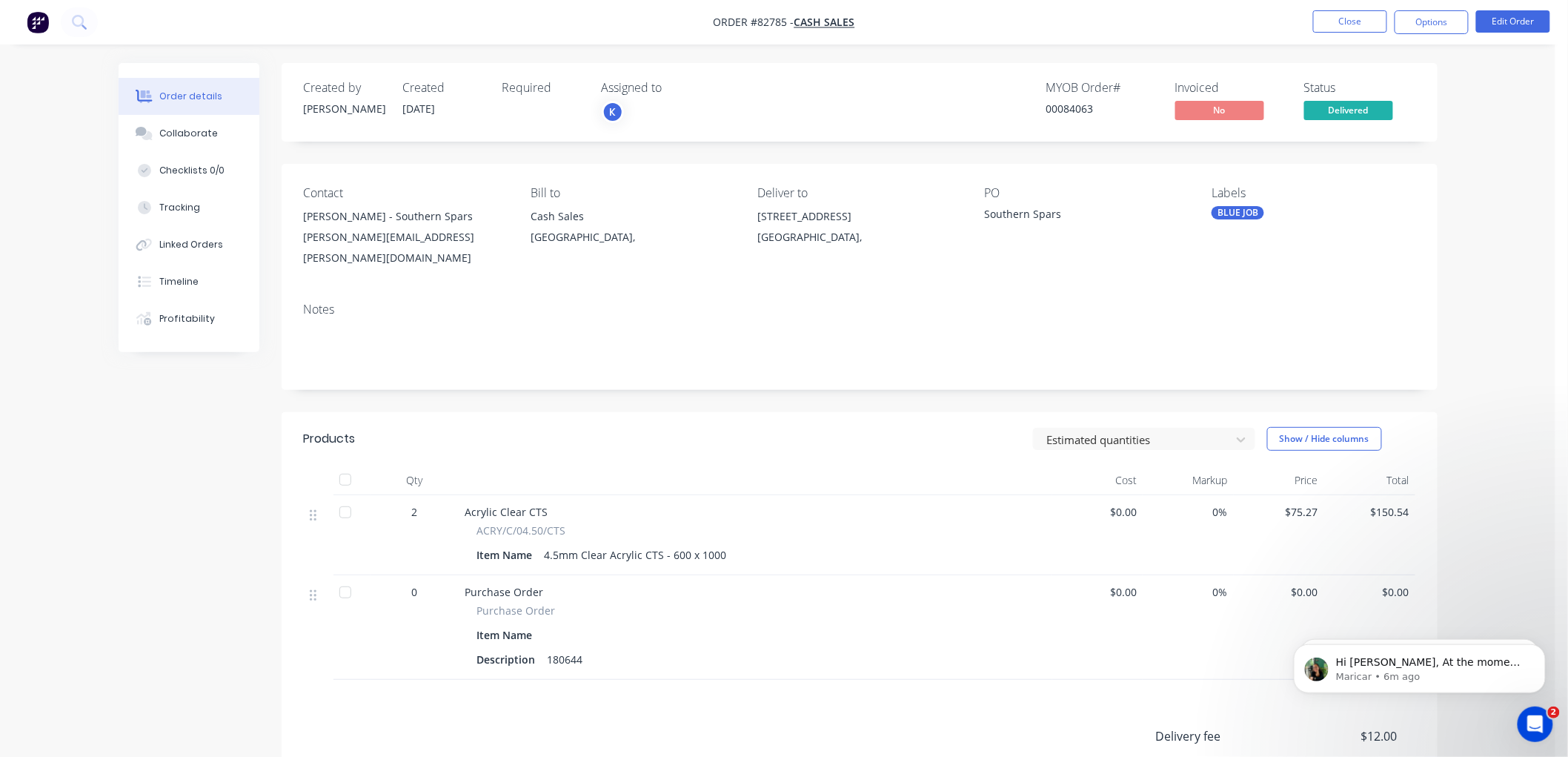
drag, startPoint x: 1443, startPoint y: 23, endPoint x: 1440, endPoint y: 37, distance: 14.3
click at [1443, 23] on button "Options" at bounding box center [1431, 22] width 74 height 24
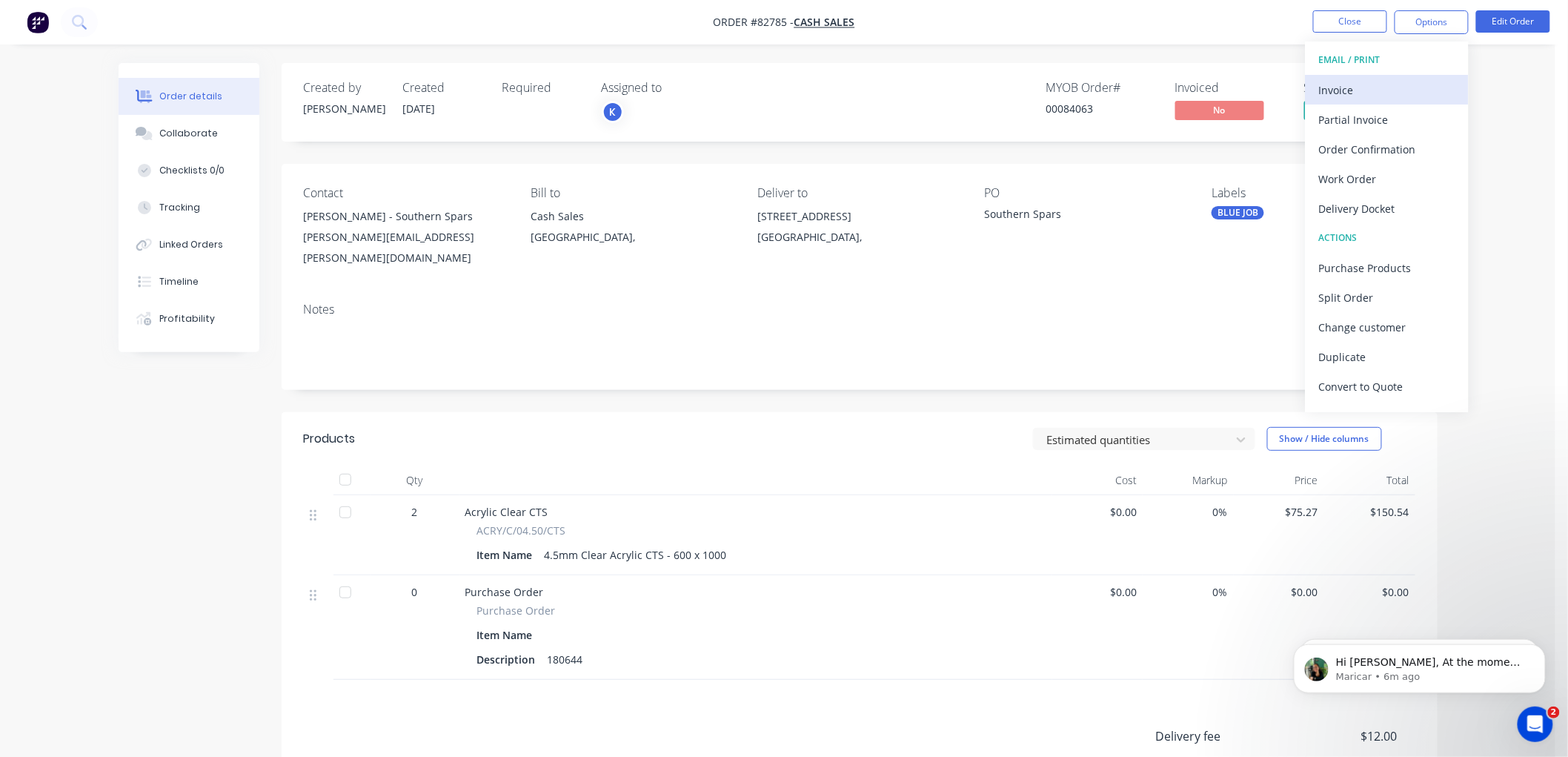
click at [1369, 85] on div "Invoice" at bounding box center [1387, 90] width 136 height 21
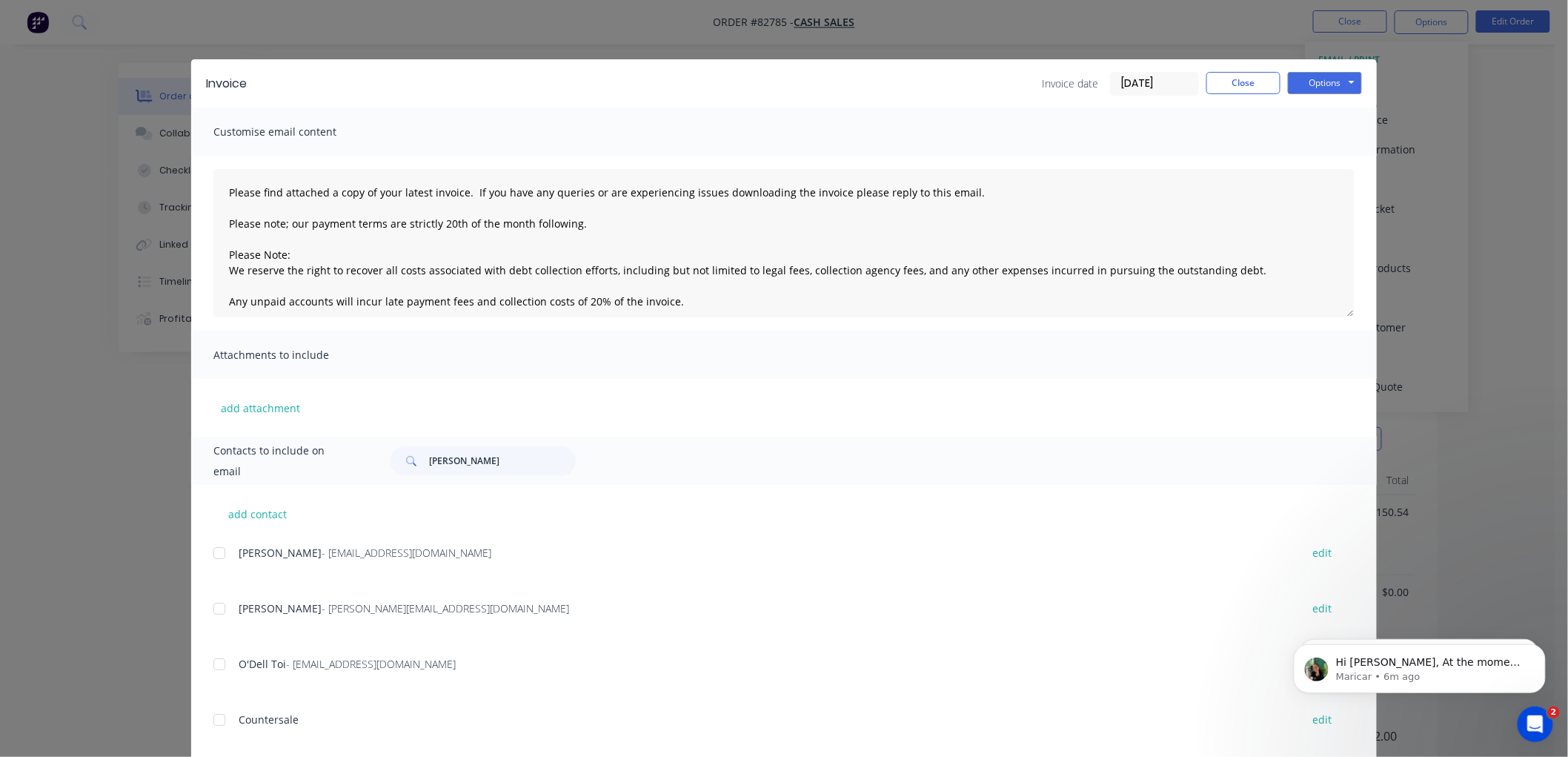
click at [1139, 80] on input "[DATE]" at bounding box center [1154, 84] width 88 height 22
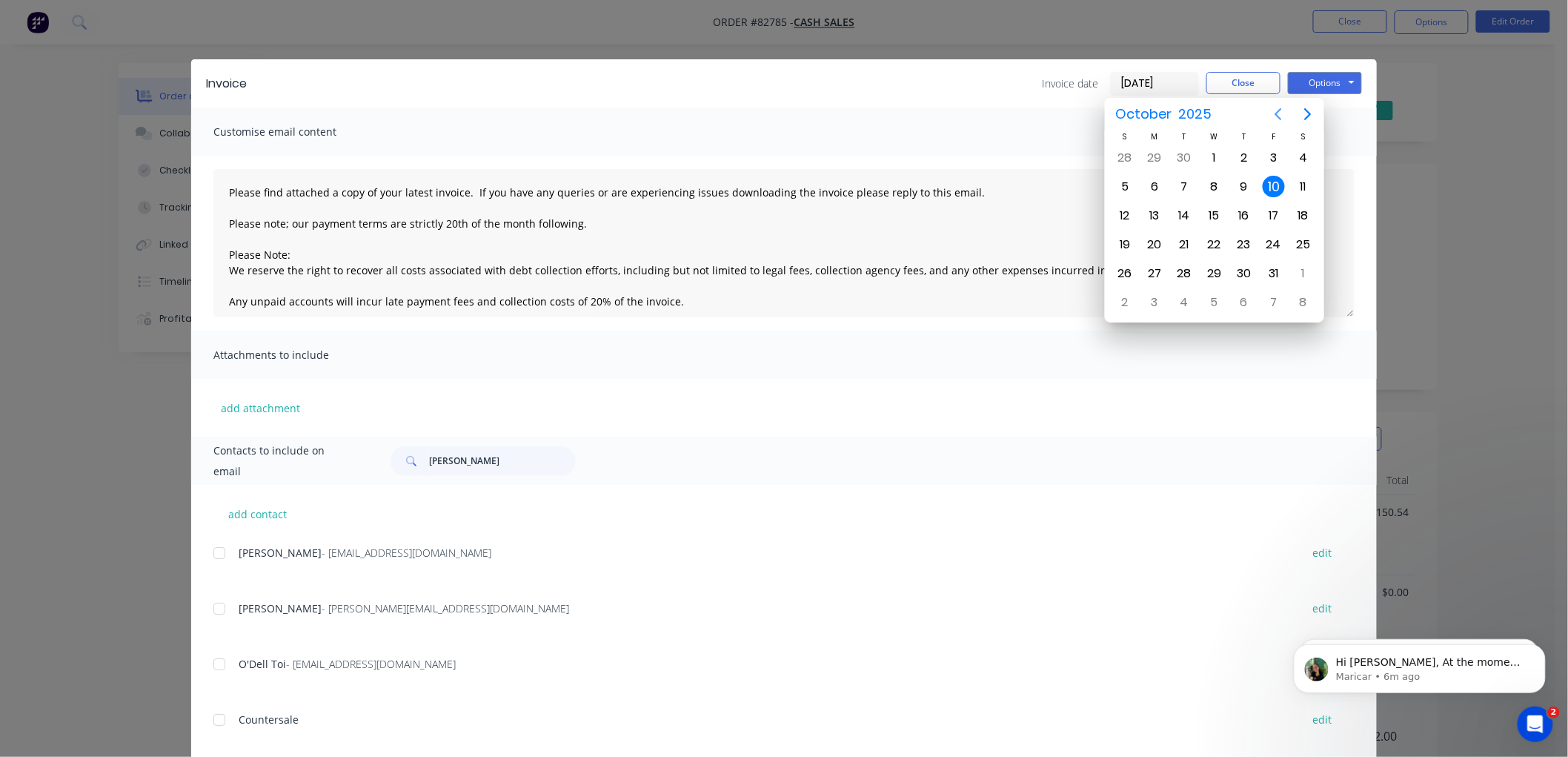
click at [1277, 112] on icon "Previous page" at bounding box center [1279, 114] width 7 height 11
drag, startPoint x: 1209, startPoint y: 203, endPoint x: 1228, endPoint y: 206, distance: 19.2
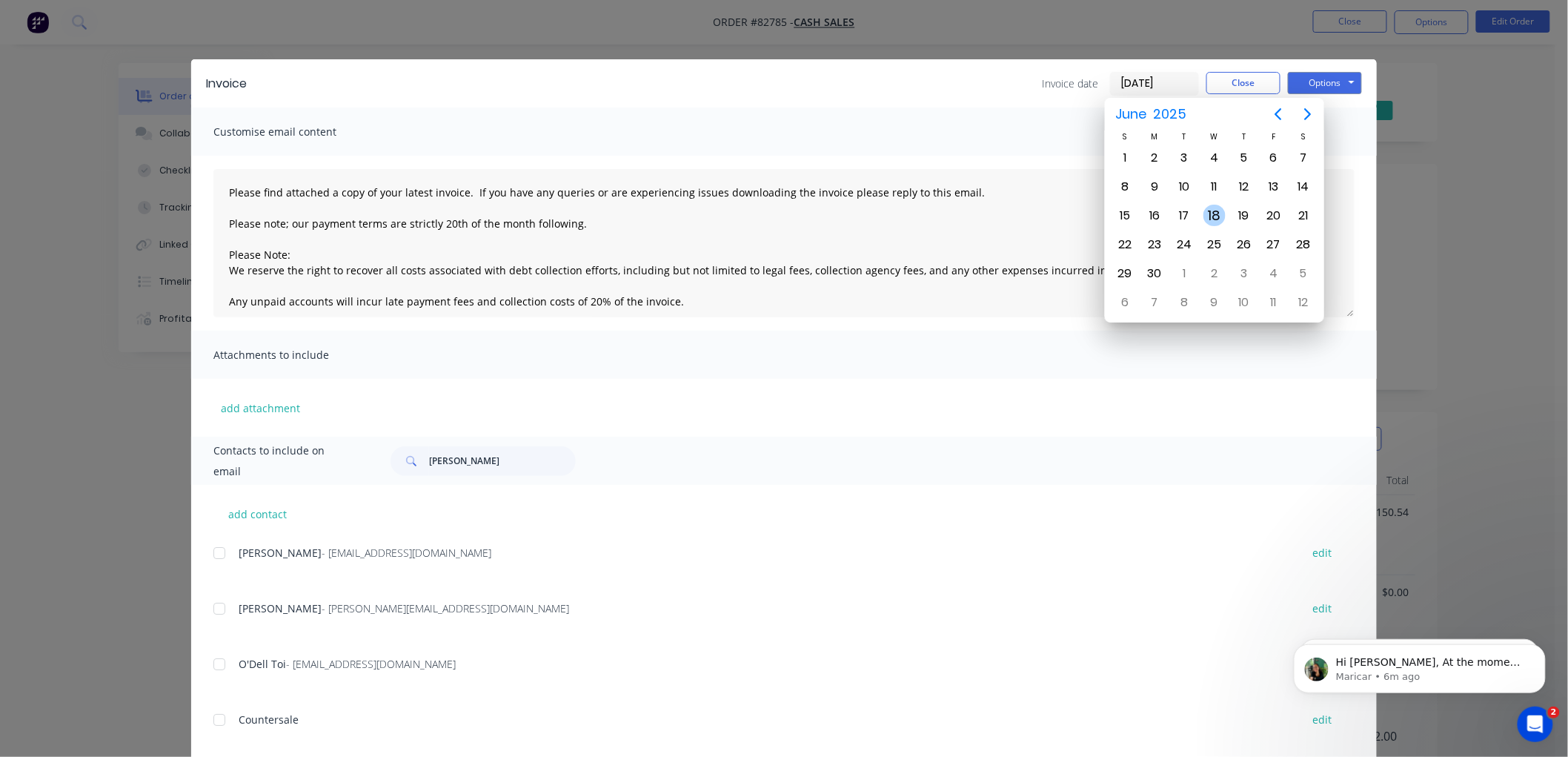
click at [1209, 205] on div "18" at bounding box center [1214, 216] width 22 height 22
type input "18/06/25"
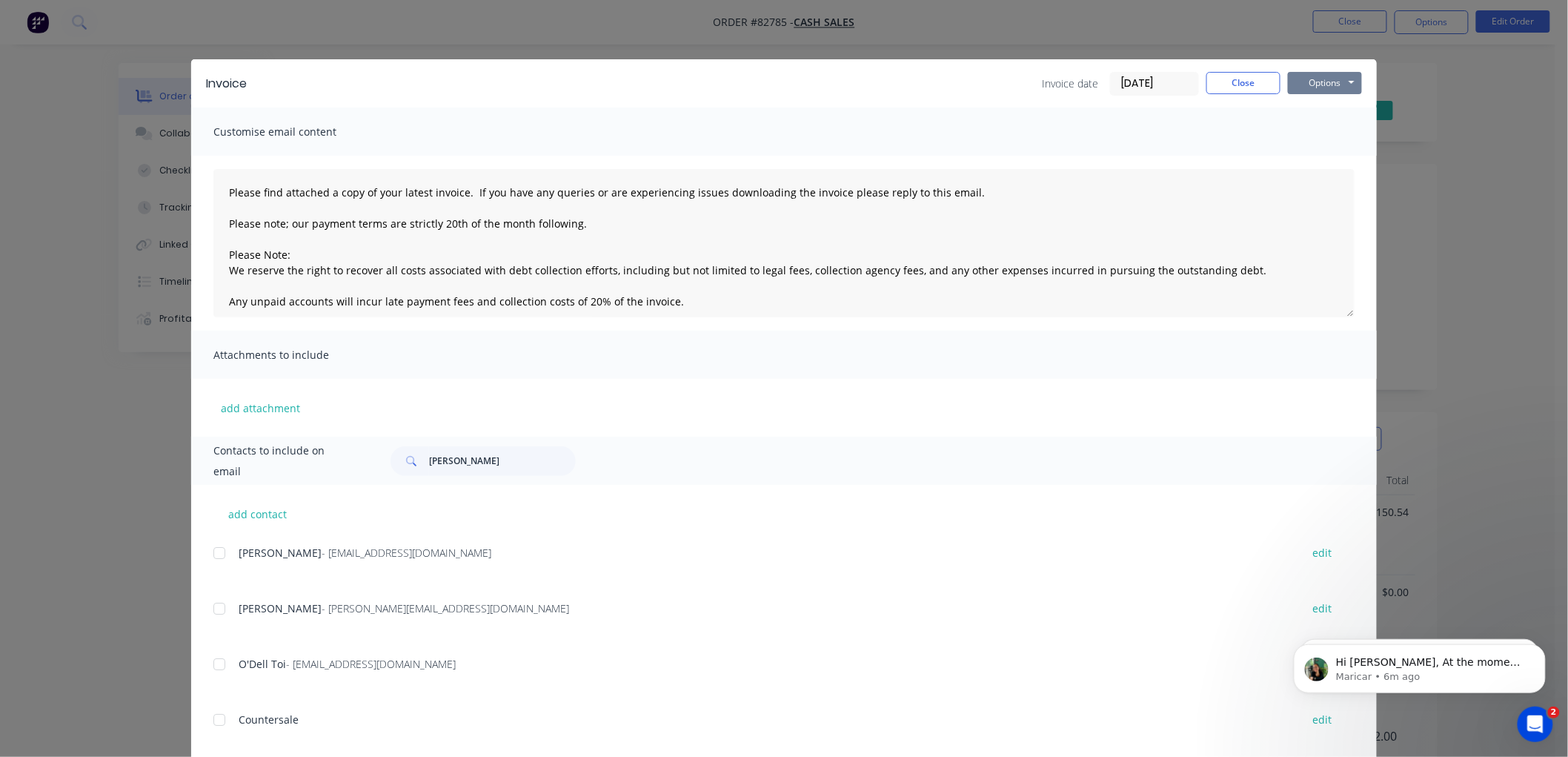
click at [1316, 80] on button "Options" at bounding box center [1325, 83] width 74 height 22
click at [1319, 136] on button "Print" at bounding box center [1335, 134] width 95 height 25
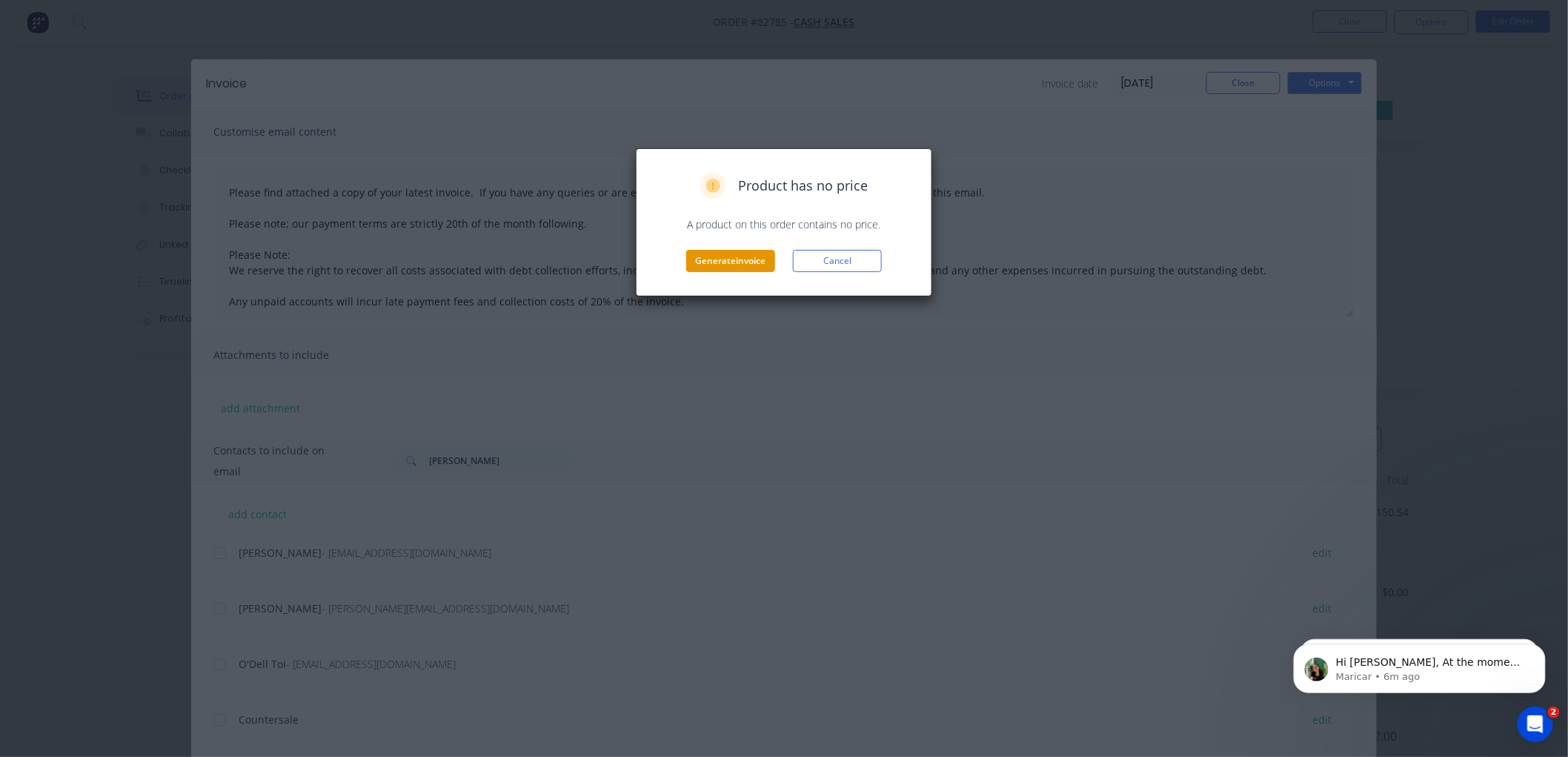
click at [739, 255] on button "Generate invoice" at bounding box center [730, 261] width 89 height 22
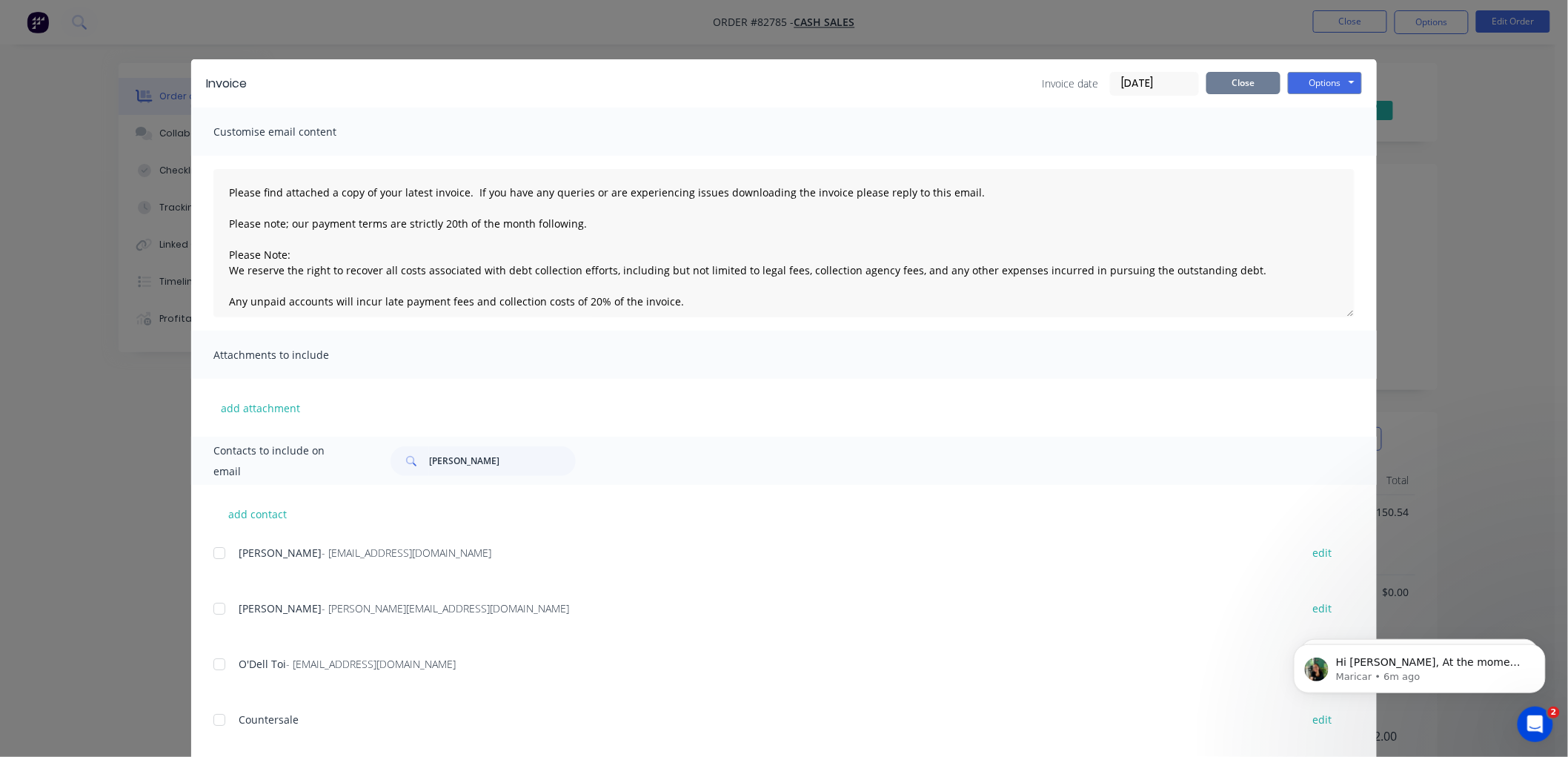
click at [1219, 81] on button "Close" at bounding box center [1243, 83] width 74 height 22
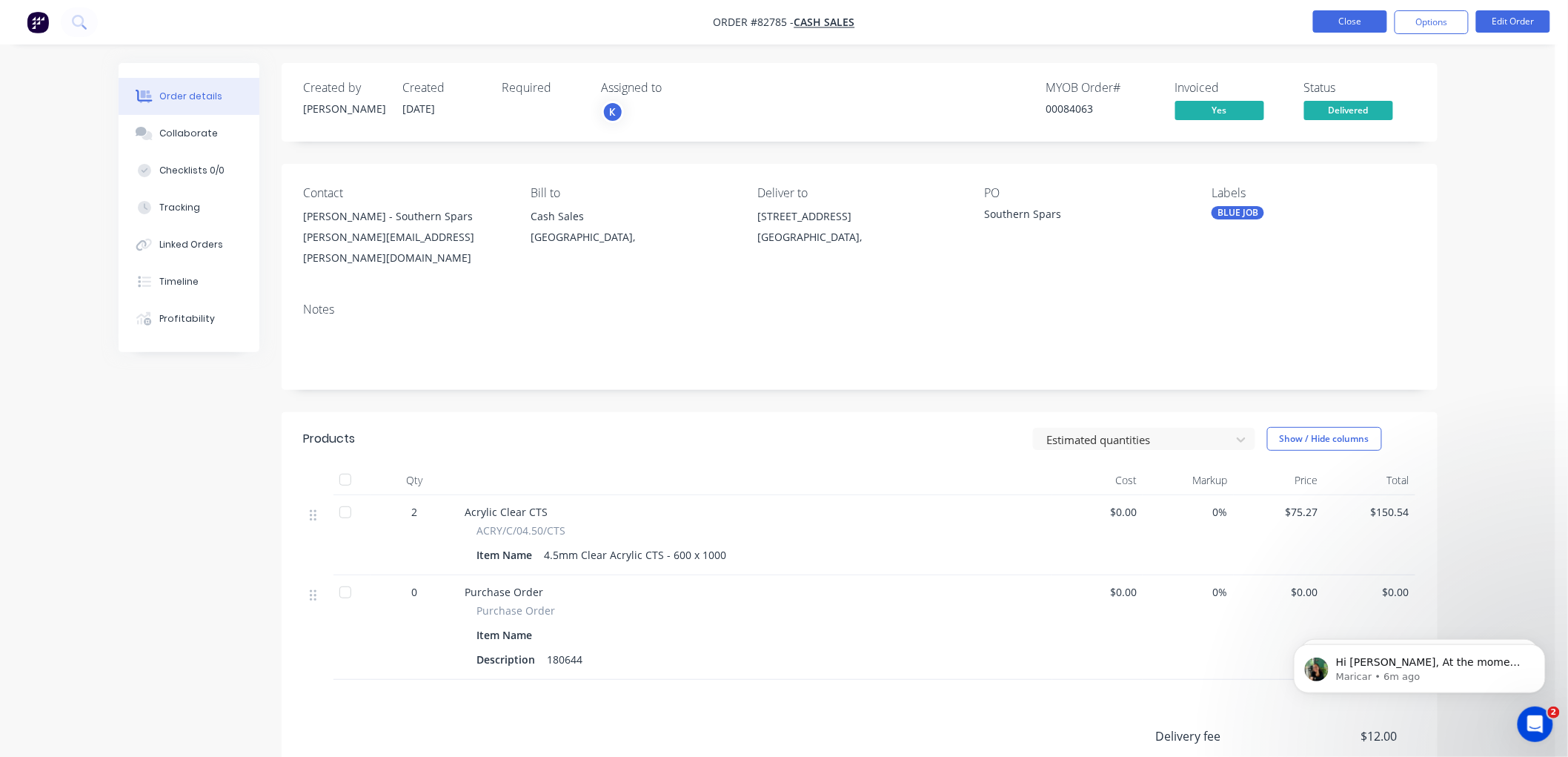
click at [1328, 30] on button "Close" at bounding box center [1350, 21] width 74 height 22
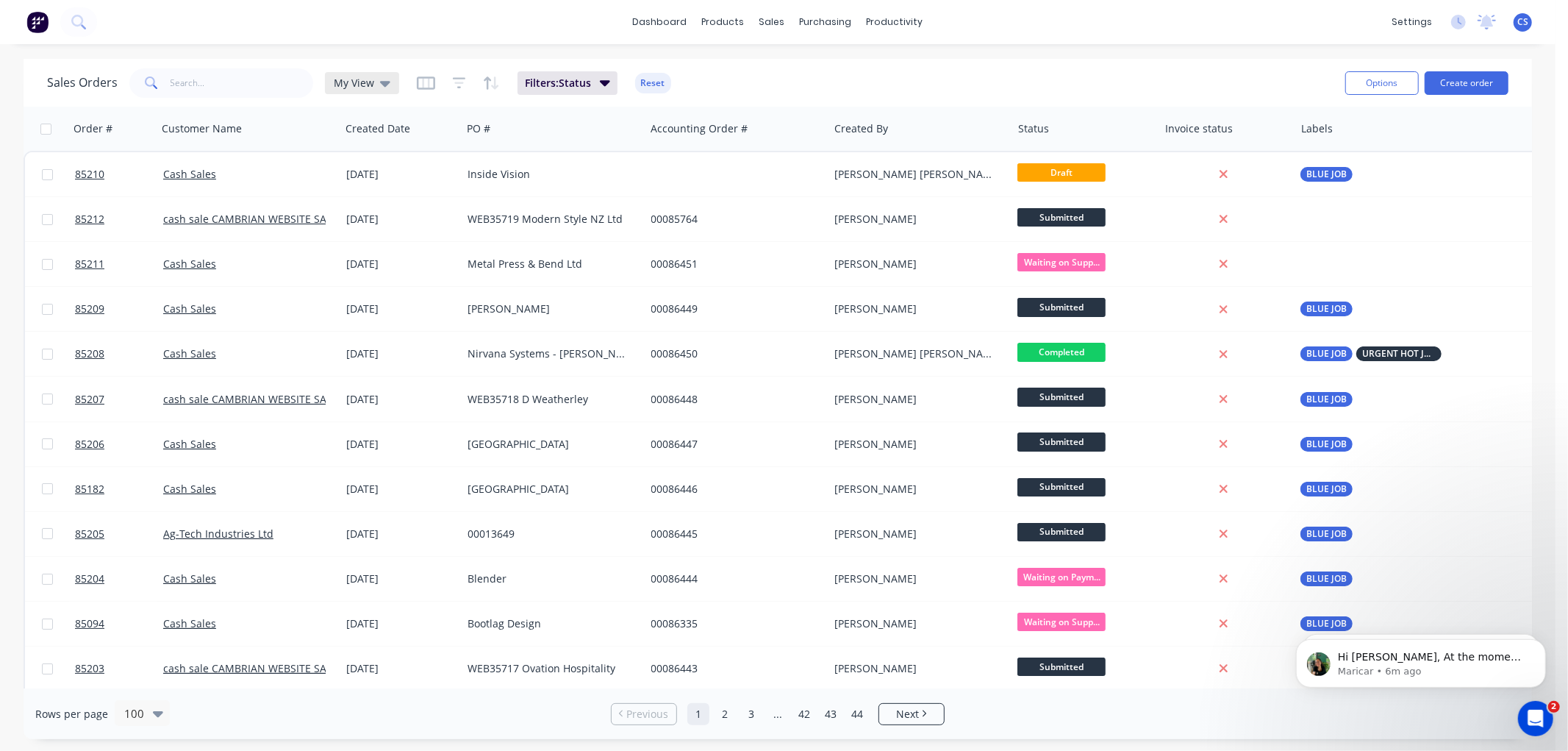
click at [365, 87] on span "My View" at bounding box center [354, 82] width 41 height 15
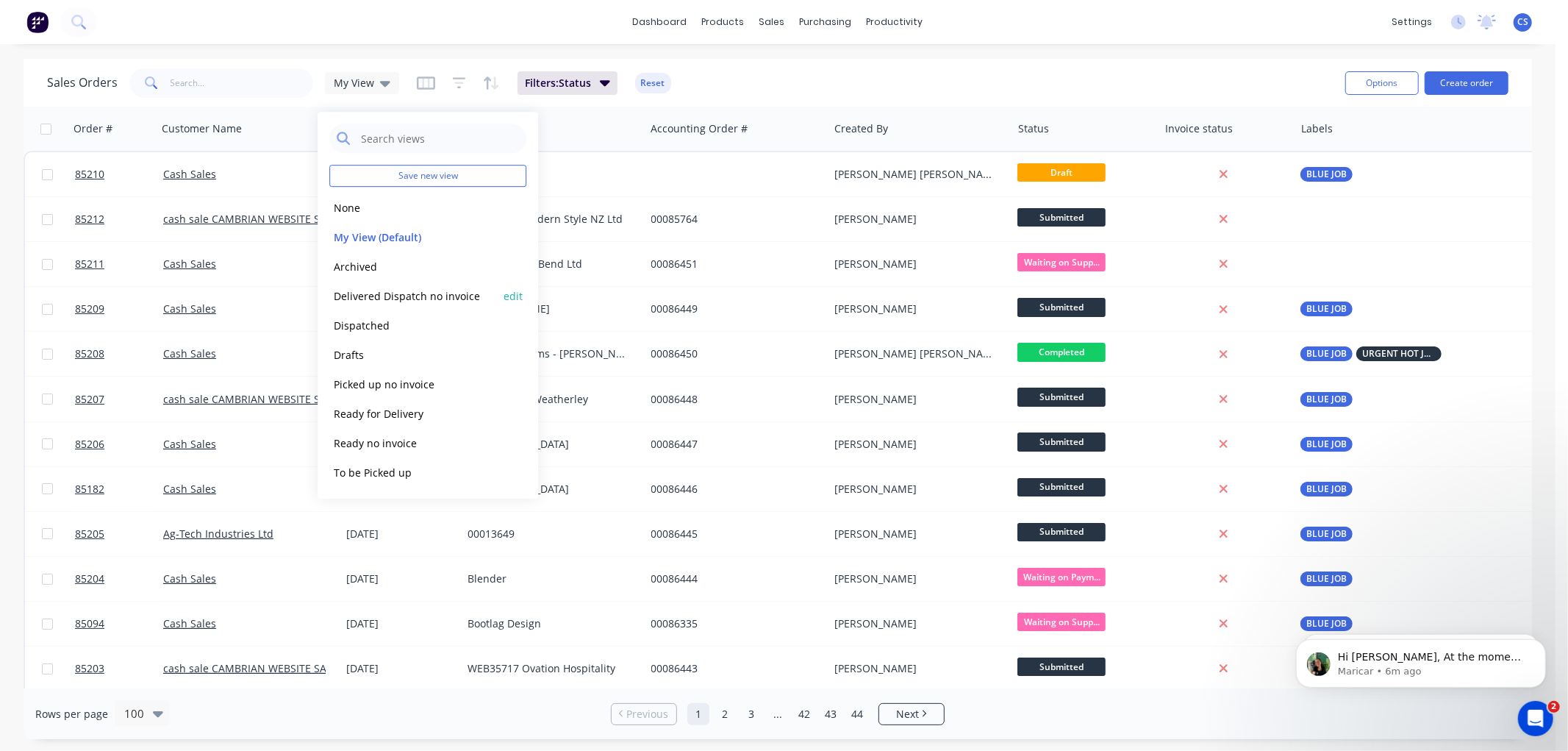
click at [388, 293] on button "Delivered Dispatch no invoice" at bounding box center [413, 295] width 168 height 17
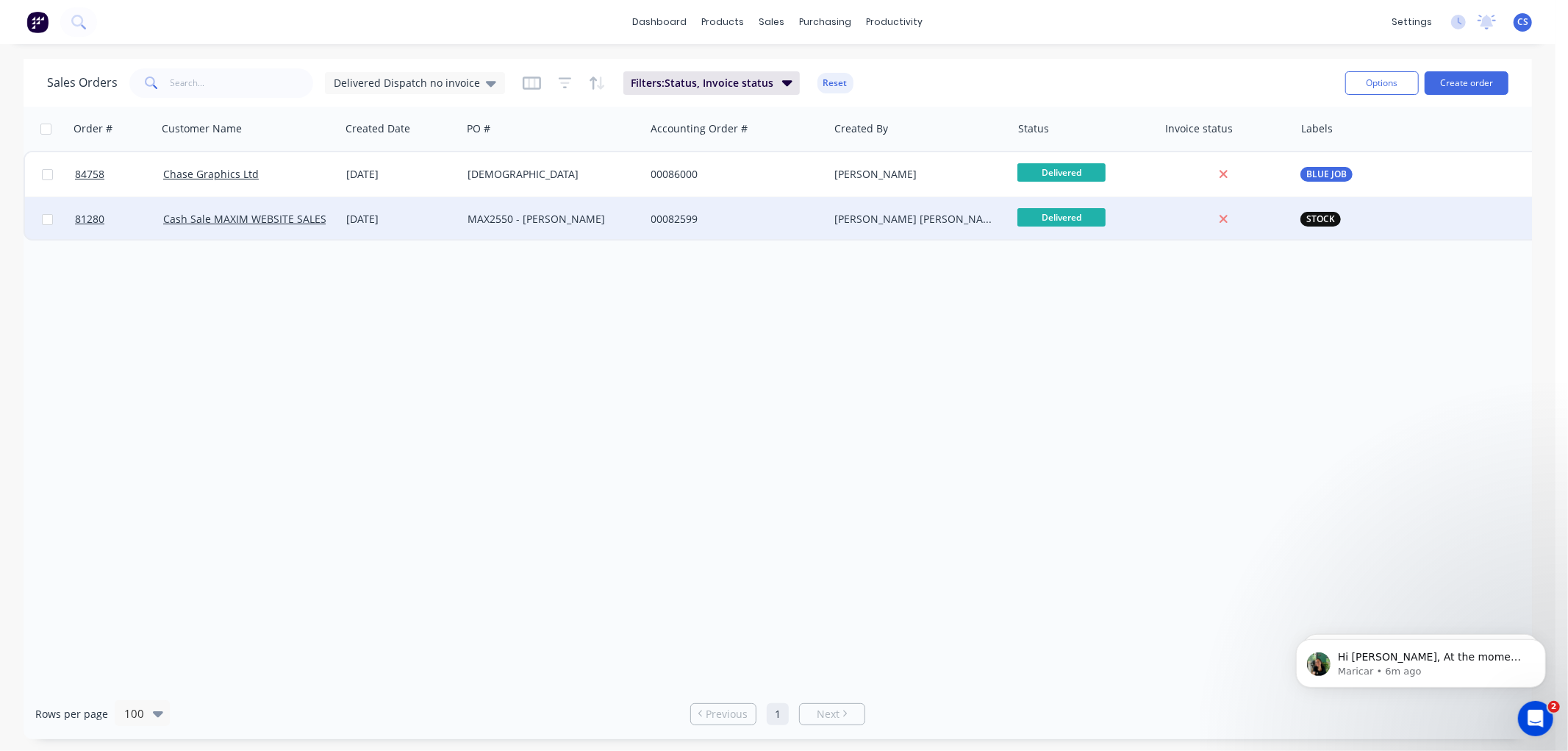
click at [594, 220] on div "MAX2550 - [PERSON_NAME]" at bounding box center [549, 219] width 163 height 15
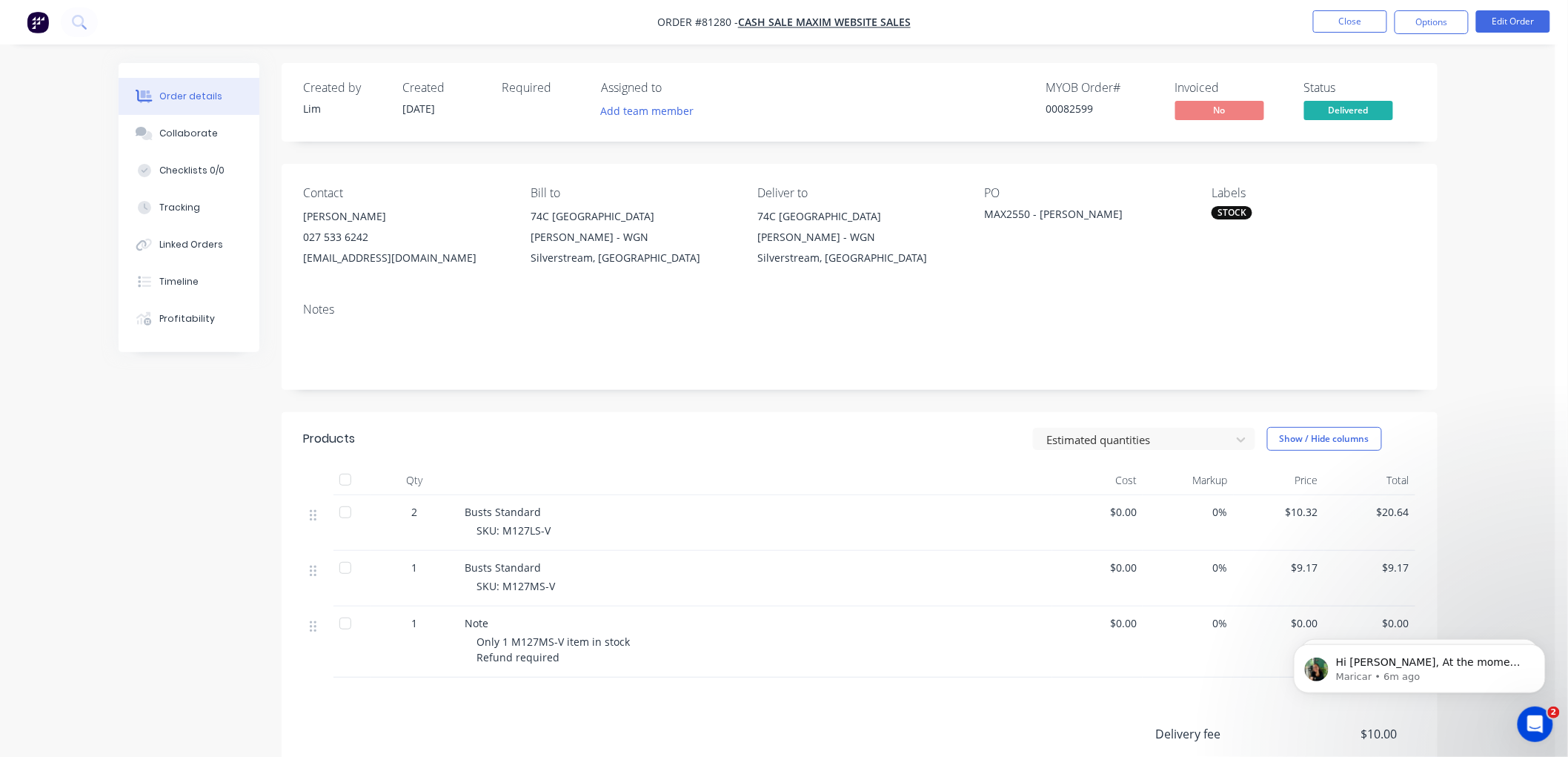
click at [1428, 28] on button "Options" at bounding box center [1431, 22] width 74 height 24
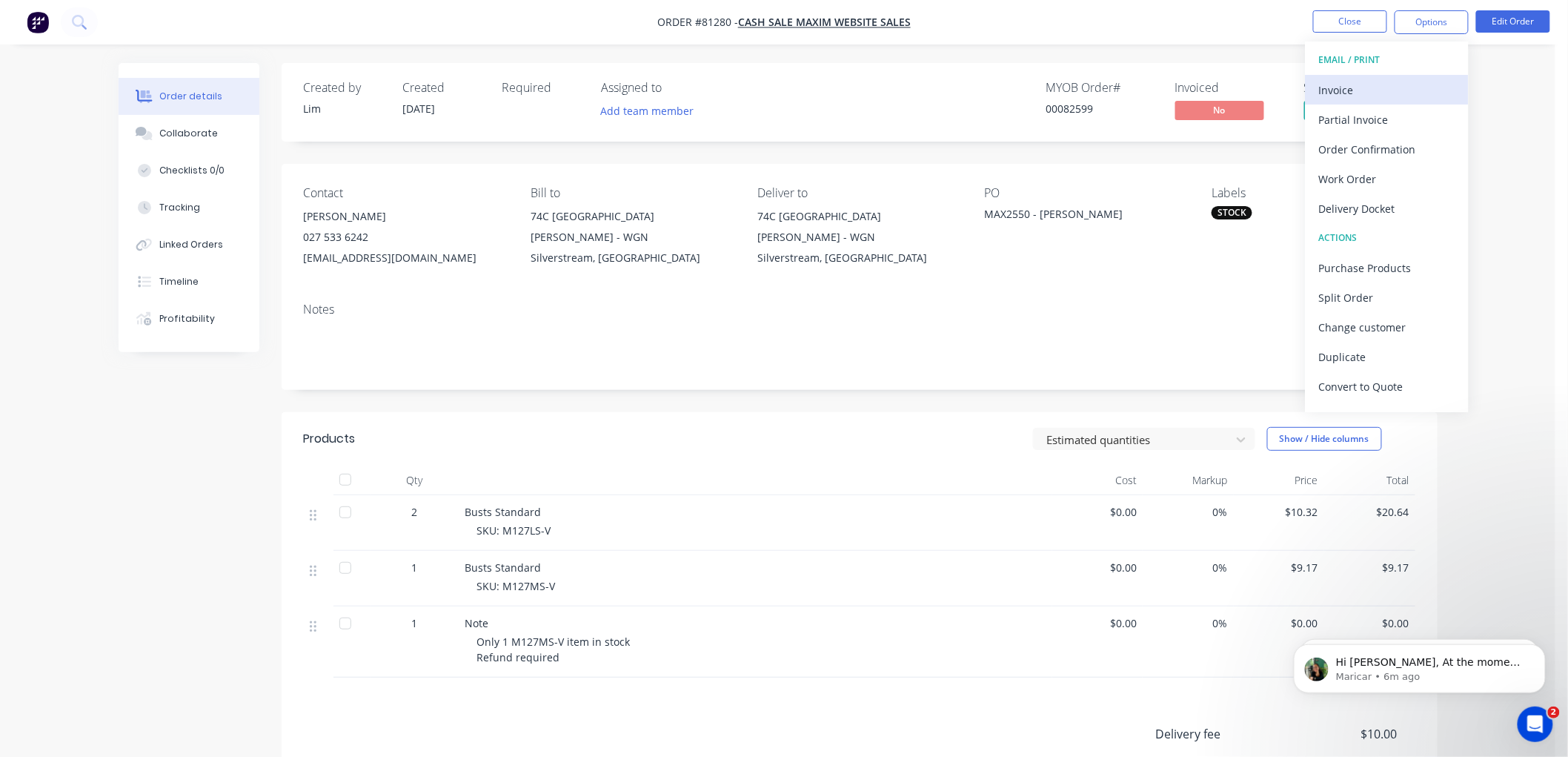
click at [1373, 82] on div "Invoice" at bounding box center [1387, 90] width 136 height 21
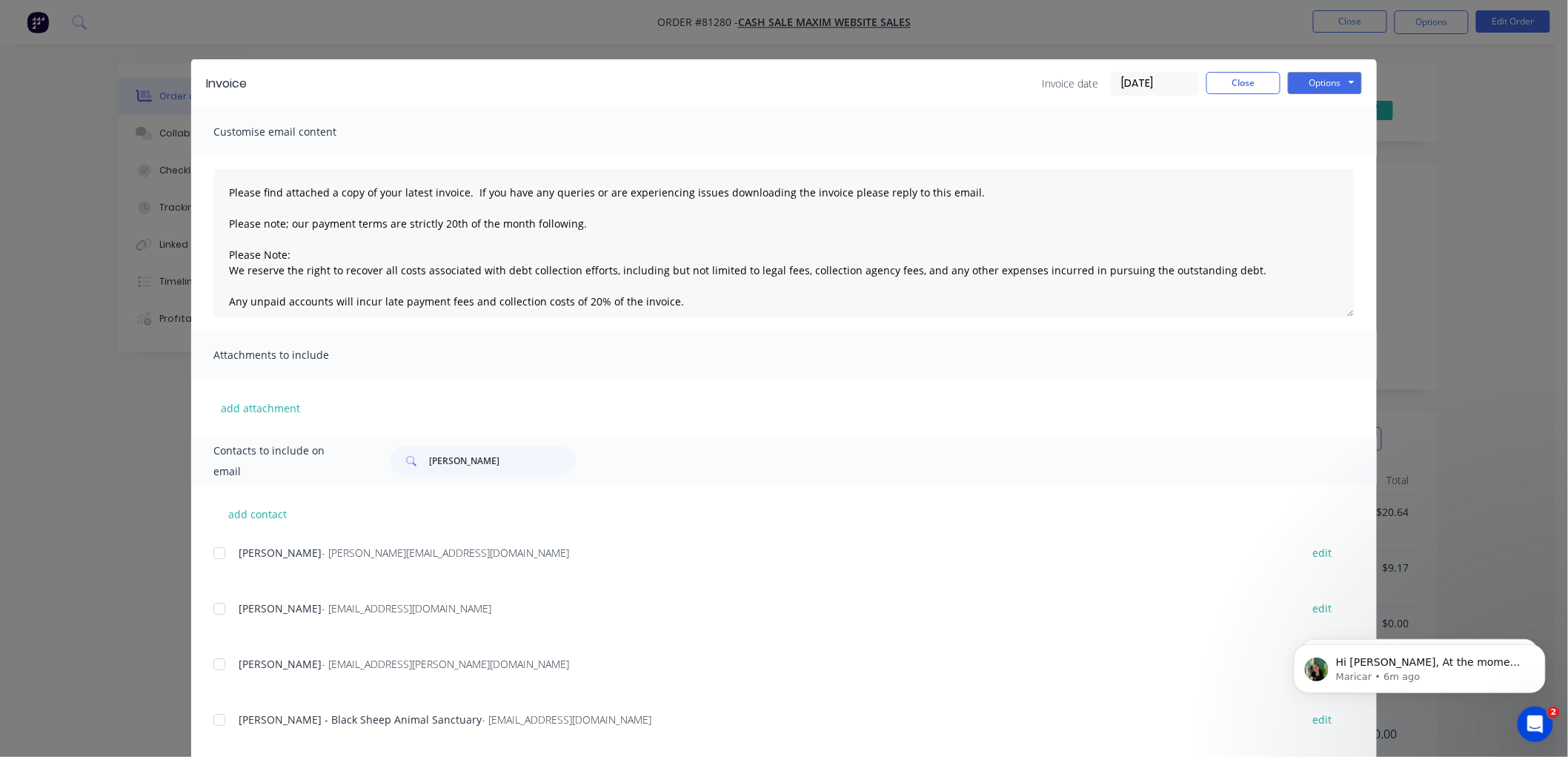
click at [1152, 80] on input "[DATE]" at bounding box center [1154, 84] width 88 height 22
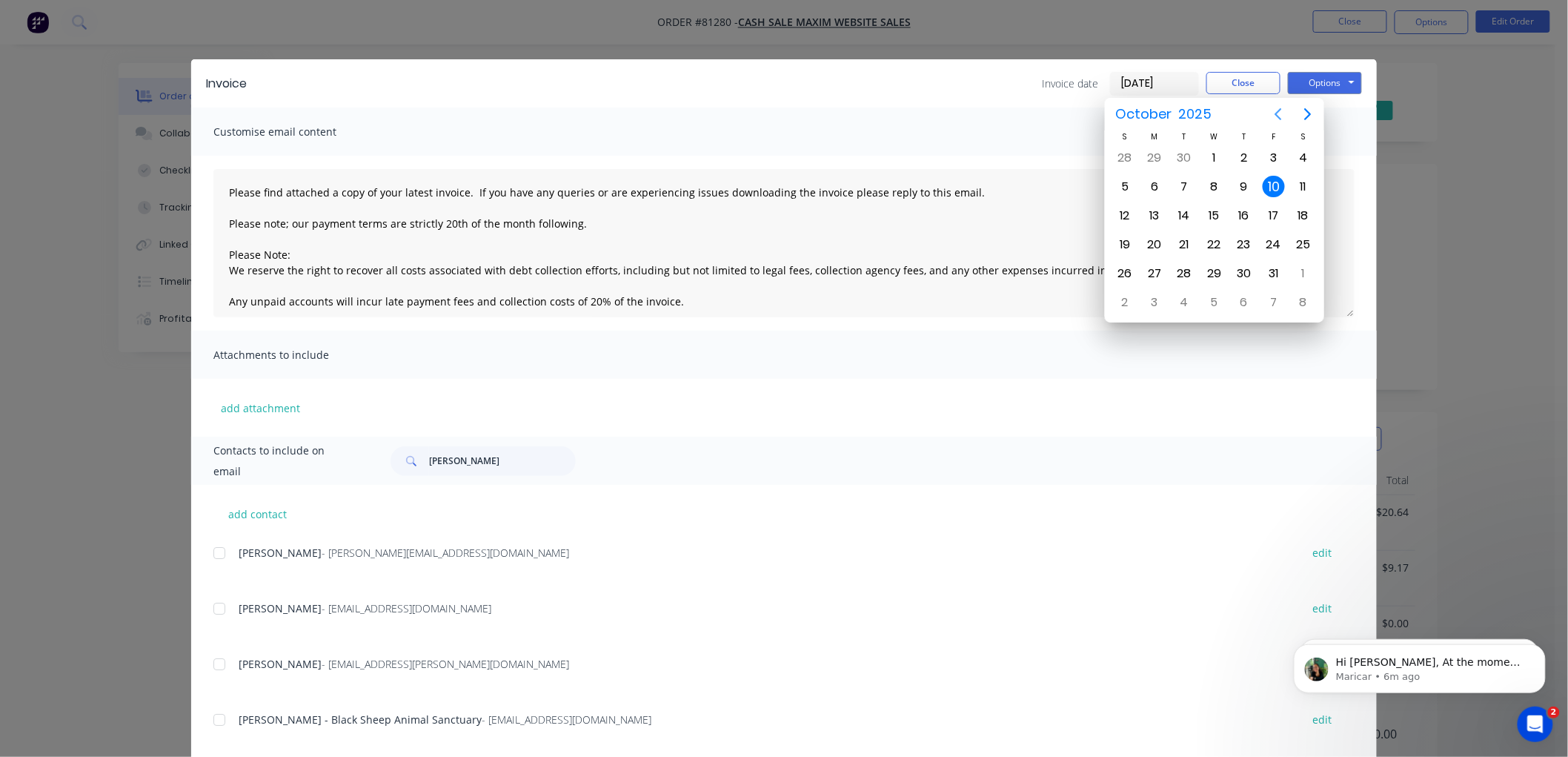
click at [1279, 113] on icon "Previous page" at bounding box center [1279, 114] width 18 height 18
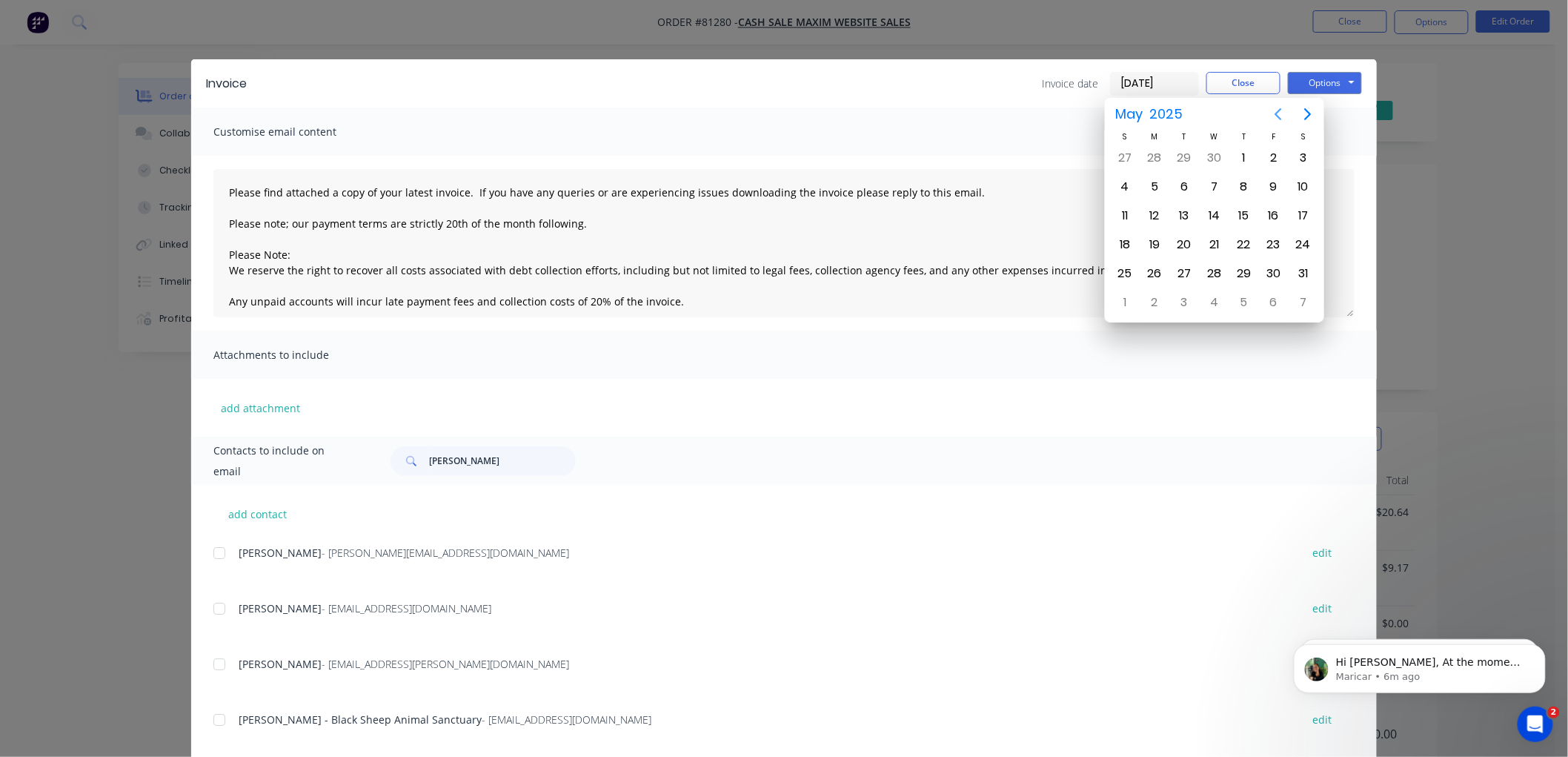
click at [1279, 113] on icon "Previous page" at bounding box center [1279, 114] width 18 height 18
click at [1157, 182] on div "7" at bounding box center [1154, 186] width 22 height 22
type input "07/04/25"
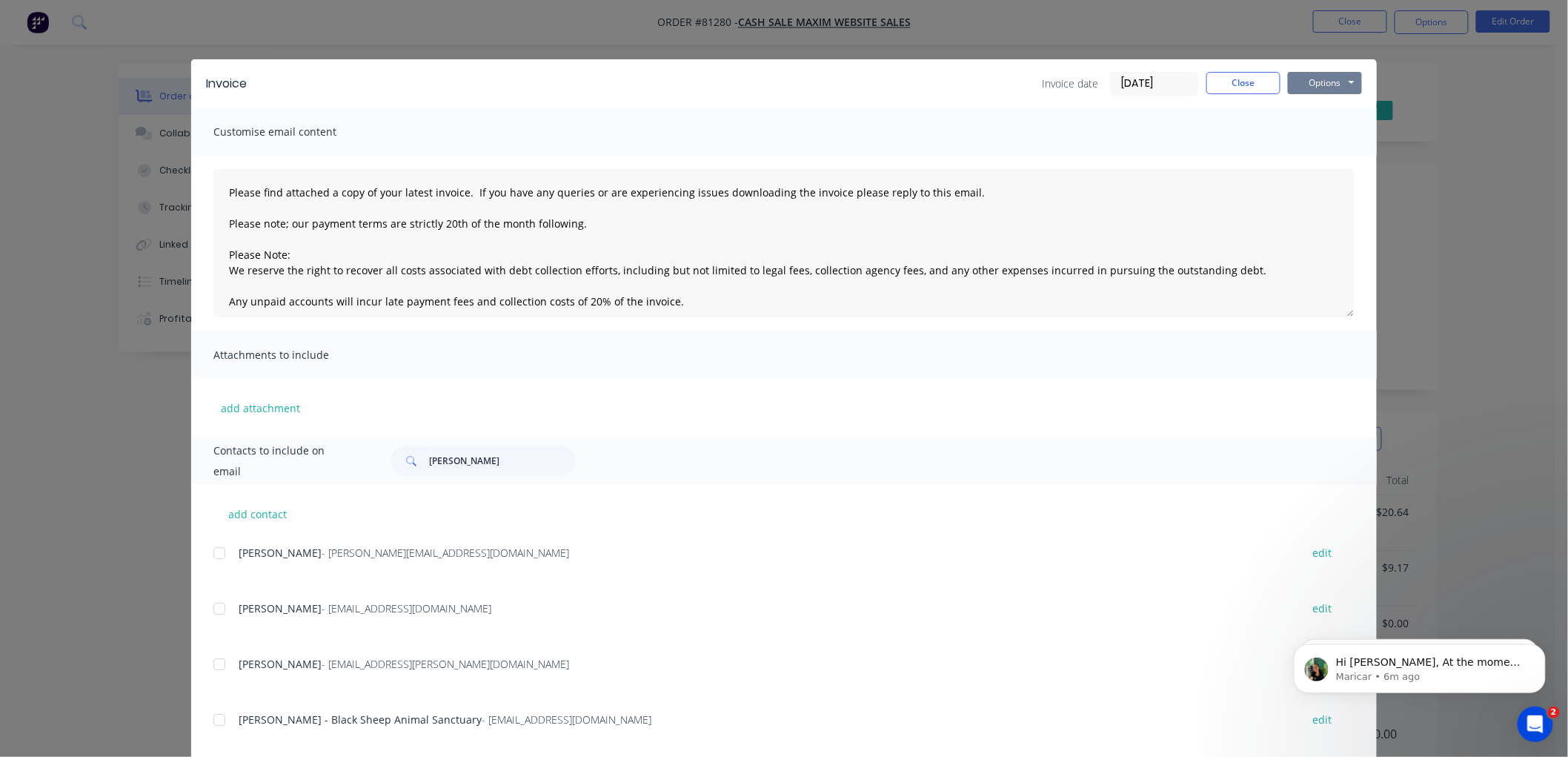
click at [1343, 80] on button "Options" at bounding box center [1325, 83] width 74 height 22
click at [1328, 130] on button "Print" at bounding box center [1335, 134] width 95 height 25
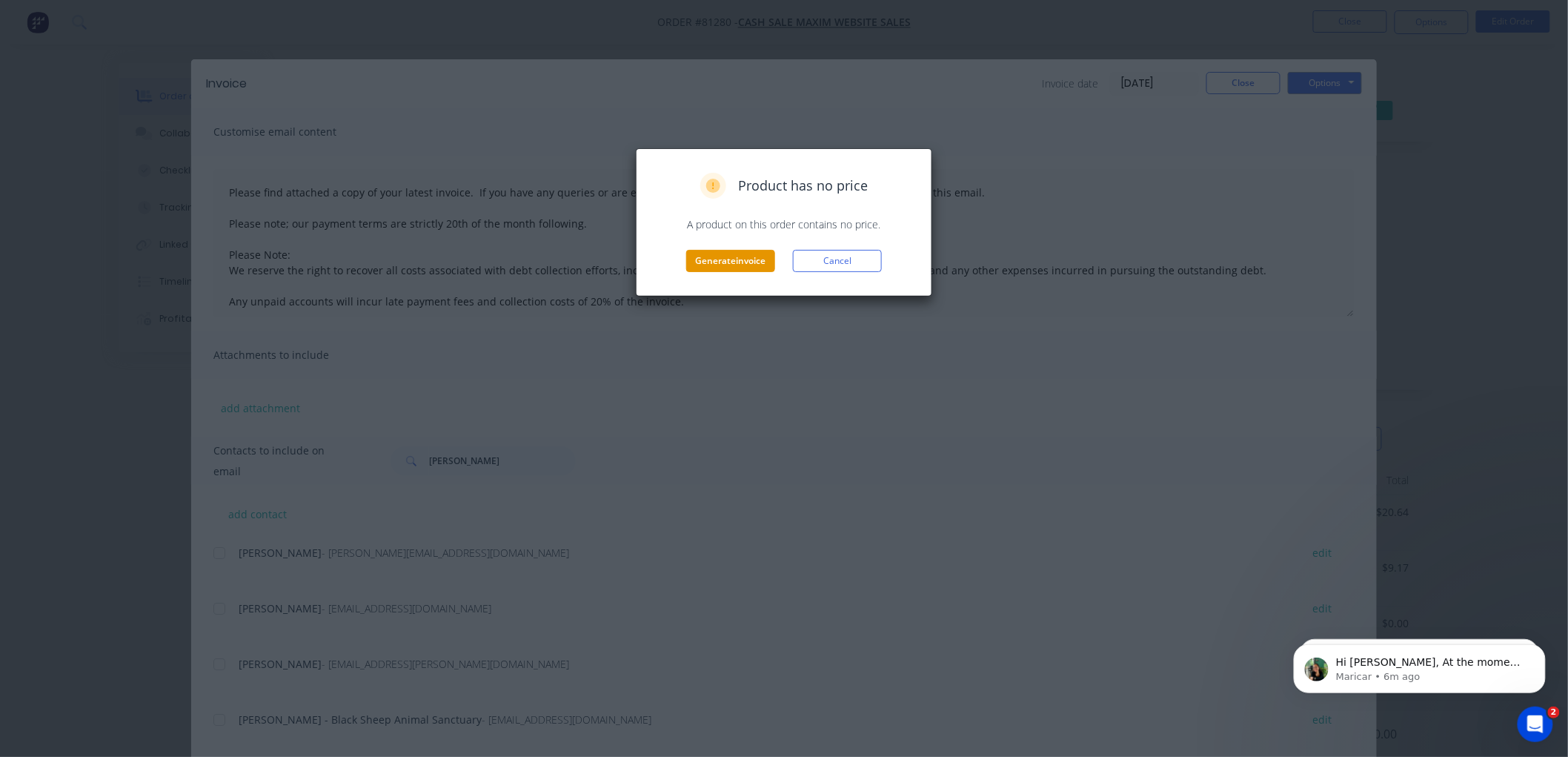
click at [707, 263] on button "Generate invoice" at bounding box center [730, 261] width 89 height 22
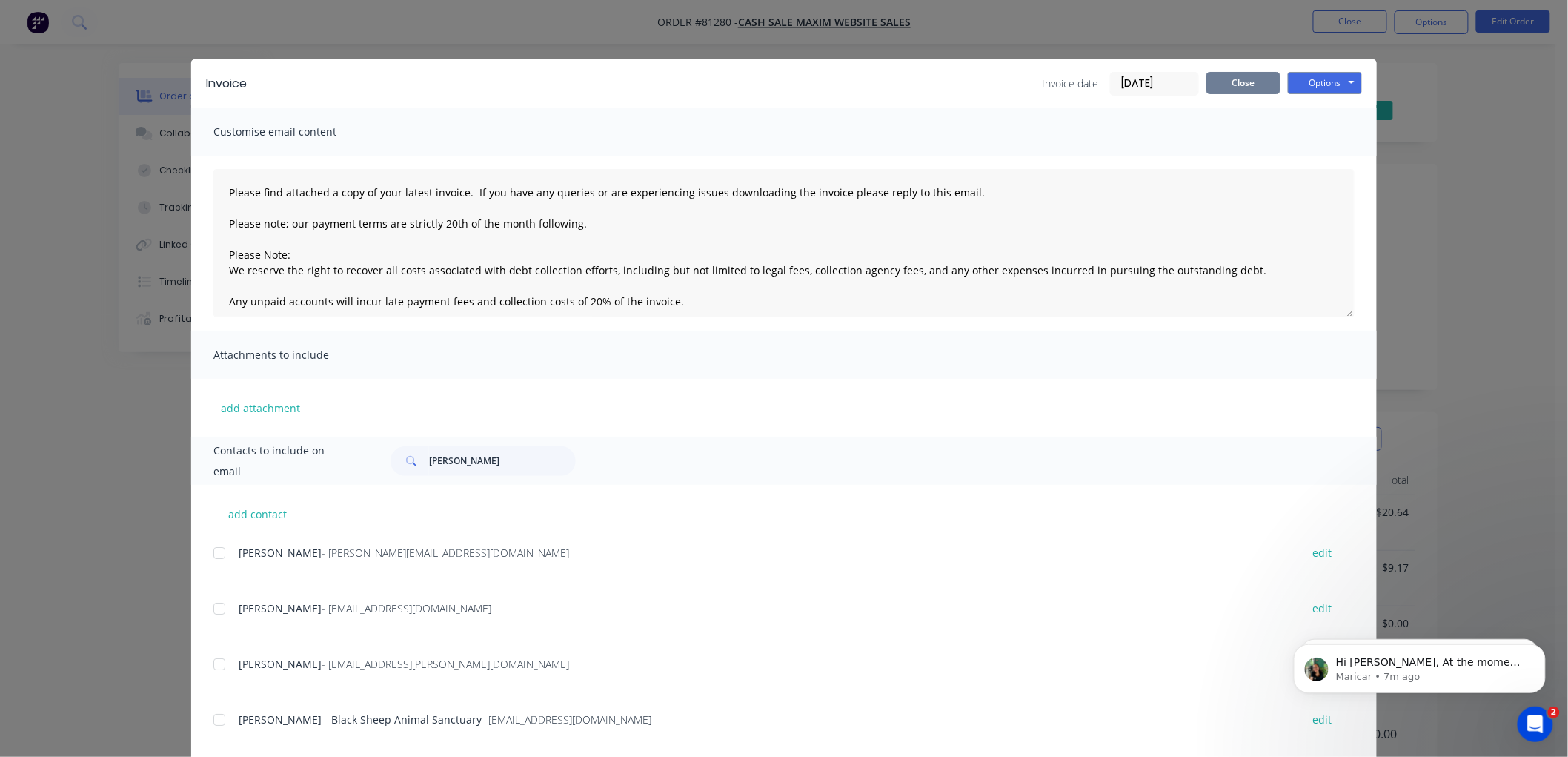
click at [1229, 83] on button "Close" at bounding box center [1243, 83] width 74 height 22
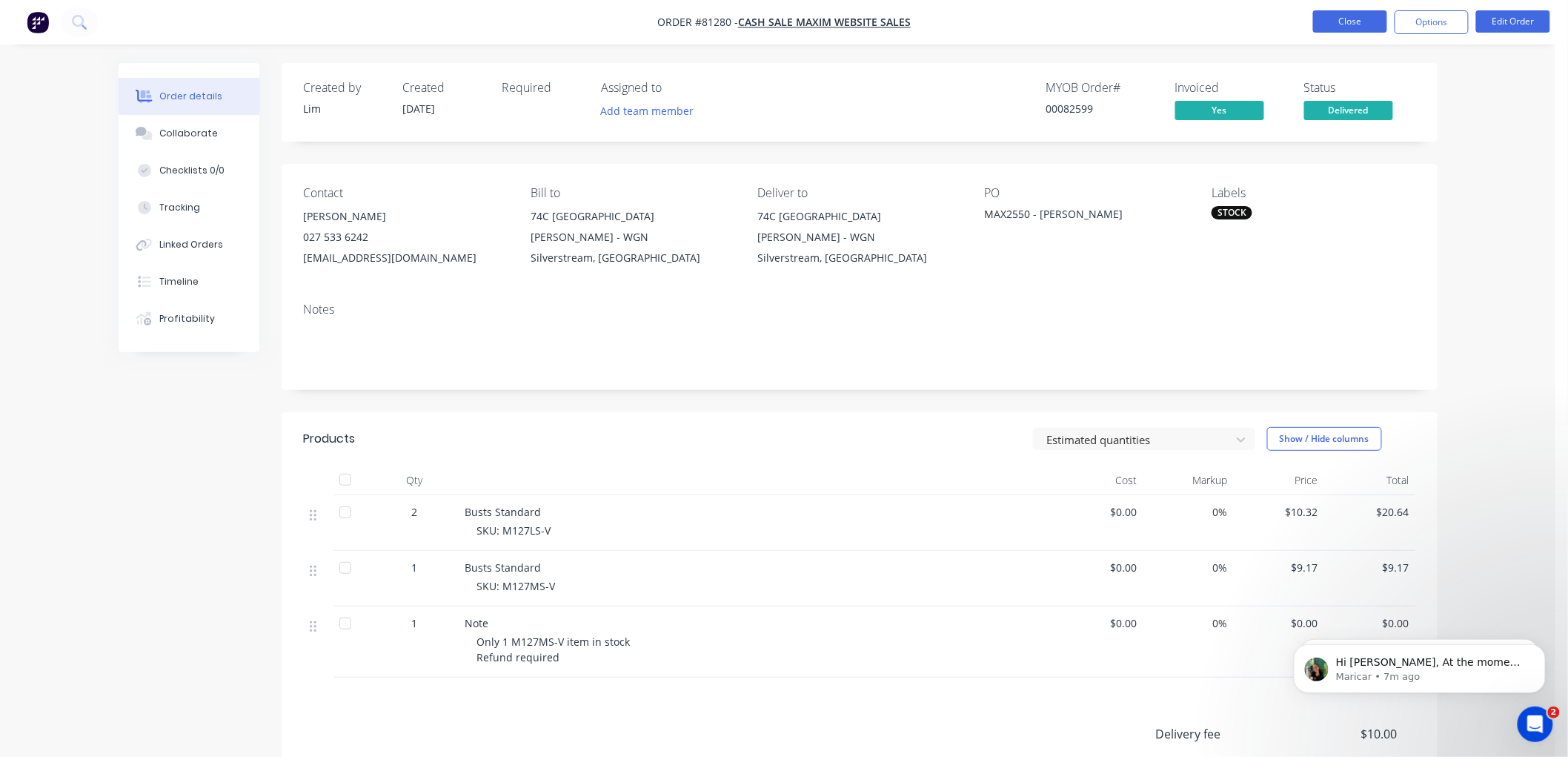
click at [1331, 24] on button "Close" at bounding box center [1350, 21] width 74 height 22
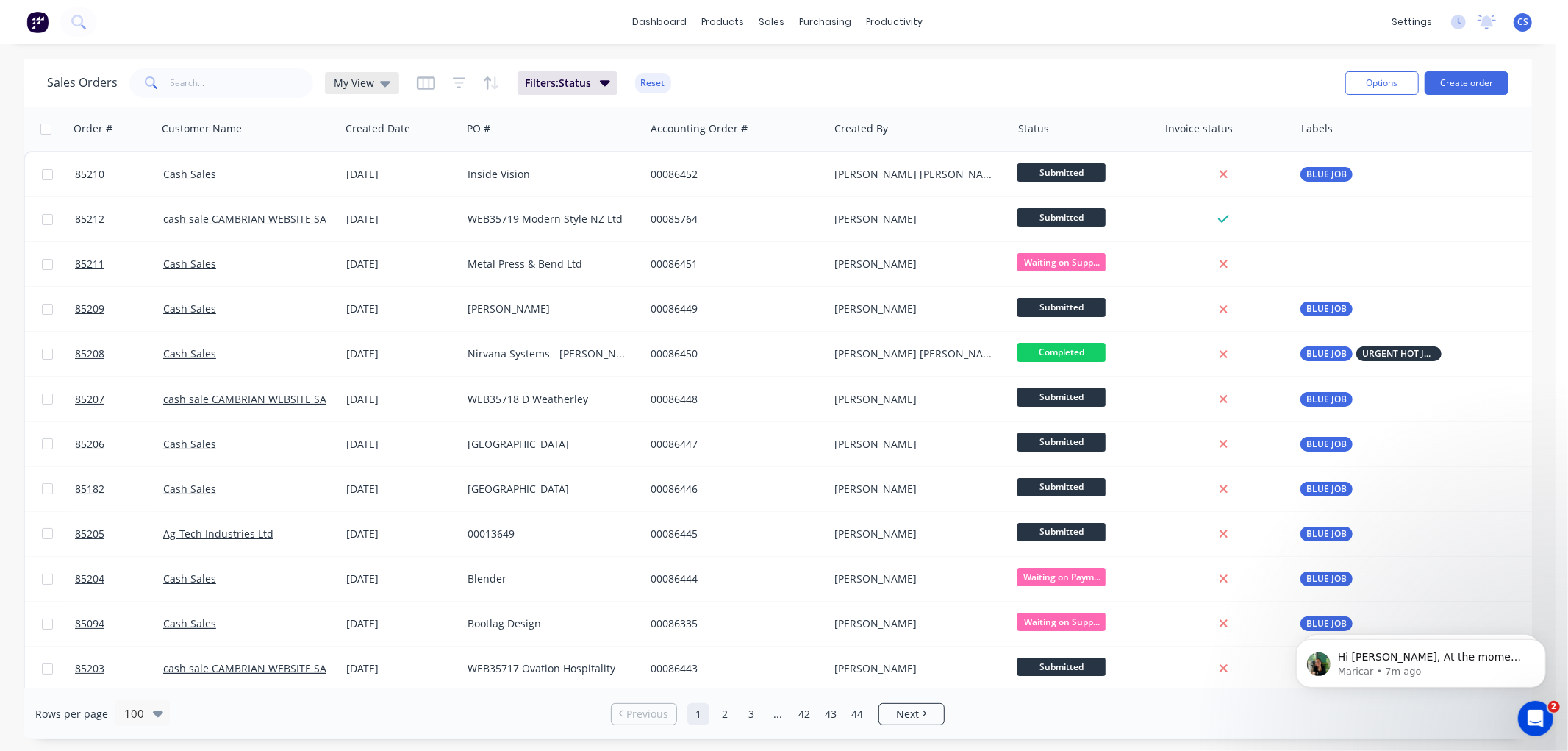
click at [356, 84] on span "My View" at bounding box center [354, 82] width 41 height 15
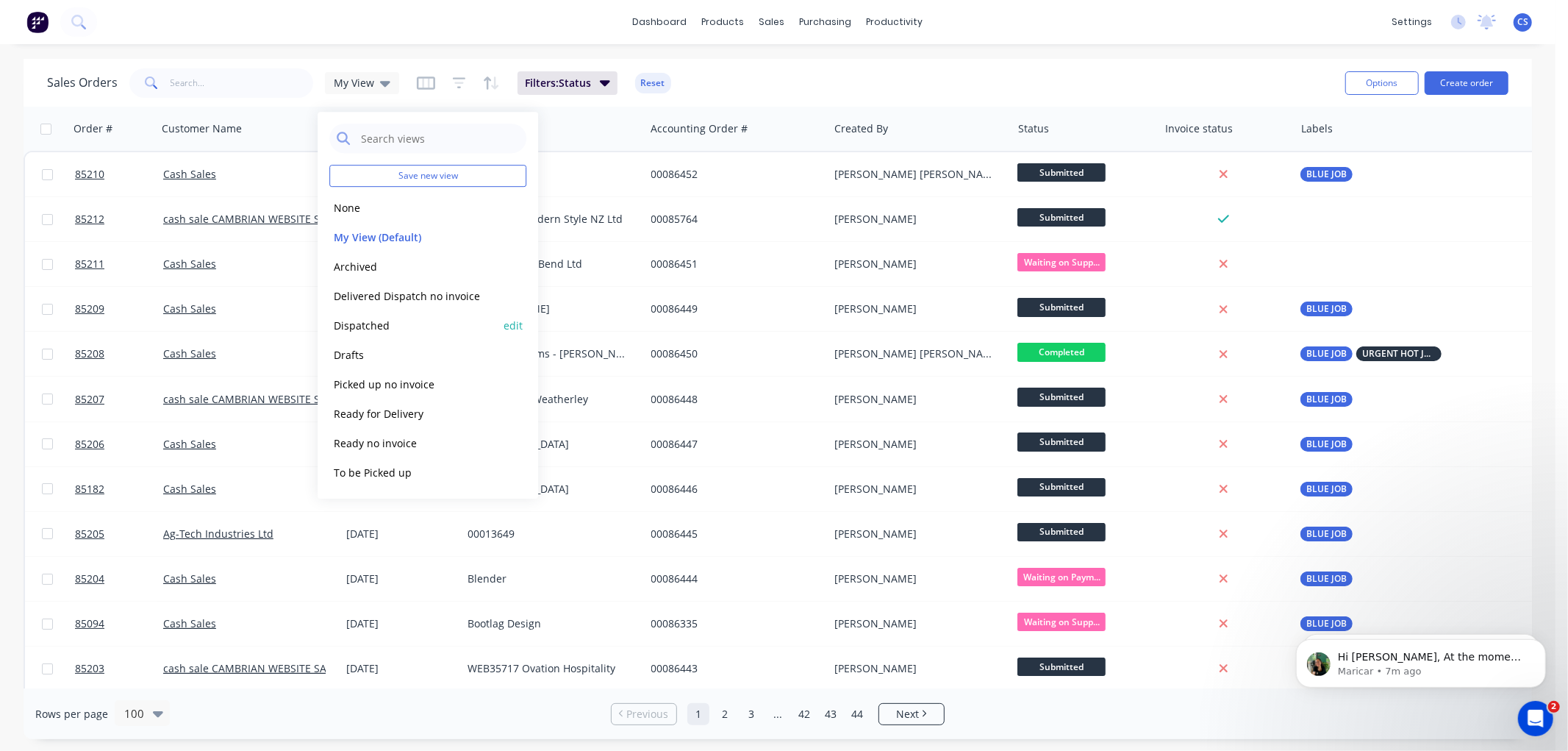
click at [378, 322] on button "Dispatched" at bounding box center [413, 325] width 168 height 17
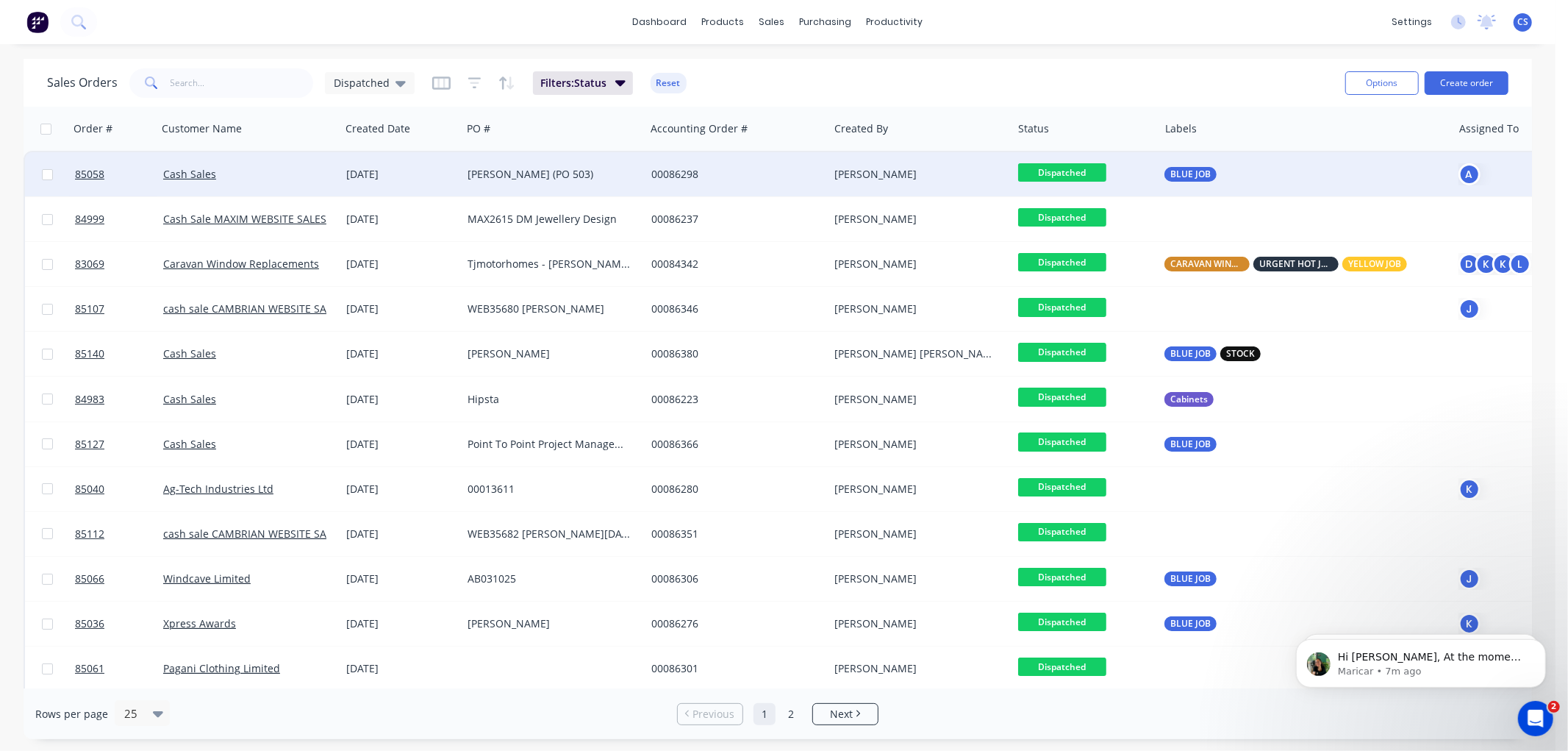
click at [1082, 171] on span "Dispatched" at bounding box center [1062, 172] width 88 height 19
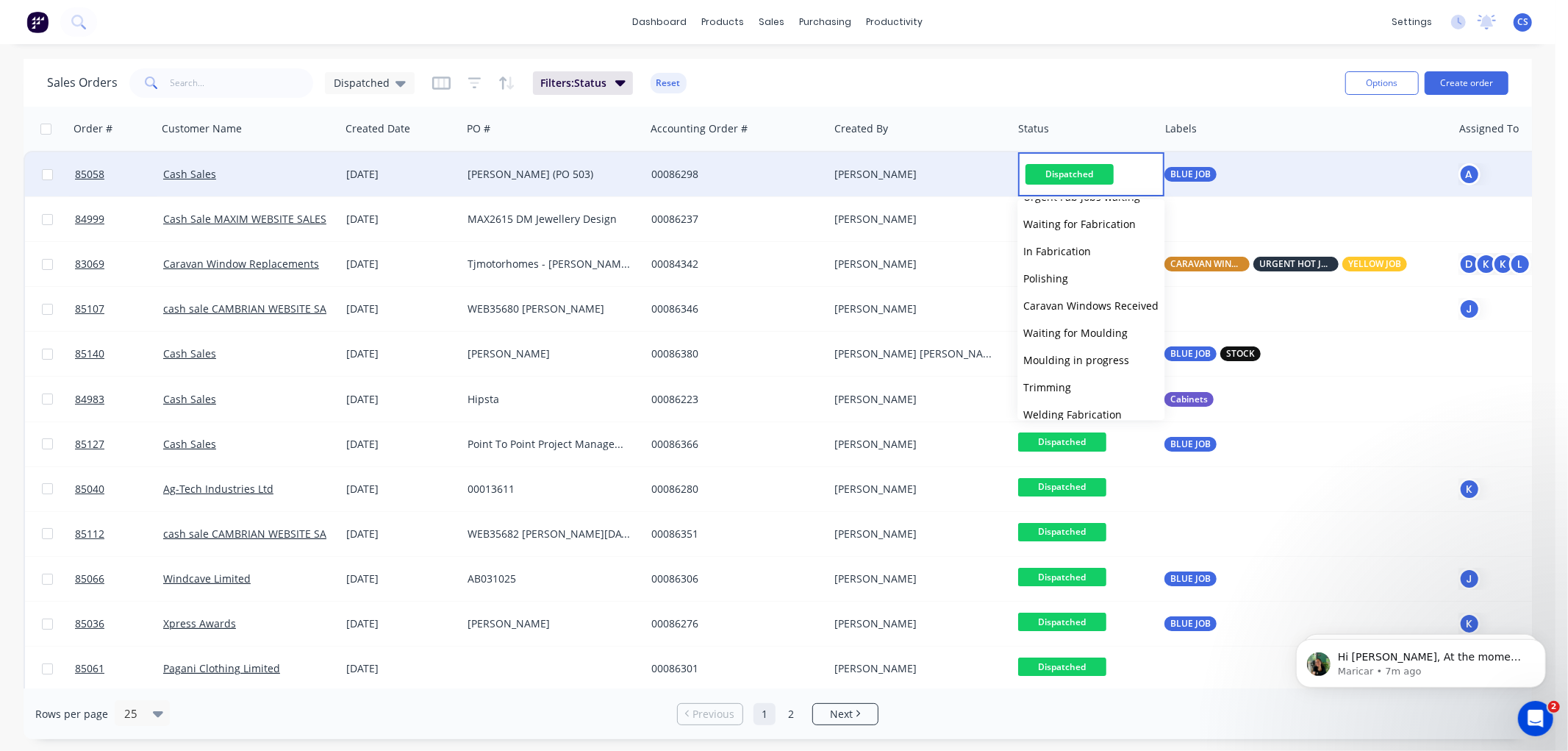
scroll to position [497, 0]
click at [1061, 378] on span "Delivered" at bounding box center [1047, 374] width 47 height 14
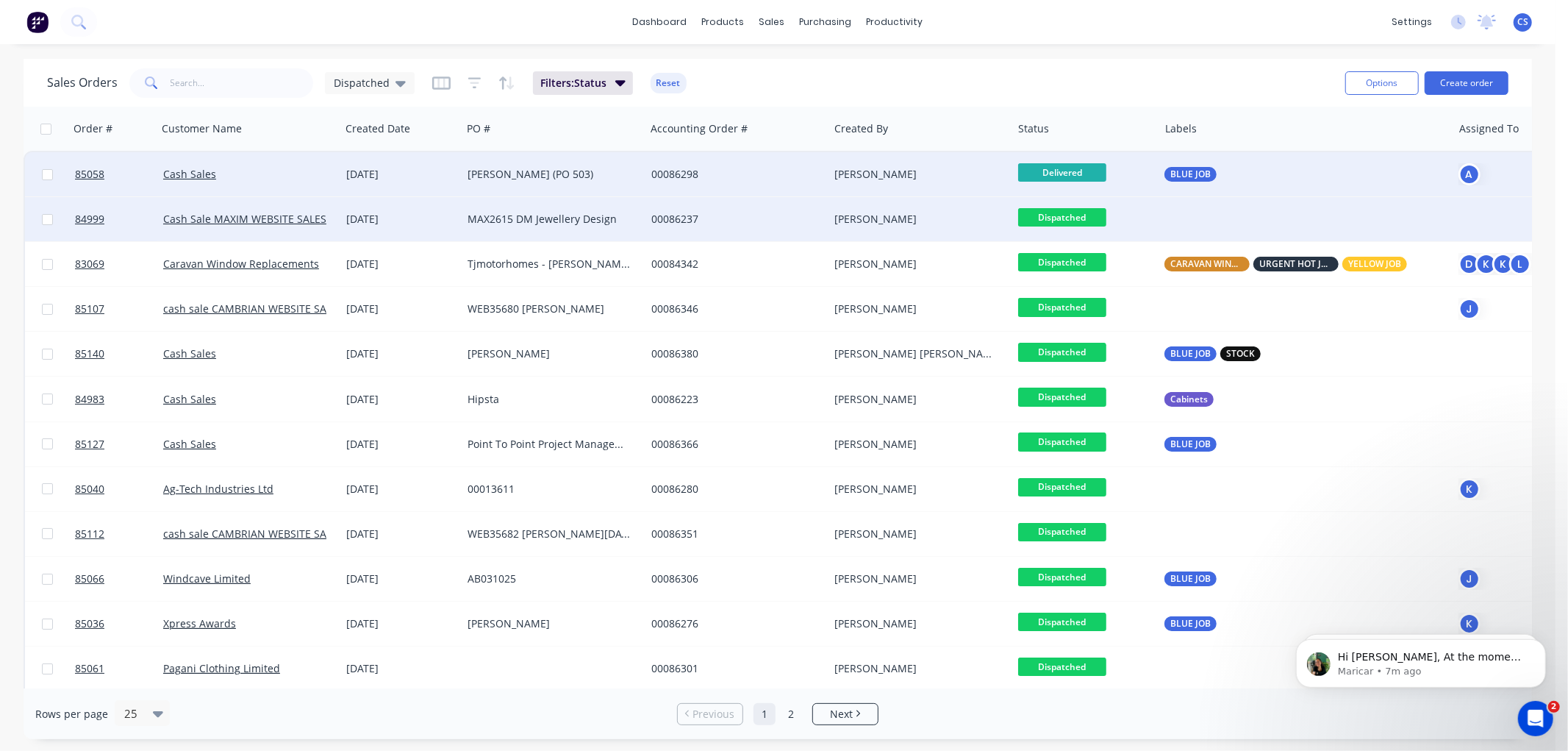
click at [1061, 217] on span "Dispatched" at bounding box center [1062, 217] width 88 height 19
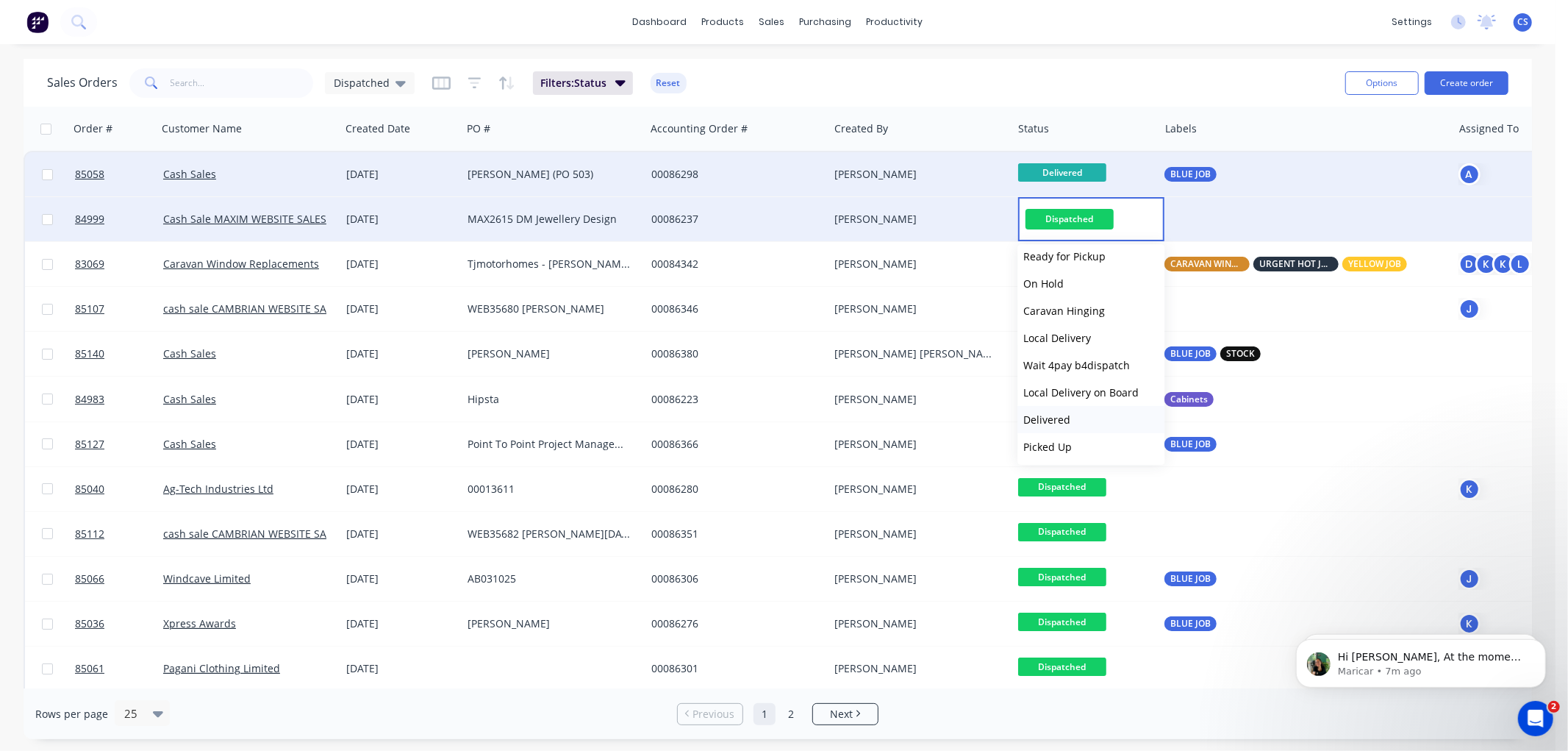
click at [1054, 415] on span "Delivered" at bounding box center [1047, 419] width 47 height 14
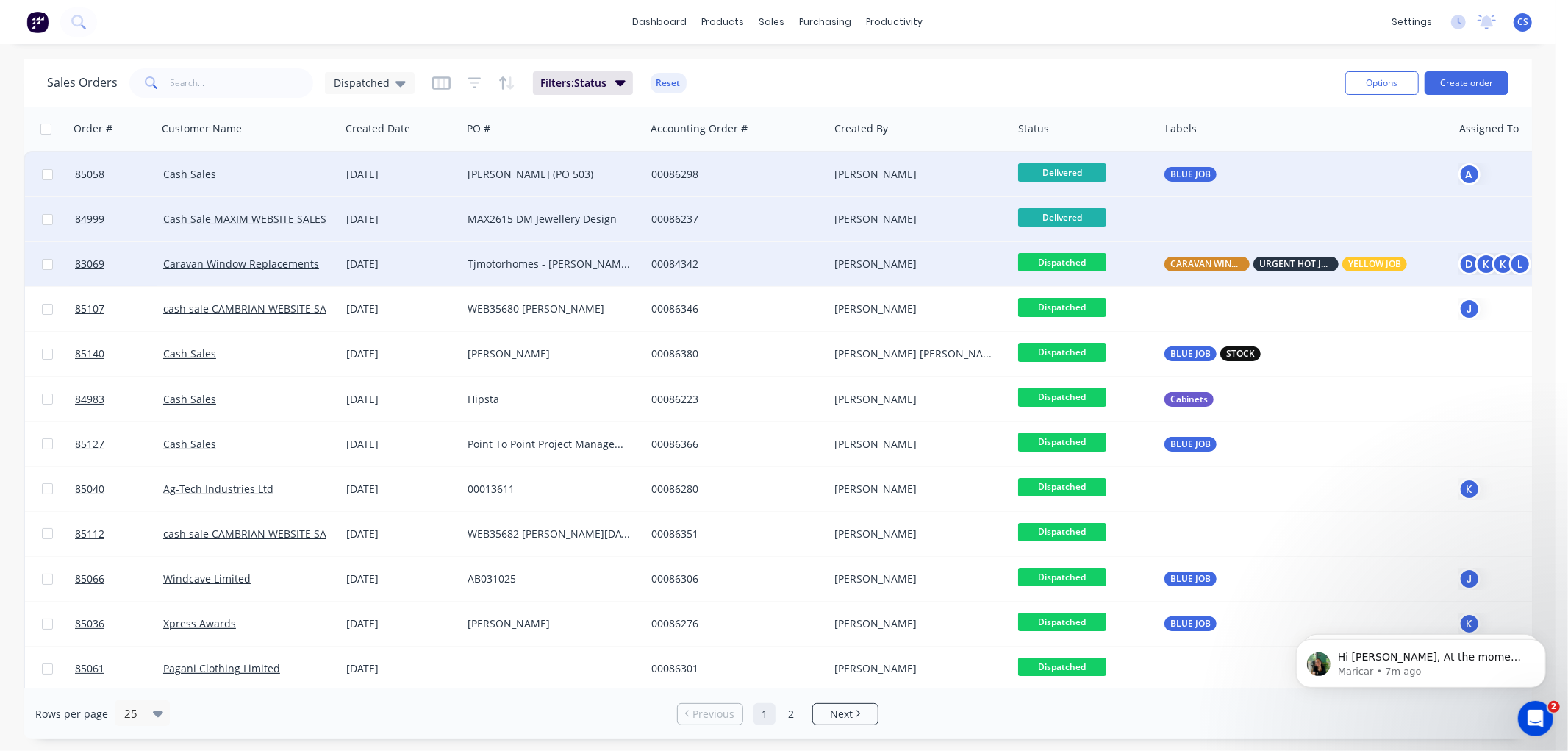
click at [1056, 259] on span "Dispatched" at bounding box center [1062, 262] width 88 height 19
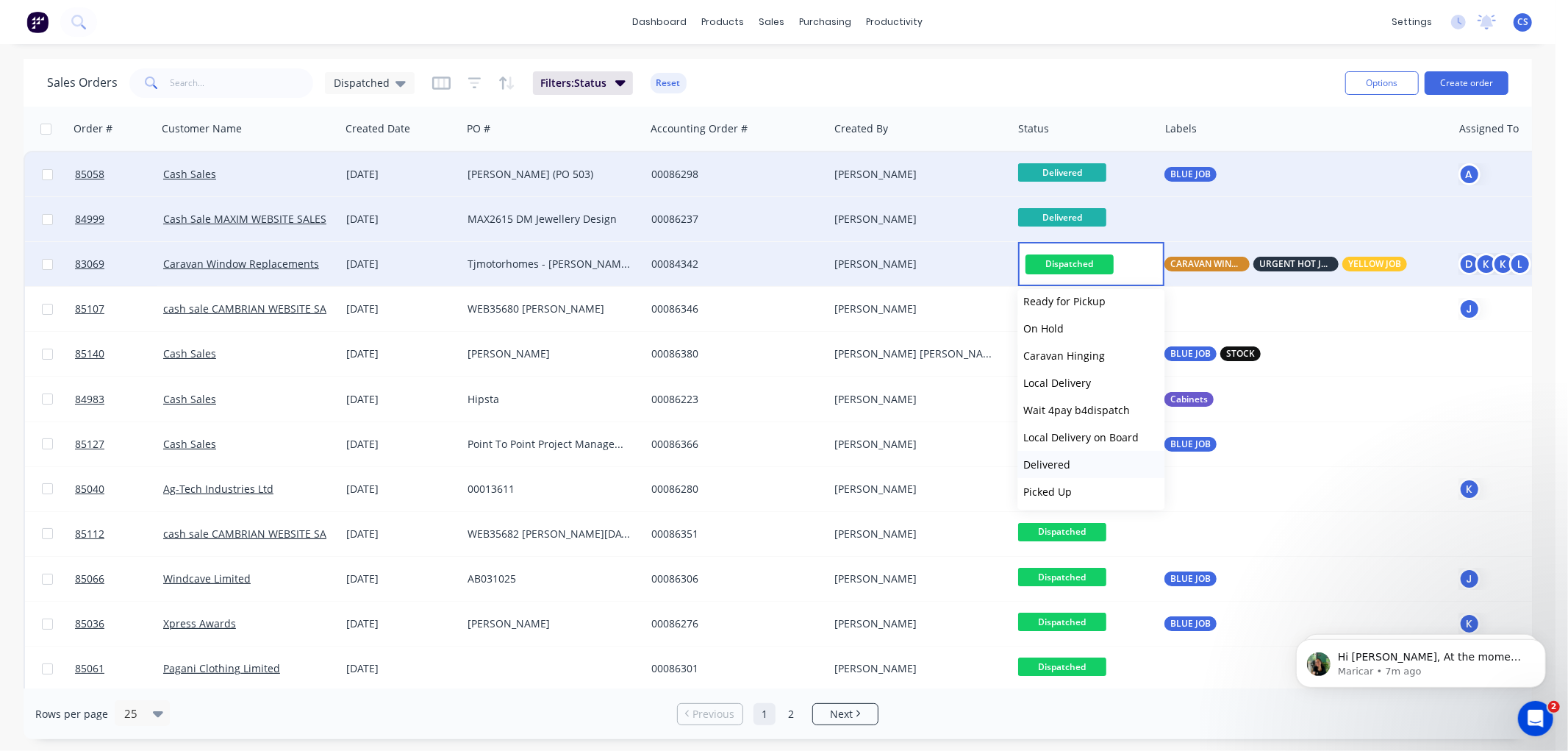
click at [1060, 461] on span "Delivered" at bounding box center [1047, 464] width 47 height 14
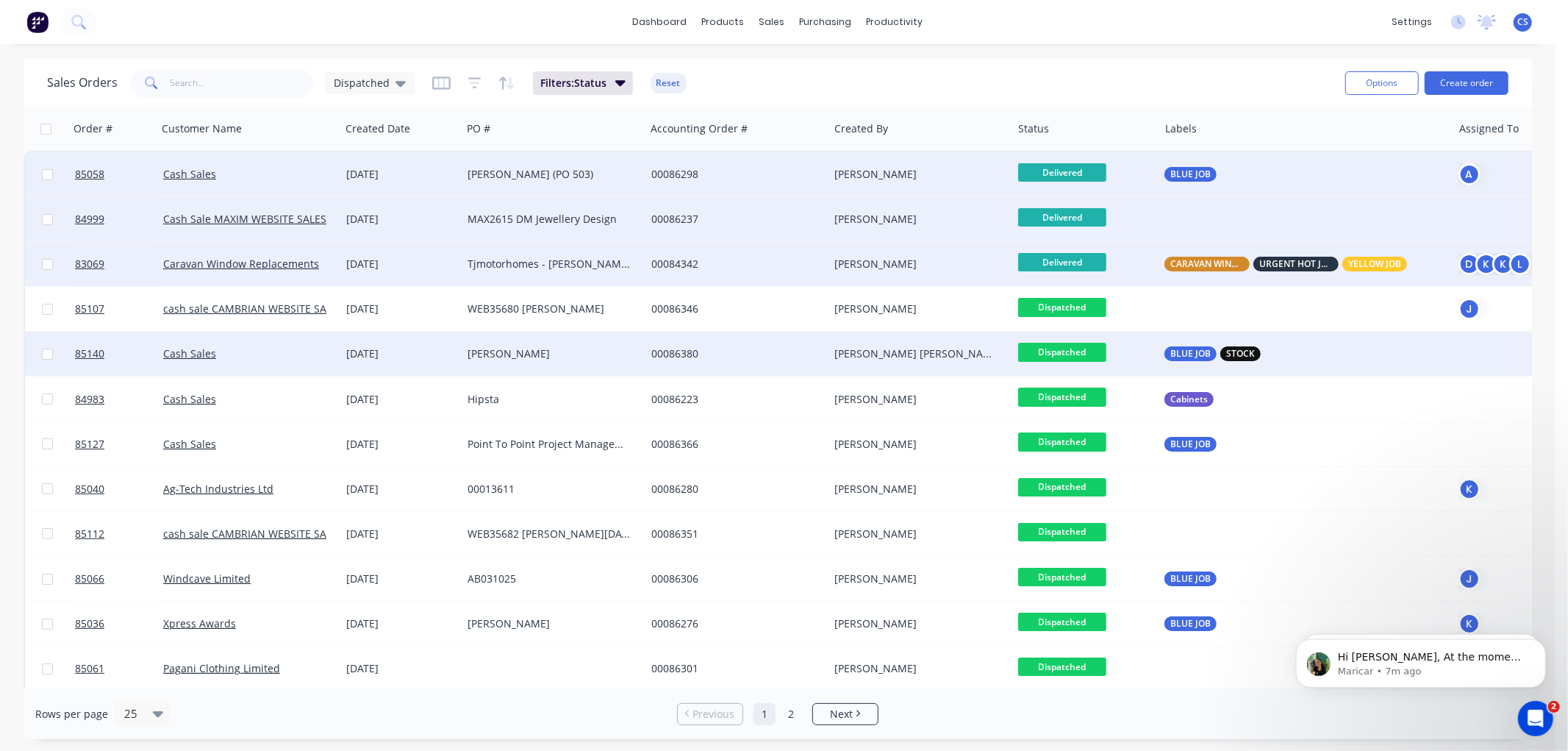
click at [1062, 303] on span "Dispatched" at bounding box center [1062, 307] width 88 height 19
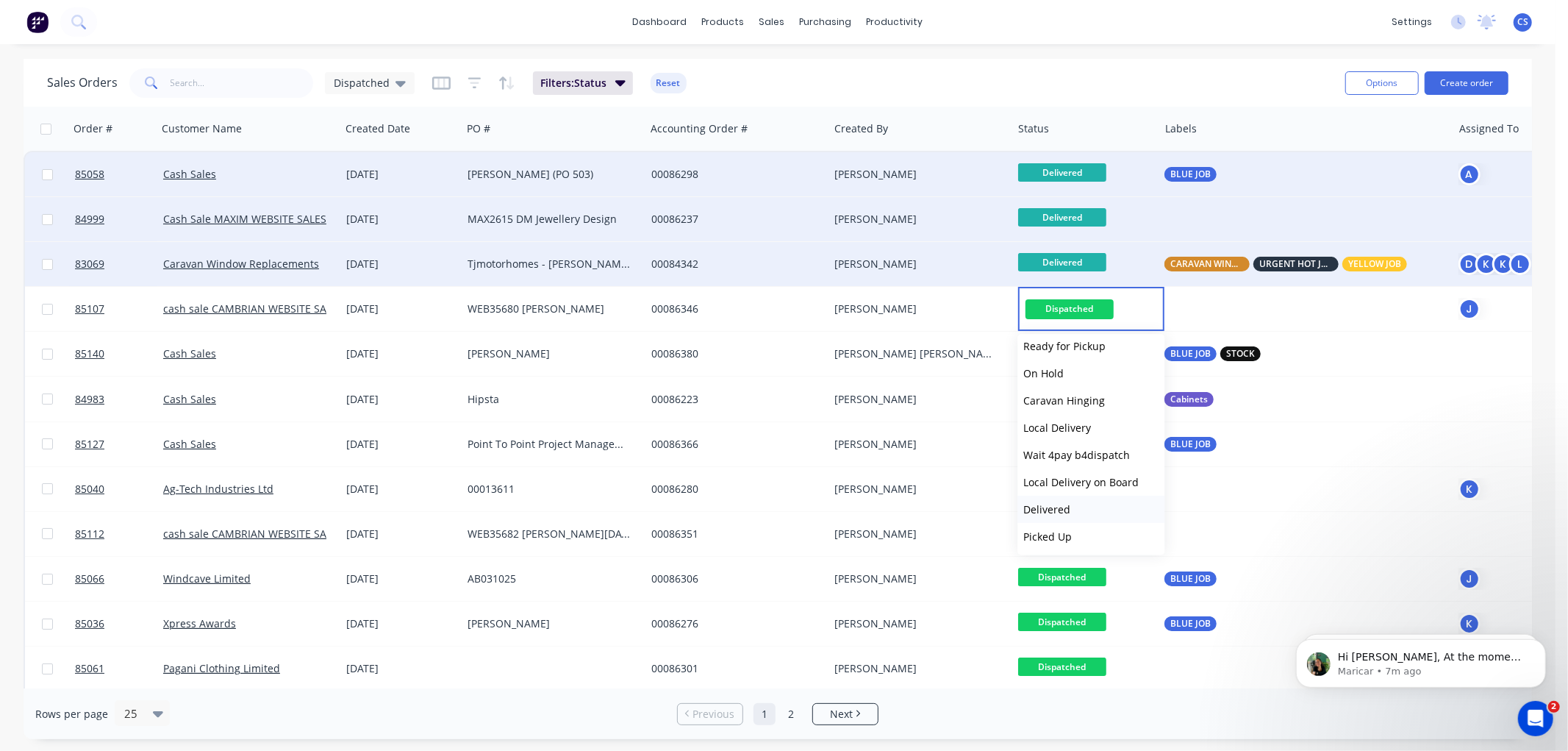
click at [1061, 503] on span "Delivered" at bounding box center [1047, 509] width 47 height 14
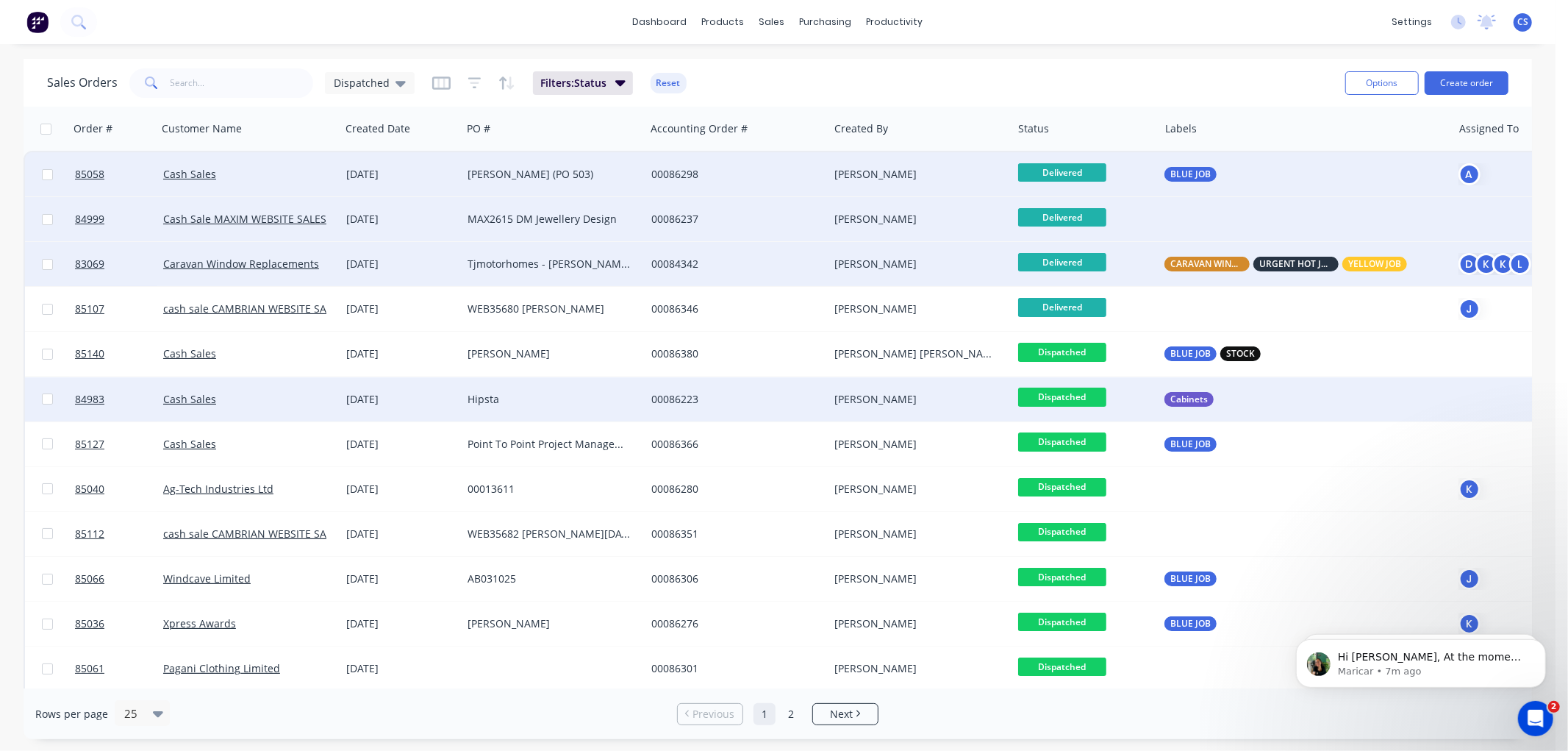
click at [1063, 347] on span "Dispatched" at bounding box center [1062, 351] width 88 height 19
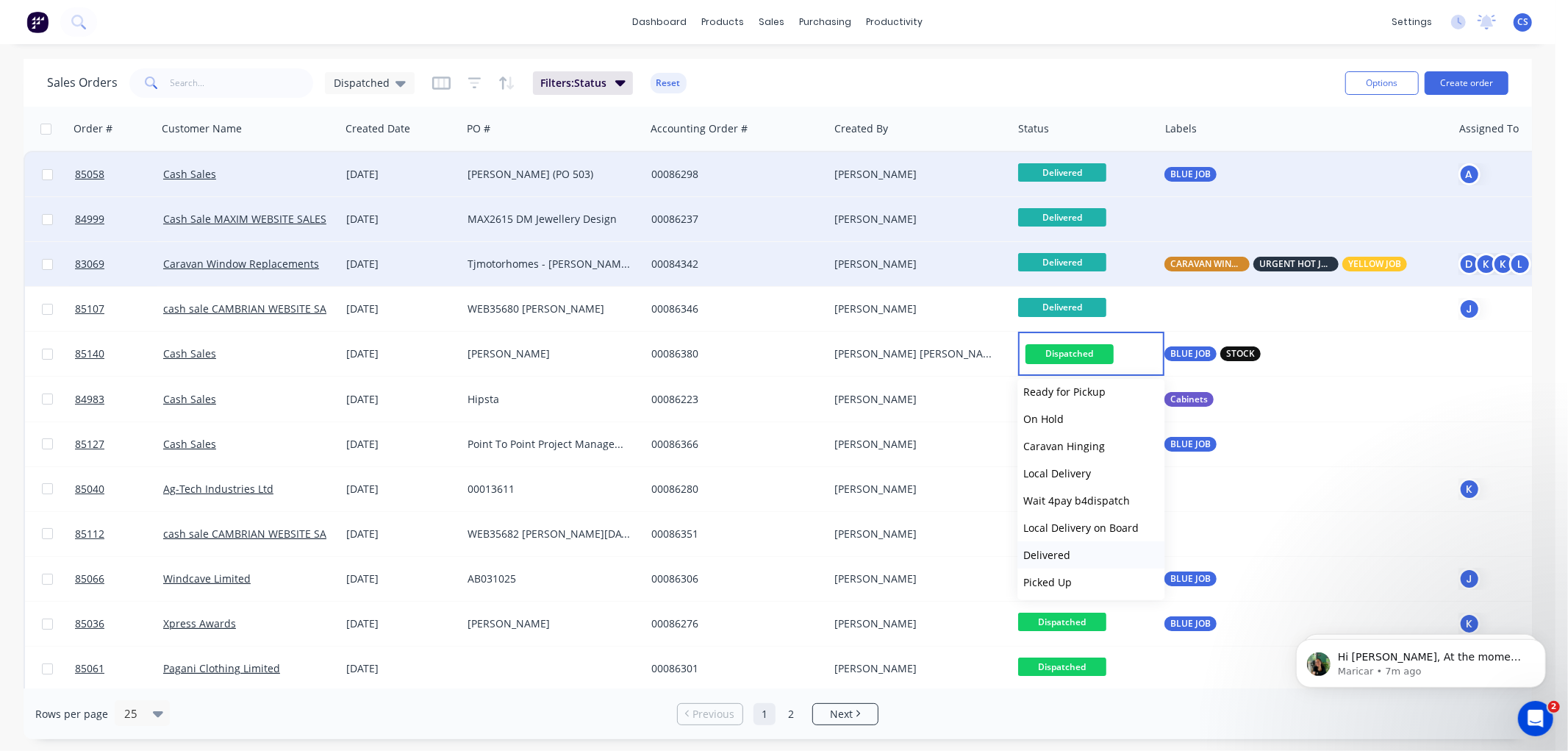
click at [1060, 548] on span "Delivered" at bounding box center [1047, 555] width 47 height 14
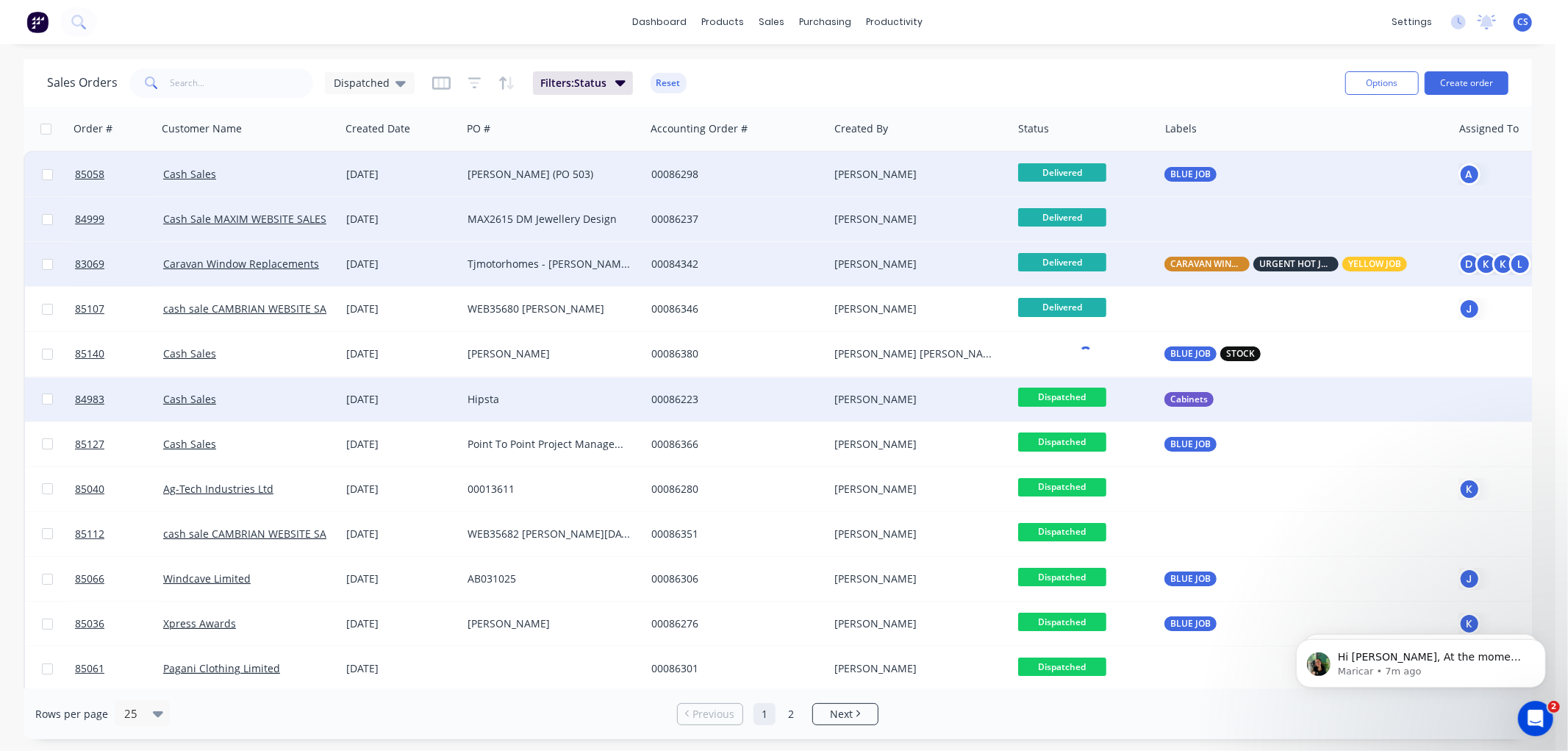
click at [1064, 395] on span "Dispatched" at bounding box center [1062, 396] width 88 height 19
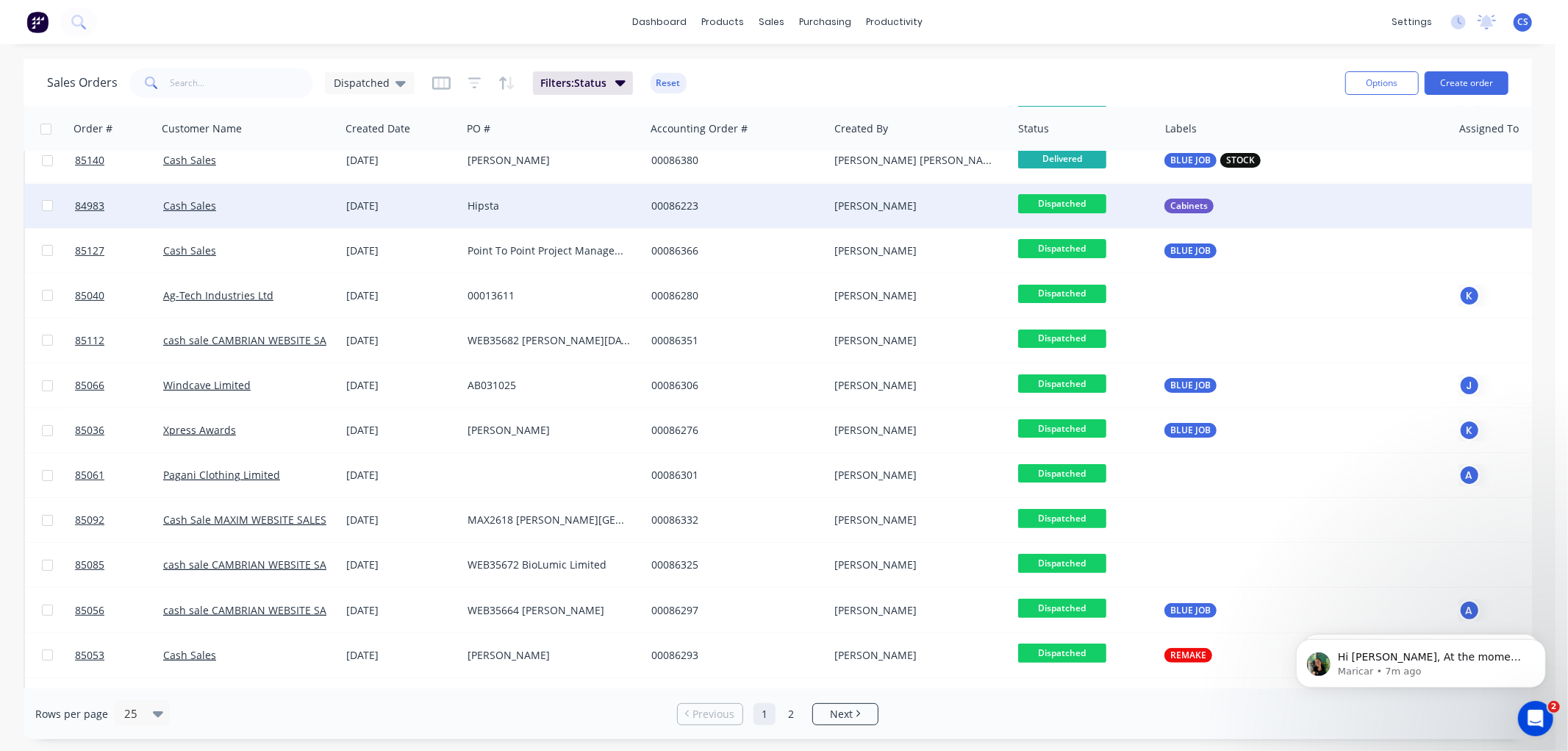
scroll to position [593, 0]
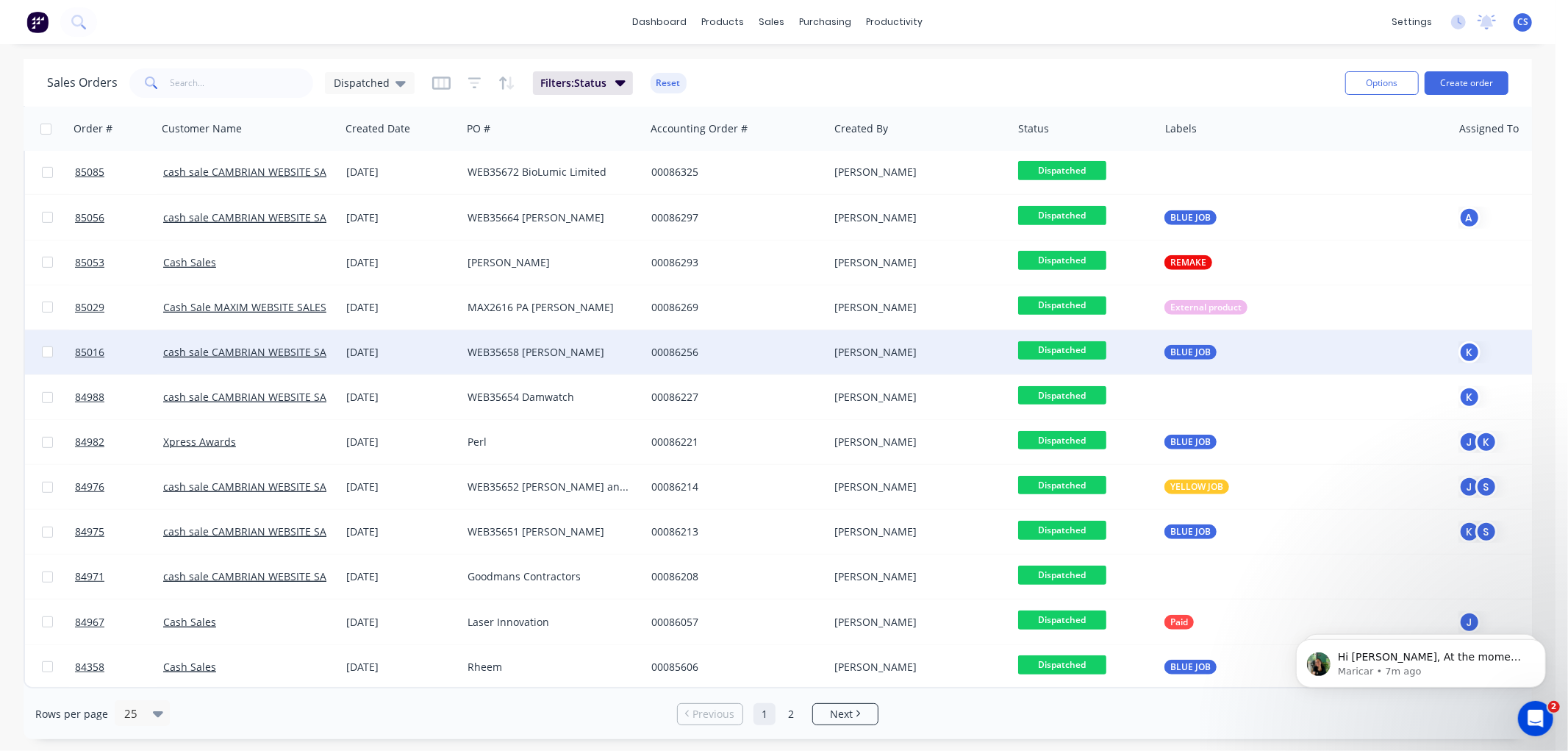
click at [1047, 341] on span "Dispatched" at bounding box center [1062, 350] width 88 height 19
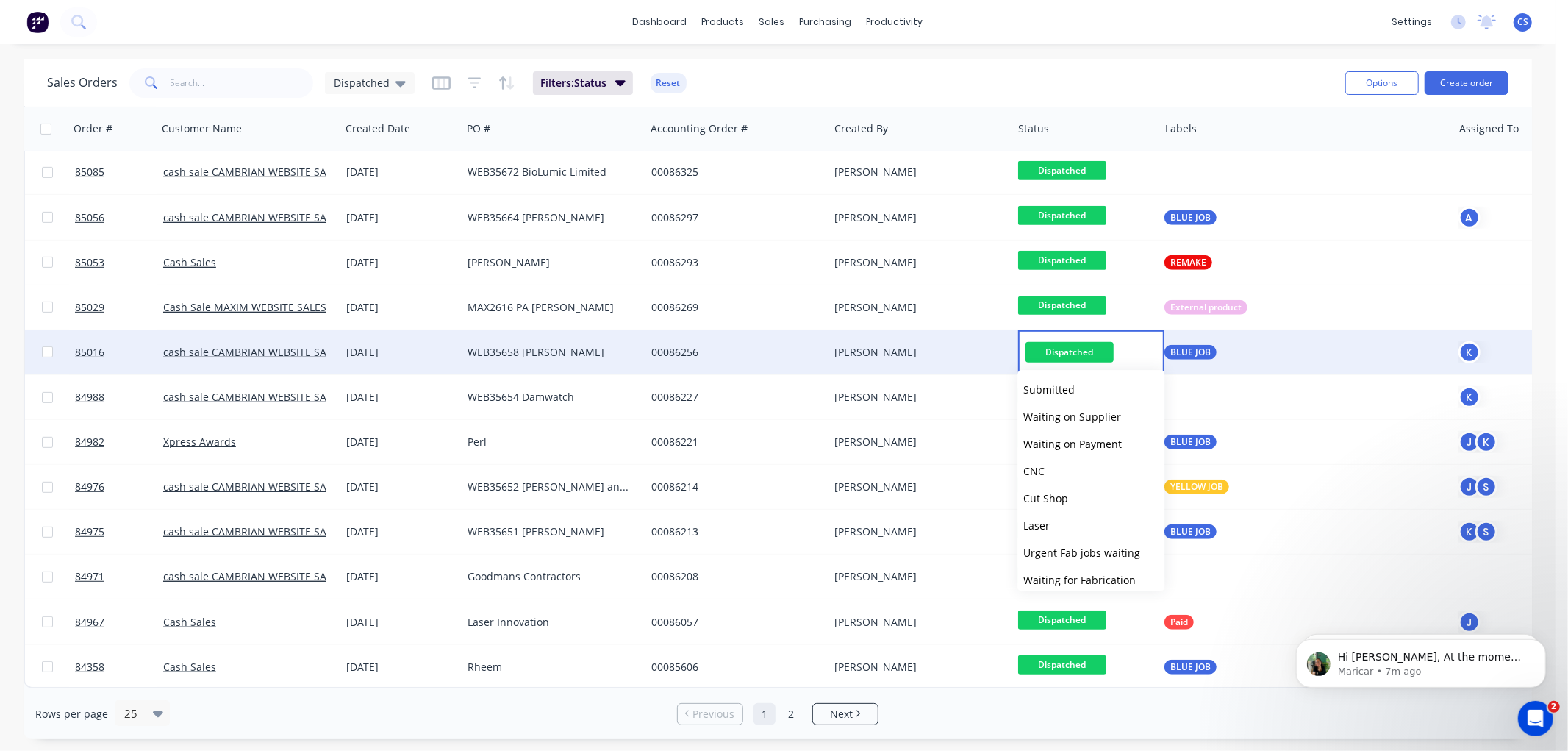
scroll to position [497, 0]
click at [1052, 547] on span "Delivered" at bounding box center [1047, 545] width 47 height 14
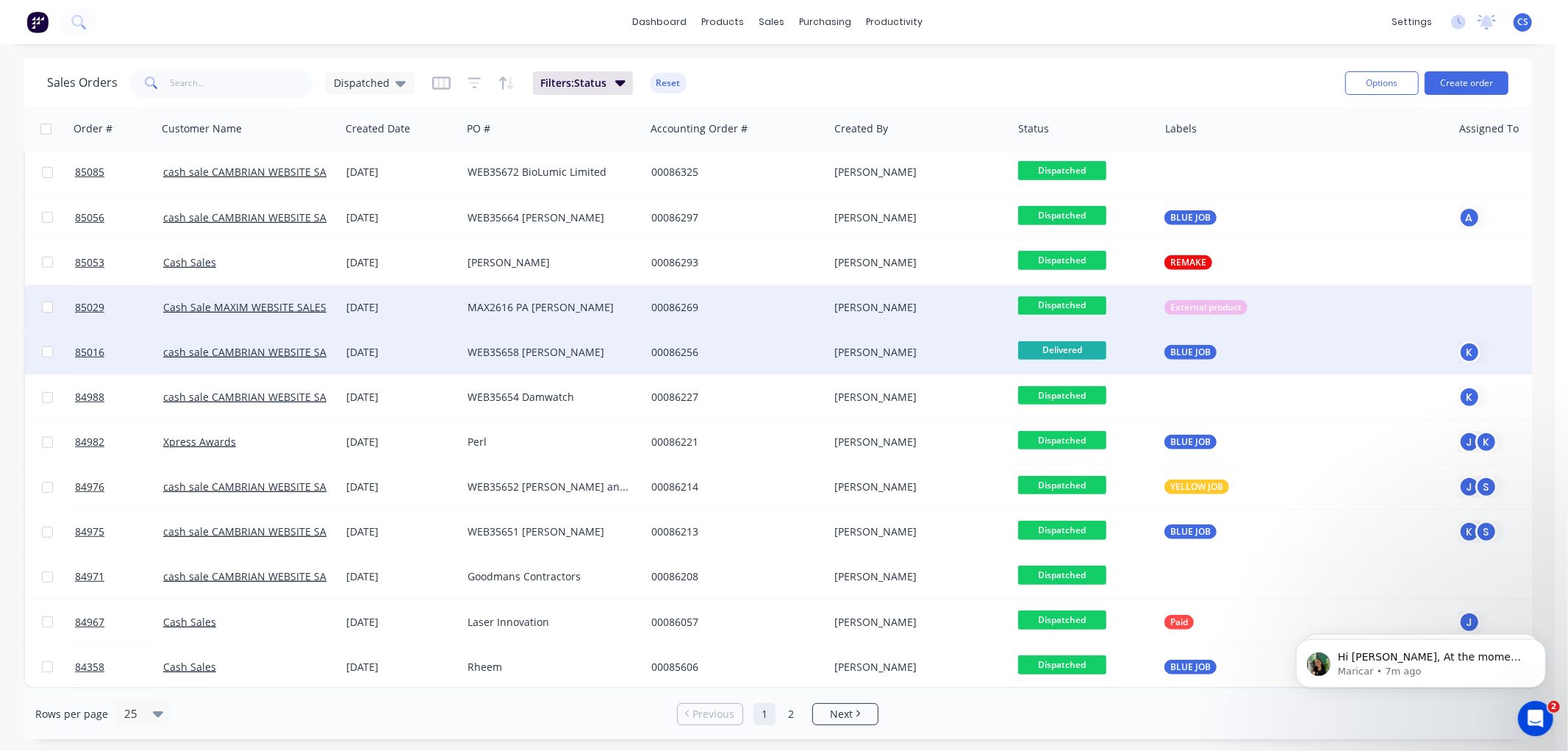
click at [1064, 296] on span "Dispatched" at bounding box center [1062, 305] width 88 height 19
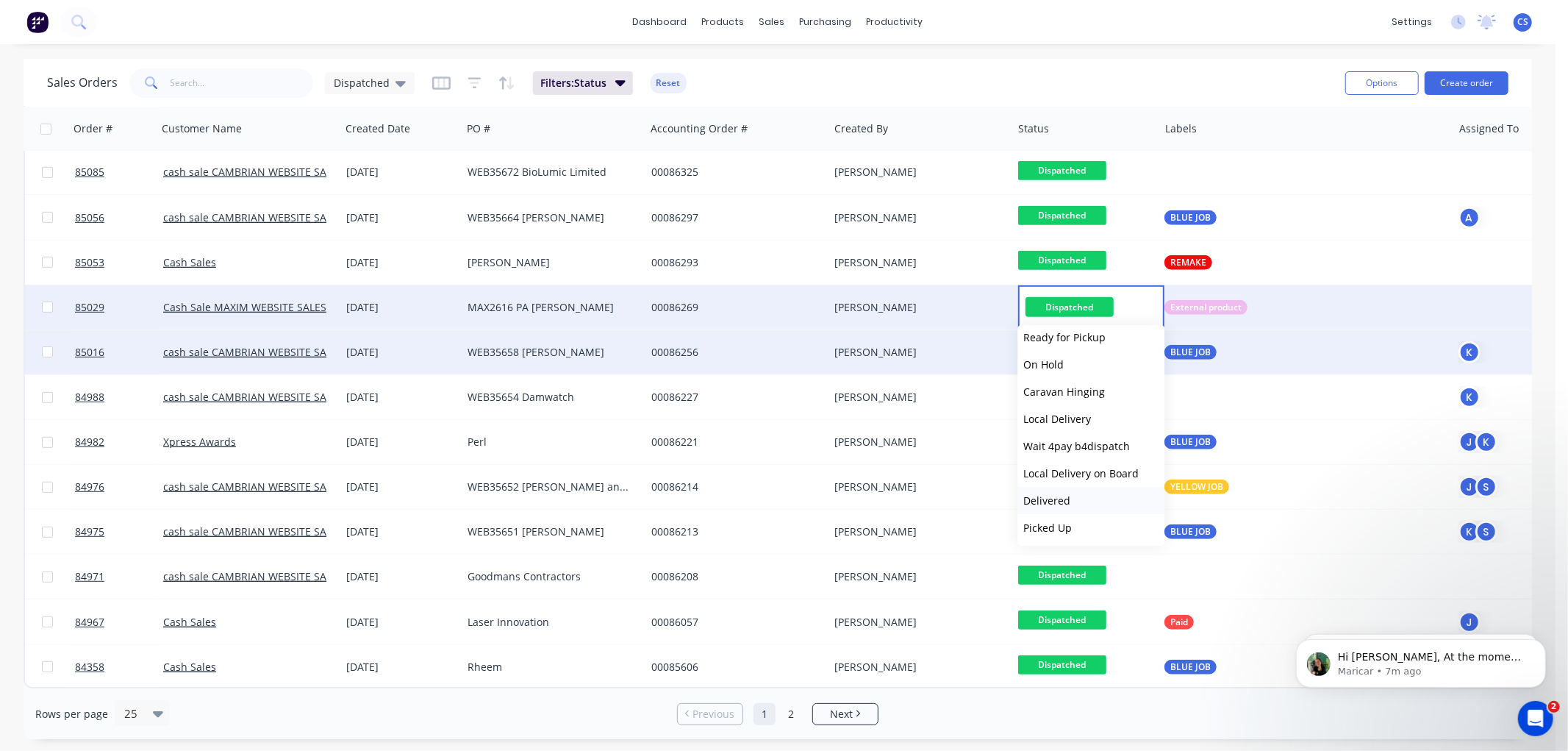
click at [1060, 501] on span "Delivered" at bounding box center [1047, 500] width 47 height 14
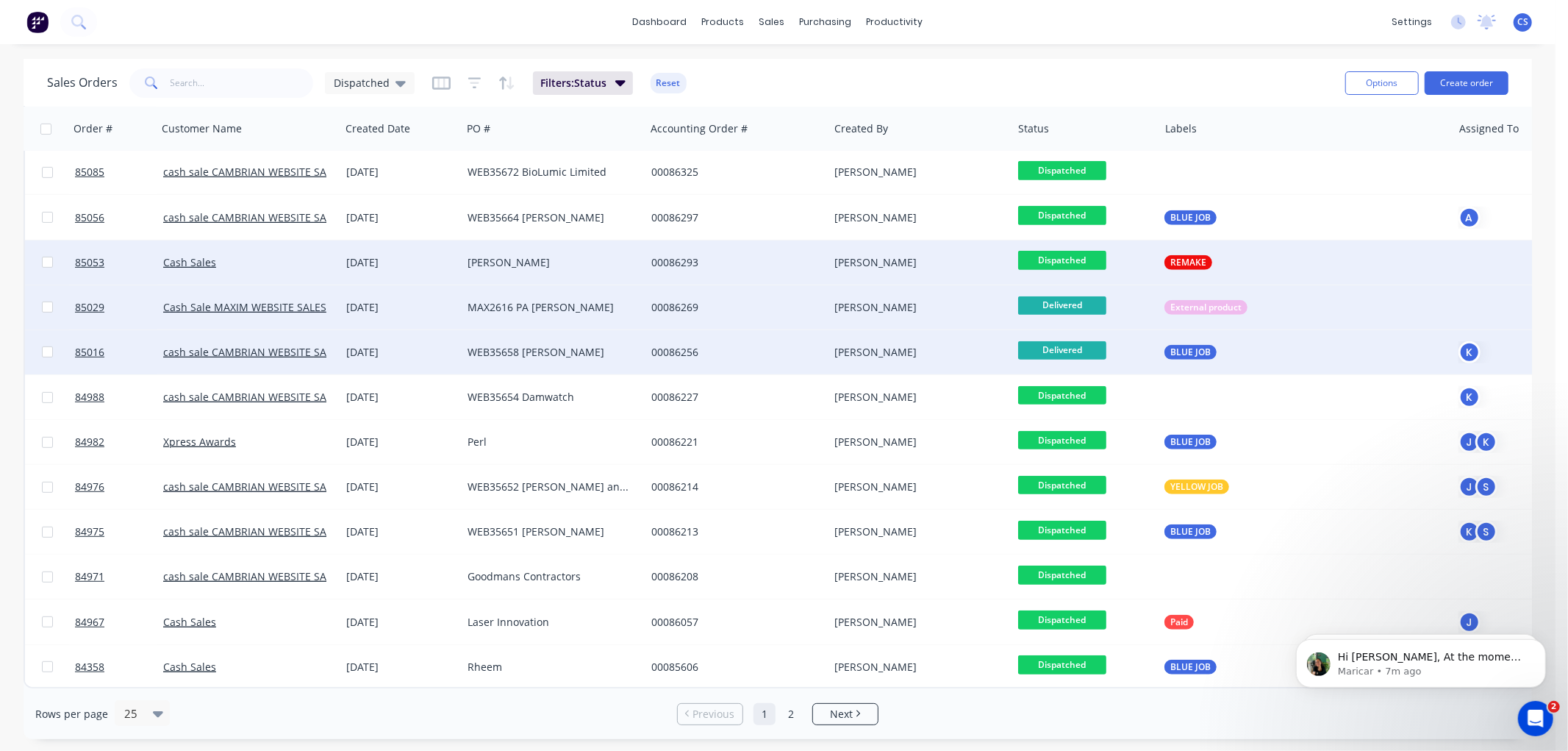
click at [1050, 254] on span "Dispatched" at bounding box center [1062, 260] width 88 height 19
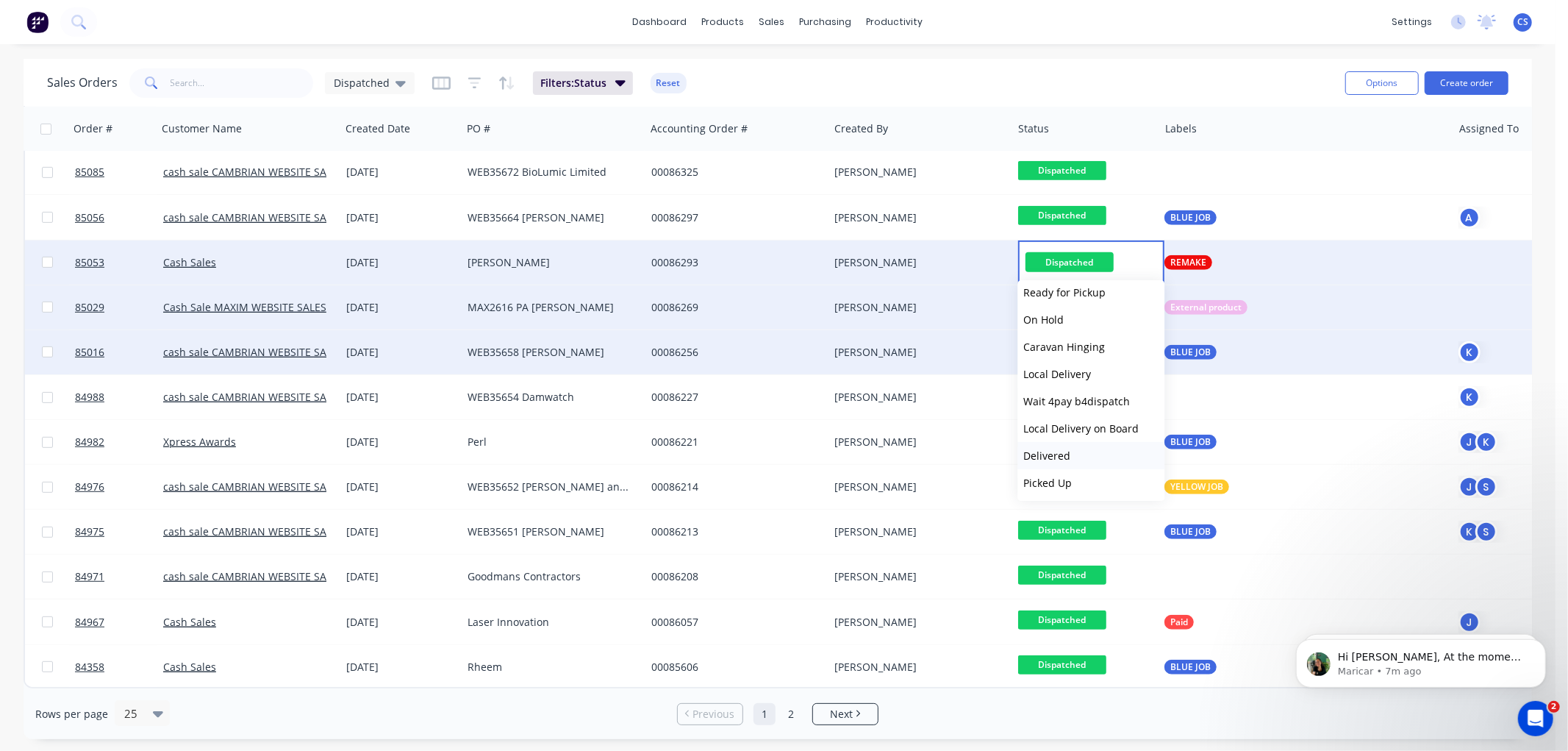
click at [1050, 453] on span "Delivered" at bounding box center [1047, 455] width 47 height 14
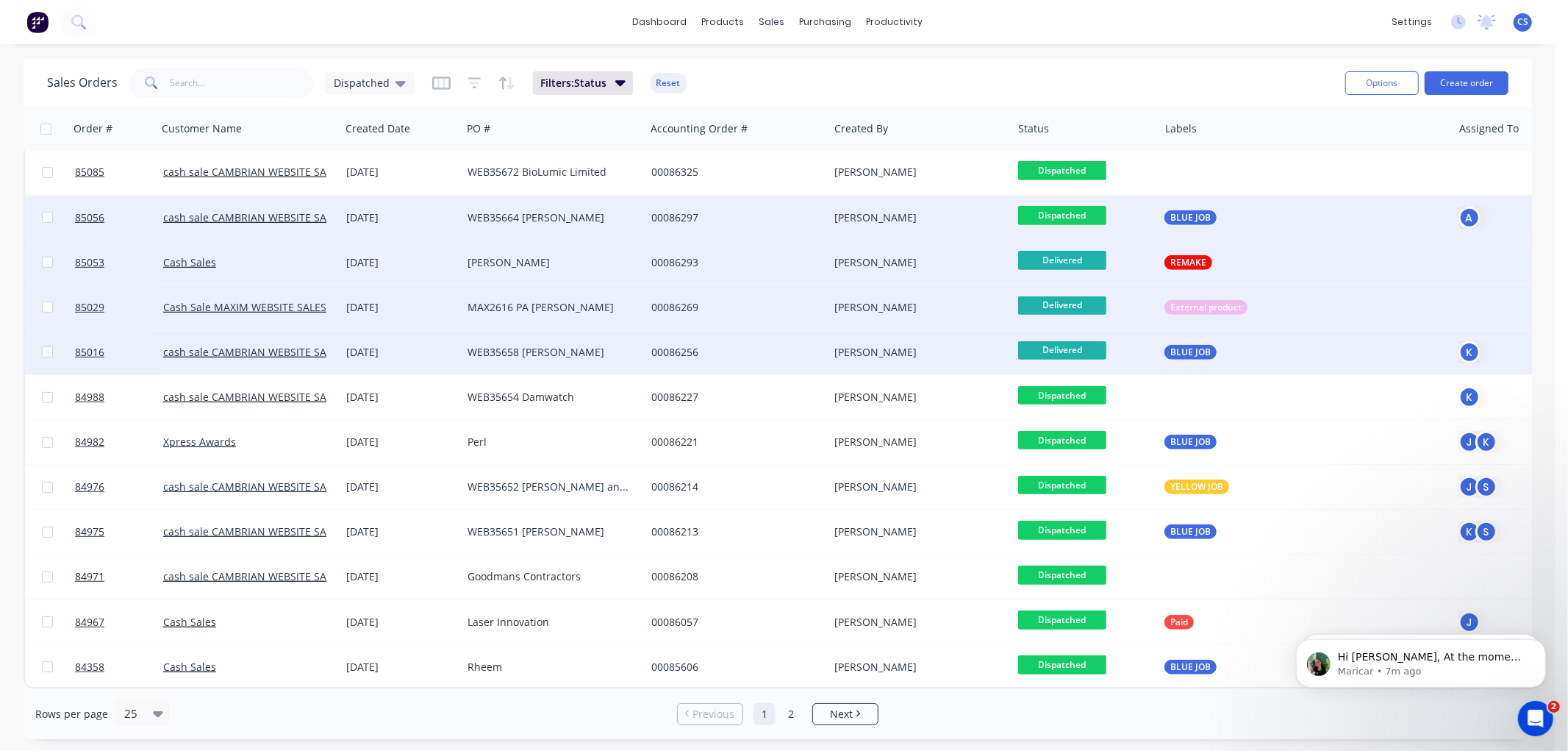
click at [1082, 209] on span "Dispatched" at bounding box center [1062, 215] width 88 height 19
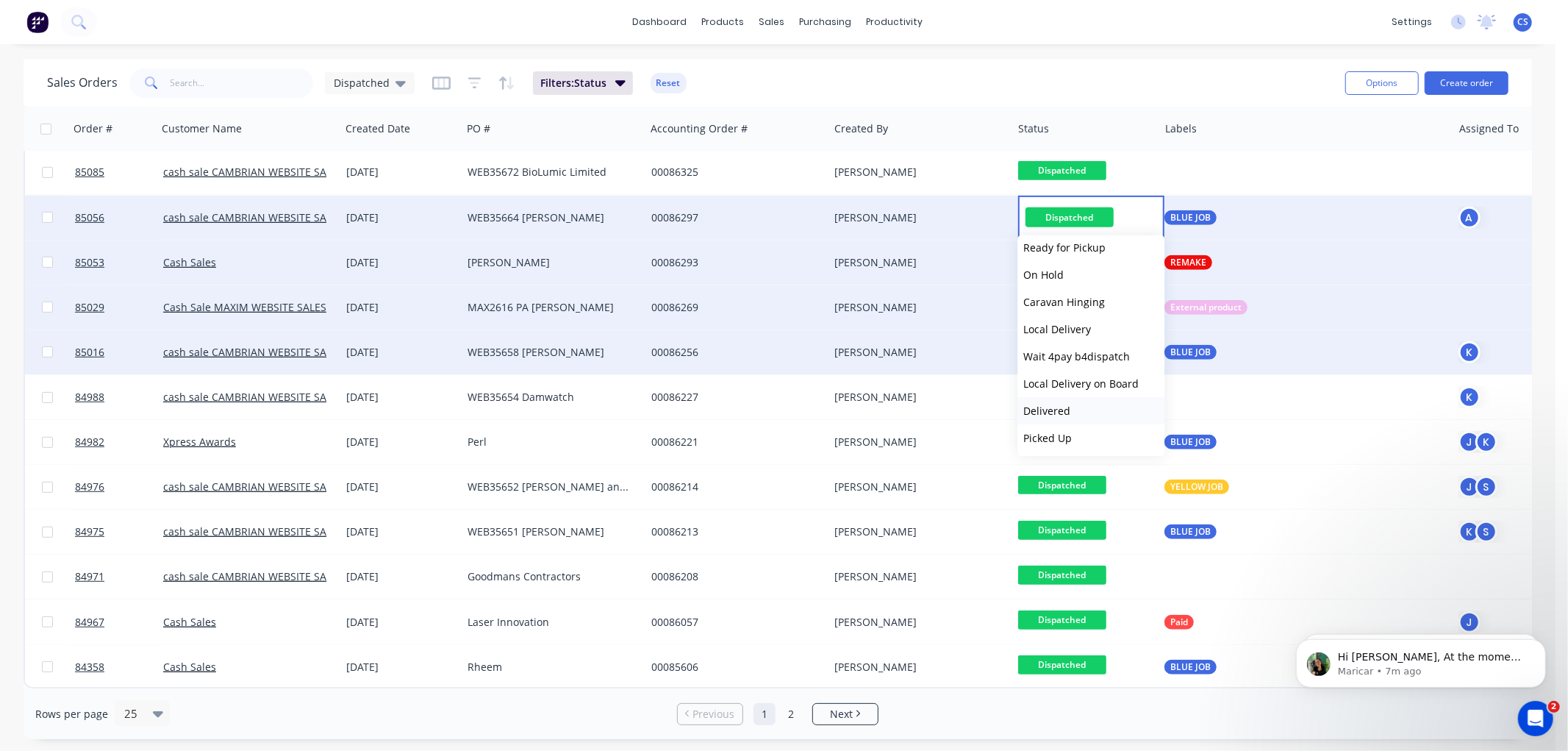
click at [1067, 409] on span "Delivered" at bounding box center [1047, 410] width 47 height 14
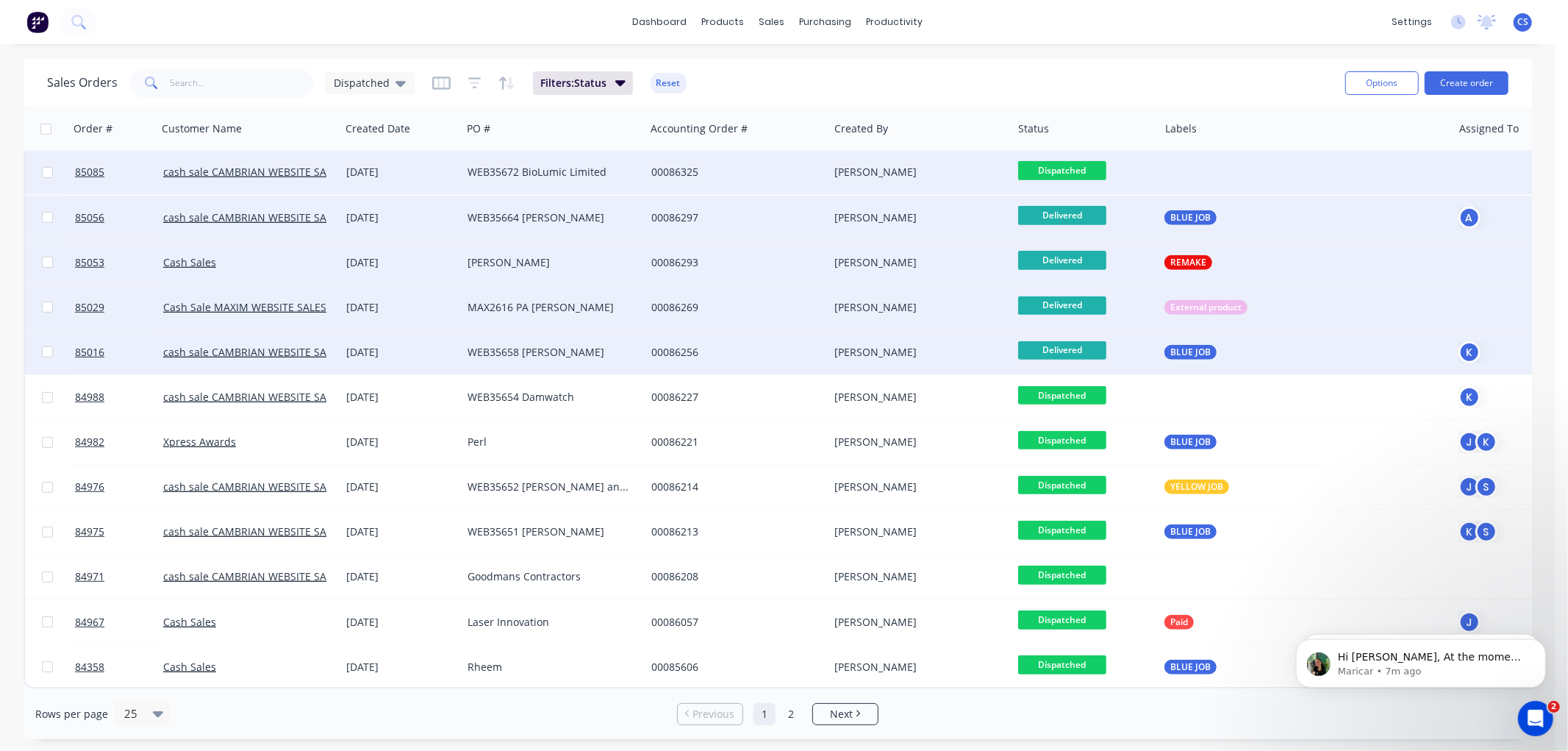
click at [1086, 161] on span "Dispatched" at bounding box center [1062, 170] width 88 height 19
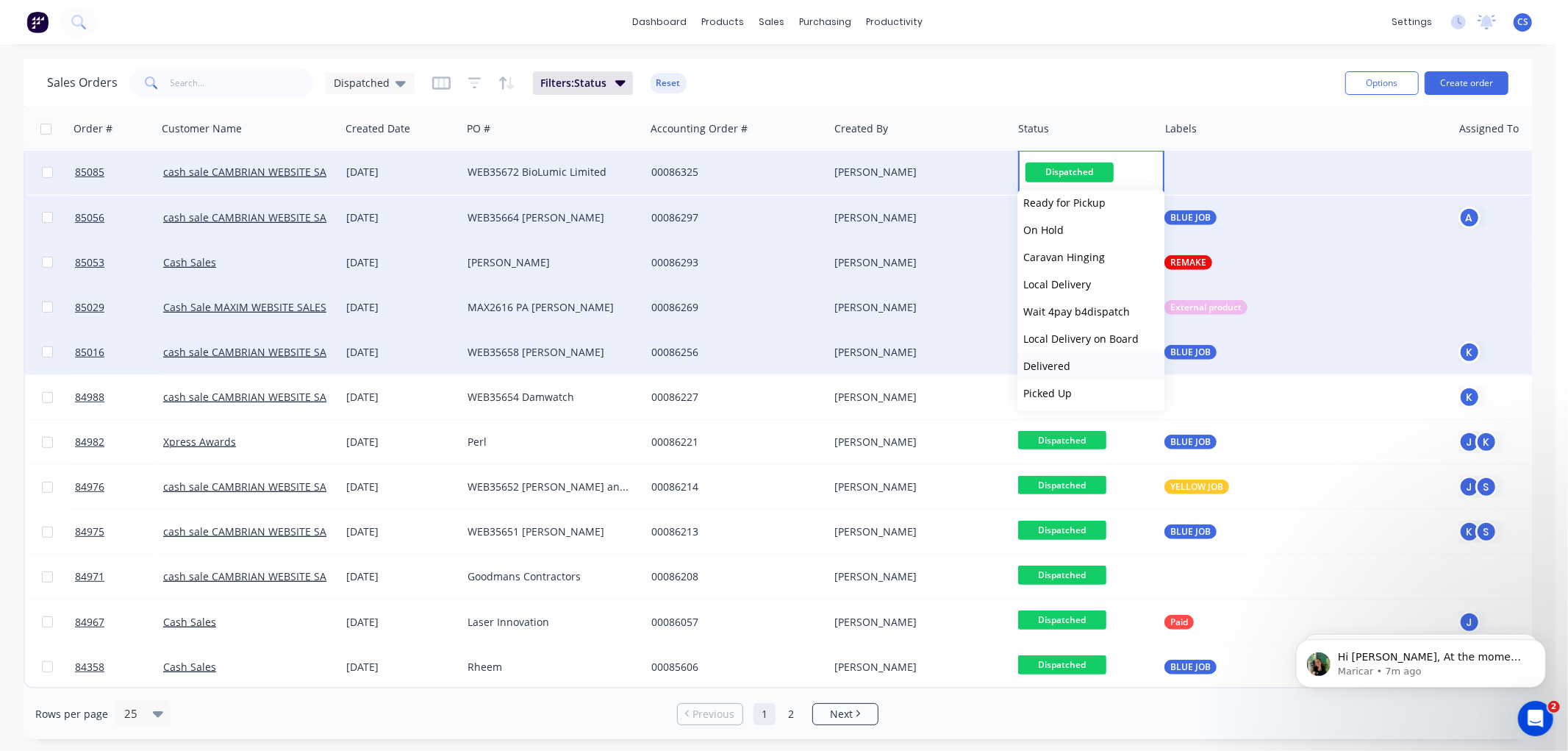
click at [1060, 366] on span "Delivered" at bounding box center [1047, 365] width 47 height 14
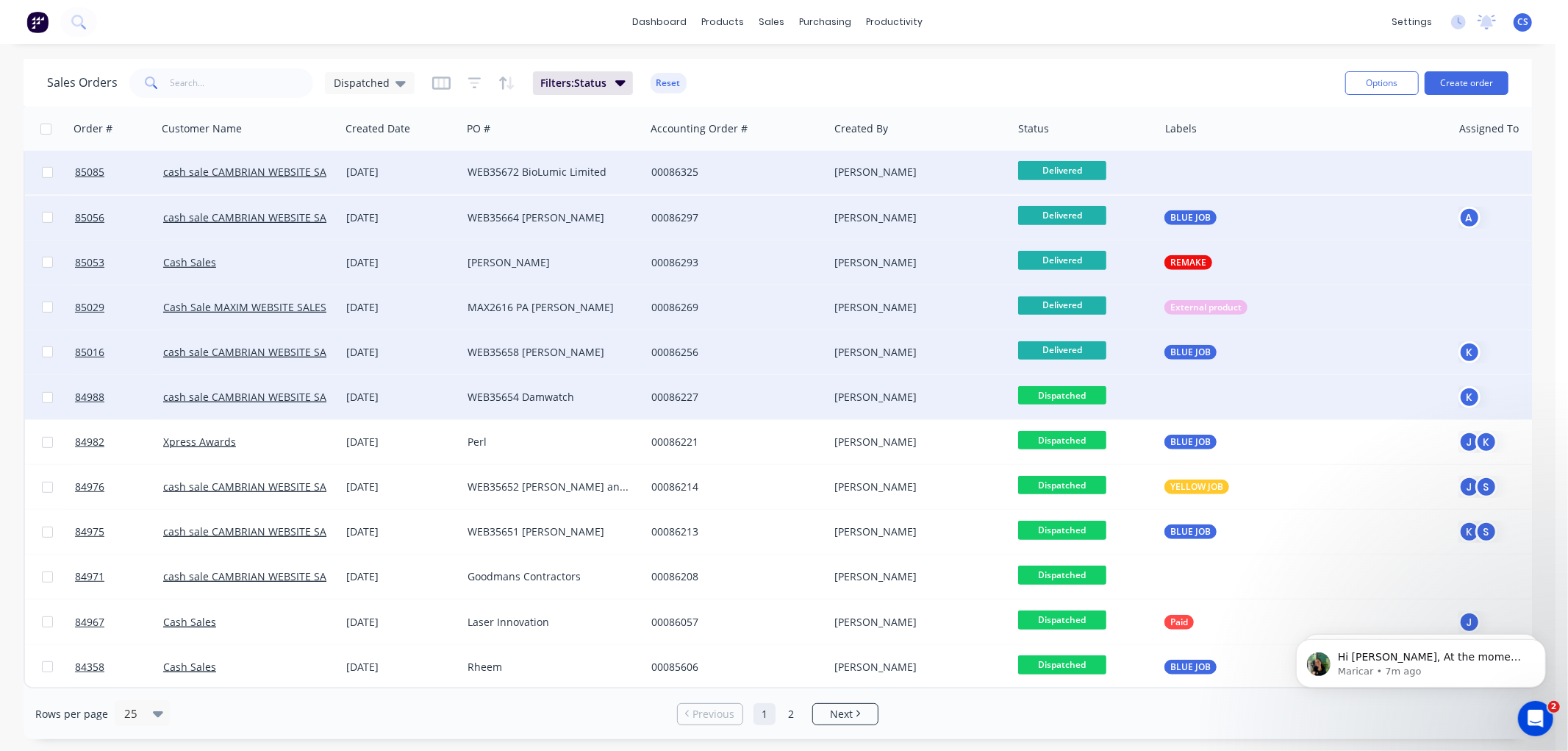
click at [1086, 391] on span "Dispatched" at bounding box center [1062, 395] width 88 height 19
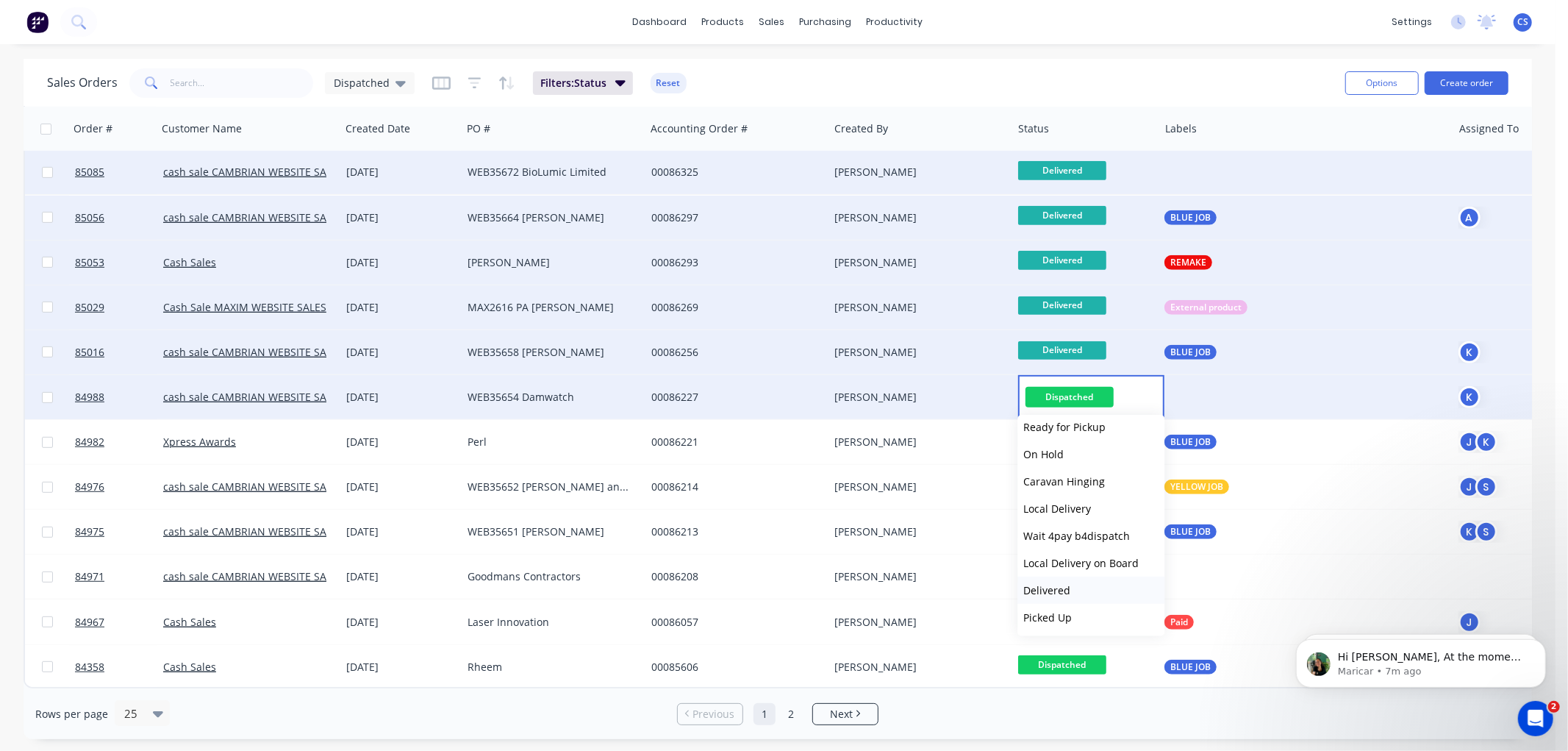
click at [1069, 587] on span "Delivered" at bounding box center [1047, 590] width 47 height 14
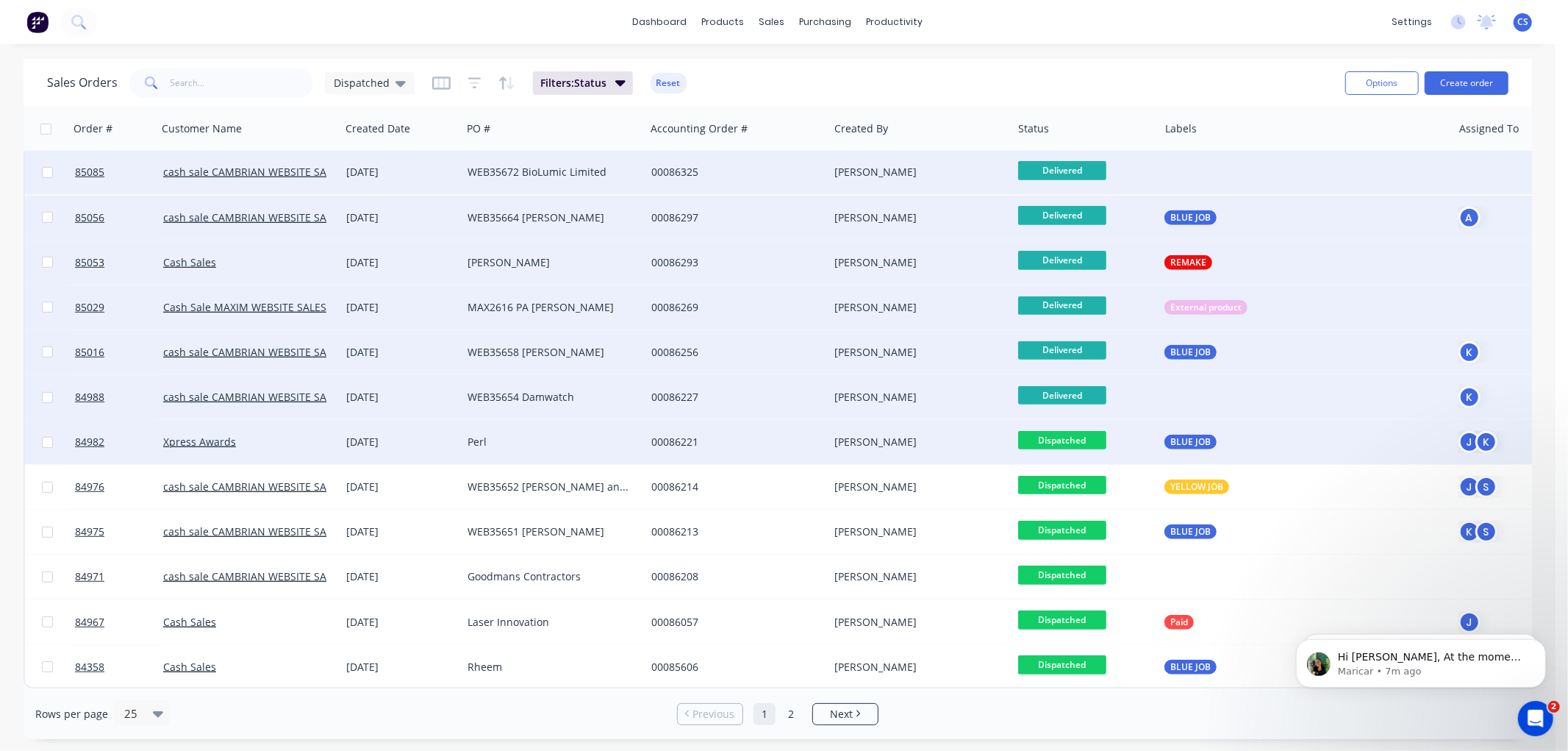
click at [1098, 431] on span "Dispatched" at bounding box center [1062, 440] width 88 height 19
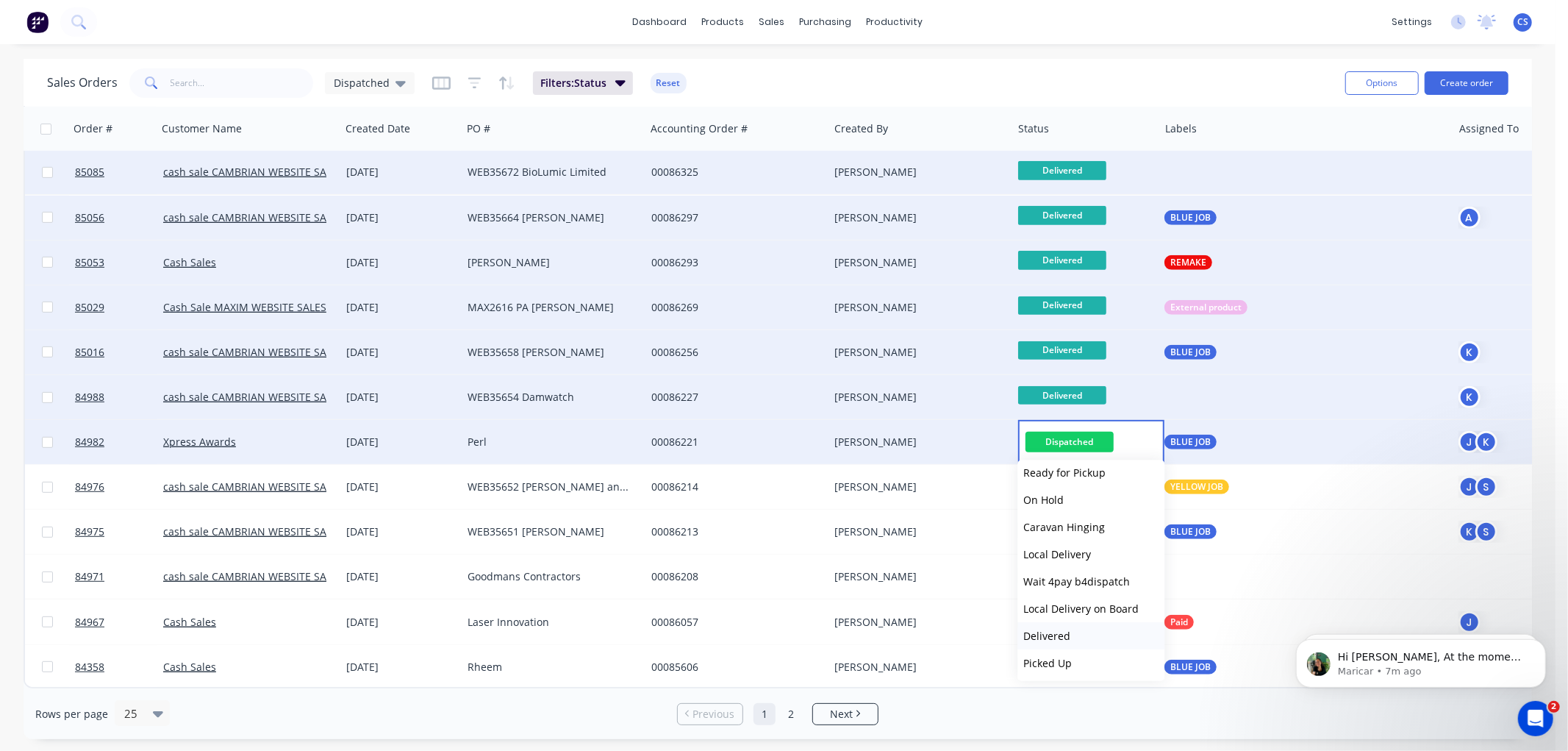
click at [1053, 637] on span "Delivered" at bounding box center [1047, 635] width 47 height 14
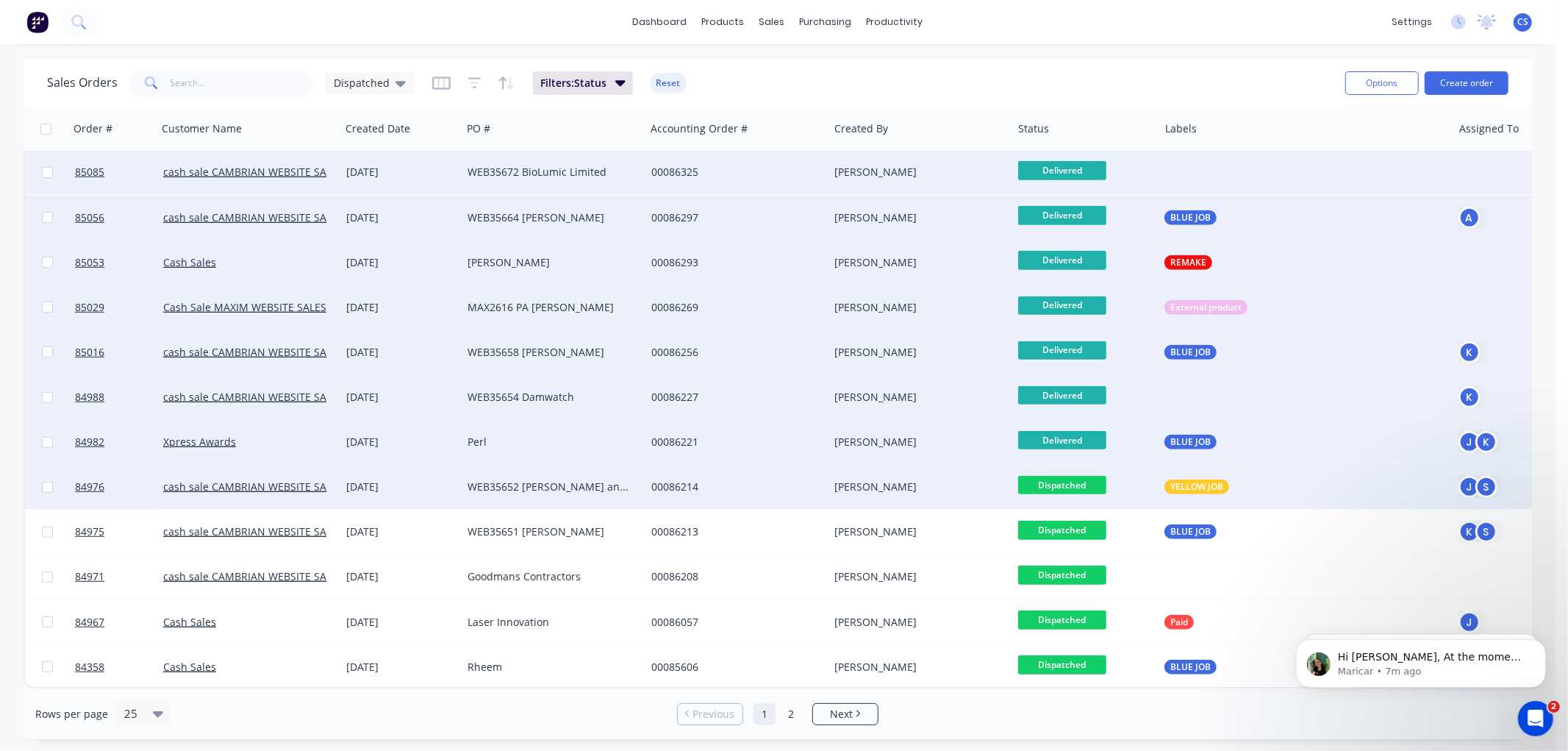
click at [1069, 477] on span "Dispatched" at bounding box center [1062, 485] width 88 height 19
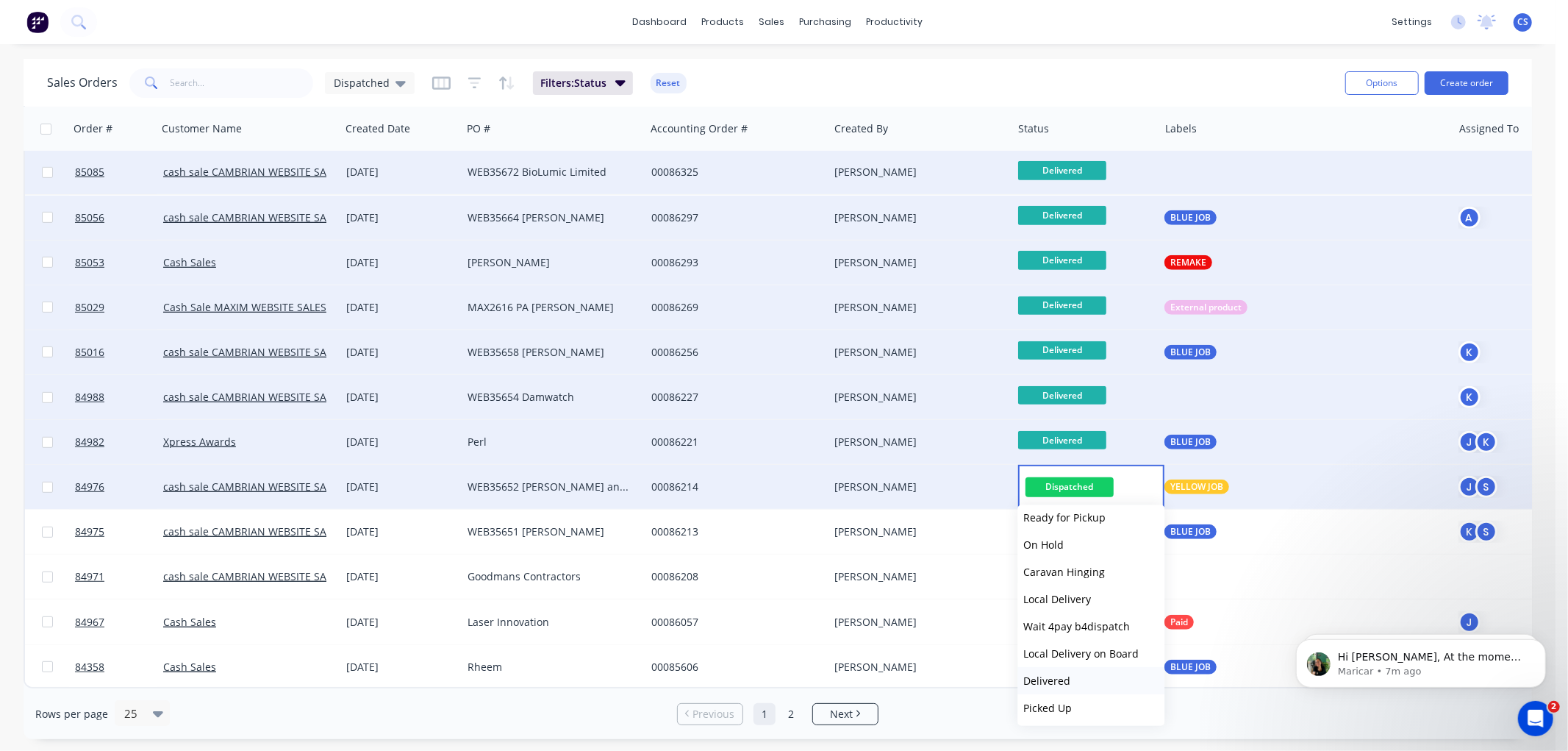
click at [1046, 674] on span "Delivered" at bounding box center [1047, 680] width 47 height 14
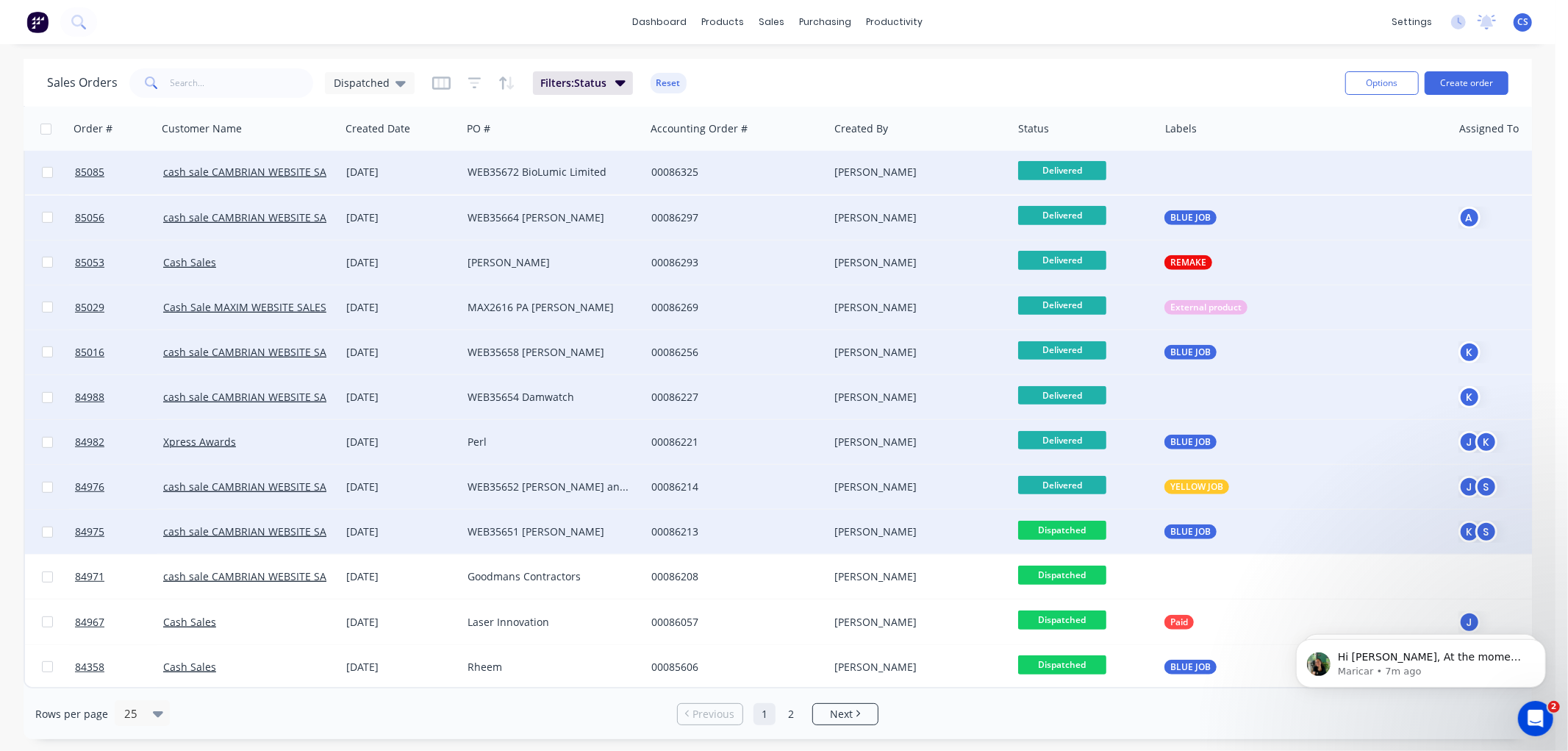
click at [1069, 521] on span "Dispatched" at bounding box center [1062, 530] width 88 height 19
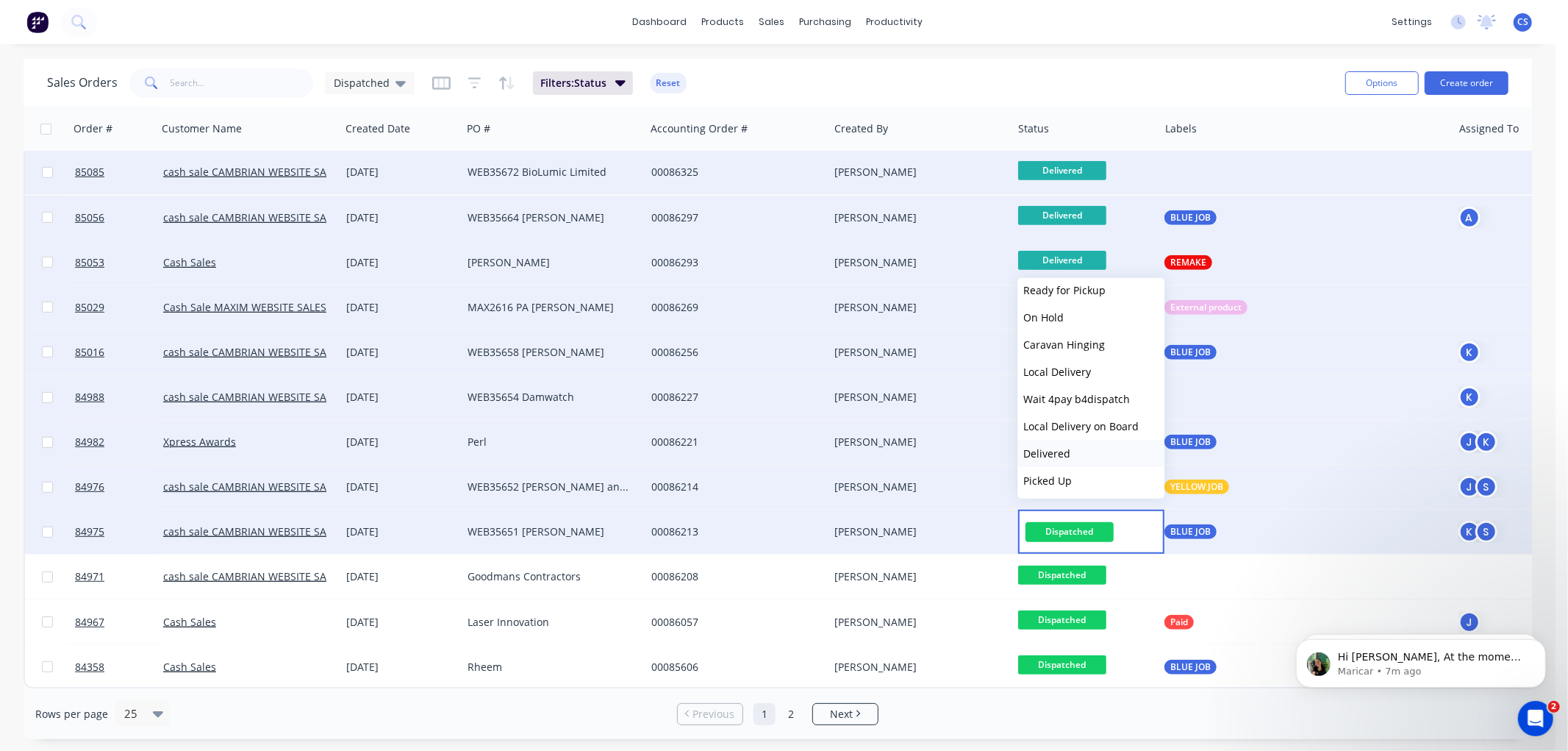
click at [1056, 447] on span "Delivered" at bounding box center [1047, 453] width 47 height 14
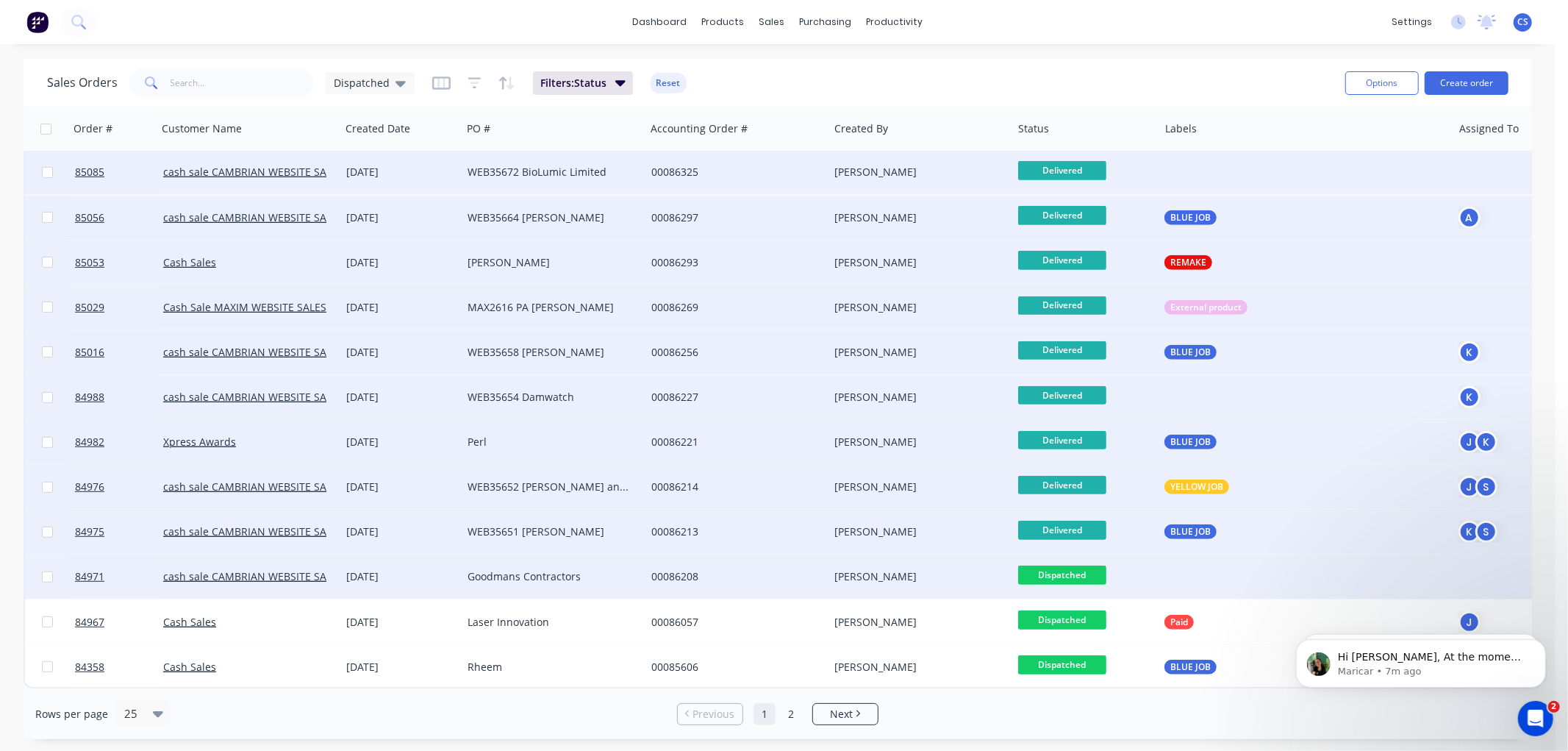
click at [1069, 565] on span "Dispatched" at bounding box center [1062, 574] width 88 height 19
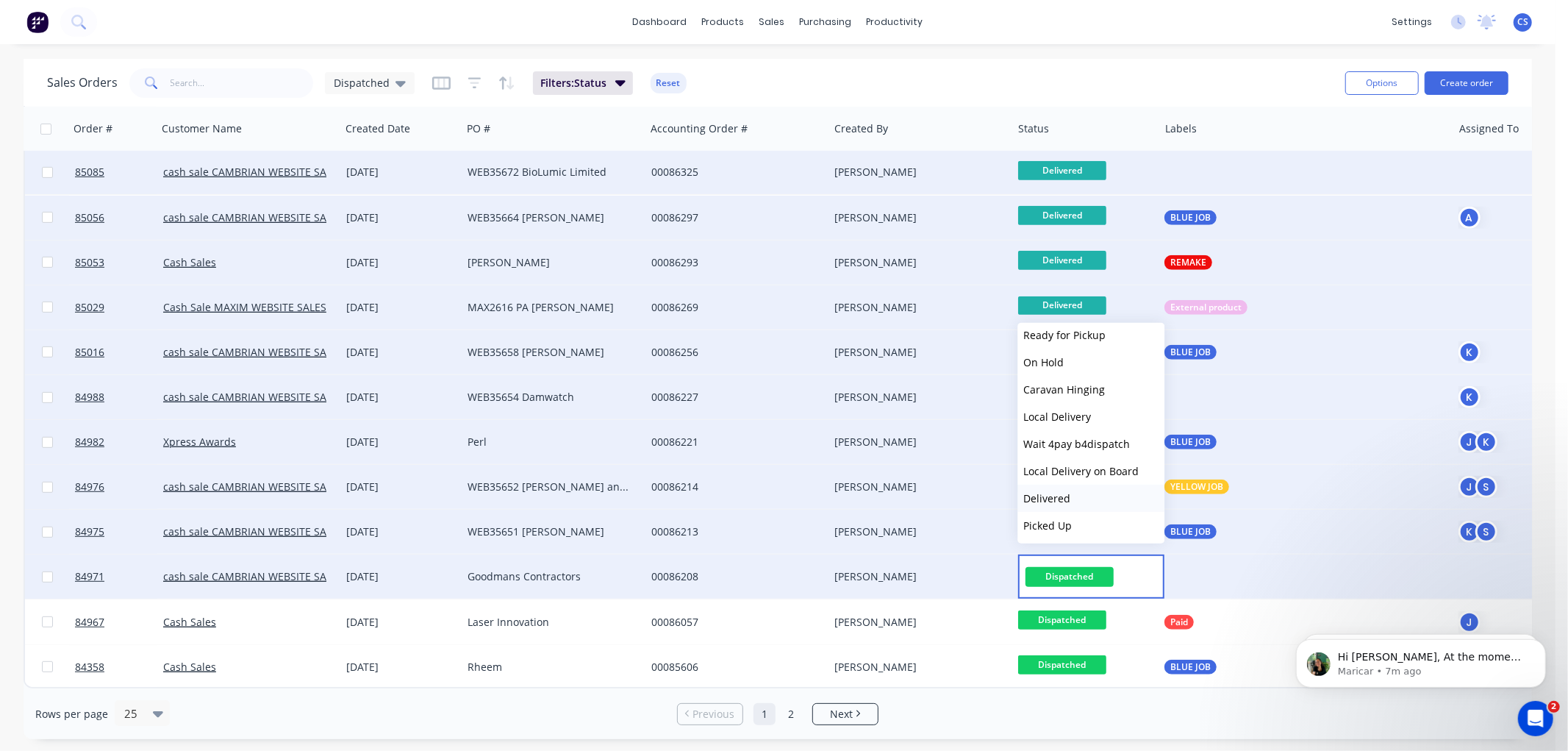
click at [1061, 500] on span "Delivered" at bounding box center [1047, 498] width 47 height 14
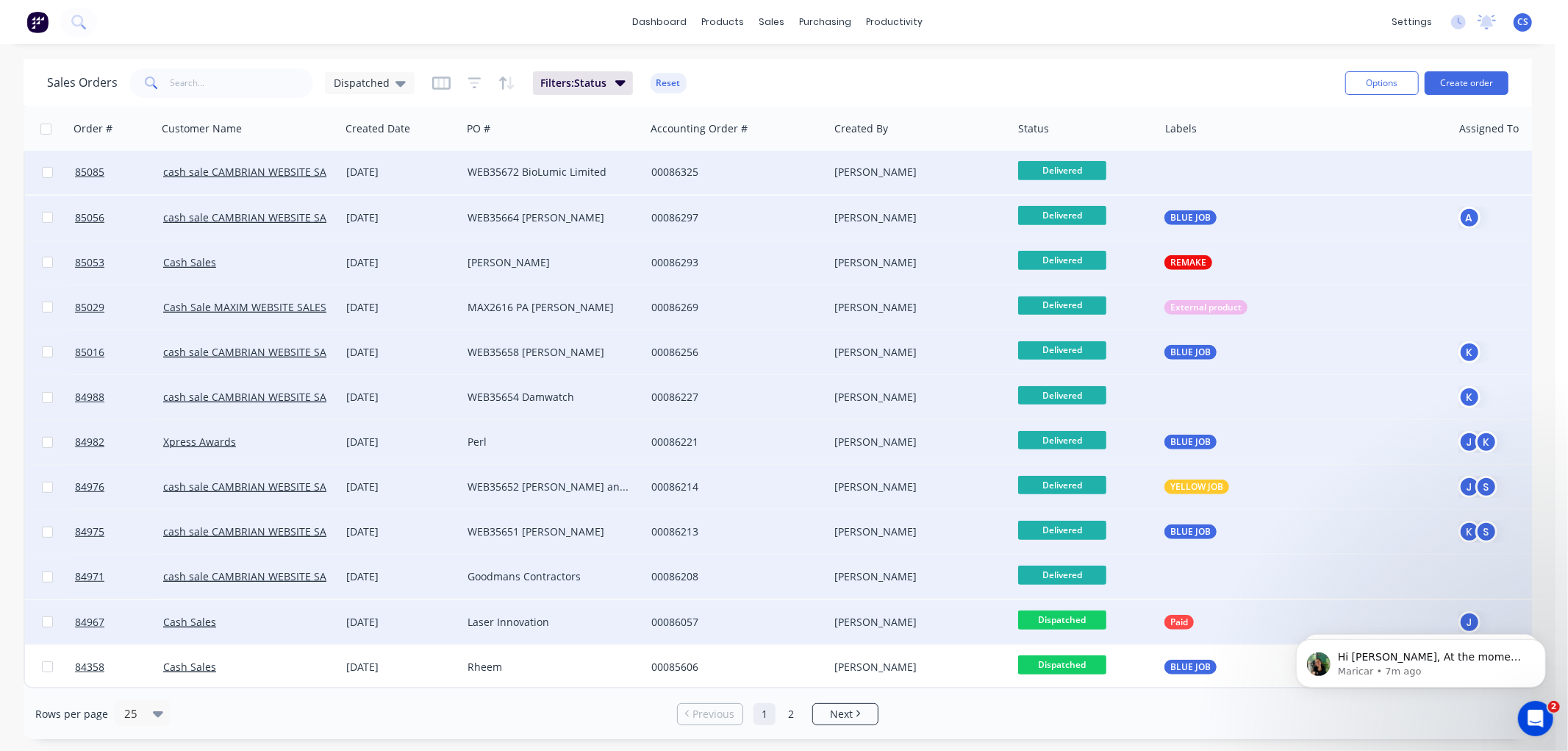
click at [1084, 617] on span "Dispatched" at bounding box center [1062, 619] width 88 height 19
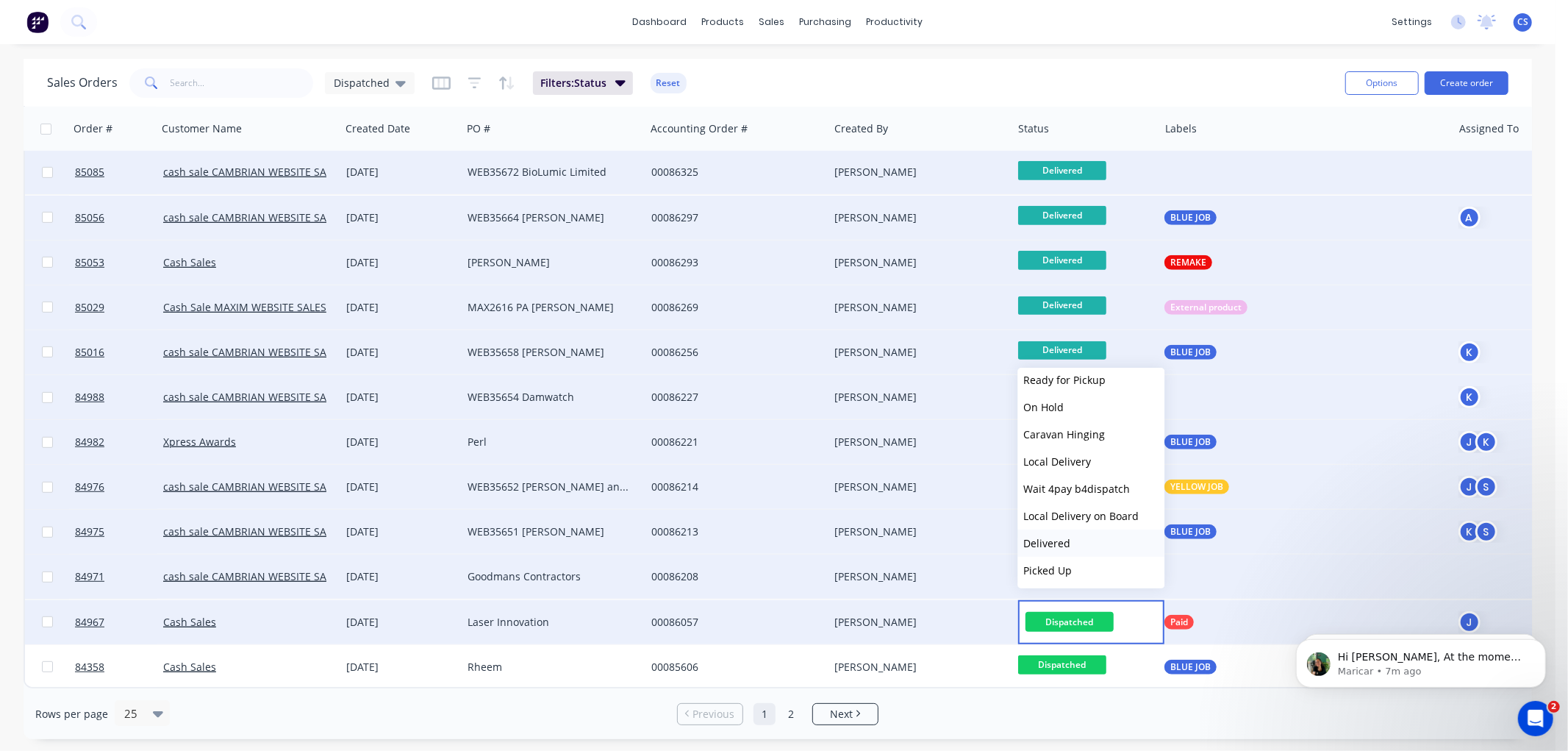
click at [1053, 541] on span "Delivered" at bounding box center [1047, 543] width 47 height 14
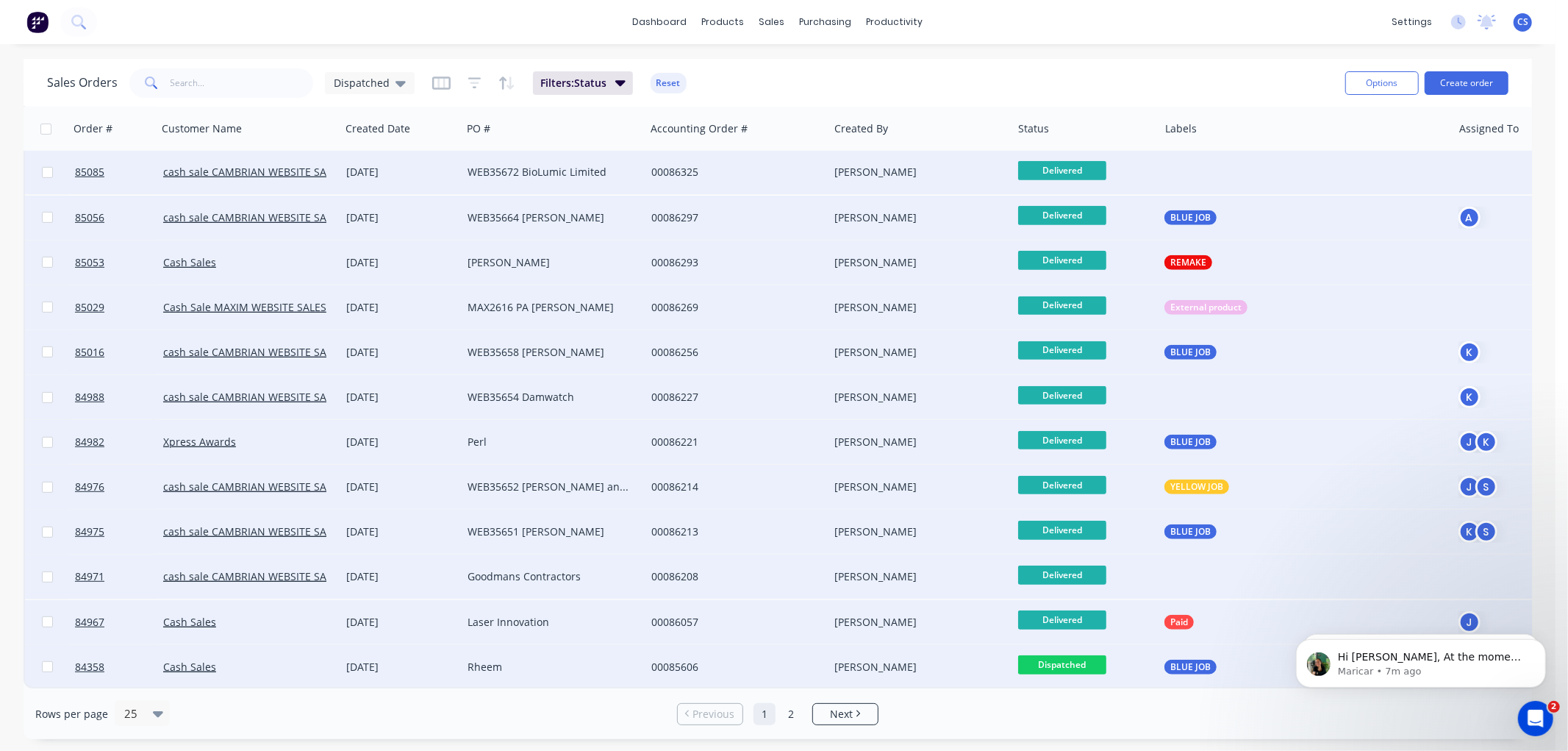
click at [1056, 658] on span "Dispatched" at bounding box center [1062, 664] width 88 height 19
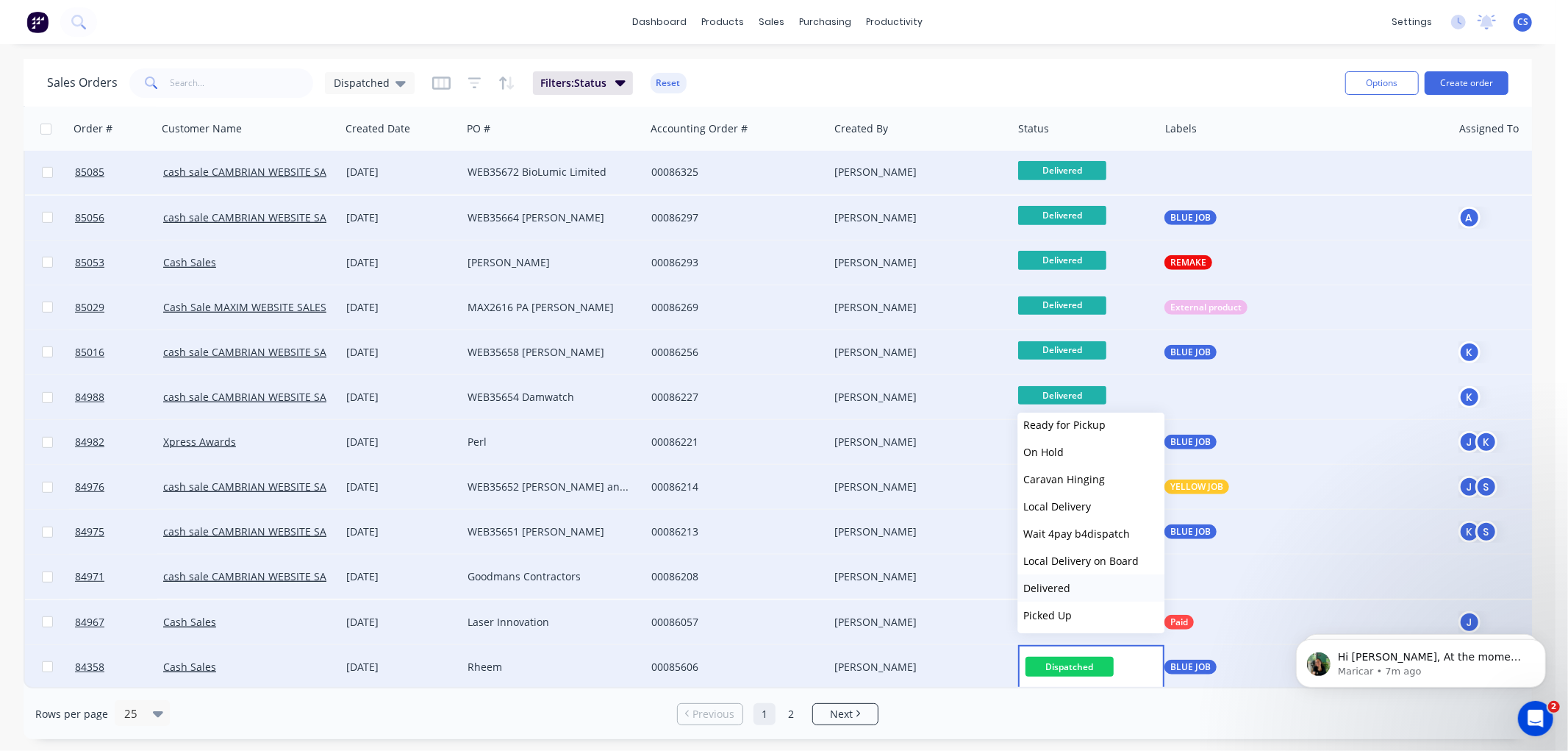
click at [1053, 586] on span "Delivered" at bounding box center [1047, 587] width 47 height 14
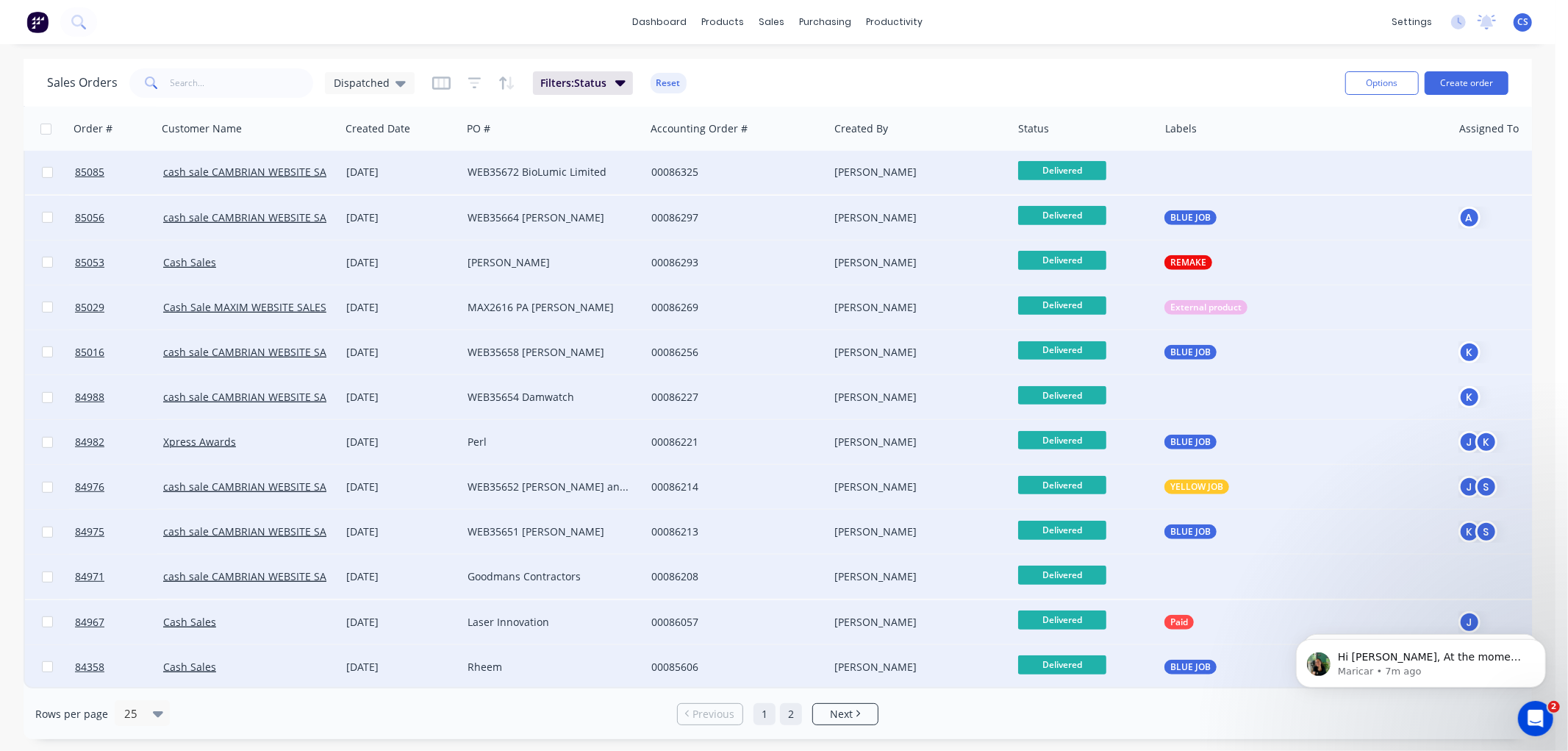
click at [791, 714] on link "2" at bounding box center [791, 714] width 22 height 22
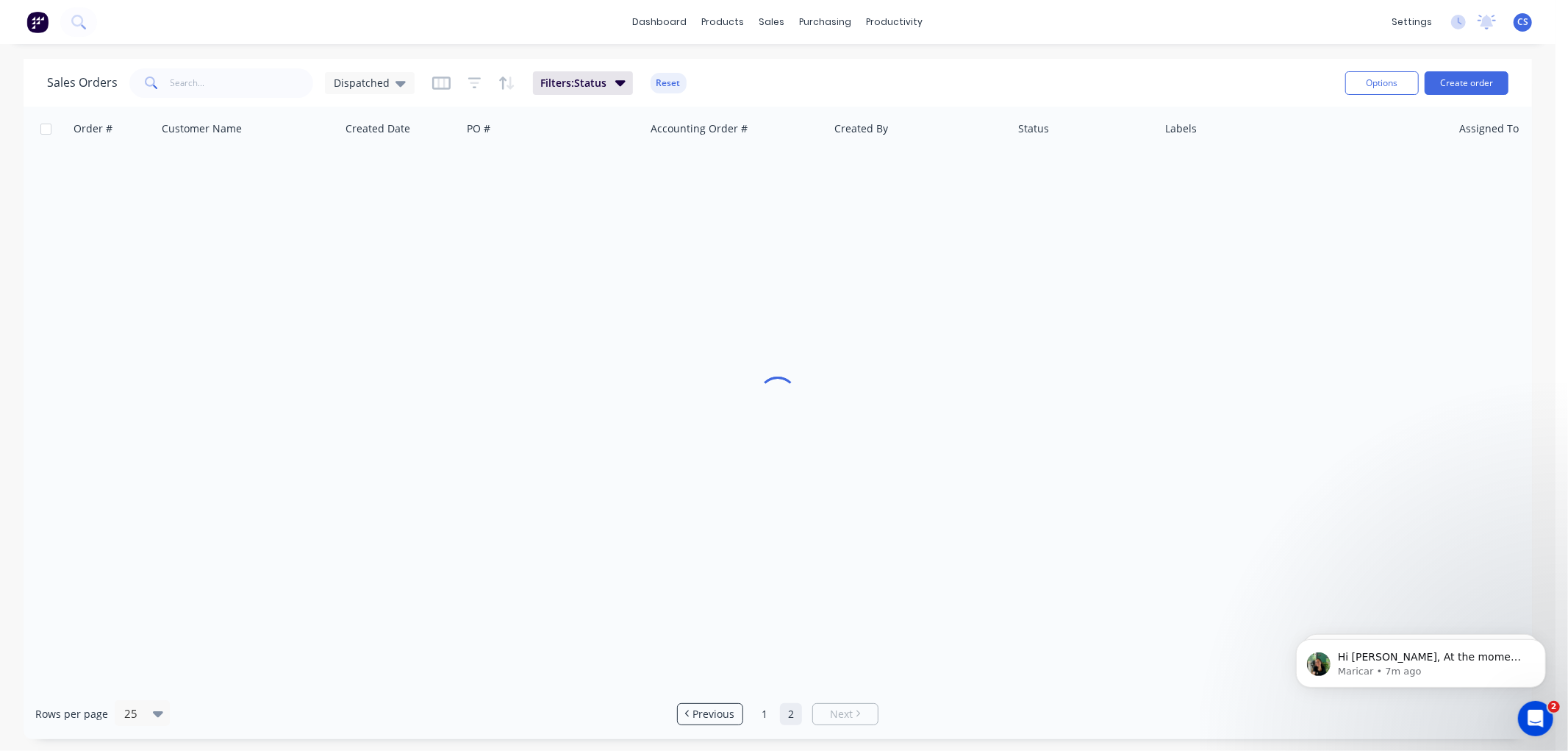
scroll to position [0, 0]
click at [774, 710] on link "1" at bounding box center [777, 714] width 22 height 22
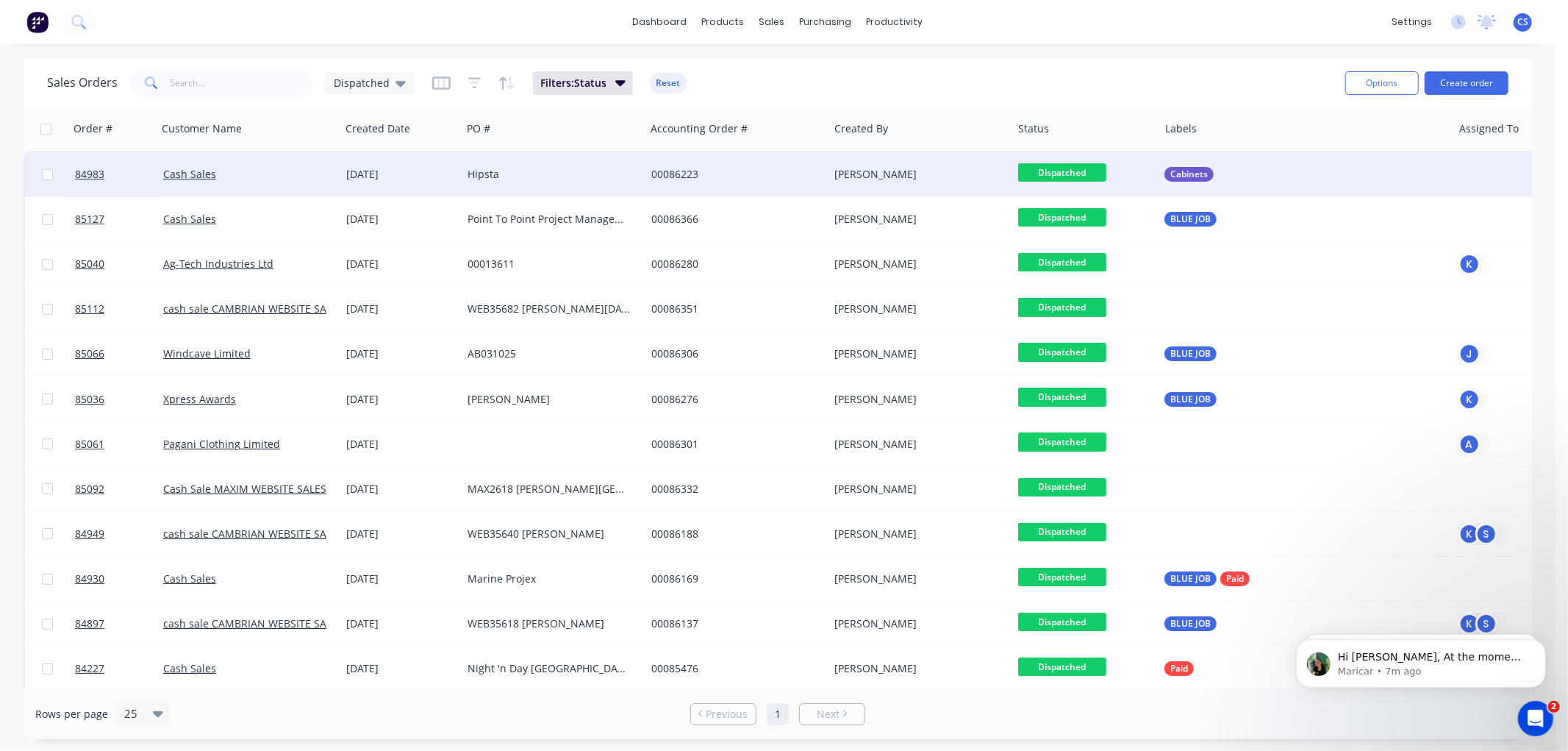
click at [1052, 181] on div "Dispatched" at bounding box center [1082, 174] width 128 height 22
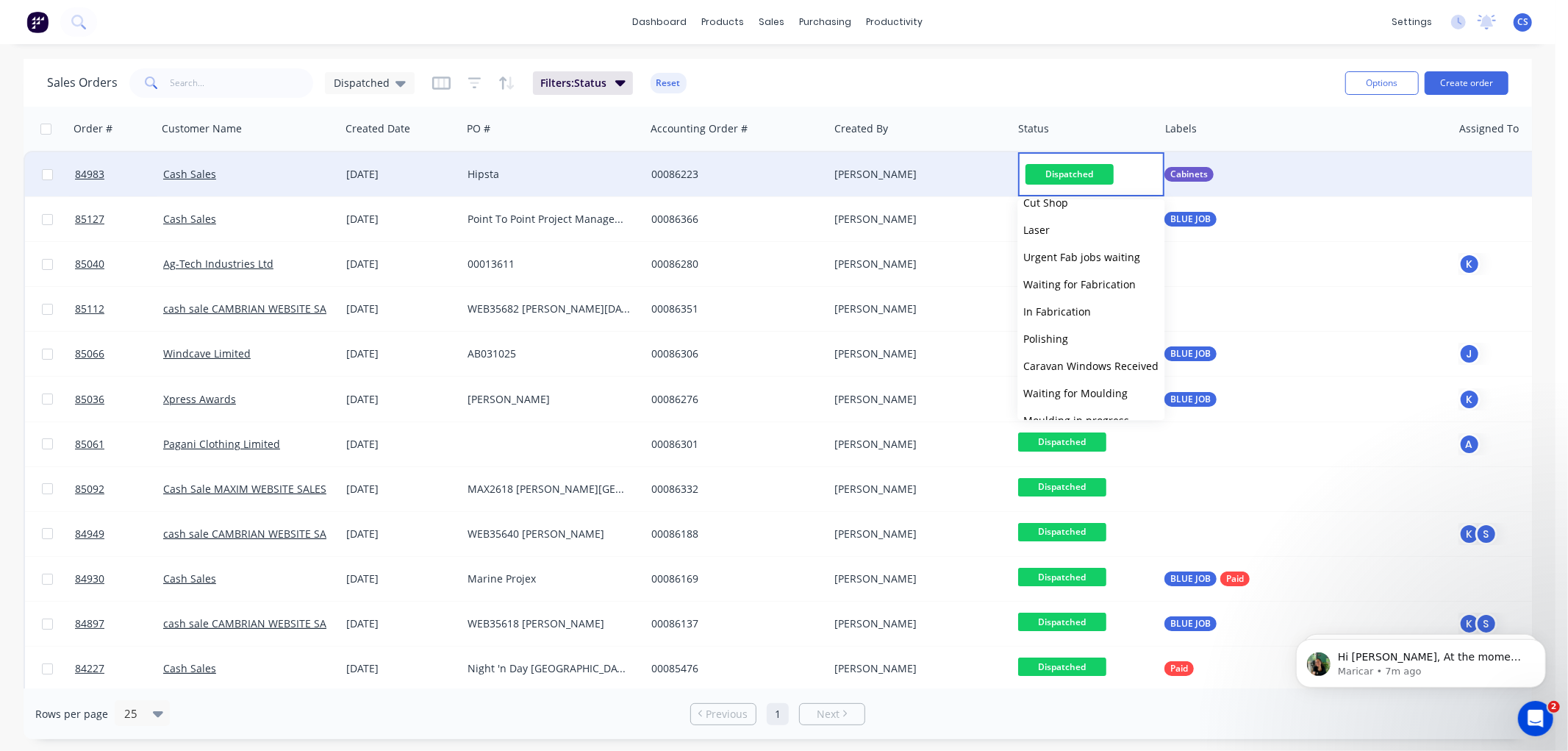
scroll to position [497, 0]
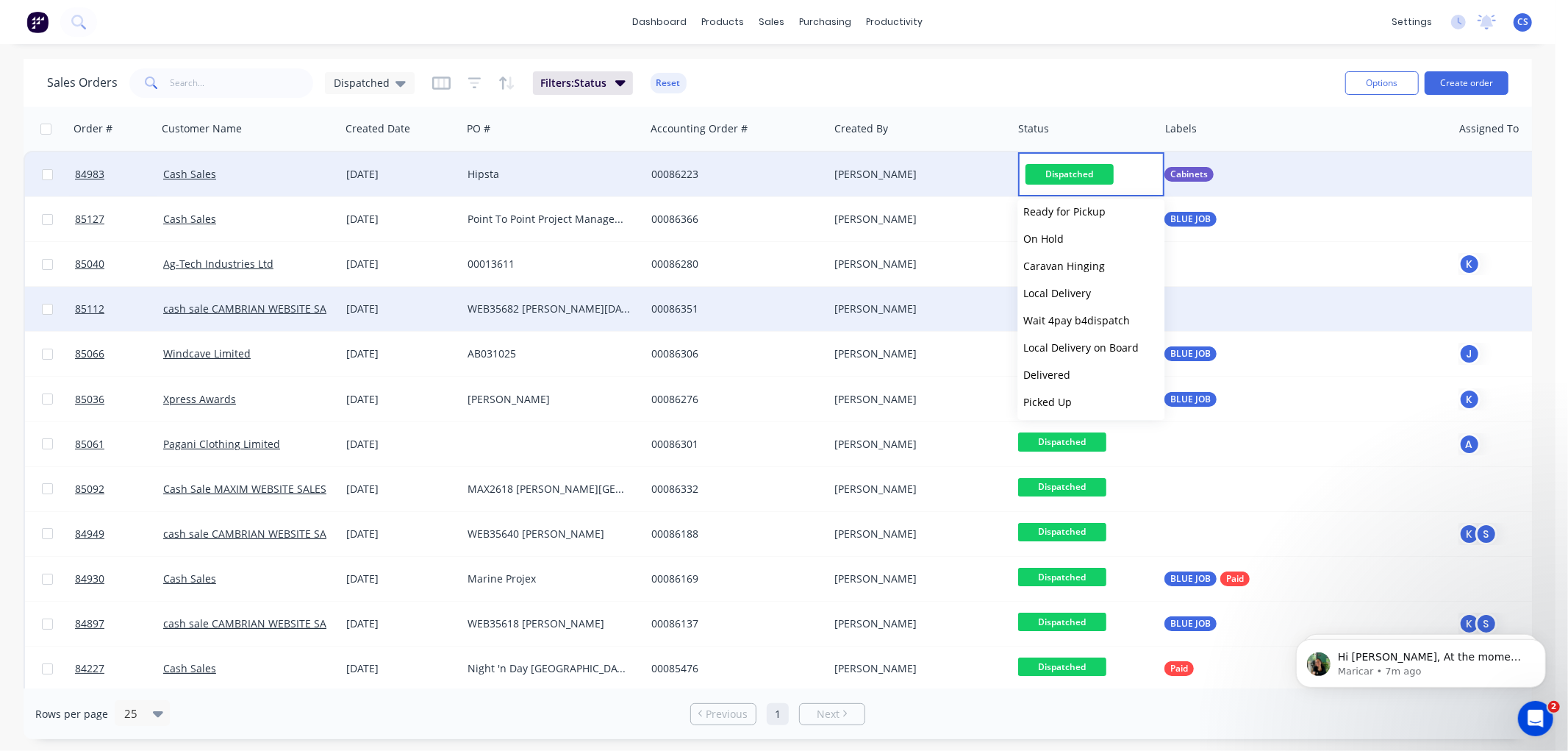
click at [1052, 372] on span "Delivered" at bounding box center [1047, 374] width 47 height 14
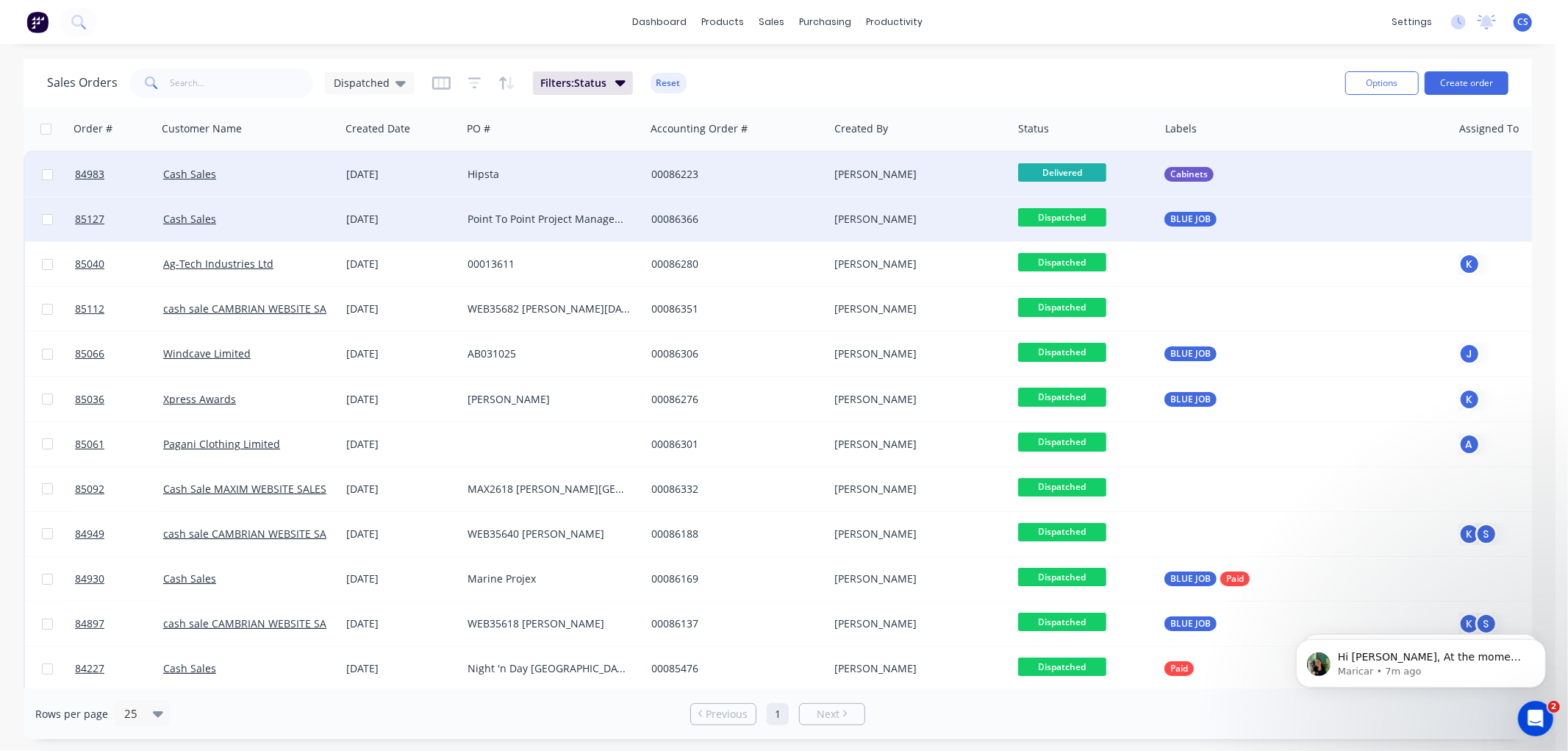
click at [1061, 216] on span "Dispatched" at bounding box center [1062, 217] width 88 height 19
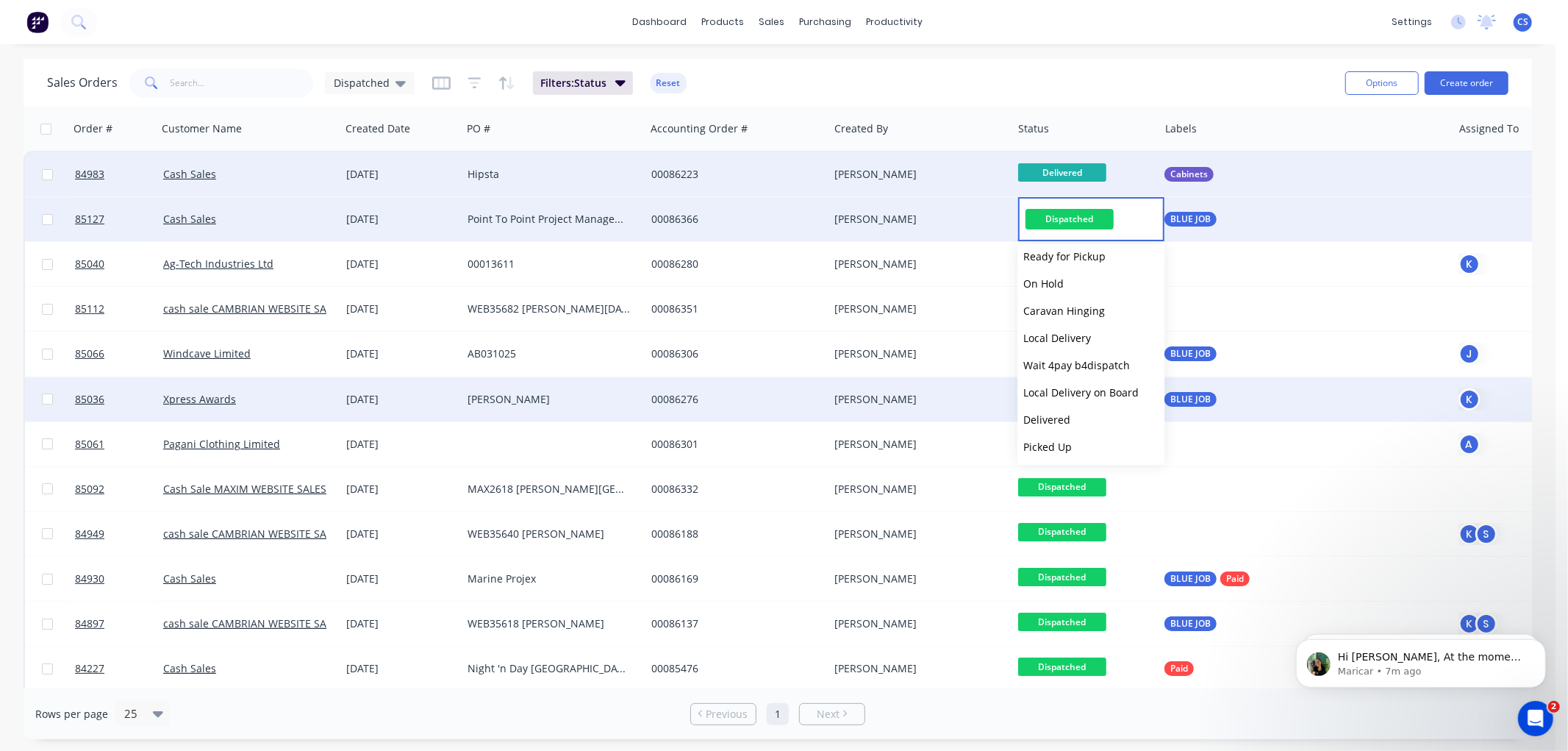
click at [1053, 416] on span "Delivered" at bounding box center [1047, 419] width 47 height 14
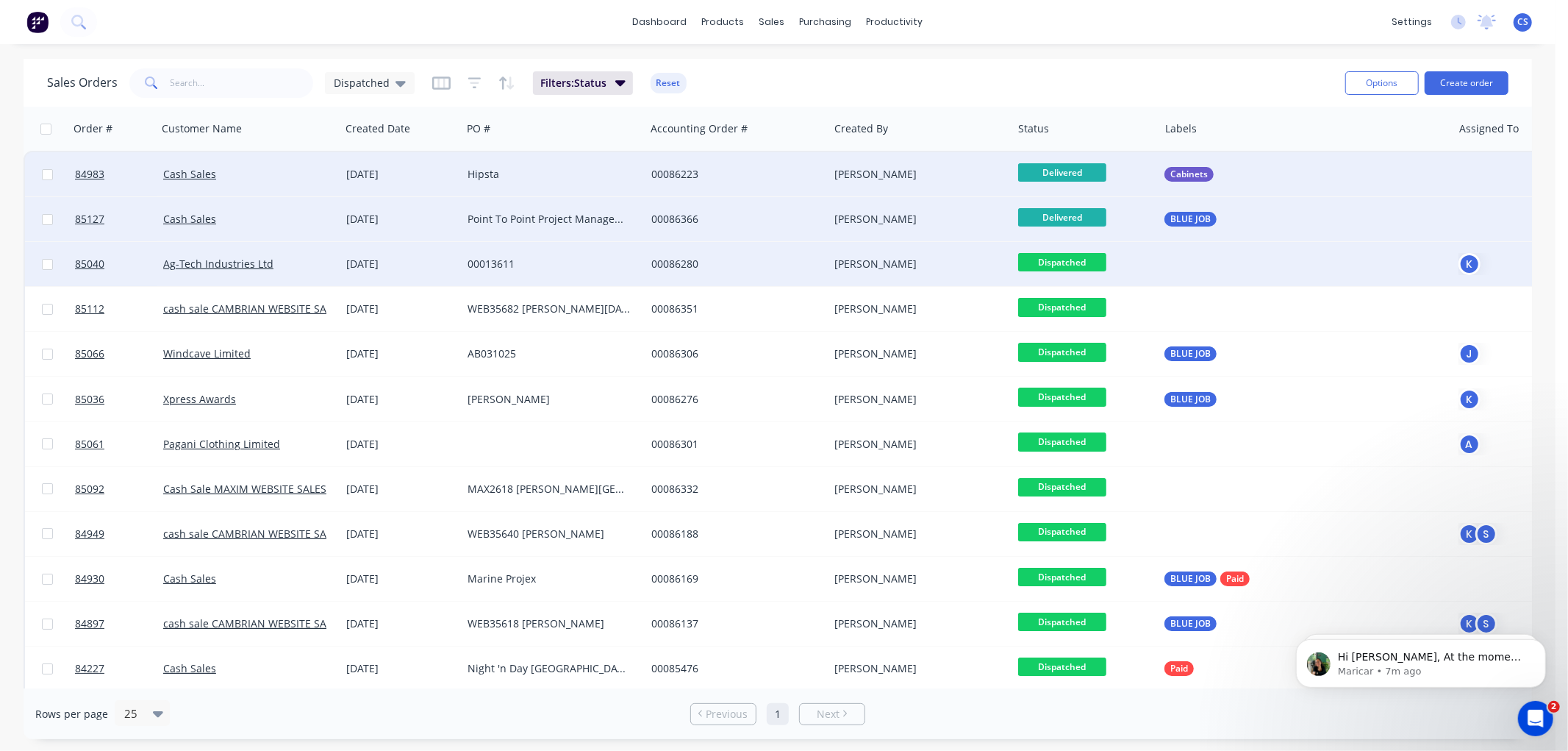
click at [1075, 264] on span "Dispatched" at bounding box center [1062, 262] width 88 height 19
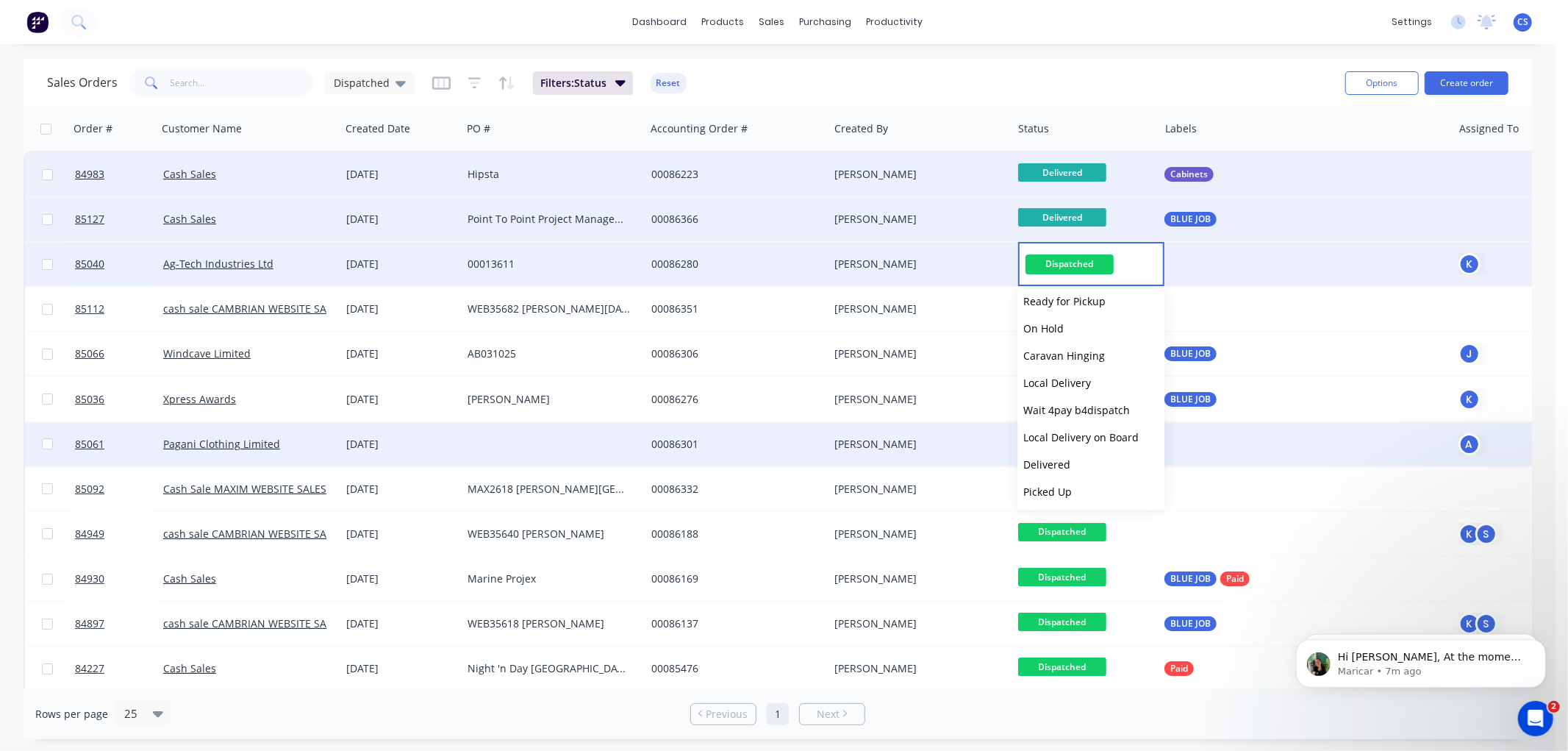
click at [1057, 459] on span "Delivered" at bounding box center [1047, 464] width 47 height 14
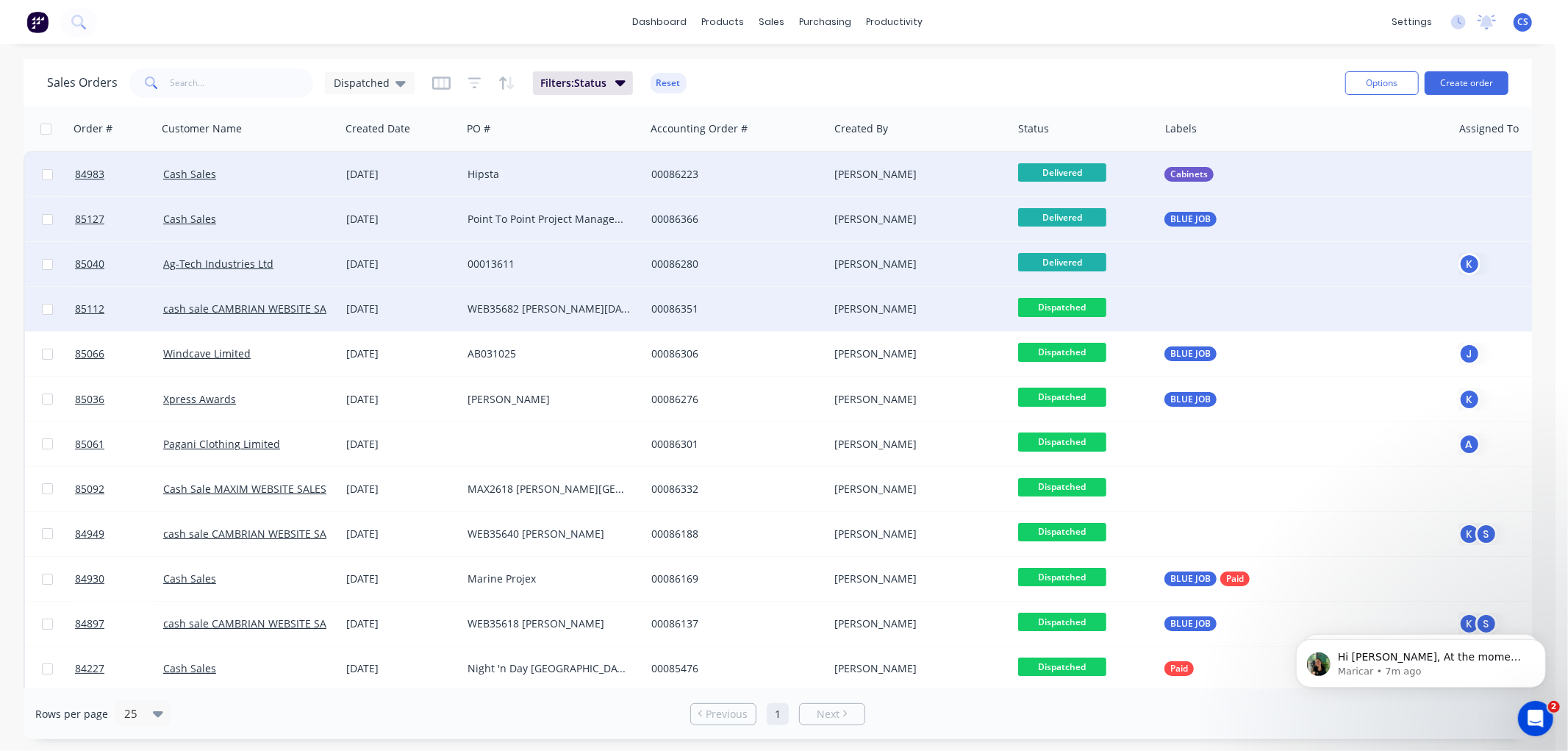
click at [1074, 300] on span "Dispatched" at bounding box center [1062, 307] width 88 height 19
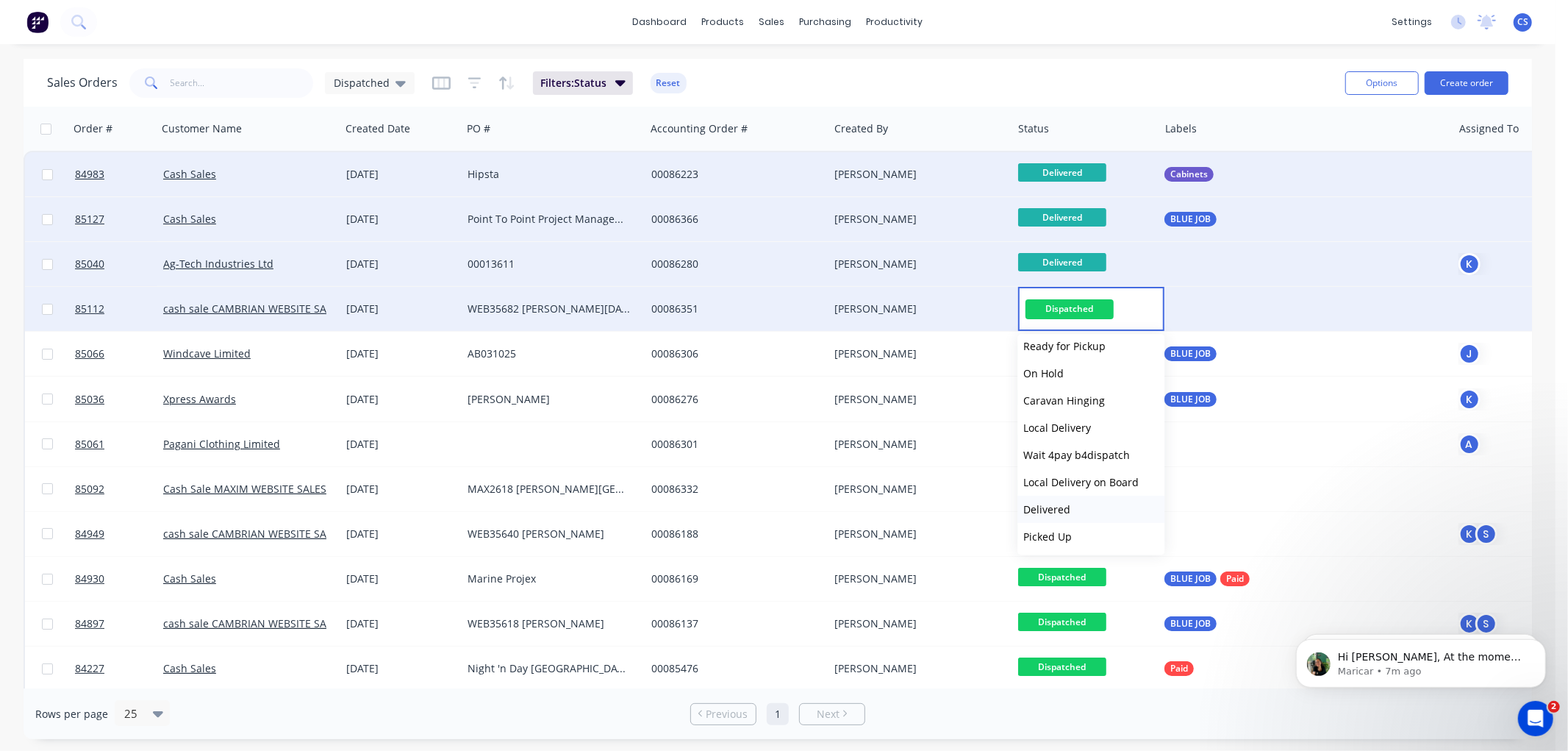
click at [1068, 502] on span "Delivered" at bounding box center [1047, 509] width 47 height 14
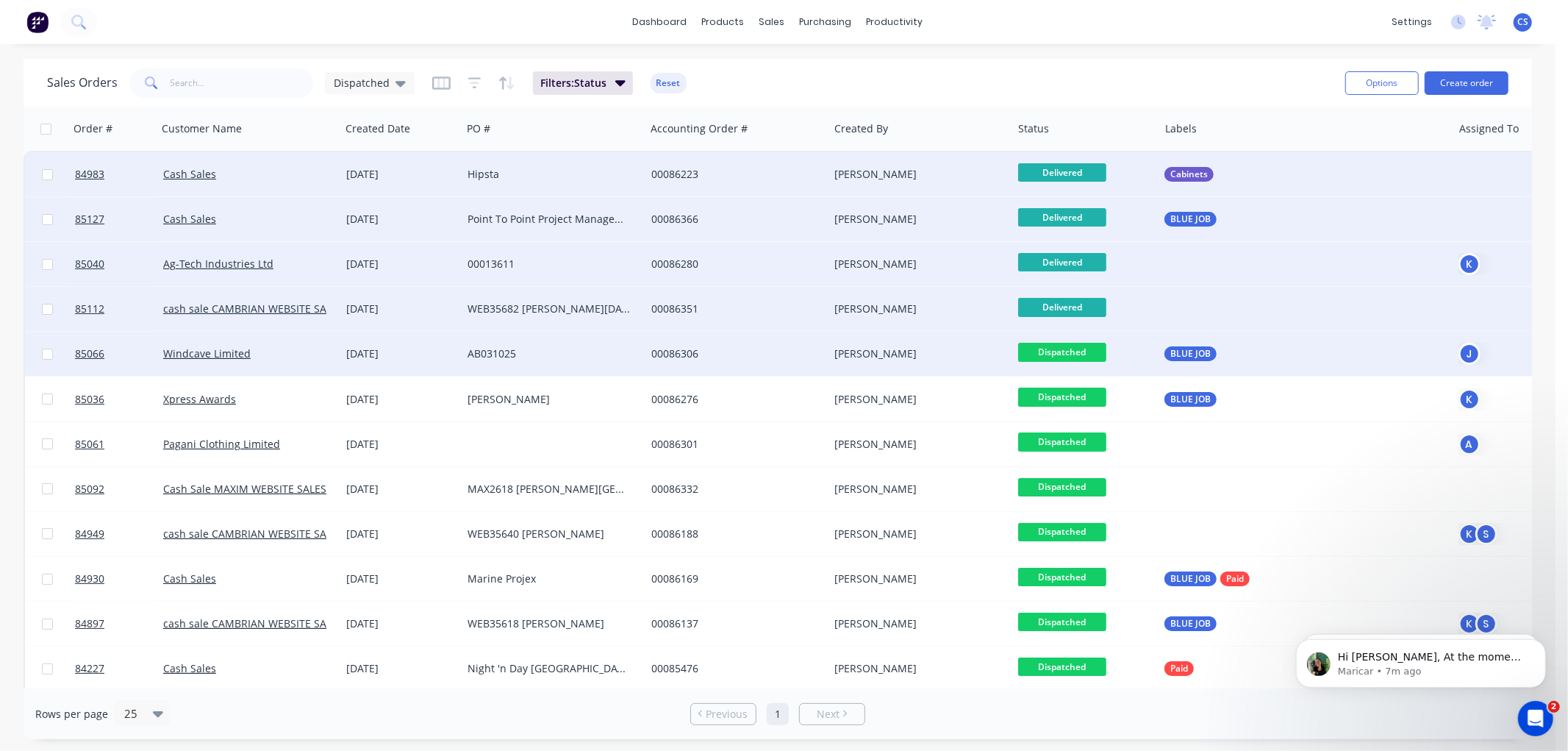
click at [1078, 354] on span "Dispatched" at bounding box center [1062, 351] width 88 height 19
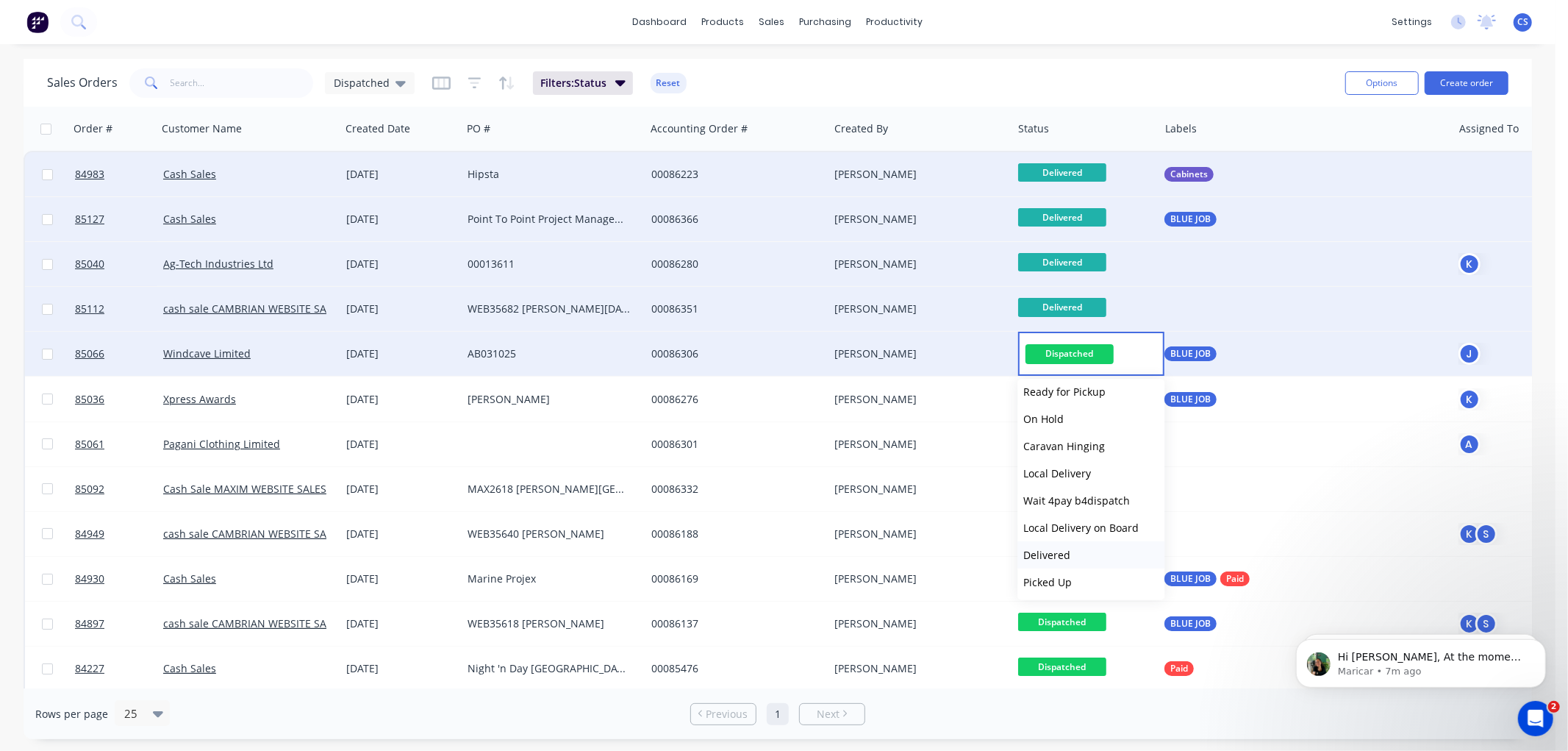
click at [1066, 556] on span "Delivered" at bounding box center [1047, 555] width 47 height 14
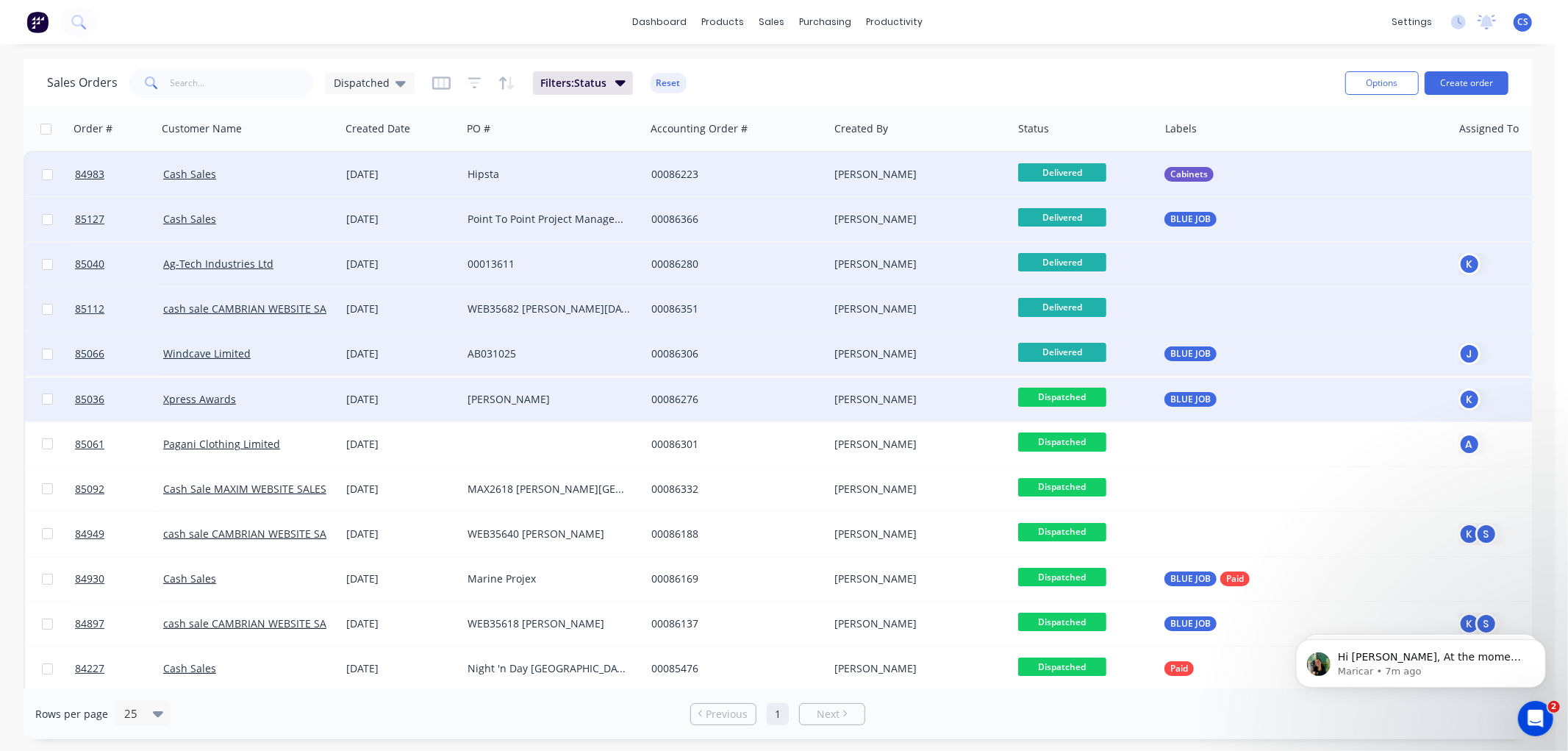
click at [1065, 390] on span "Dispatched" at bounding box center [1062, 396] width 88 height 19
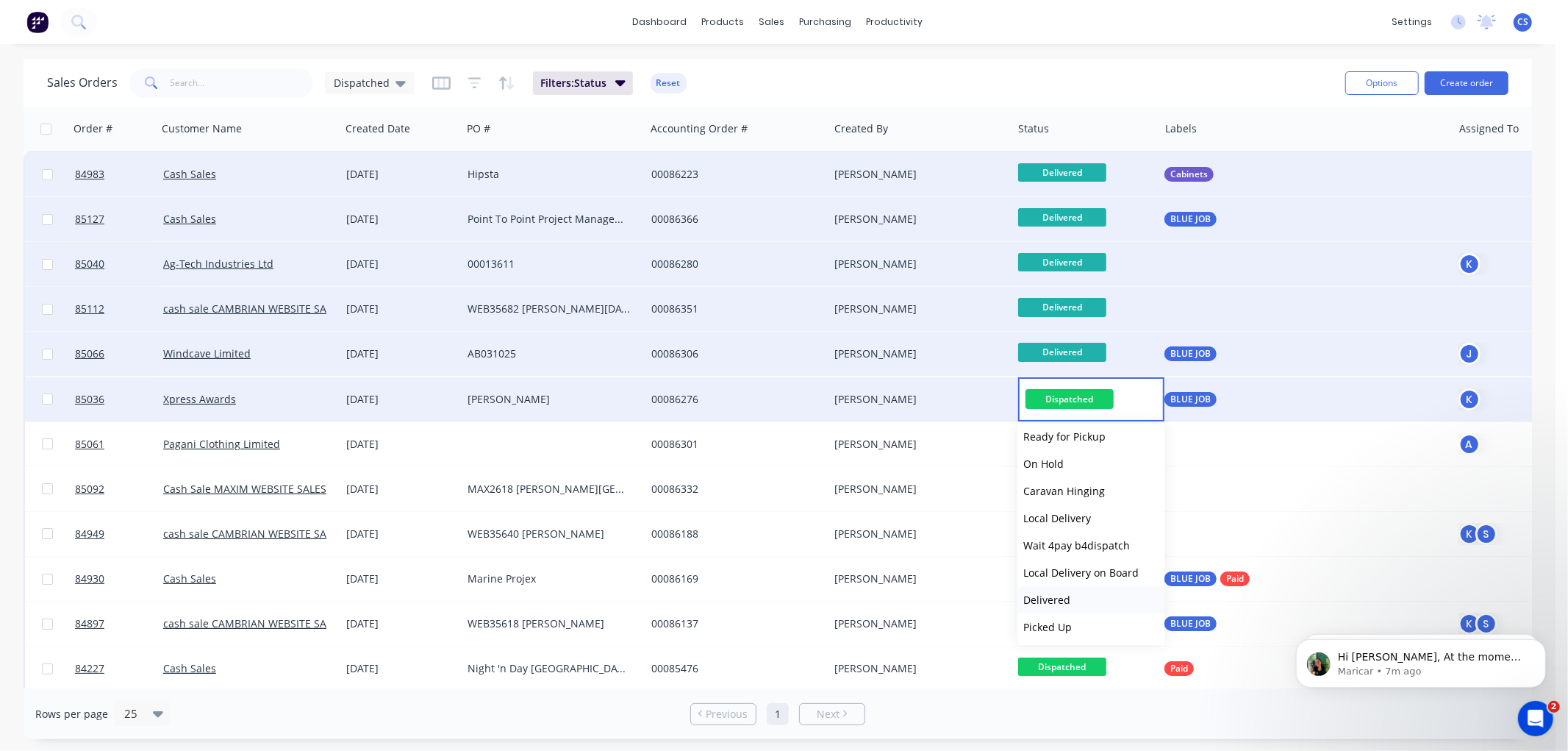
click at [1070, 596] on button "Delivered" at bounding box center [1091, 600] width 147 height 27
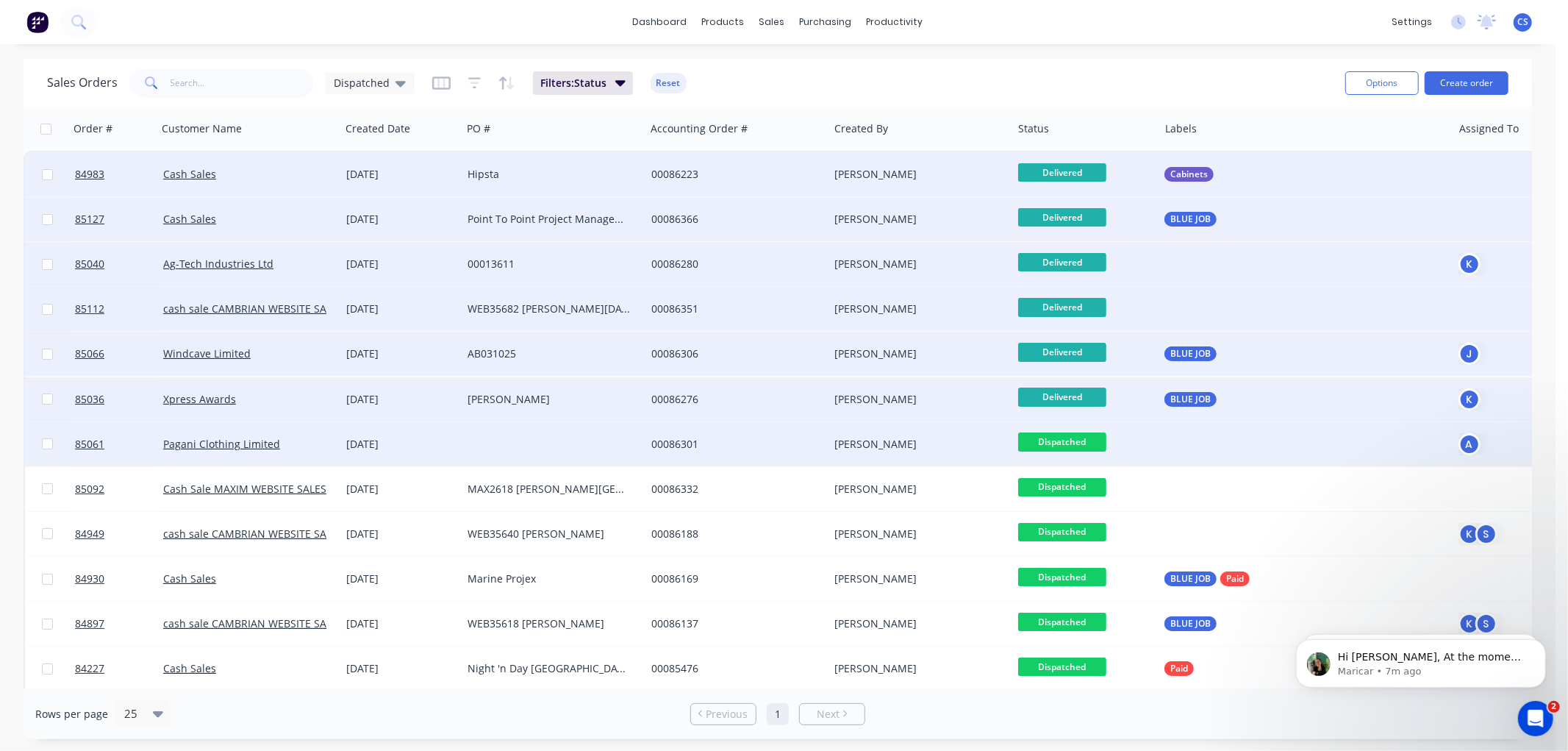
click at [1061, 436] on span "Dispatched" at bounding box center [1062, 442] width 88 height 19
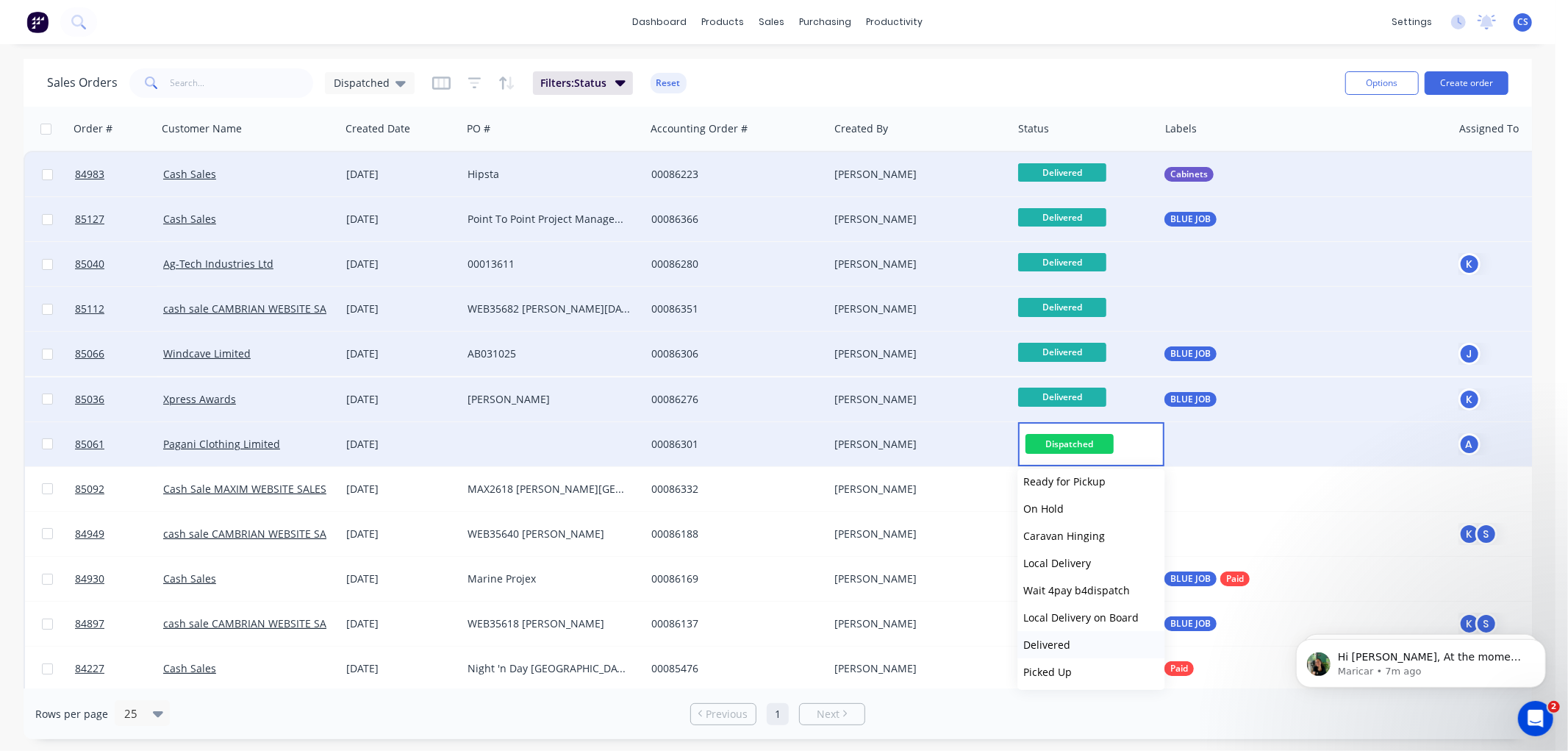
click at [1056, 644] on span "Delivered" at bounding box center [1047, 644] width 47 height 14
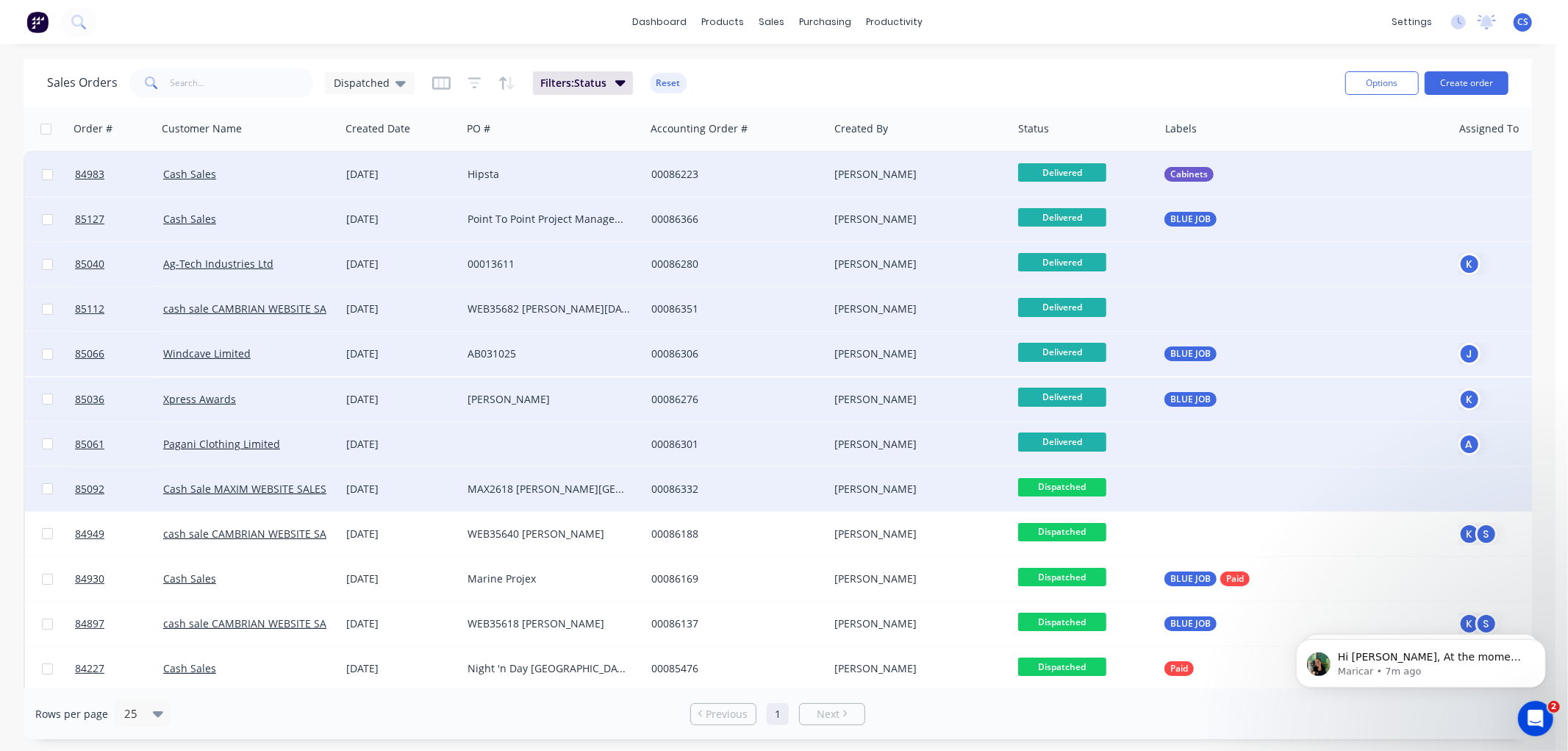
click at [1084, 490] on span "Dispatched" at bounding box center [1062, 487] width 88 height 19
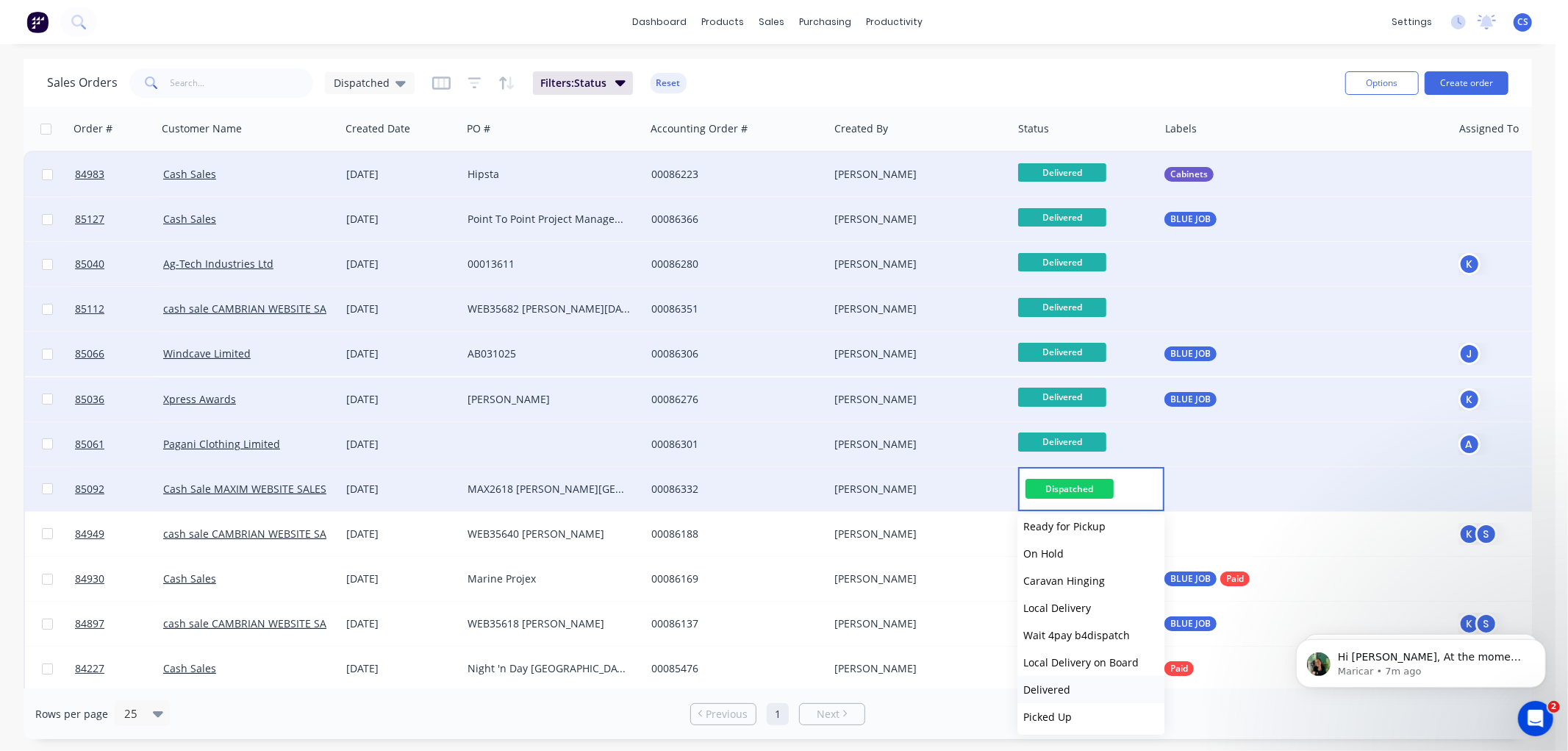
click at [1046, 685] on span "Delivered" at bounding box center [1047, 689] width 47 height 14
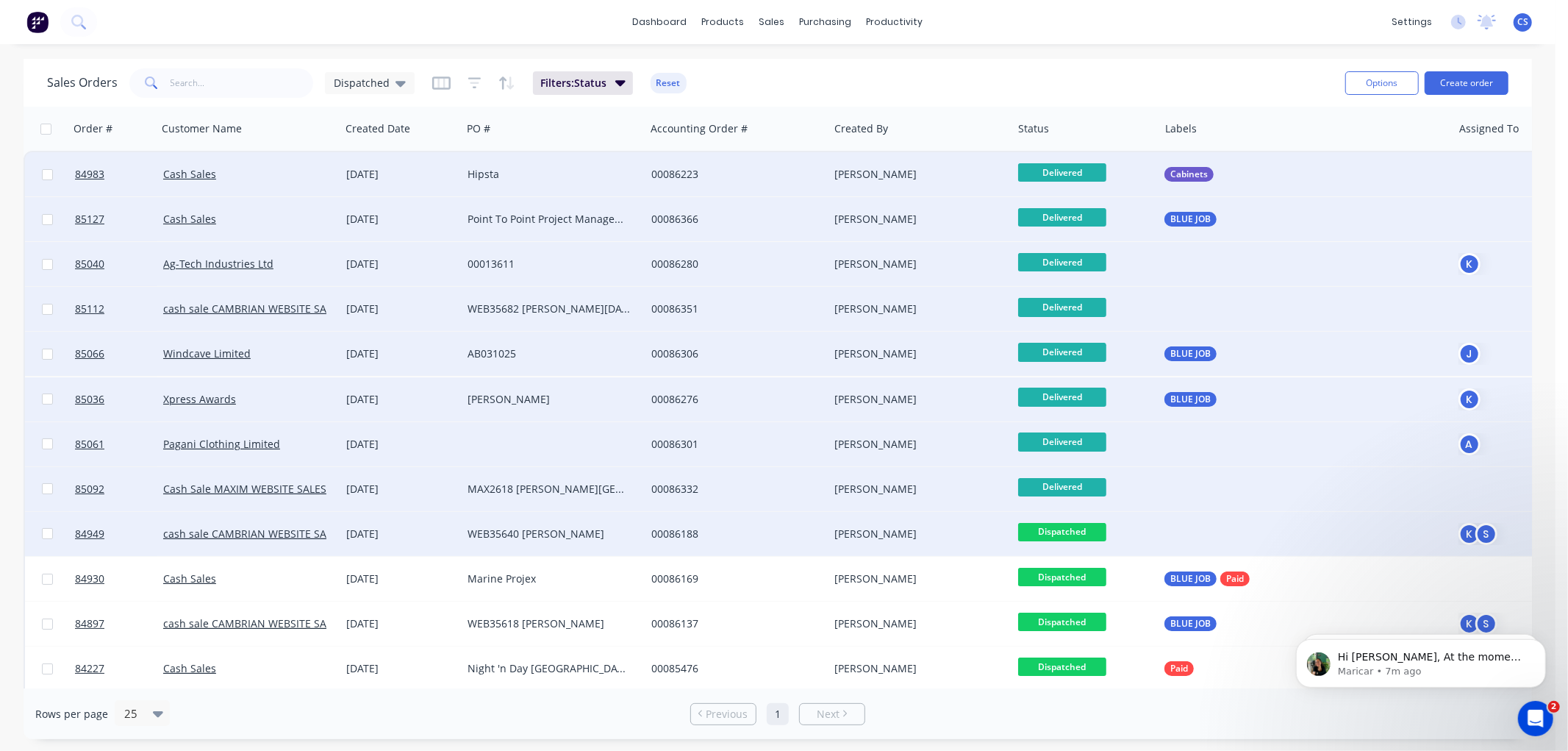
click at [1070, 528] on span "Dispatched" at bounding box center [1062, 532] width 88 height 19
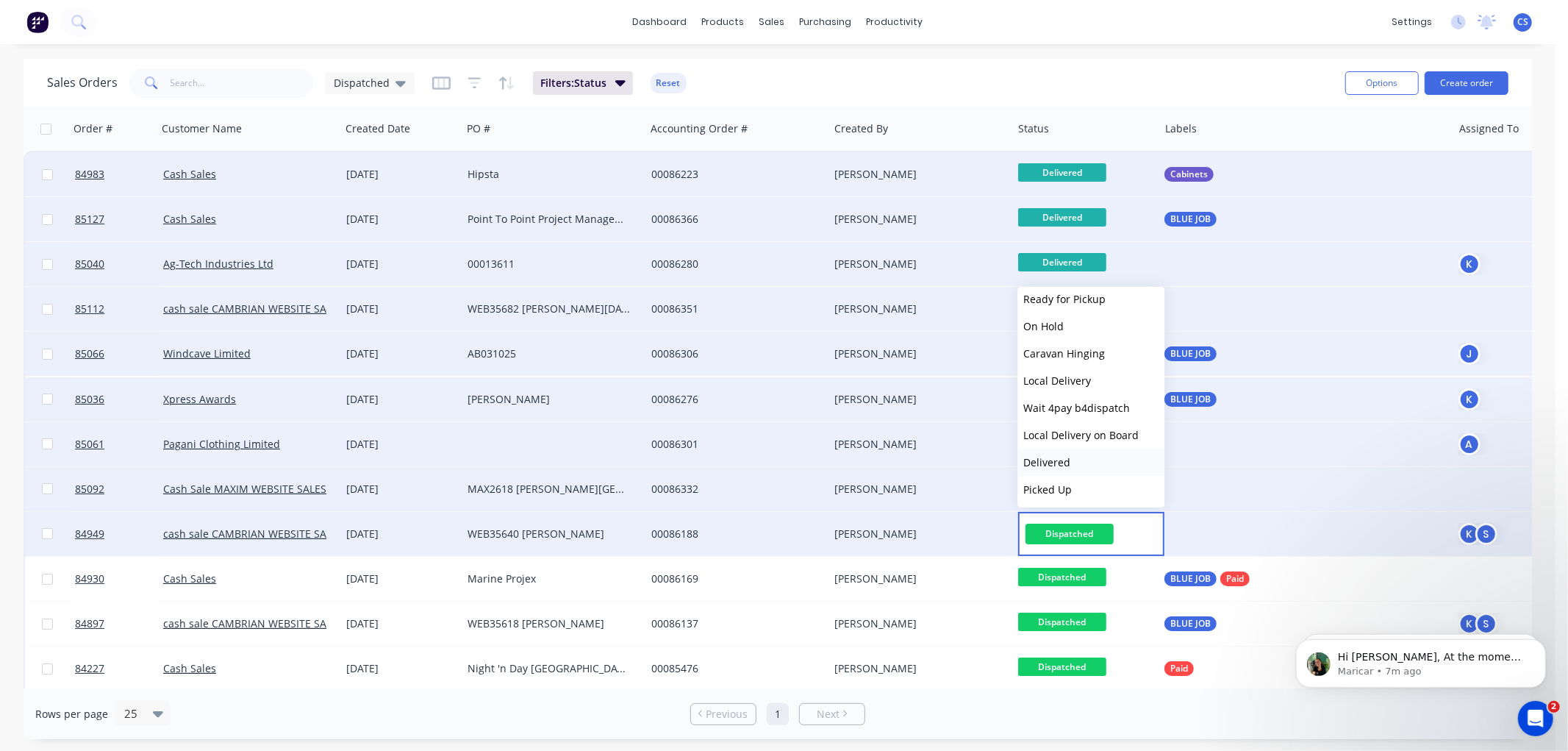
click at [1038, 464] on span "Delivered" at bounding box center [1047, 462] width 47 height 14
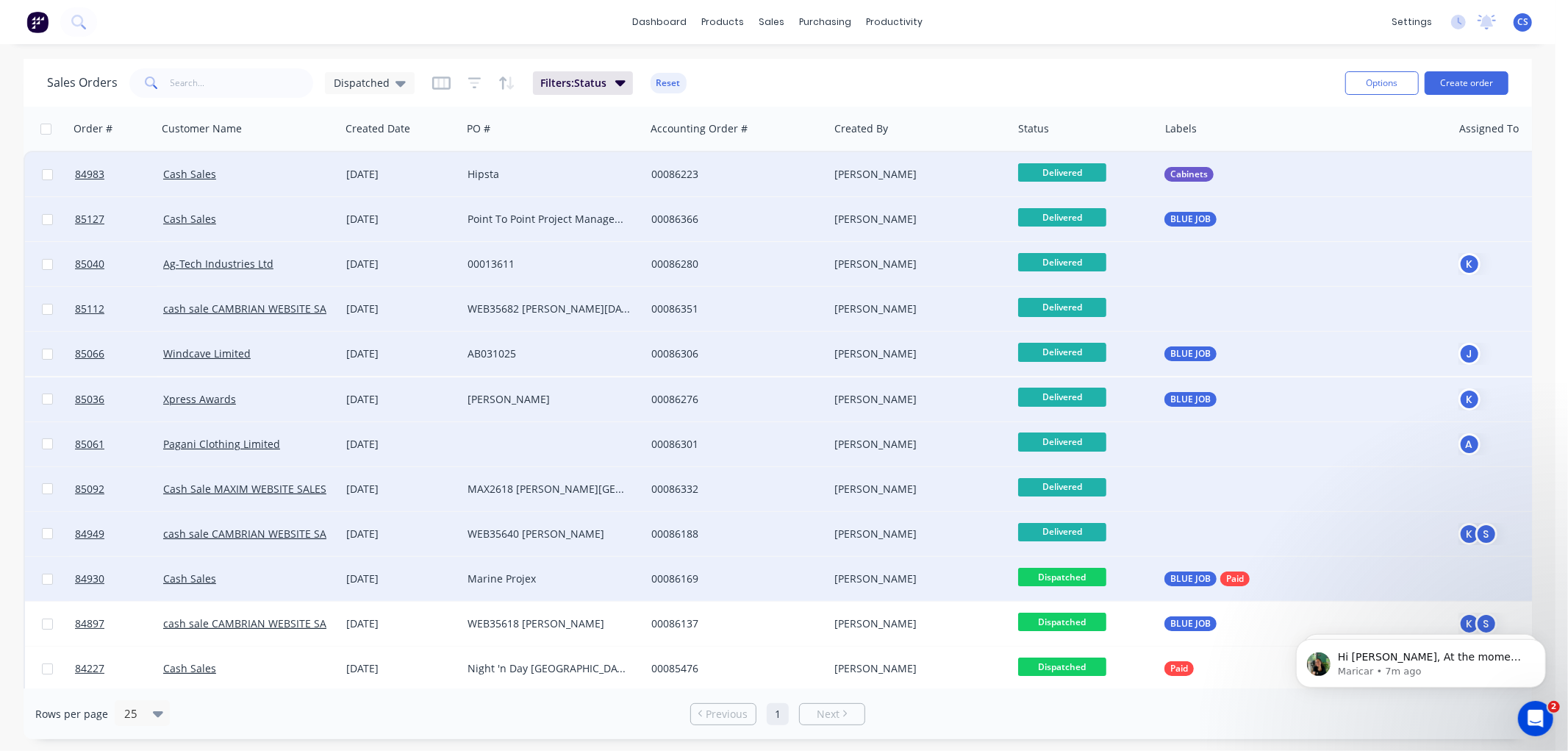
click at [1069, 576] on span "Dispatched" at bounding box center [1062, 577] width 88 height 19
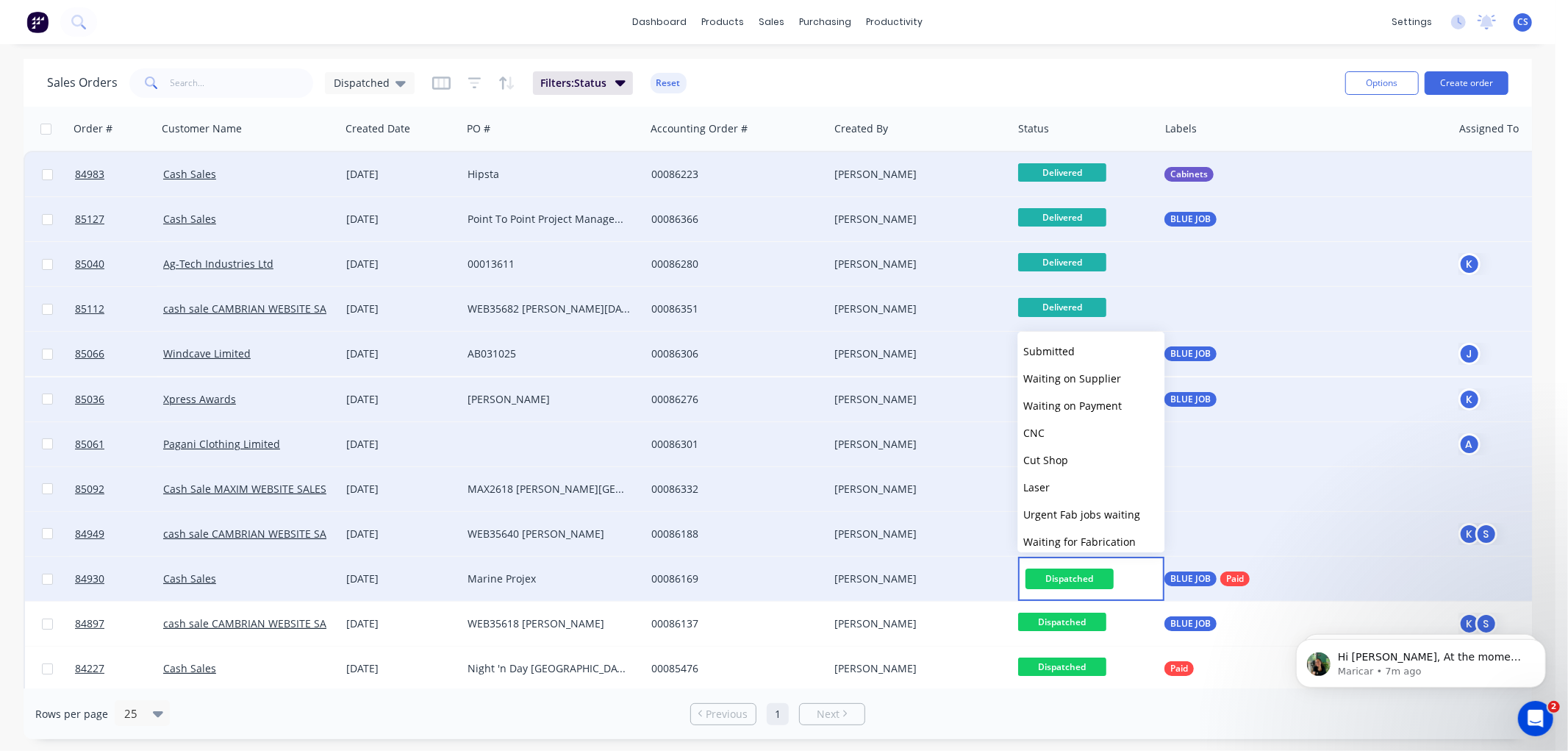
scroll to position [490, 0]
click at [1053, 508] on span "Delivered" at bounding box center [1047, 514] width 47 height 14
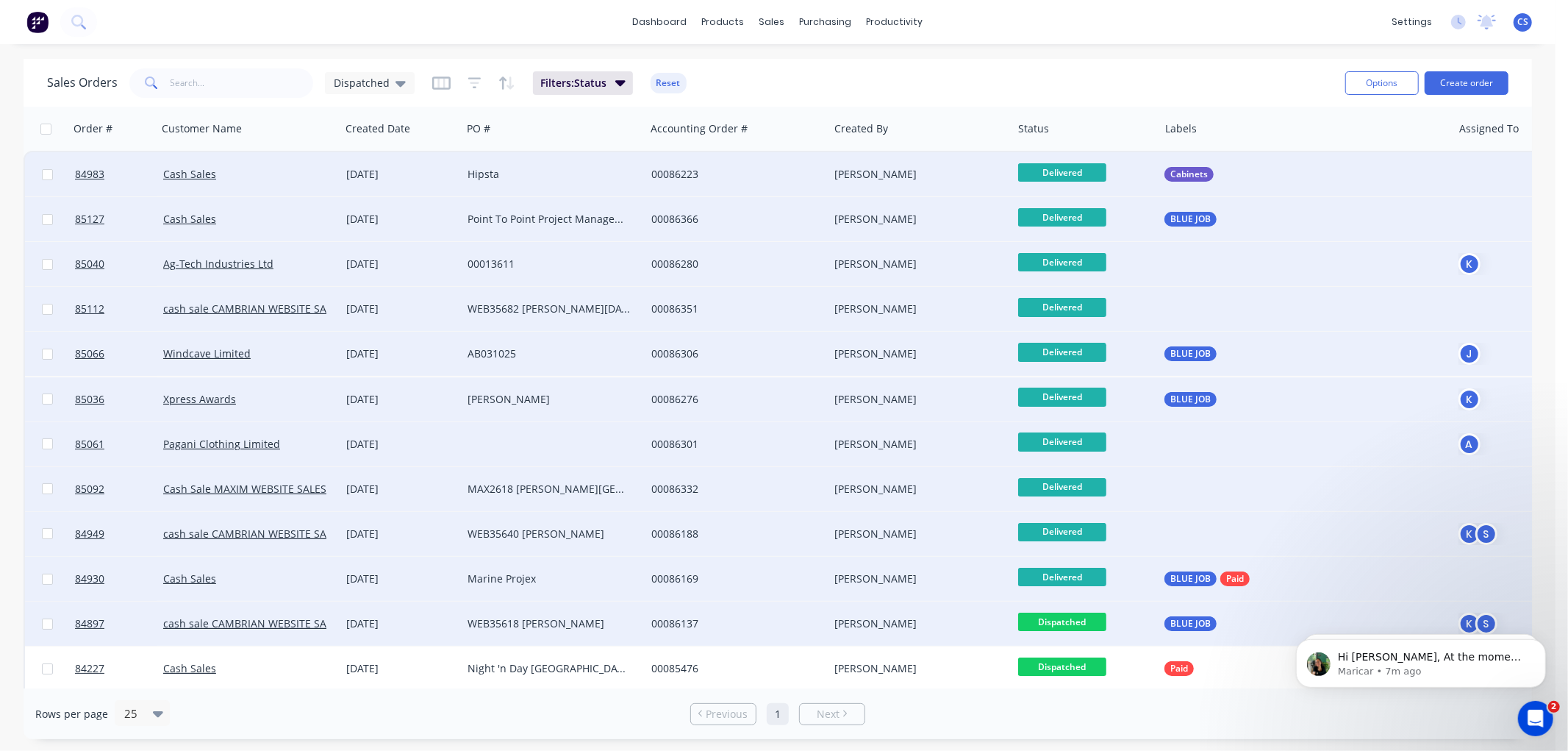
click at [1081, 622] on span "Dispatched" at bounding box center [1062, 622] width 88 height 19
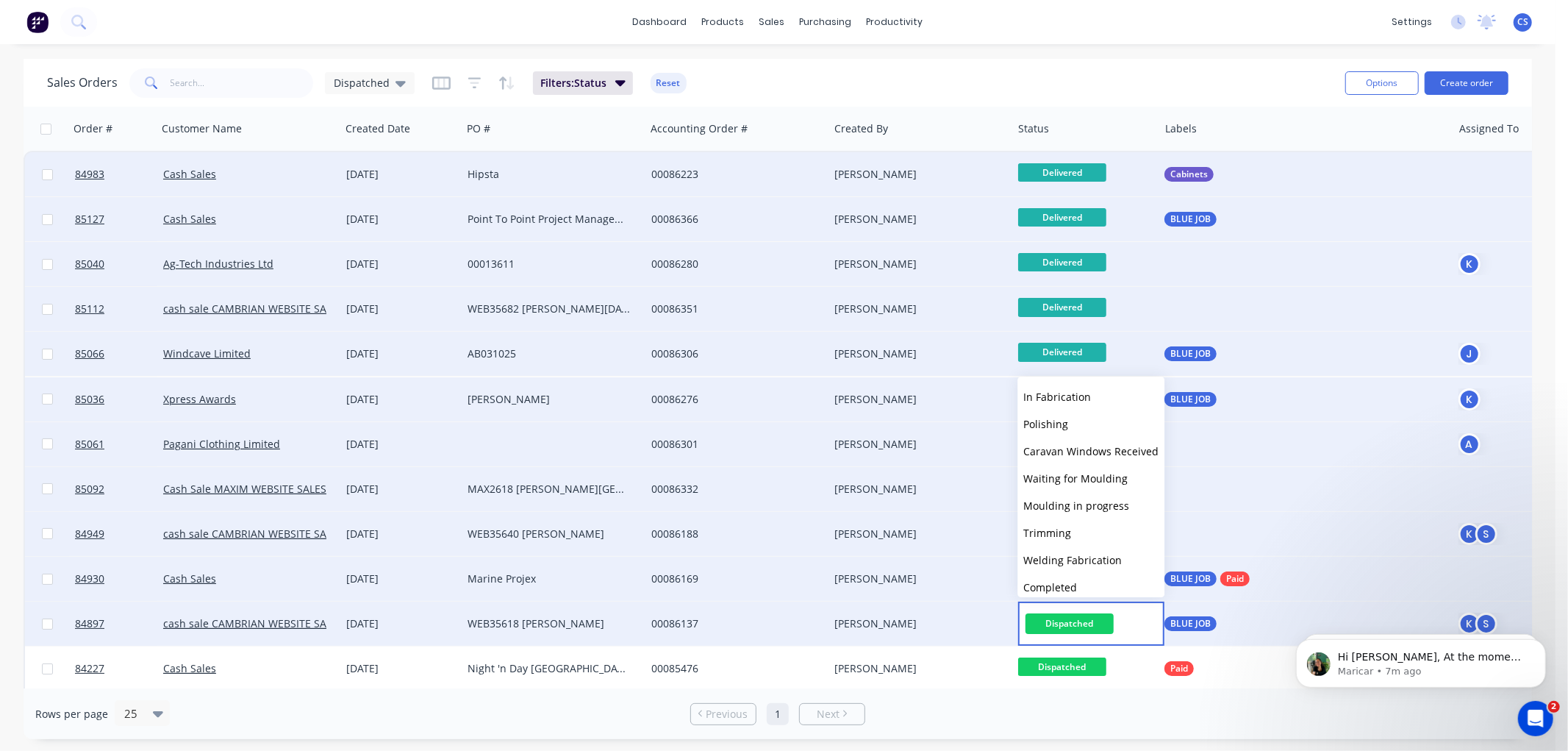
scroll to position [497, 0]
click at [1056, 548] on span "Delivered" at bounding box center [1047, 552] width 47 height 14
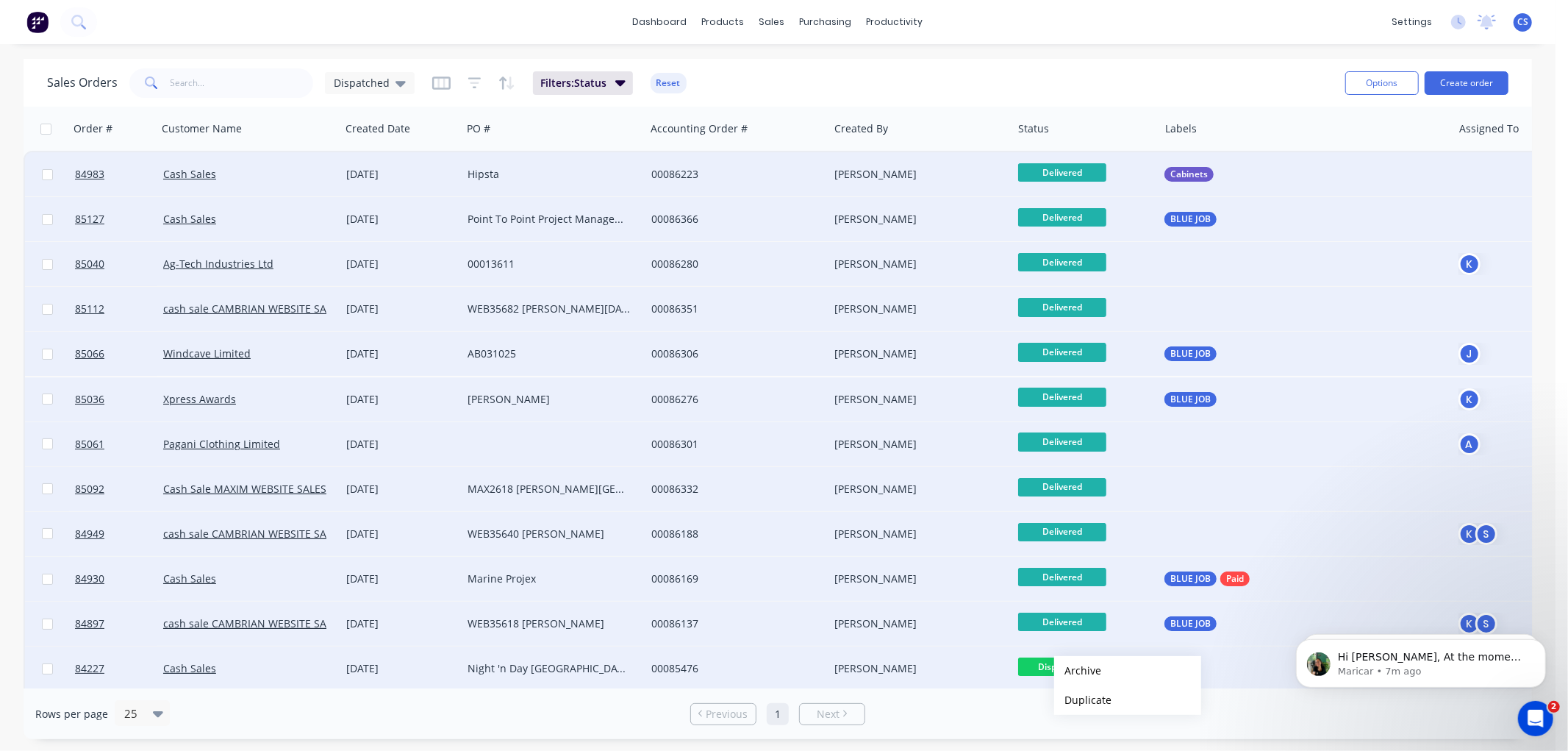
click at [1045, 670] on span "Dispatched" at bounding box center [1062, 666] width 88 height 19
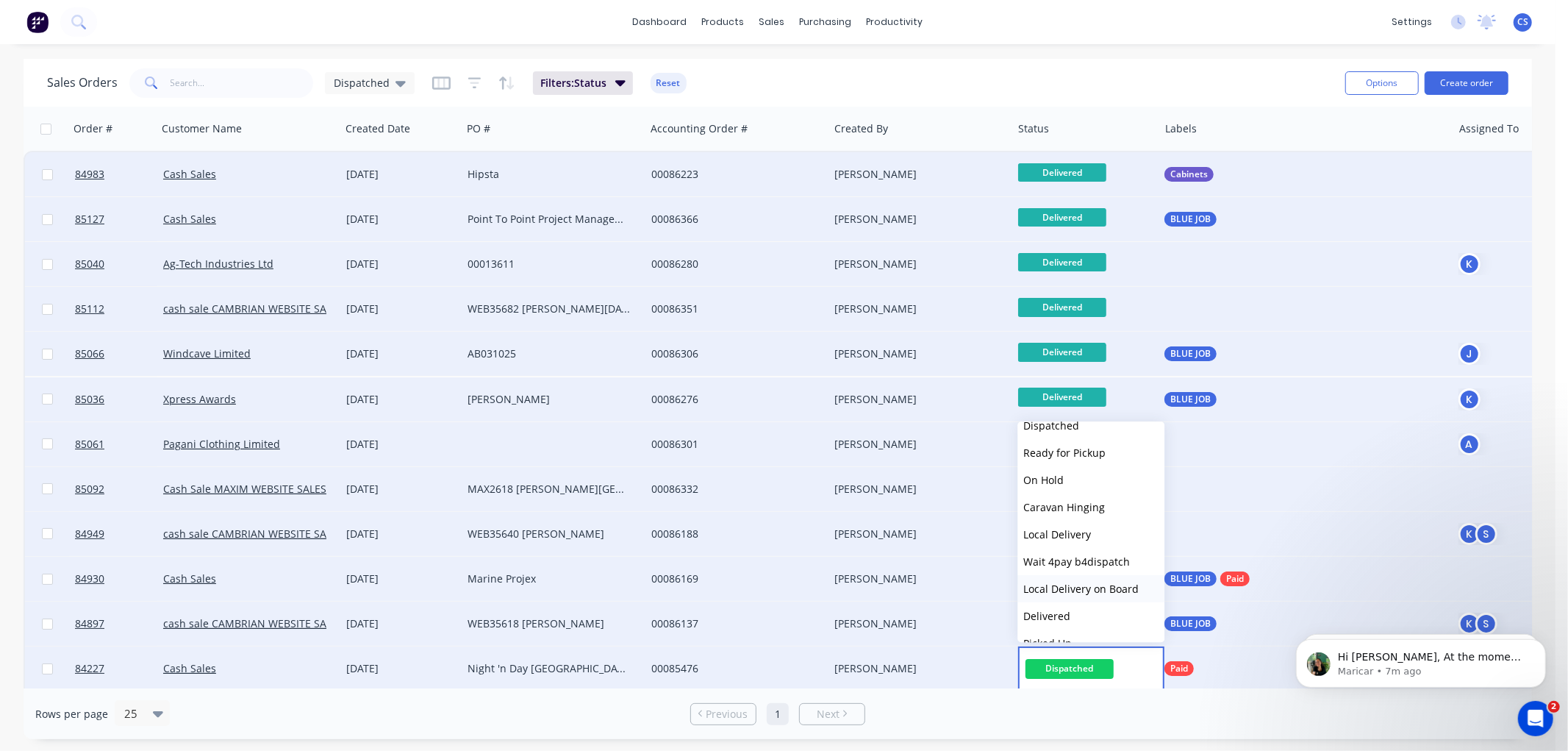
scroll to position [0, 0]
click at [1068, 592] on span "Delivered" at bounding box center [1047, 596] width 47 height 14
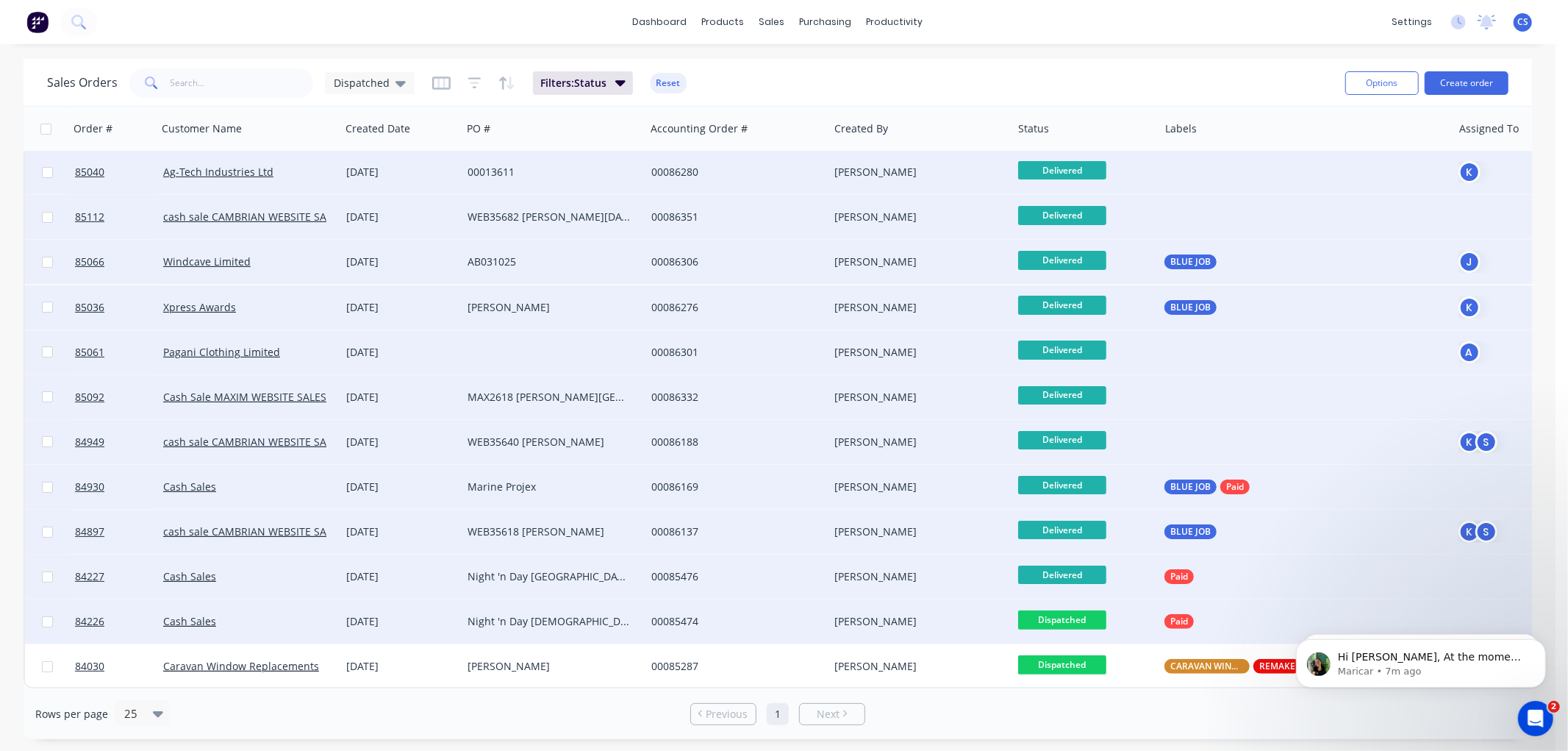
click at [1087, 610] on span "Dispatched" at bounding box center [1062, 619] width 88 height 19
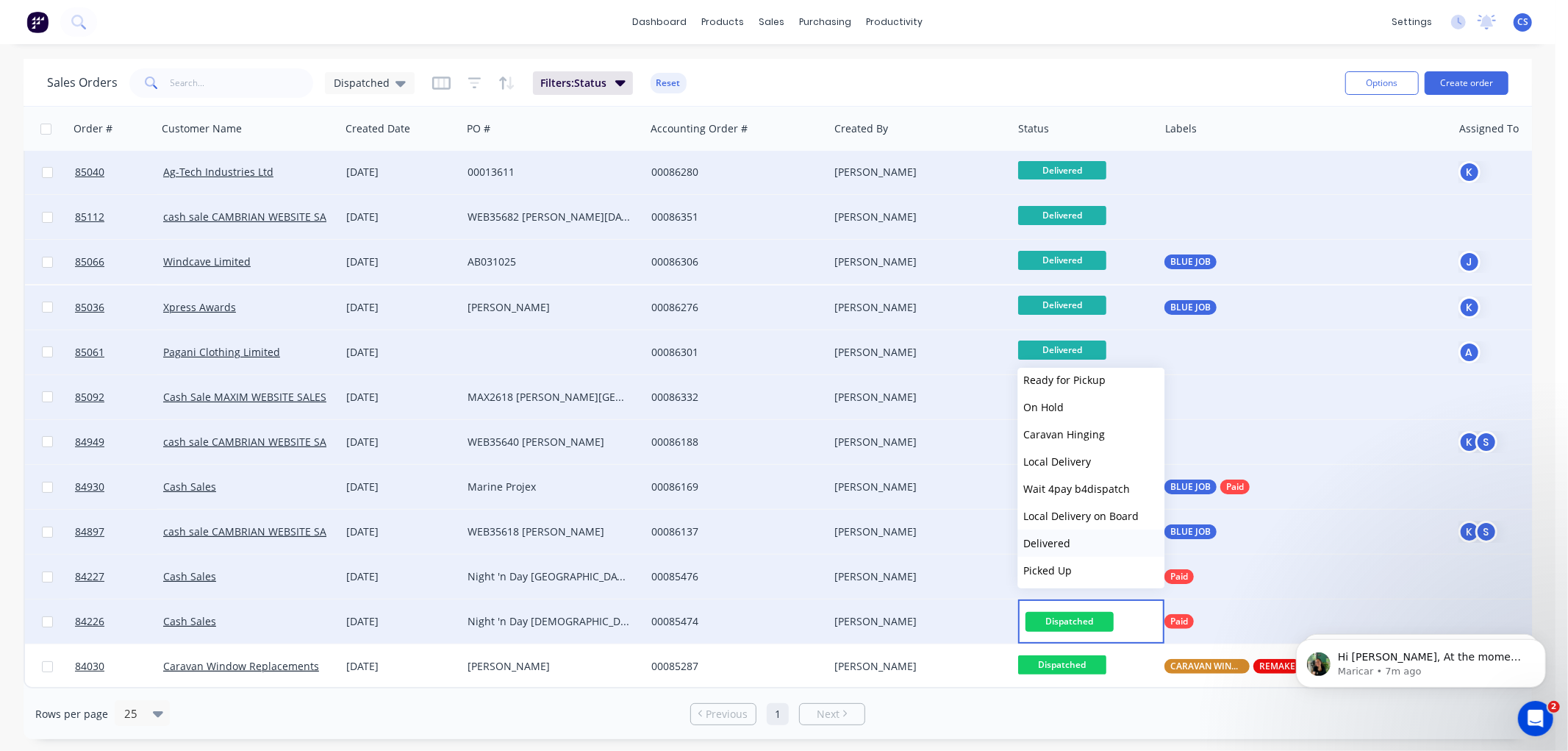
click at [1056, 541] on span "Delivered" at bounding box center [1047, 543] width 47 height 14
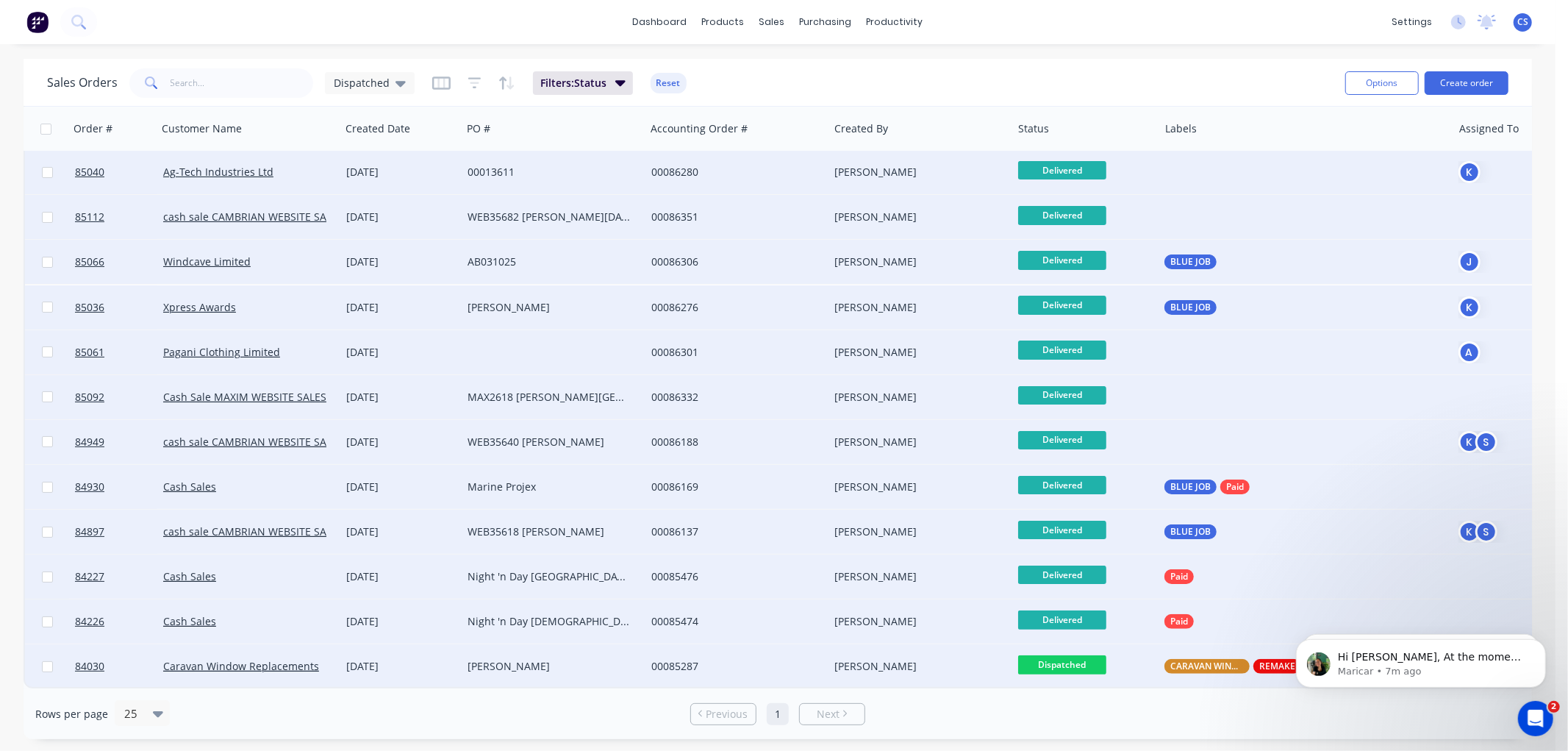
click at [1086, 655] on span "Dispatched" at bounding box center [1062, 664] width 88 height 19
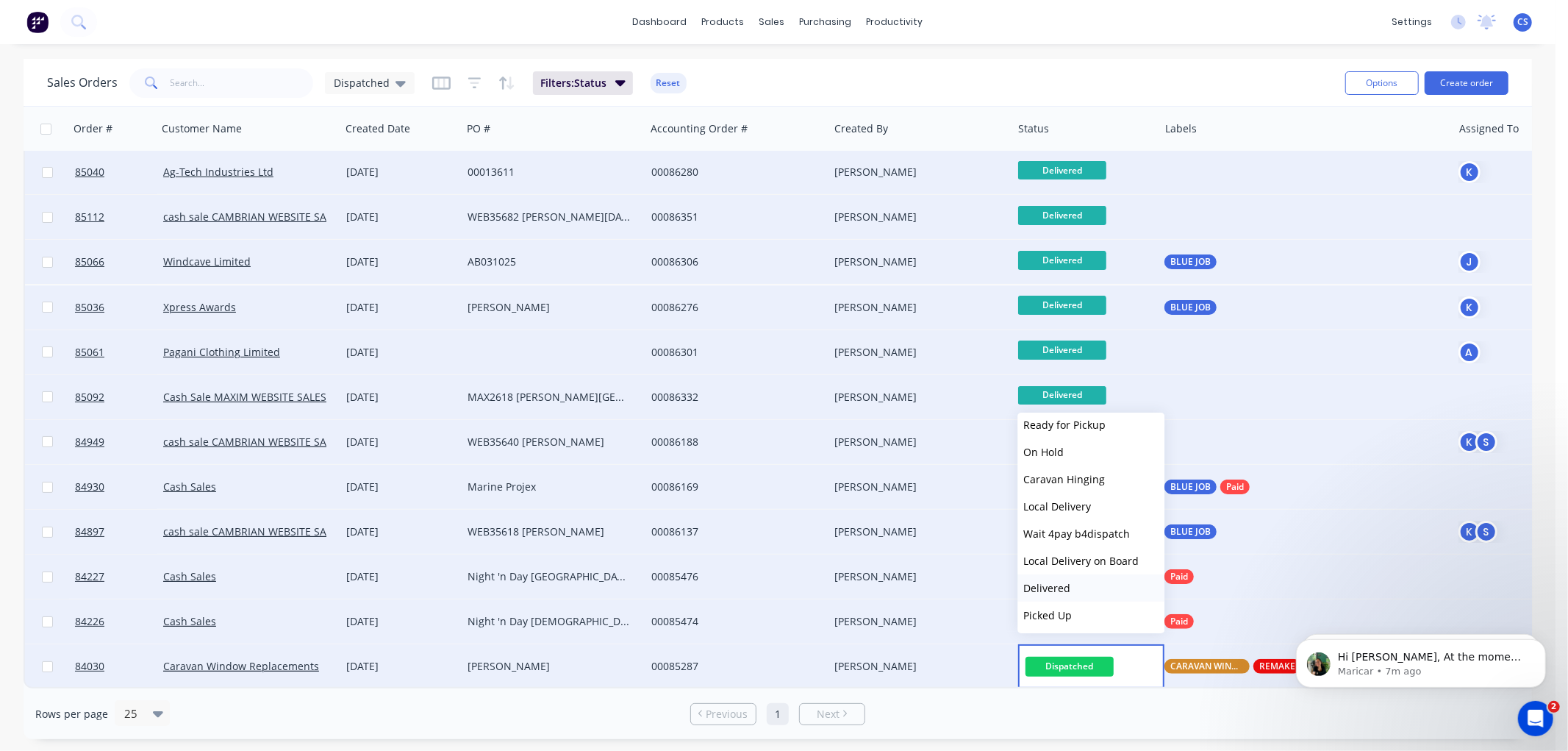
click at [1056, 590] on span "Delivered" at bounding box center [1047, 587] width 47 height 14
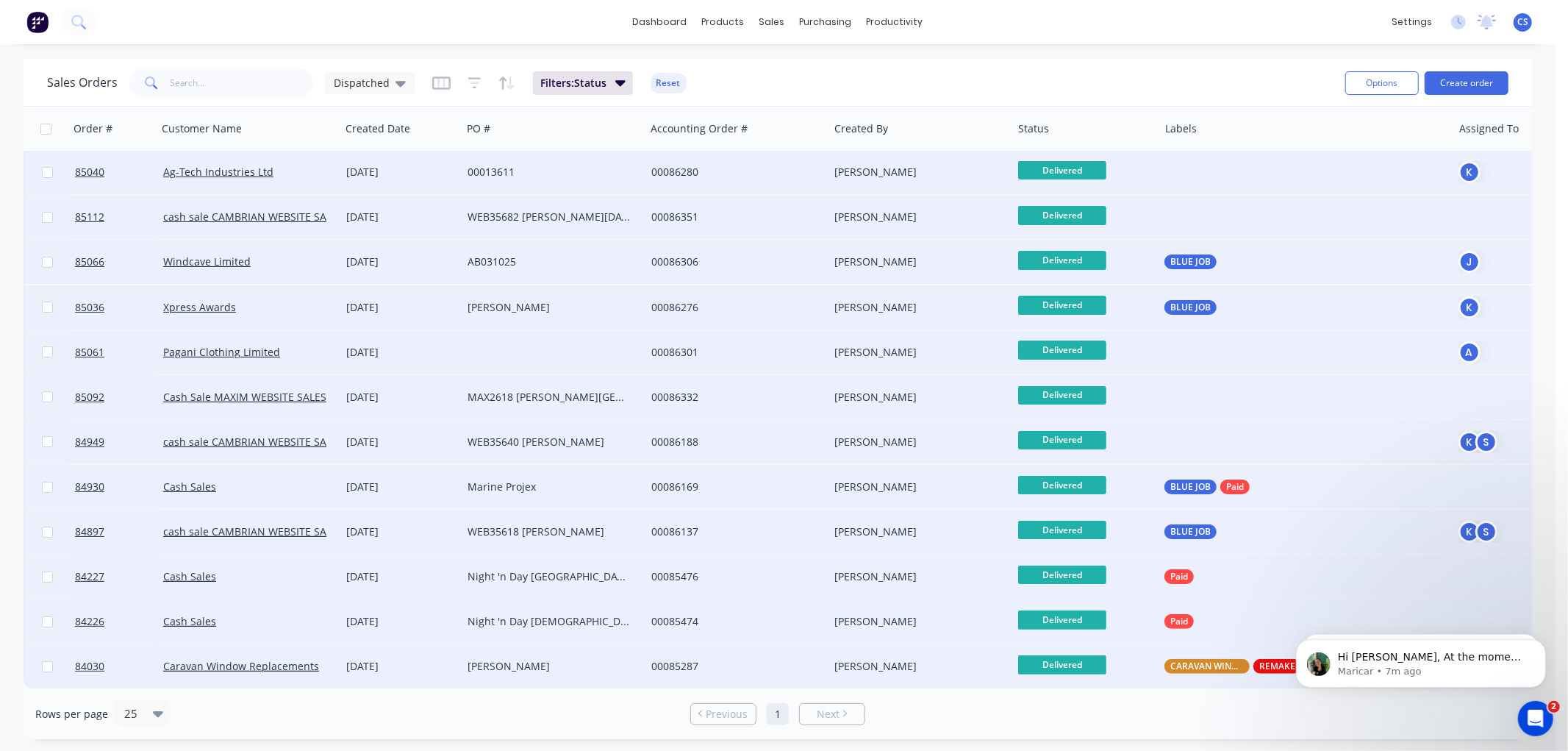
drag, startPoint x: 773, startPoint y: 715, endPoint x: 795, endPoint y: 716, distance: 22.0
click at [773, 714] on link "1" at bounding box center [777, 714] width 22 height 22
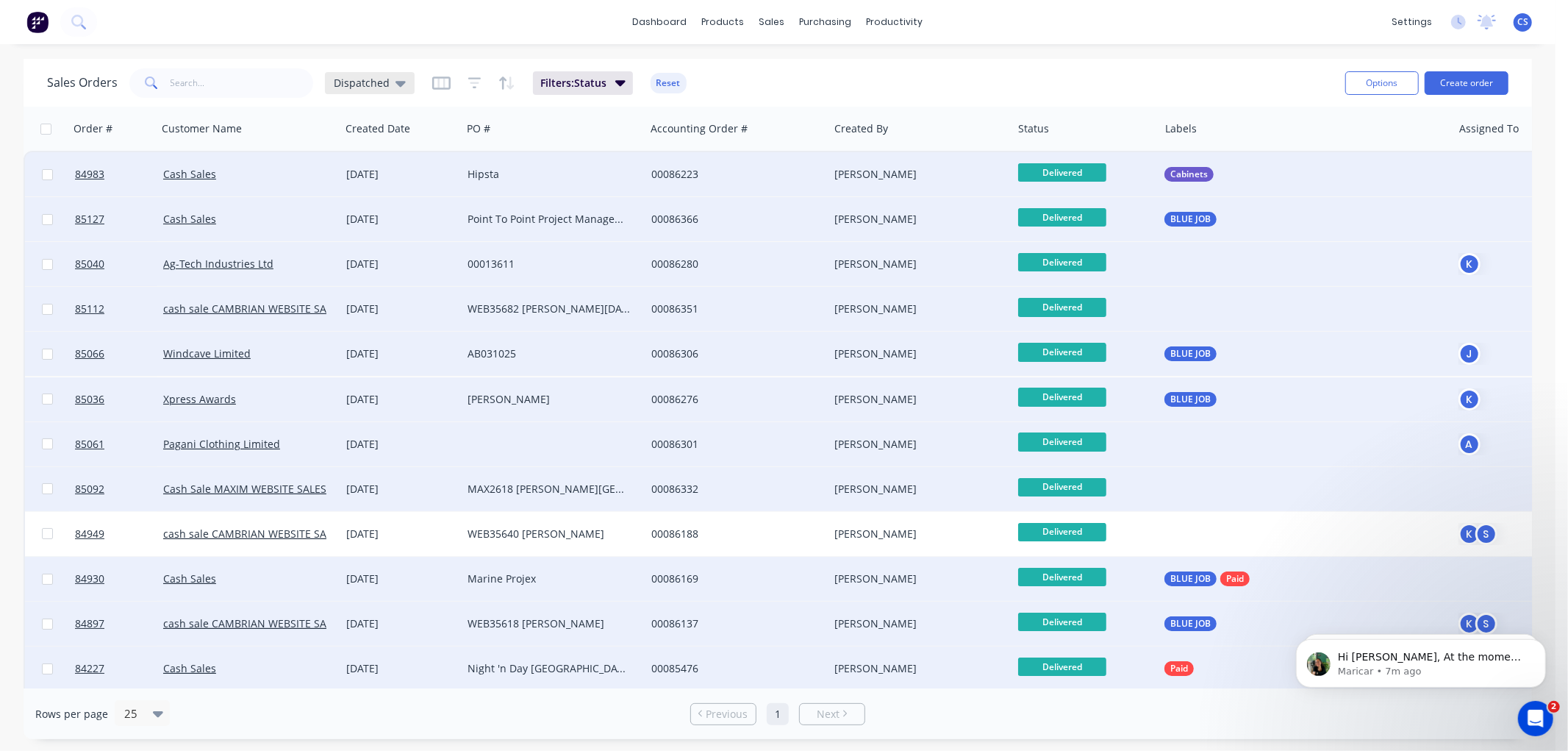
click at [376, 75] on div "Dispatched" at bounding box center [370, 83] width 89 height 22
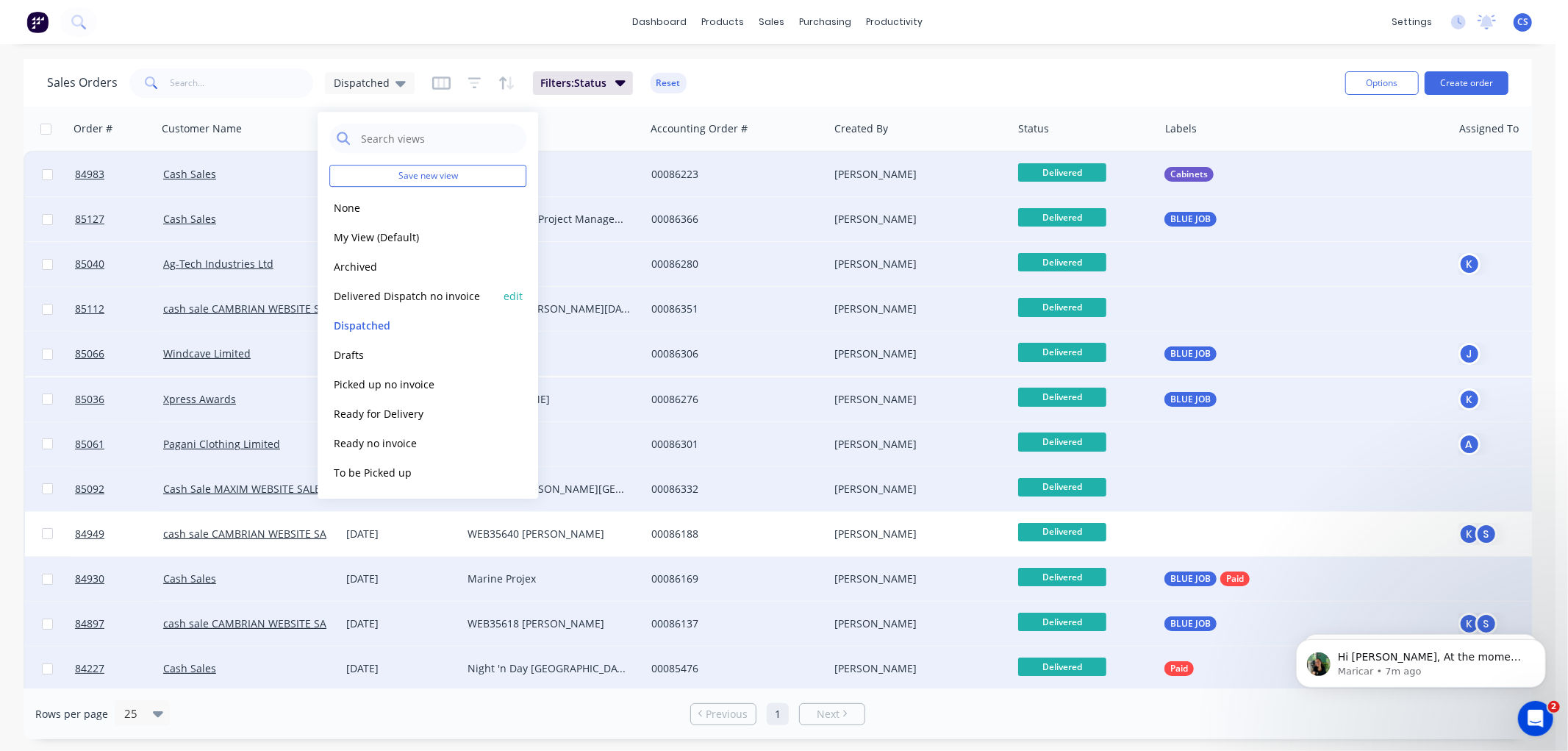
click at [376, 292] on button "Delivered Dispatch no invoice" at bounding box center [413, 295] width 168 height 17
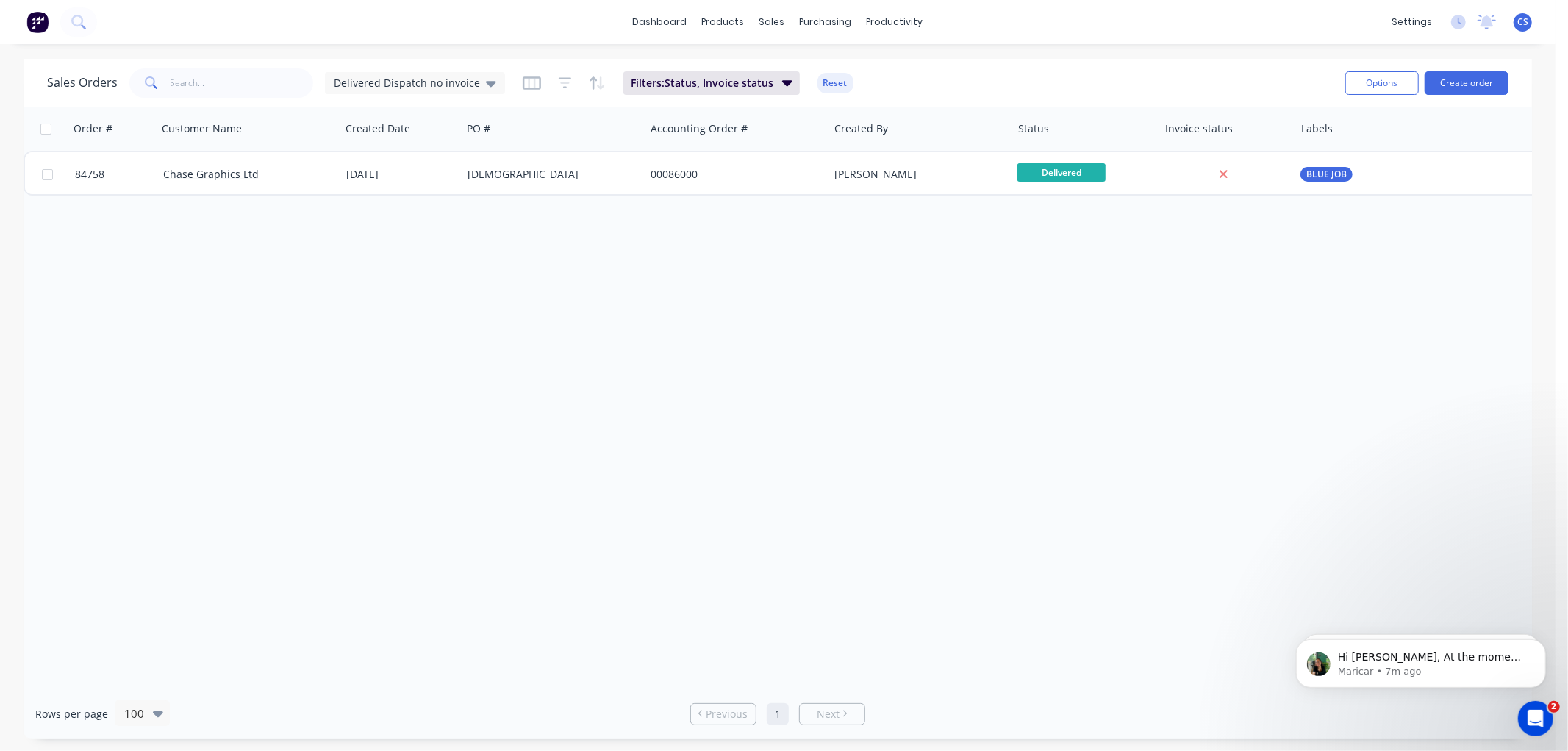
drag, startPoint x: 380, startPoint y: 81, endPoint x: 385, endPoint y: 104, distance: 23.5
click at [380, 81] on span "Delivered Dispatch no invoice" at bounding box center [407, 82] width 146 height 15
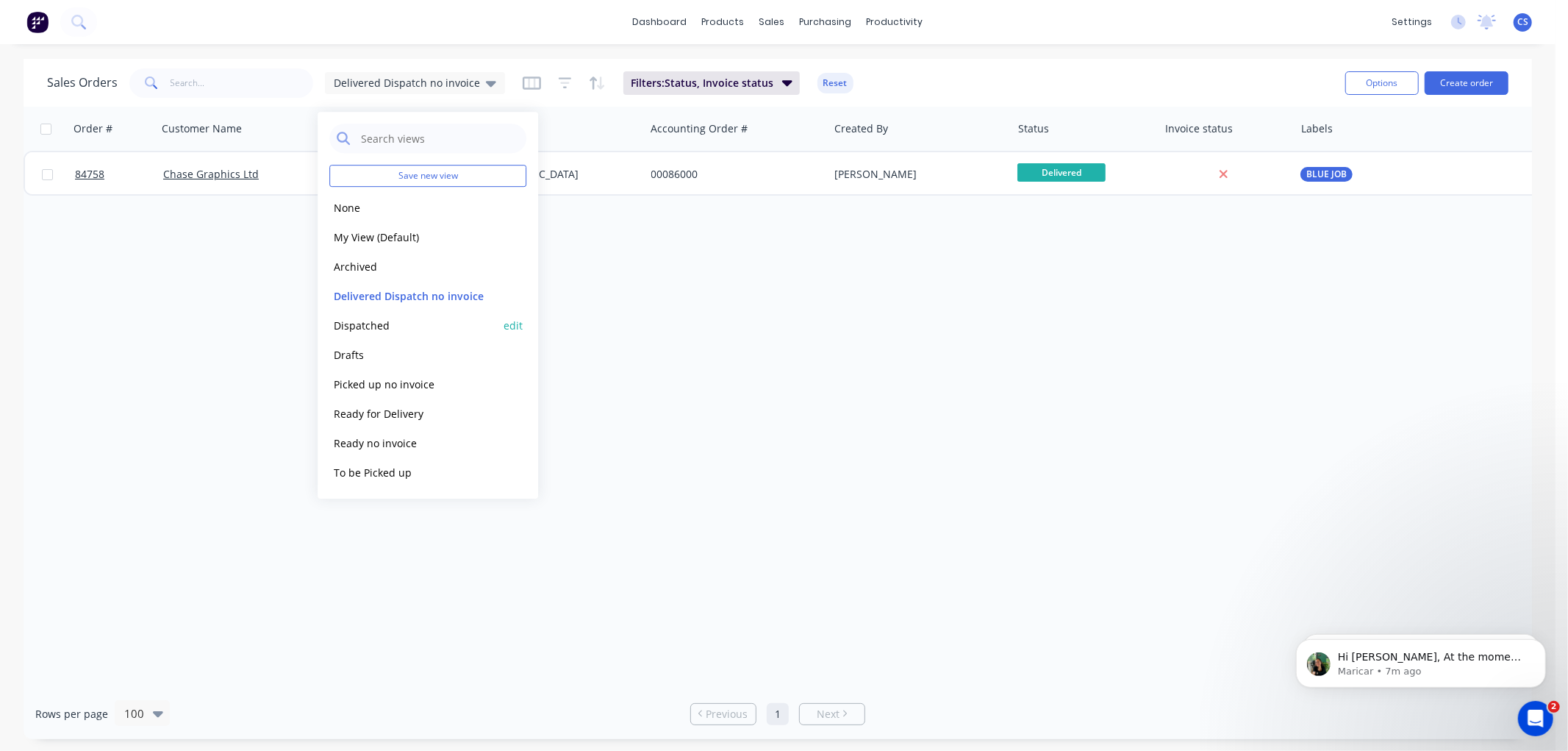
click at [360, 325] on button "Dispatched" at bounding box center [413, 325] width 168 height 17
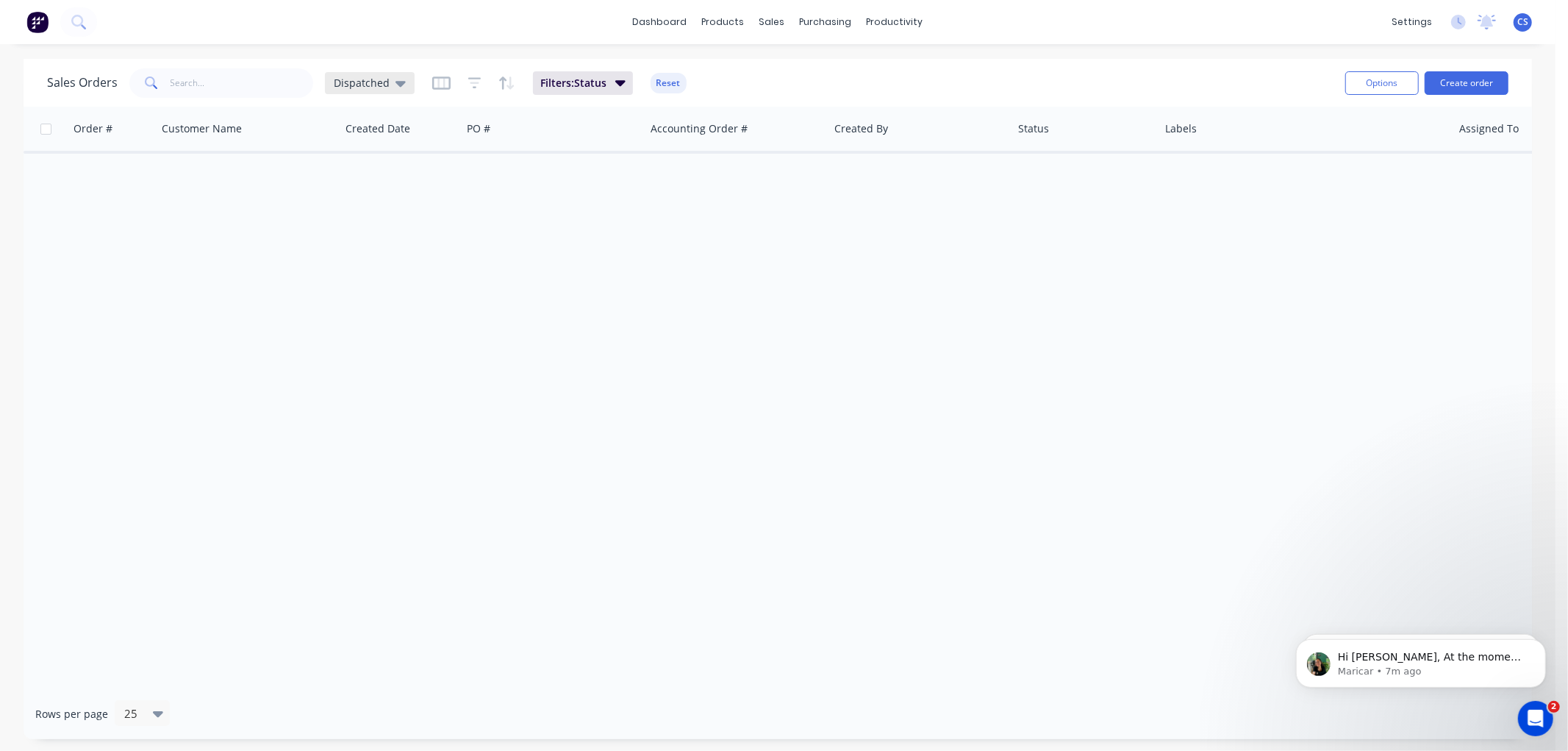
click at [387, 81] on div "Dispatched" at bounding box center [369, 83] width 72 height 13
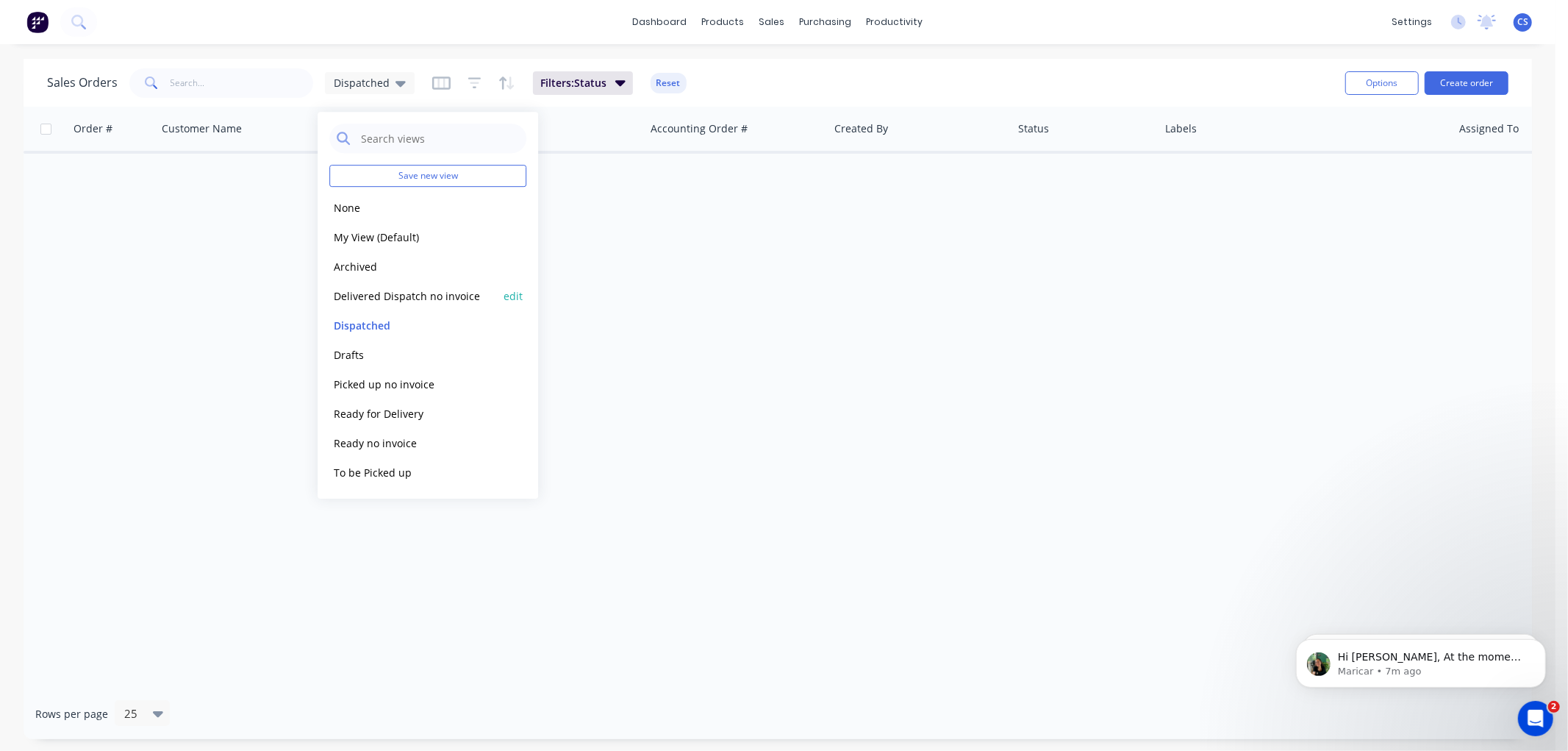
click at [387, 297] on button "Delivered Dispatch no invoice" at bounding box center [413, 295] width 168 height 17
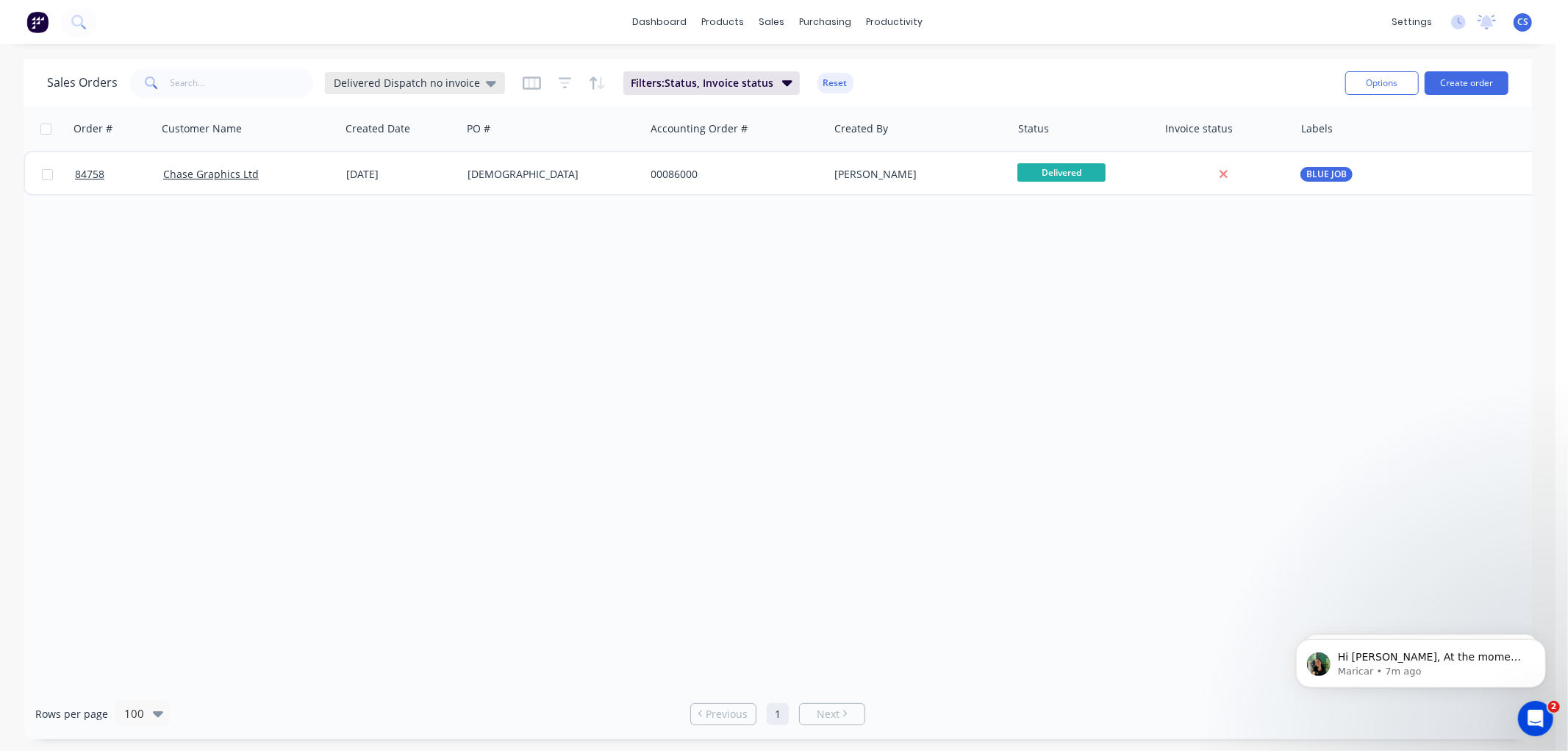
click at [439, 79] on span "Delivered Dispatch no invoice" at bounding box center [407, 82] width 146 height 15
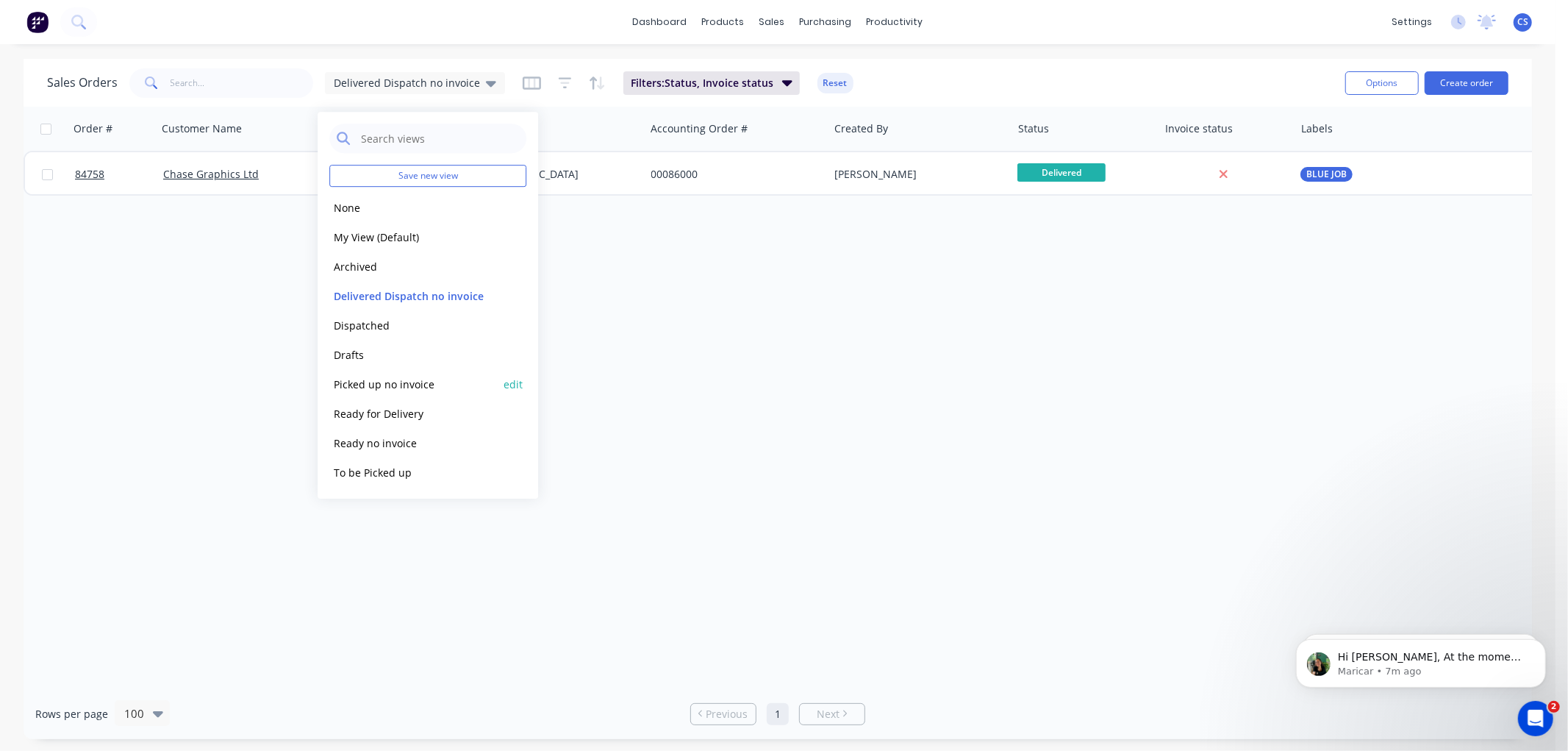
click at [390, 386] on button "Picked up no invoice" at bounding box center [413, 384] width 168 height 17
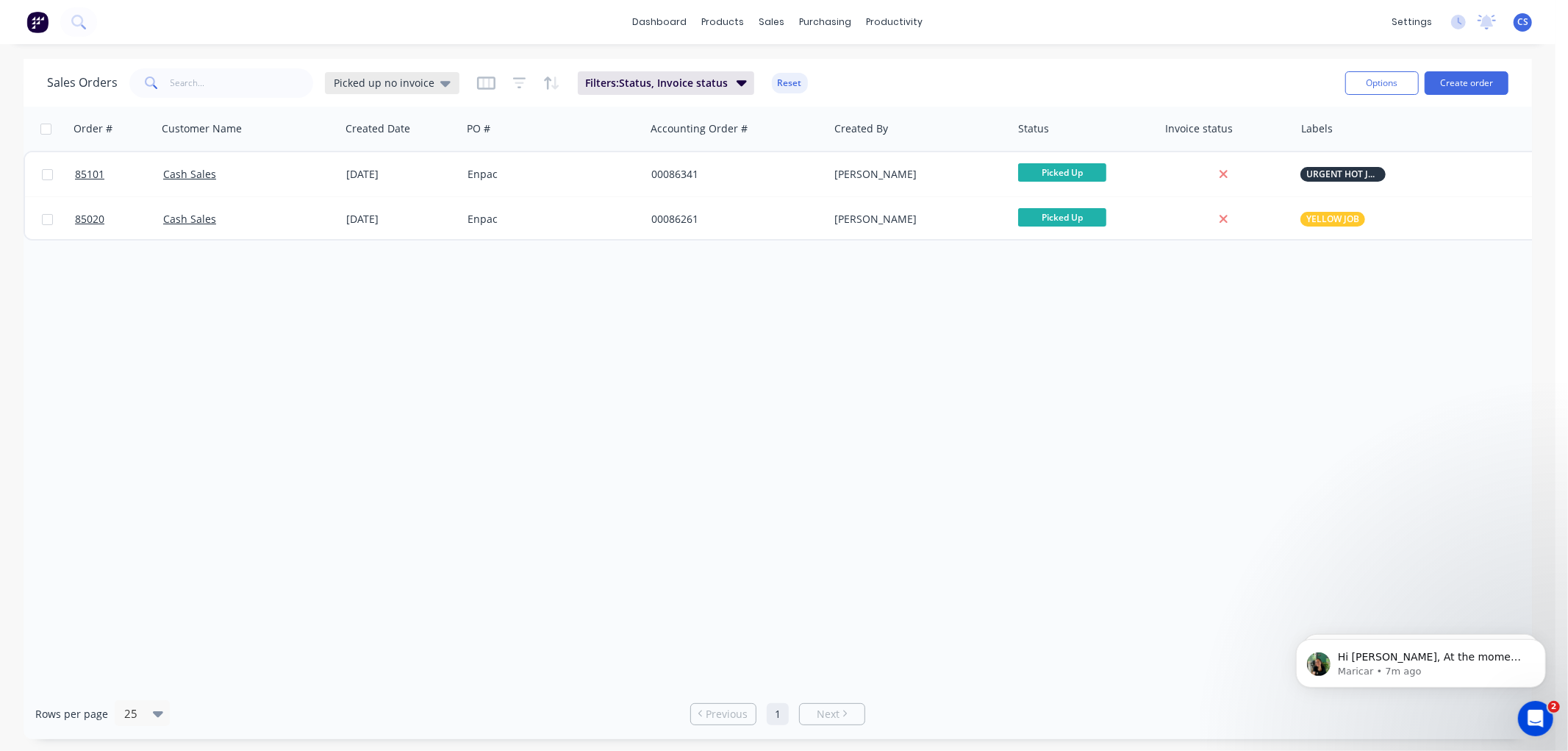
click at [406, 81] on span "Picked up no invoice" at bounding box center [384, 82] width 101 height 15
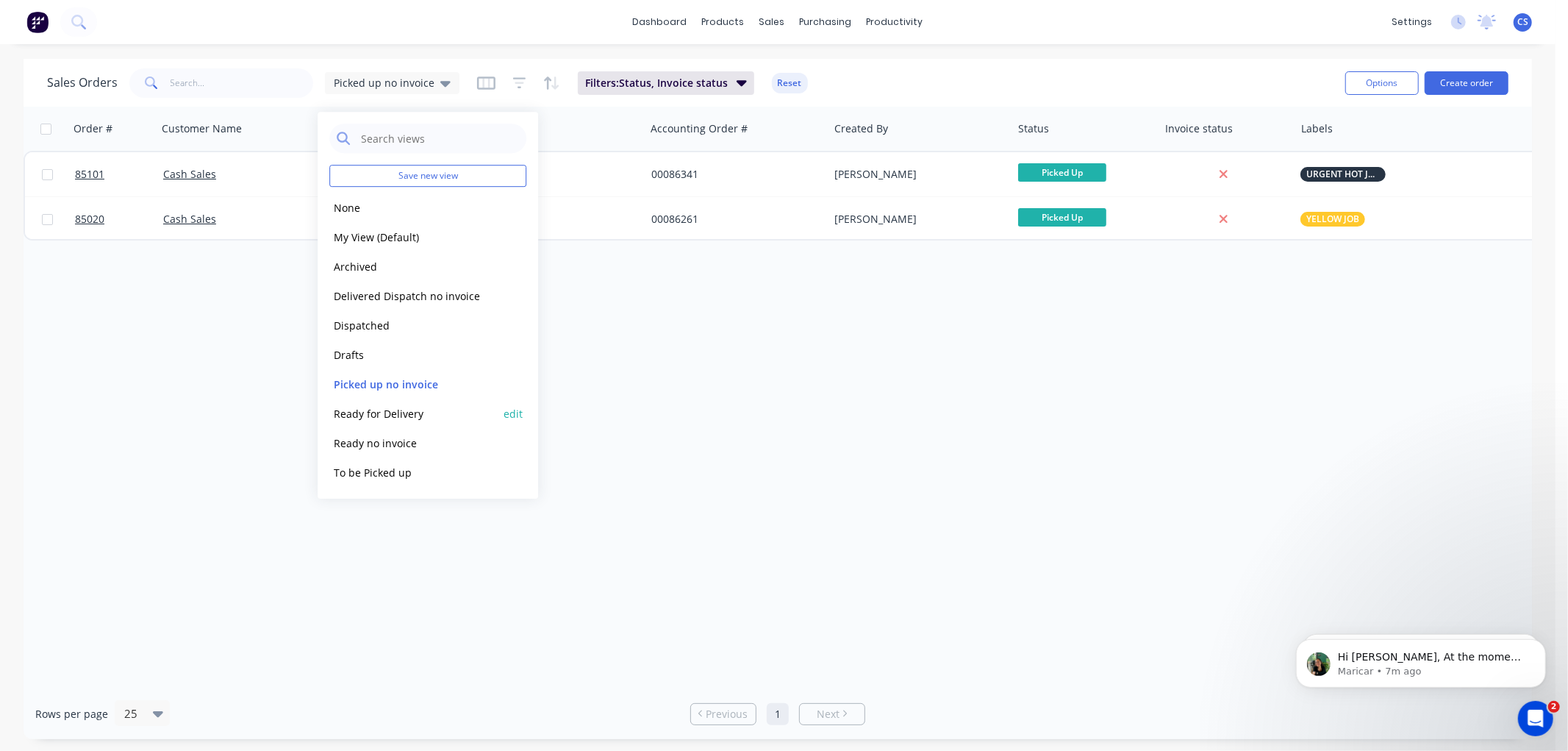
click at [377, 413] on button "Ready for Delivery" at bounding box center [413, 413] width 168 height 17
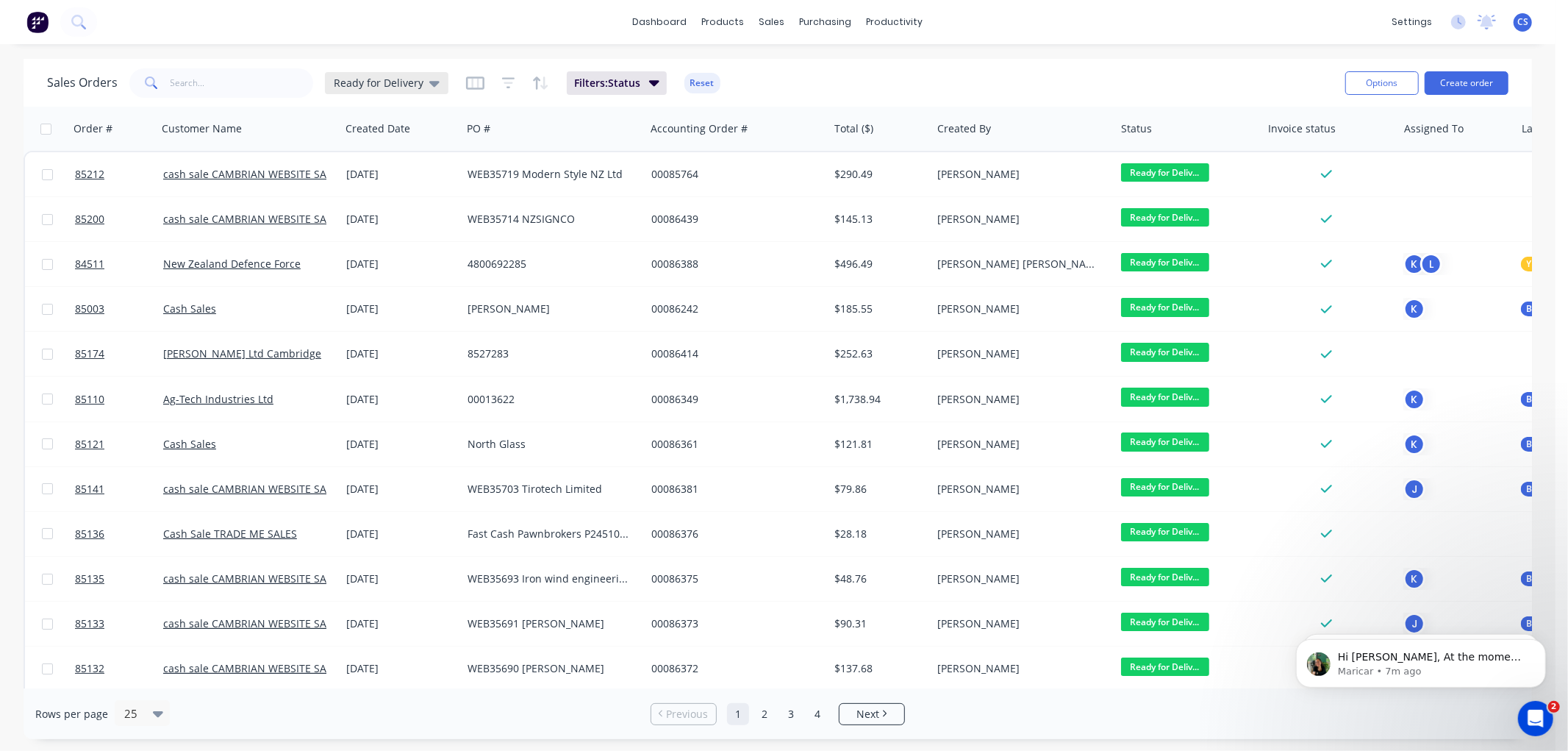
click at [415, 81] on span "Ready for Delivery" at bounding box center [378, 82] width 89 height 15
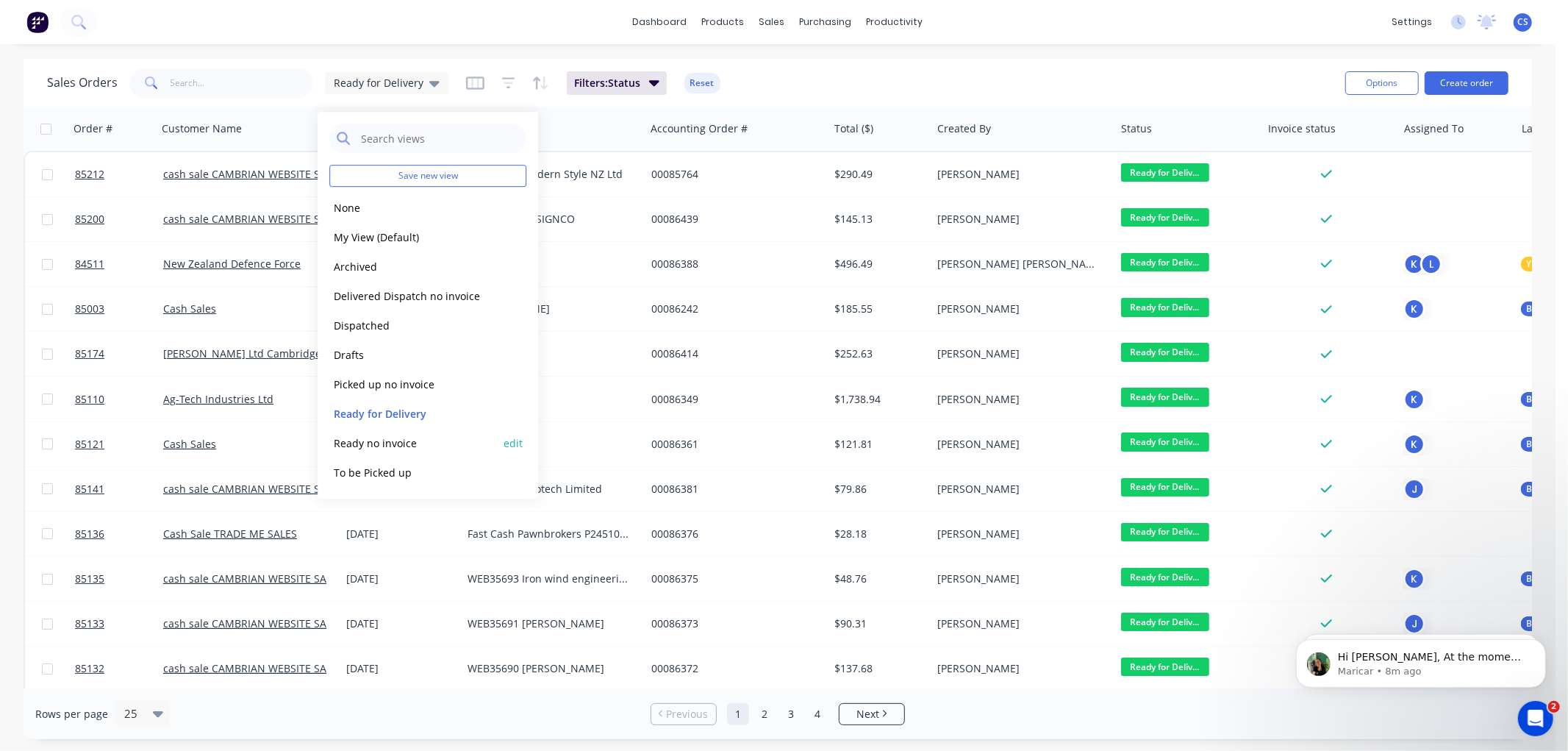
click at [395, 447] on button "Ready no invoice" at bounding box center [413, 443] width 168 height 17
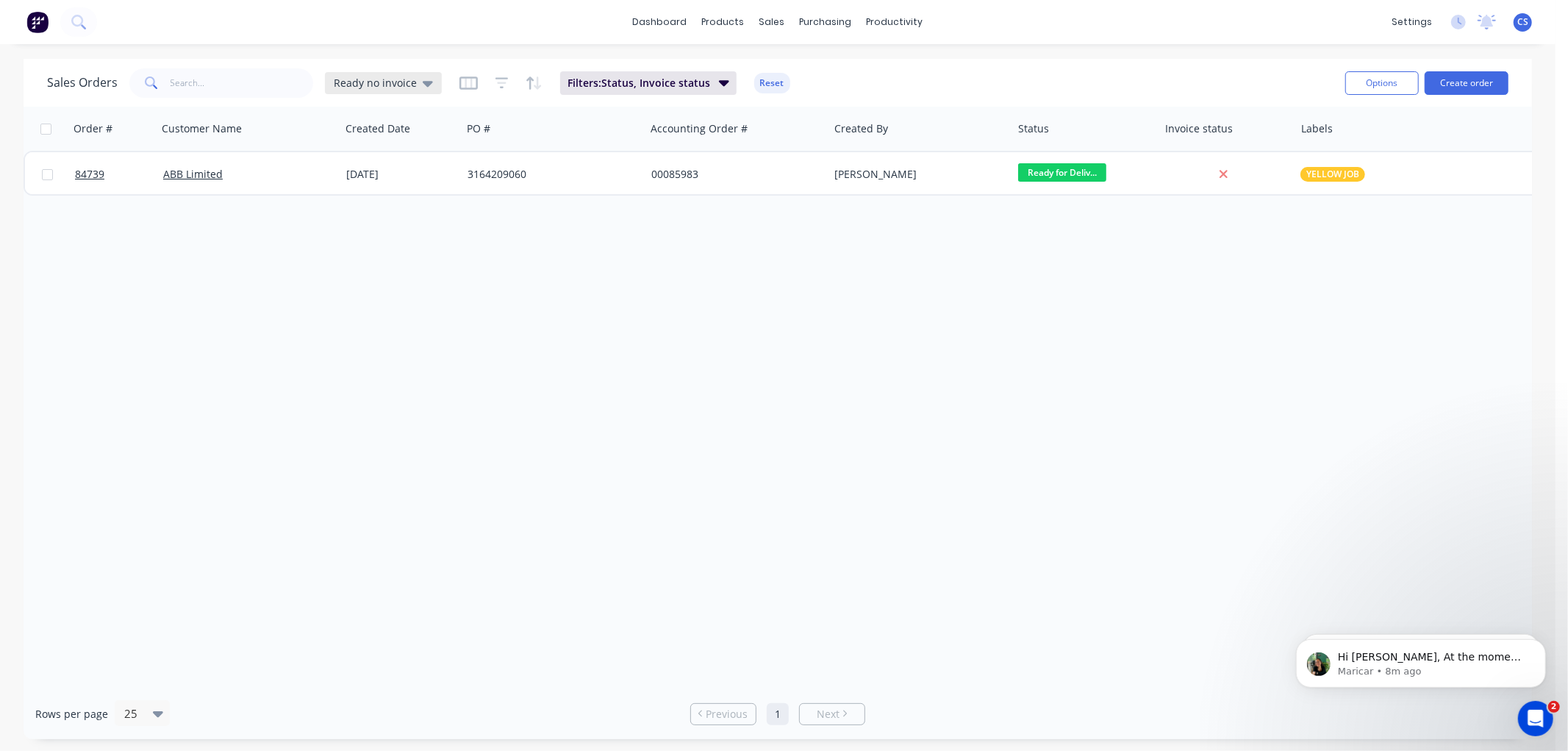
click at [412, 94] on div "Sales Orders Ready no invoice" at bounding box center [244, 83] width 394 height 29
click at [410, 77] on span "Ready no invoice" at bounding box center [375, 82] width 83 height 15
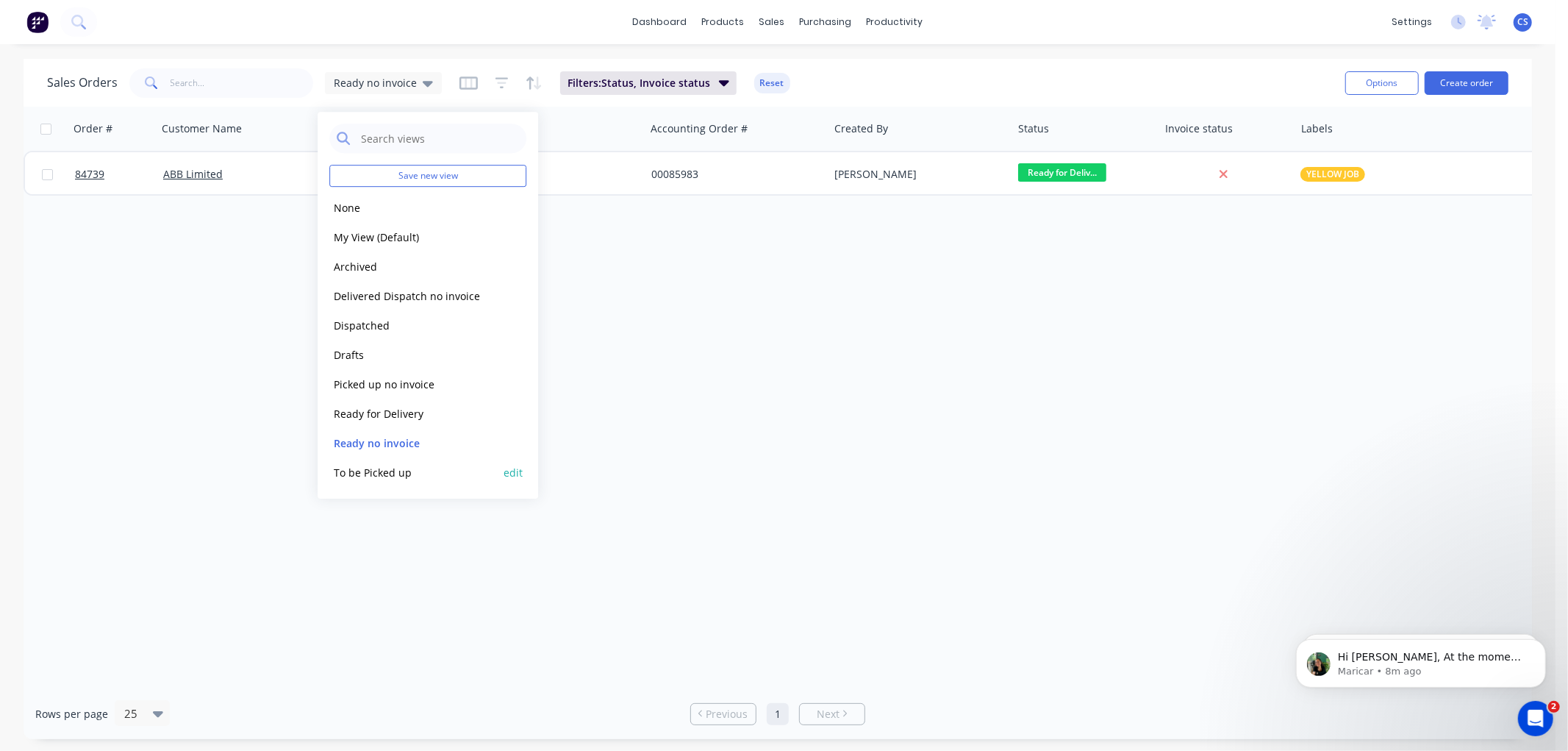
click at [401, 469] on button "To be Picked up" at bounding box center [413, 472] width 168 height 17
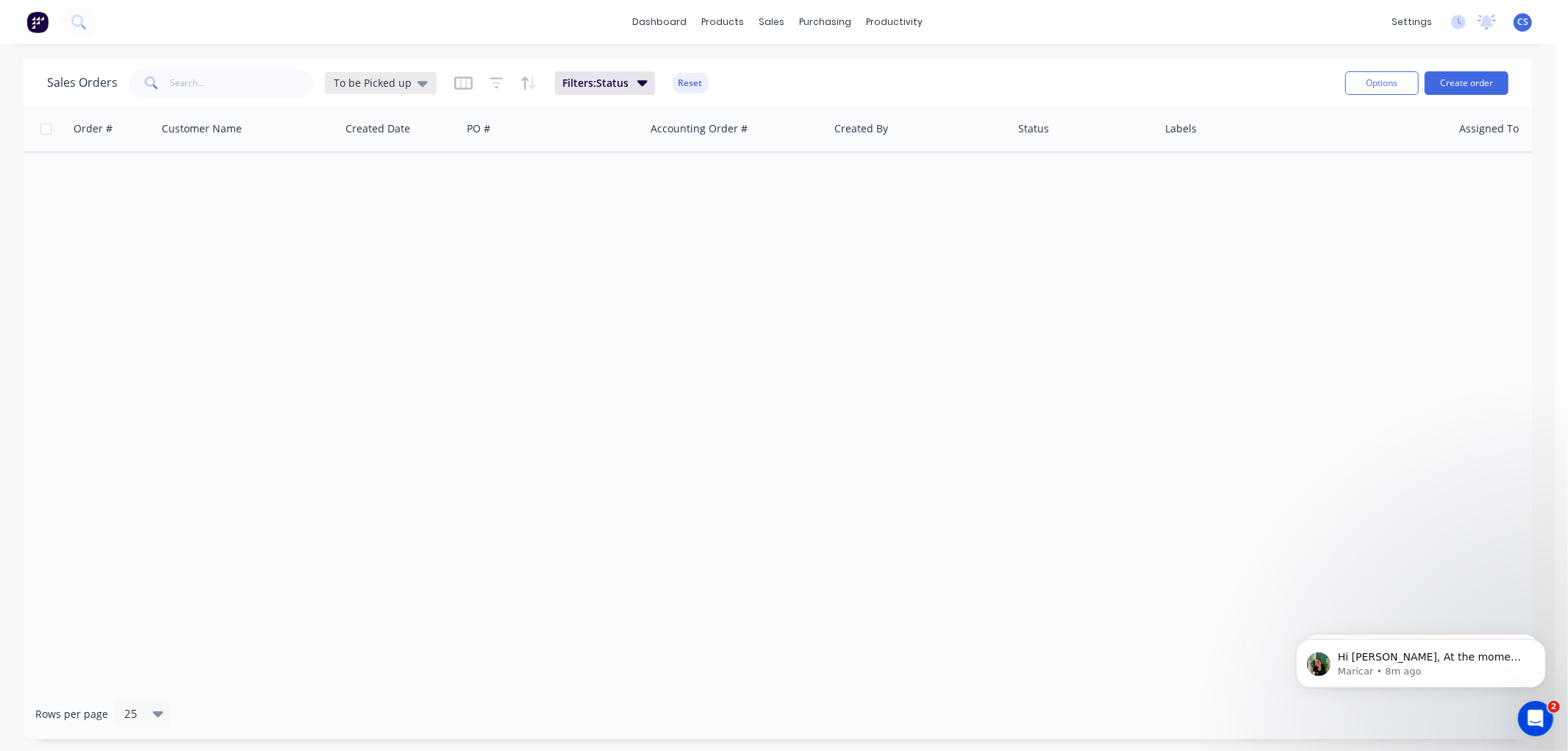
click at [397, 82] on span "To be Picked up" at bounding box center [372, 82] width 78 height 15
click at [357, 267] on button "Archived" at bounding box center [413, 266] width 168 height 17
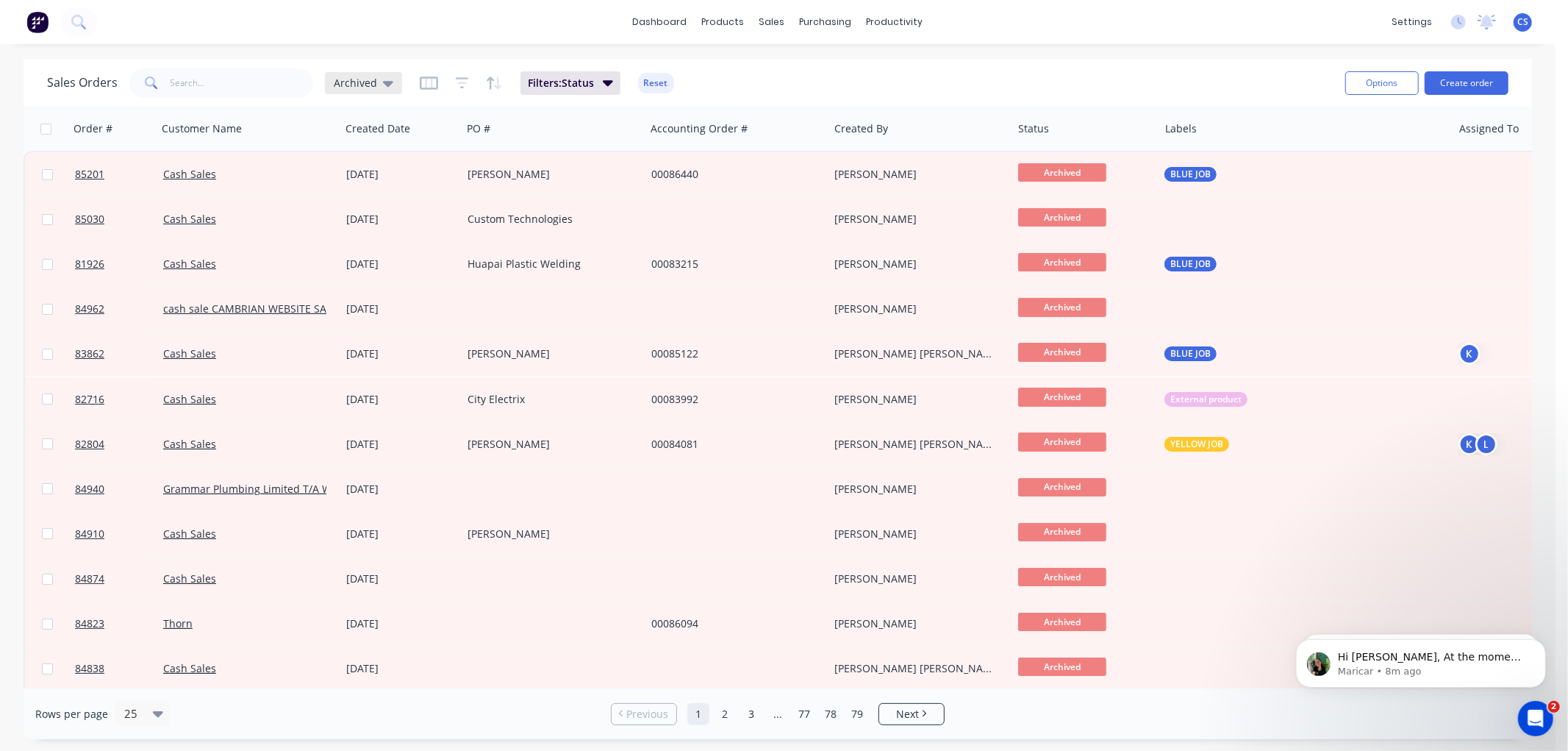
click at [355, 82] on span "Archived" at bounding box center [355, 82] width 43 height 15
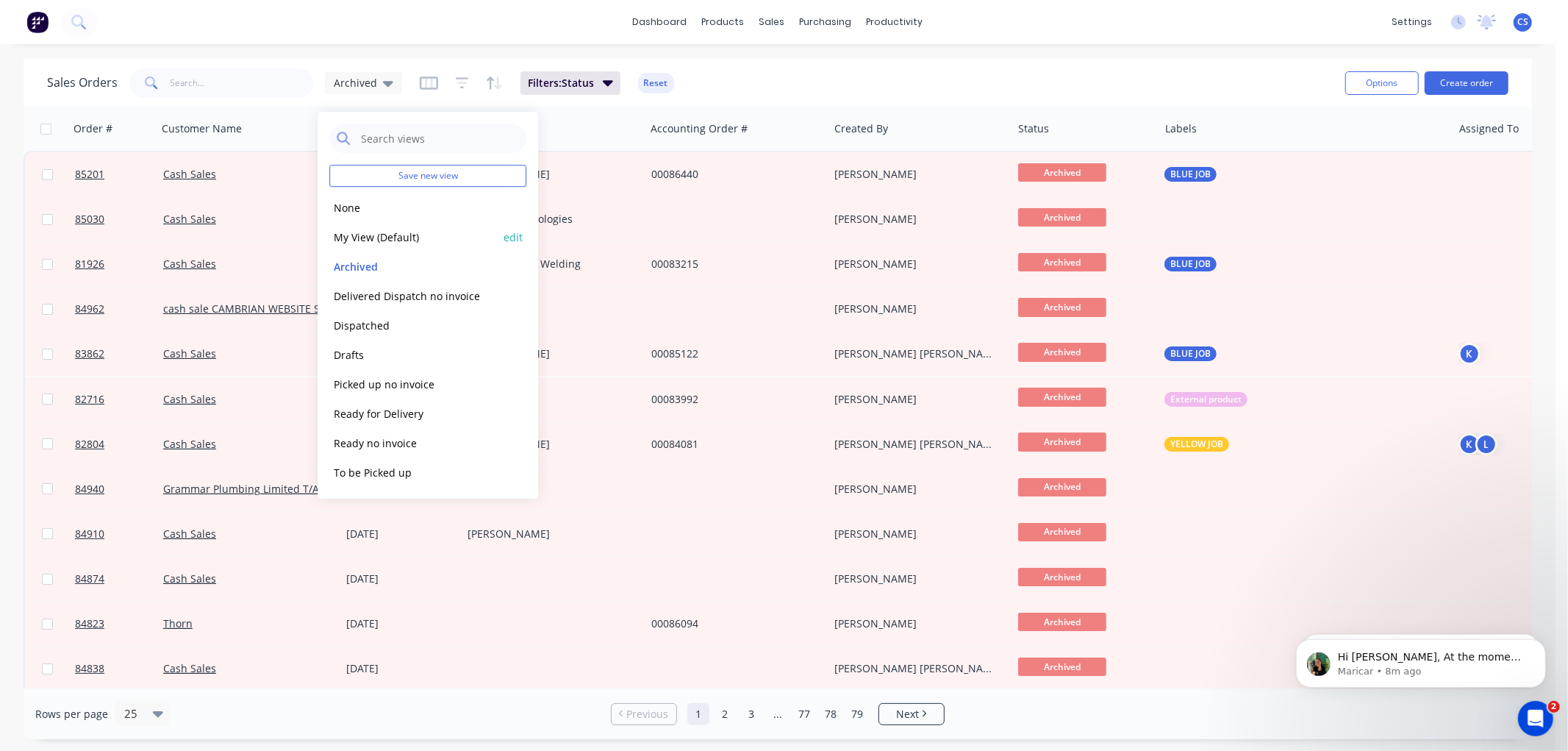
click at [364, 233] on button "My View (Default)" at bounding box center [413, 237] width 168 height 17
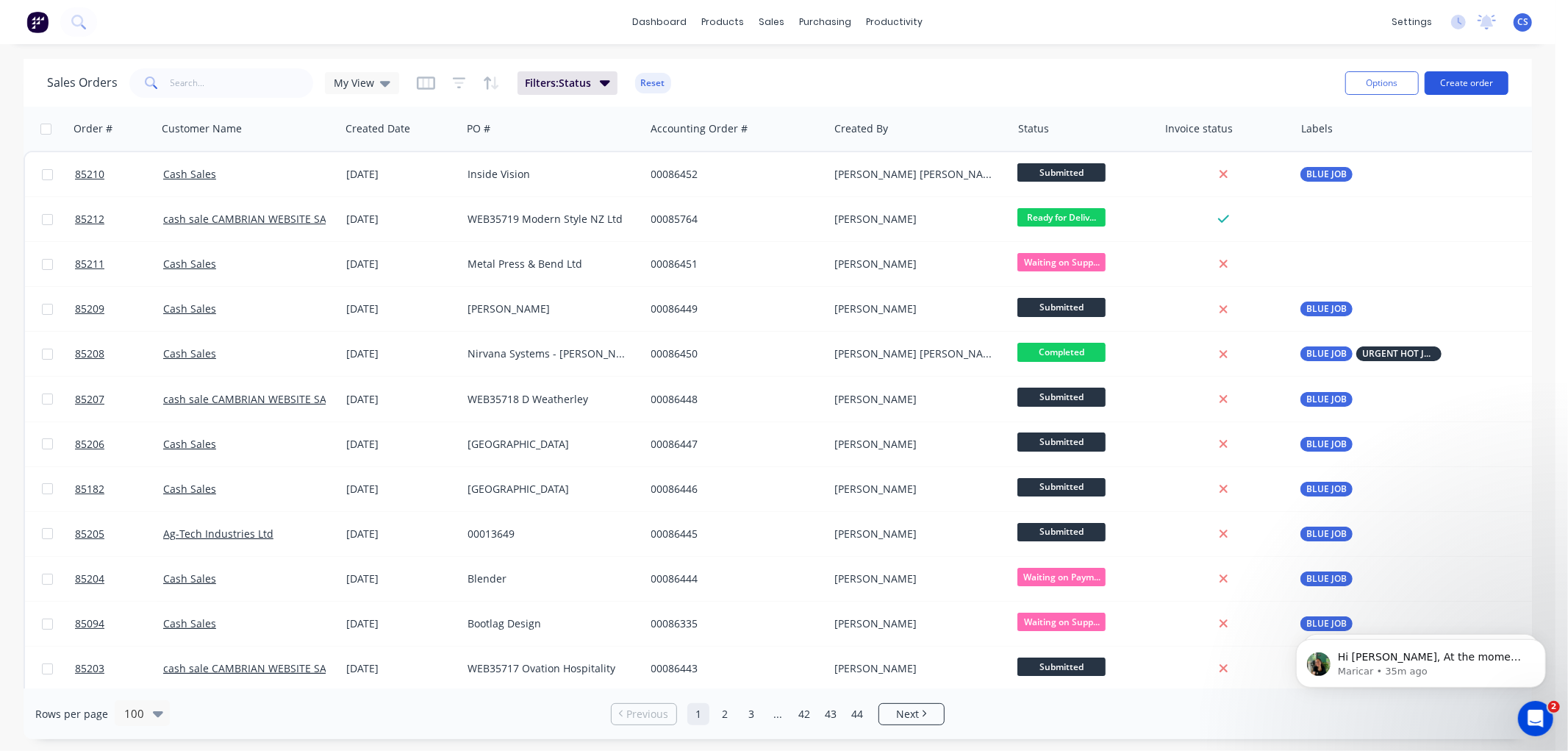
click at [1451, 85] on button "Create order" at bounding box center [1466, 83] width 84 height 24
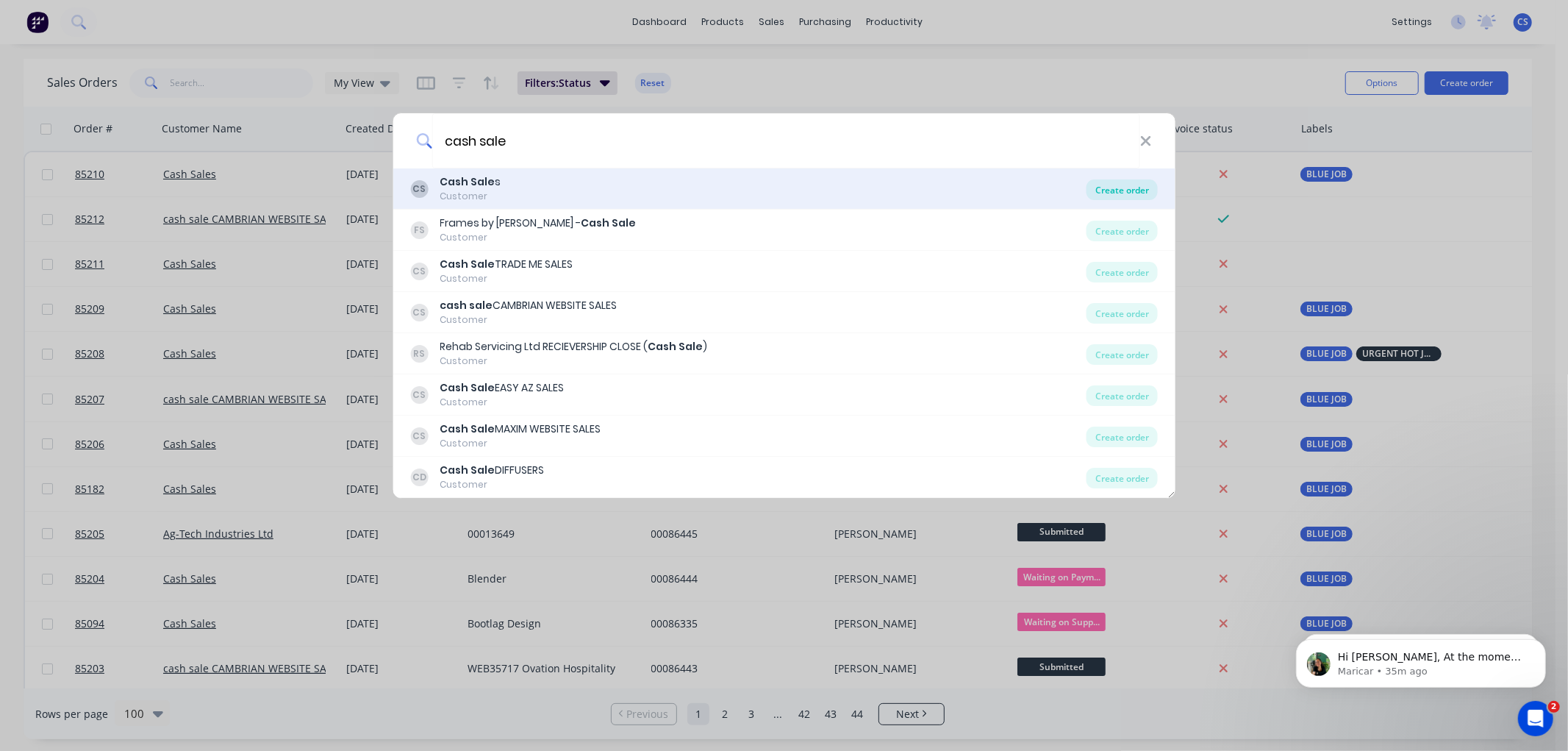
type input "cash sale"
click at [1107, 197] on div "Create order" at bounding box center [1122, 190] width 72 height 20
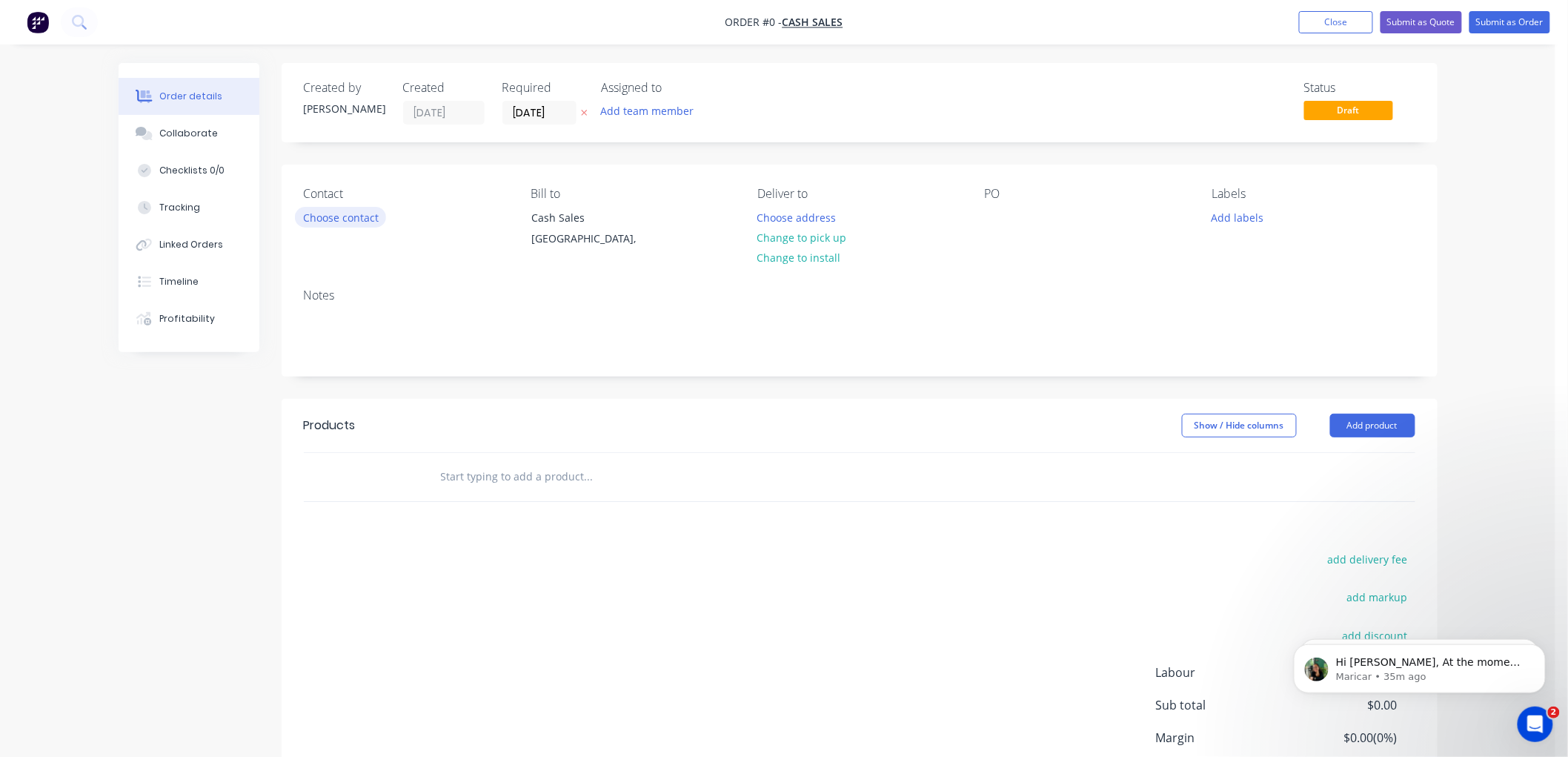
click at [349, 210] on button "Choose contact" at bounding box center [340, 217] width 91 height 20
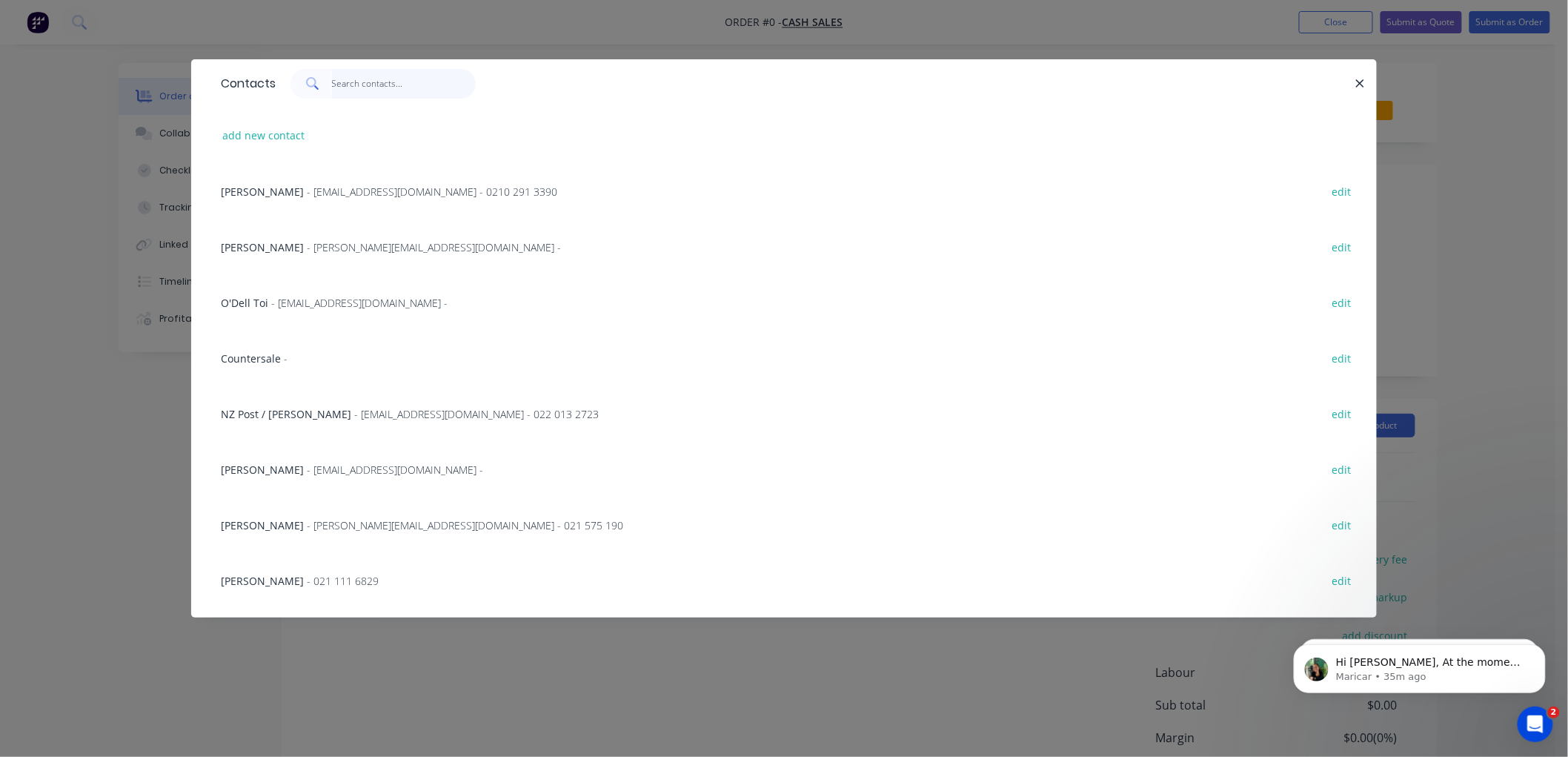
click at [343, 84] on input "text" at bounding box center [404, 84] width 144 height 30
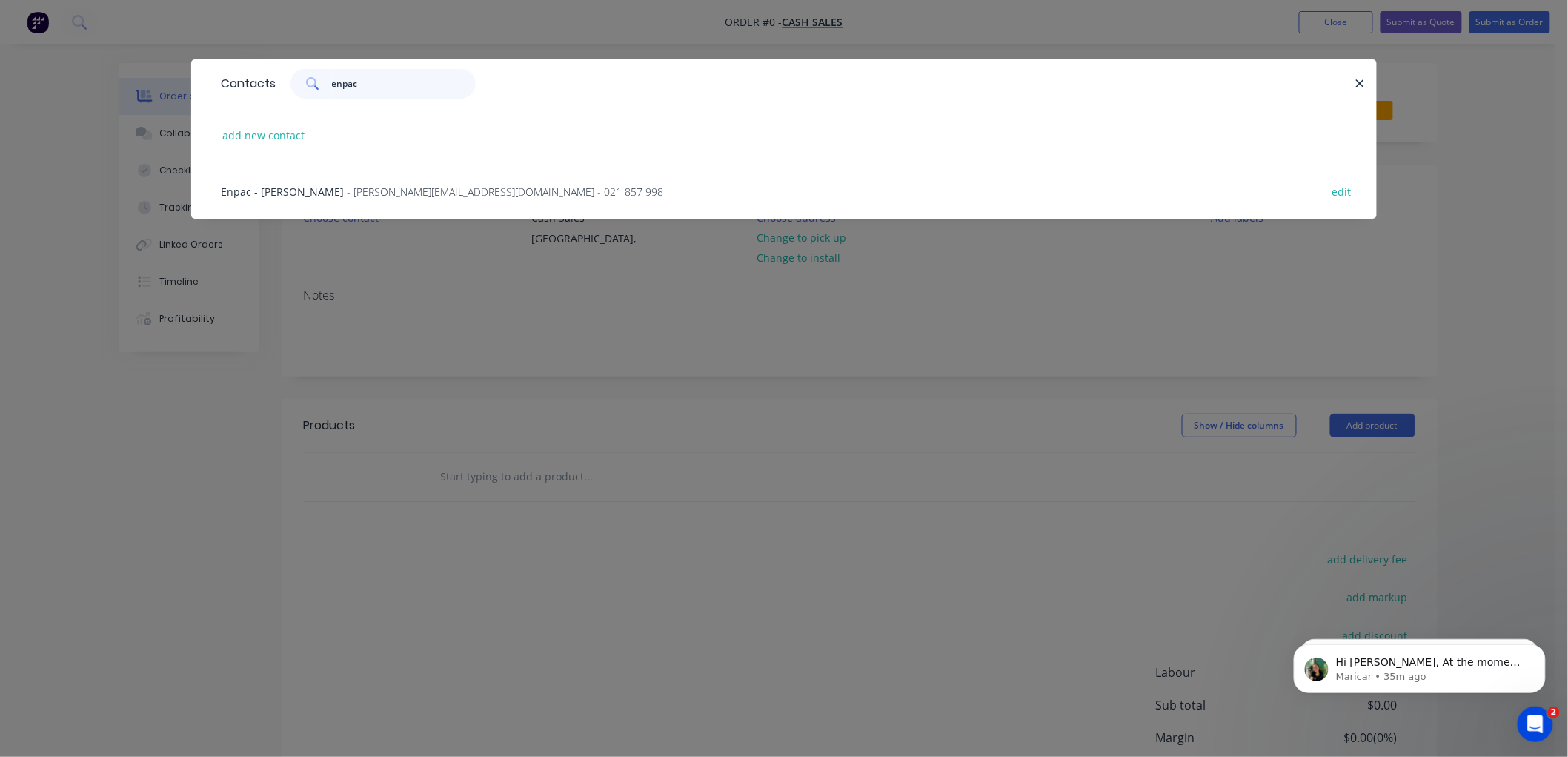
type input "enpac"
click at [375, 185] on span "- ken.blackbeard@enpac.co.nz - 021 857 998" at bounding box center [505, 191] width 316 height 14
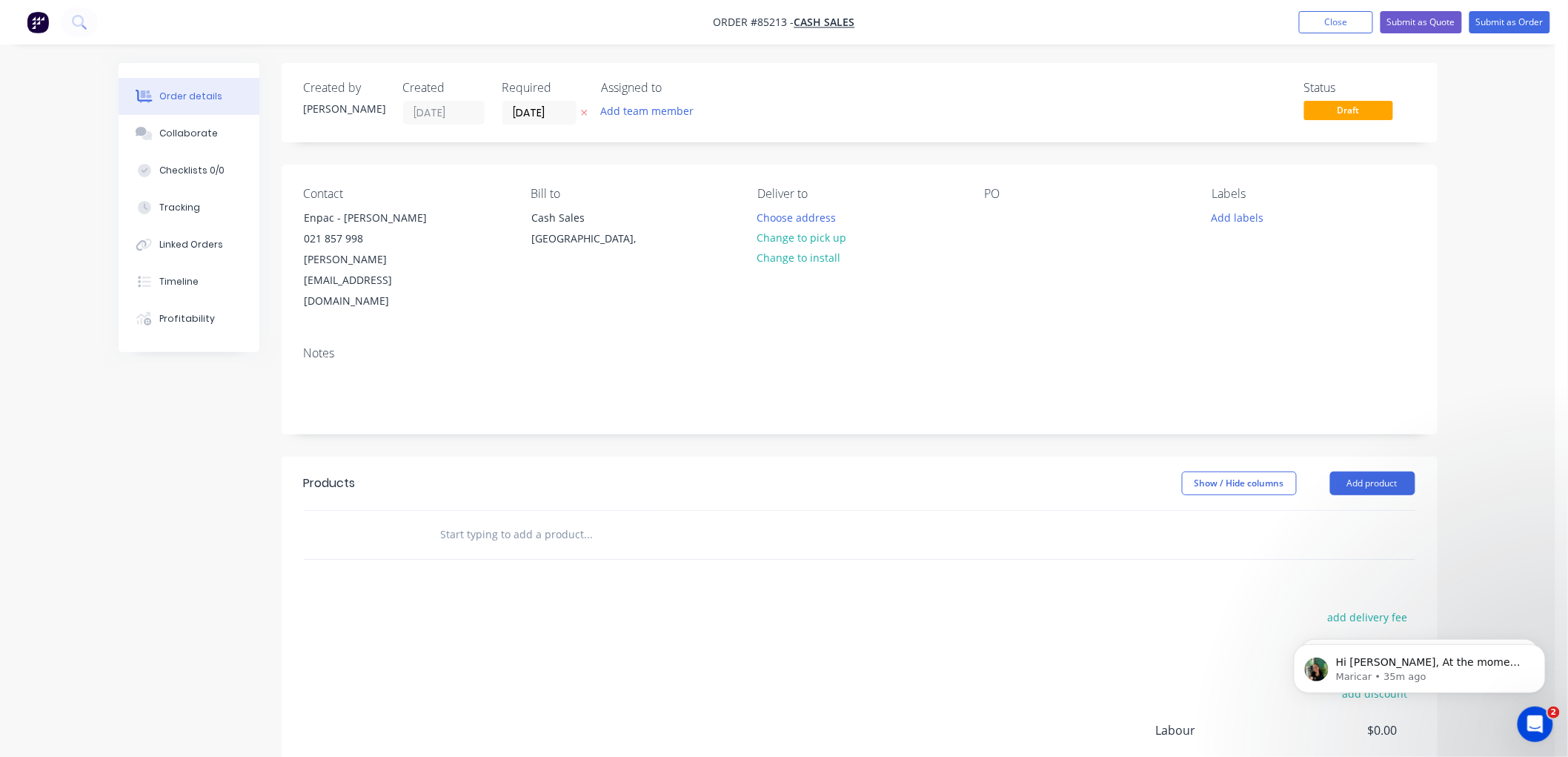
click at [507, 520] on input "text" at bounding box center [589, 535] width 297 height 30
type input "f"
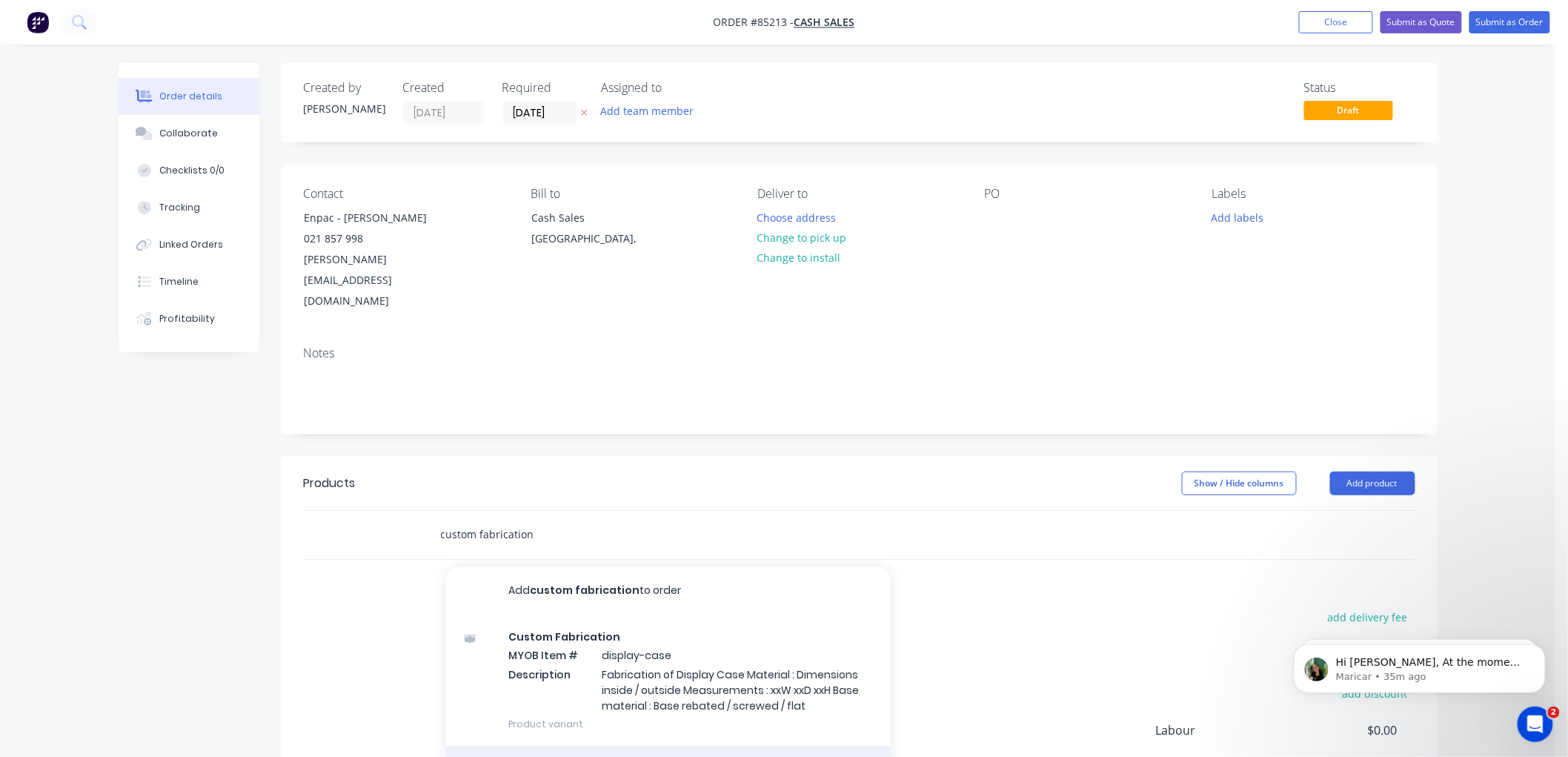
type input "custom fabrication"
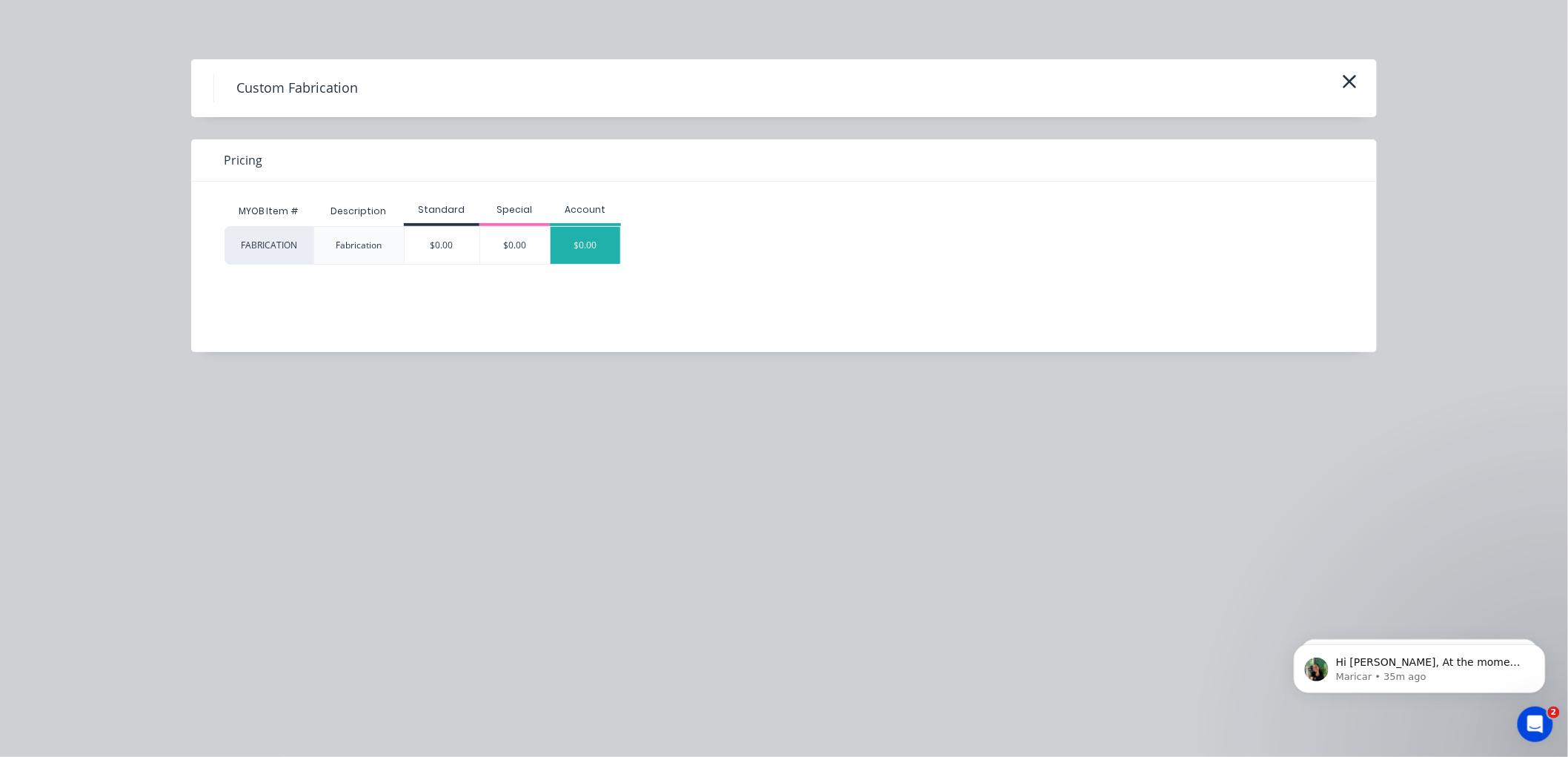
click at [595, 248] on div "$0.00" at bounding box center [585, 245] width 70 height 37
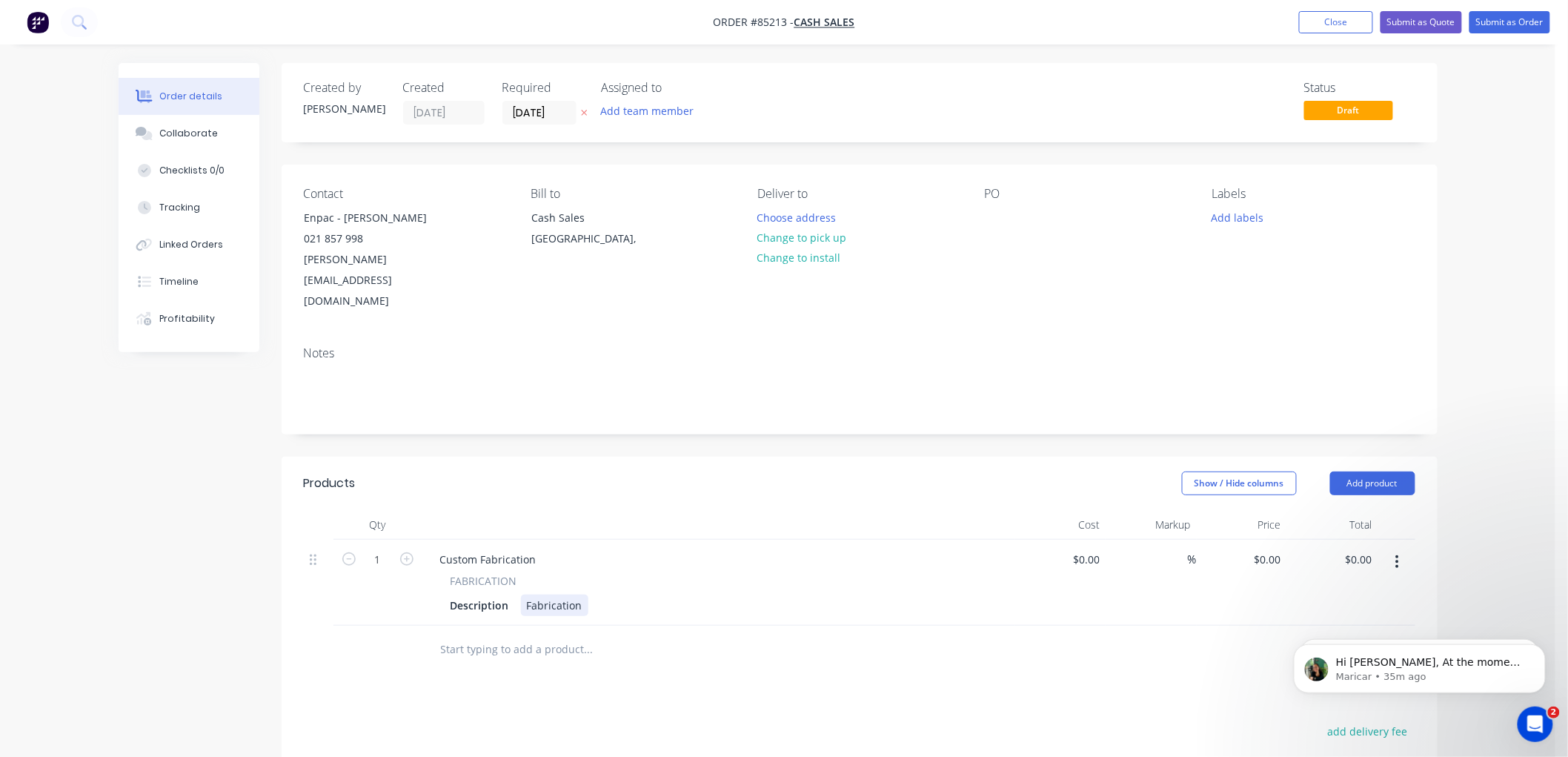
click at [582, 595] on div "Fabrication" at bounding box center [555, 605] width 67 height 21
click at [825, 237] on button "Change to pick up" at bounding box center [802, 238] width 105 height 20
click at [584, 109] on icon "button" at bounding box center [584, 112] width 7 height 9
click at [1224, 218] on button "Add labels" at bounding box center [1237, 217] width 68 height 20
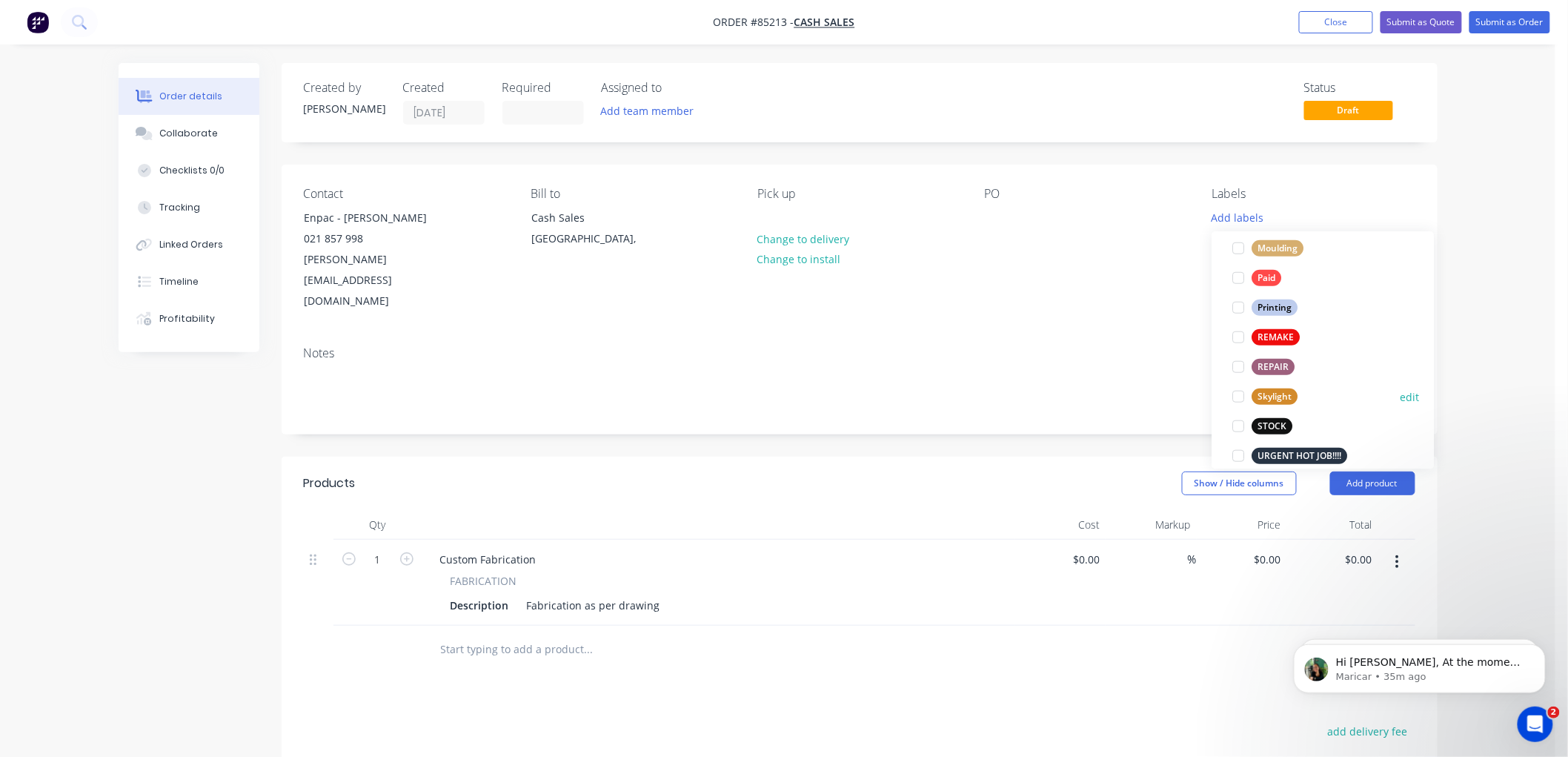
scroll to position [622, 0]
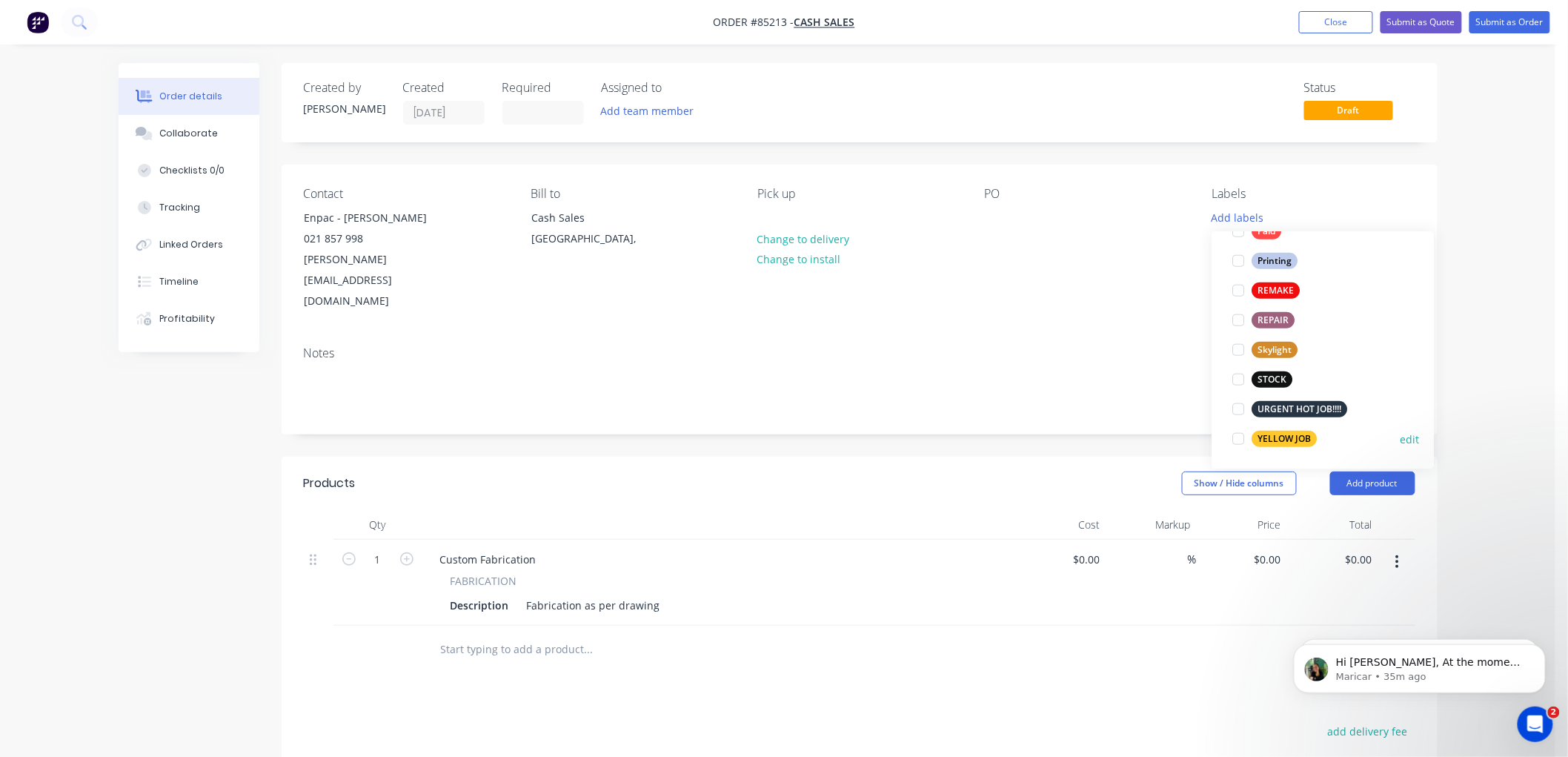
click at [1278, 434] on div "YELLOW JOB" at bounding box center [1285, 439] width 66 height 16
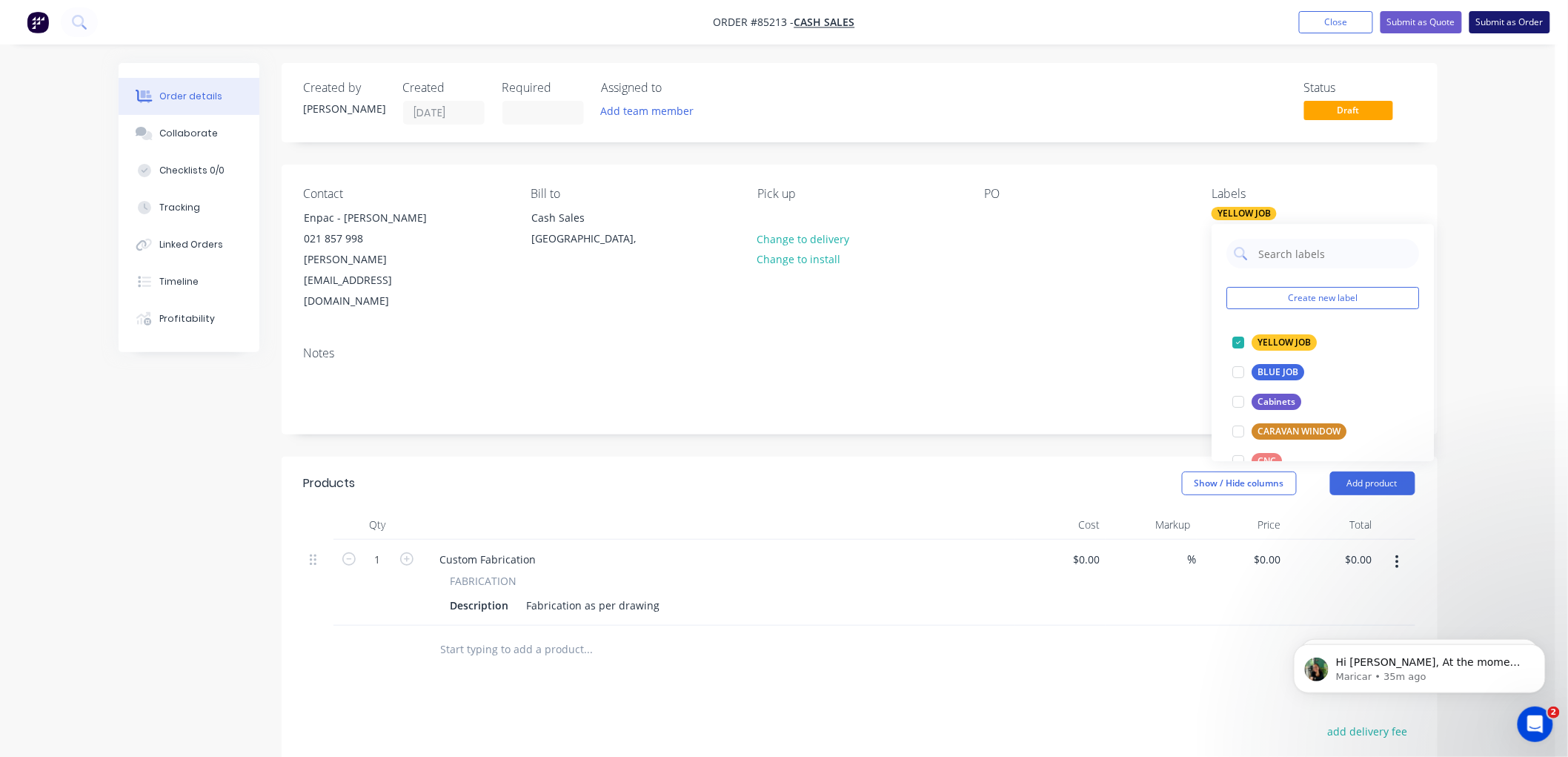
click at [1507, 16] on button "Submit as Order" at bounding box center [1510, 22] width 81 height 22
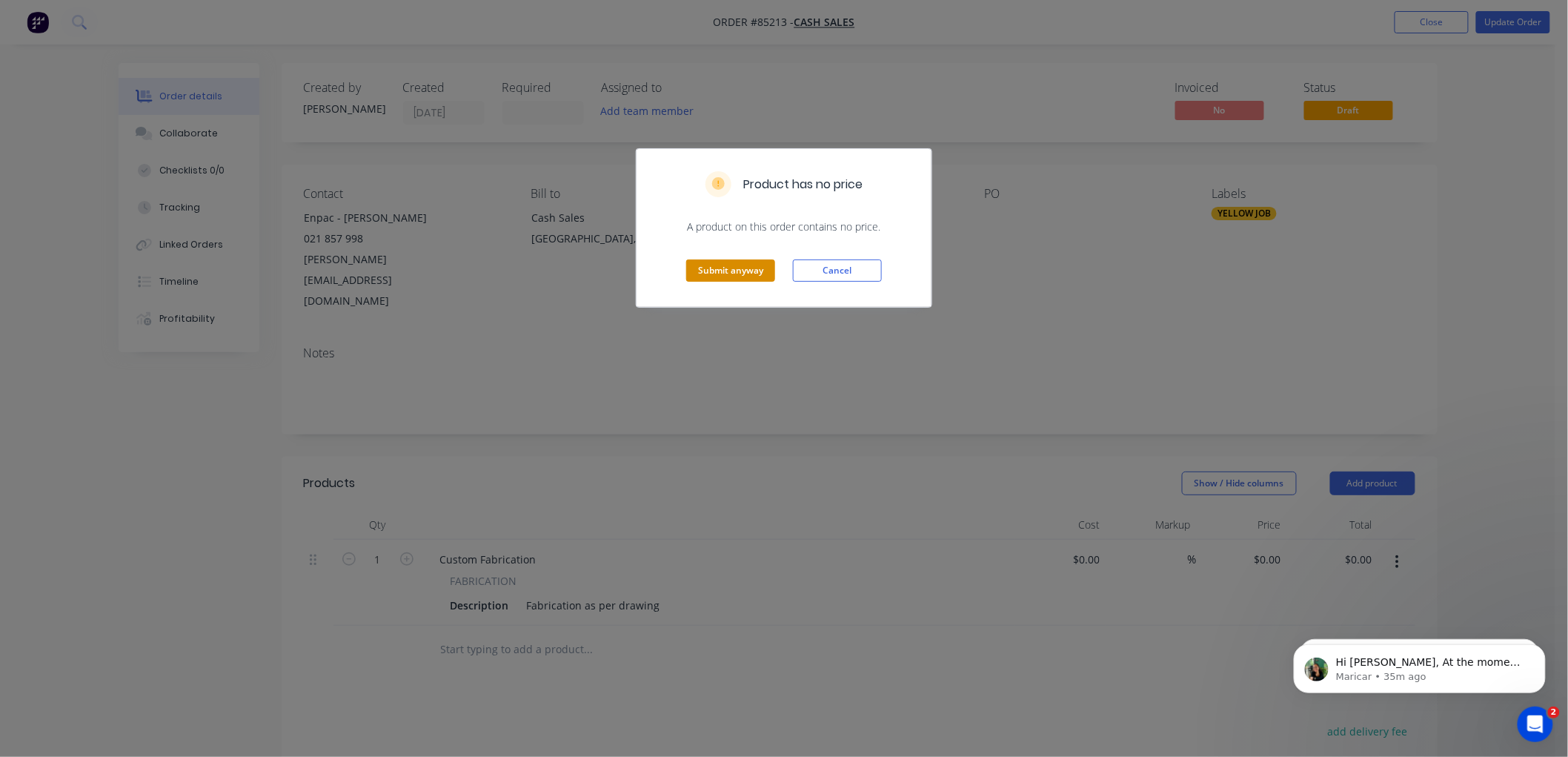
click at [748, 271] on button "Submit anyway" at bounding box center [730, 270] width 89 height 22
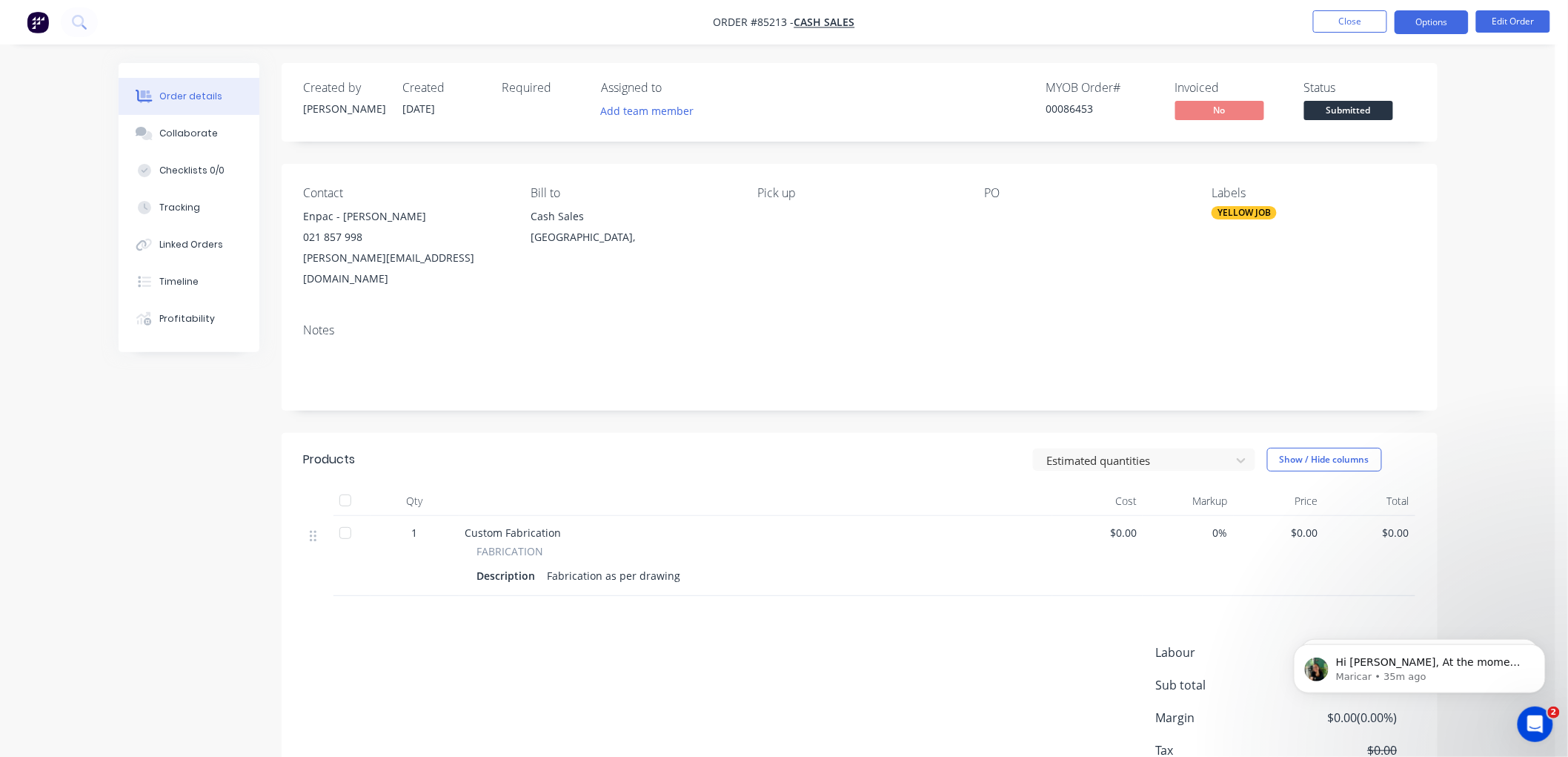
click at [1432, 18] on button "Options" at bounding box center [1431, 22] width 74 height 24
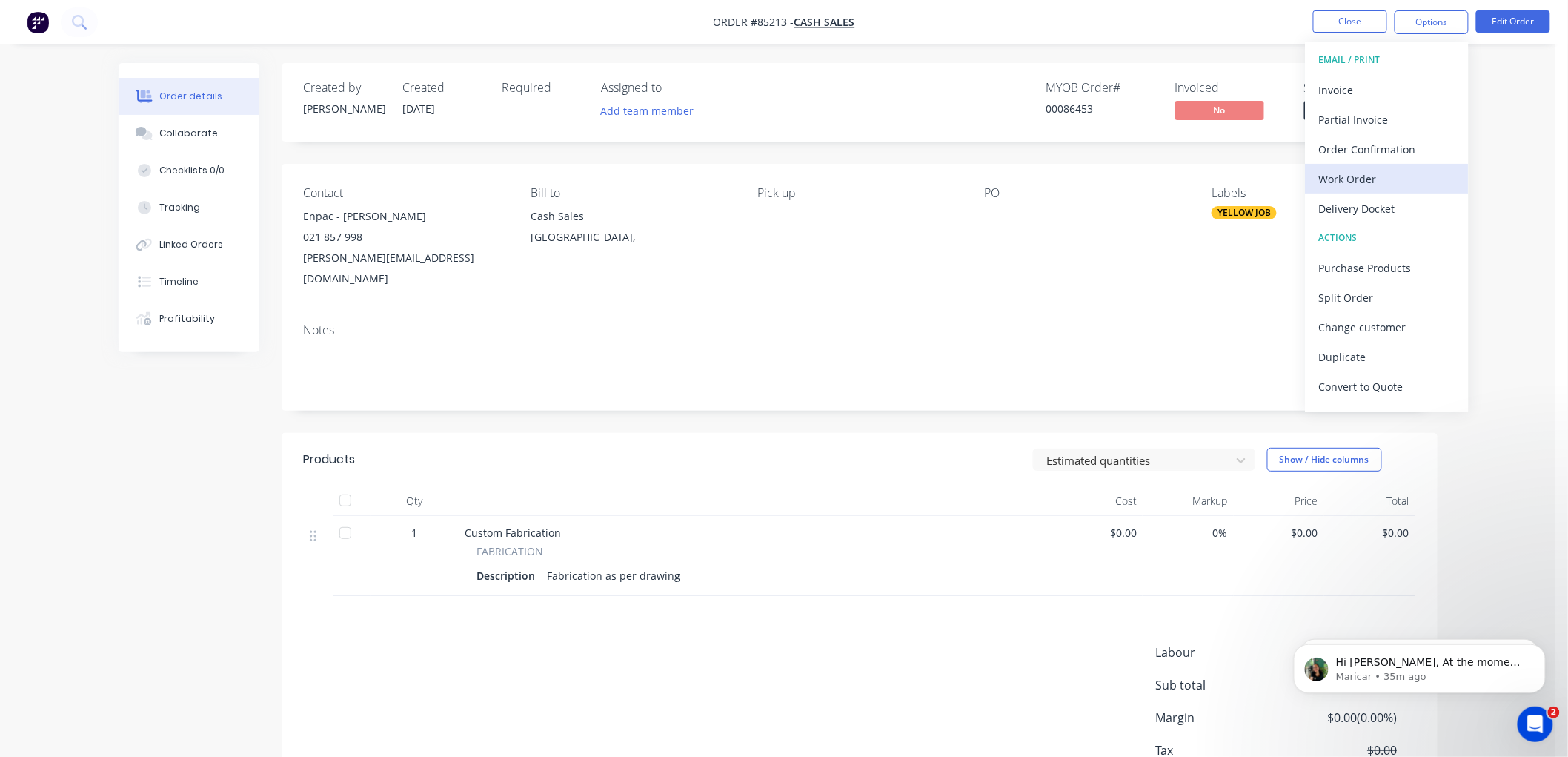
click at [1347, 178] on div "Work Order" at bounding box center [1387, 179] width 136 height 21
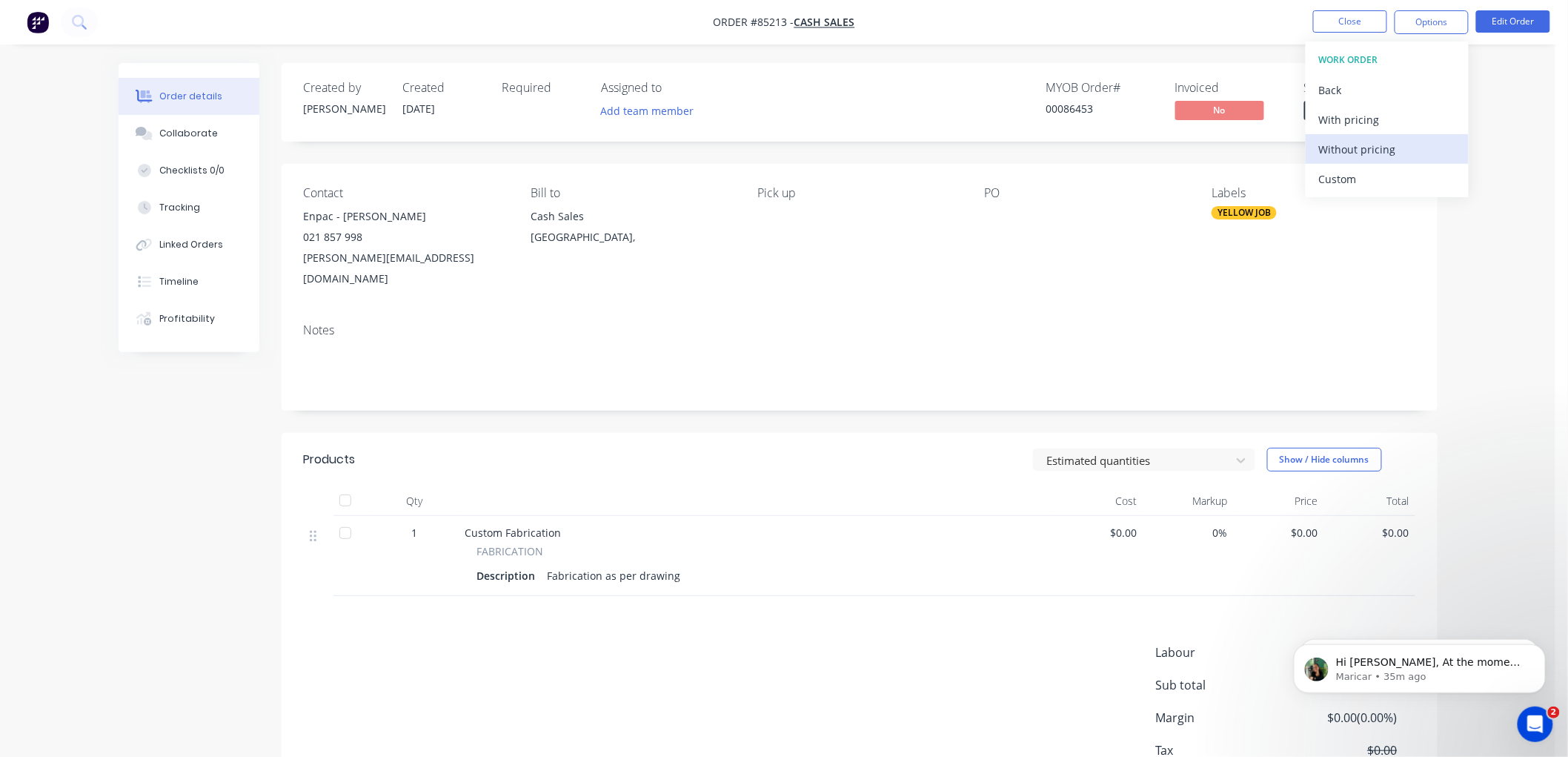
click at [1357, 153] on div "Without pricing" at bounding box center [1387, 149] width 136 height 21
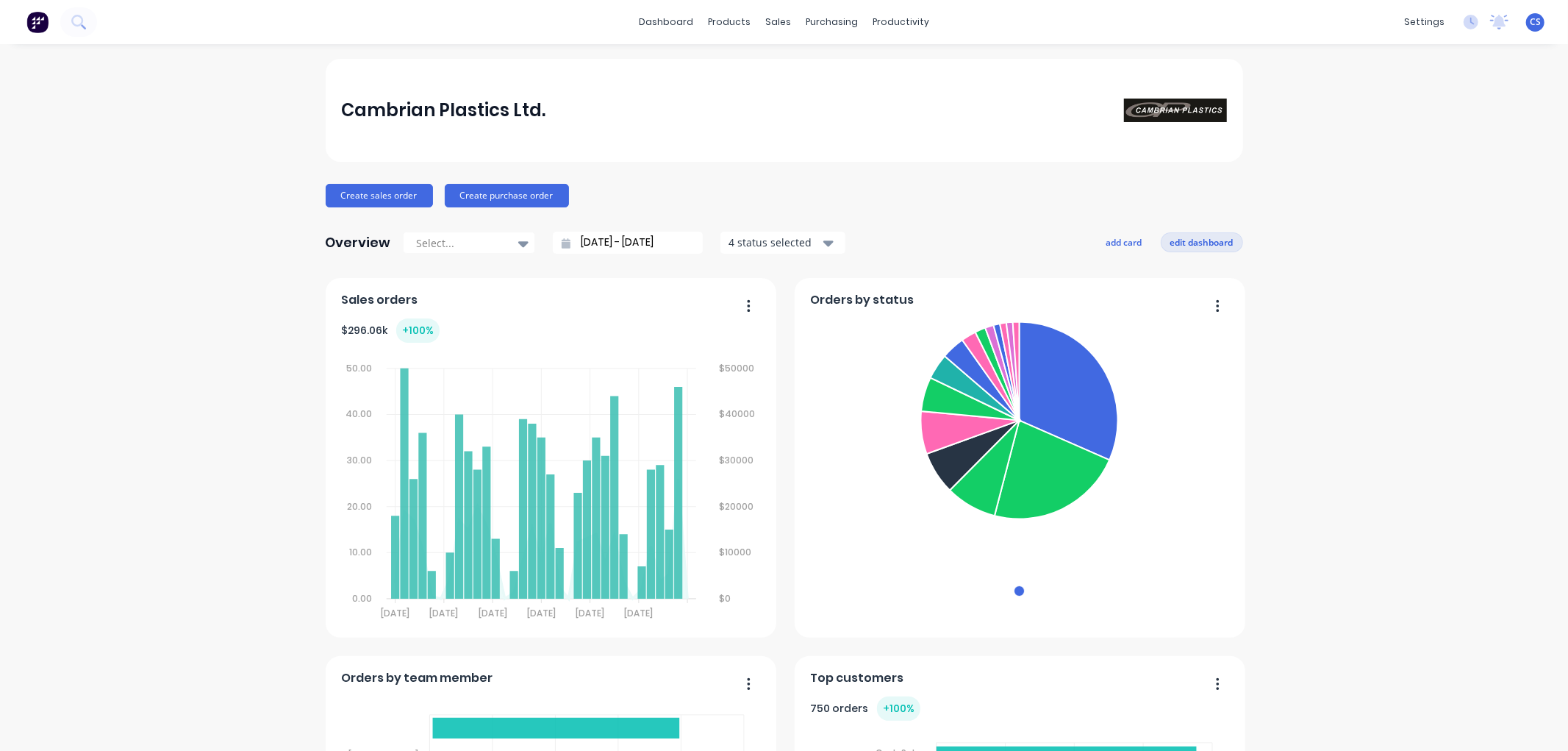
click at [1183, 241] on button "edit dashboard" at bounding box center [1201, 242] width 82 height 20
click at [1107, 236] on button "add card" at bounding box center [1122, 242] width 55 height 20
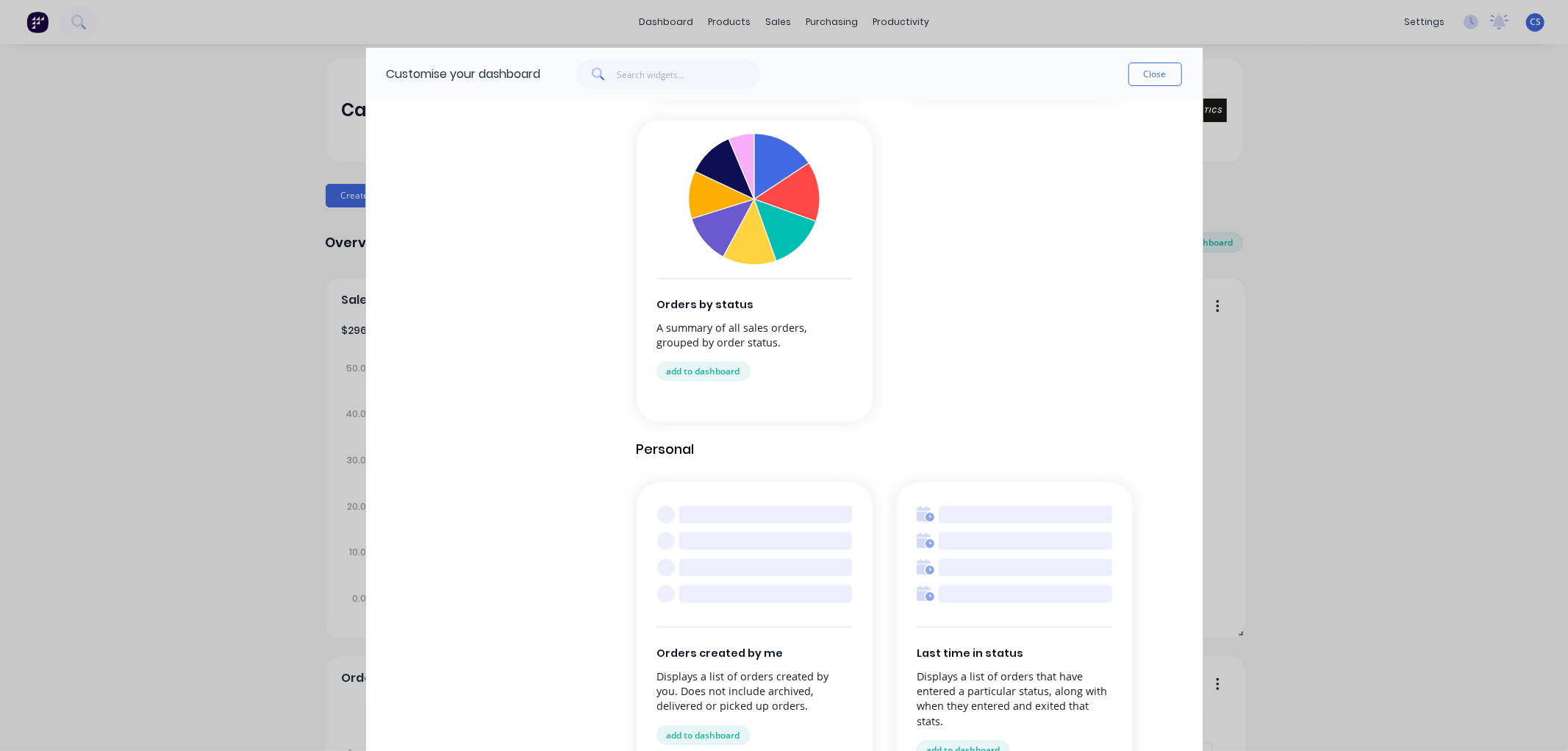
scroll to position [1365, 0]
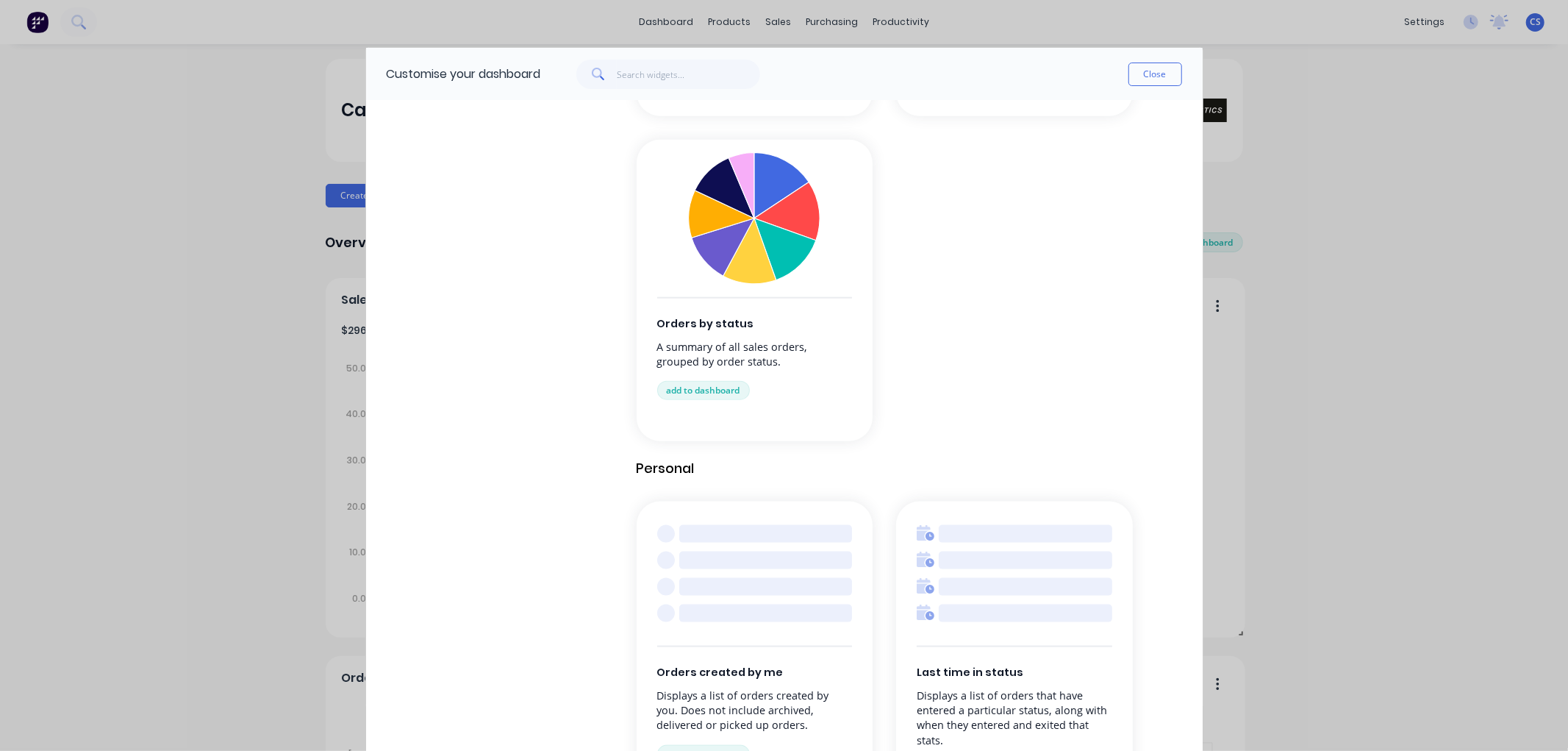
click at [157, 307] on div "Customise your dashboard Close Browse by category All cards Business Management…" at bounding box center [784, 375] width 1568 height 751
click at [1140, 72] on button "Close" at bounding box center [1156, 74] width 54 height 24
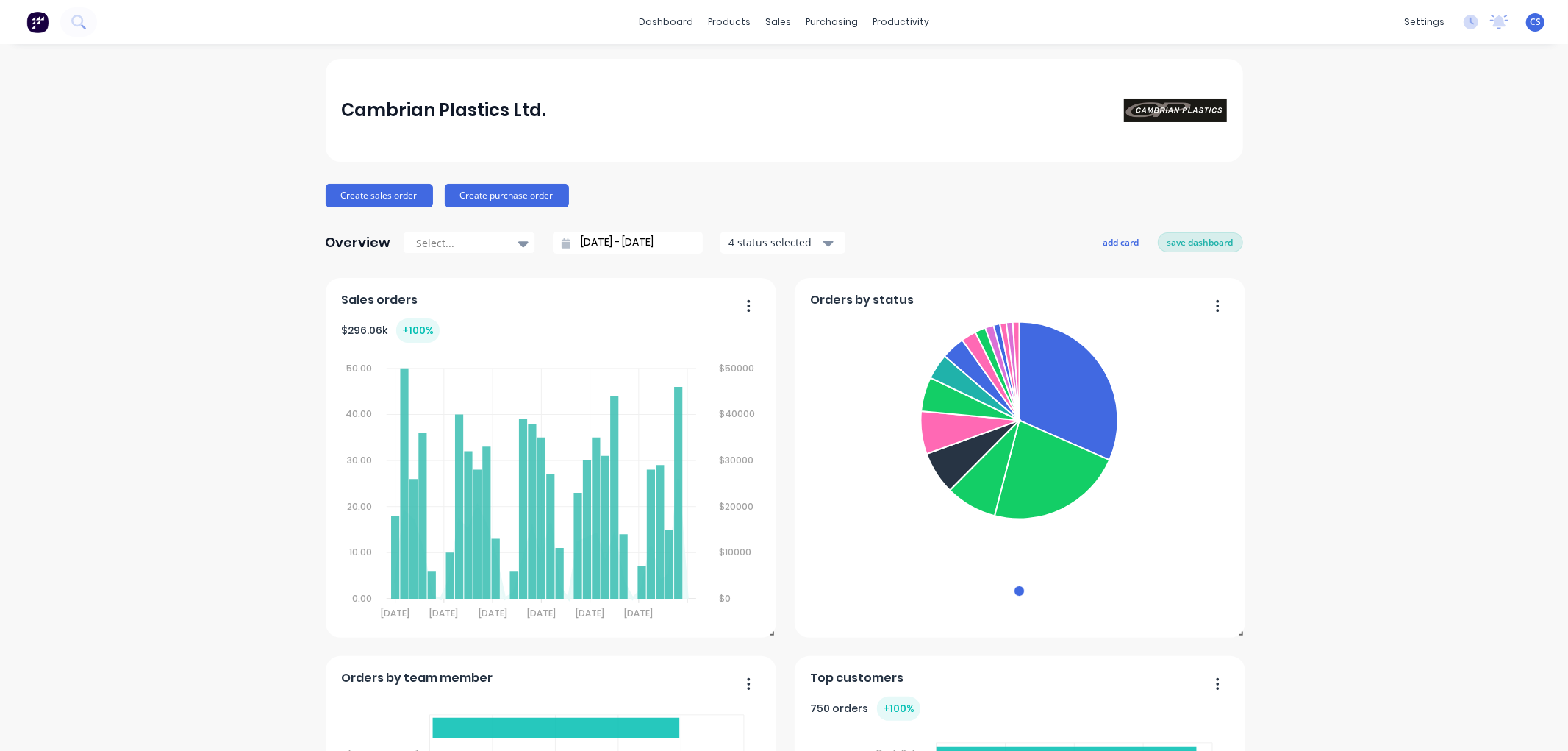
click at [1200, 246] on button "save dashboard" at bounding box center [1200, 242] width 85 height 20
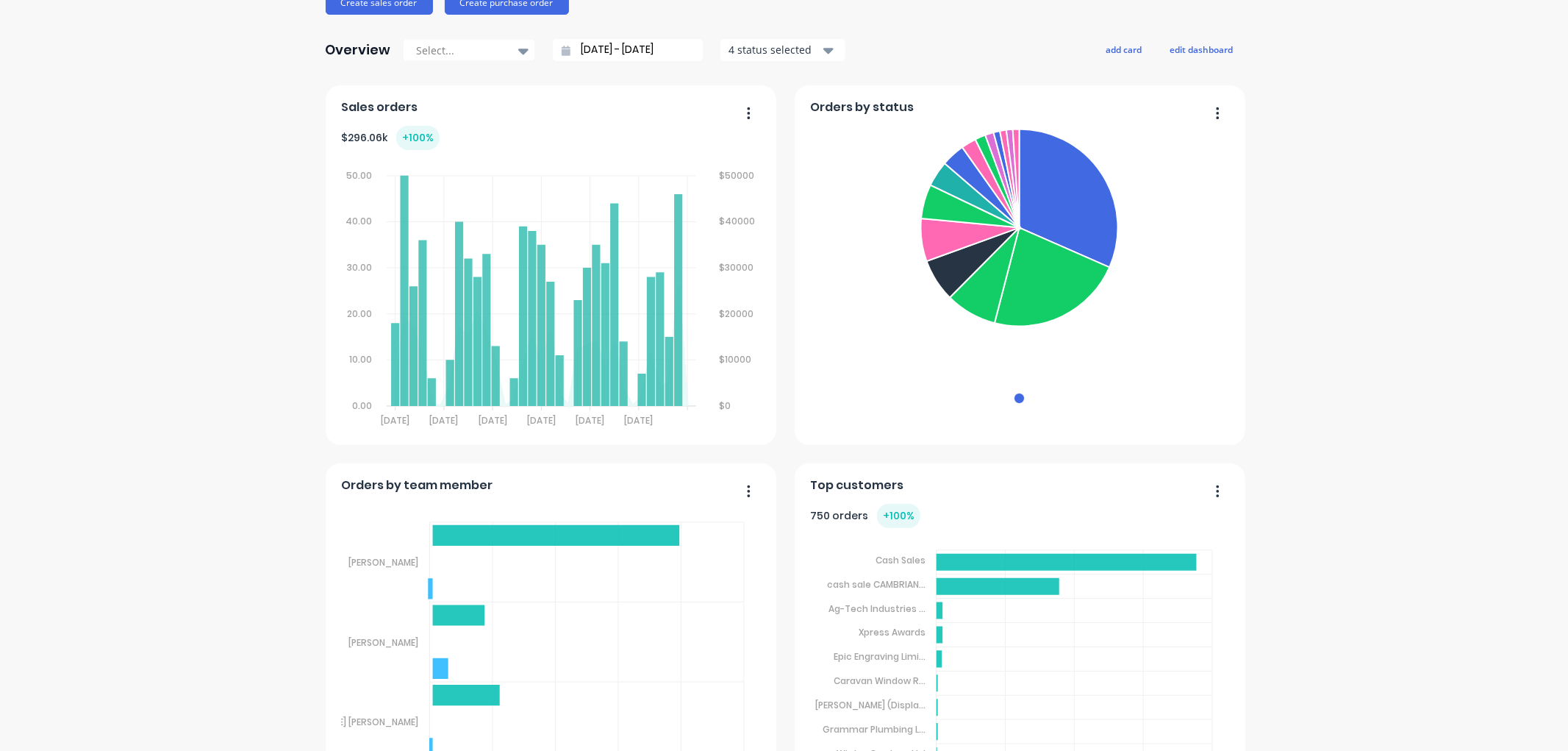
scroll to position [164, 0]
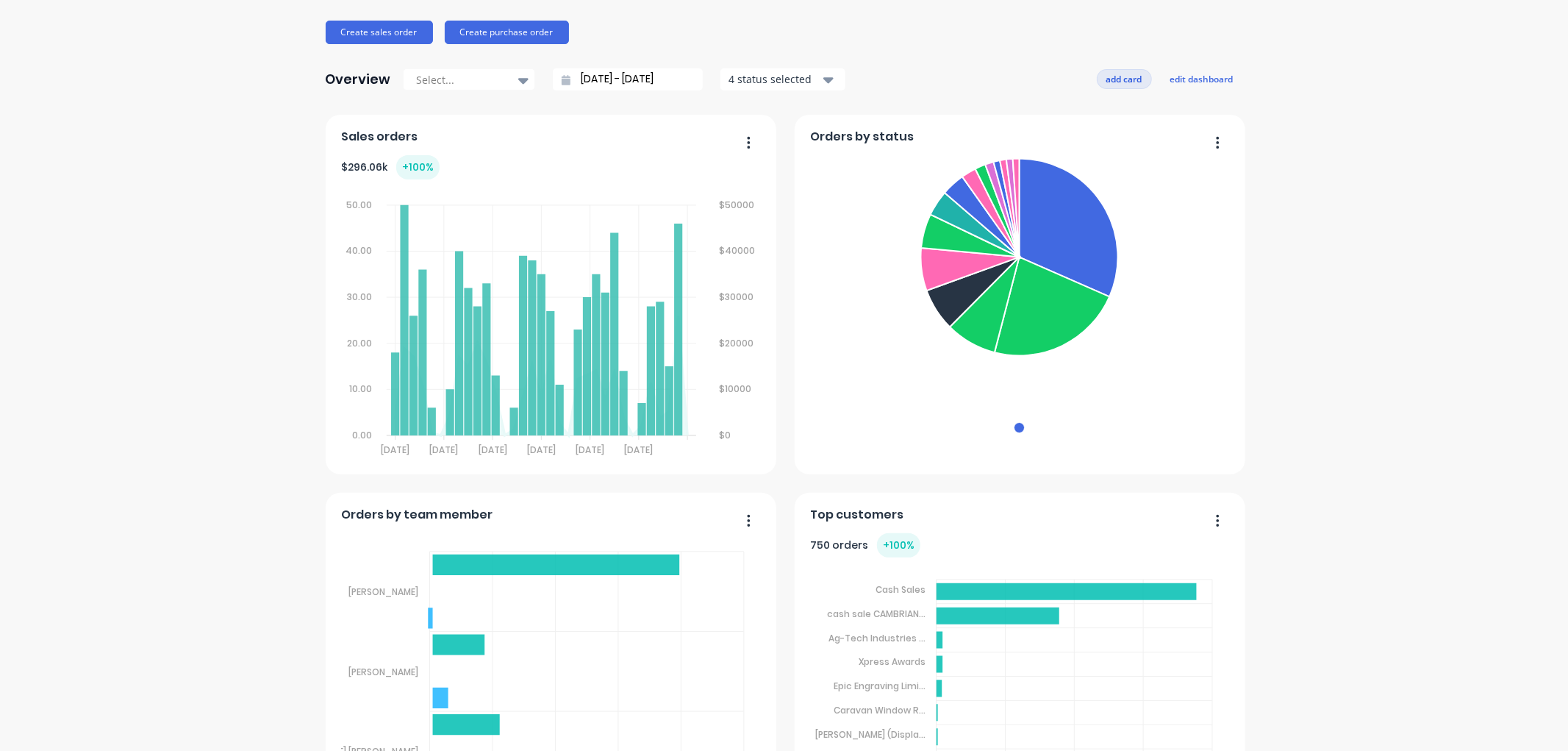
click at [1128, 76] on button "add card" at bounding box center [1125, 79] width 55 height 20
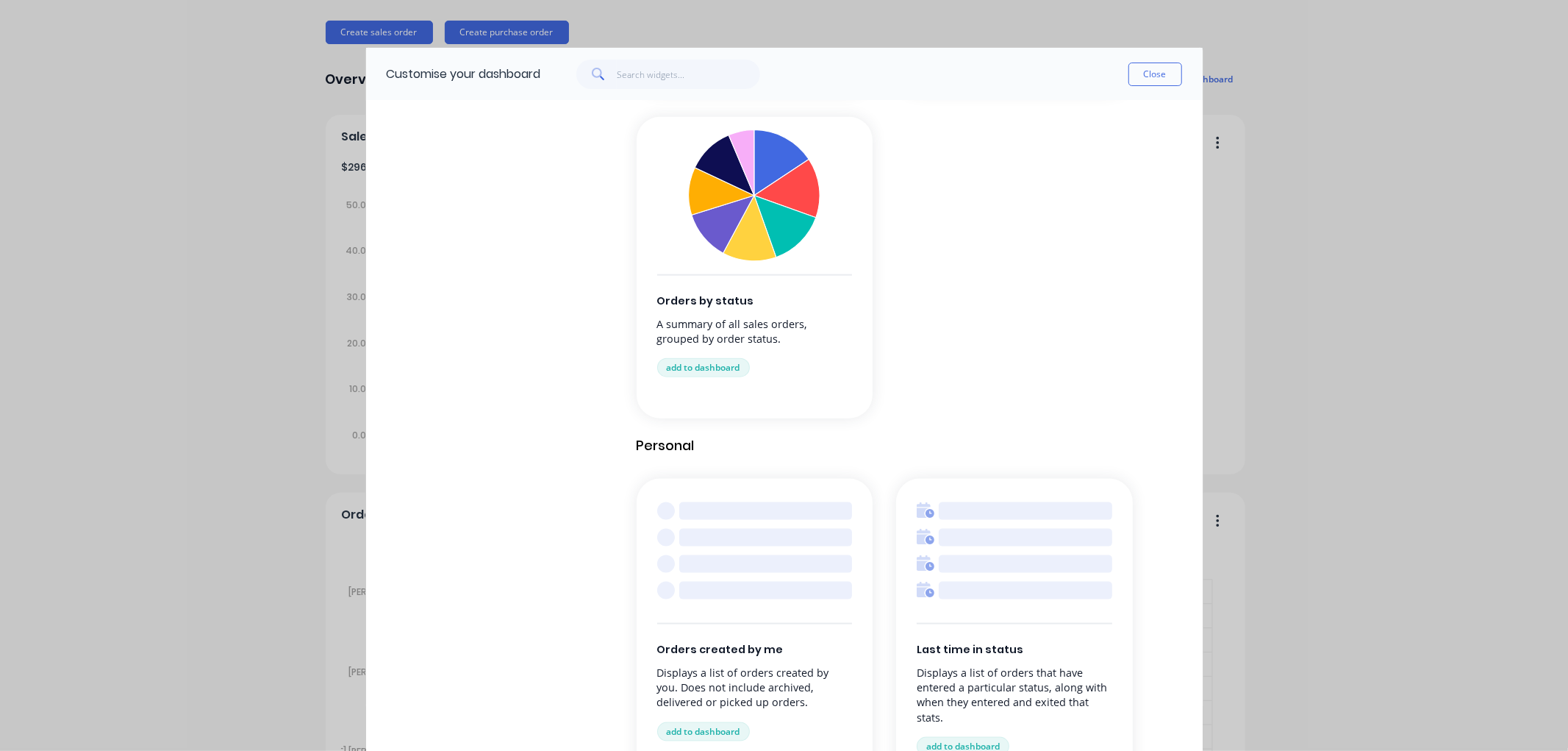
scroll to position [1446, 0]
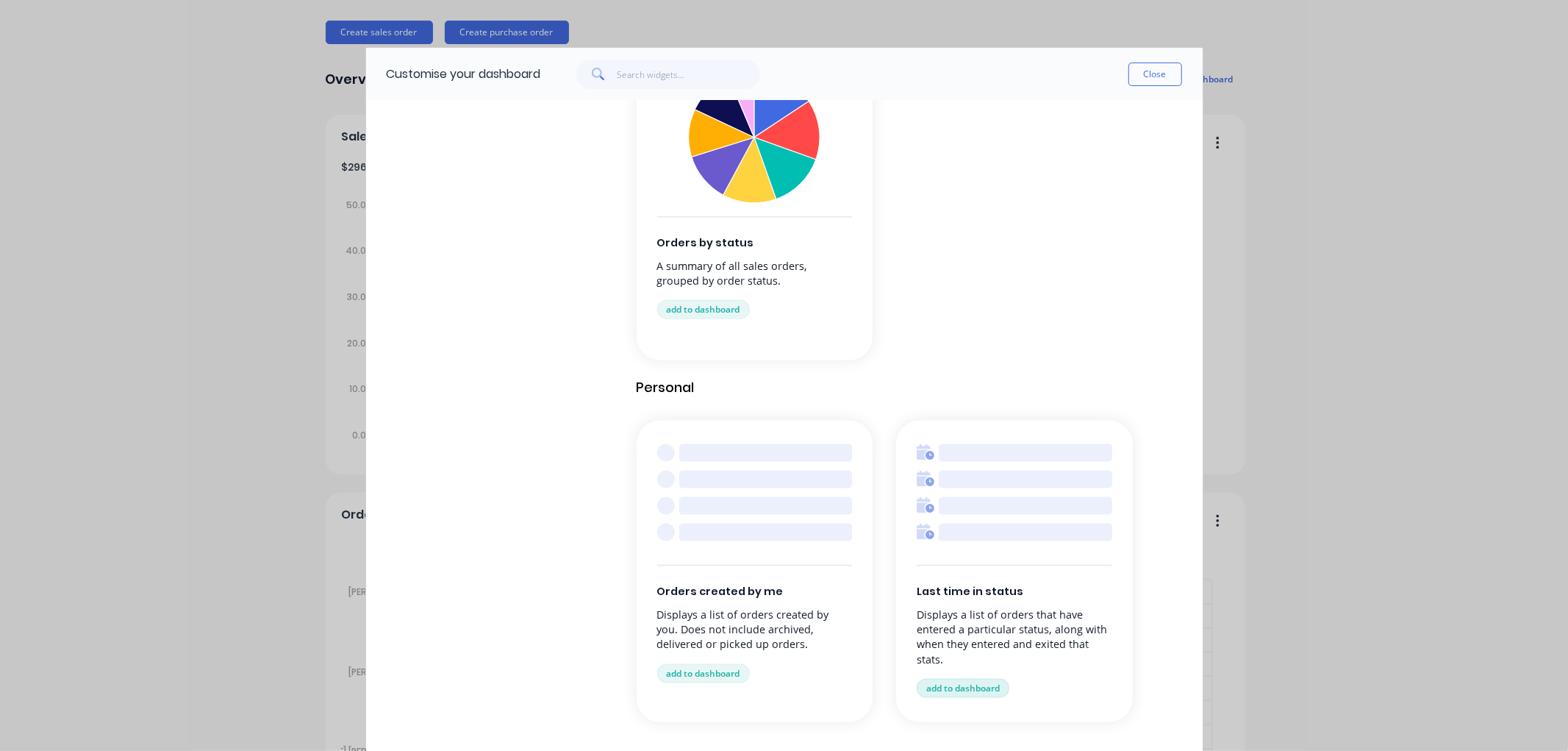
click at [971, 685] on button "add to dashboard" at bounding box center [963, 688] width 93 height 20
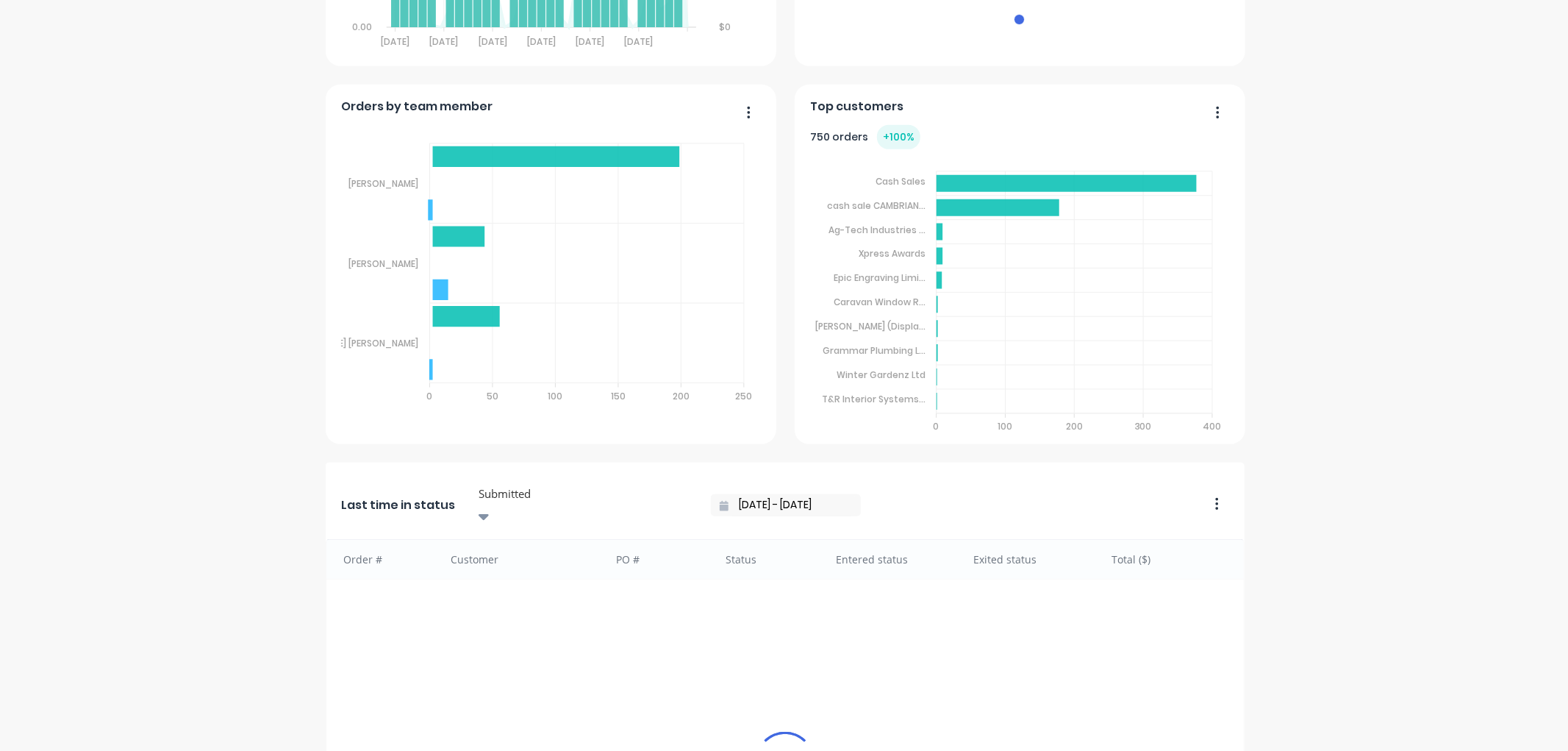
scroll to position [847, 0]
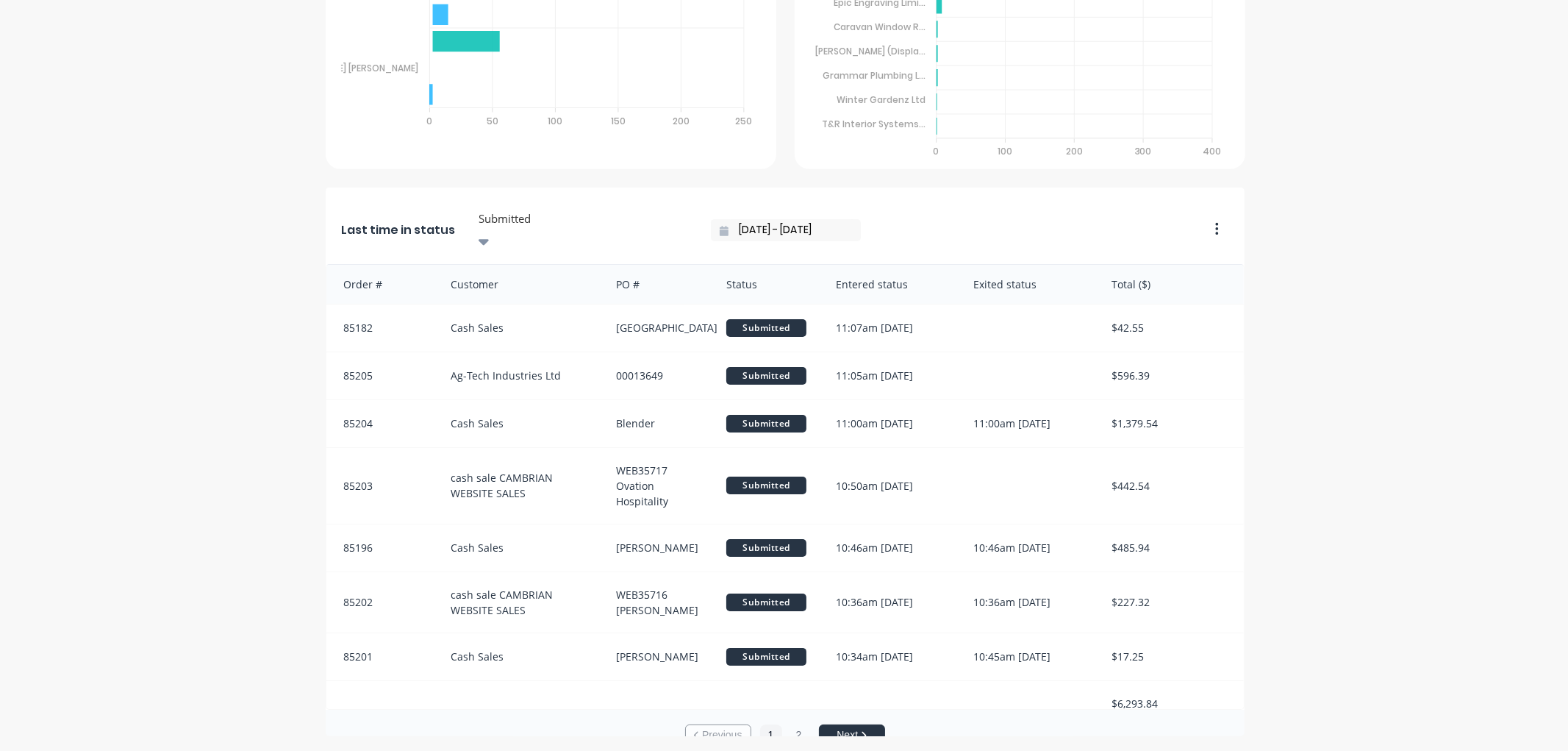
click at [528, 220] on div at bounding box center [583, 219] width 211 height 19
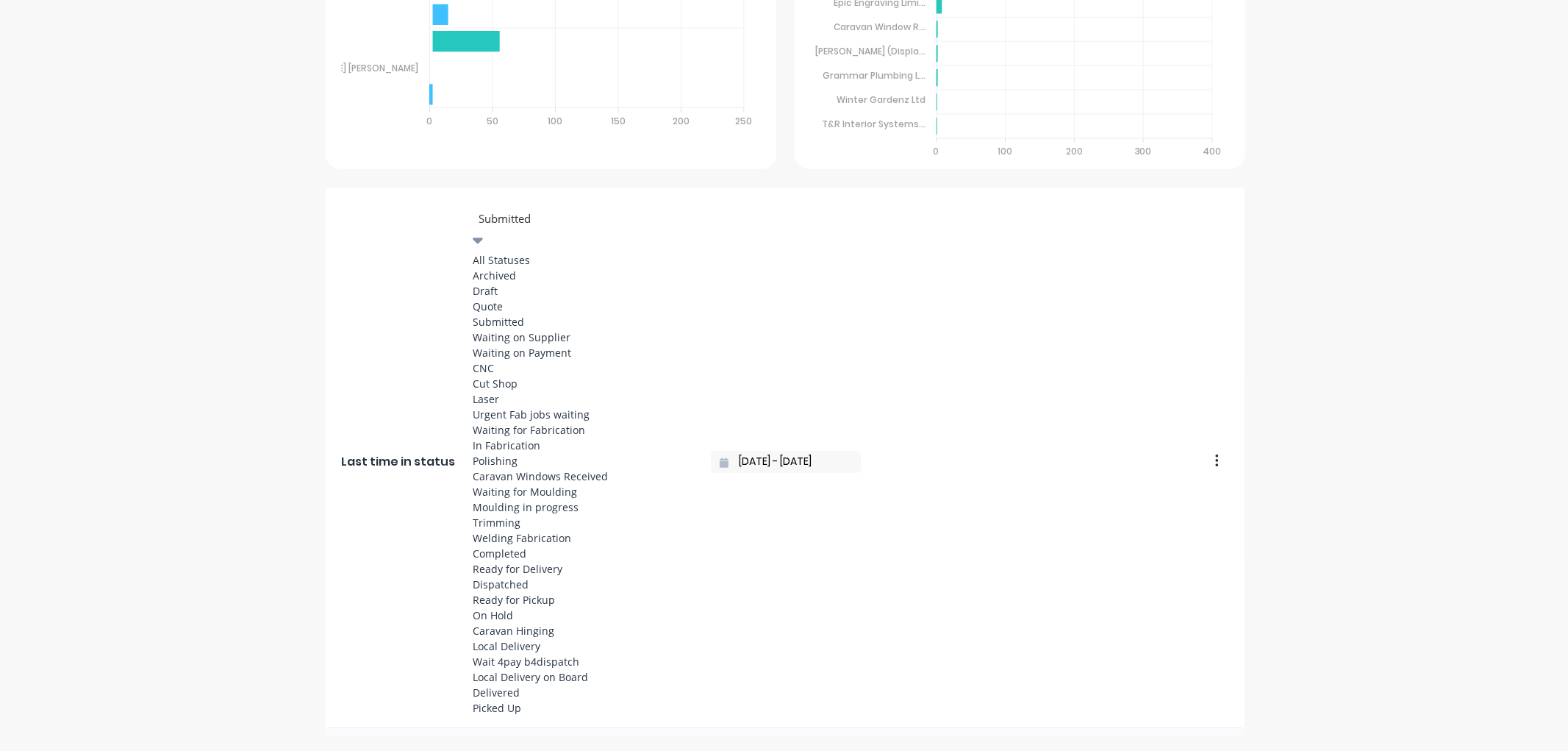
scroll to position [164, 0]
click at [491, 391] on div "Laser" at bounding box center [582, 399] width 220 height 15
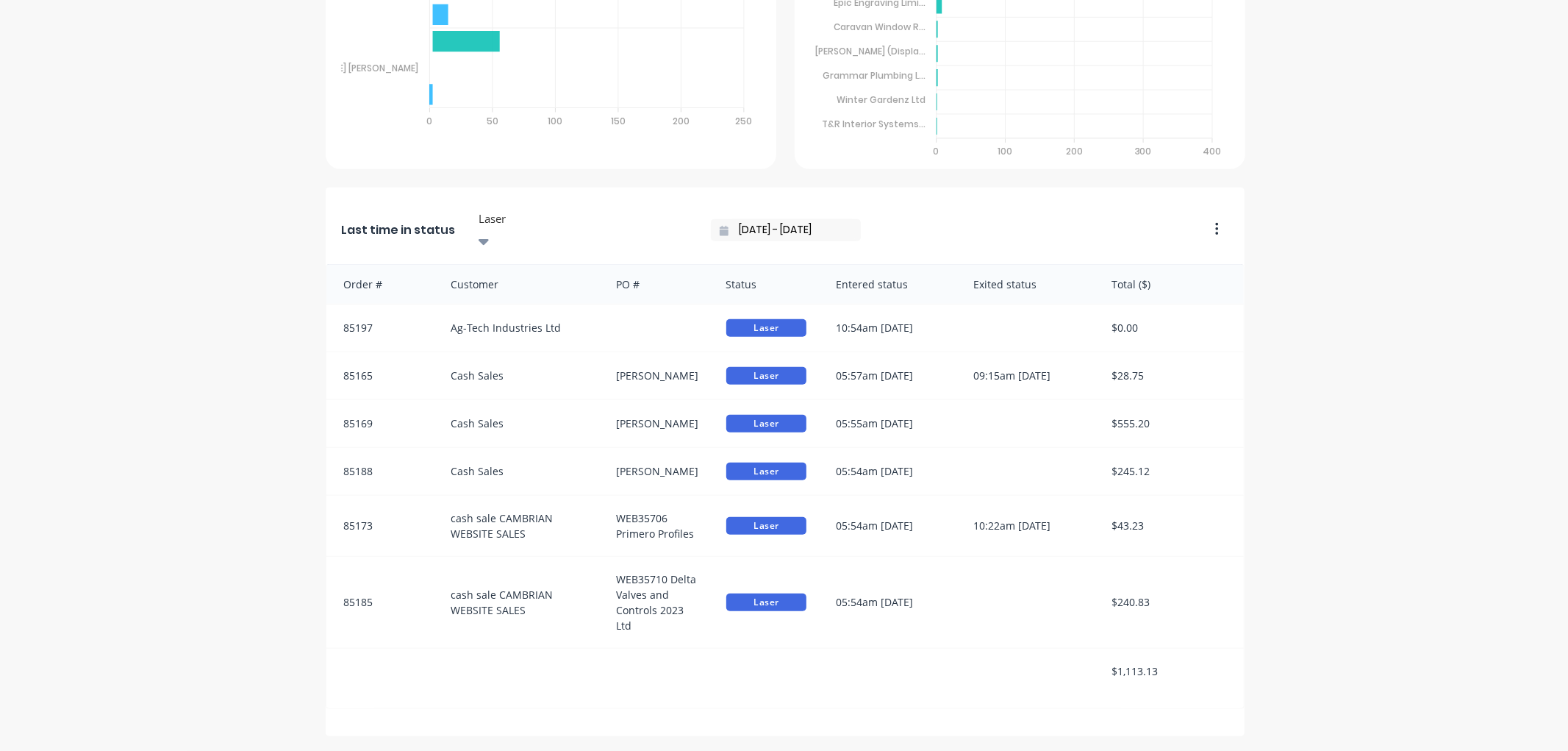
click at [495, 221] on div at bounding box center [583, 219] width 211 height 19
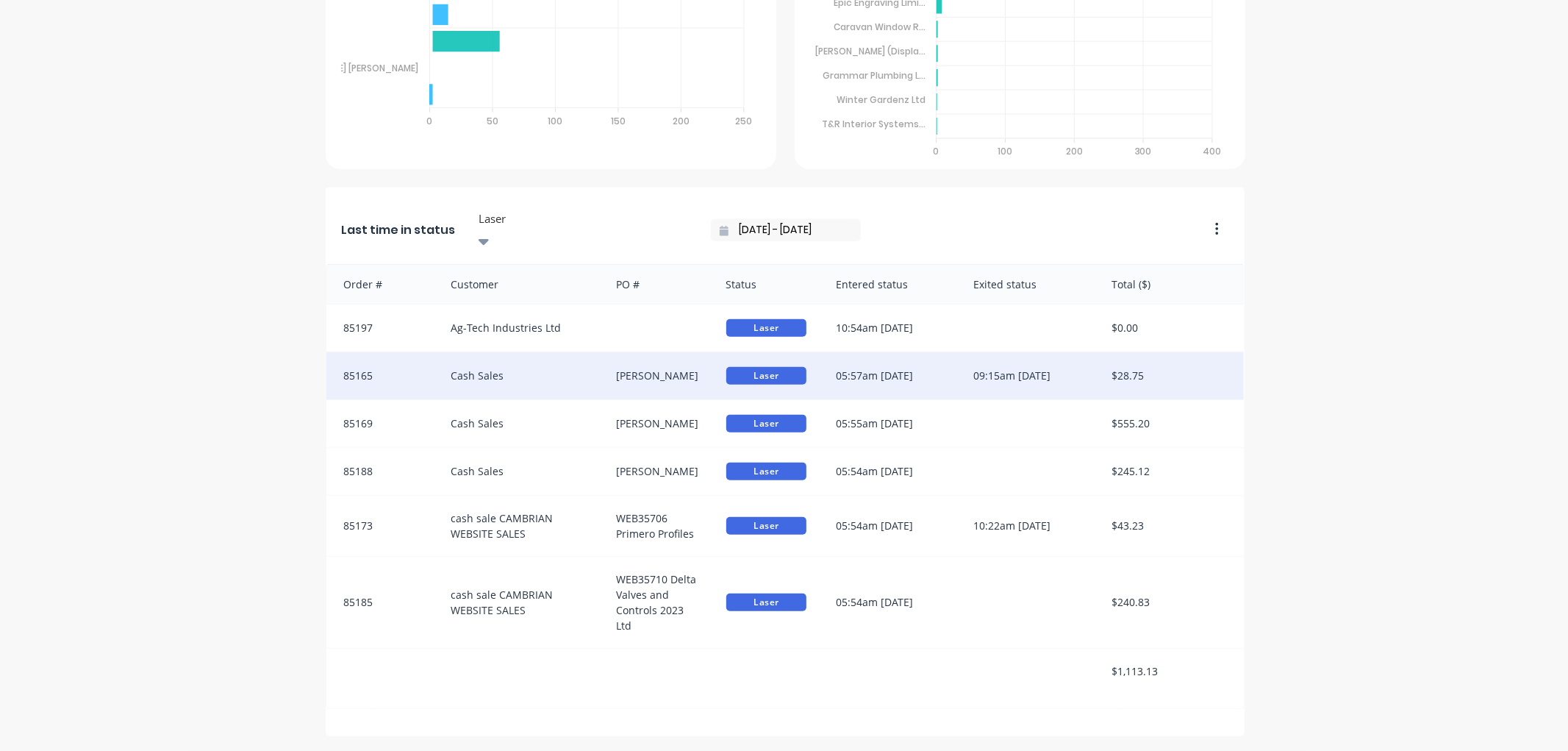
click at [916, 357] on div "05:57am [DATE]" at bounding box center [890, 376] width 137 height 47
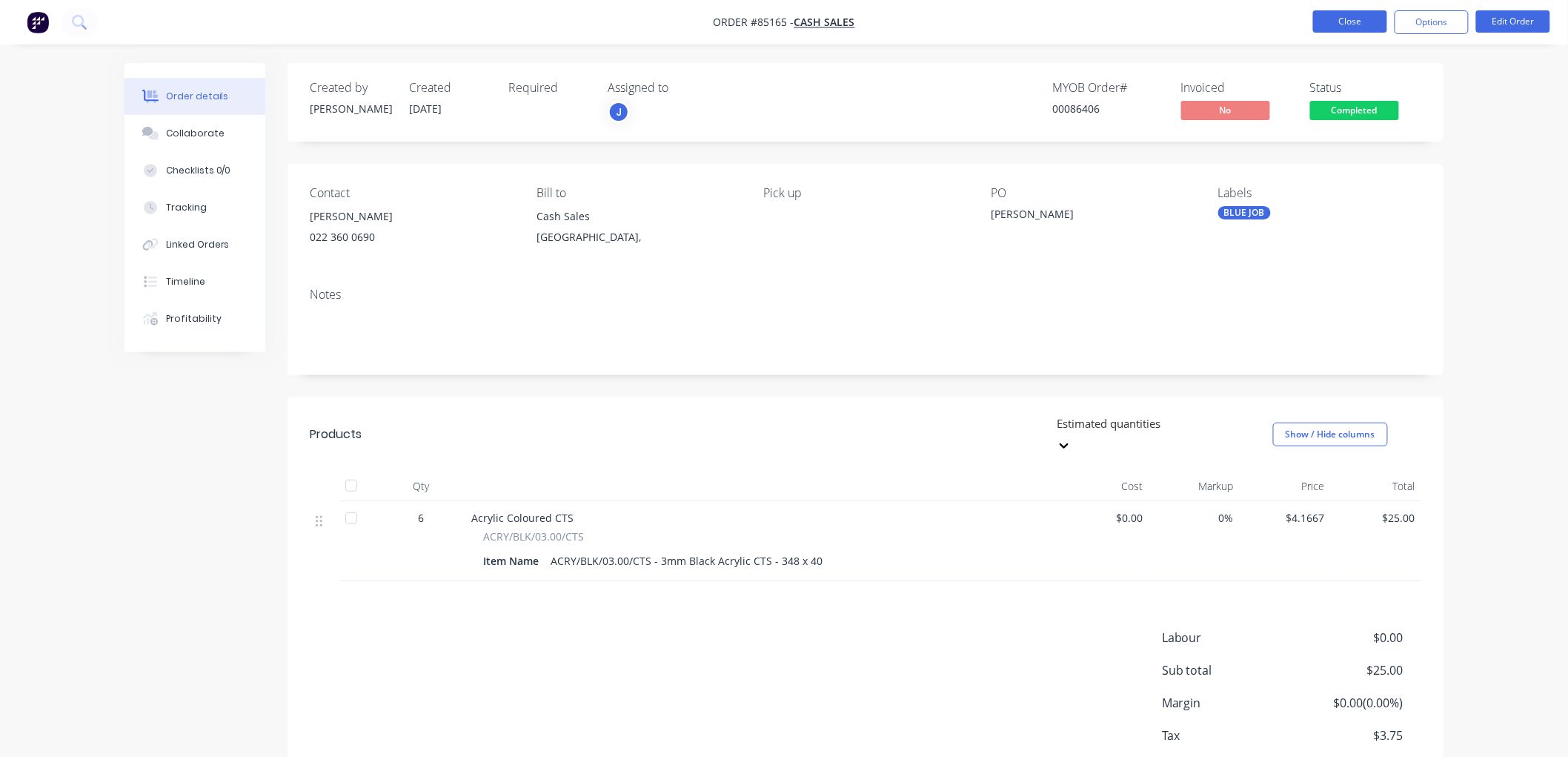
click at [1326, 21] on button "Close" at bounding box center [1350, 21] width 74 height 22
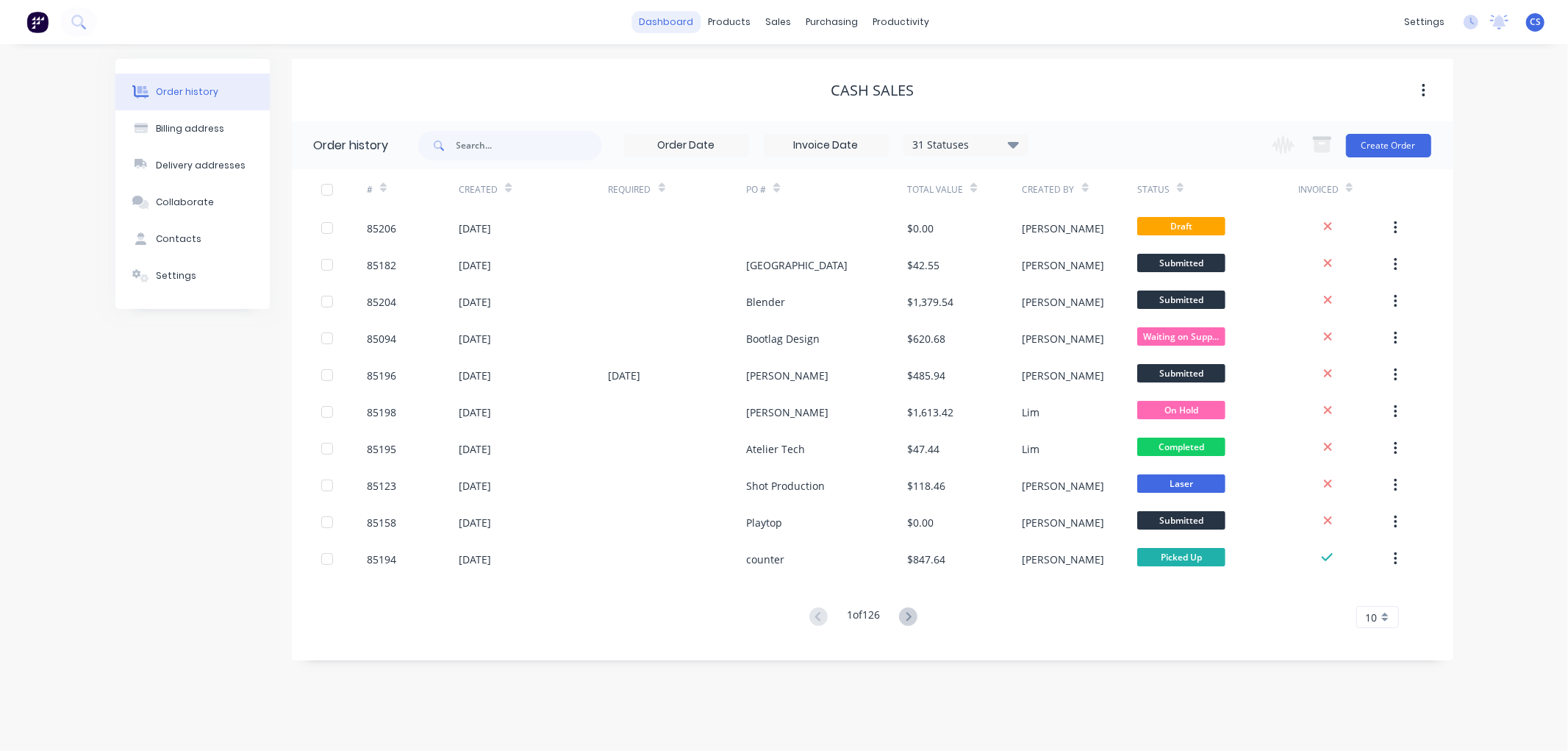
click at [675, 22] on link "dashboard" at bounding box center [666, 22] width 69 height 22
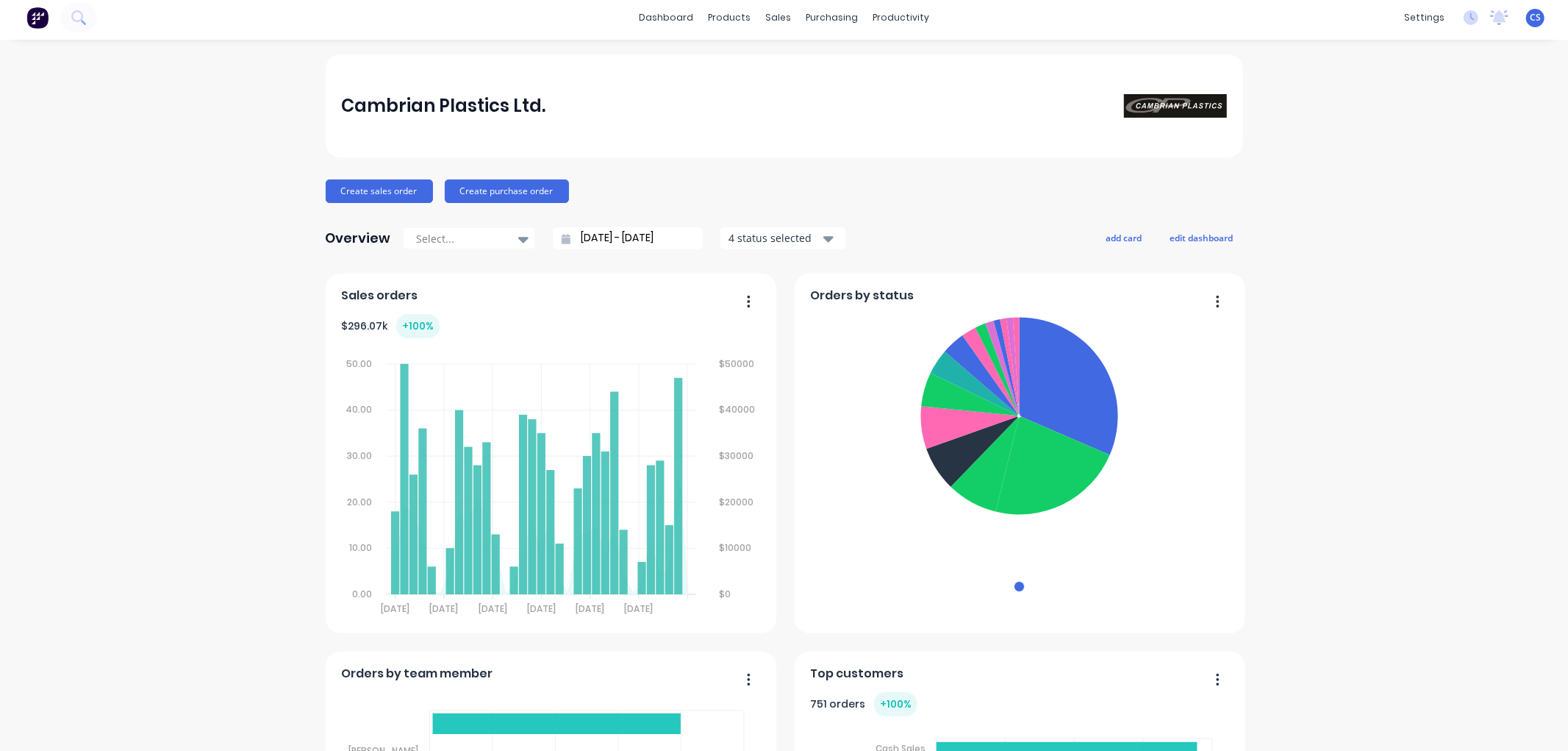
scroll to position [847, 0]
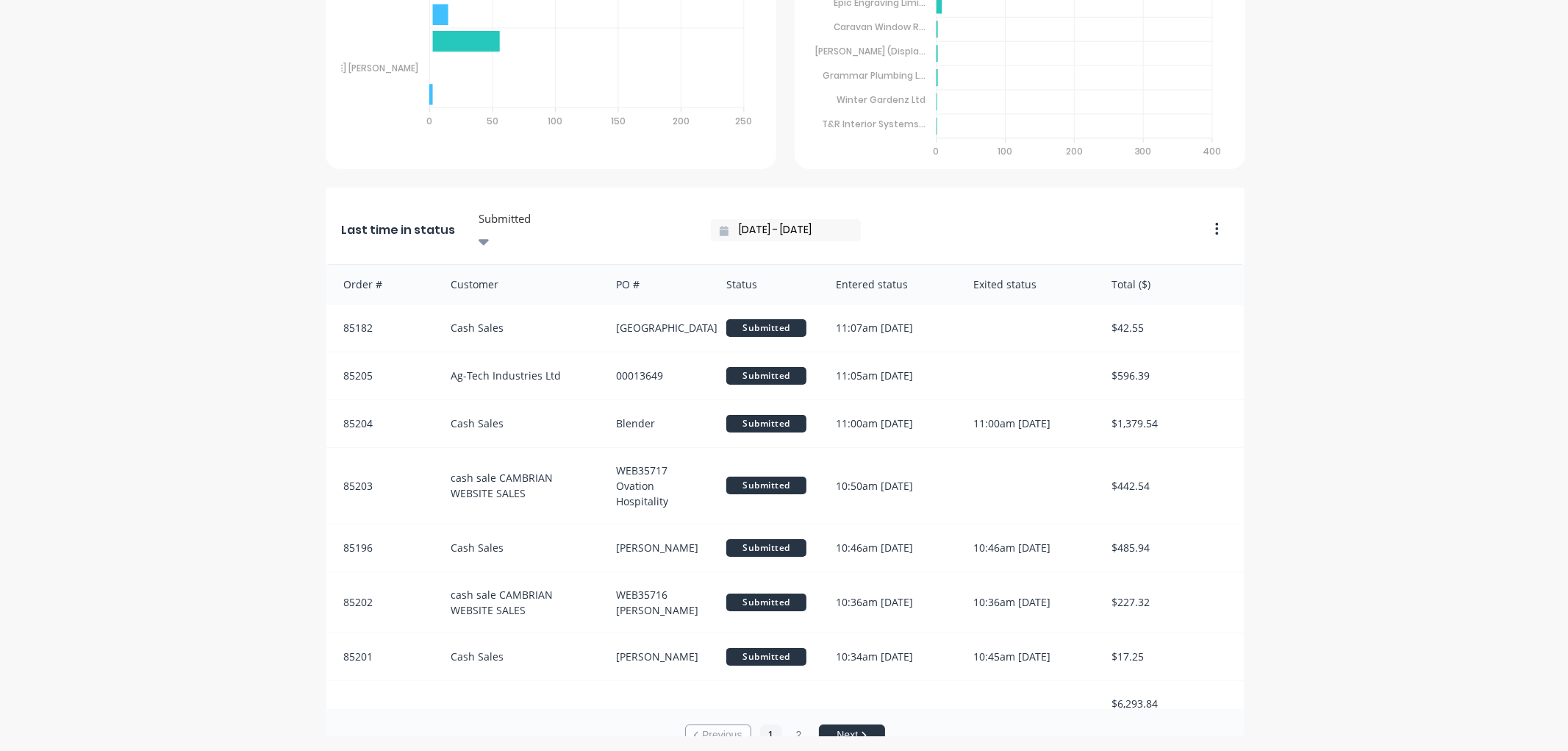
click at [518, 213] on div at bounding box center [583, 219] width 211 height 19
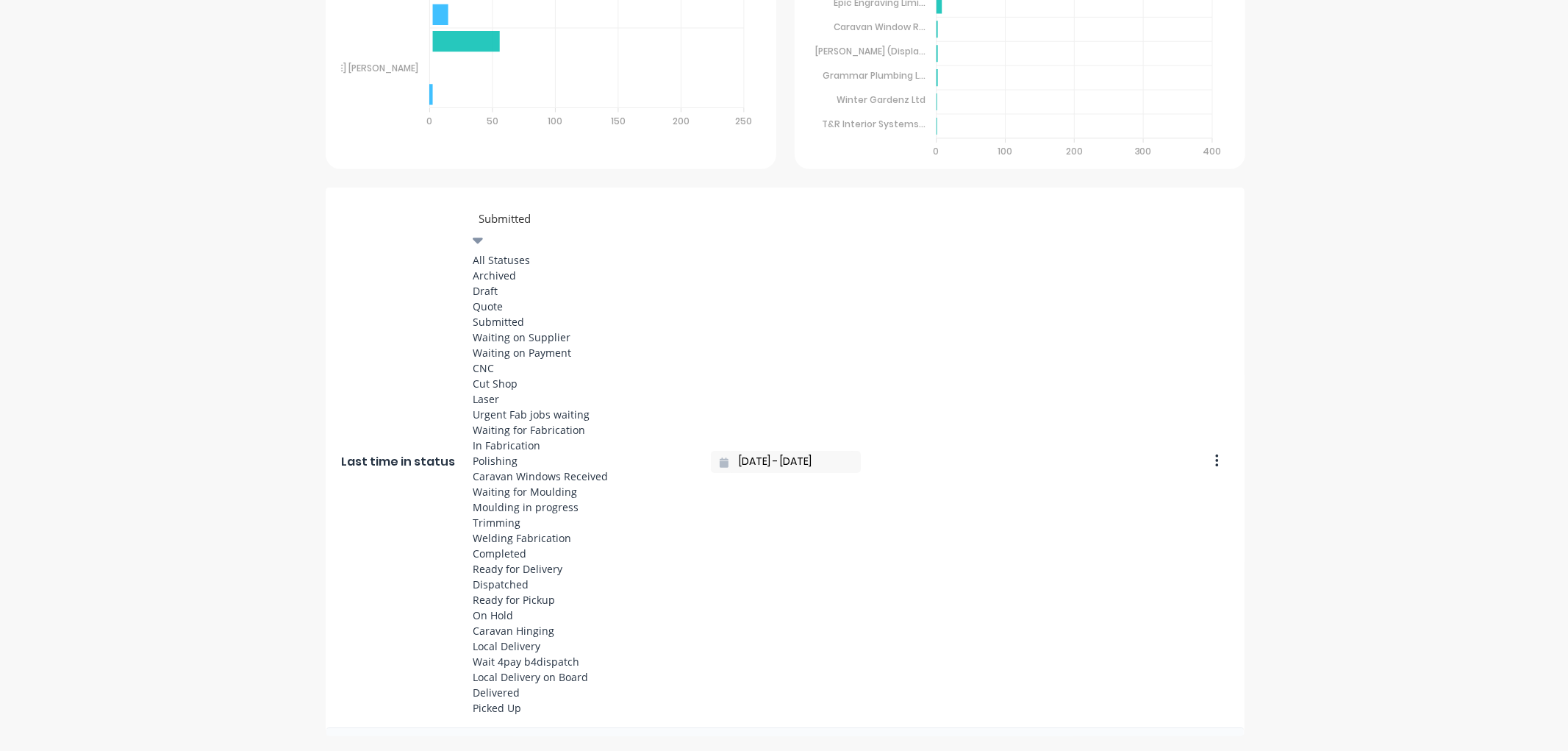
scroll to position [164, 0]
click at [506, 391] on div "Laser" at bounding box center [582, 399] width 220 height 15
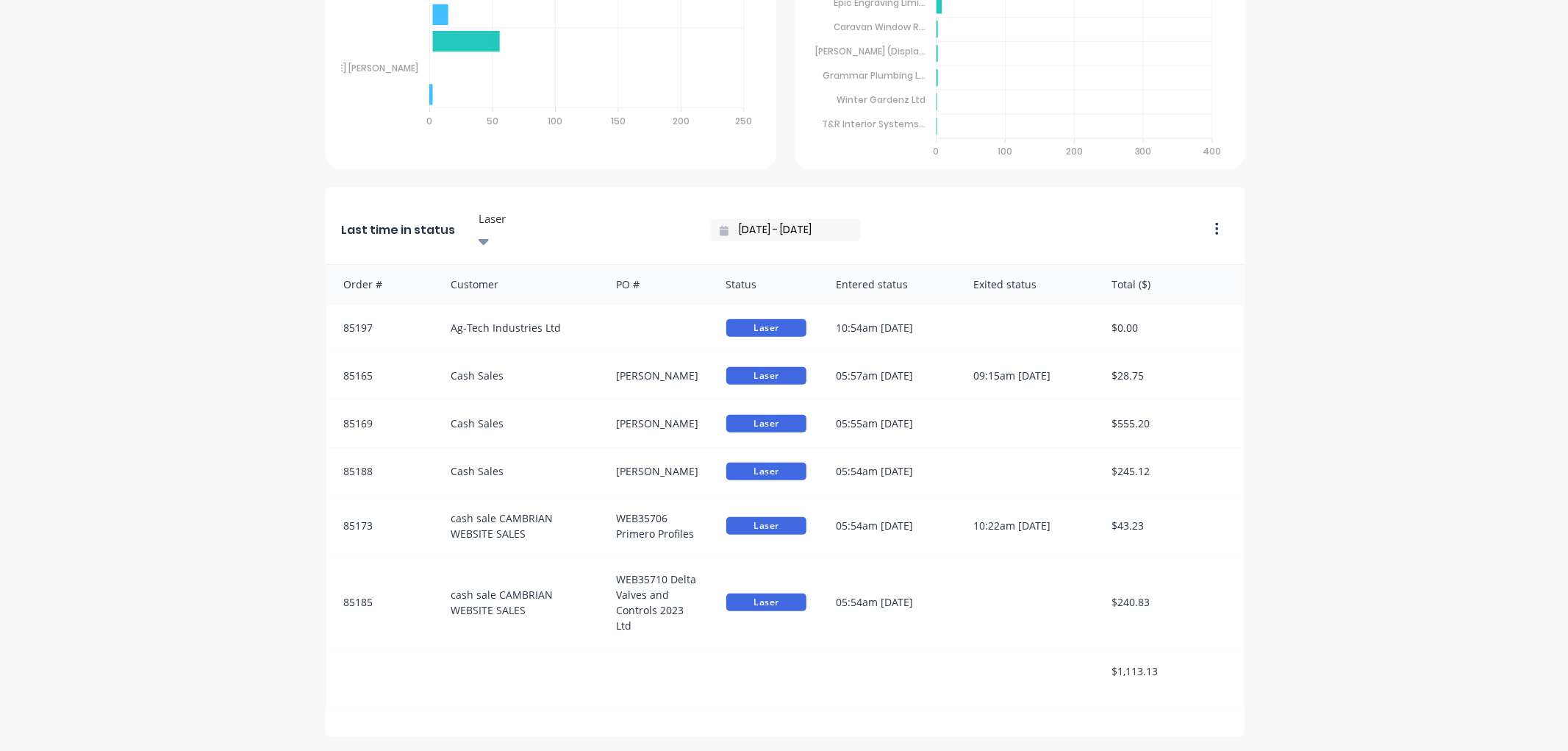
click at [729, 219] on input "[DATE] - [DATE]" at bounding box center [791, 229] width 126 height 22
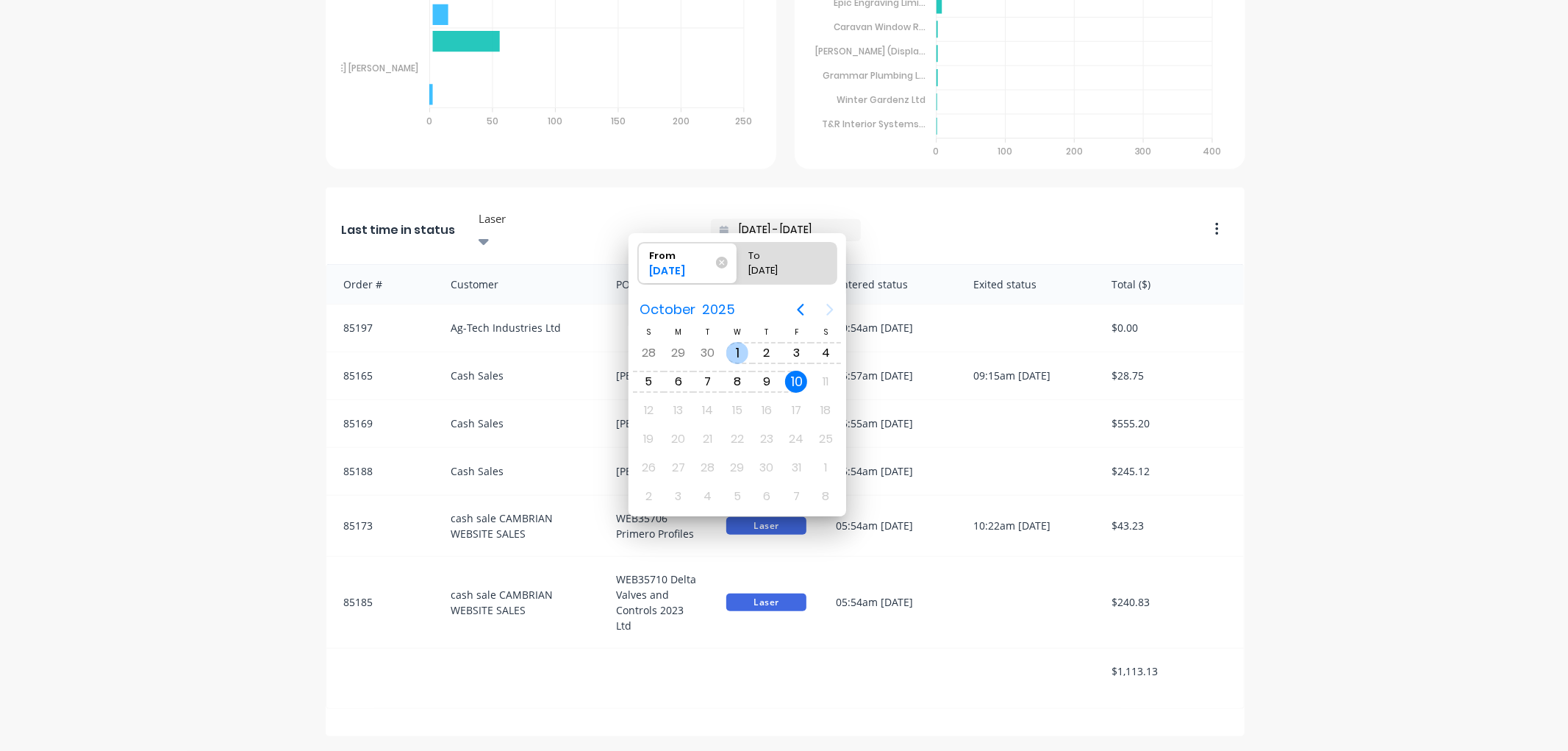
click at [735, 351] on div "1" at bounding box center [737, 352] width 22 height 22
type input "[DATE] - [DATE]"
radio input "false"
radio input "true"
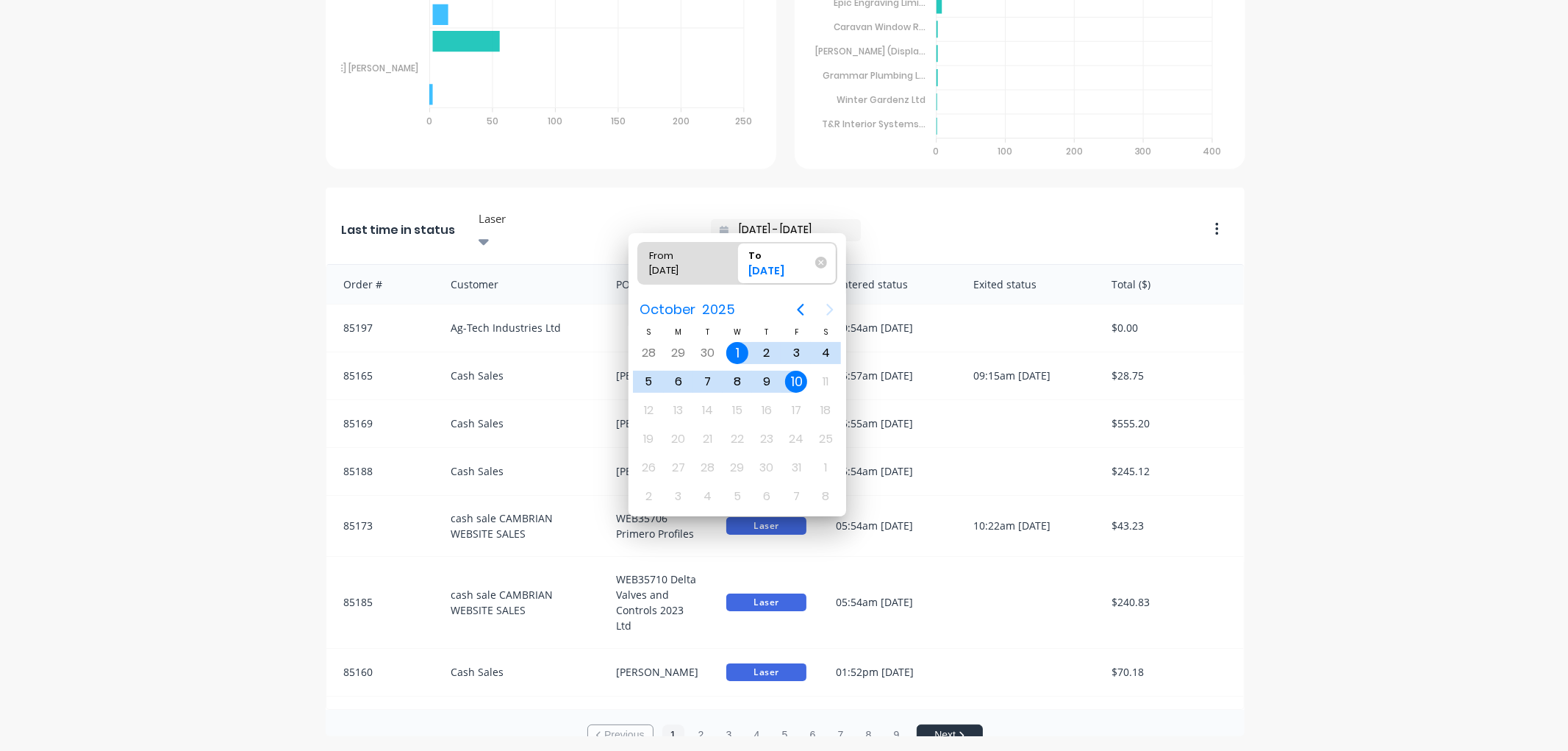
click at [797, 378] on div "10" at bounding box center [796, 382] width 22 height 22
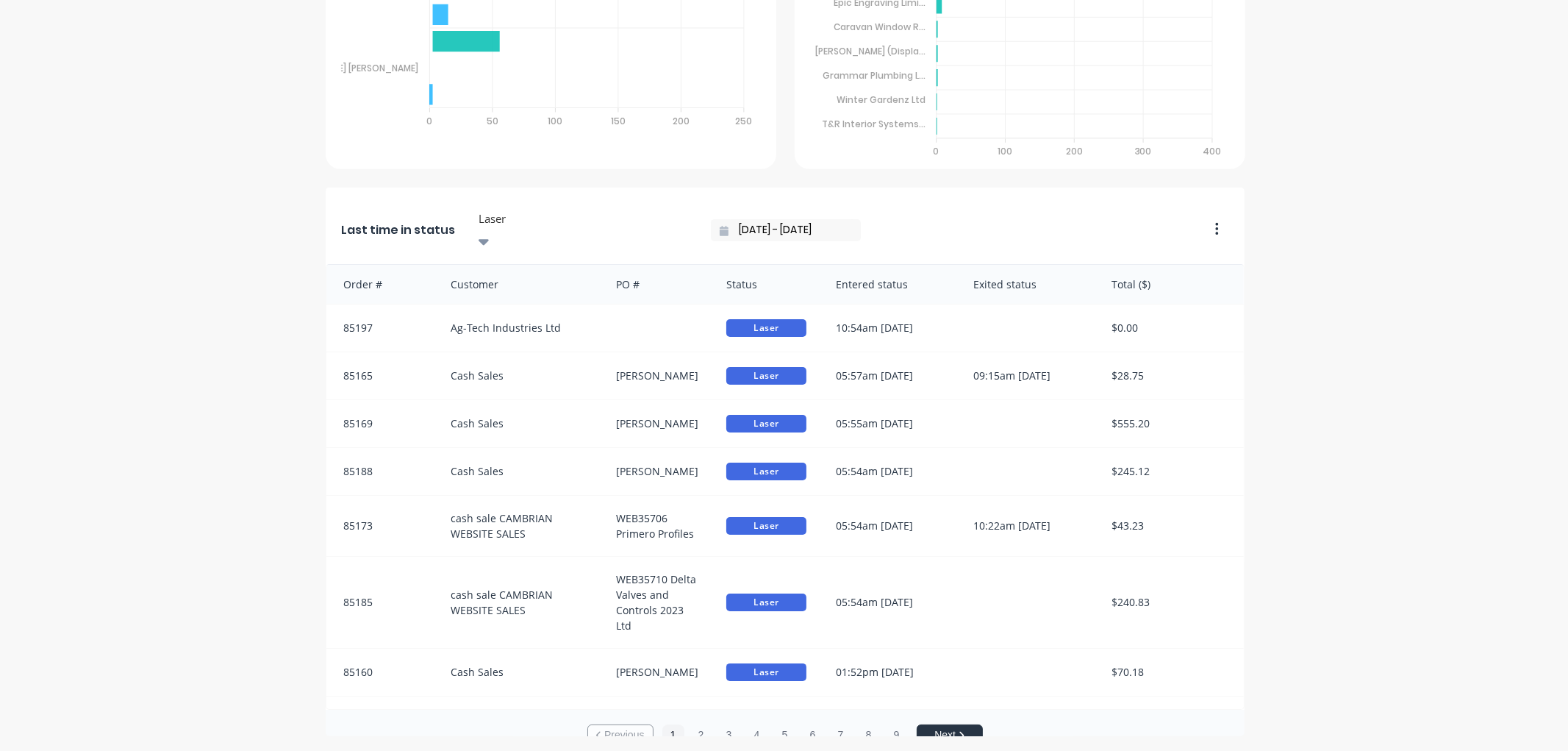
click at [1215, 221] on icon "button" at bounding box center [1217, 229] width 4 height 15
click at [1218, 203] on div "Last time in status Delete Duplicate Laser [DATE] - [DATE] Order # Customer PO …" at bounding box center [785, 474] width 919 height 574
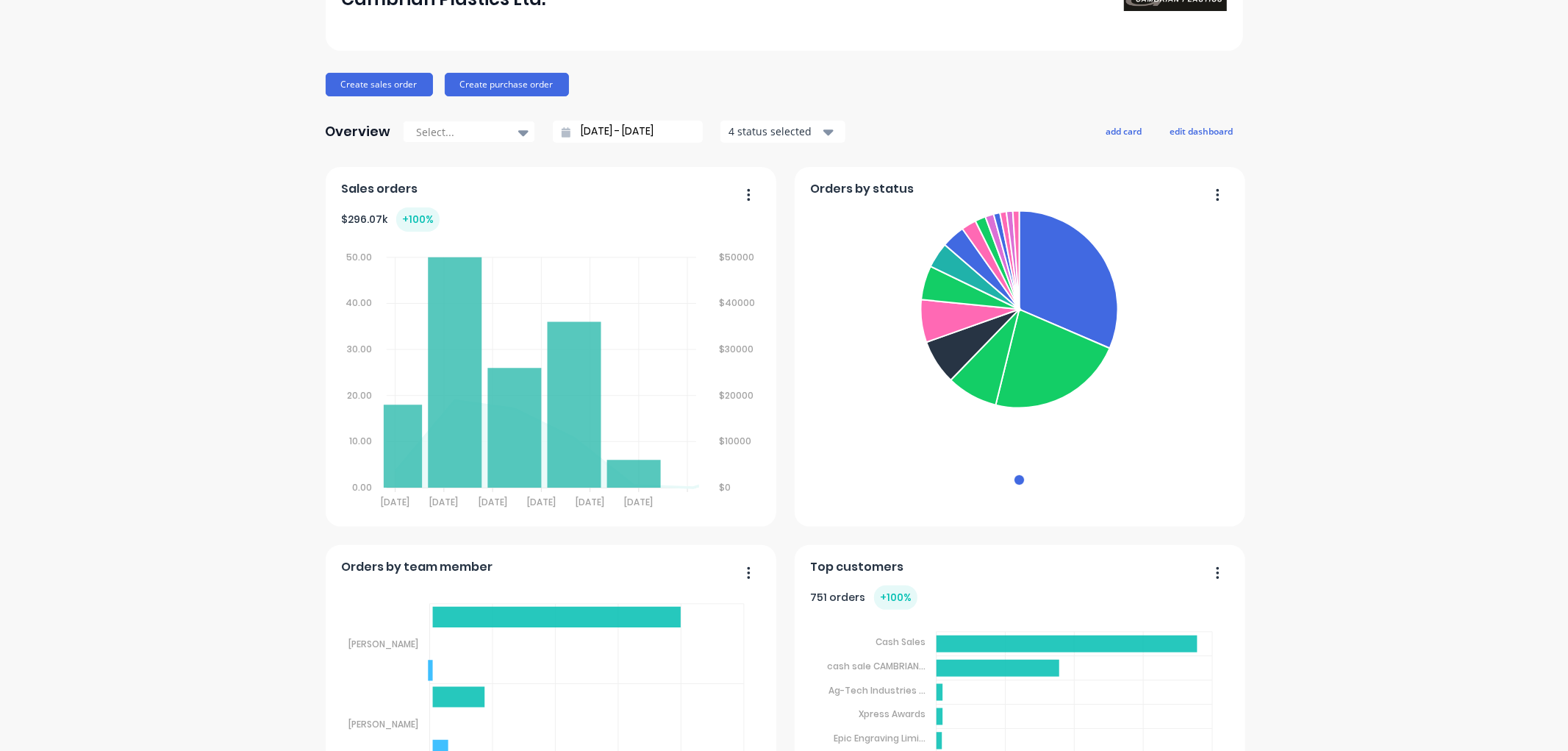
scroll to position [0, 0]
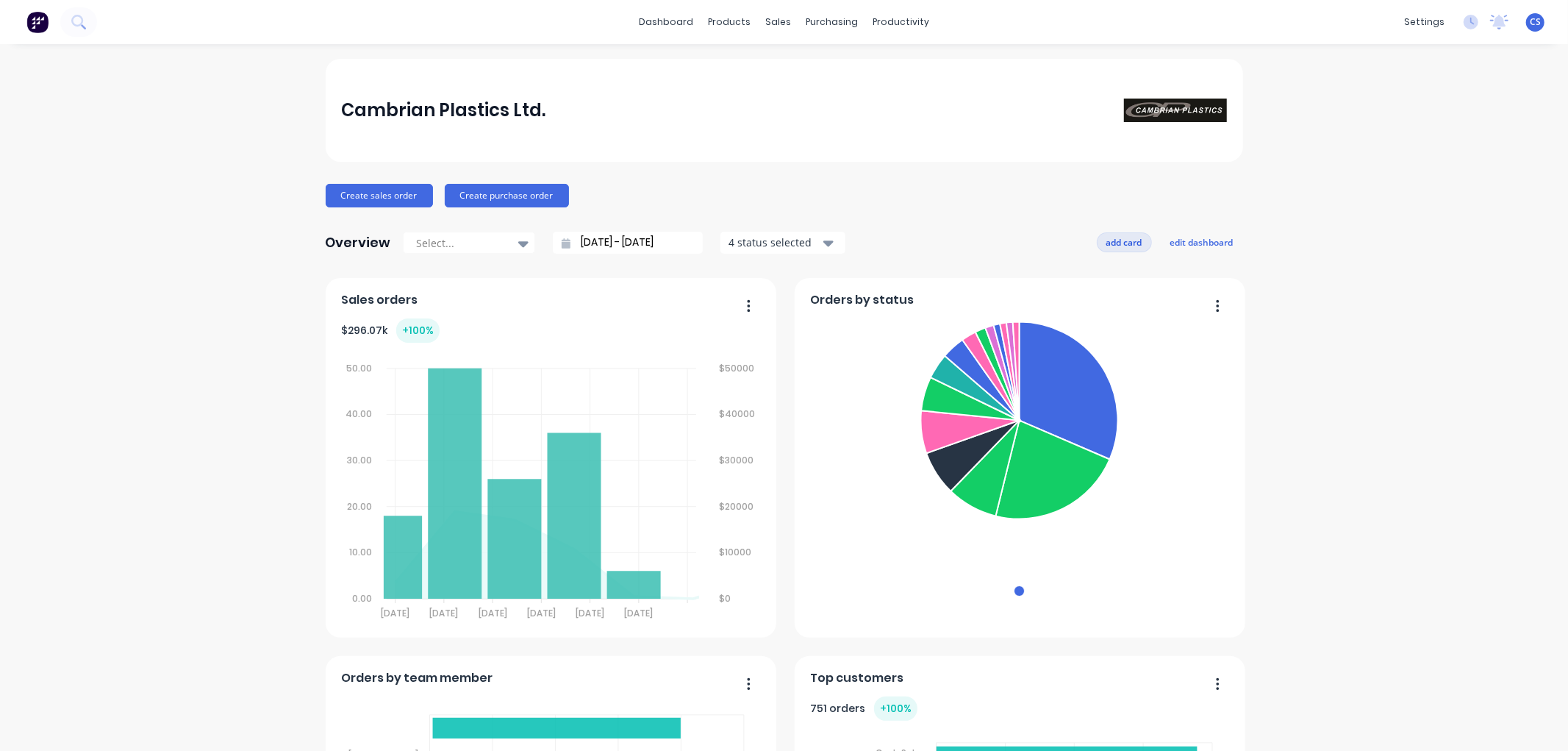
click at [1104, 239] on button "add card" at bounding box center [1125, 242] width 55 height 20
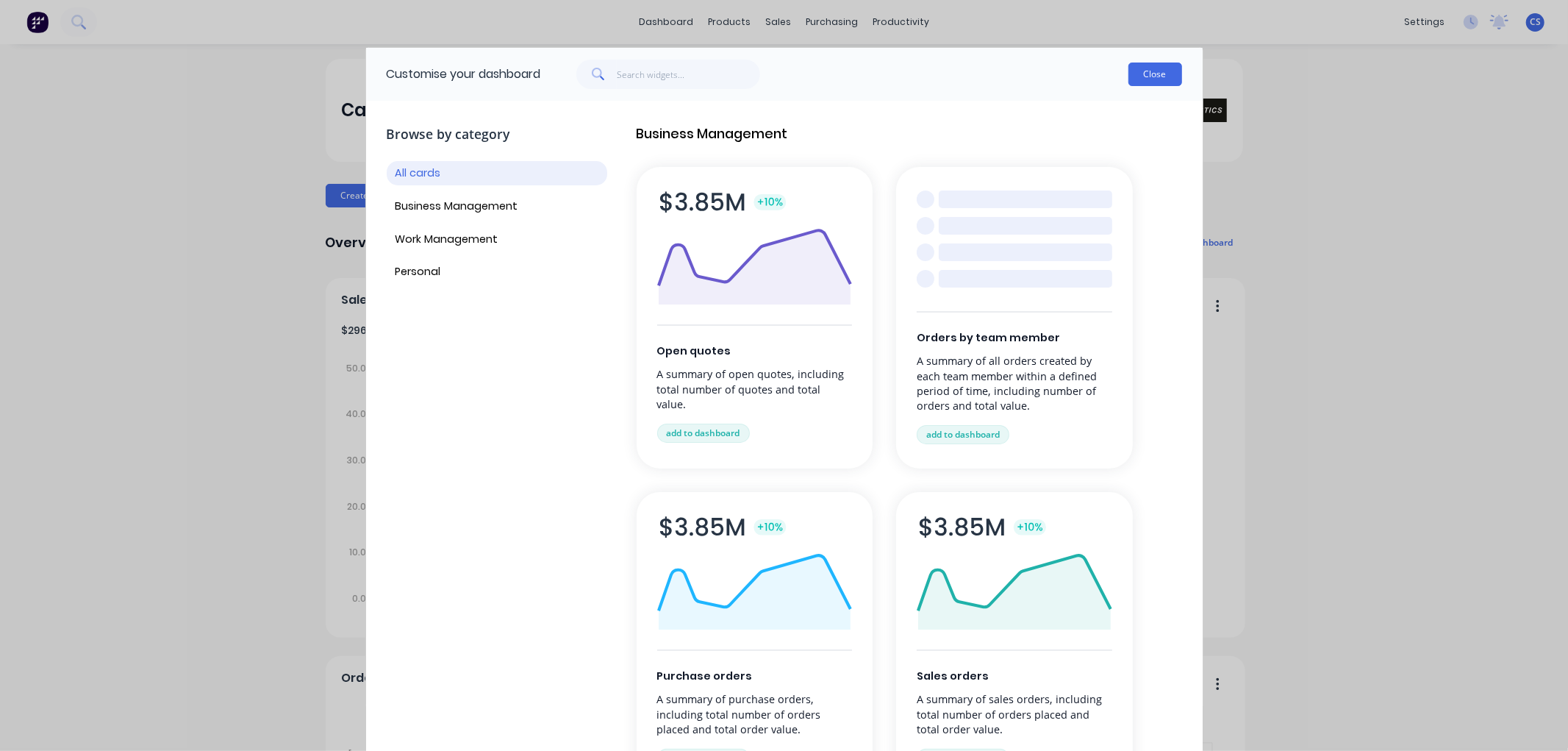
click at [1152, 71] on button "Close" at bounding box center [1156, 74] width 54 height 24
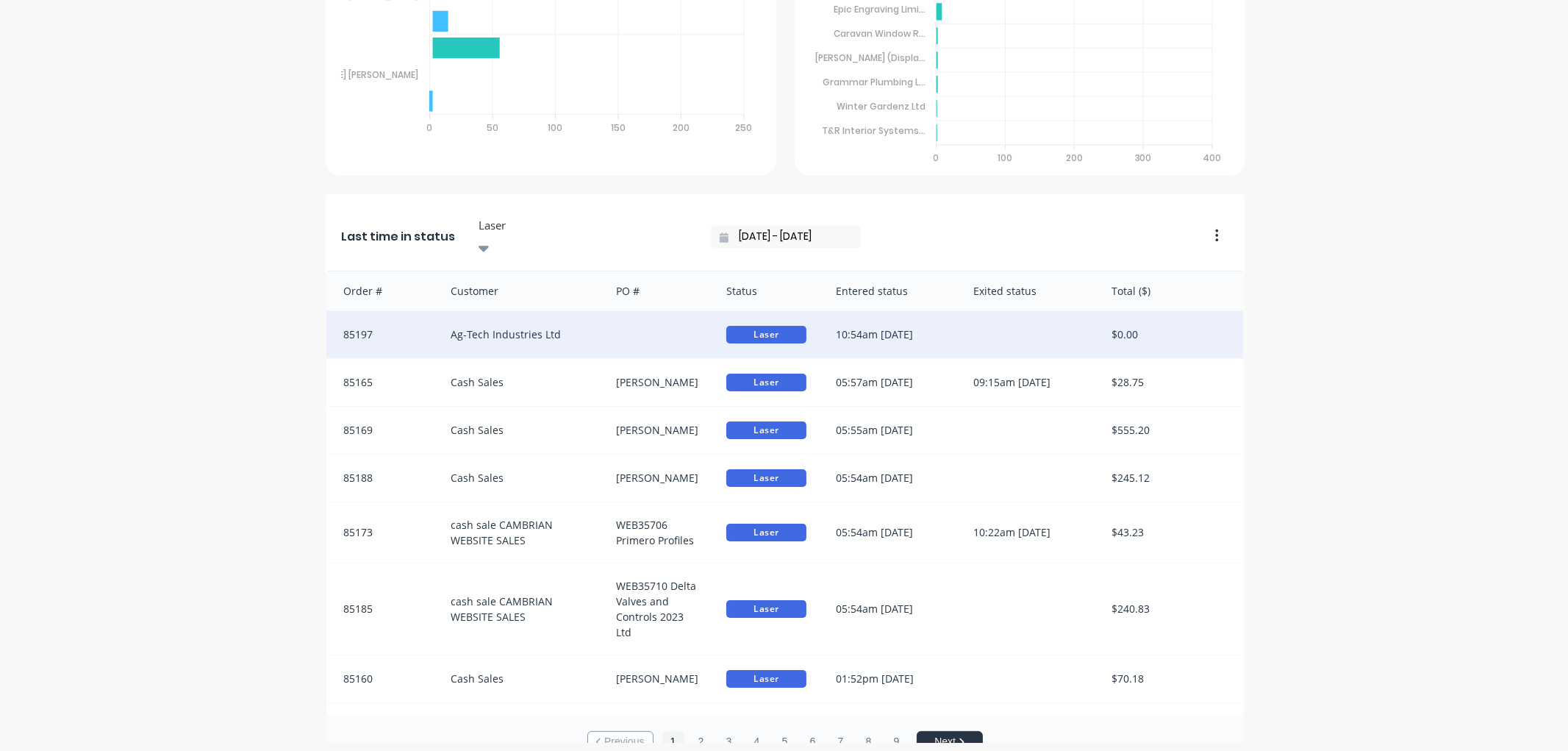
scroll to position [847, 0]
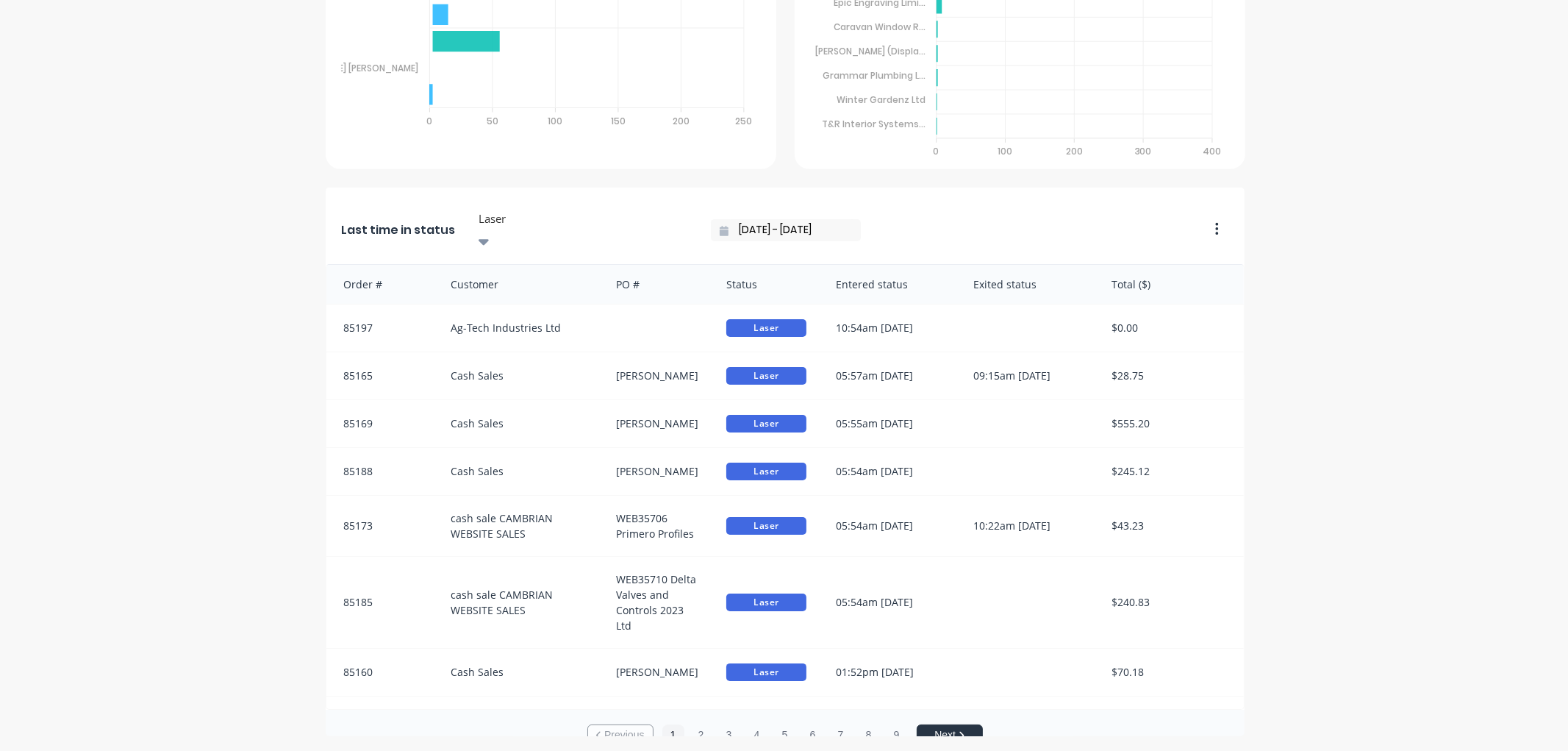
click at [729, 222] on input "[DATE] - [DATE]" at bounding box center [791, 229] width 126 height 22
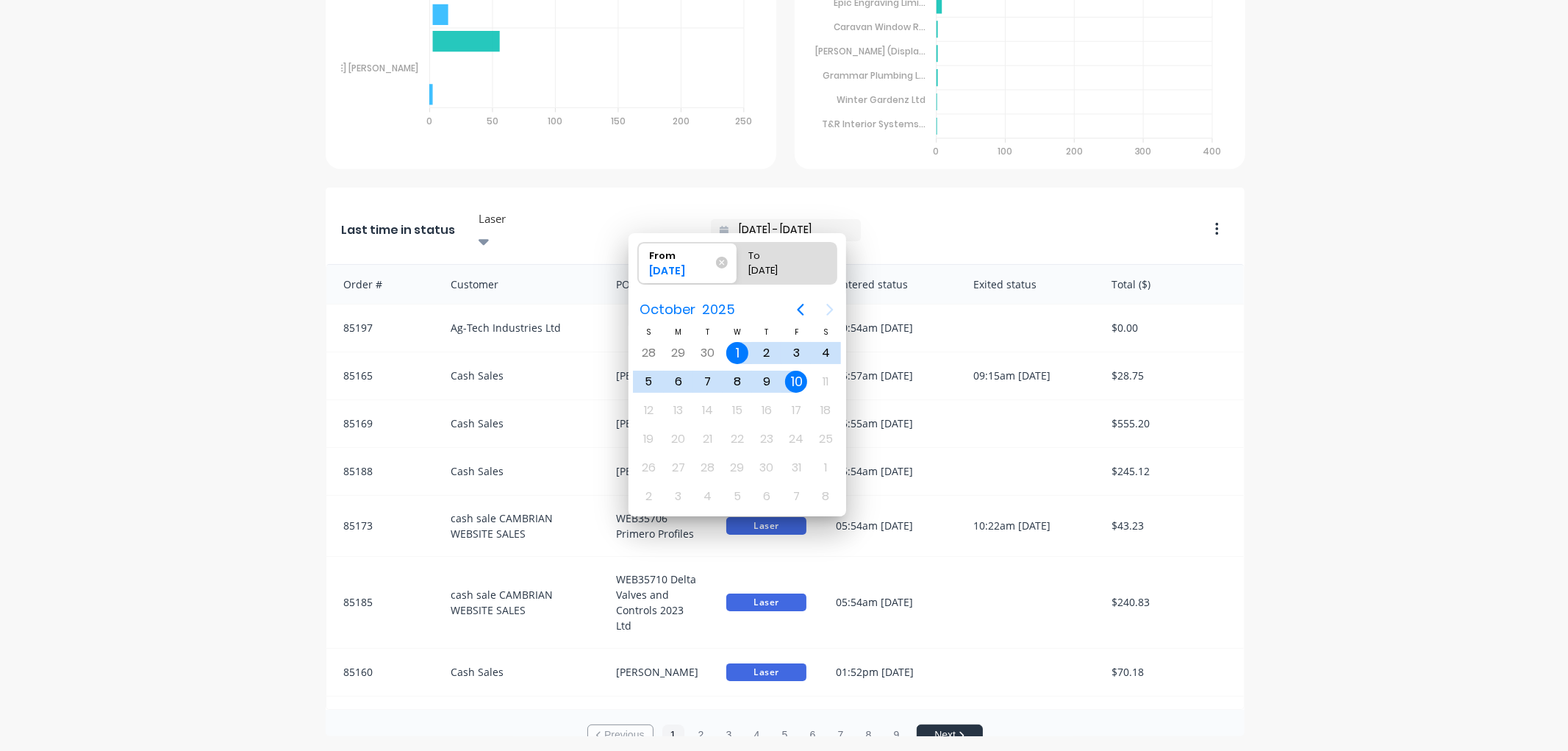
click at [796, 380] on div "10" at bounding box center [796, 382] width 22 height 22
type input "[DATE] - [DATE]"
radio input "false"
radio input "true"
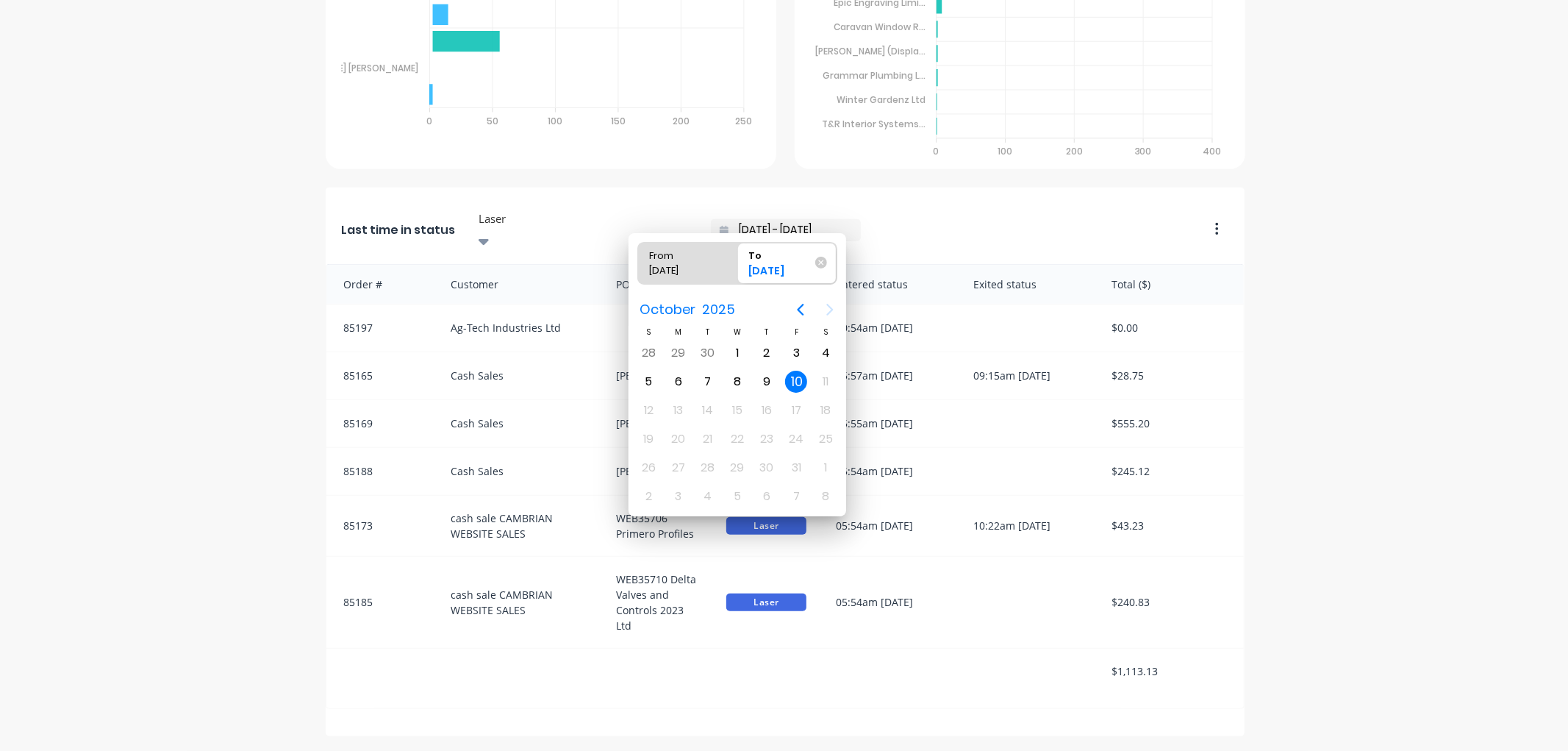
click at [798, 377] on div "10" at bounding box center [796, 382] width 22 height 22
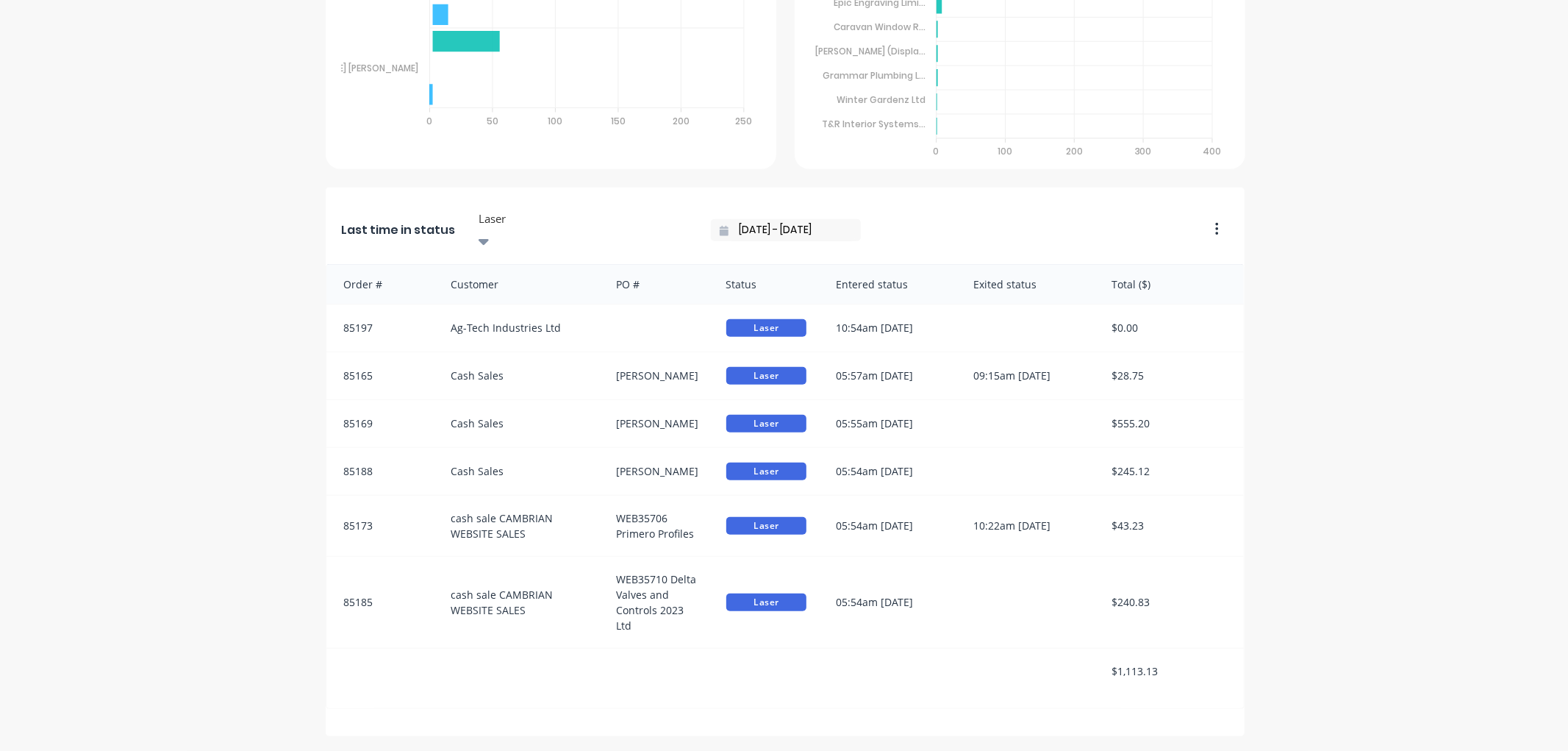
click at [912, 217] on div "Last time in status Laser [DATE] - [DATE]" at bounding box center [762, 226] width 873 height 76
click at [729, 219] on input "[DATE] - [DATE]" at bounding box center [791, 229] width 126 height 22
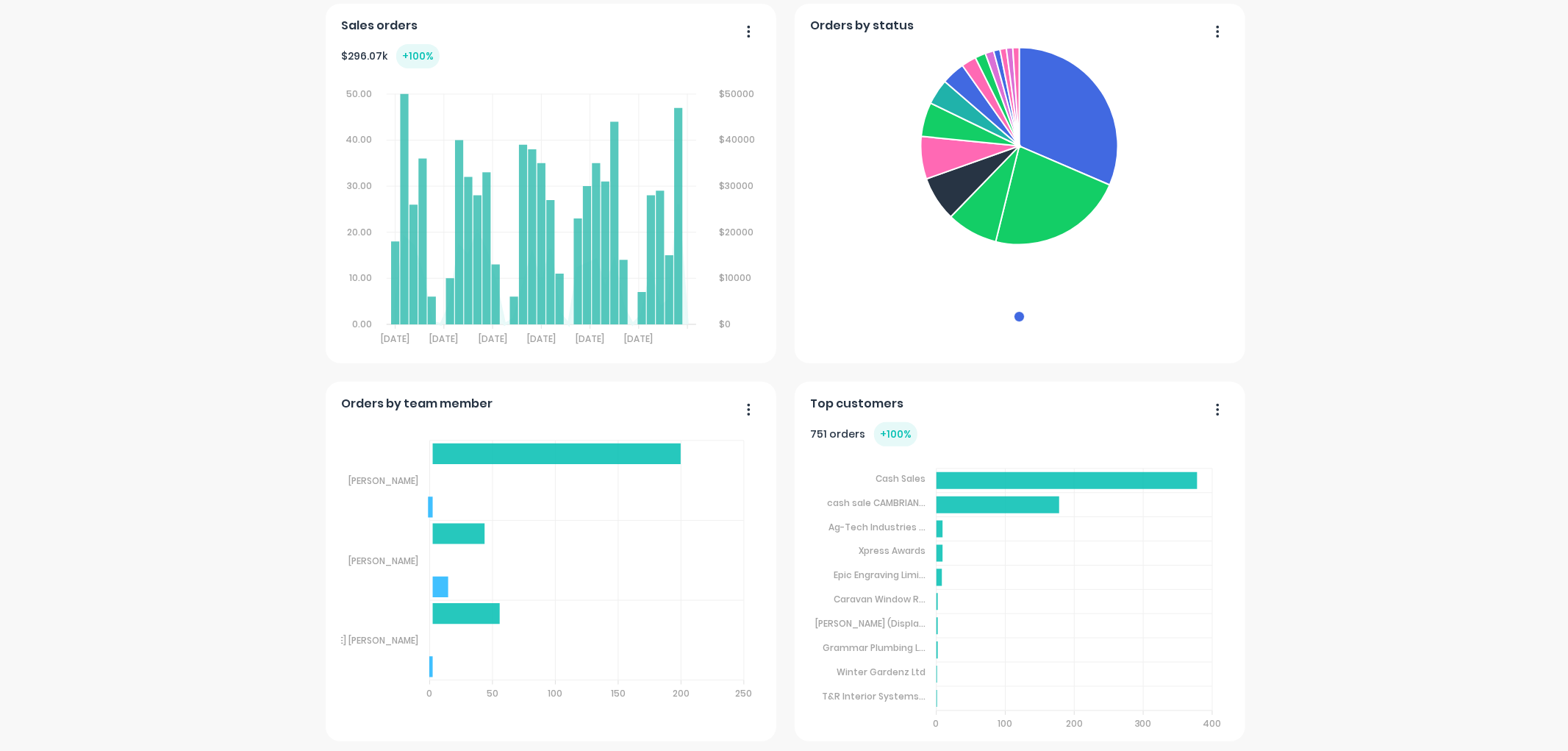
scroll to position [193, 0]
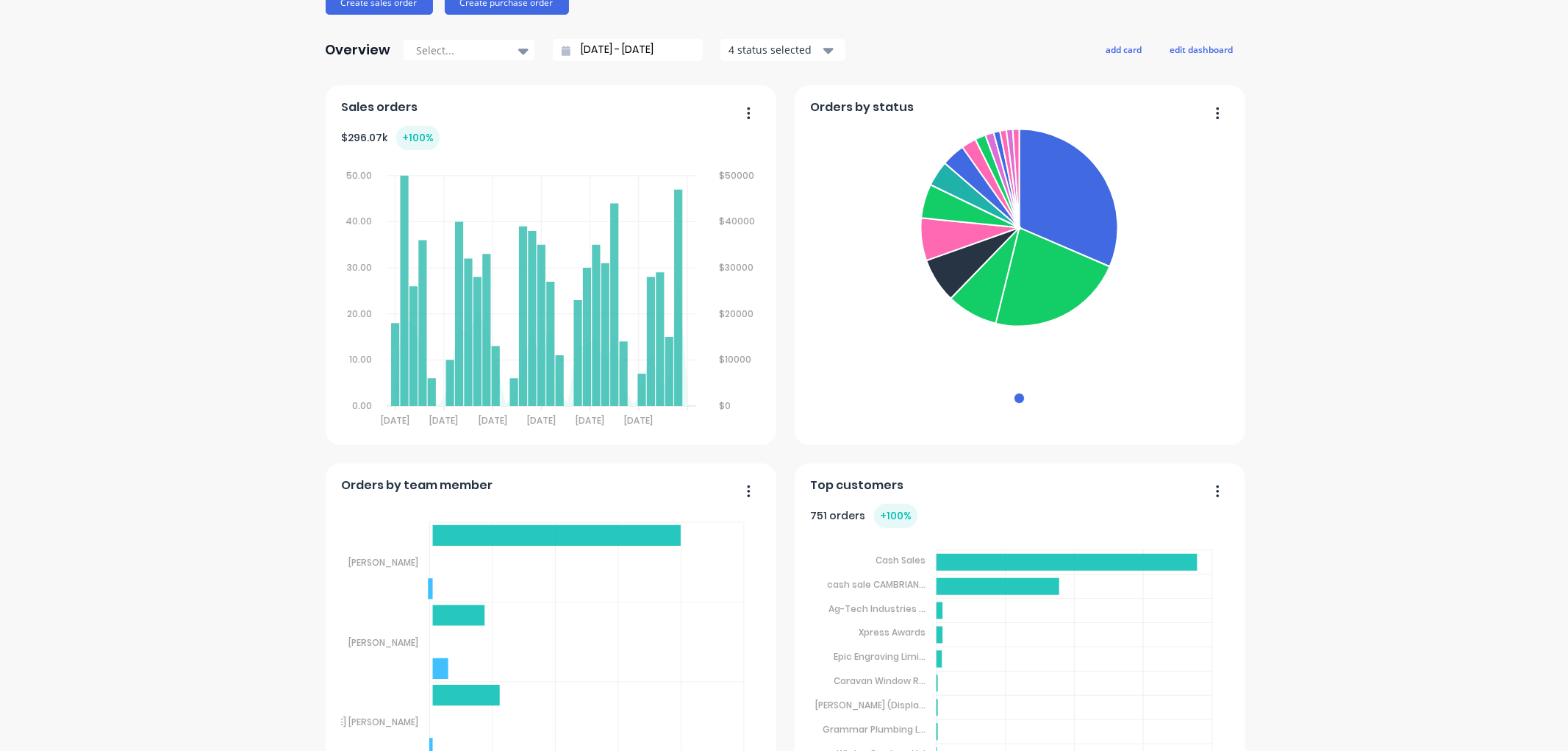
click at [1207, 111] on button "button" at bounding box center [1213, 115] width 31 height 23
click at [1299, 121] on div "Cambrian Plastics Ltd. Create sales order Create purchase order Overview Select…" at bounding box center [784, 627] width 1568 height 1524
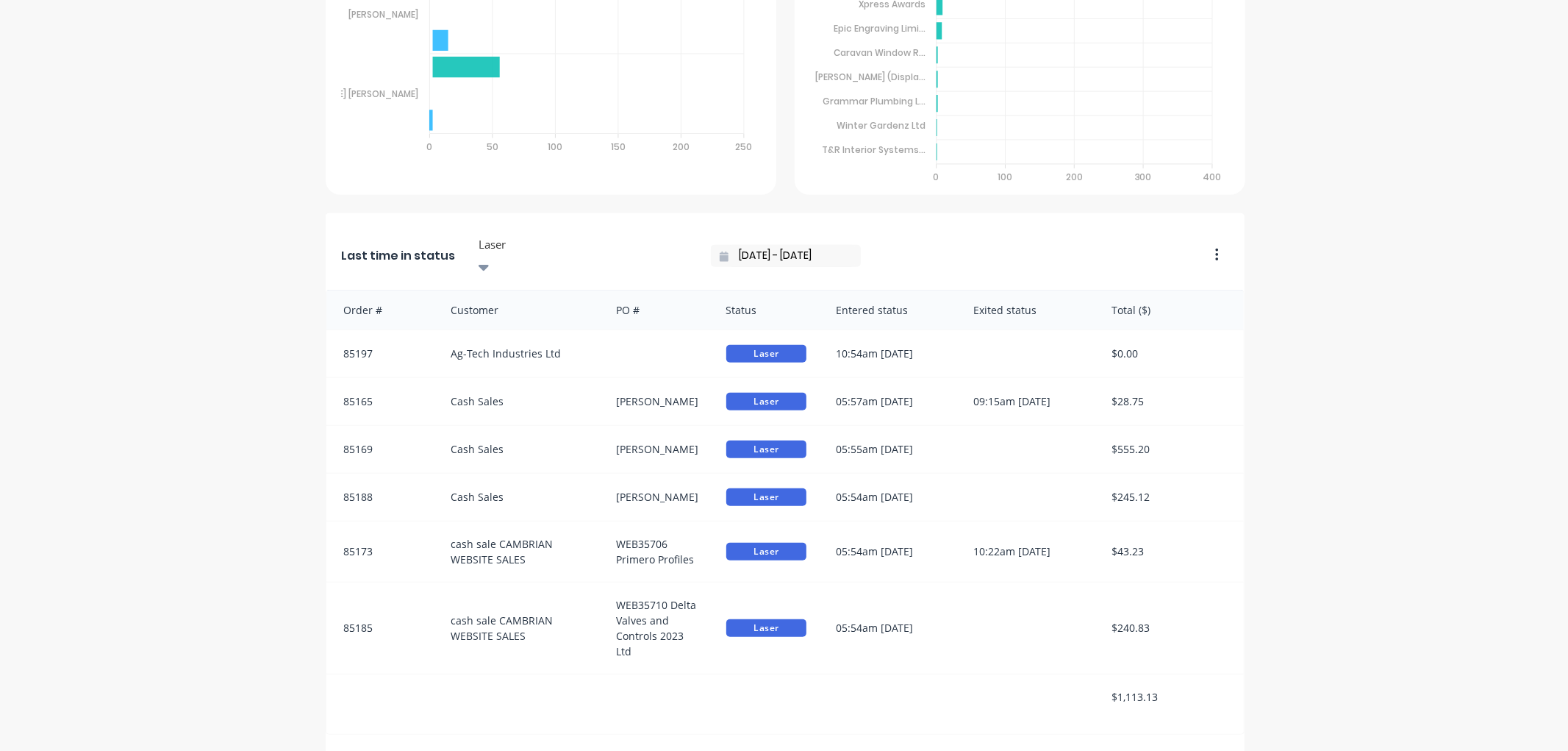
scroll to position [847, 0]
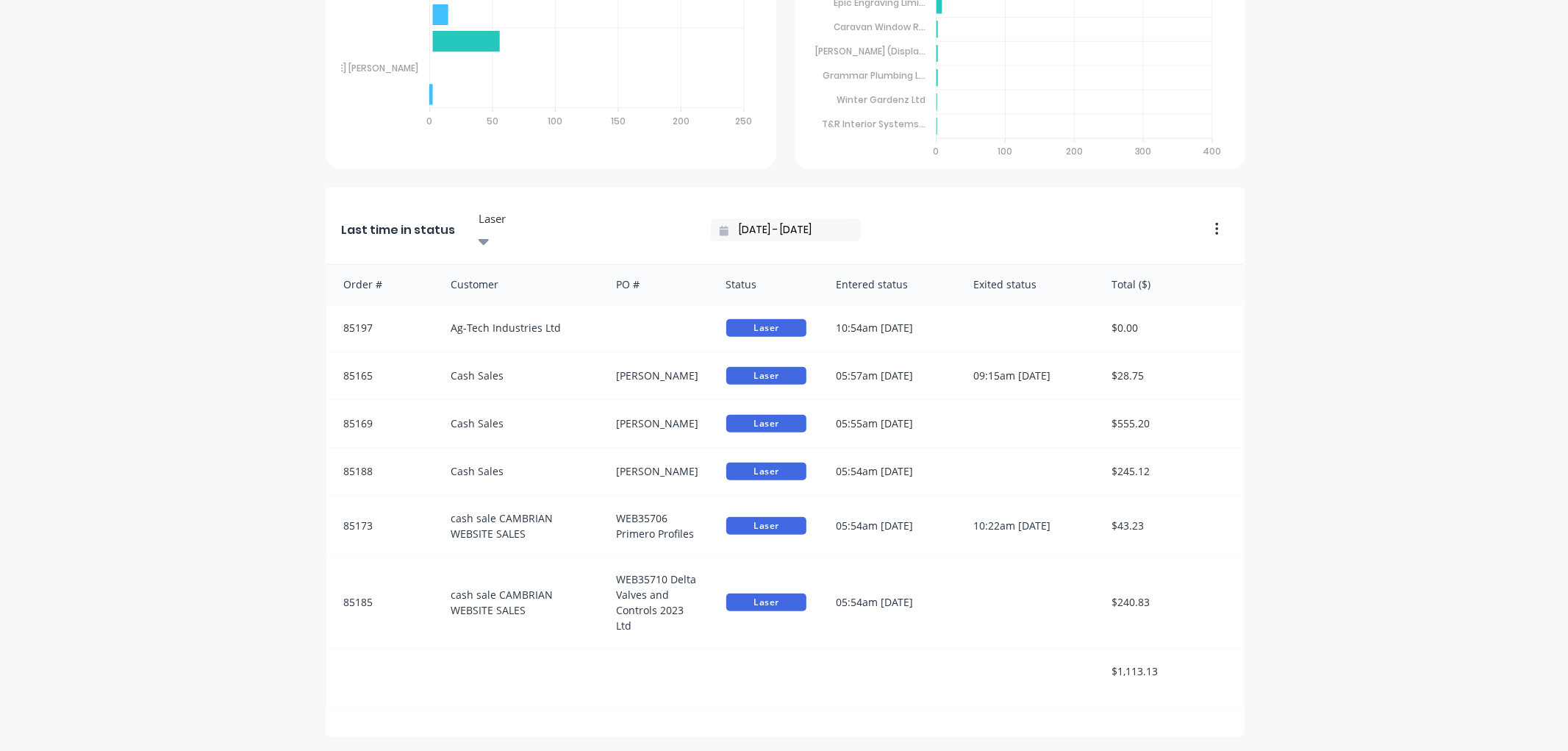
click at [489, 239] on icon at bounding box center [484, 242] width 11 height 6
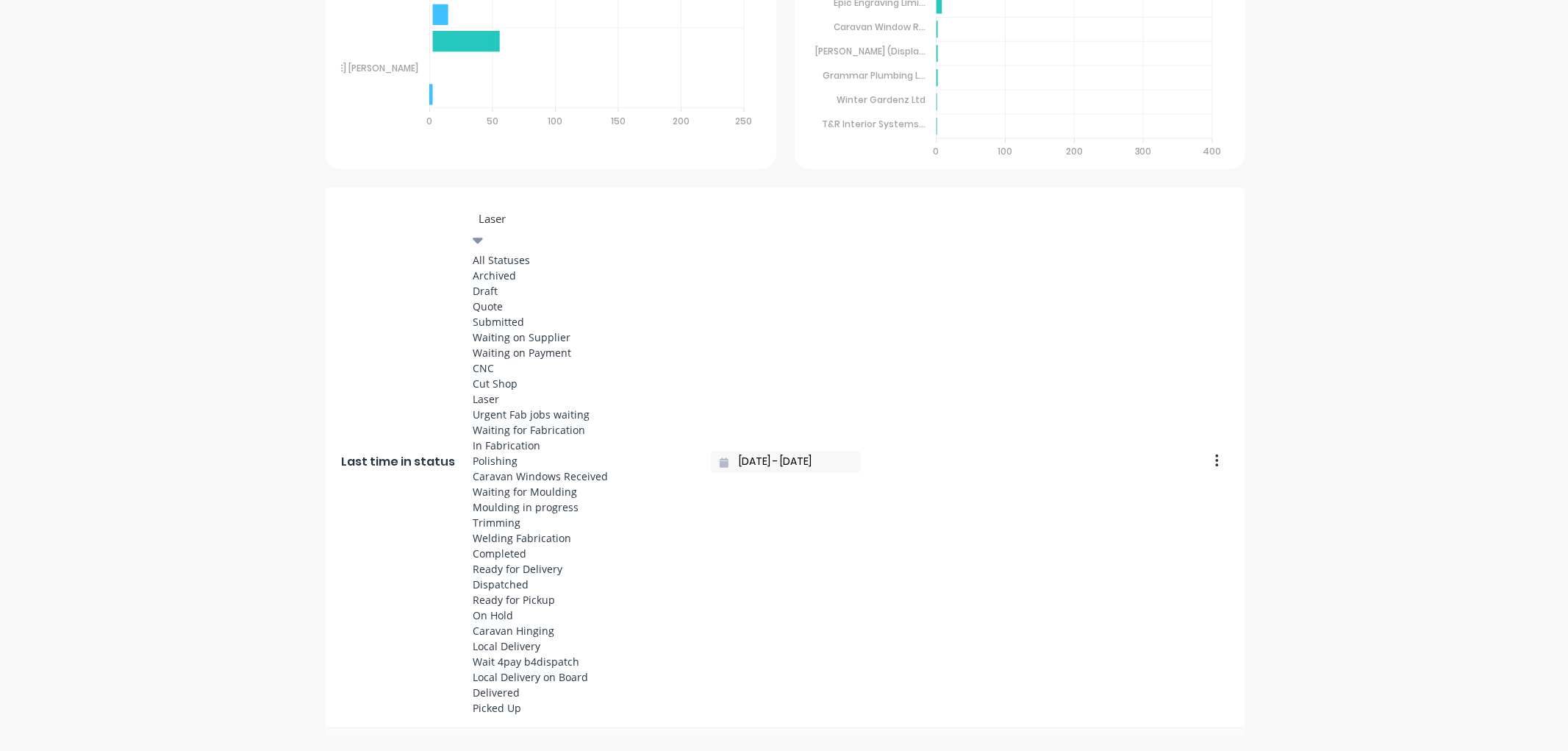
click at [483, 238] on icon at bounding box center [477, 241] width 11 height 6
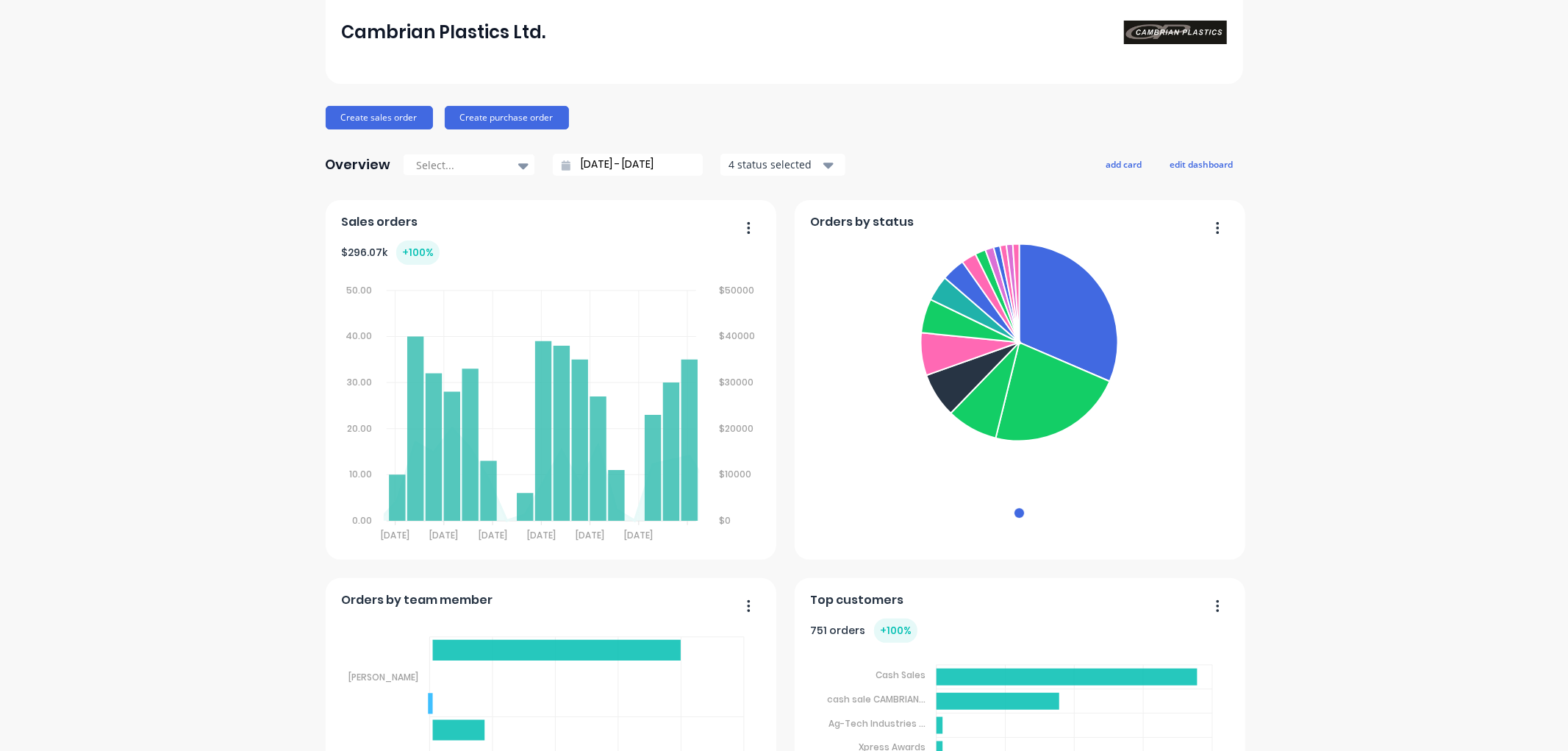
scroll to position [0, 0]
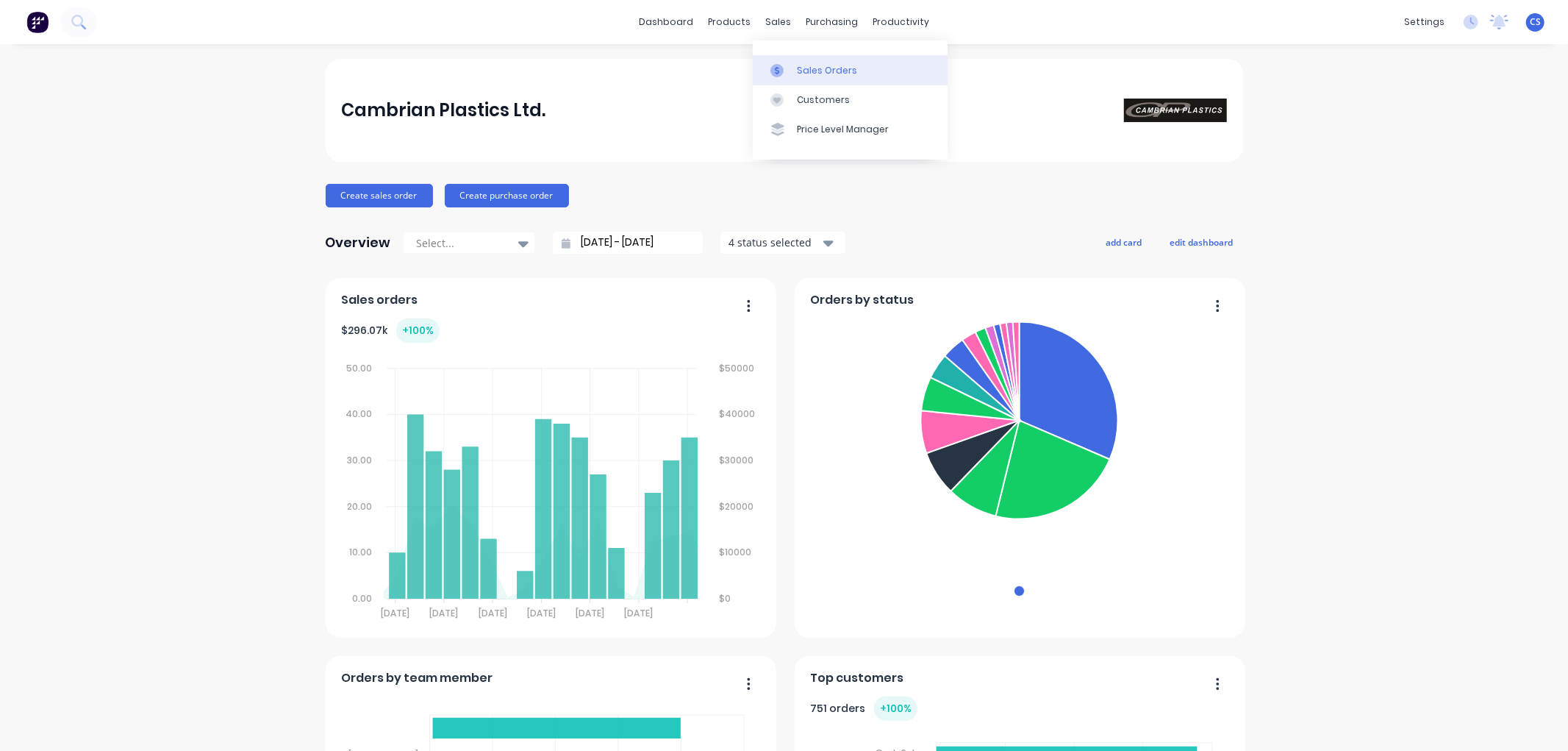
click at [787, 61] on link "Sales Orders" at bounding box center [851, 70] width 195 height 29
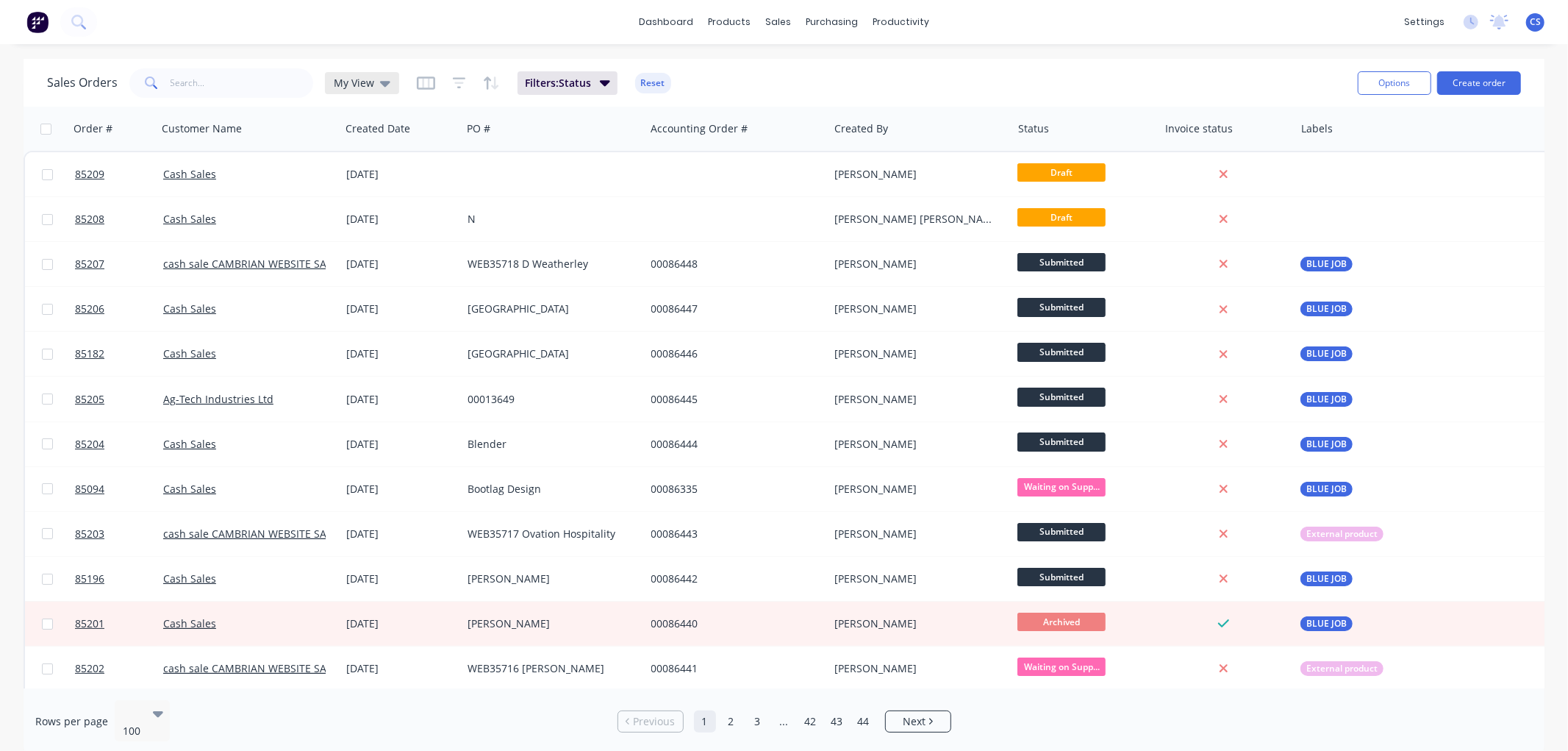
click at [370, 86] on span "My View" at bounding box center [354, 82] width 41 height 15
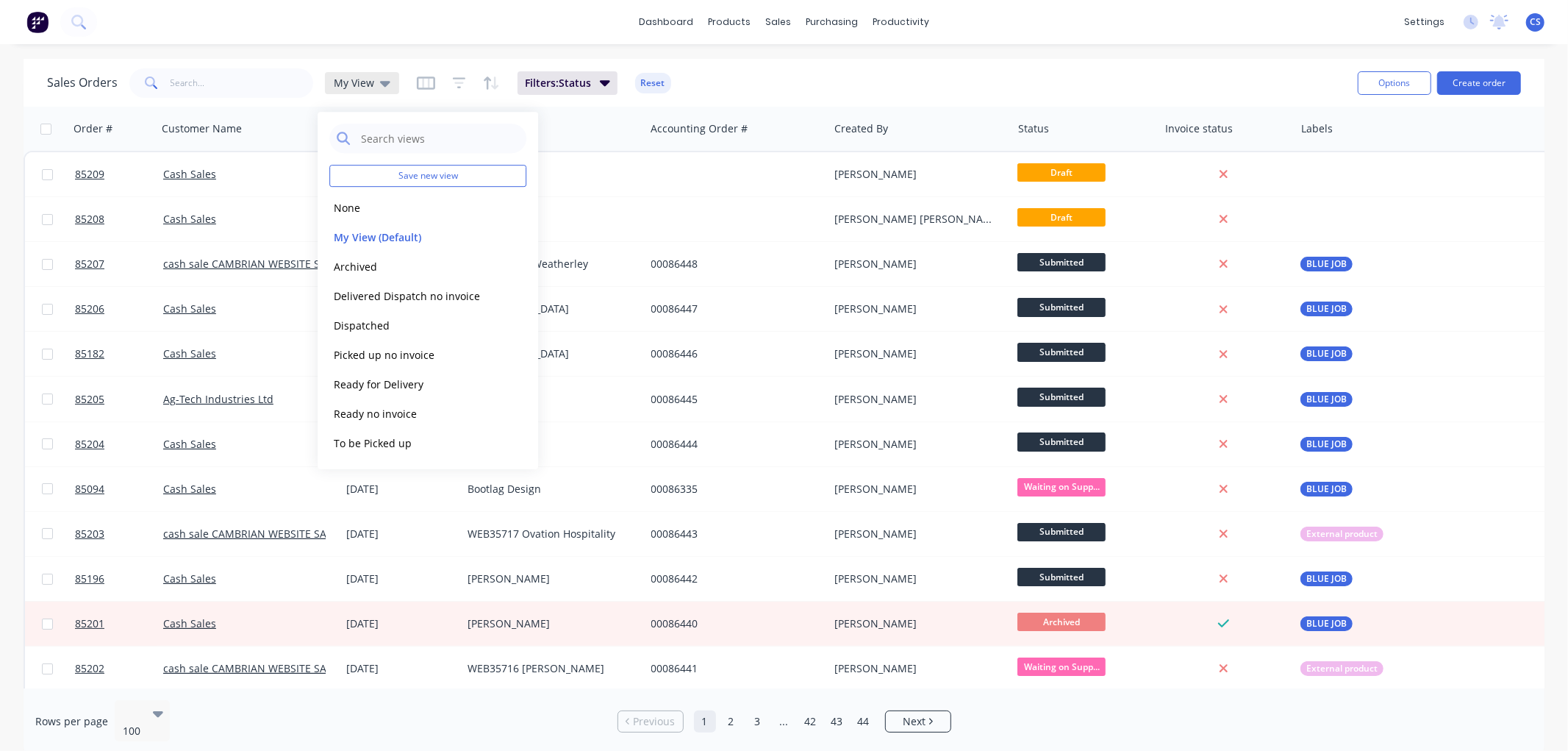
click at [364, 81] on span "My View" at bounding box center [354, 82] width 41 height 15
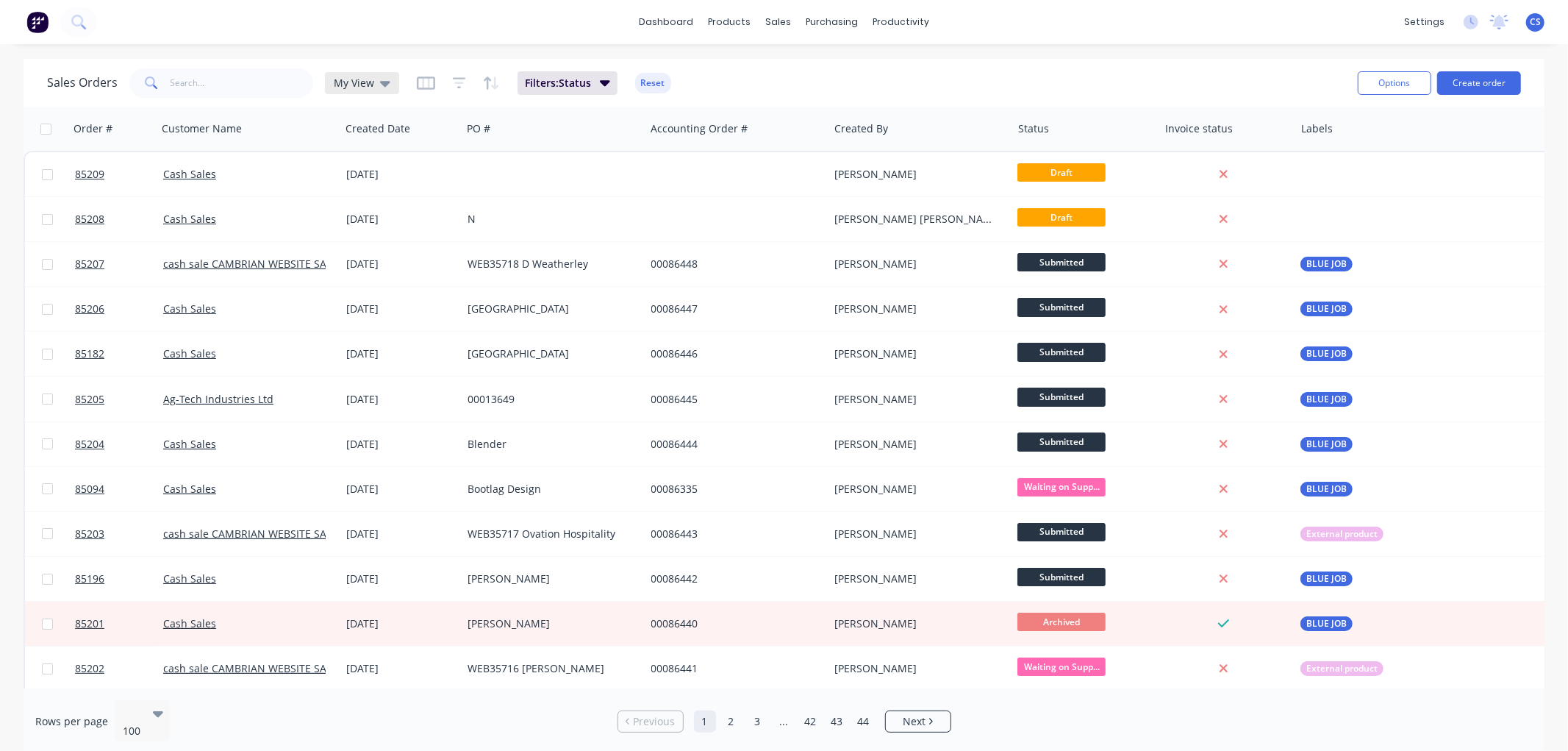
click at [364, 81] on span "My View" at bounding box center [354, 82] width 41 height 15
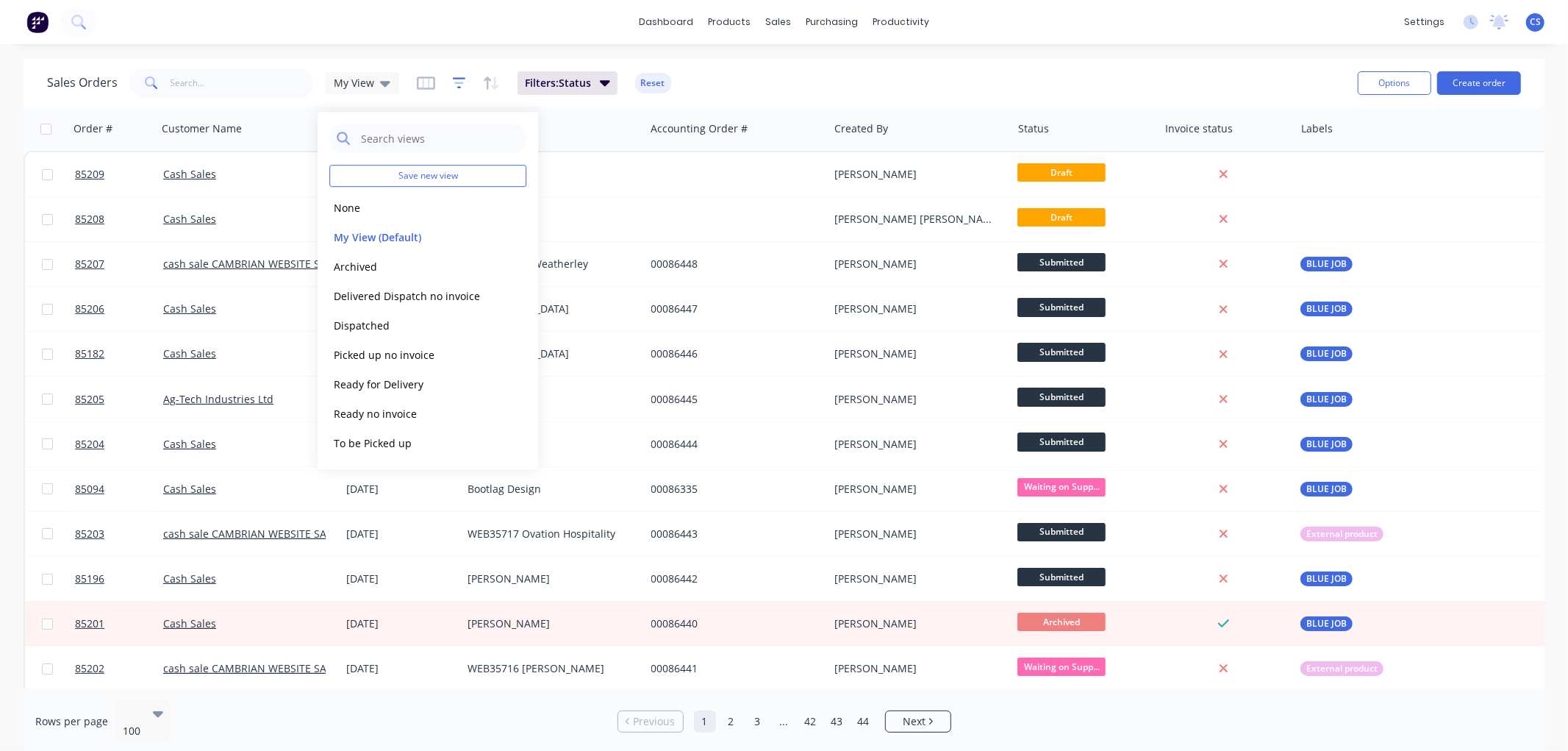
click at [456, 81] on icon "button" at bounding box center [460, 83] width 13 height 15
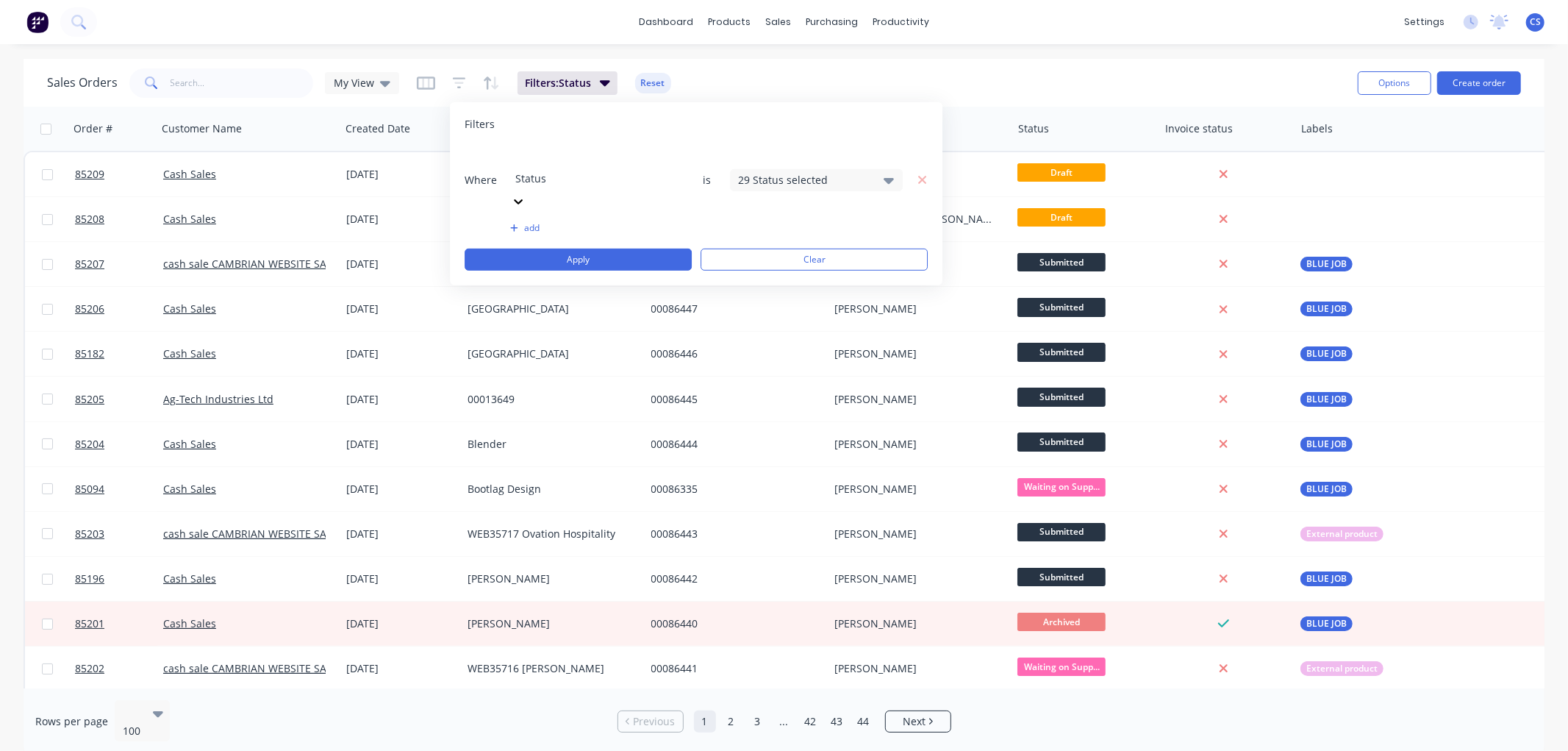
click at [548, 160] on div at bounding box center [621, 159] width 211 height 19
click at [831, 172] on div "29 Status selected" at bounding box center [805, 180] width 133 height 15
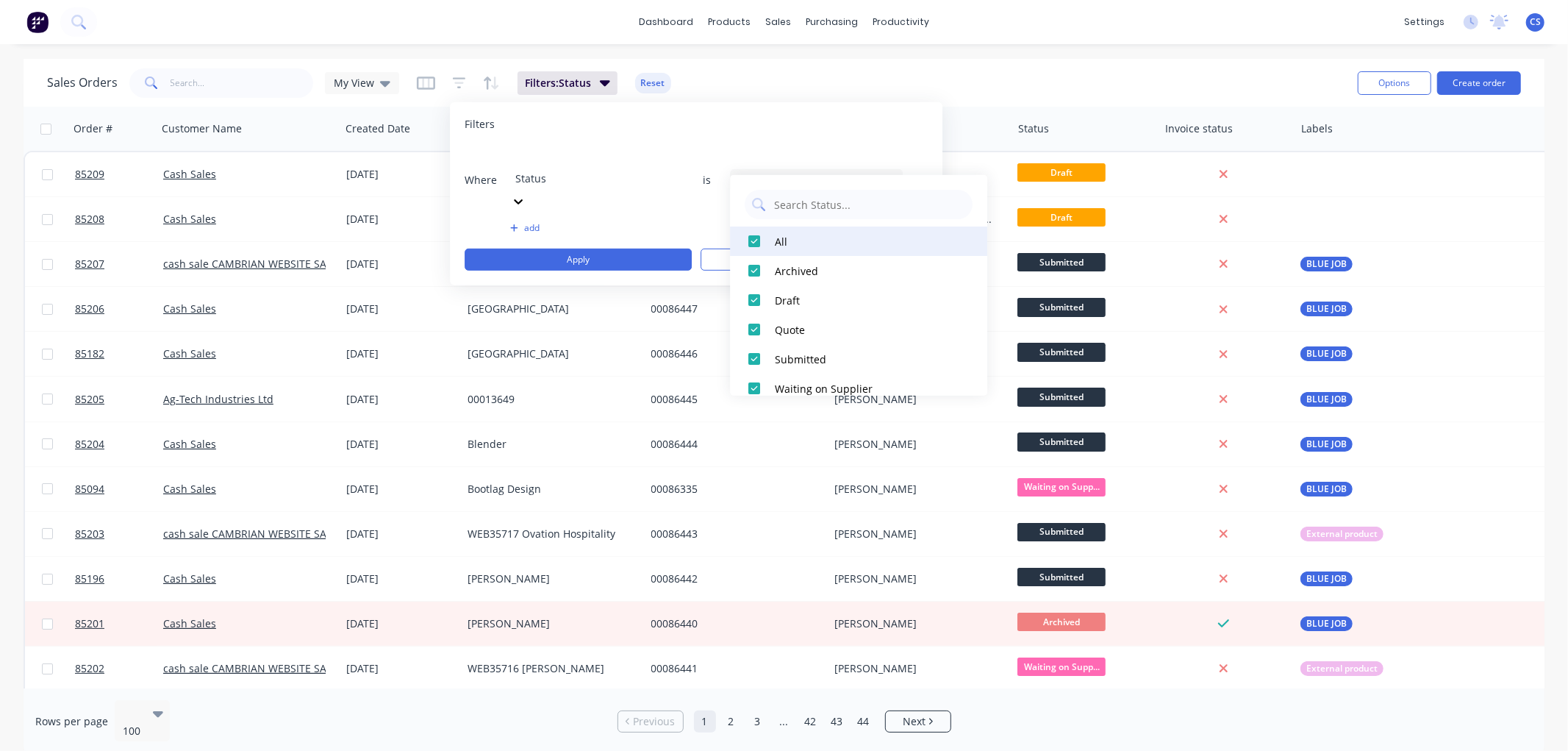
click at [756, 246] on div at bounding box center [754, 241] width 29 height 29
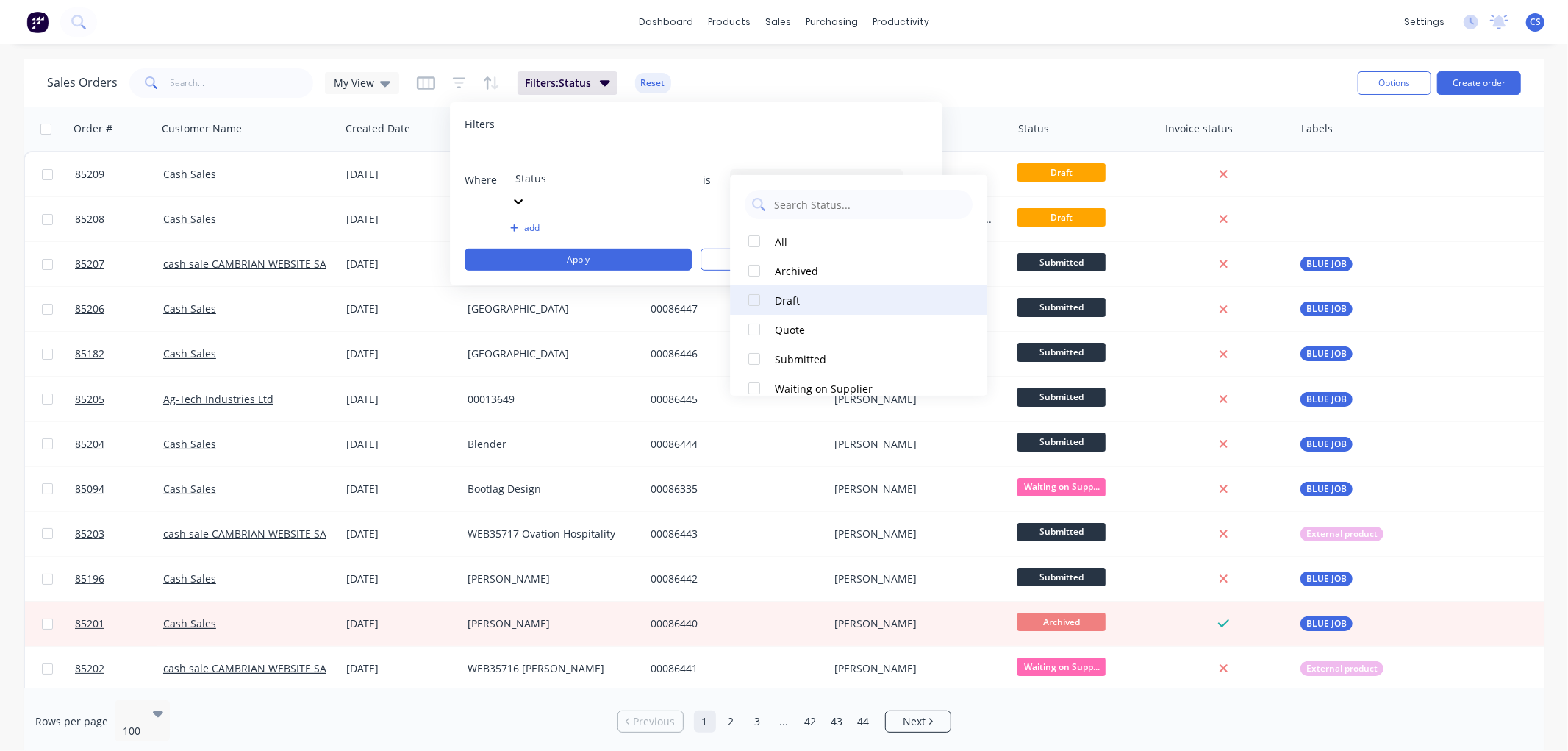
click at [760, 297] on div at bounding box center [754, 300] width 29 height 29
click at [571, 249] on button "Apply" at bounding box center [577, 260] width 227 height 22
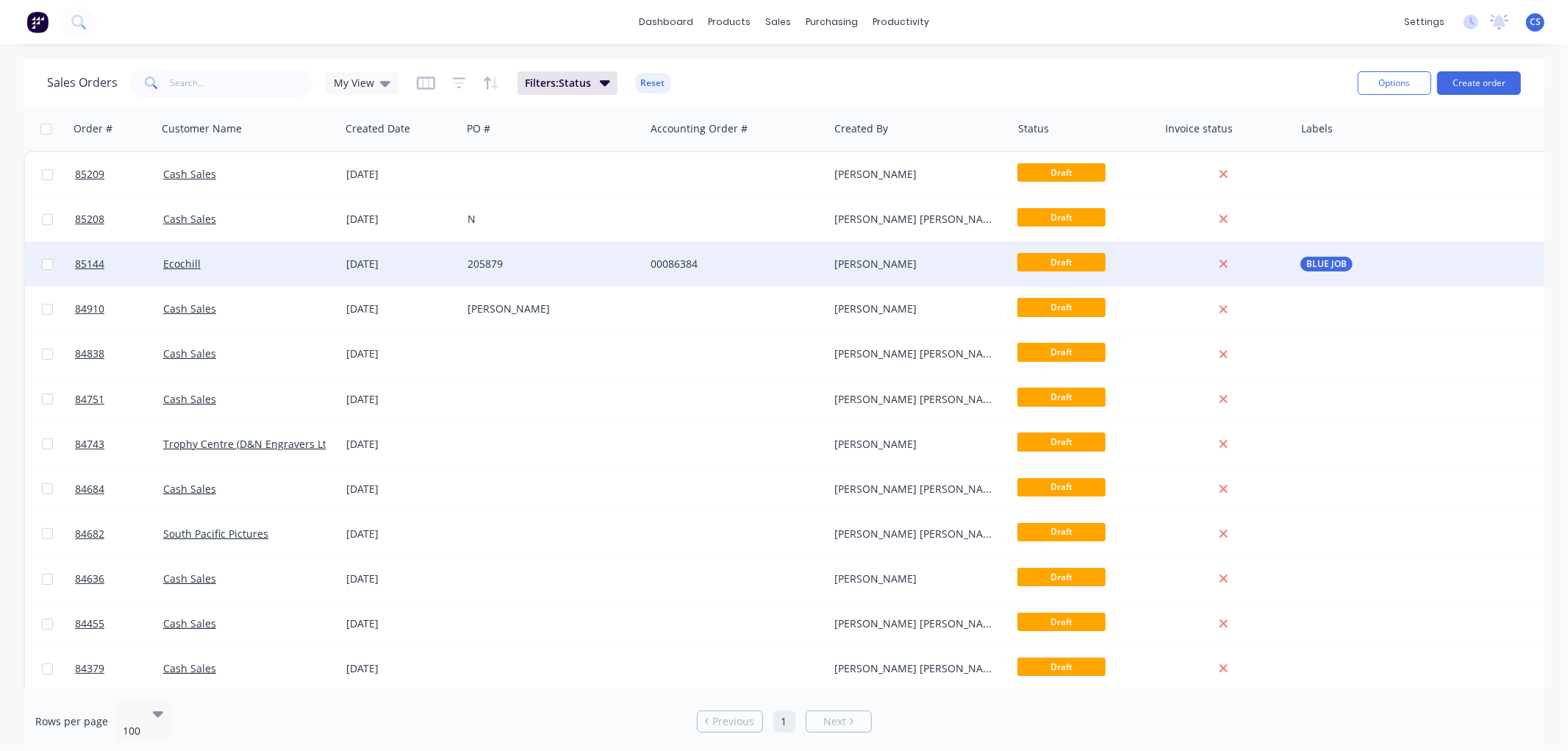
click at [47, 264] on input "checkbox" at bounding box center [48, 264] width 11 height 11
checkbox input "true"
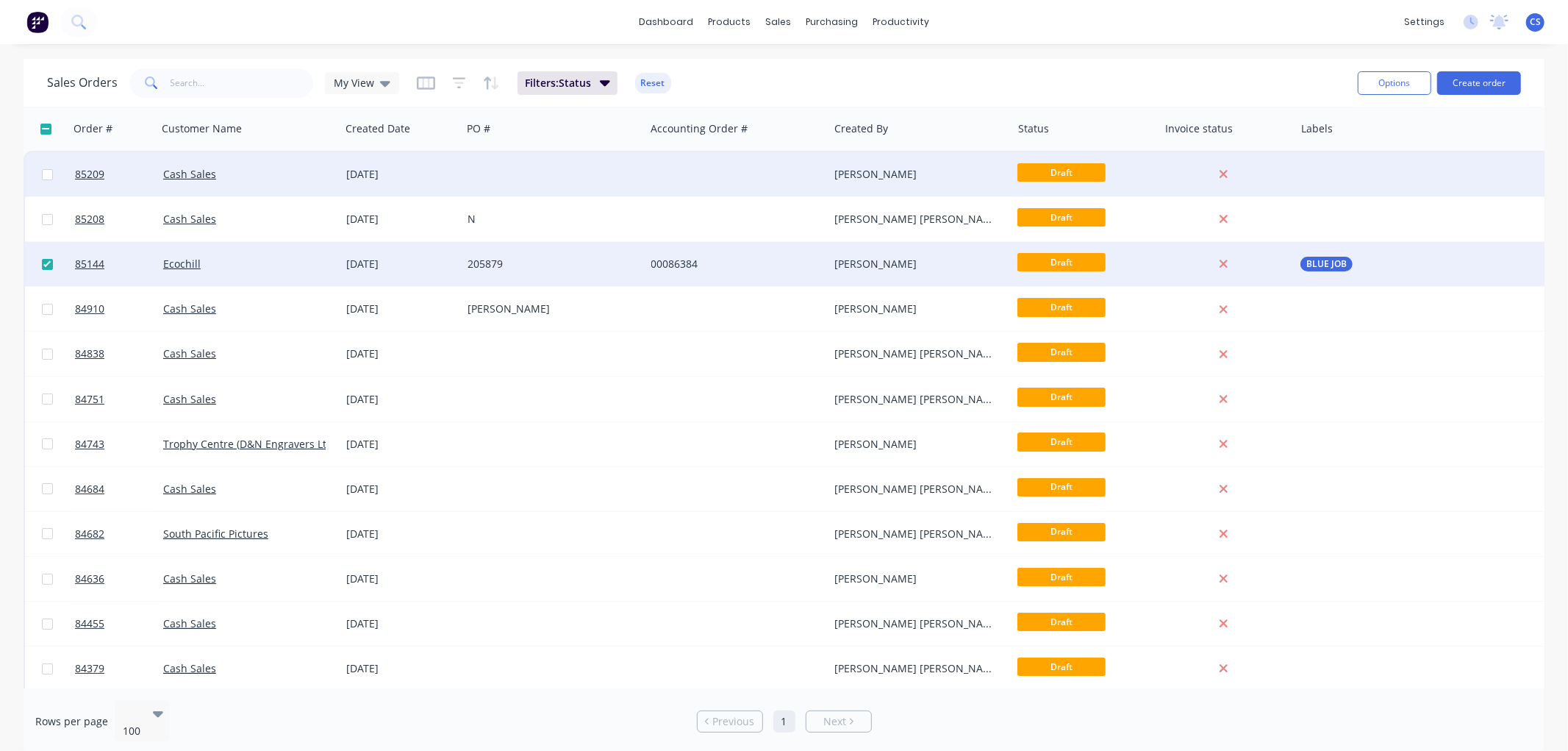
click at [45, 129] on input "checkbox" at bounding box center [46, 129] width 11 height 11
checkbox input "true"
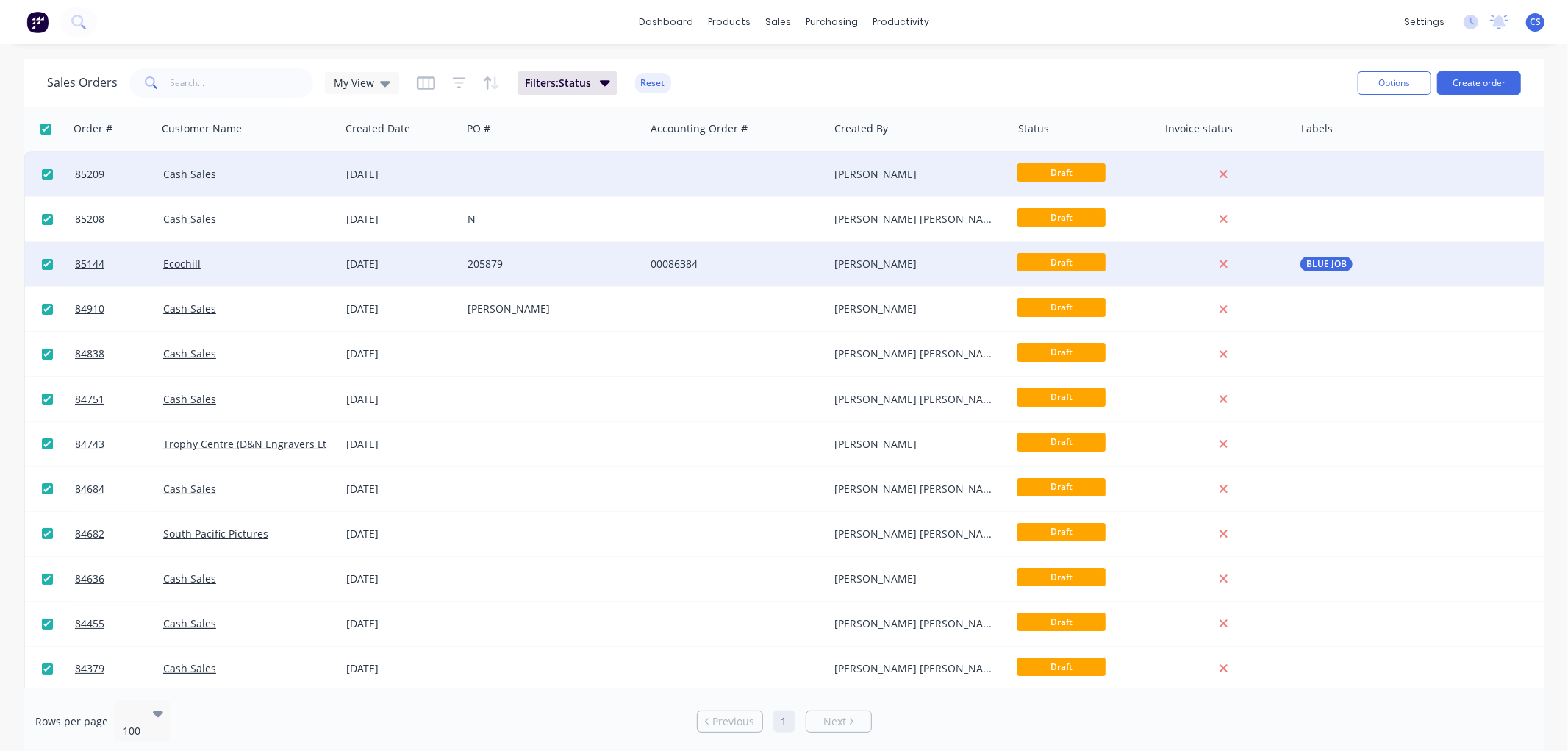
checkbox input "true"
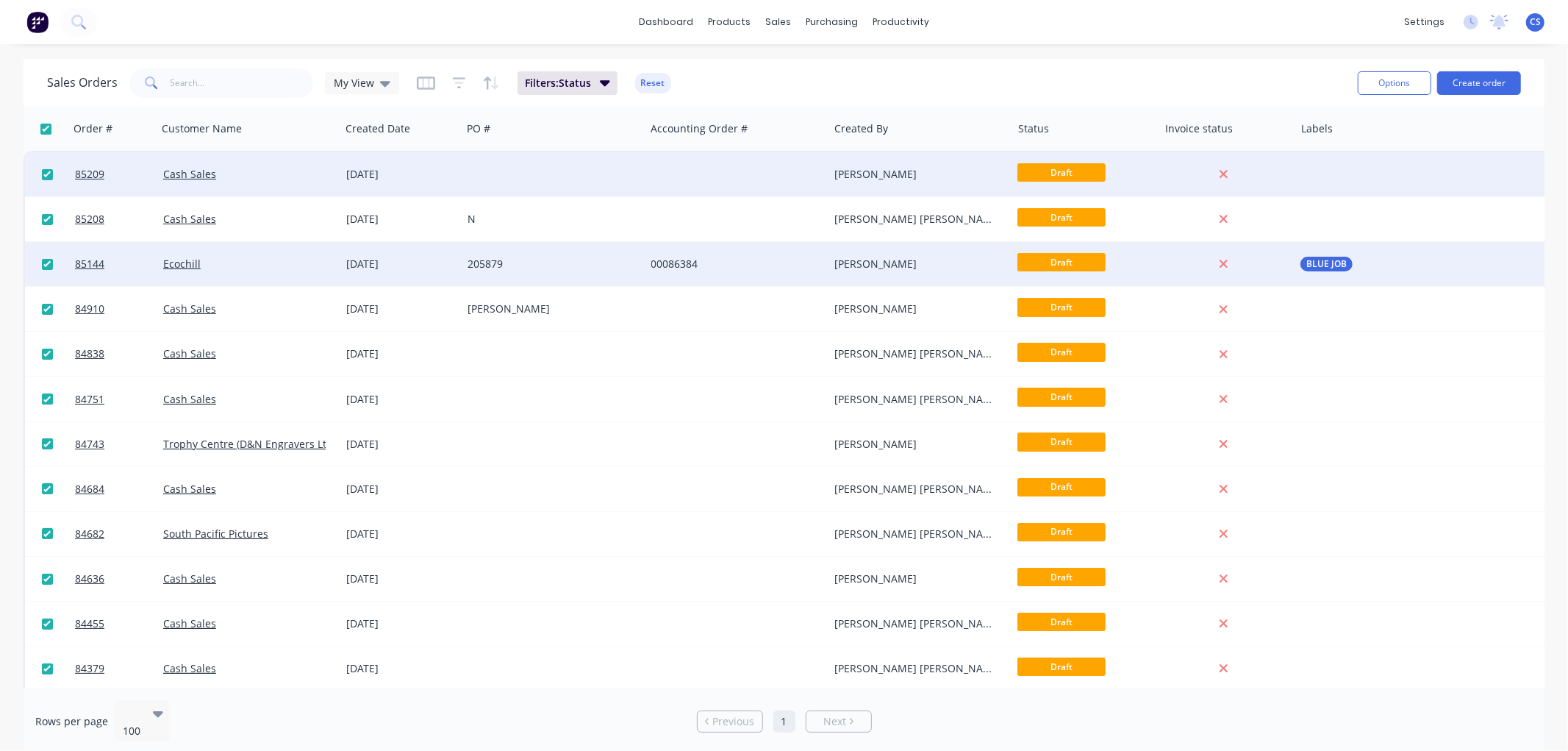
checkbox input "true"
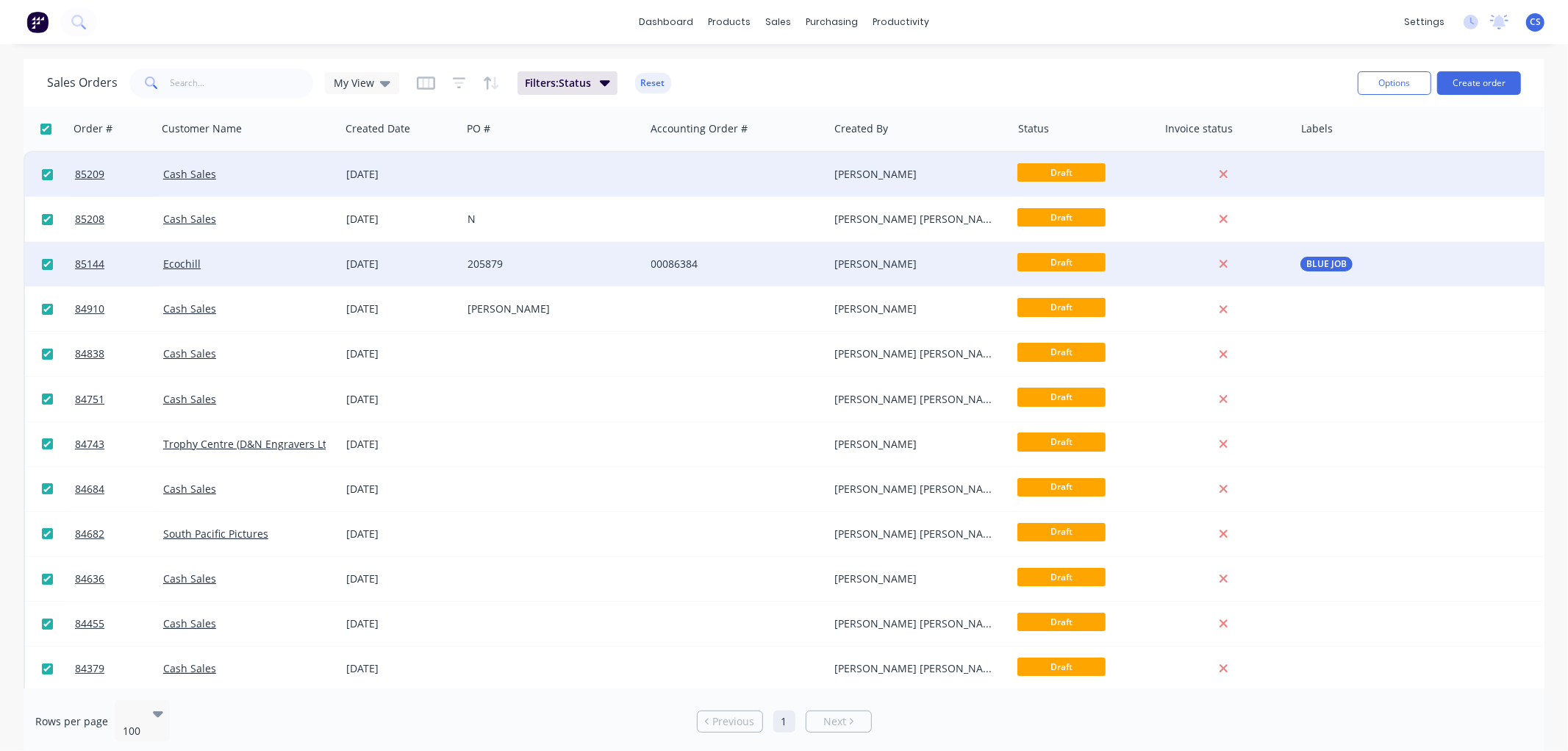
checkbox input "true"
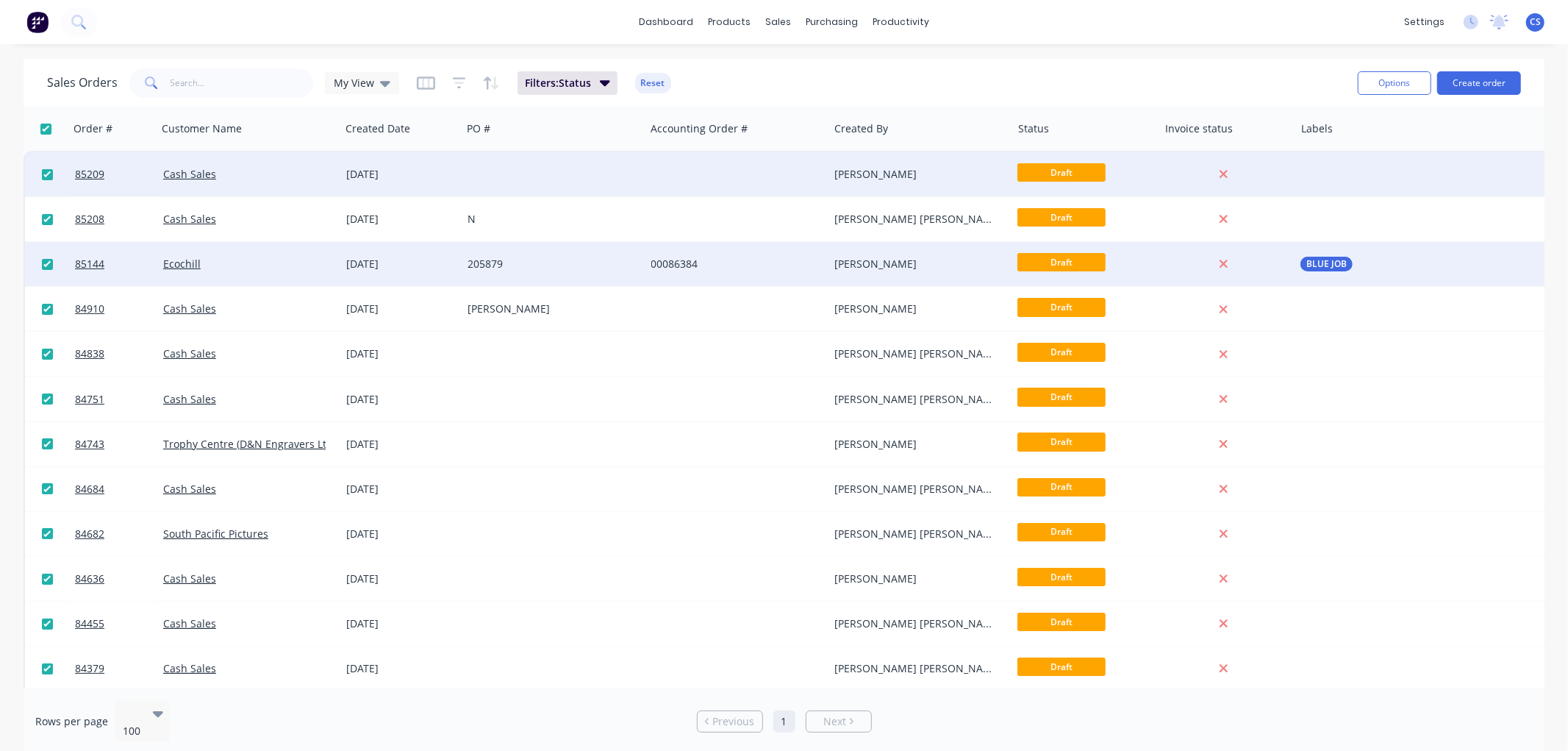
checkbox input "true"
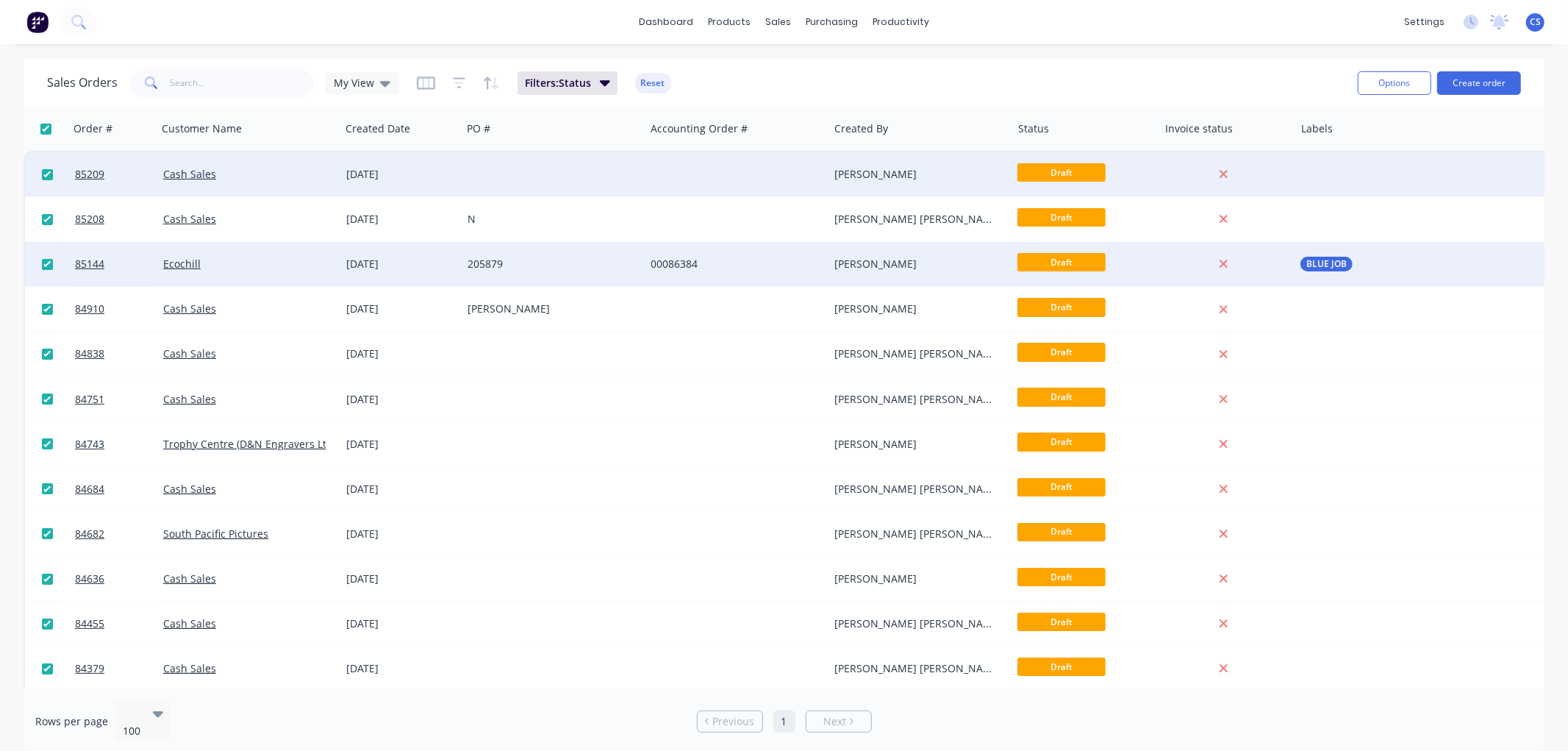
checkbox input "true"
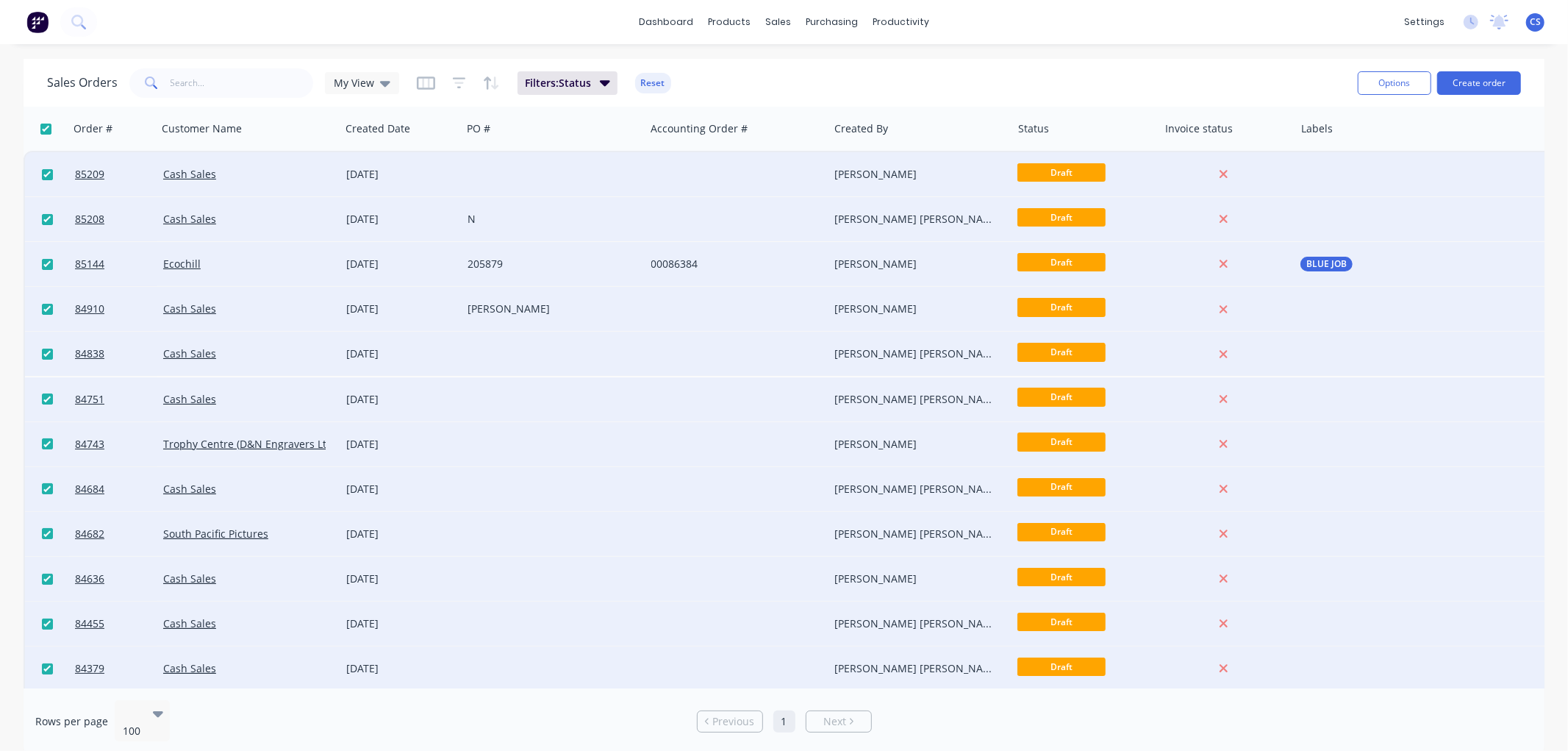
click at [44, 174] on input "checkbox" at bounding box center [48, 175] width 11 height 11
checkbox input "false"
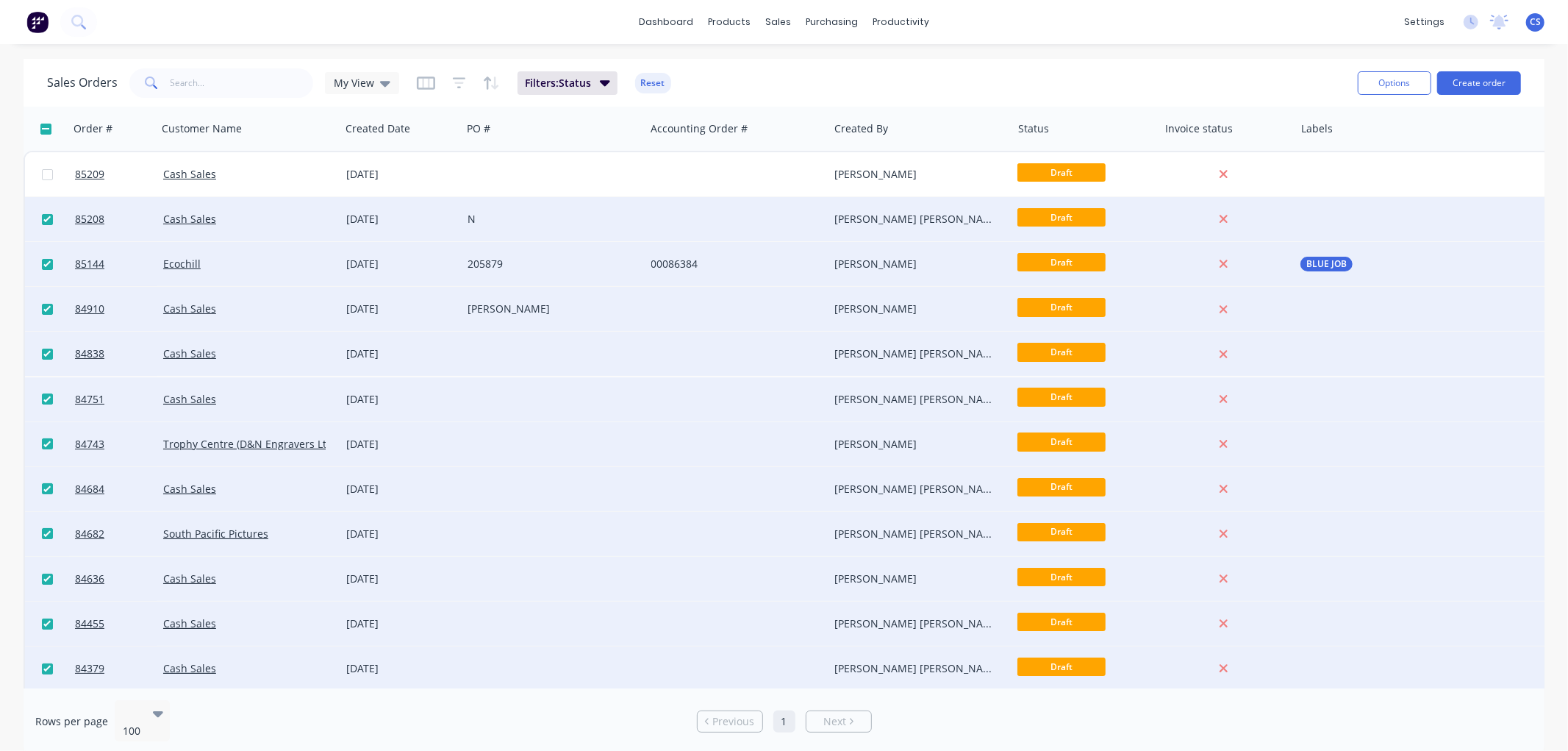
click at [46, 216] on input "checkbox" at bounding box center [48, 220] width 11 height 11
checkbox input "false"
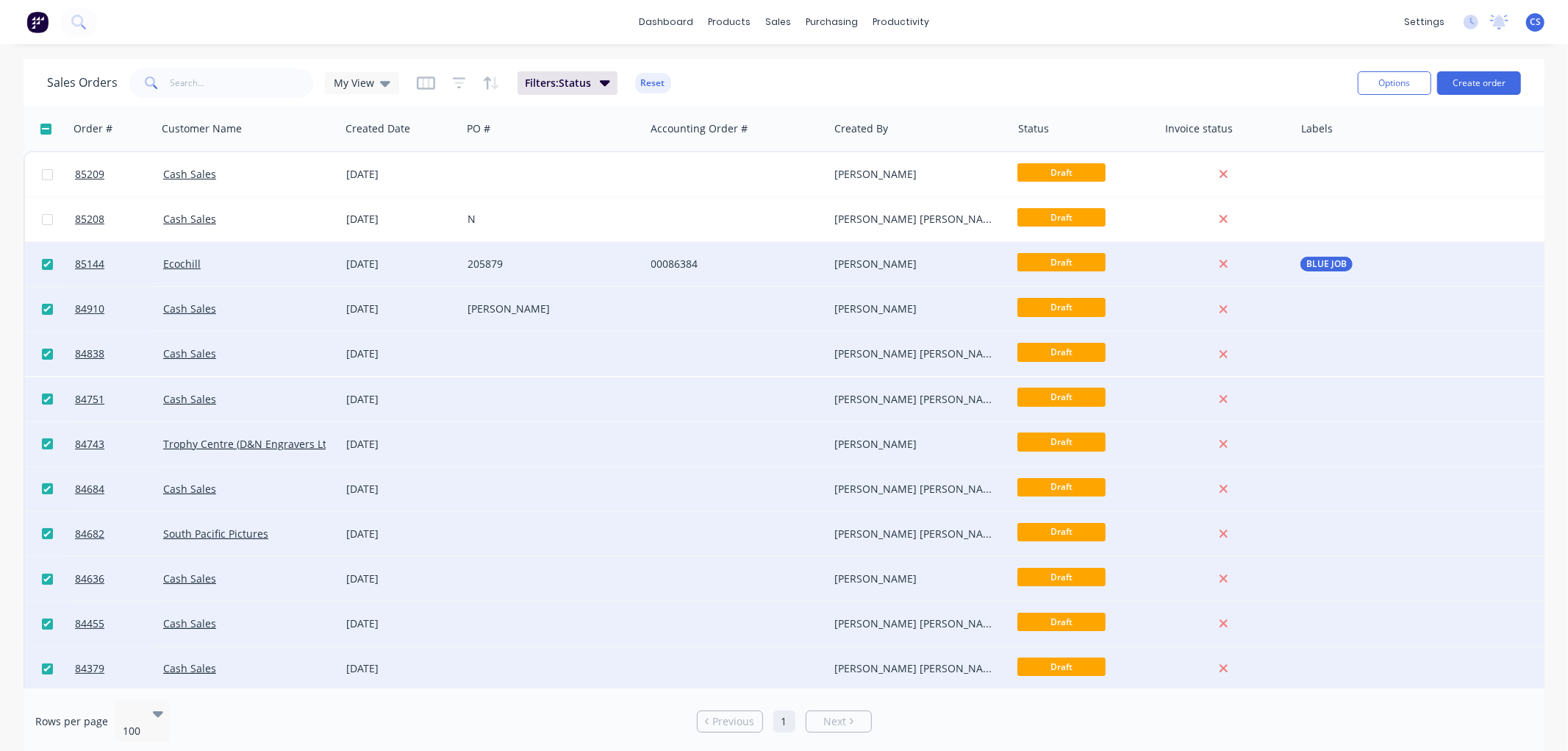
drag, startPoint x: 45, startPoint y: 261, endPoint x: 56, endPoint y: 264, distance: 11.4
click at [45, 260] on input "checkbox" at bounding box center [48, 264] width 11 height 11
checkbox input "false"
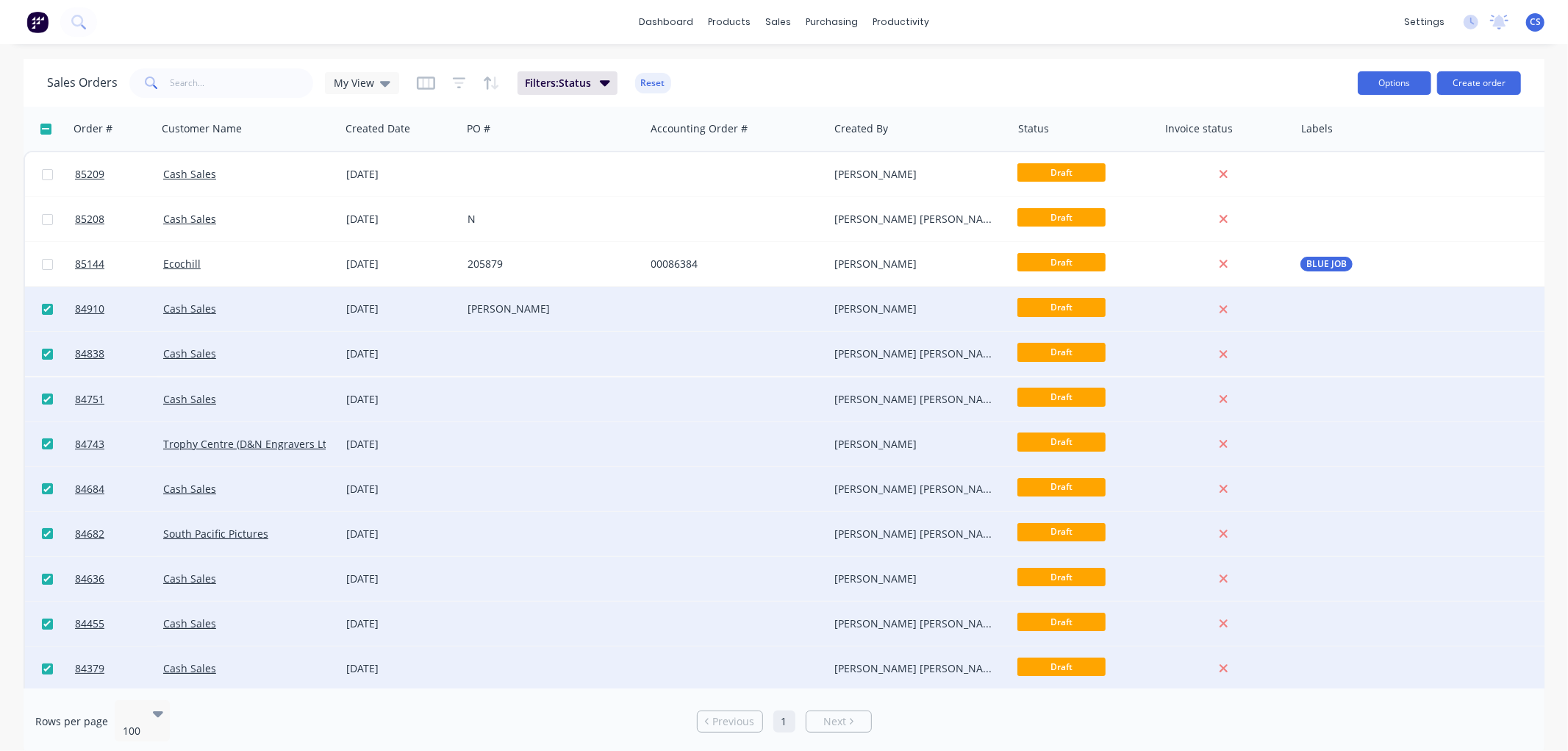
click at [1398, 85] on button "Options" at bounding box center [1395, 83] width 73 height 24
click at [1306, 151] on div "Archive" at bounding box center [1351, 150] width 135 height 21
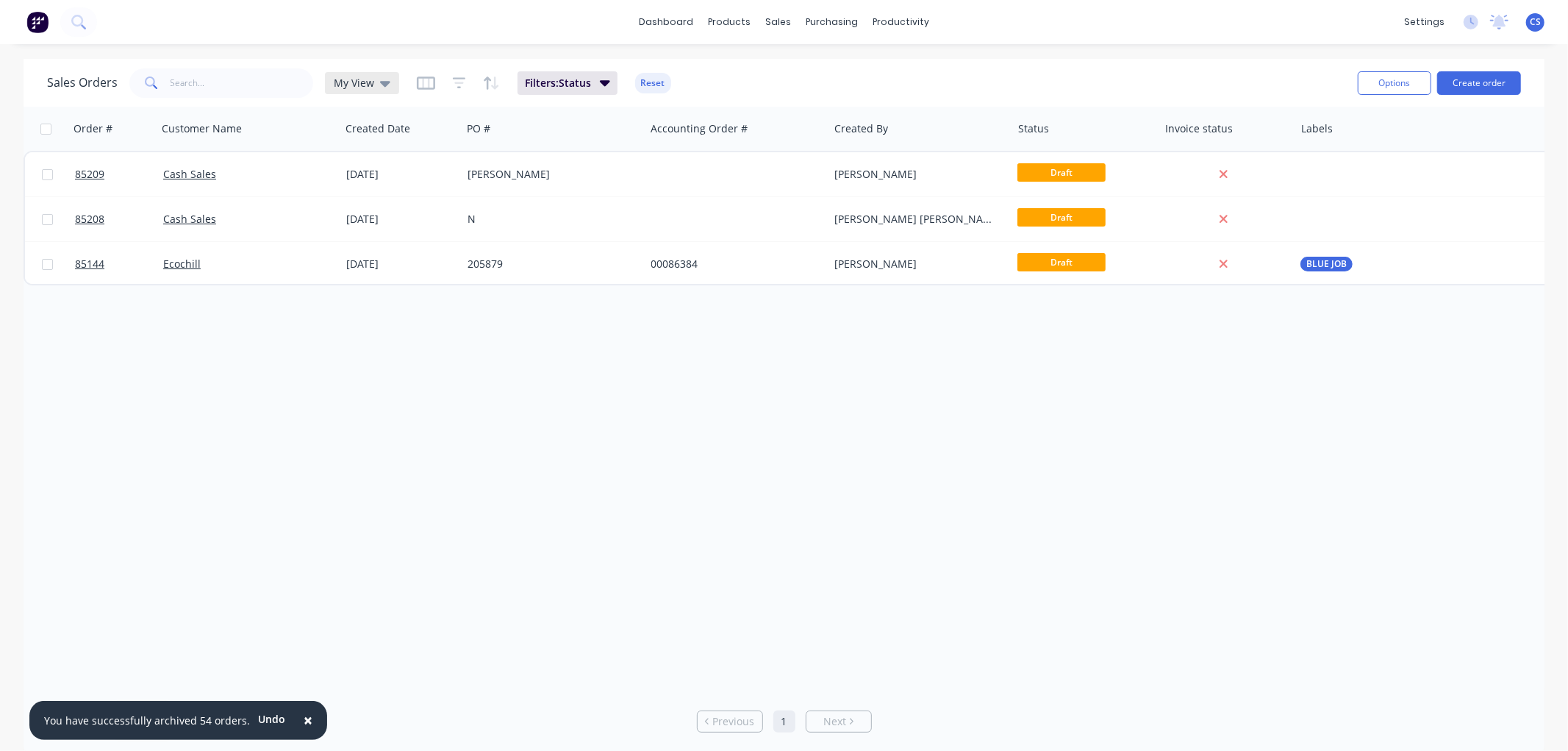
click at [364, 84] on span "My View" at bounding box center [354, 82] width 41 height 15
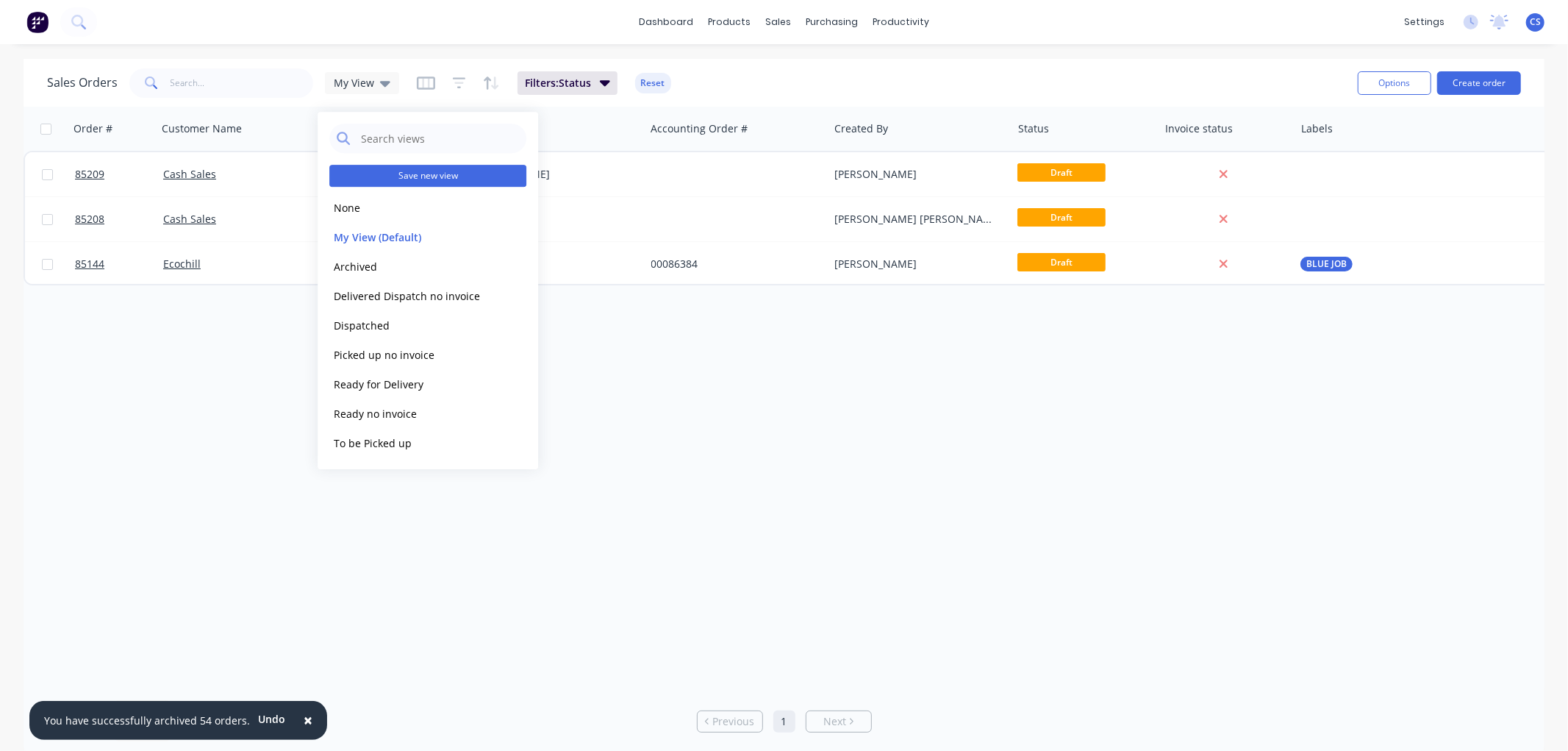
click at [424, 177] on button "Save new view" at bounding box center [428, 176] width 197 height 22
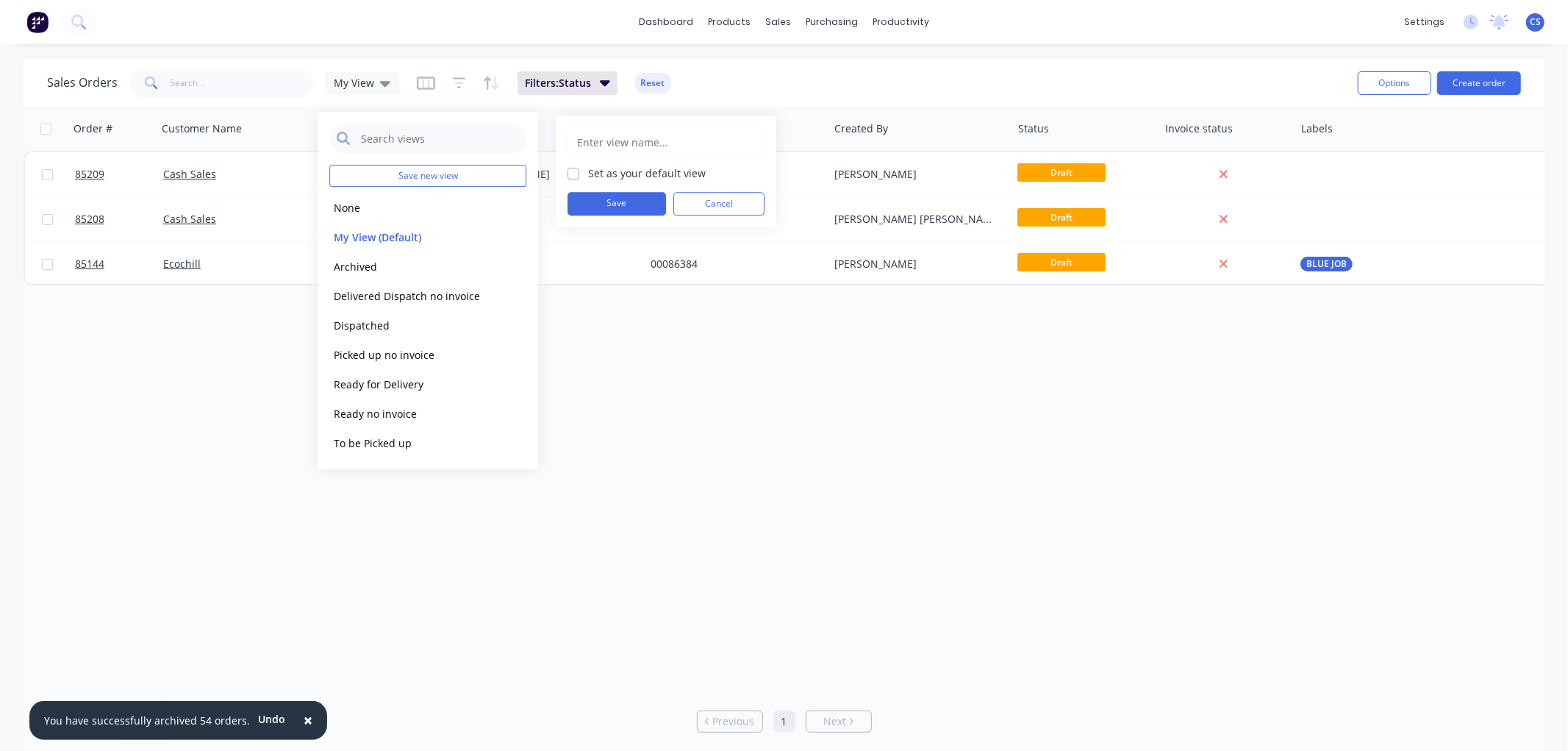
click at [617, 143] on input "text" at bounding box center [666, 142] width 181 height 28
type input "Drafts"
click at [600, 199] on button "Save" at bounding box center [616, 203] width 98 height 24
click at [647, 375] on div "Order # Customer Name Created Date PO # Accounting Order # Created By Status In…" at bounding box center [784, 397] width 1521 height 582
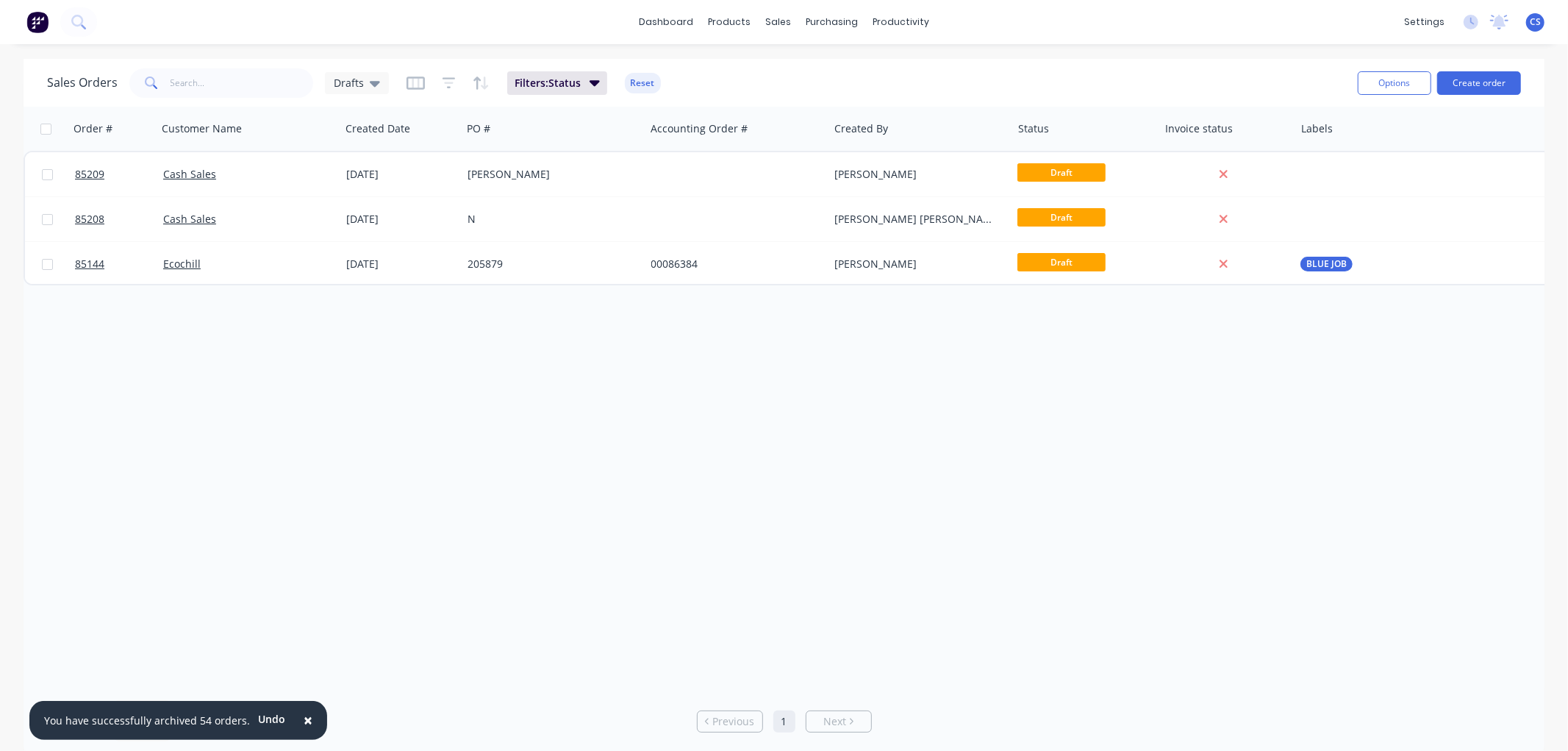
drag, startPoint x: 366, startPoint y: 76, endPoint x: 369, endPoint y: 96, distance: 20.2
click at [366, 75] on div "Drafts" at bounding box center [357, 83] width 64 height 22
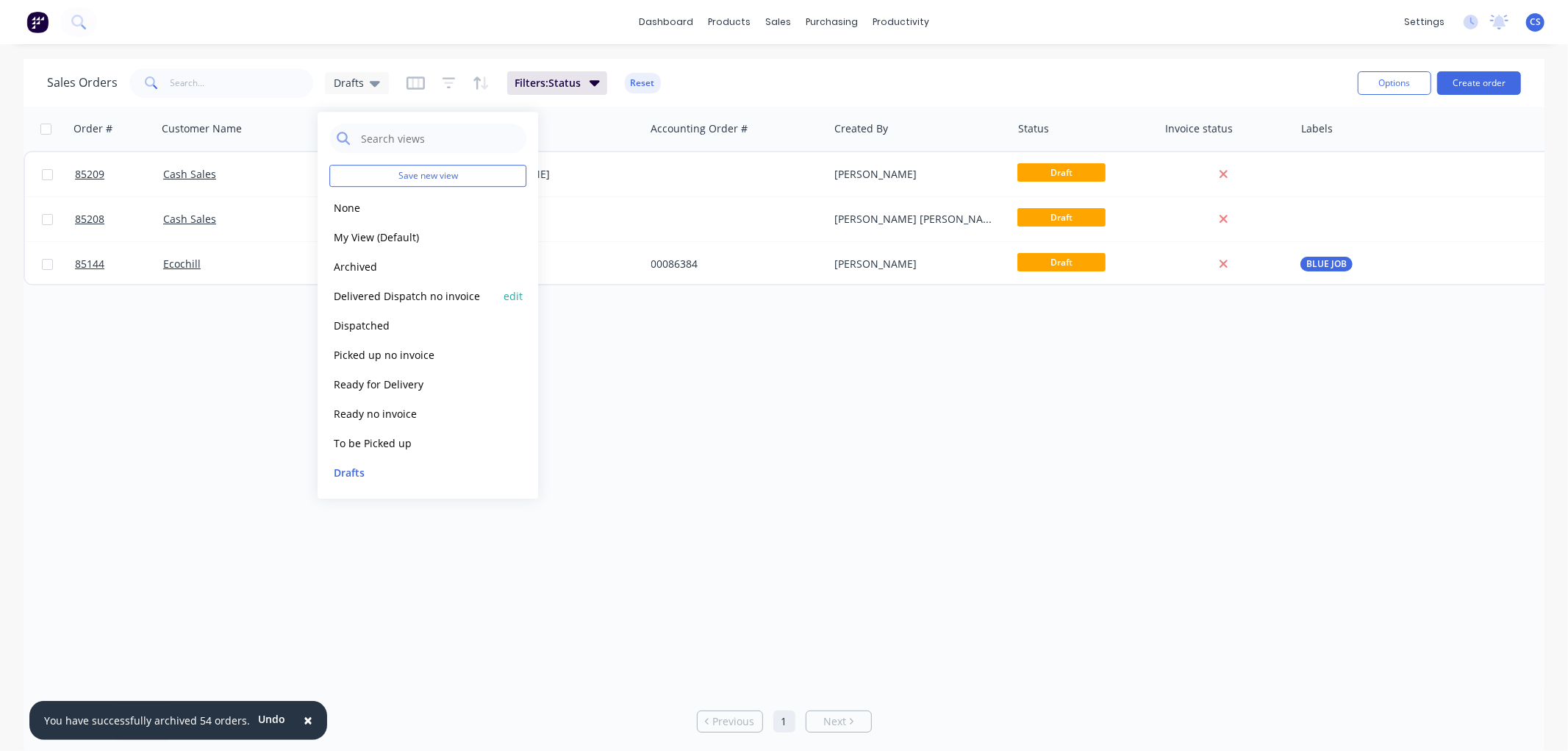
click at [388, 290] on button "Delivered Dispatch no invoice" at bounding box center [413, 295] width 168 height 17
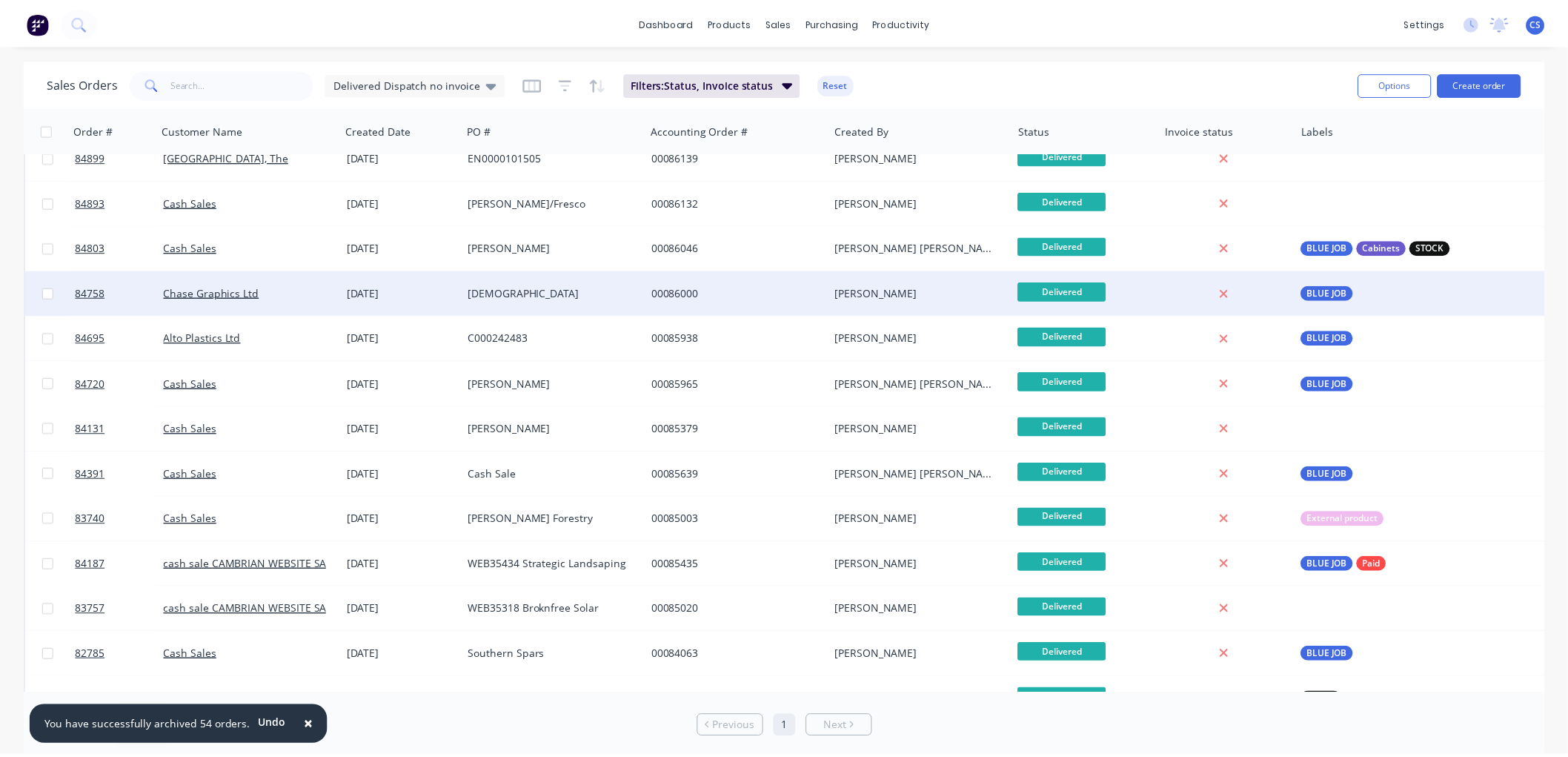
scroll to position [0, 0]
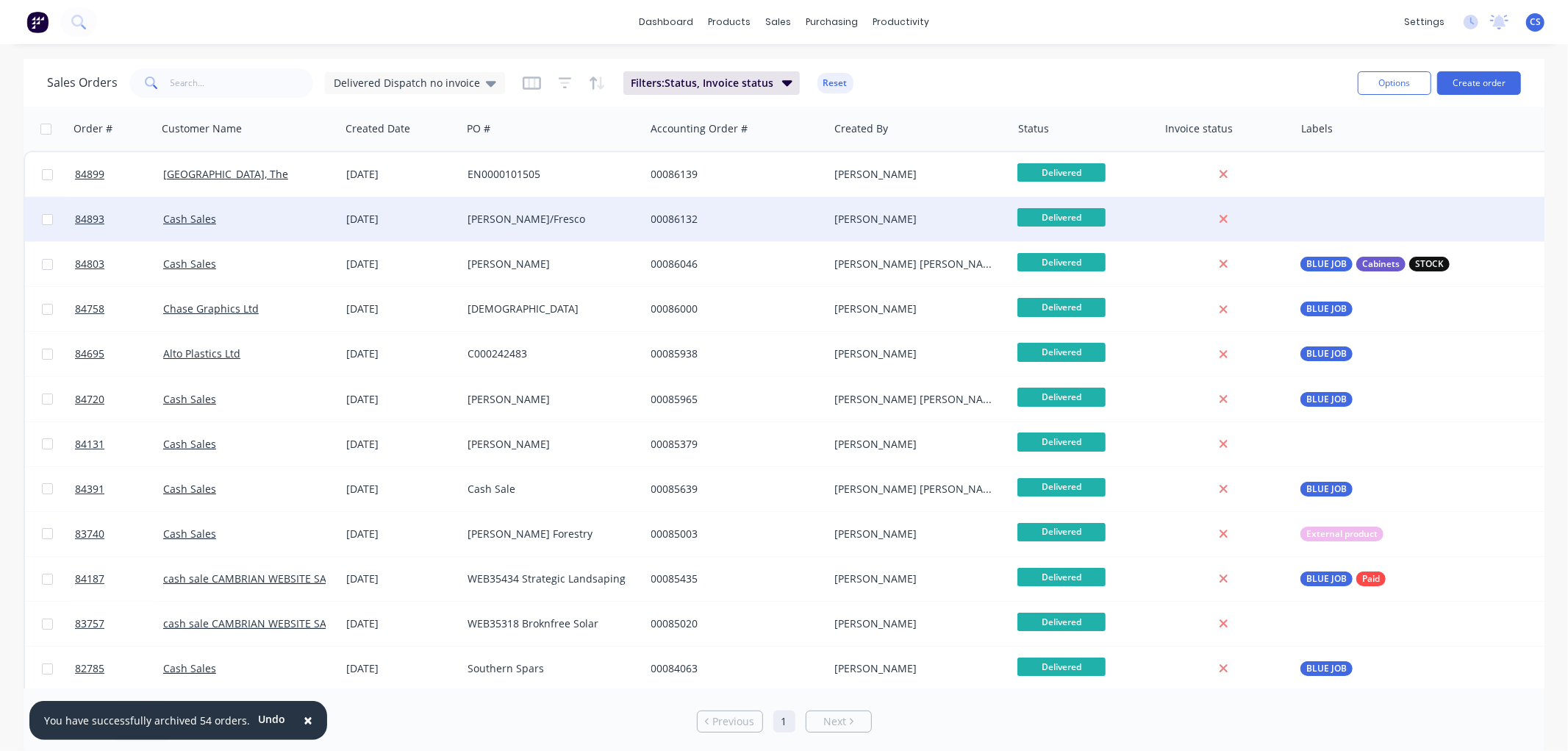
click at [616, 216] on div "[PERSON_NAME]/Fresco" at bounding box center [549, 219] width 163 height 15
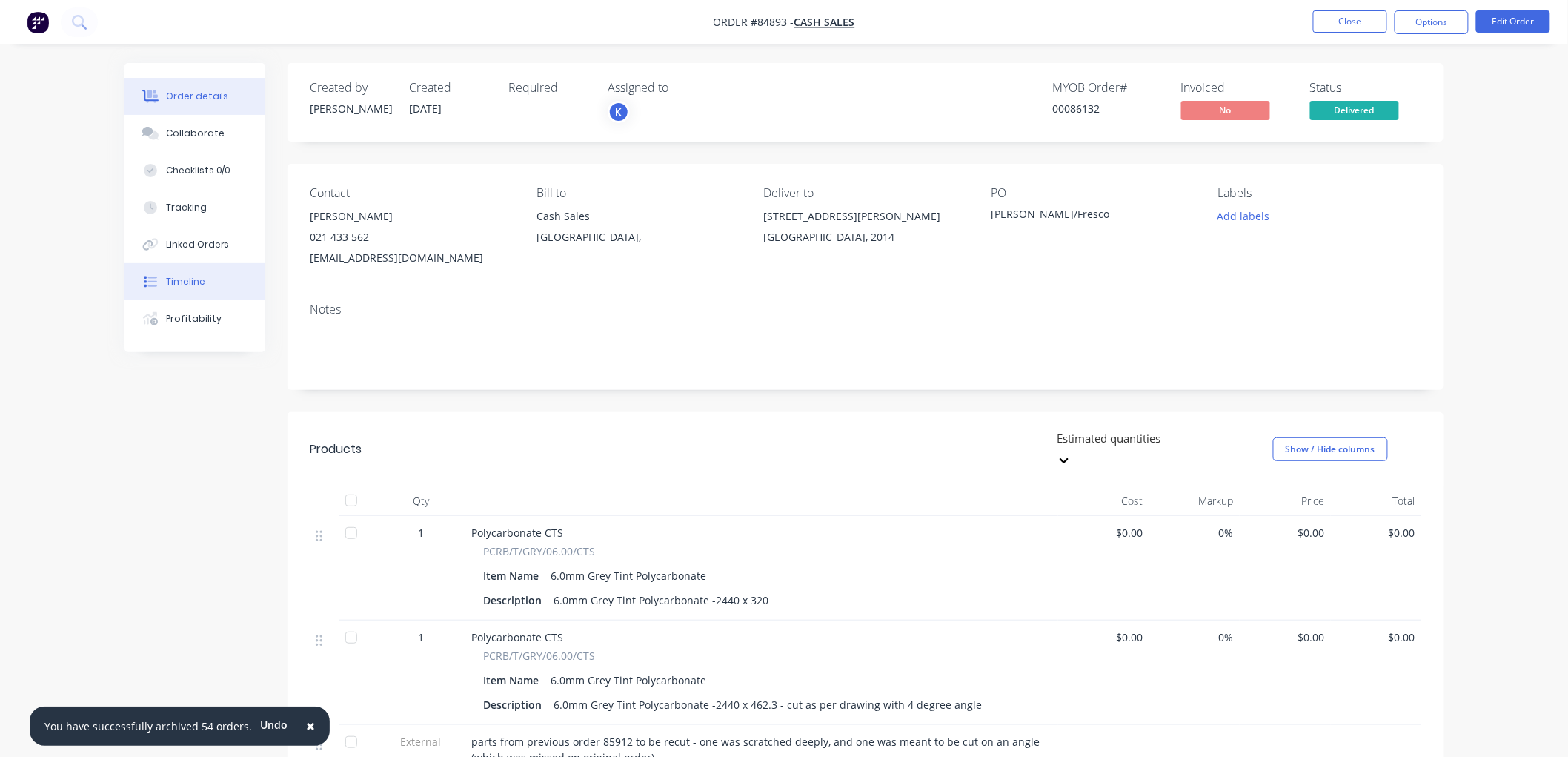
click at [186, 275] on div "Timeline" at bounding box center [186, 281] width 39 height 13
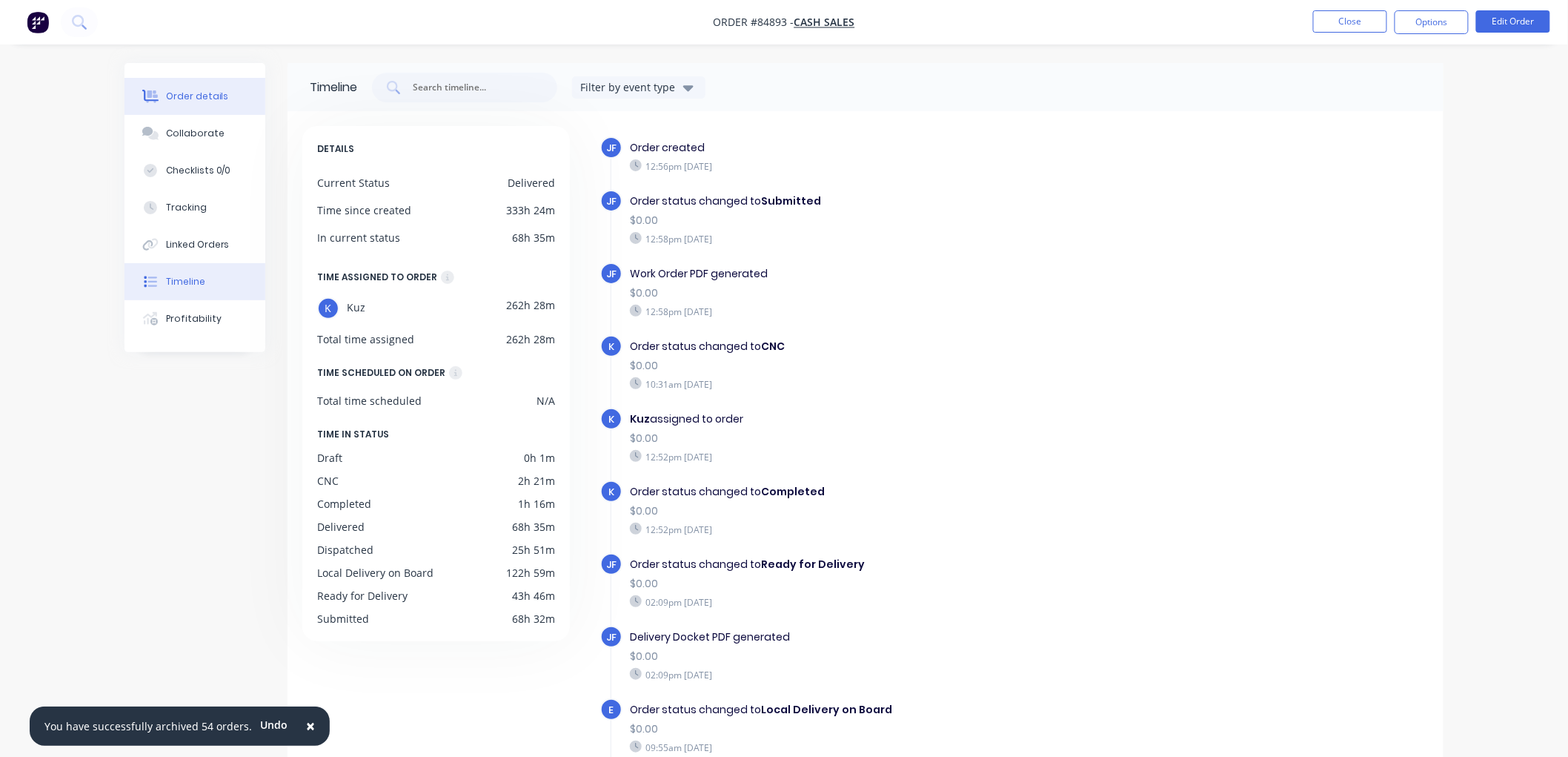
click at [187, 97] on div "Order details" at bounding box center [198, 96] width 63 height 13
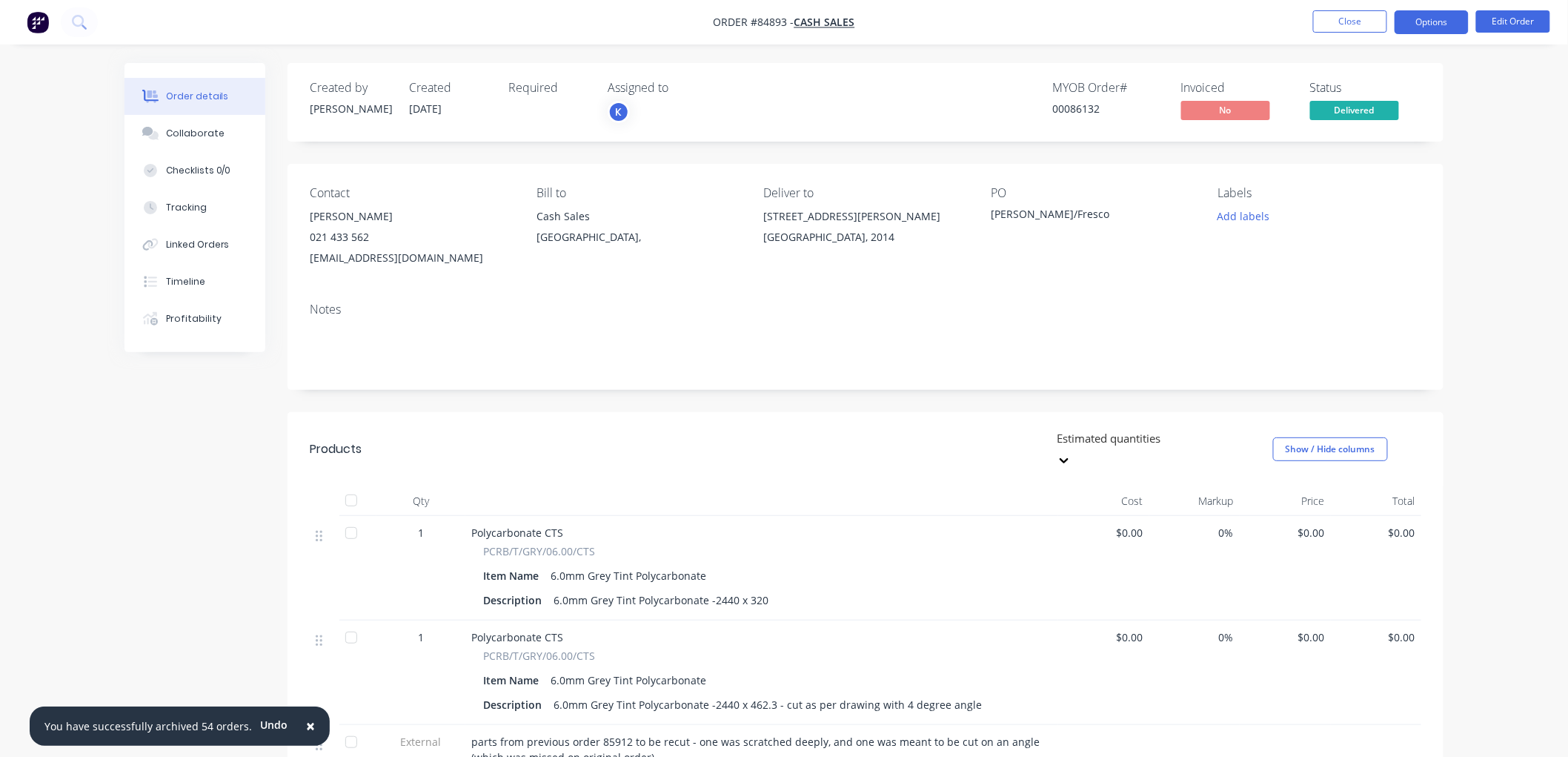
click at [1438, 24] on button "Options" at bounding box center [1431, 22] width 74 height 24
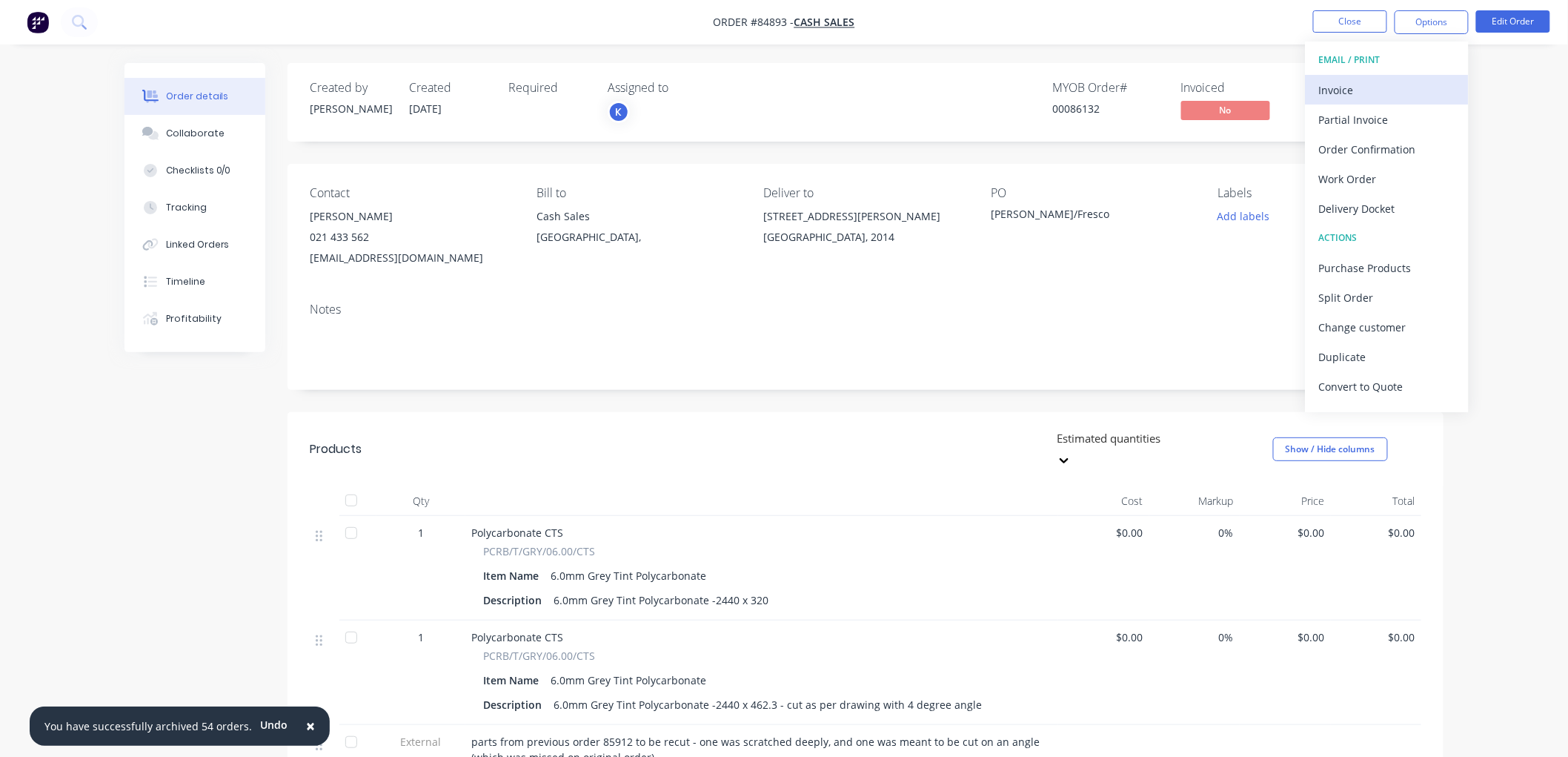
click at [1361, 92] on div "Invoice" at bounding box center [1387, 90] width 136 height 21
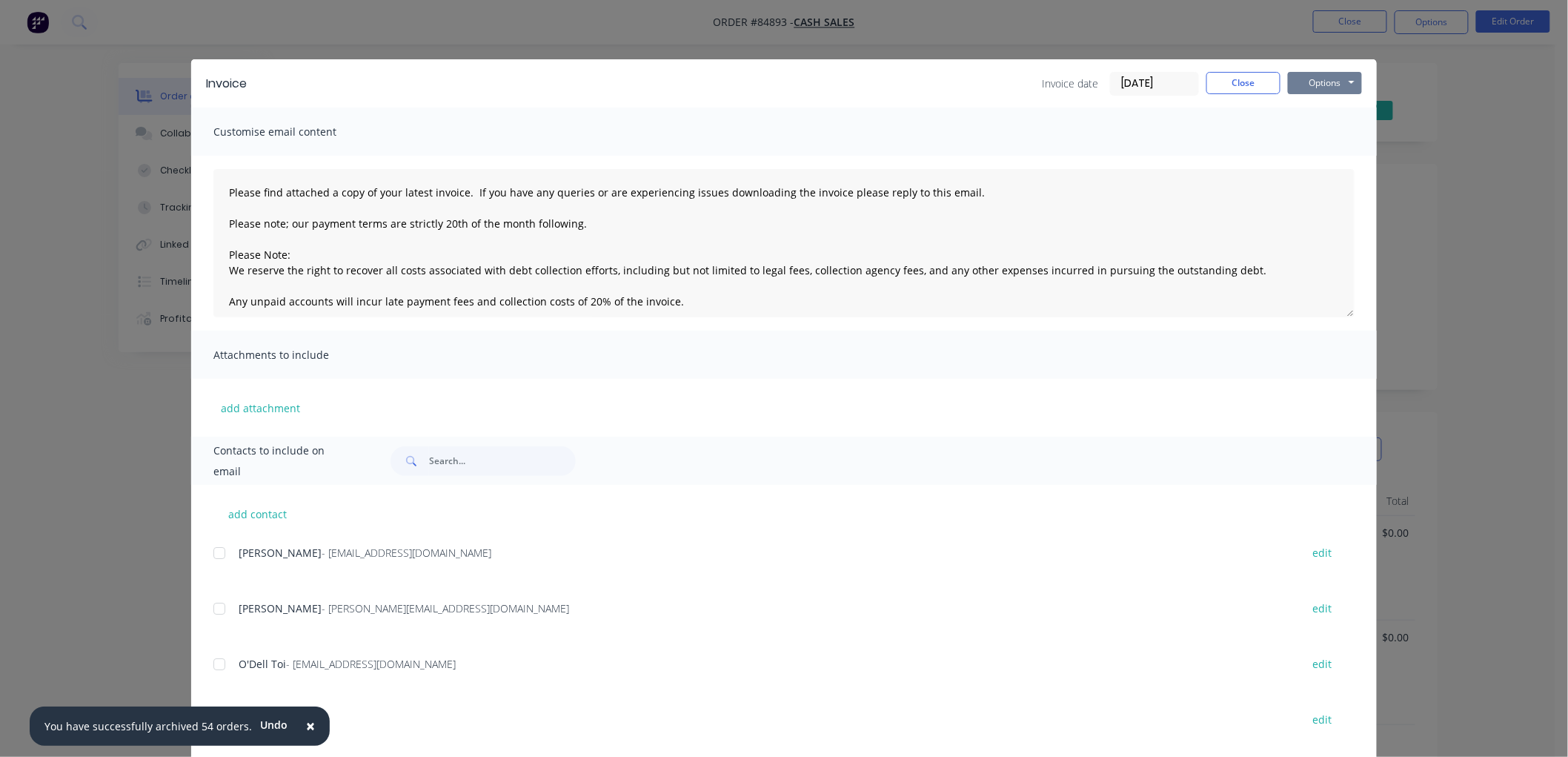
click at [1324, 80] on button "Options" at bounding box center [1325, 83] width 74 height 22
click at [1329, 132] on button "Print" at bounding box center [1335, 134] width 95 height 25
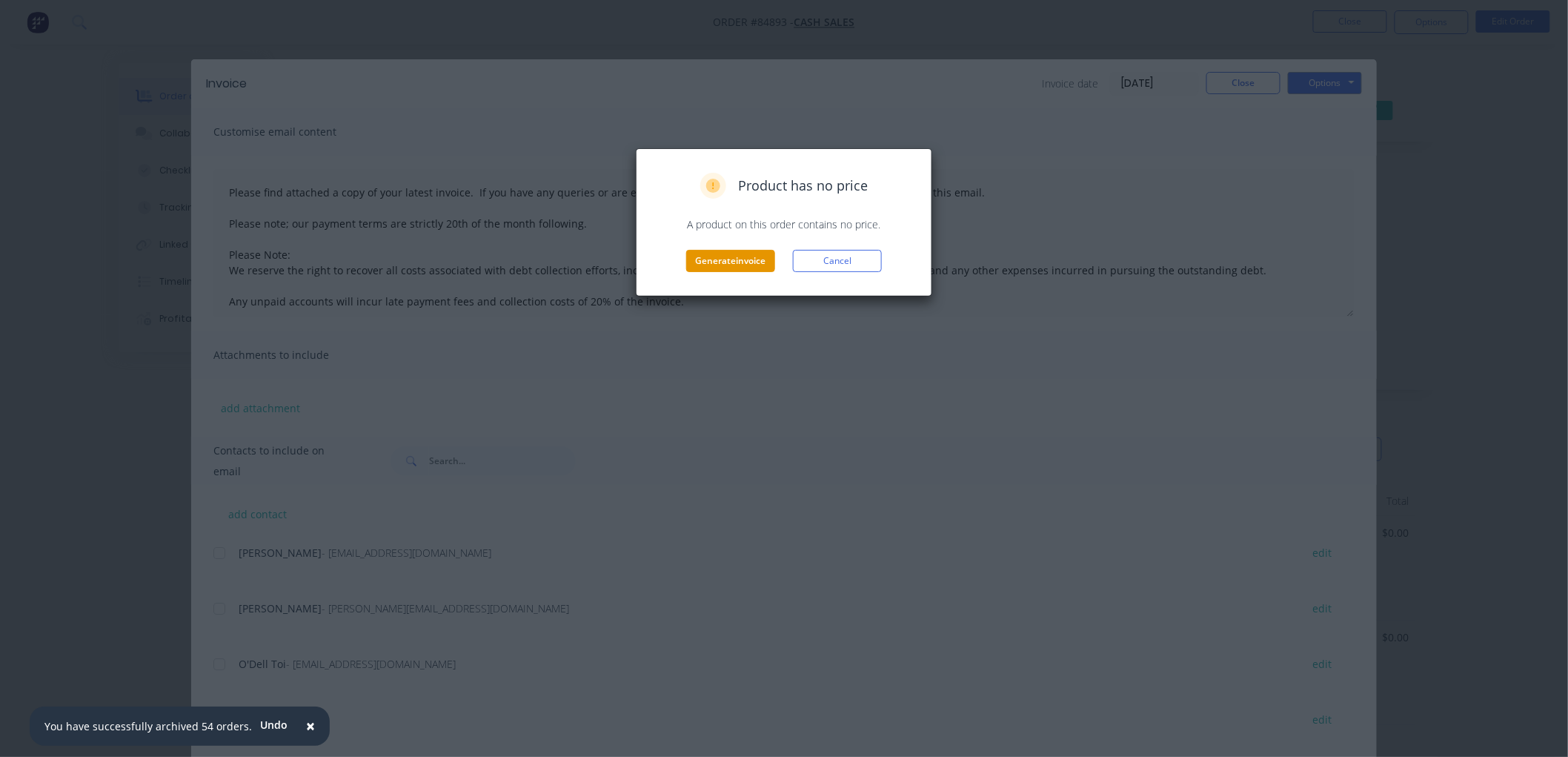
click at [738, 255] on button "Generate invoice" at bounding box center [730, 261] width 89 height 22
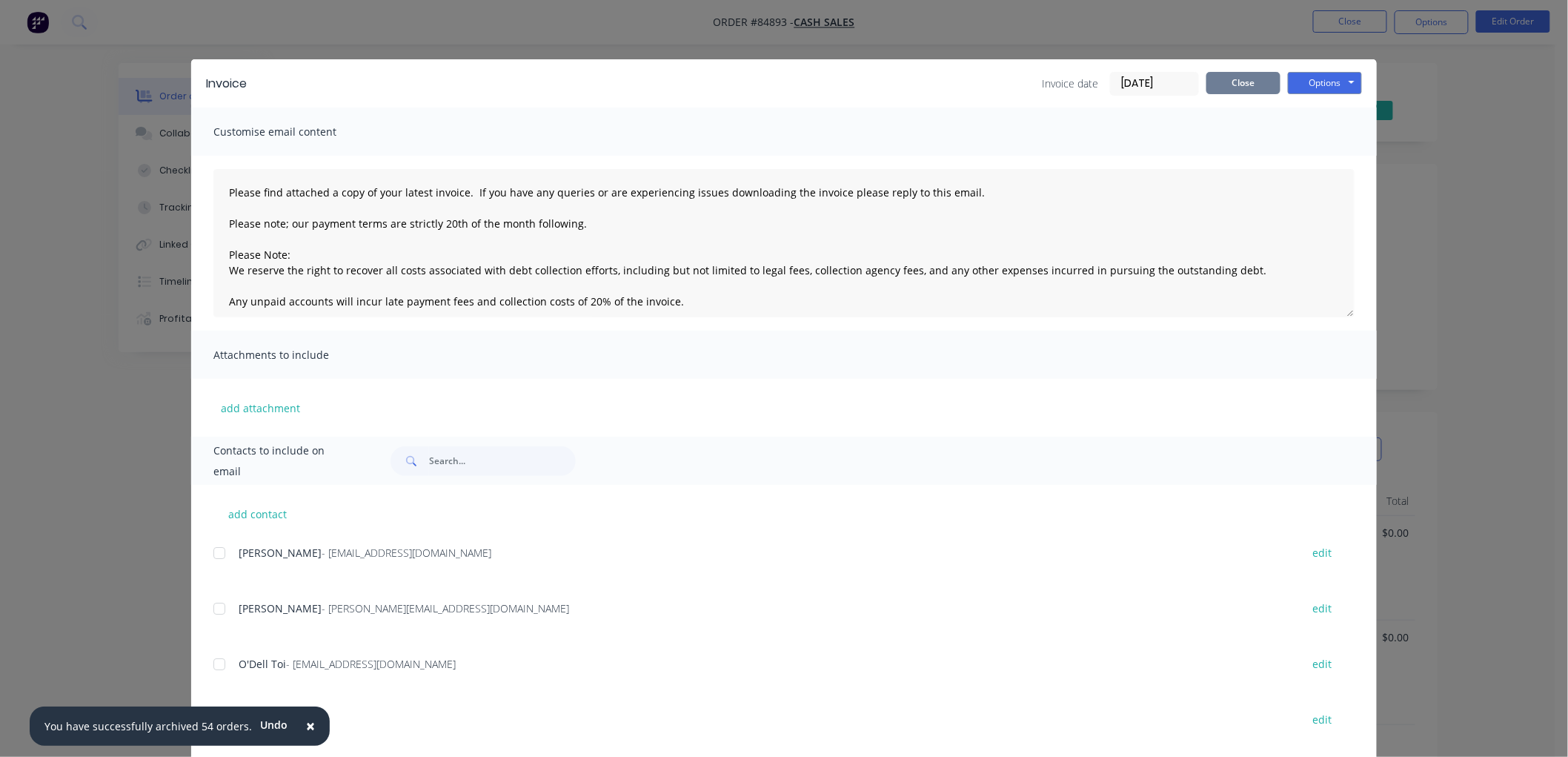
click at [1213, 83] on button "Close" at bounding box center [1243, 83] width 74 height 22
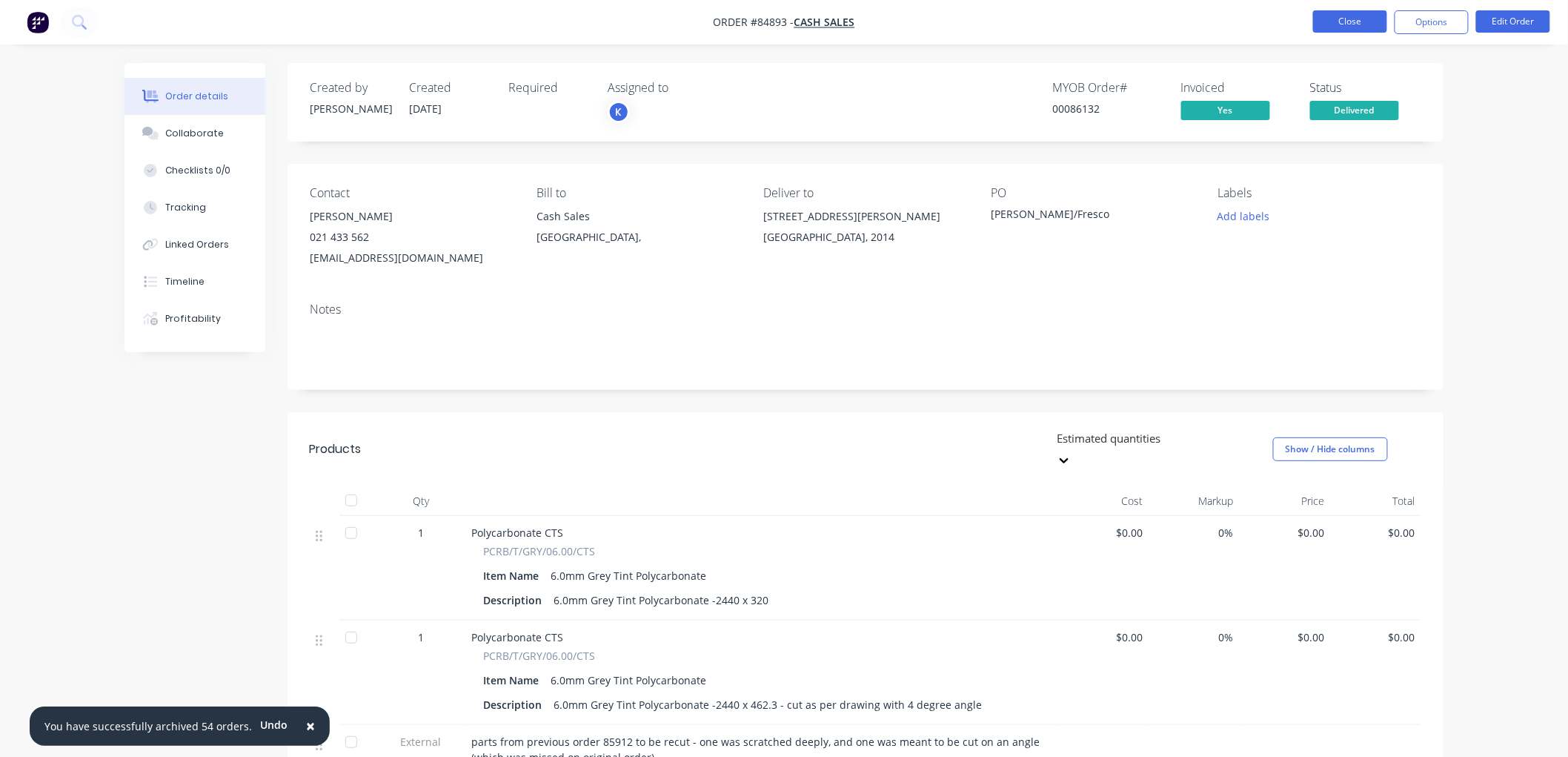
click at [1339, 28] on button "Close" at bounding box center [1350, 21] width 74 height 22
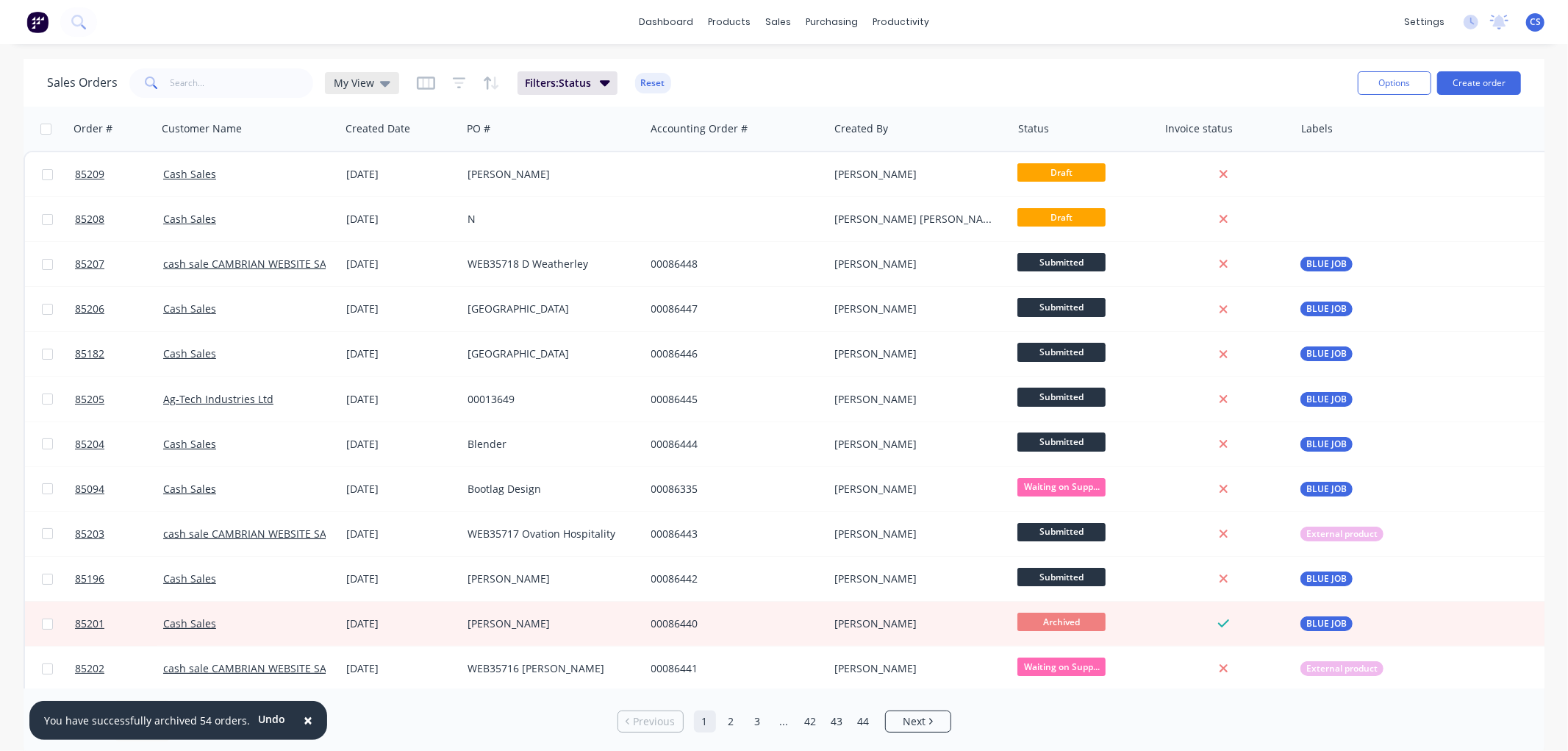
click at [377, 77] on div "My View" at bounding box center [362, 83] width 57 height 13
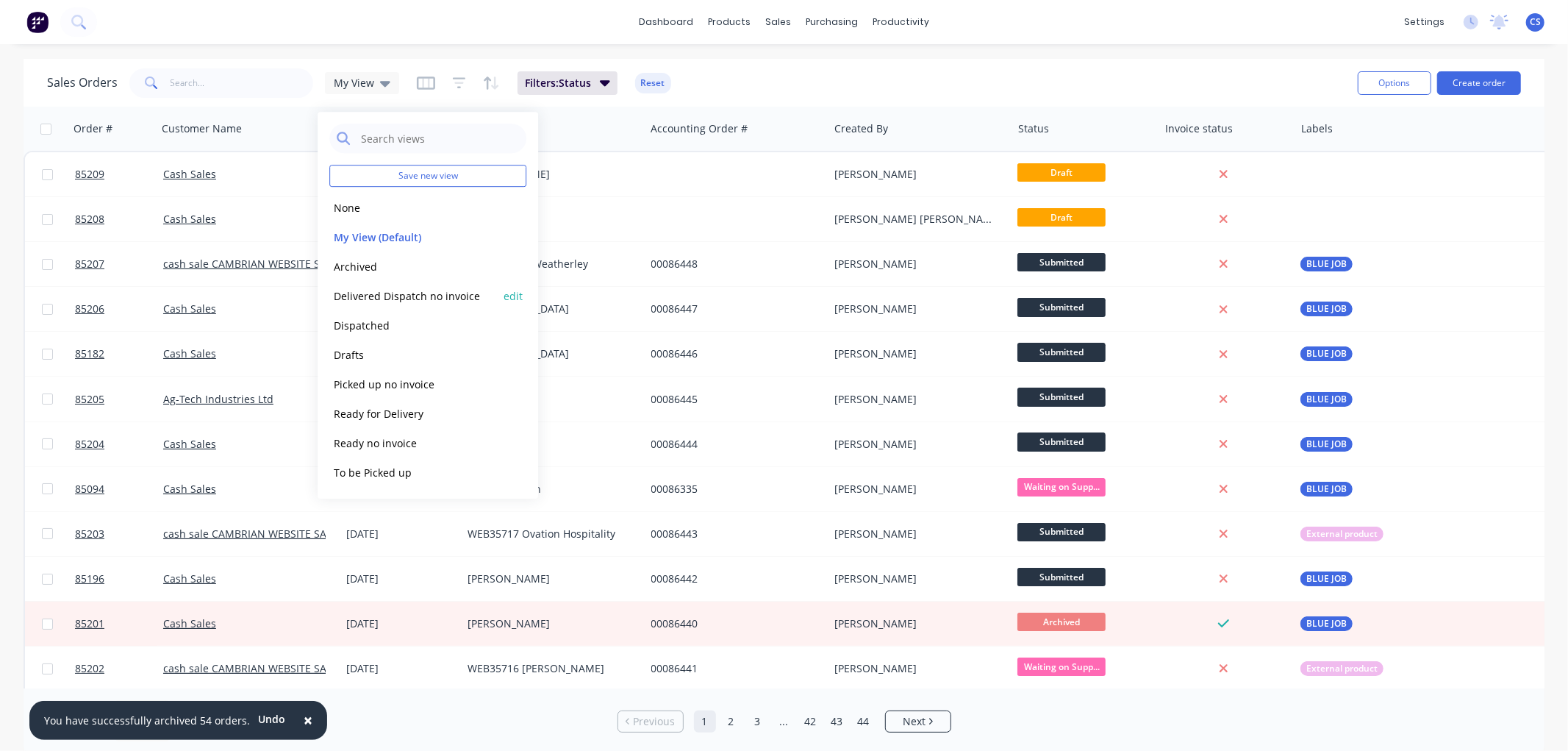
click at [409, 291] on button "Delivered Dispatch no invoice" at bounding box center [413, 295] width 168 height 17
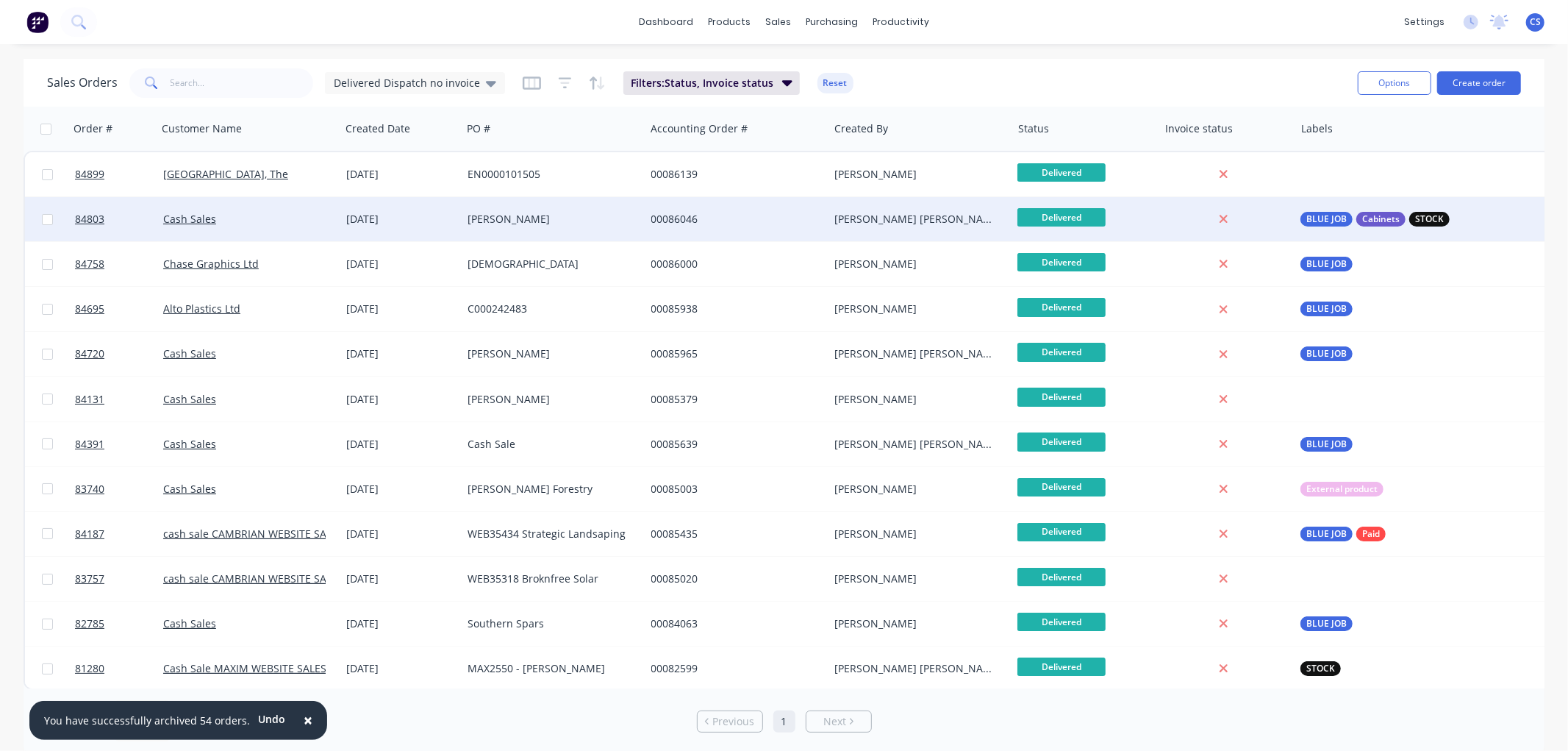
click at [693, 212] on div "00086046" at bounding box center [733, 219] width 163 height 15
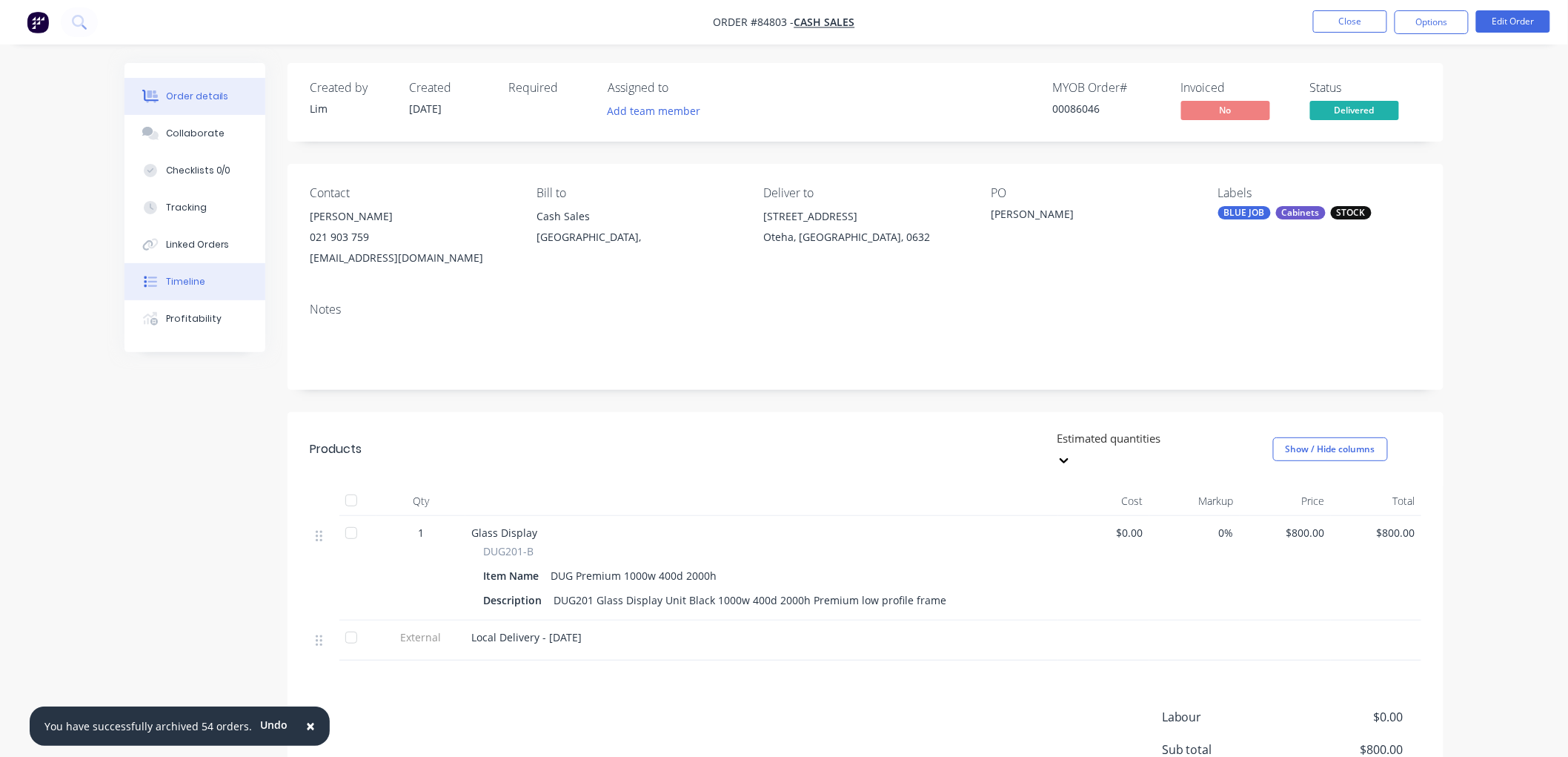
click at [200, 275] on div "Timeline" at bounding box center [186, 281] width 39 height 13
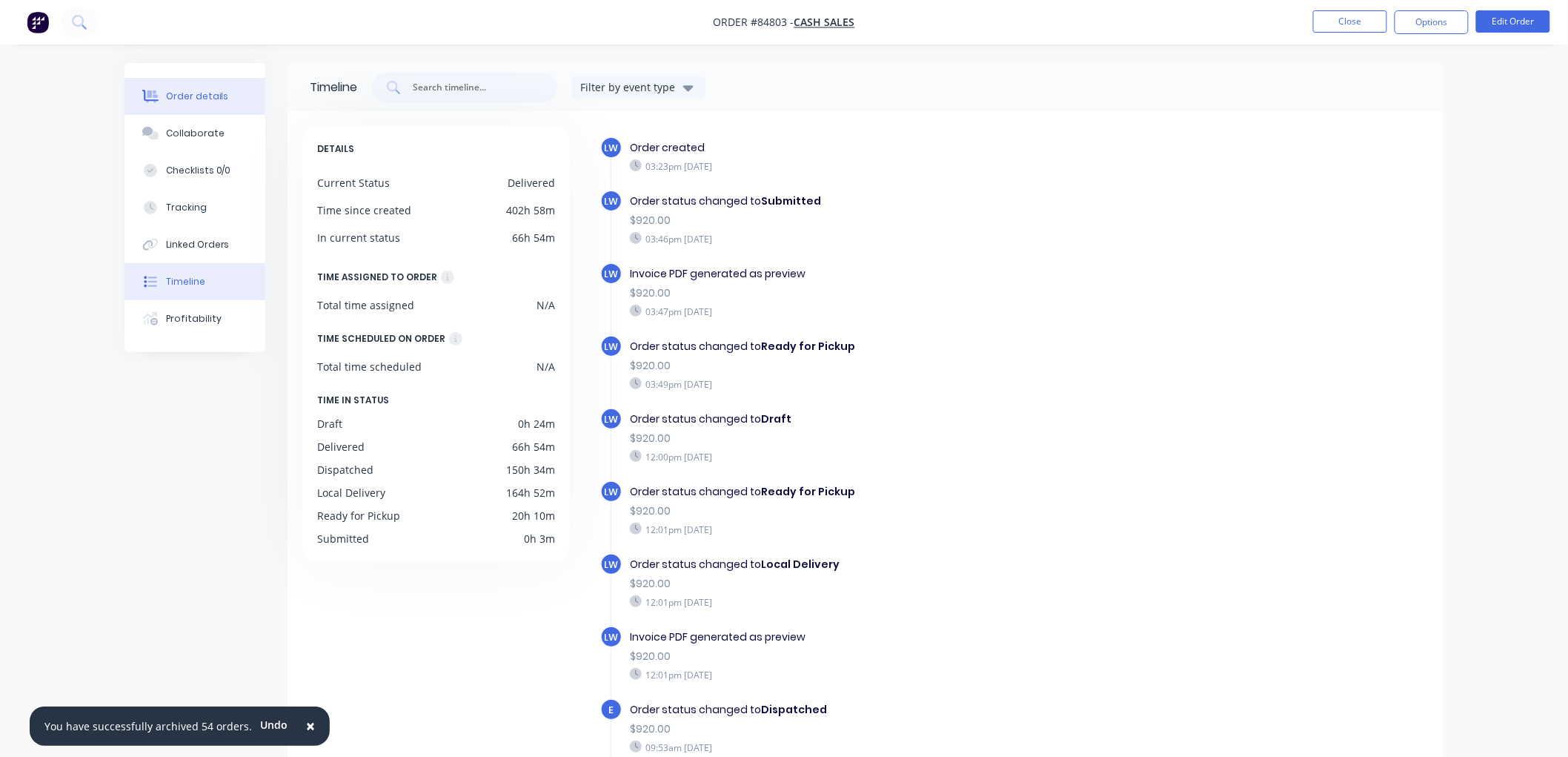
click at [180, 90] on div "Order details" at bounding box center [198, 96] width 63 height 13
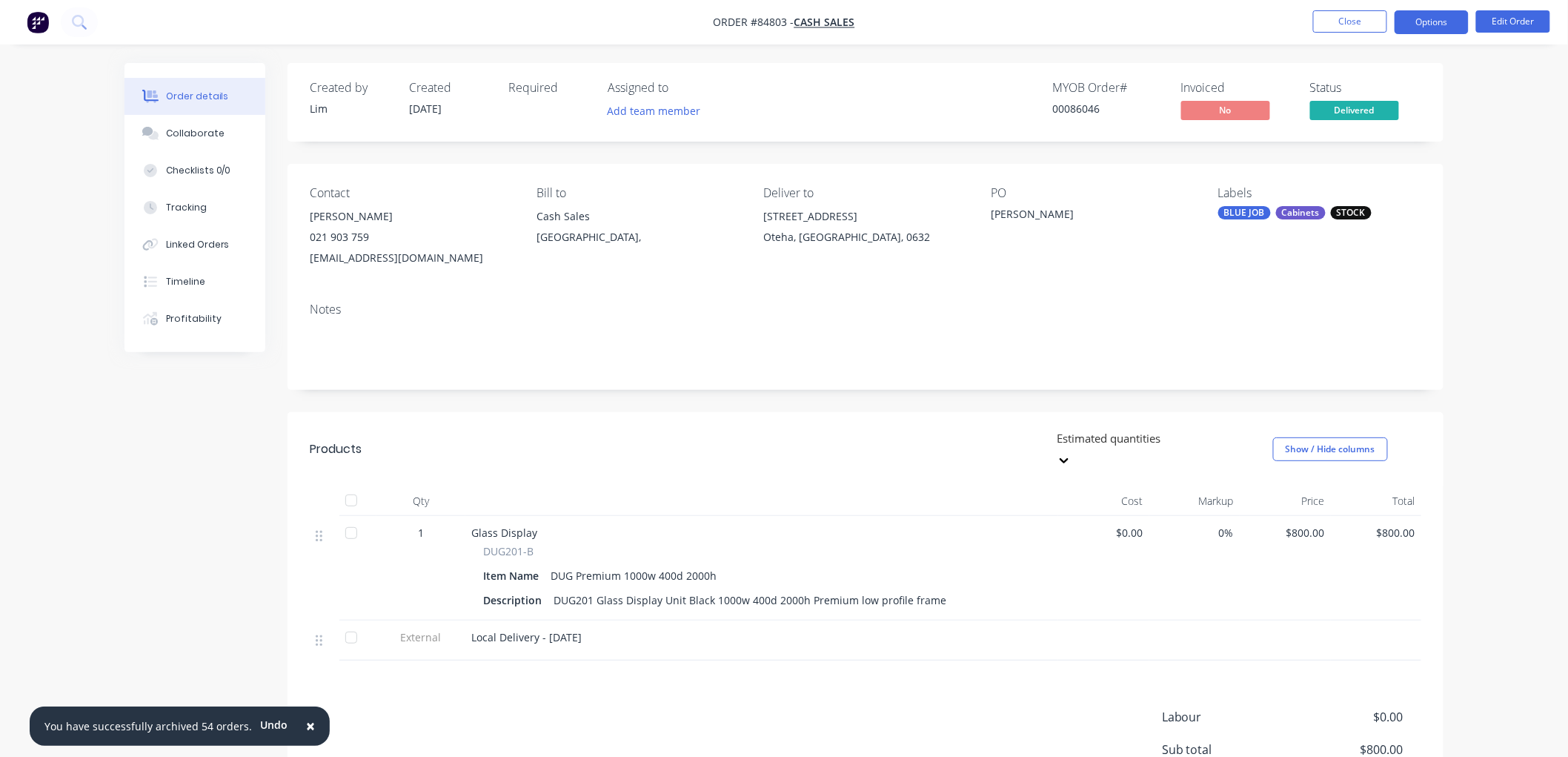
click at [1414, 20] on button "Options" at bounding box center [1431, 22] width 74 height 24
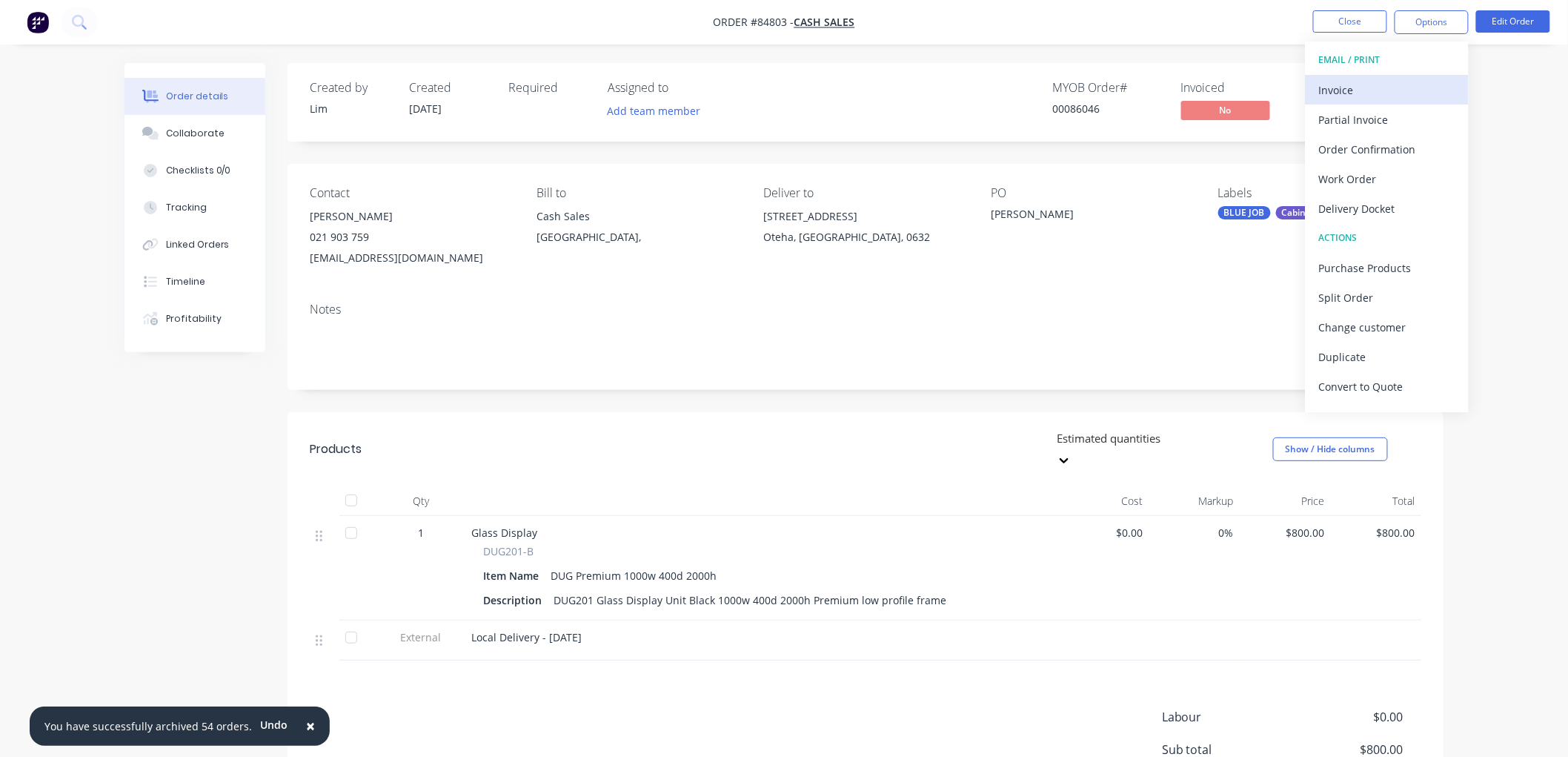
click at [1345, 83] on div "Invoice" at bounding box center [1387, 90] width 136 height 21
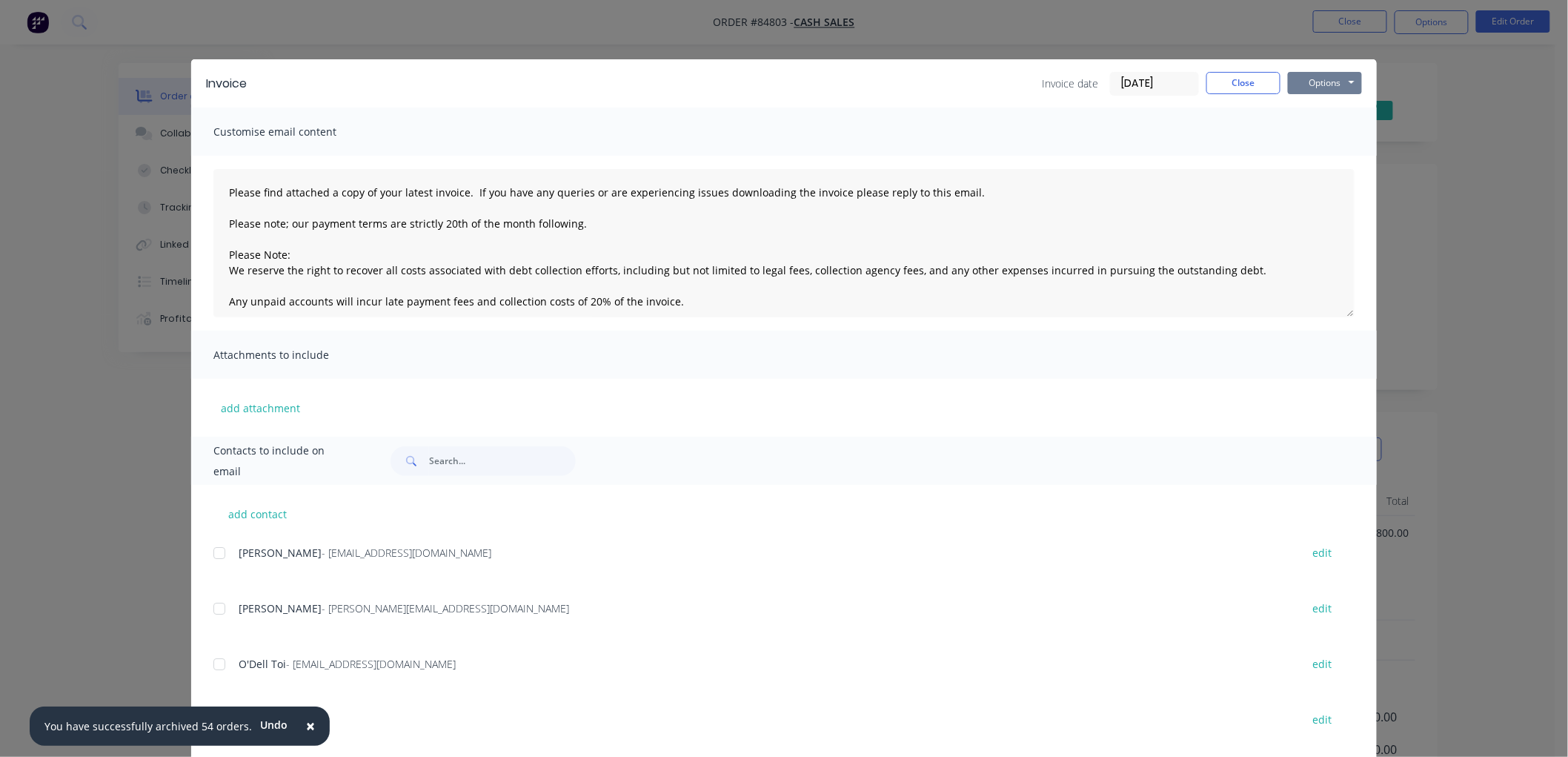
click at [1301, 87] on button "Options" at bounding box center [1325, 83] width 74 height 22
click at [1315, 130] on button "Print" at bounding box center [1335, 134] width 95 height 25
click at [1224, 86] on button "Close" at bounding box center [1243, 83] width 74 height 22
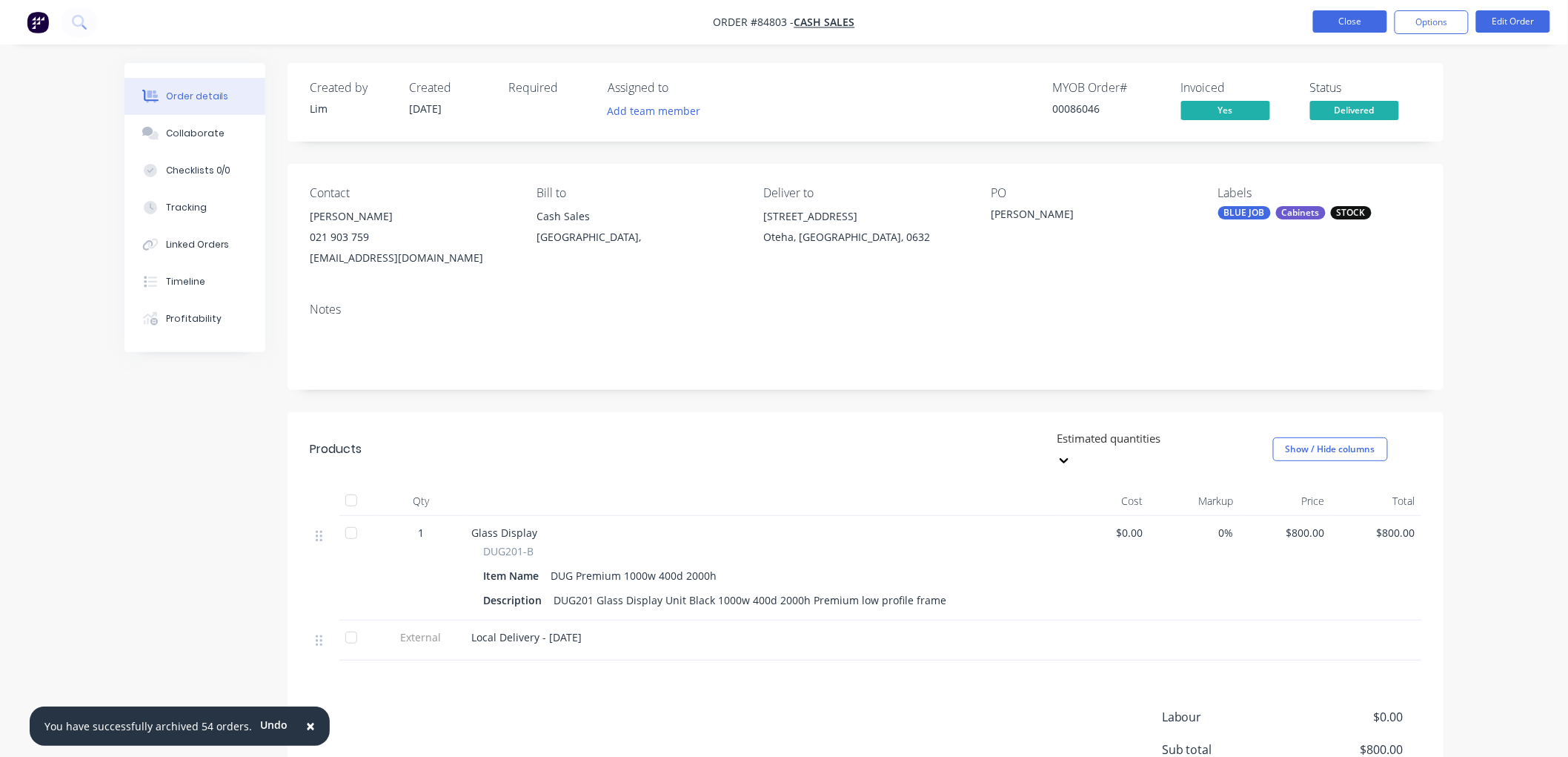
click at [1329, 23] on button "Close" at bounding box center [1350, 21] width 74 height 22
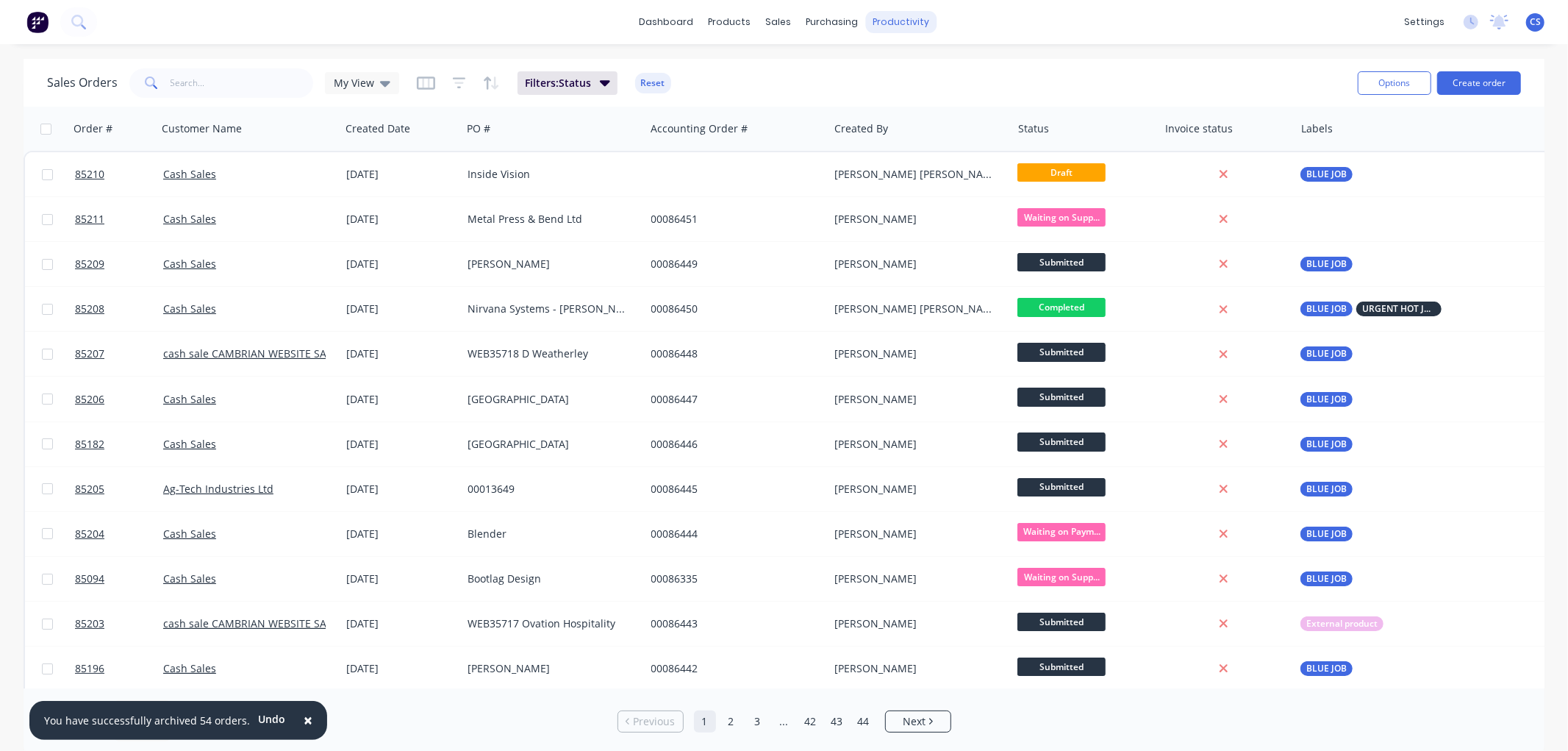
click at [903, 16] on div "productivity" at bounding box center [901, 22] width 72 height 22
click at [922, 69] on div "Workflow" at bounding box center [927, 71] width 44 height 13
